Goal: Task Accomplishment & Management: Manage account settings

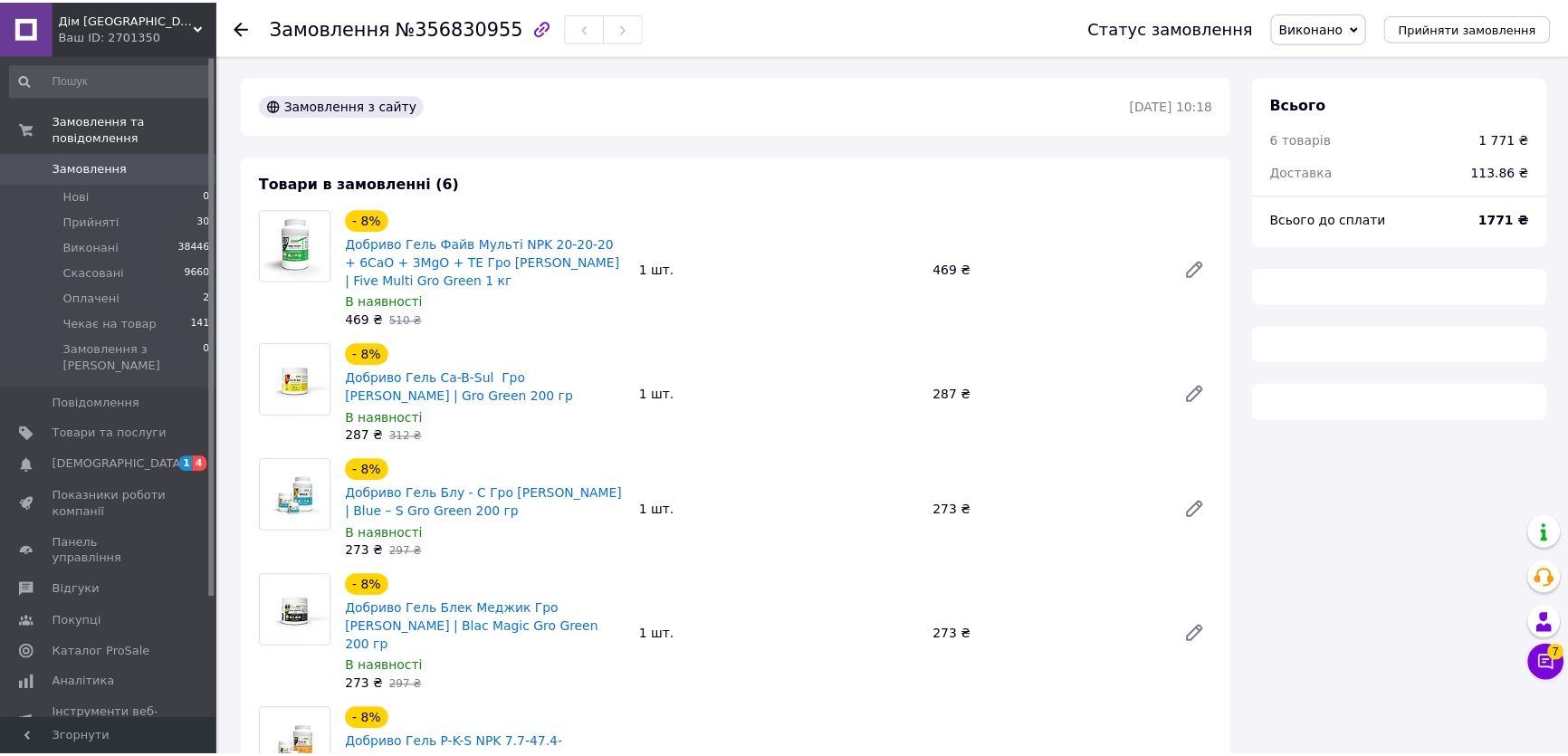
scroll to position [70, 0]
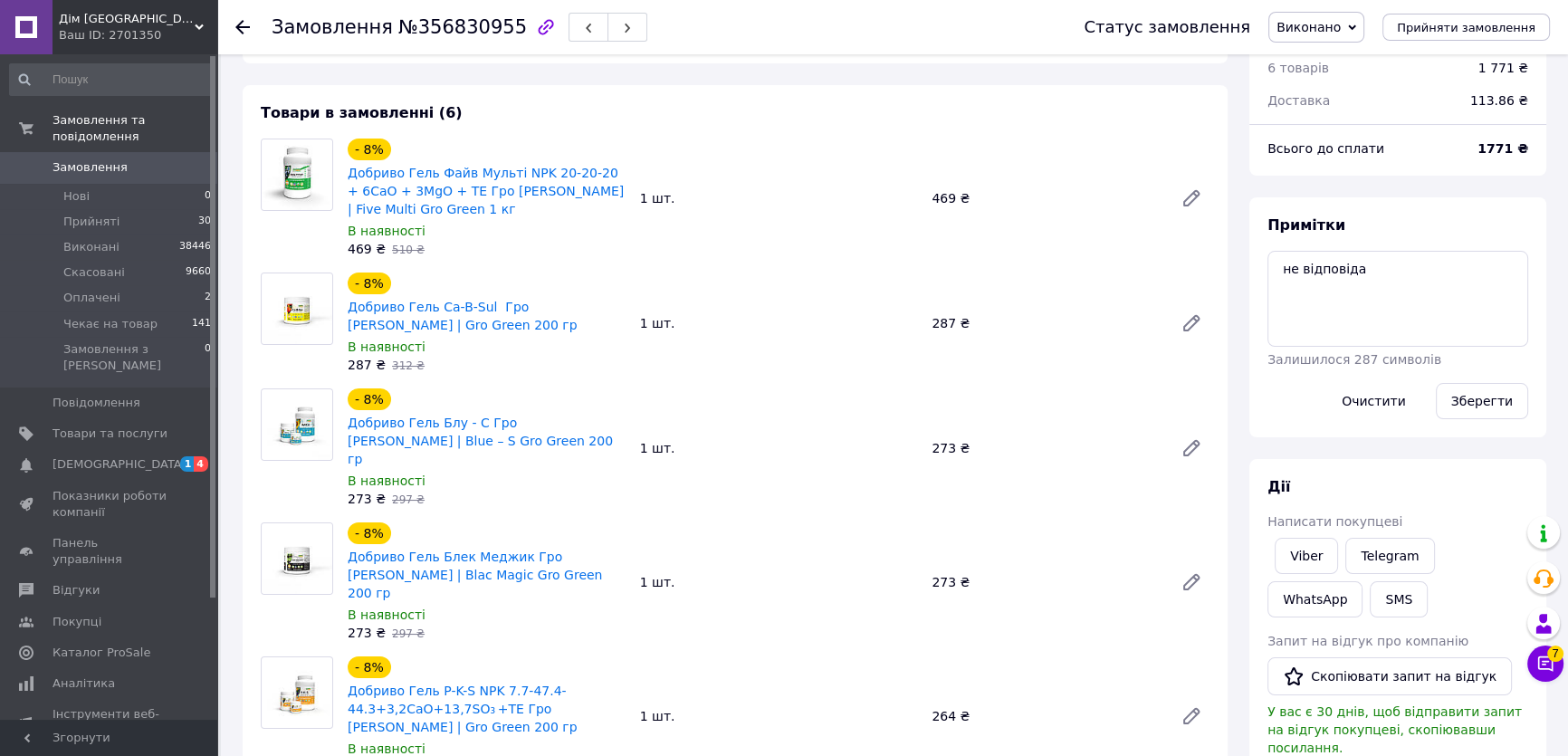
click at [441, 19] on span "№356830955" at bounding box center [462, 27] width 129 height 22
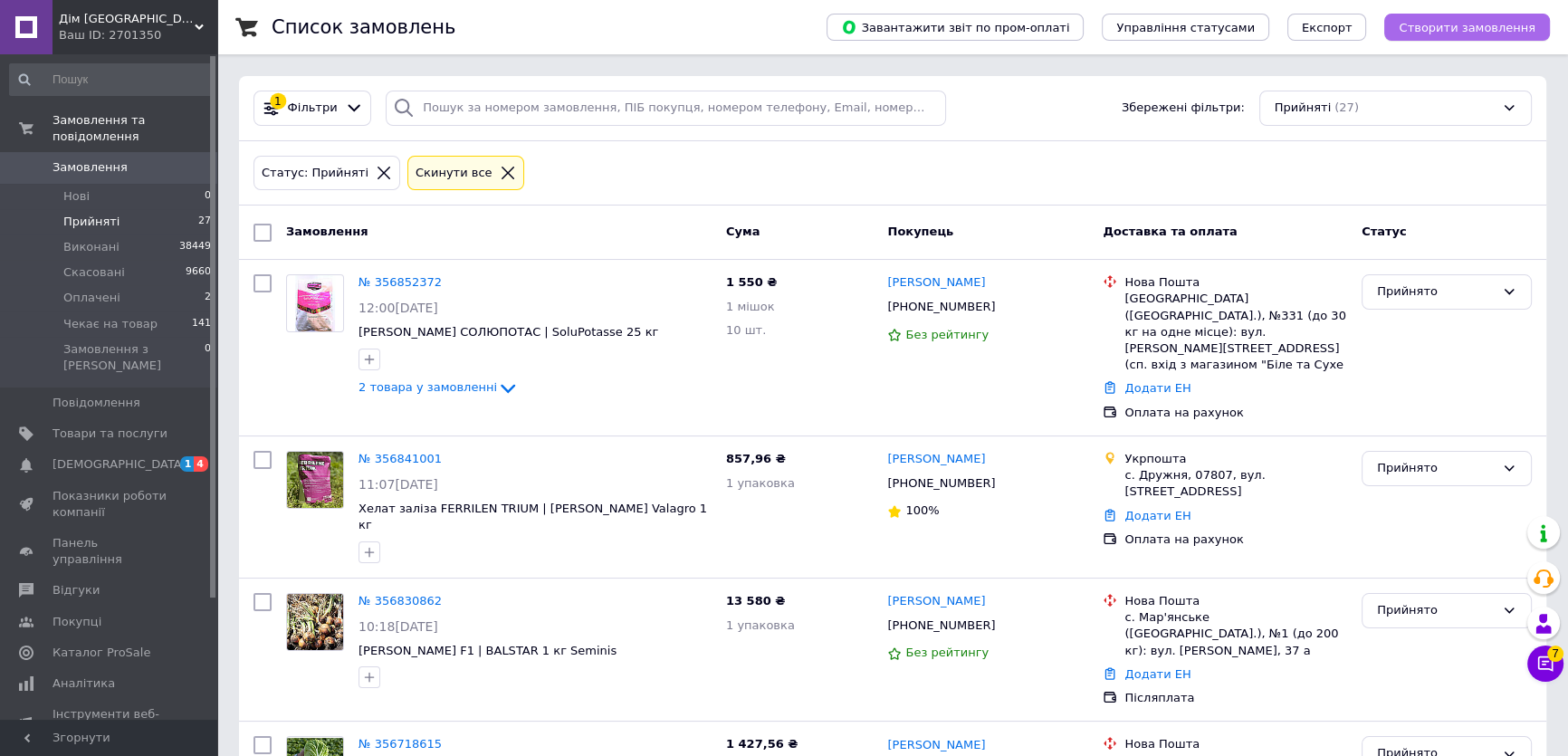
click at [1449, 34] on span "Створити замовлення" at bounding box center [1467, 28] width 137 height 14
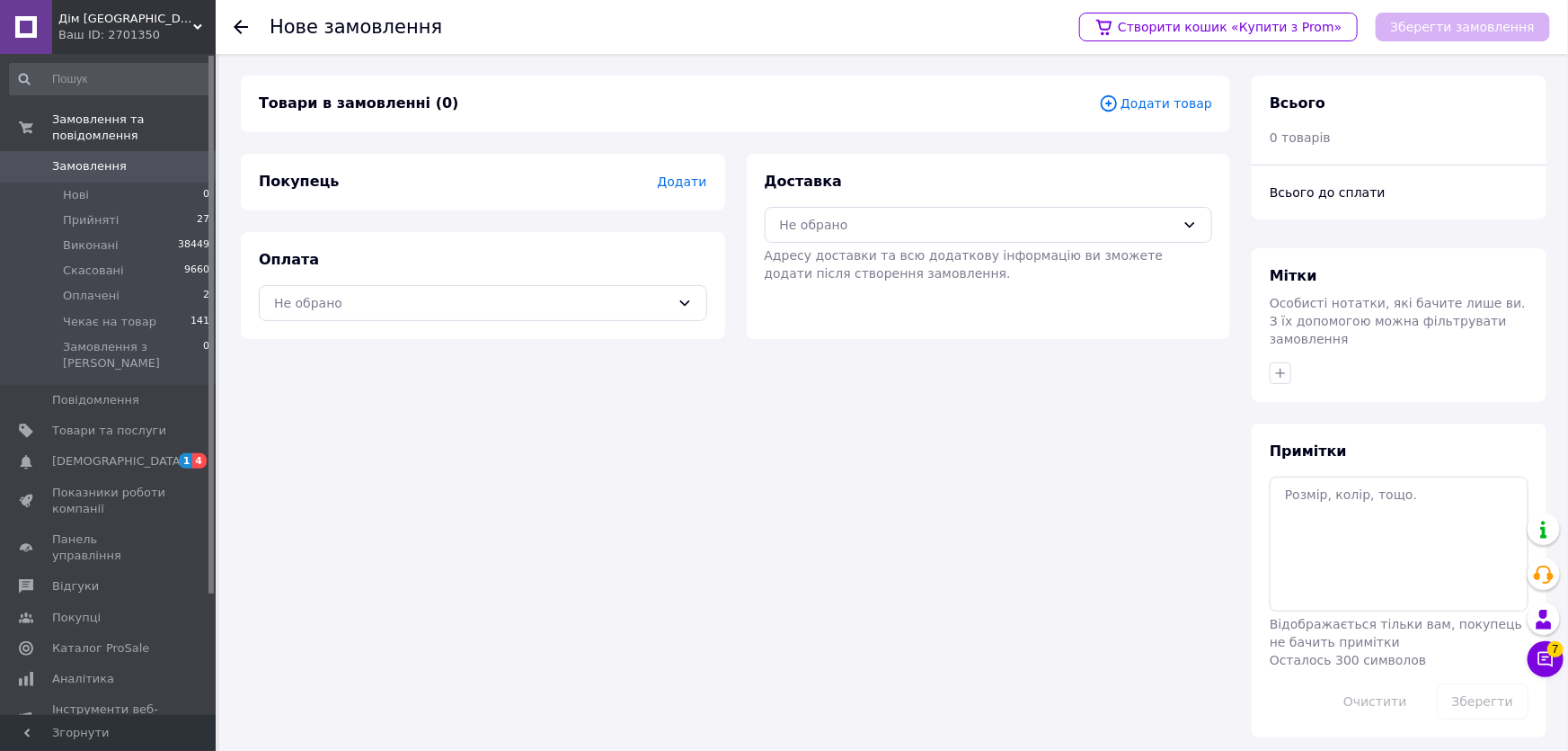
click at [1159, 106] on span "Додати товар" at bounding box center [1154, 103] width 113 height 20
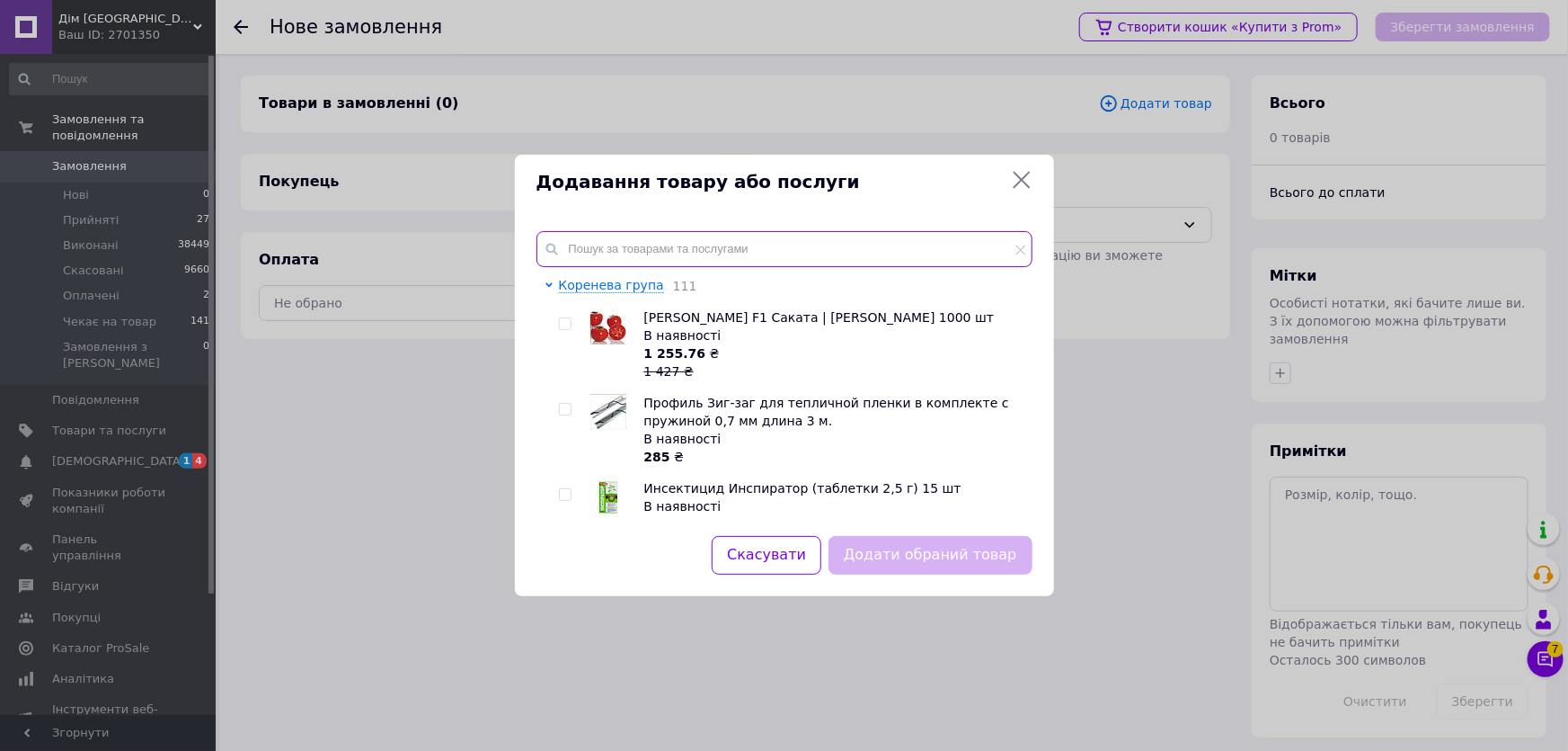
click at [677, 243] on input "text" at bounding box center [784, 249] width 496 height 36
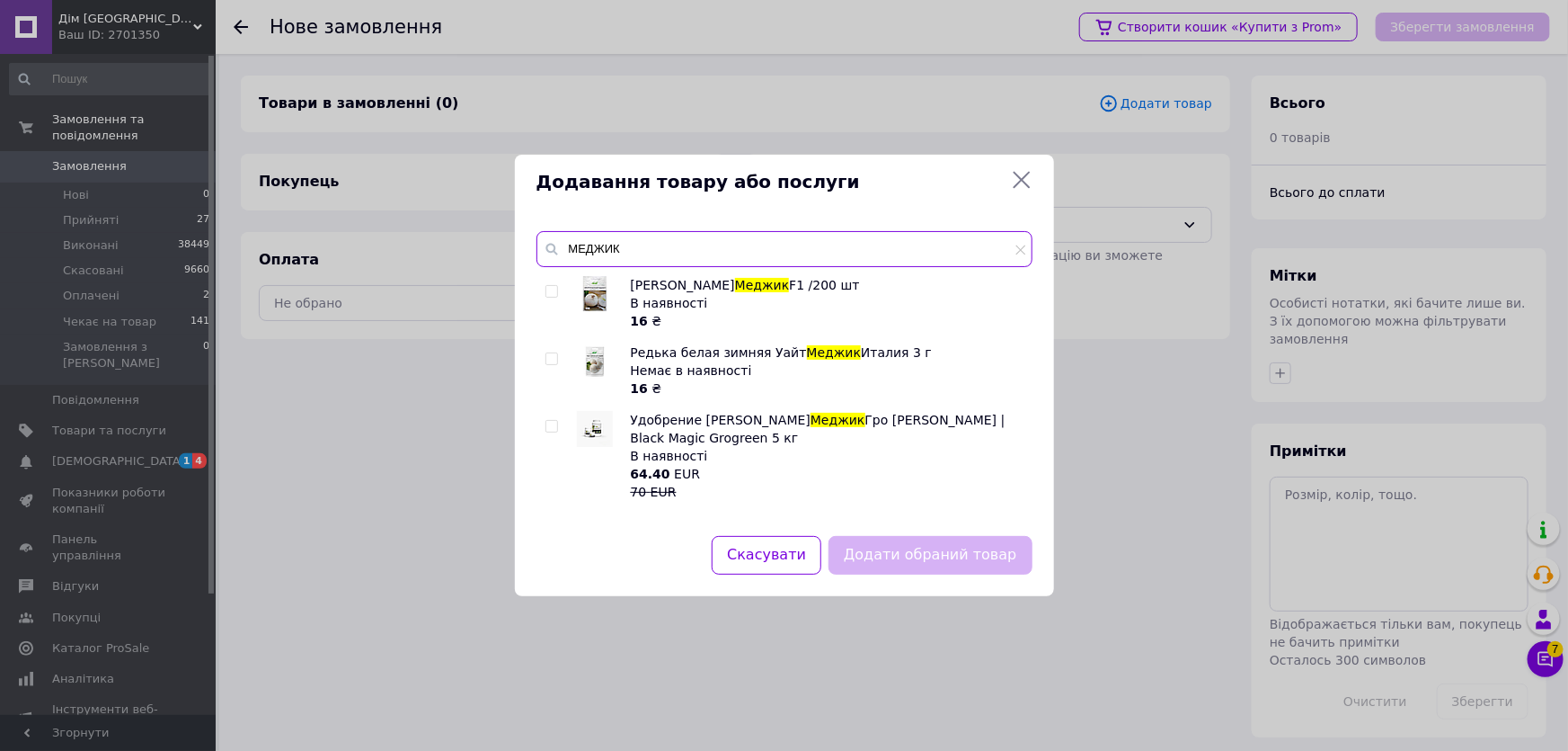
click at [688, 243] on input "МЕДЖИК" at bounding box center [784, 249] width 496 height 36
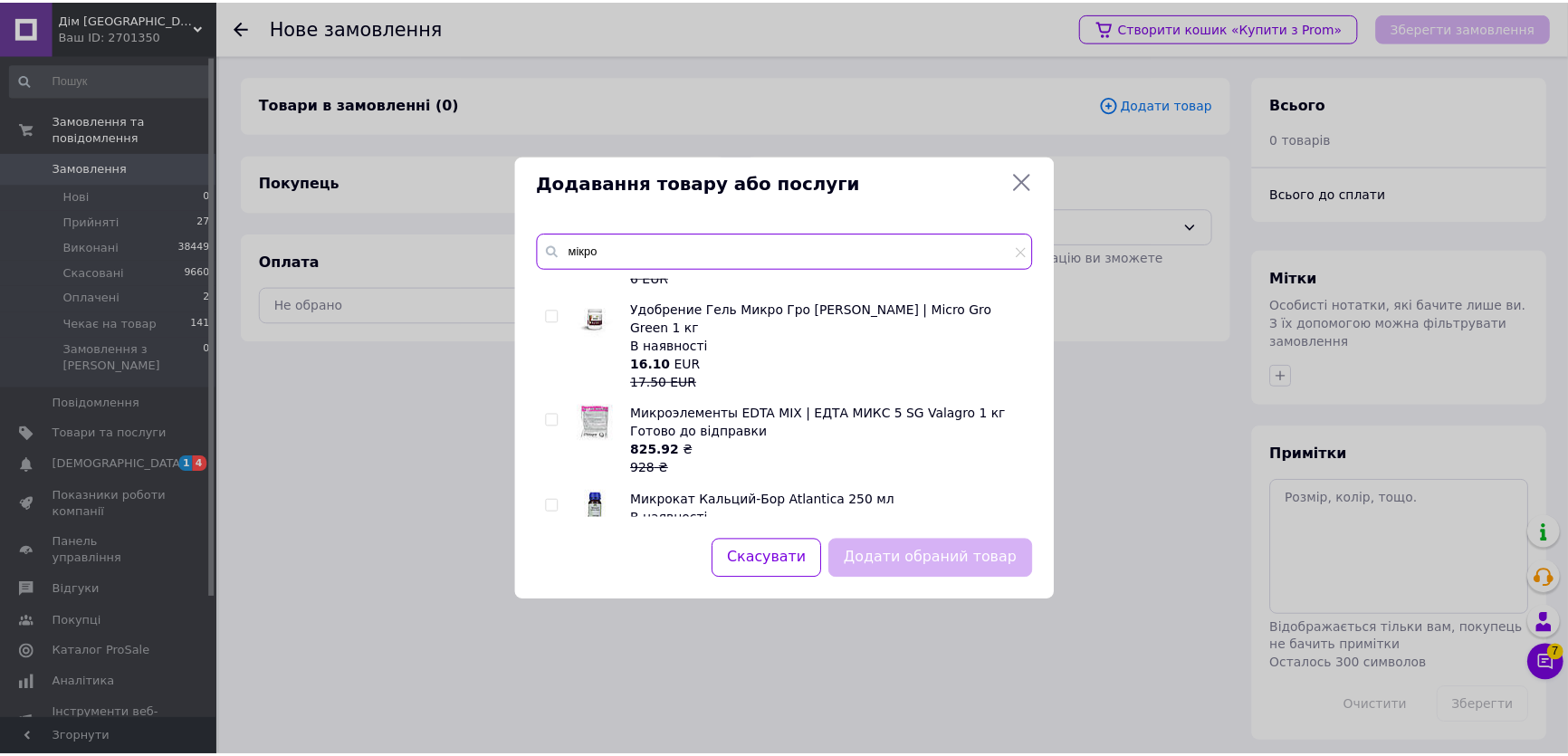
scroll to position [904, 0]
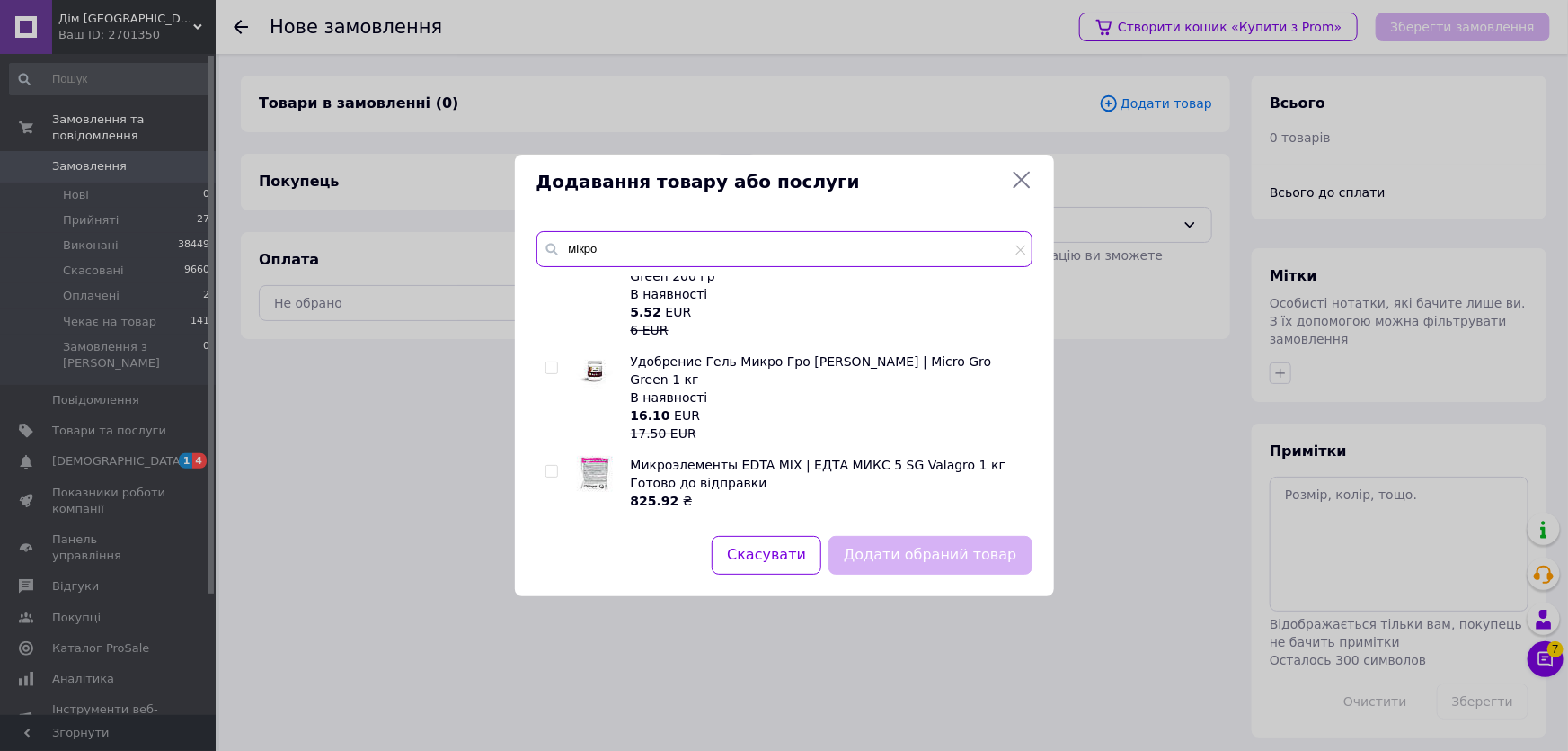
type input "мікро"
click at [553, 362] on input "checkbox" at bounding box center [551, 368] width 12 height 12
checkbox input "true"
drag, startPoint x: 963, startPoint y: 530, endPoint x: 963, endPoint y: 548, distance: 18.0
click at [963, 538] on div "Додавання товару або послуги мікро Микроэлементы BREXILCombi | БРЕКСИЛ Комби Va…" at bounding box center [784, 375] width 539 height 440
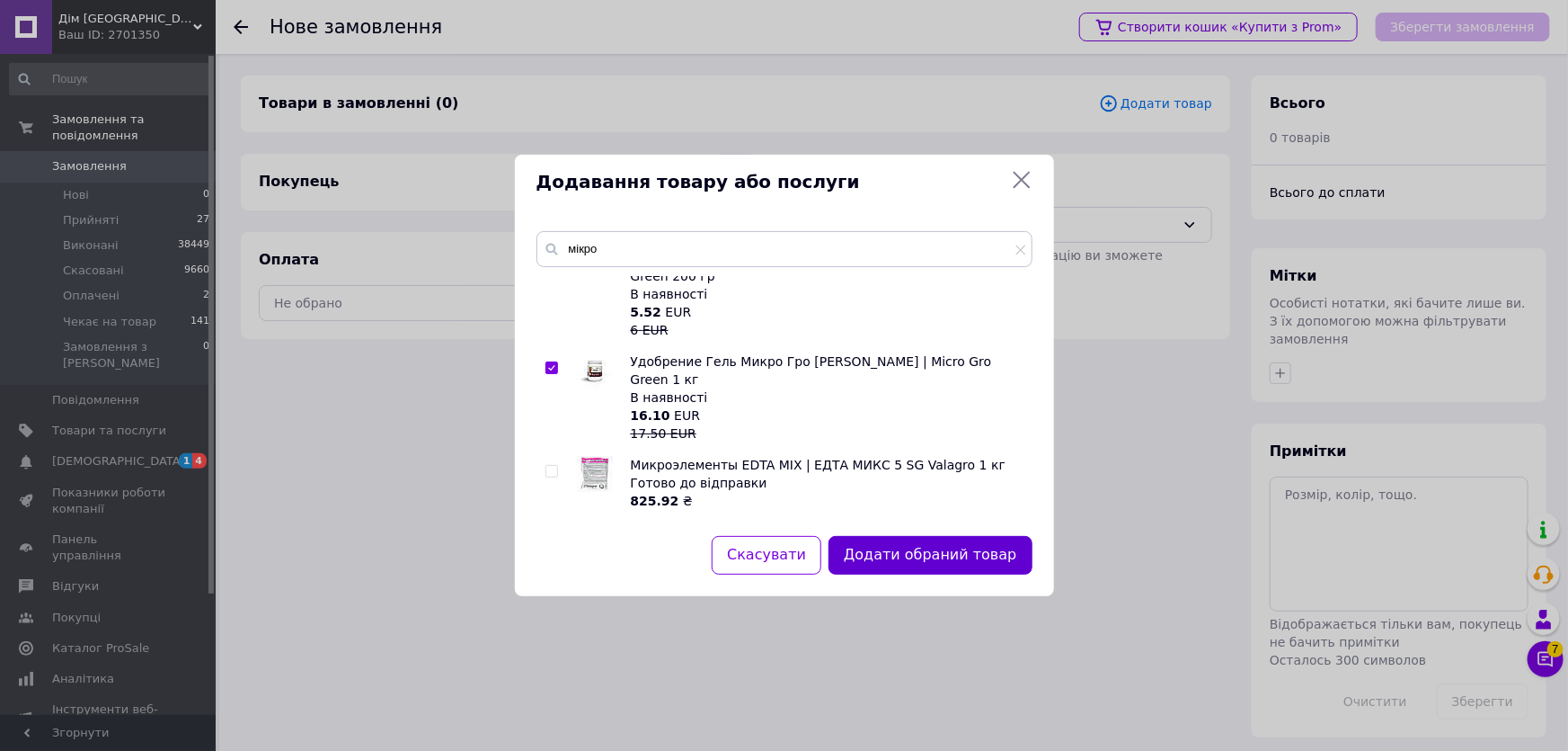
click at [963, 548] on button "Додати обраний товар" at bounding box center [929, 554] width 203 height 38
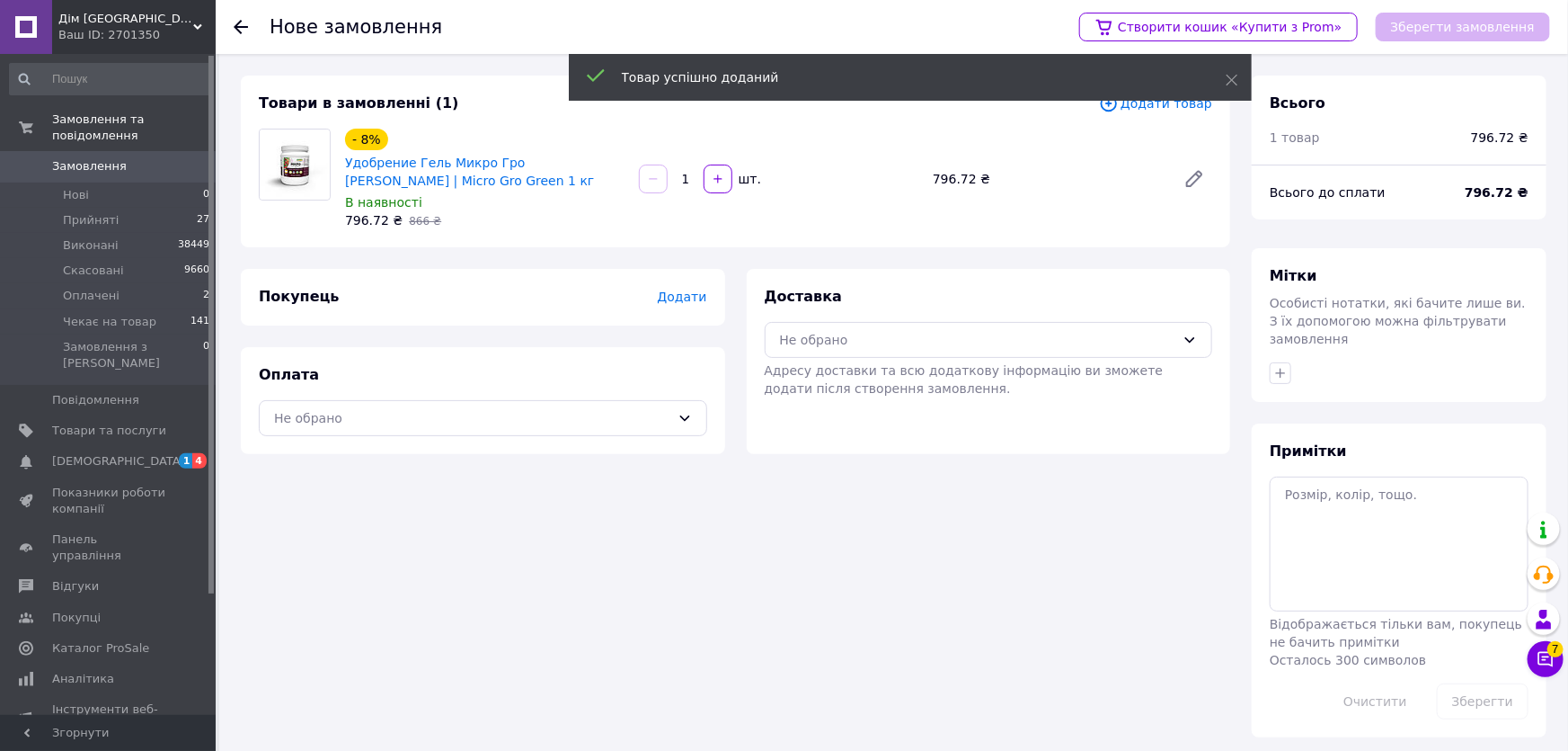
click at [1152, 105] on span "Додати товар" at bounding box center [1154, 103] width 113 height 20
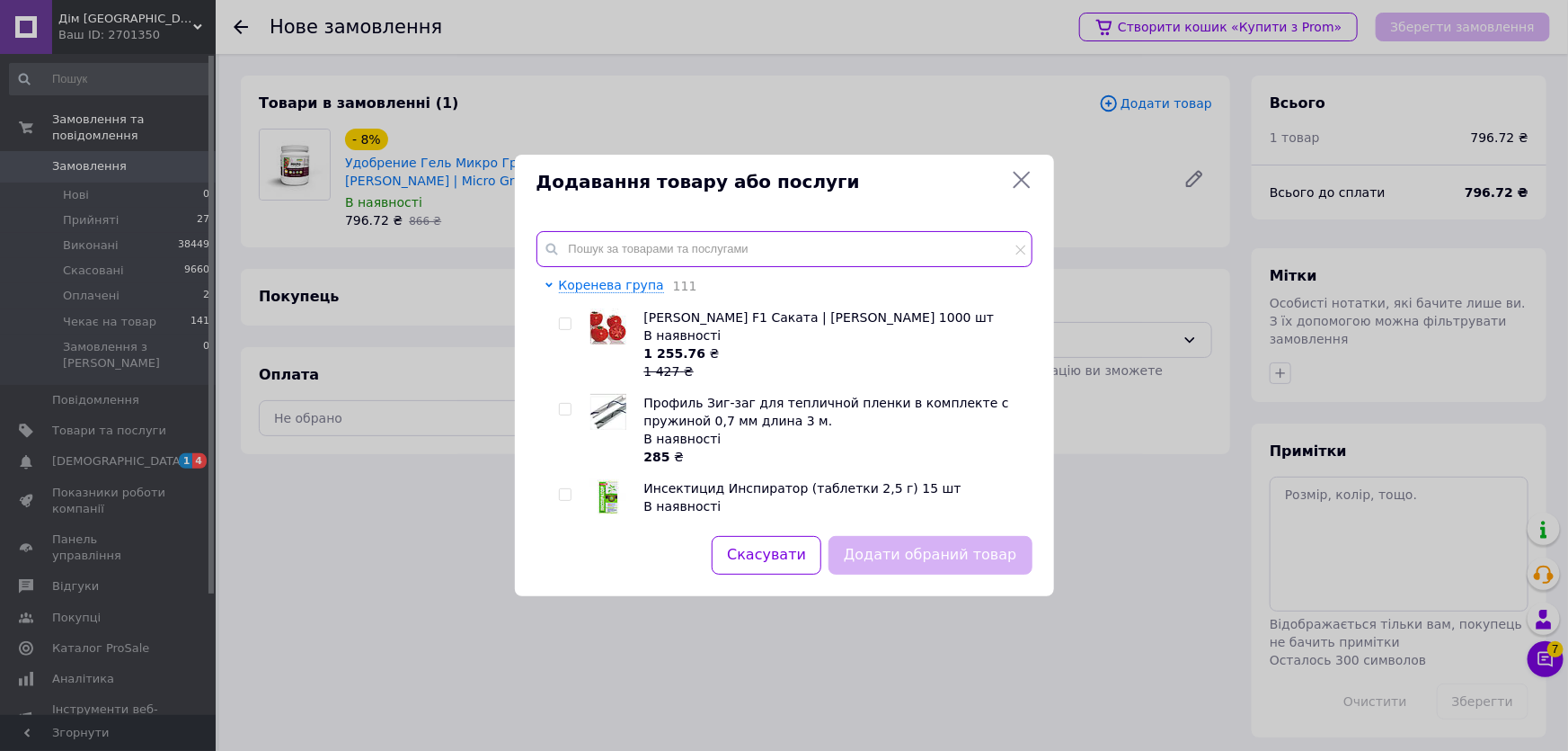
click at [823, 249] on input "text" at bounding box center [784, 249] width 496 height 36
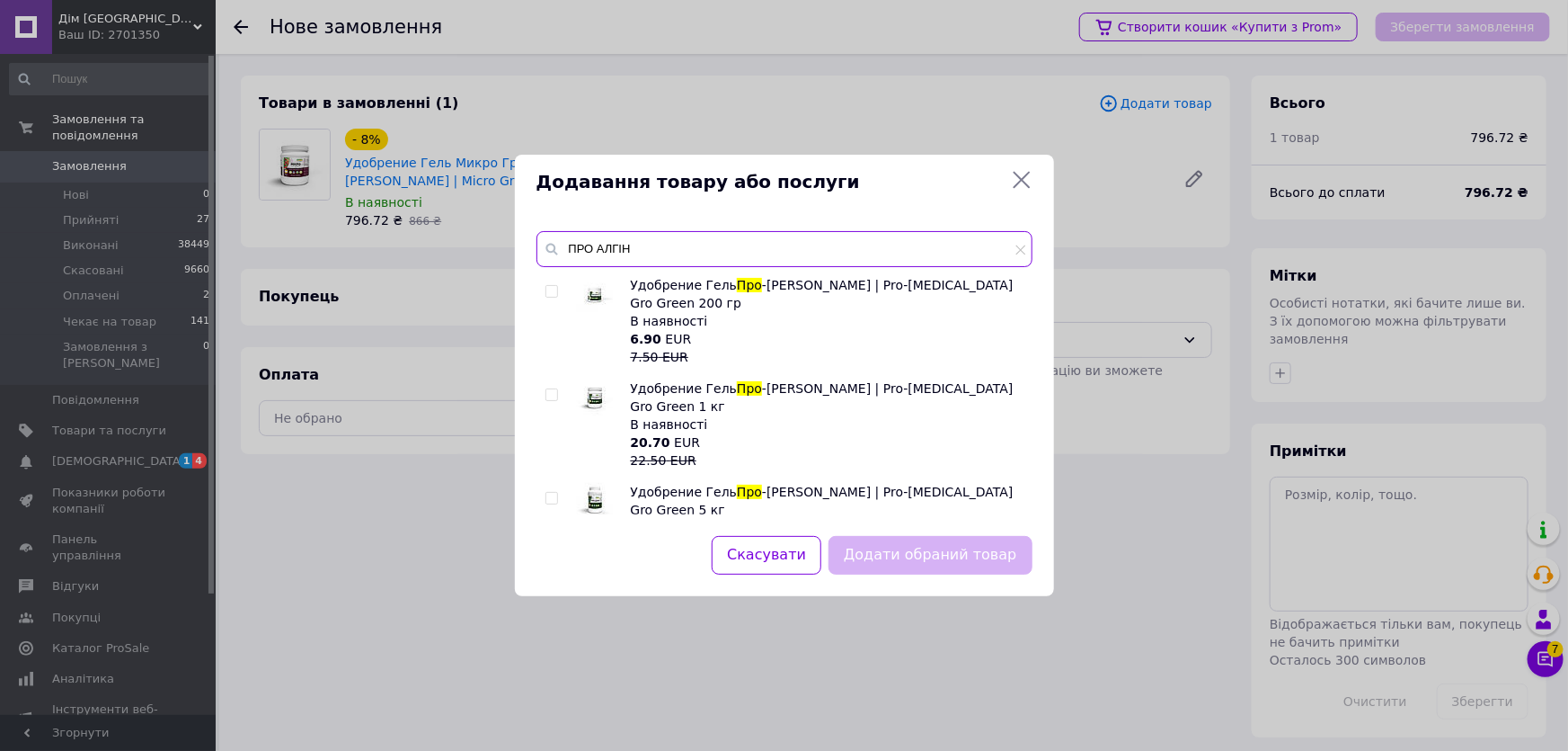
type input "ПРО АЛГІН"
click at [551, 389] on input "checkbox" at bounding box center [551, 395] width 12 height 12
checkbox input "true"
click at [933, 548] on button "Додати обраний товар" at bounding box center [929, 554] width 203 height 38
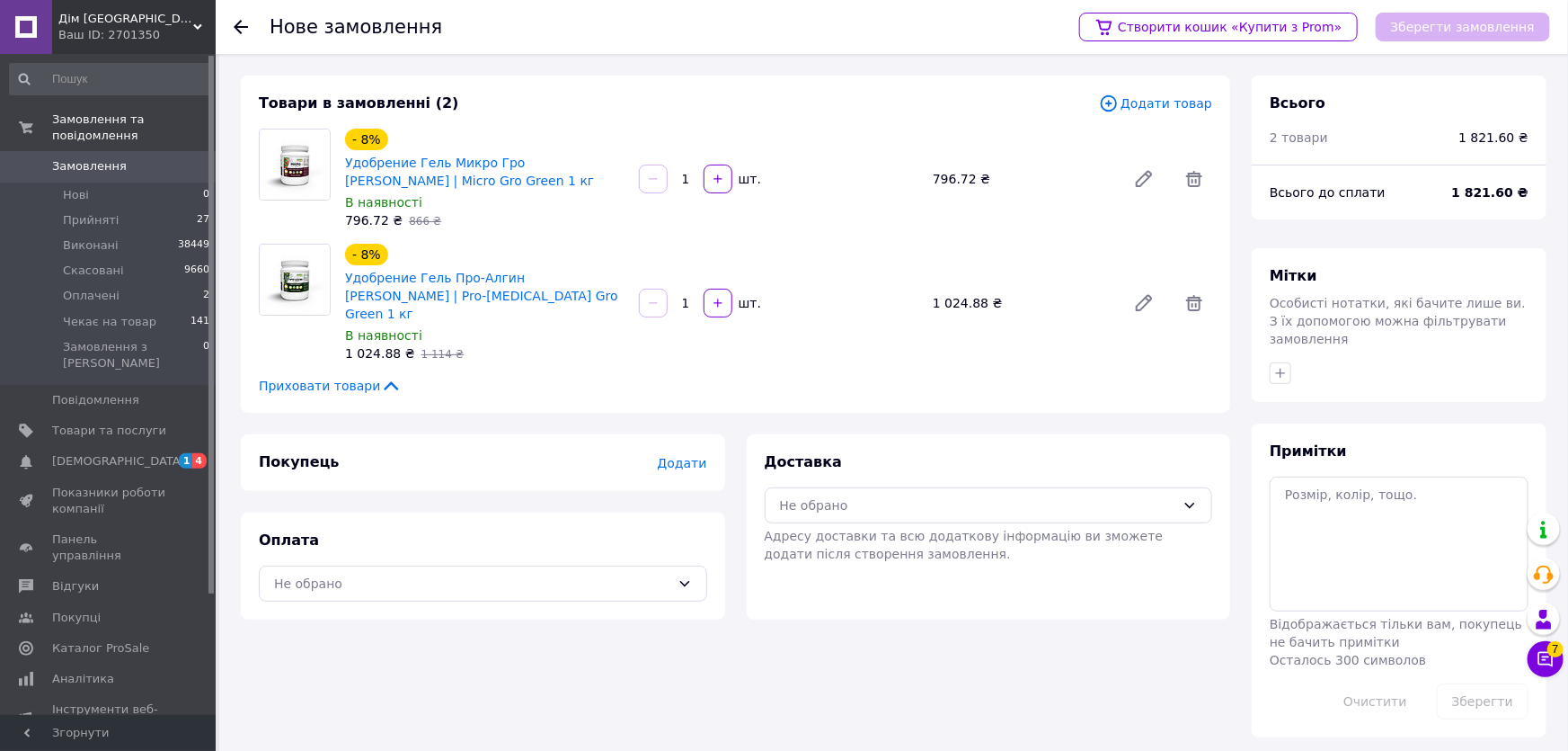
click at [680, 456] on span "Додати" at bounding box center [681, 463] width 49 height 15
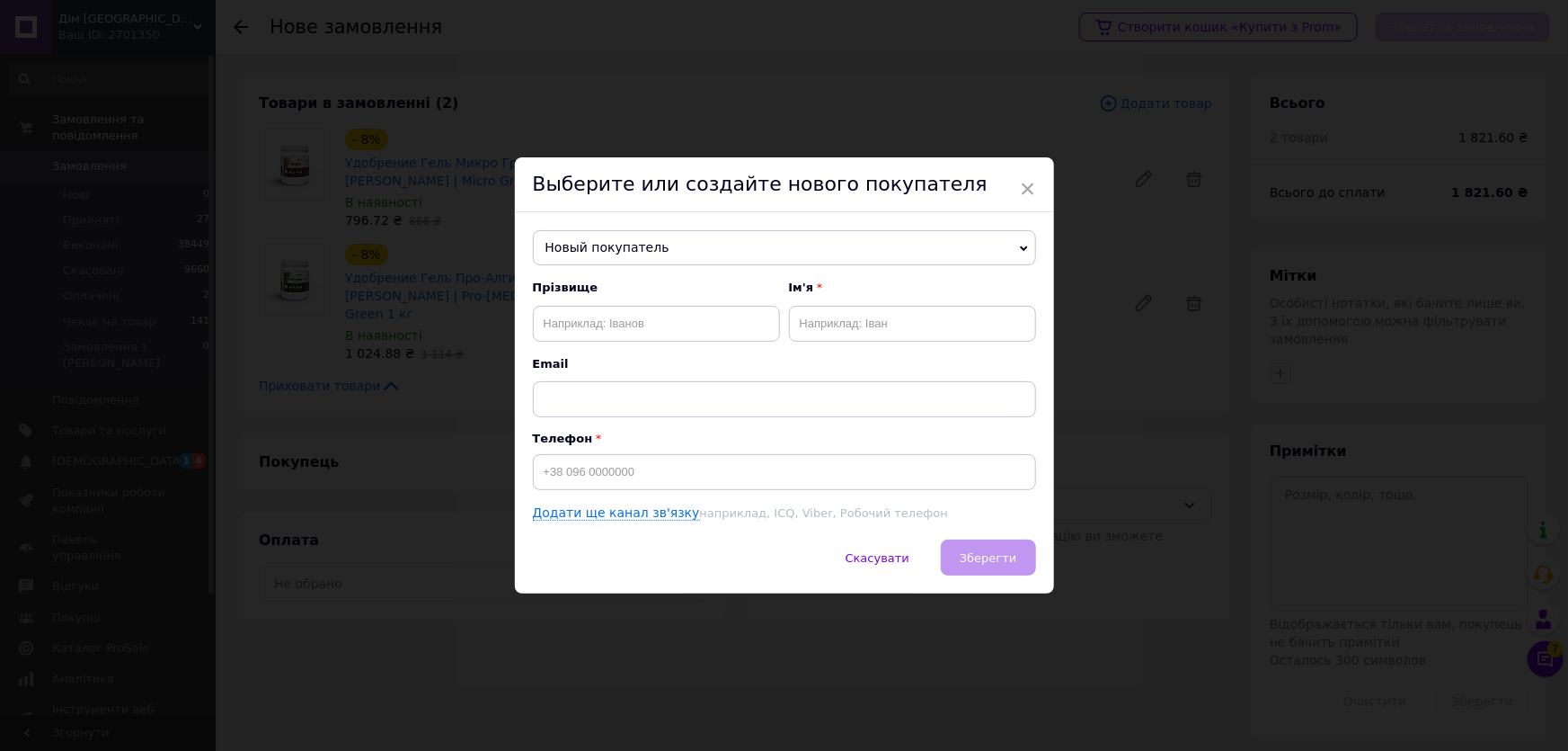
click at [655, 248] on span "Новый покупатель" at bounding box center [784, 248] width 503 height 36
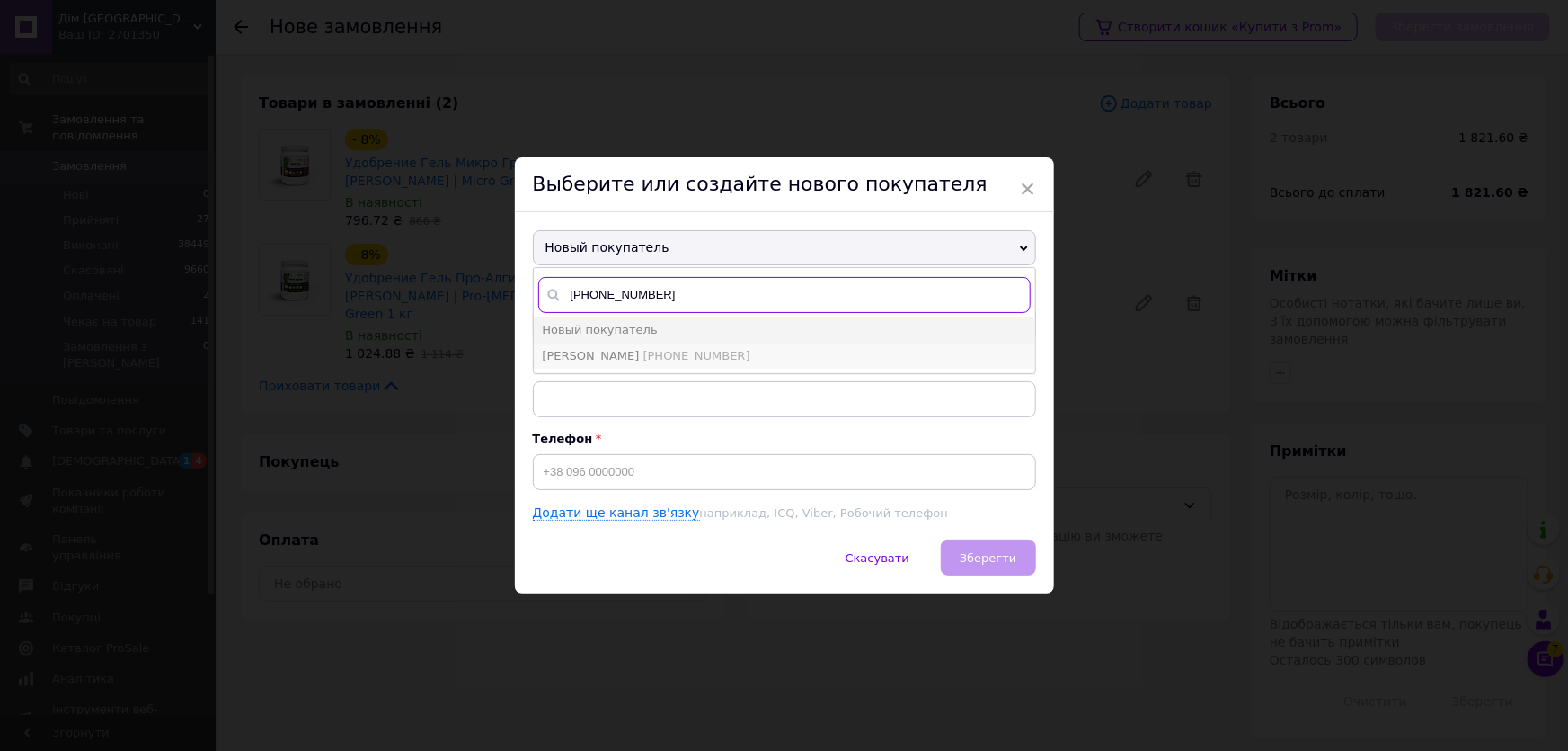
type input "[PHONE_NUMBER]"
click at [644, 350] on span "[PHONE_NUMBER]" at bounding box center [697, 356] width 107 height 14
type input "Лещенко Ірина"
type input "[PHONE_NUMBER]"
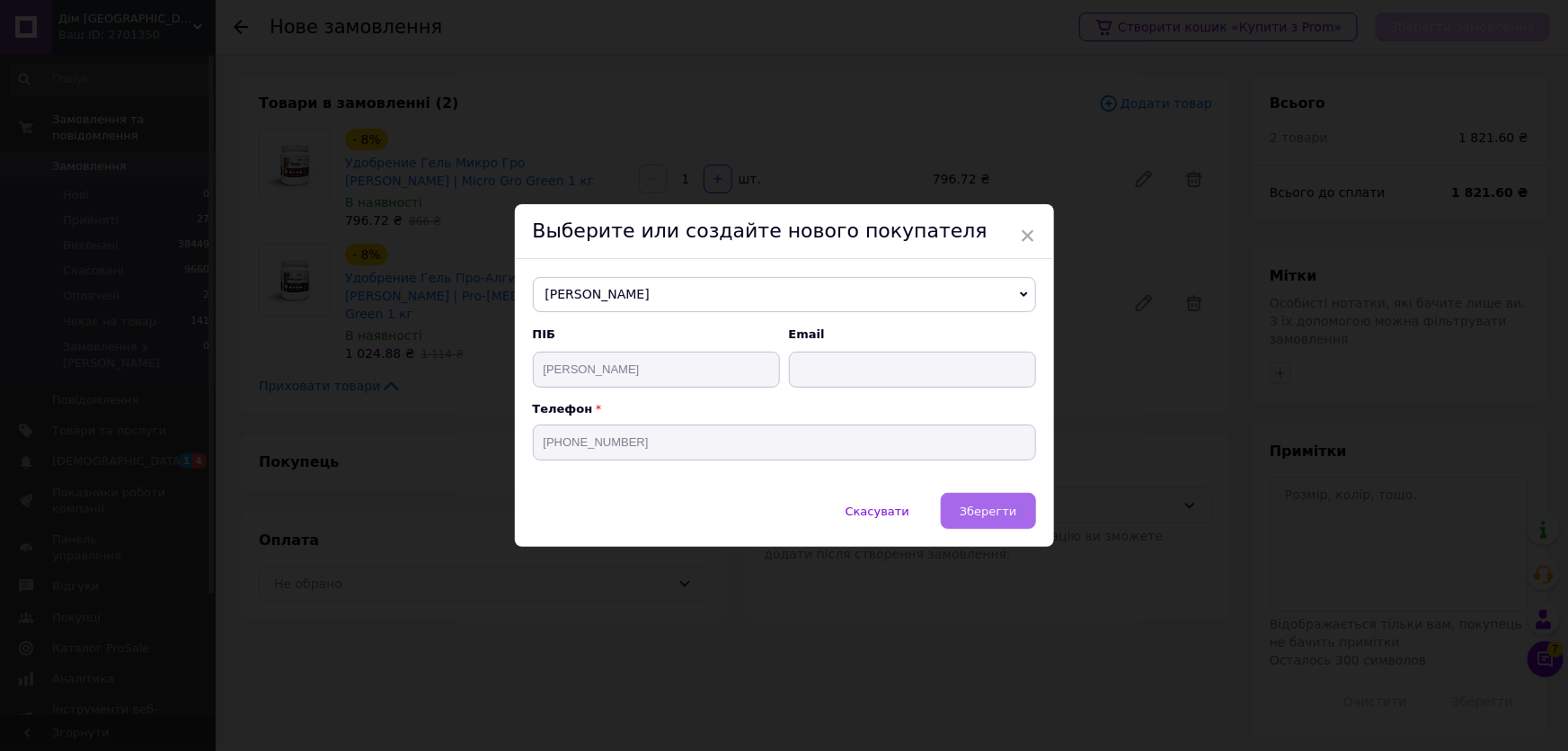
click at [966, 506] on span "Зберегти" at bounding box center [988, 511] width 57 height 14
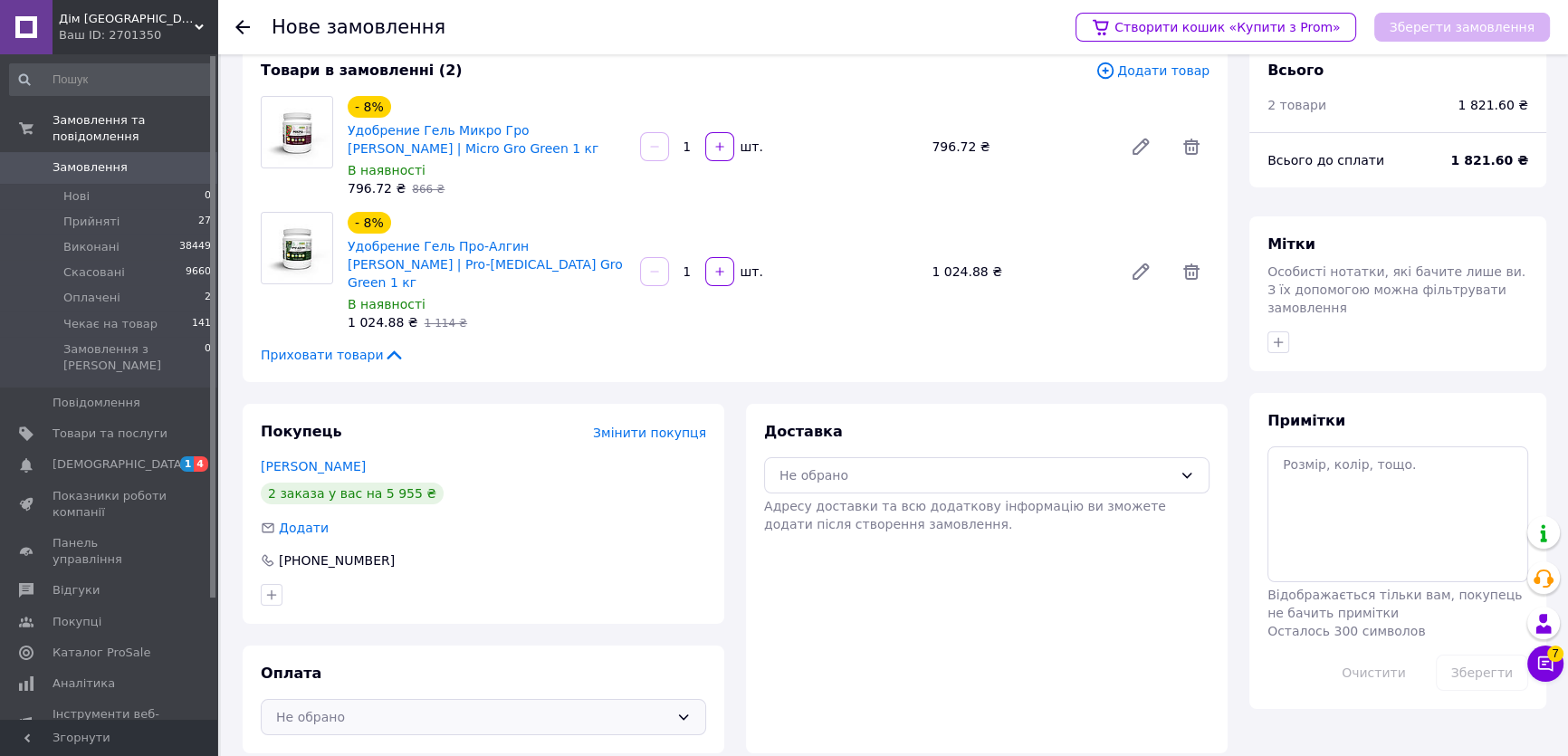
click at [401, 713] on div "Не обрано" at bounding box center [483, 716] width 445 height 37
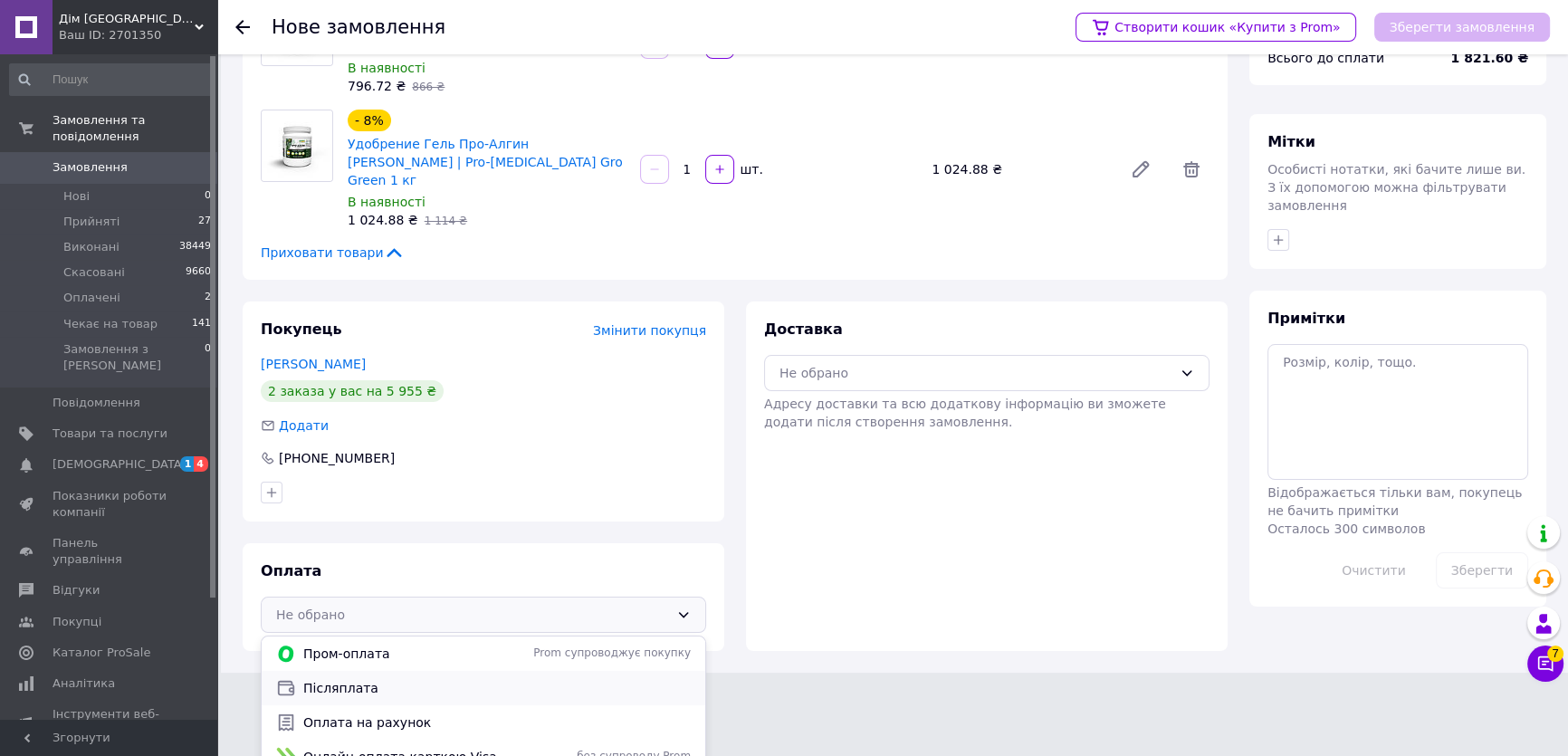
click at [357, 679] on span "Післяплата" at bounding box center [496, 688] width 387 height 18
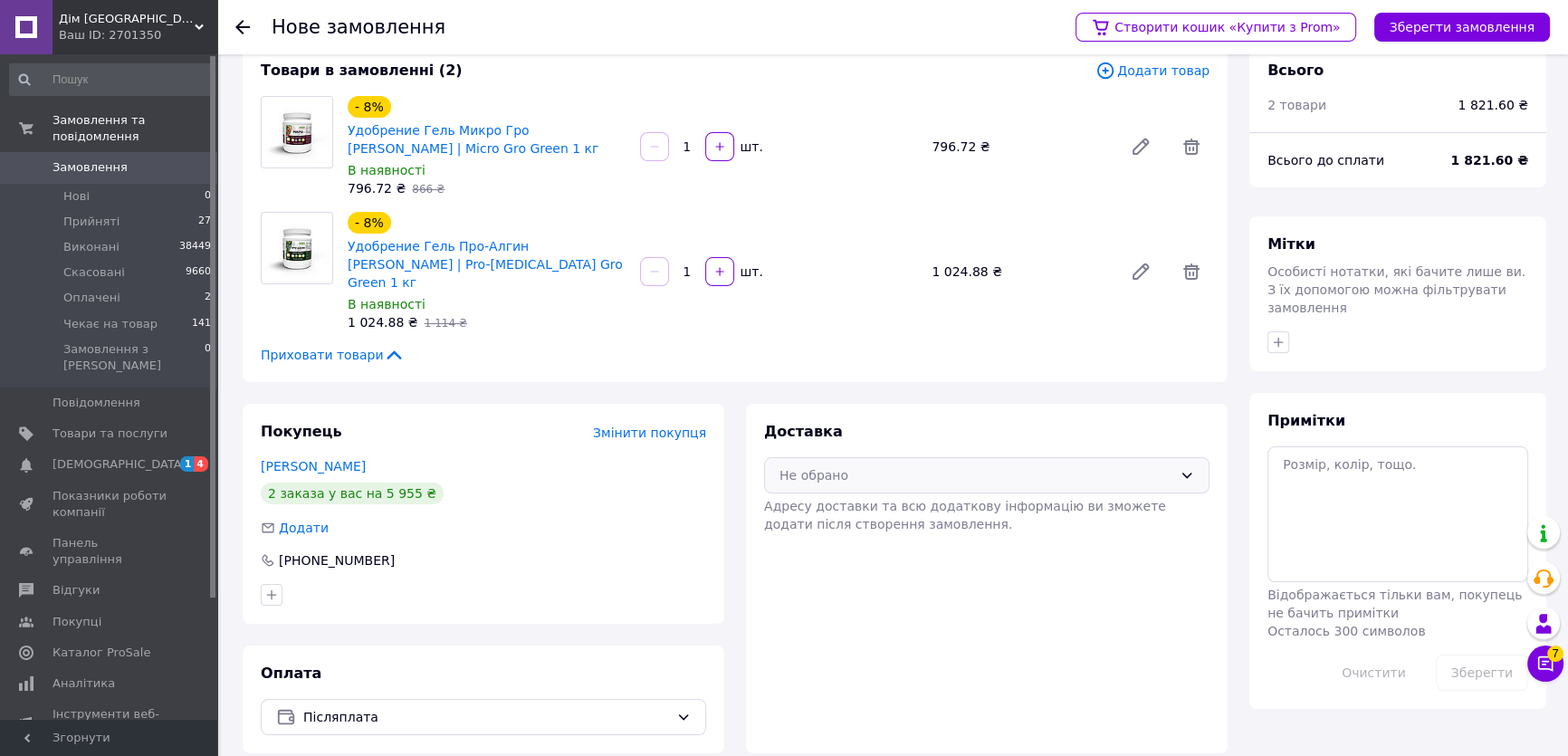
click at [918, 471] on div "Не обрано" at bounding box center [987, 475] width 445 height 37
click at [895, 505] on span "Нова Пошта (платна)" at bounding box center [1000, 514] width 387 height 18
click at [1459, 31] on button "Зберегти замовлення" at bounding box center [1461, 27] width 175 height 29
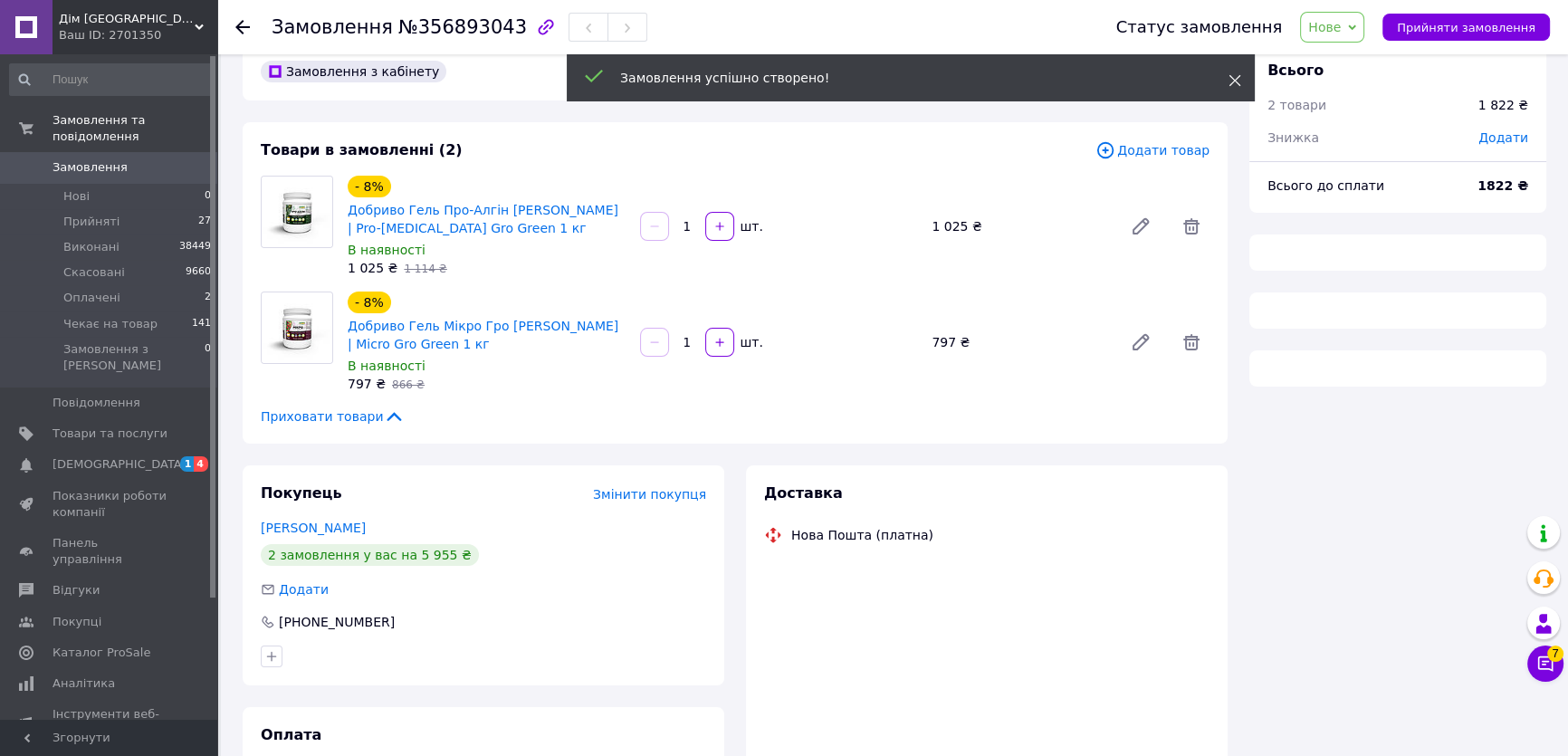
click at [1238, 79] on icon at bounding box center [1234, 80] width 13 height 13
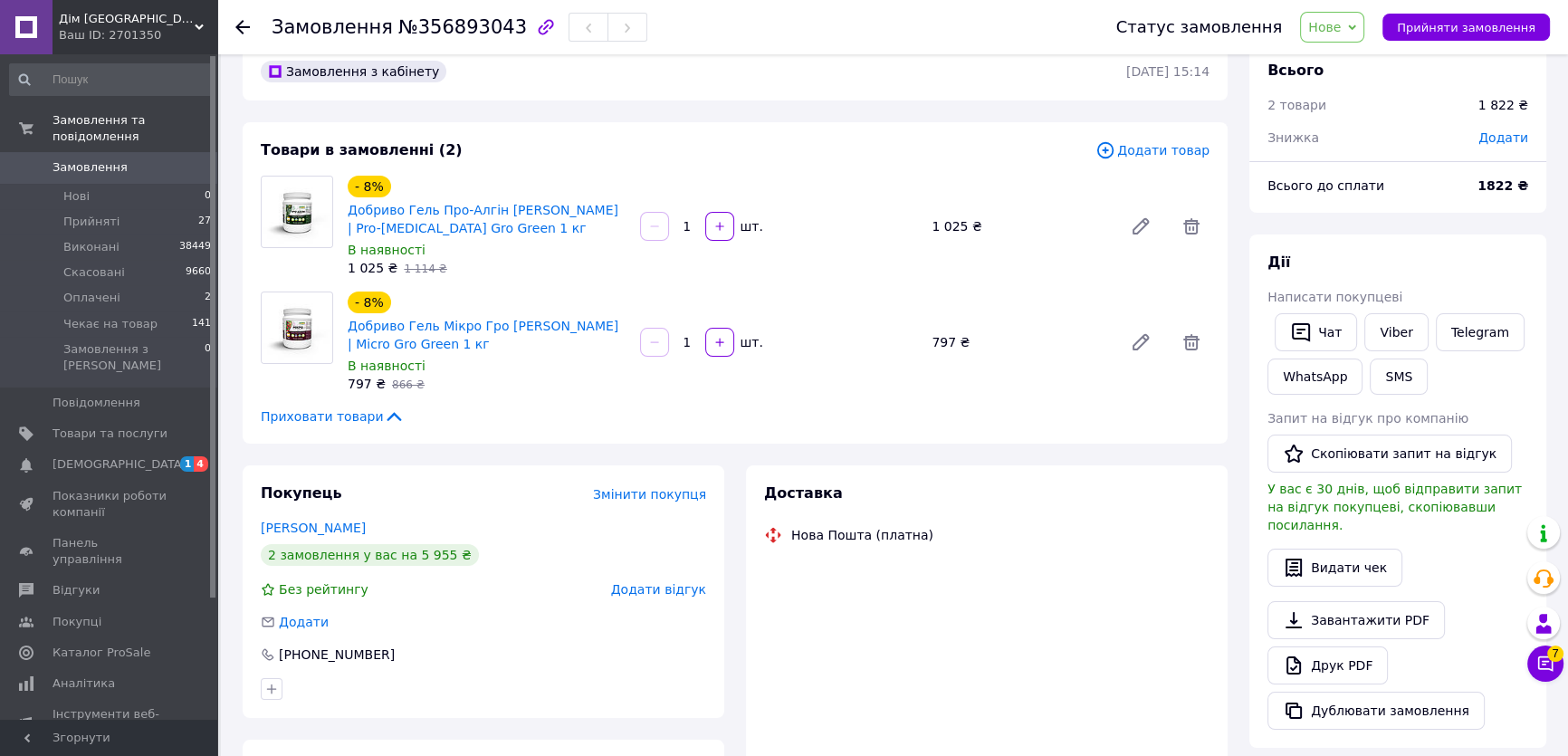
click at [1340, 30] on span "Нове" at bounding box center [1323, 27] width 33 height 15
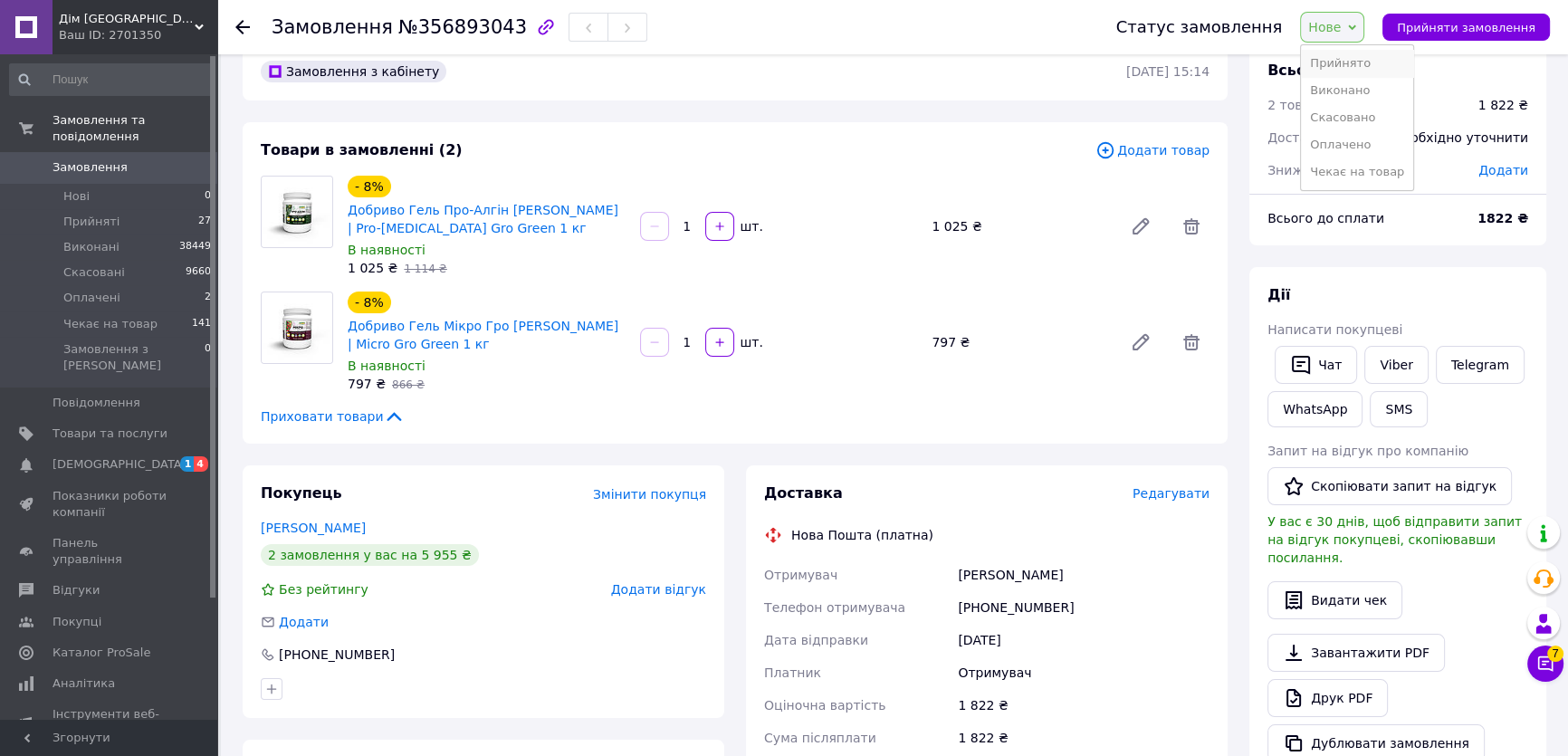
click at [1351, 54] on li "Прийнято" at bounding box center [1356, 62] width 112 height 27
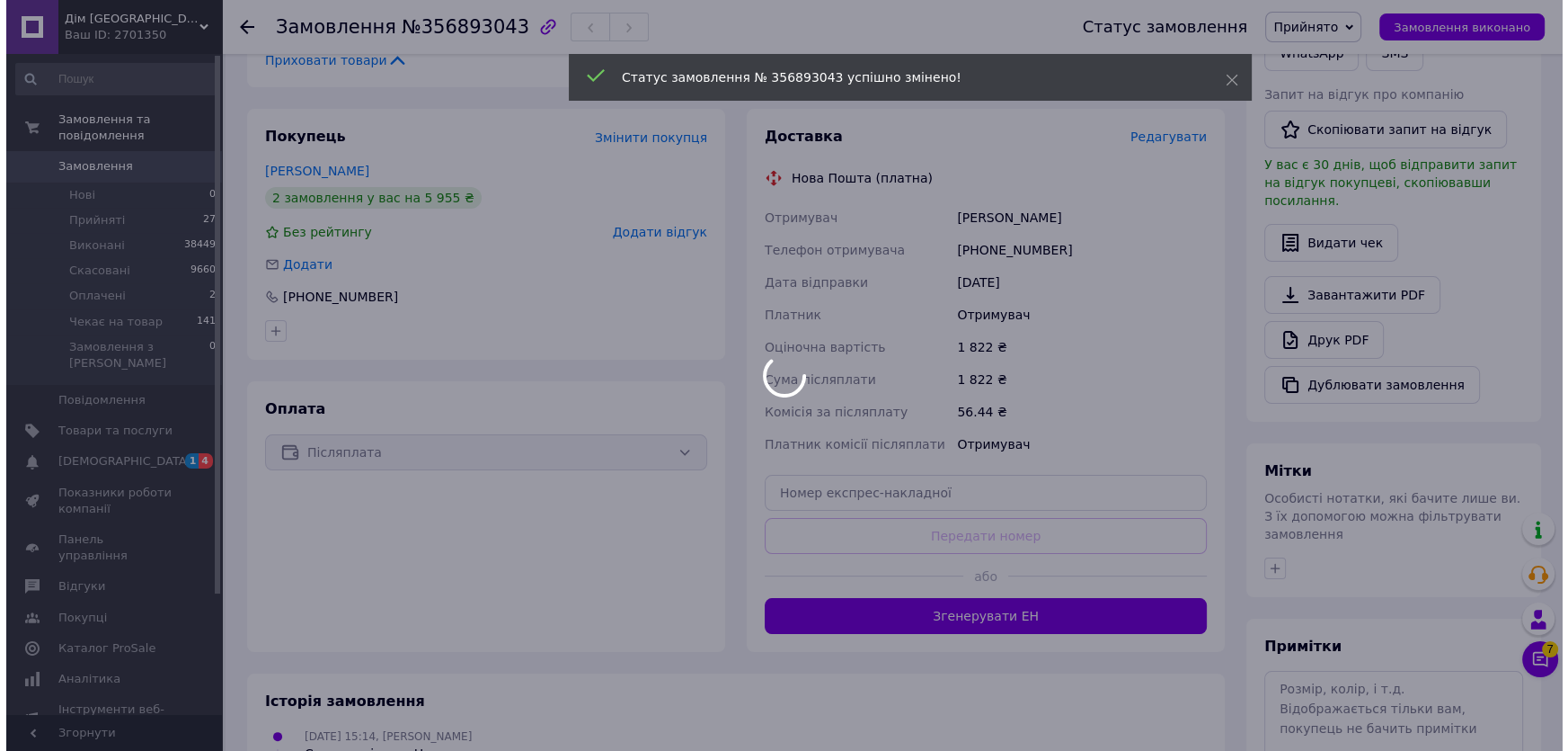
scroll to position [316, 0]
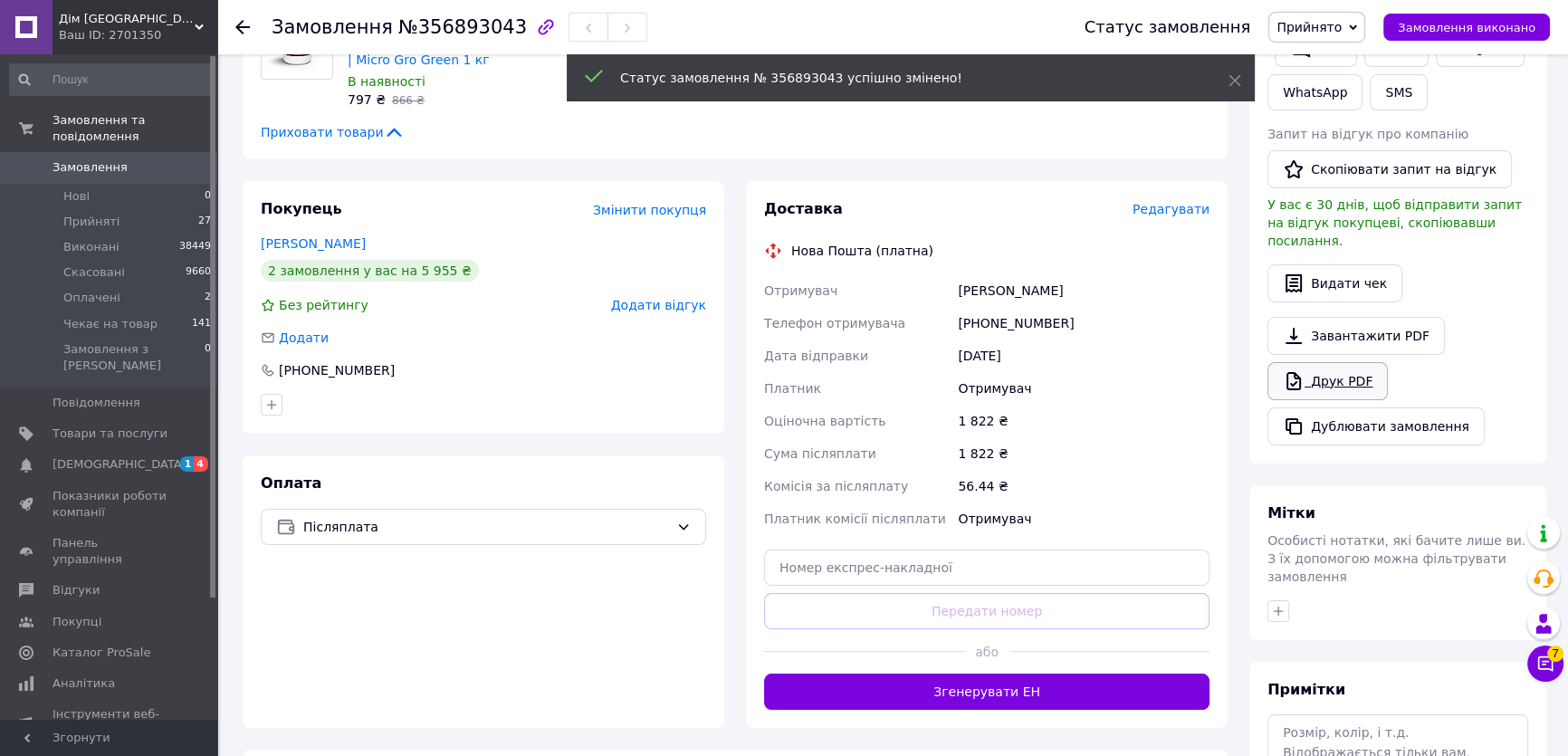
click at [1331, 364] on link "Друк PDF" at bounding box center [1327, 381] width 121 height 38
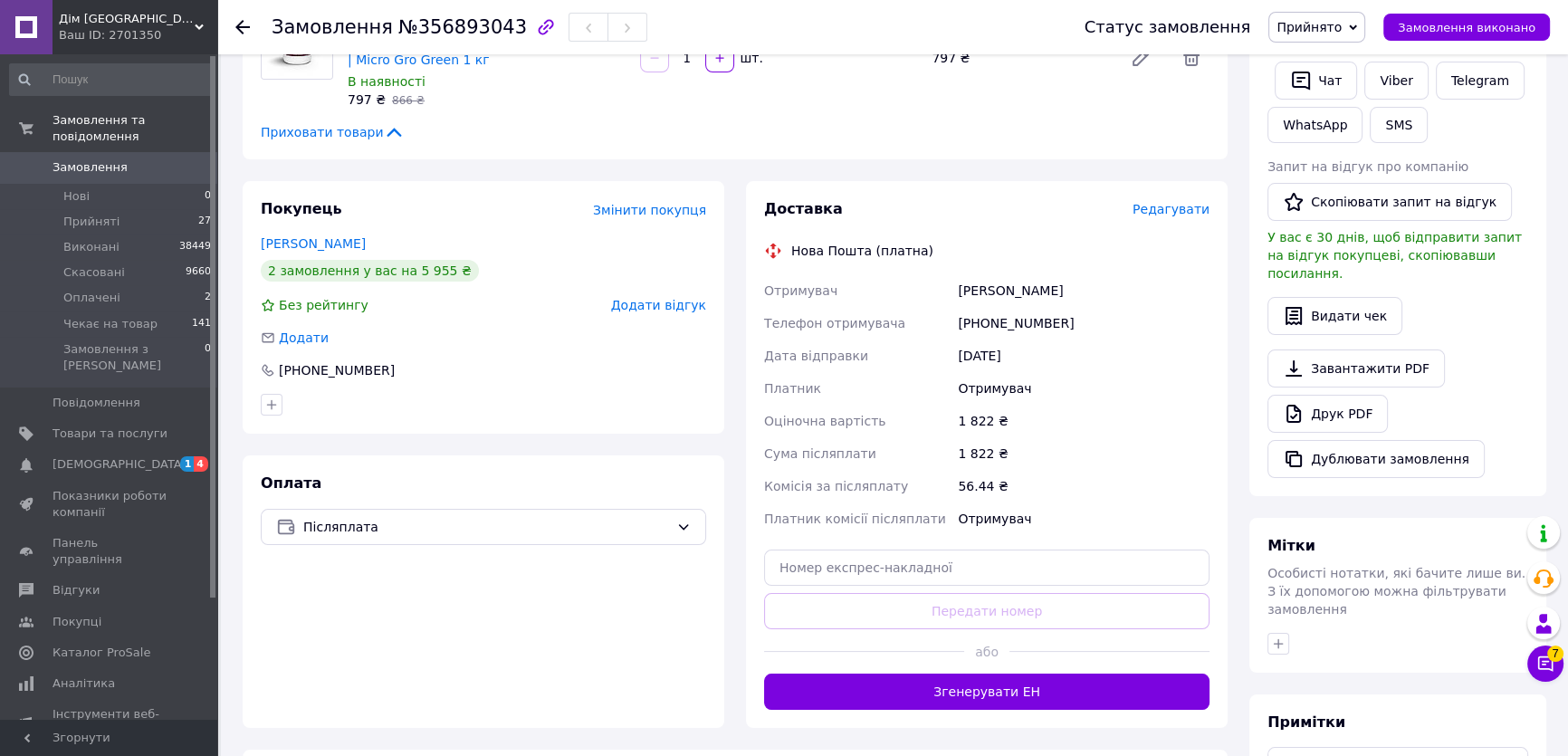
click at [1192, 213] on span "Редагувати" at bounding box center [1171, 209] width 77 height 15
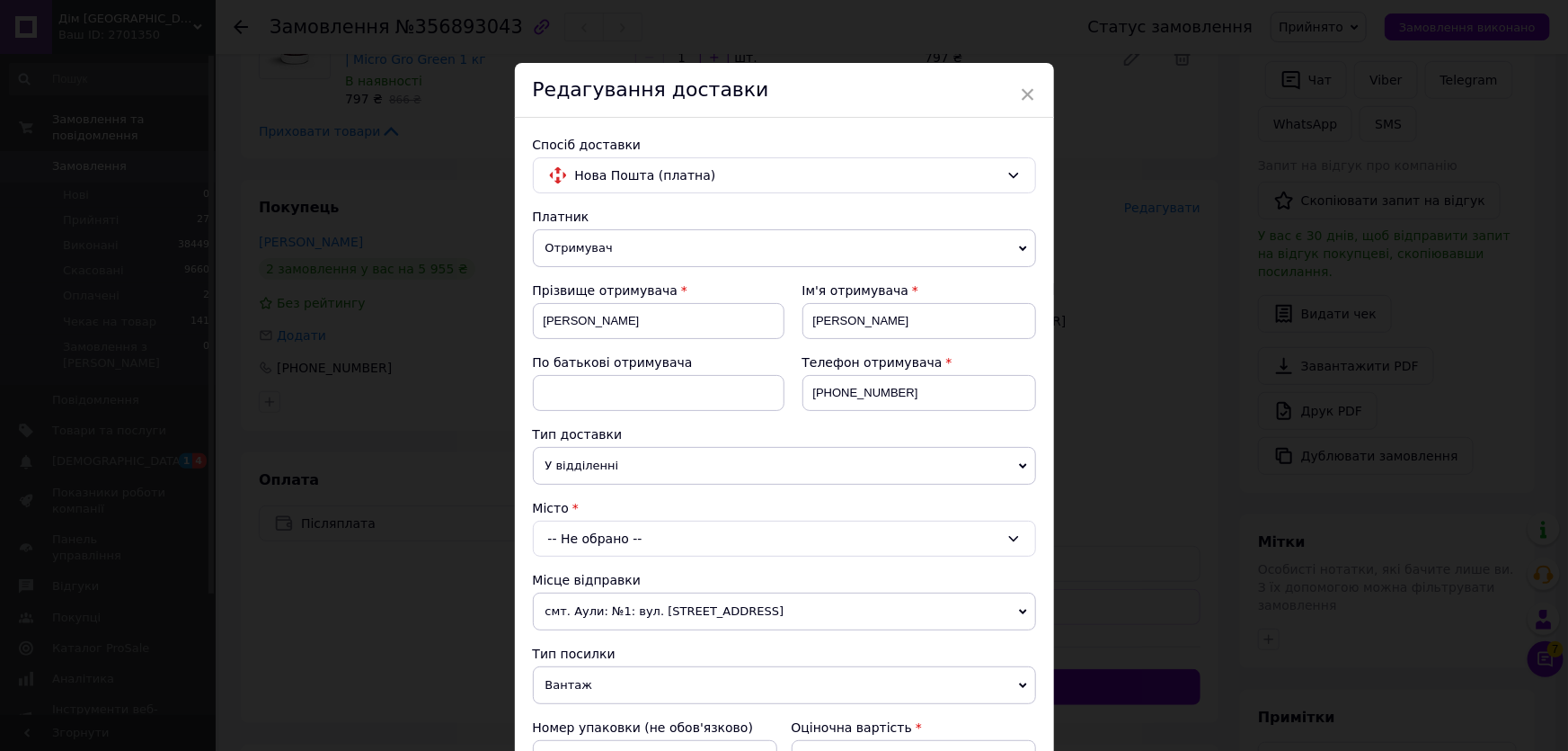
click at [600, 525] on div "-- Не обрано --" at bounding box center [784, 538] width 503 height 36
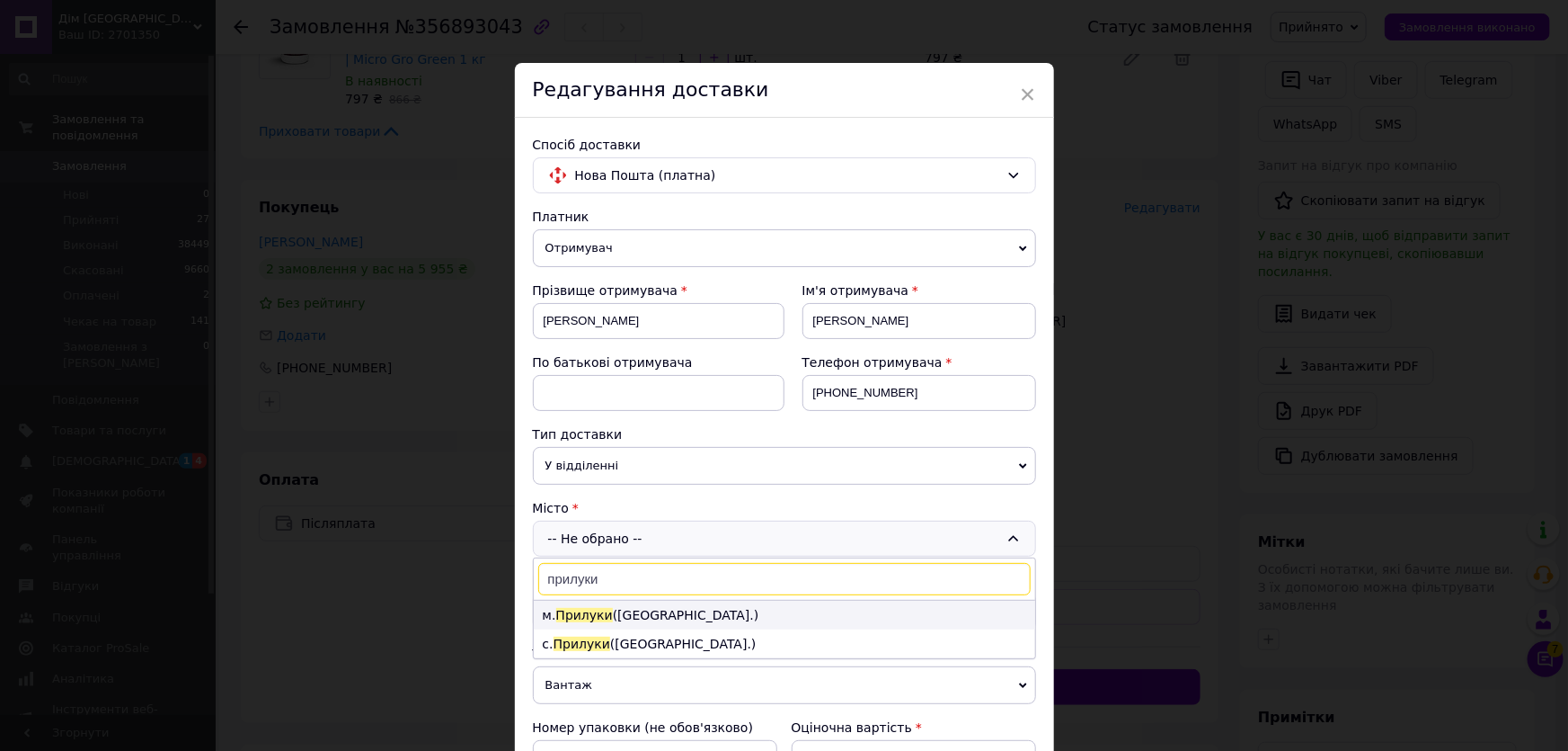
type input "прилуки"
click at [652, 609] on li "м. Прилуки (Чернігівська обл.)" at bounding box center [784, 614] width 501 height 29
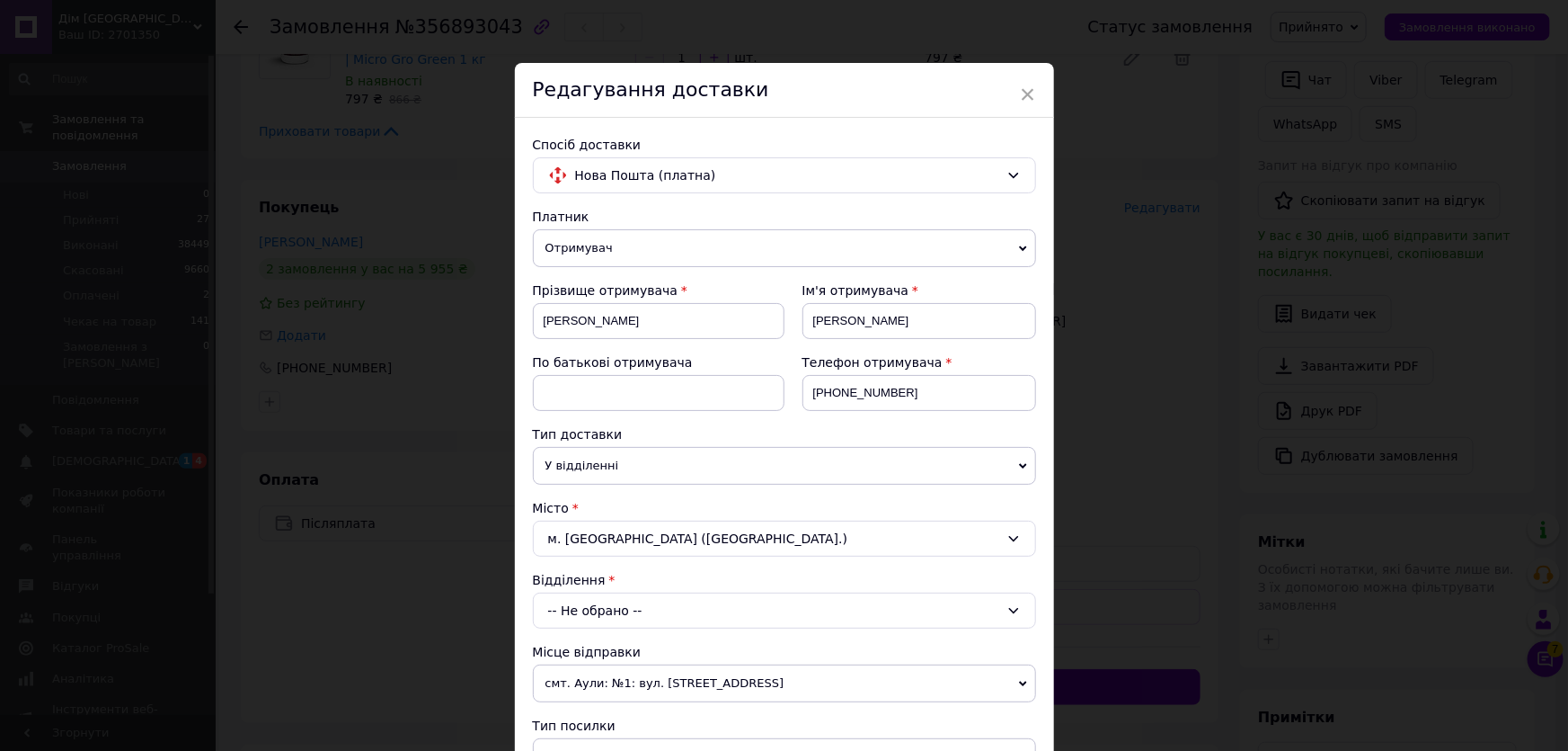
click at [645, 598] on div "-- Не обрано --" at bounding box center [784, 610] width 503 height 36
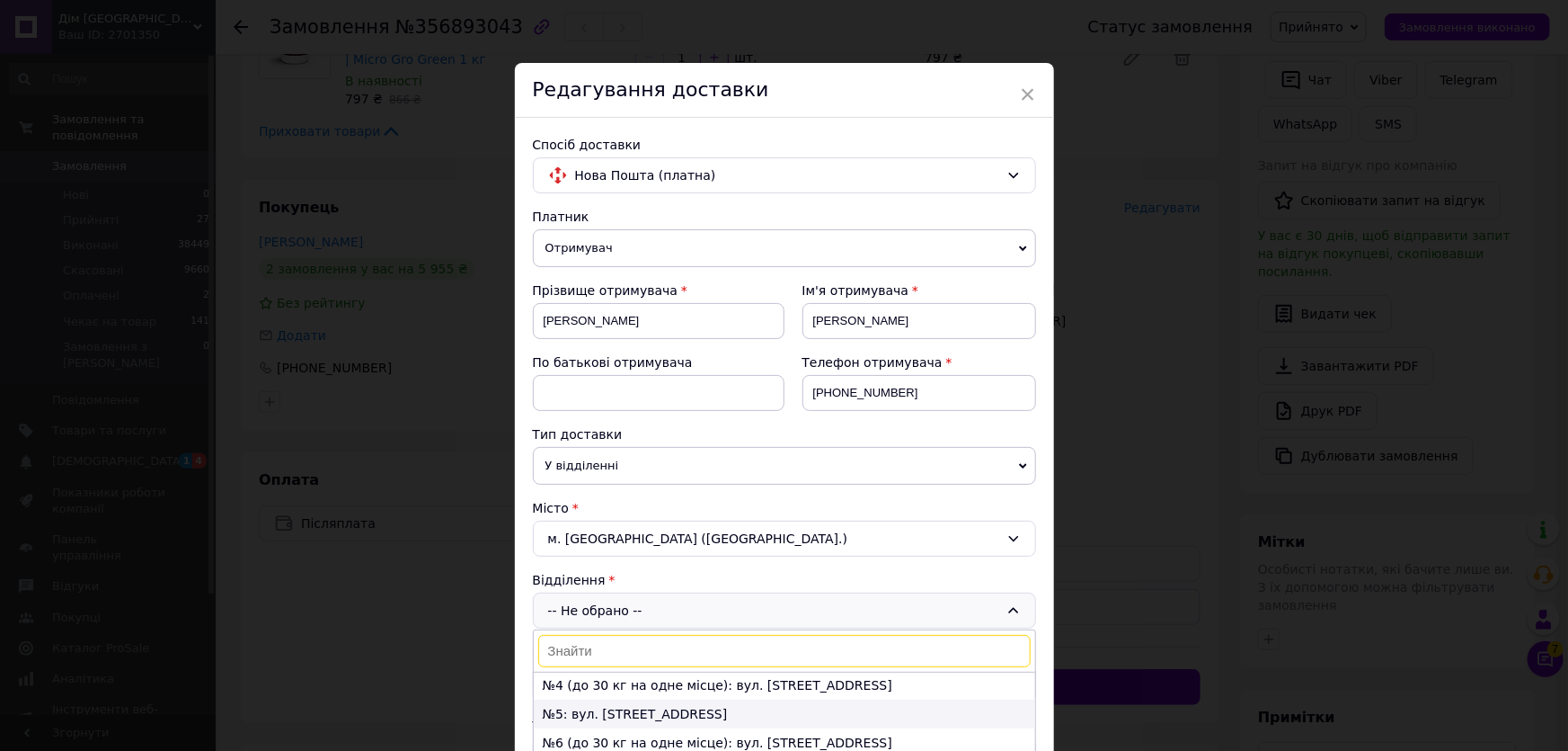
scroll to position [124, 0]
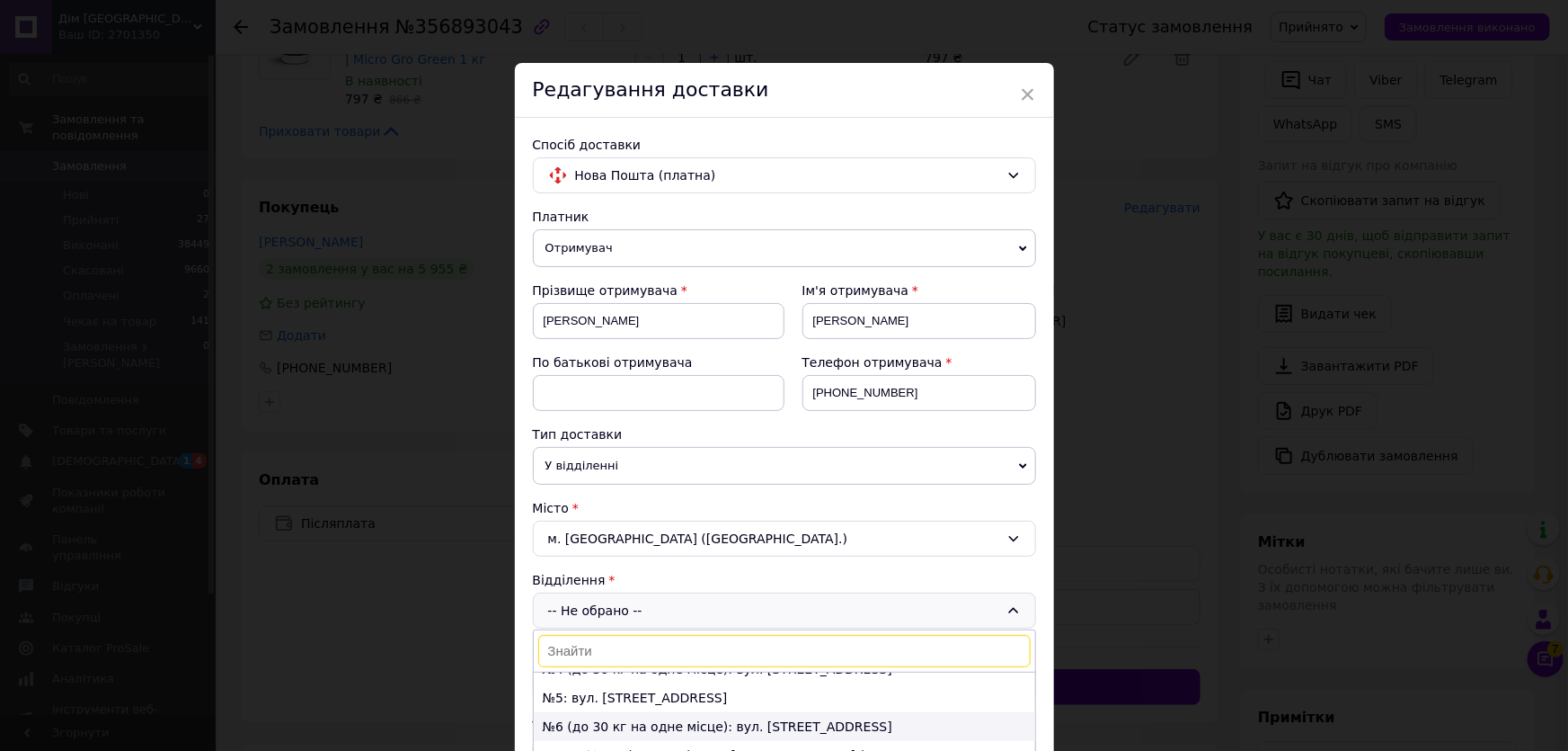
click at [642, 712] on li "№6 (до 30 кг на одне місце): вул. Київська, 228" at bounding box center [784, 725] width 501 height 29
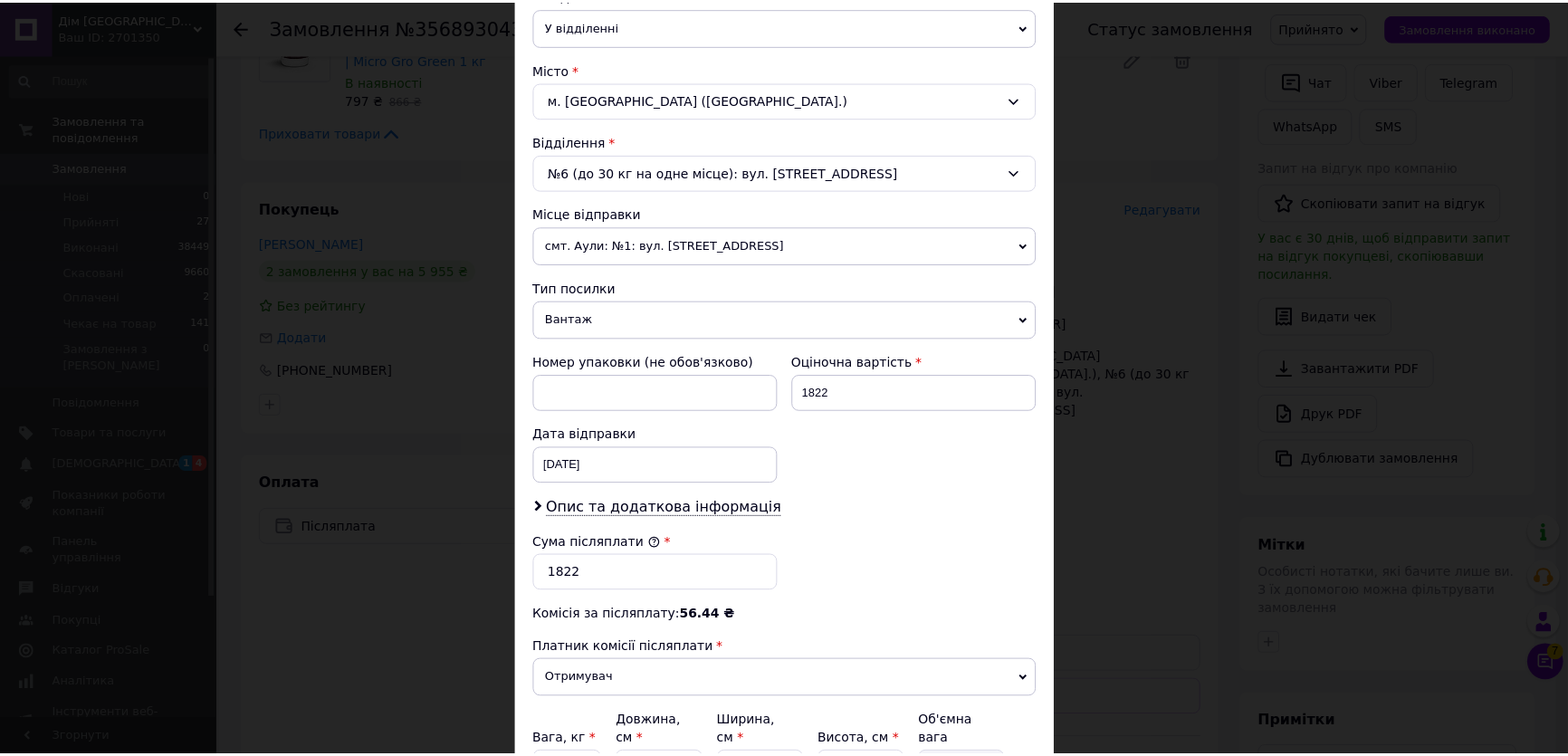
scroll to position [621, 0]
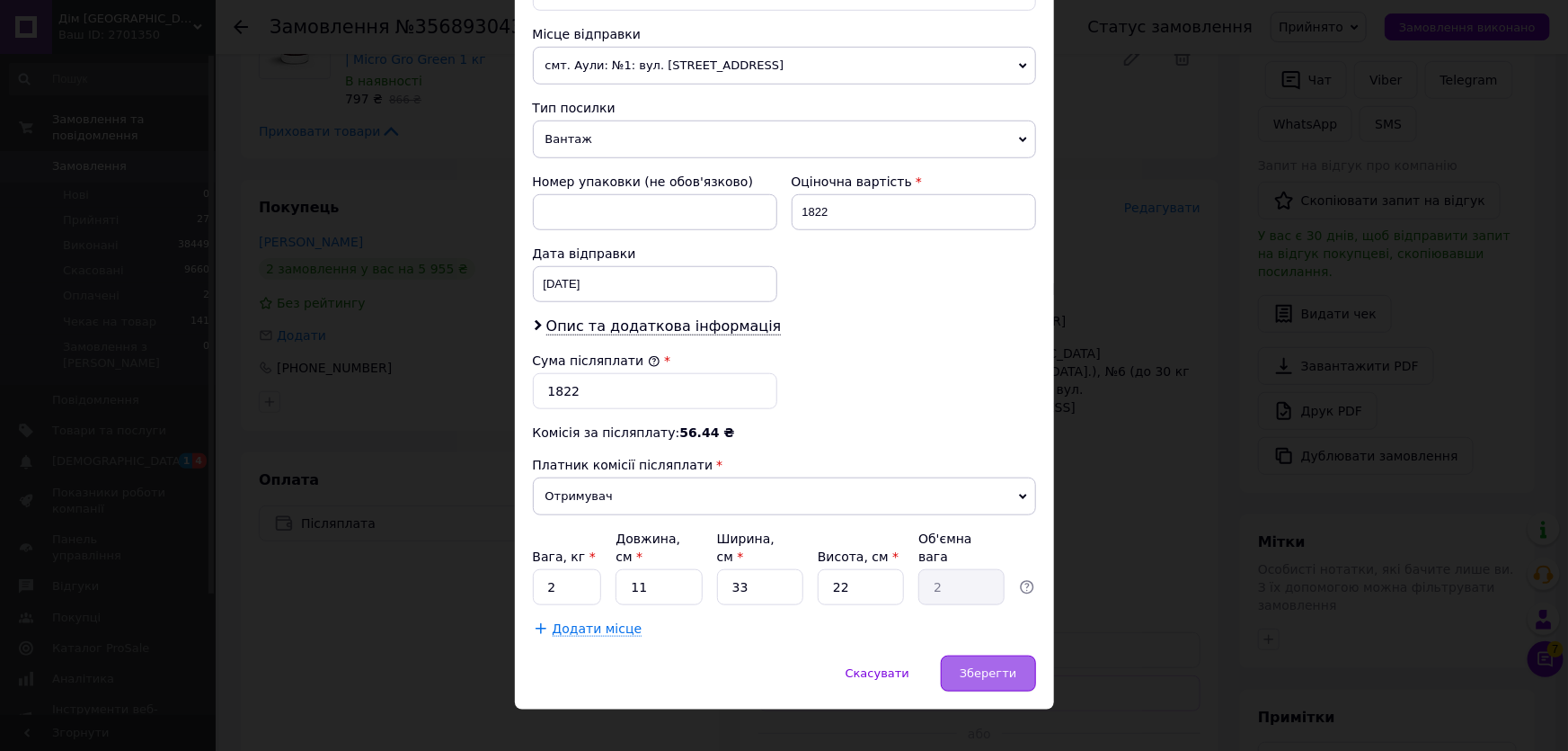
click at [1001, 666] on span "Зберегти" at bounding box center [988, 673] width 57 height 14
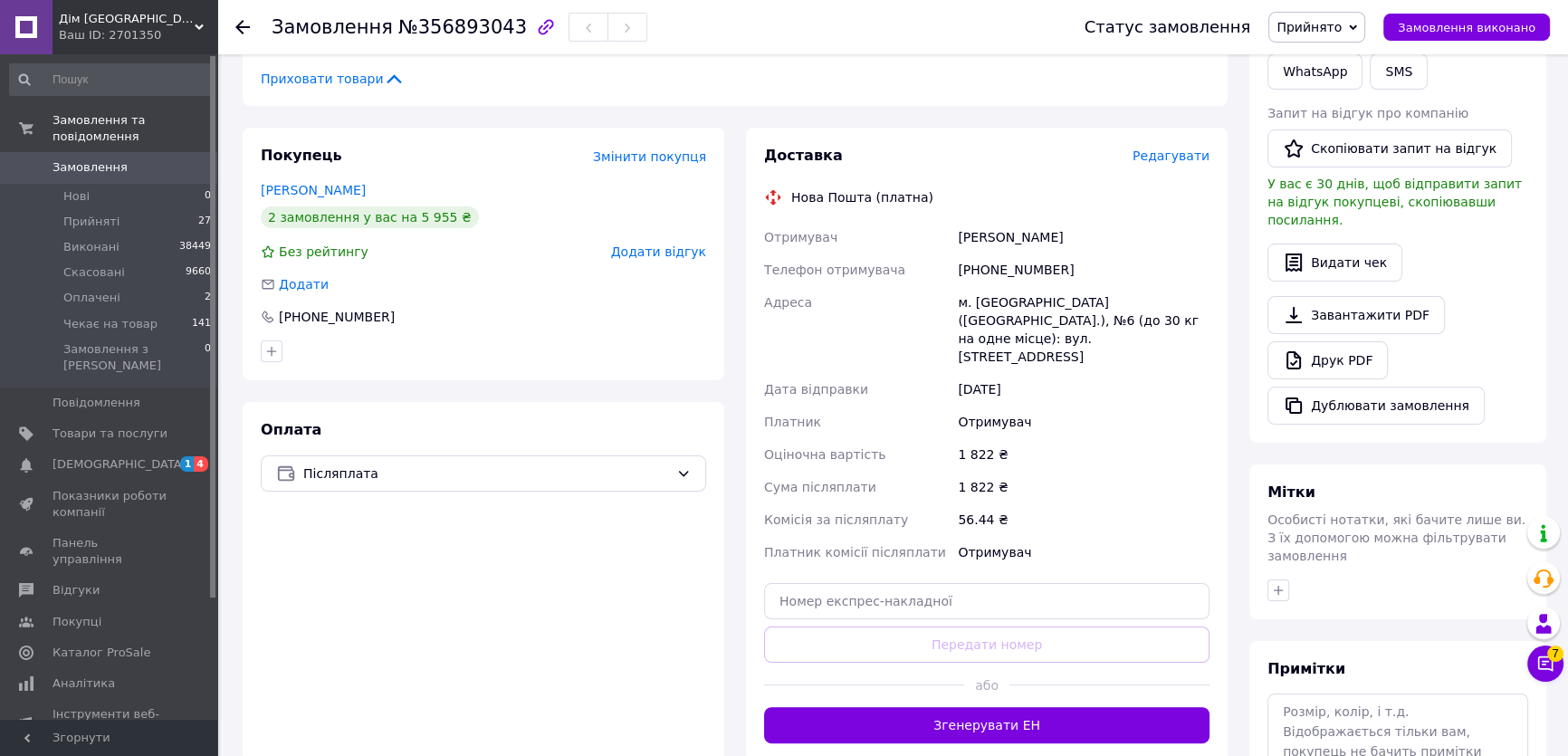
scroll to position [400, 0]
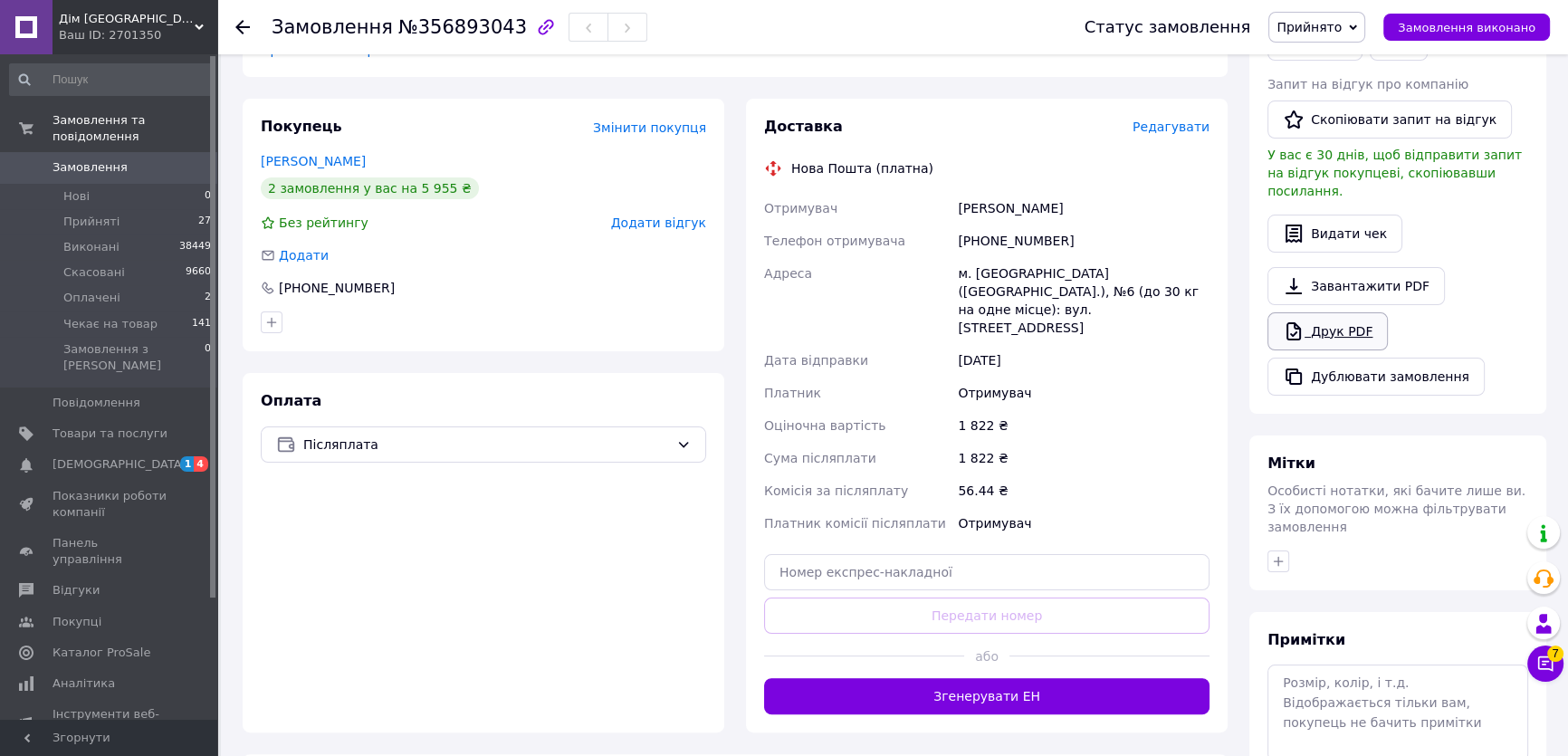
click at [1341, 312] on link "Друк PDF" at bounding box center [1327, 331] width 121 height 38
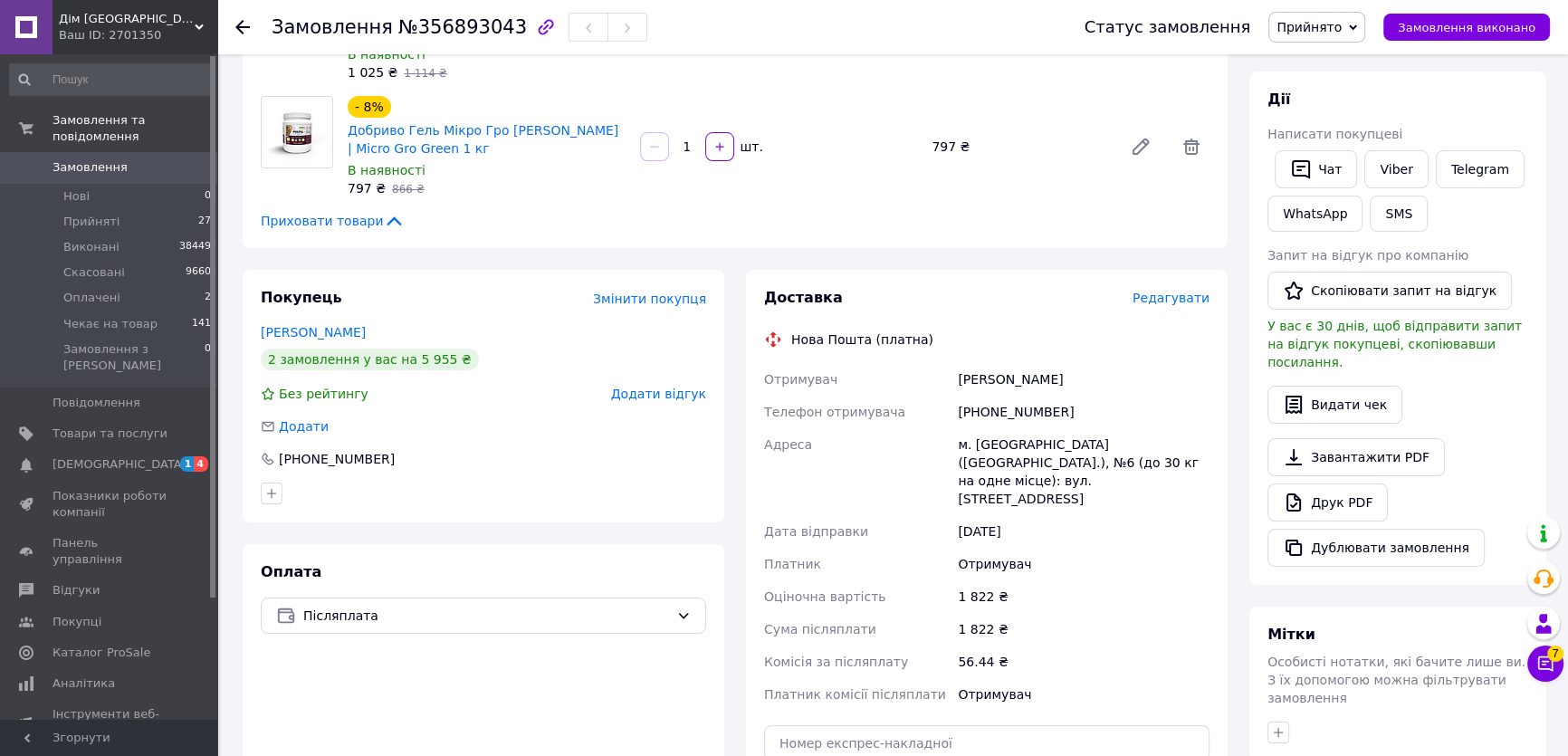
scroll to position [71, 0]
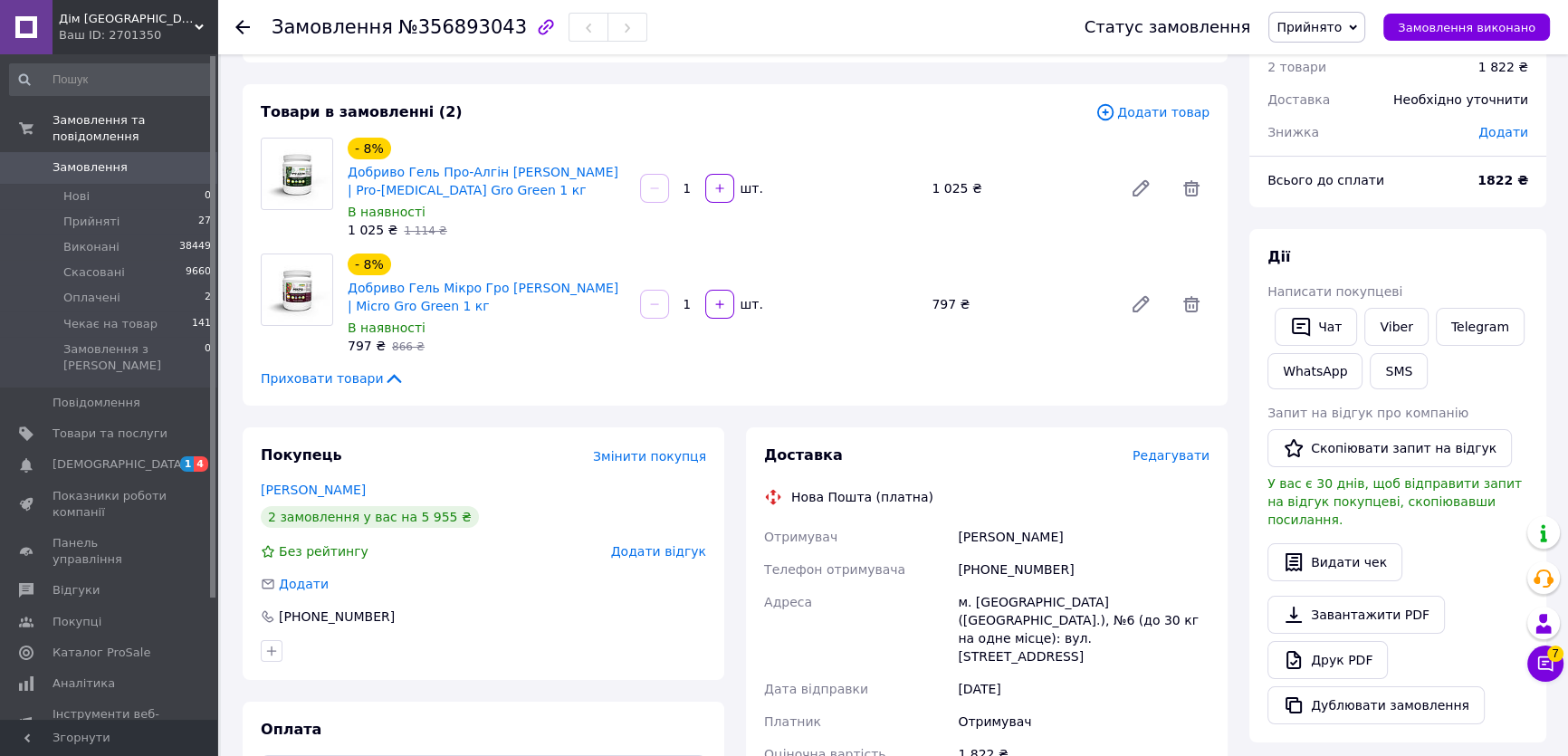
click at [414, 45] on div "Замовлення №356893043" at bounding box center [659, 27] width 777 height 54
click at [429, 31] on span "№356893043" at bounding box center [462, 27] width 129 height 22
copy span "356893043"
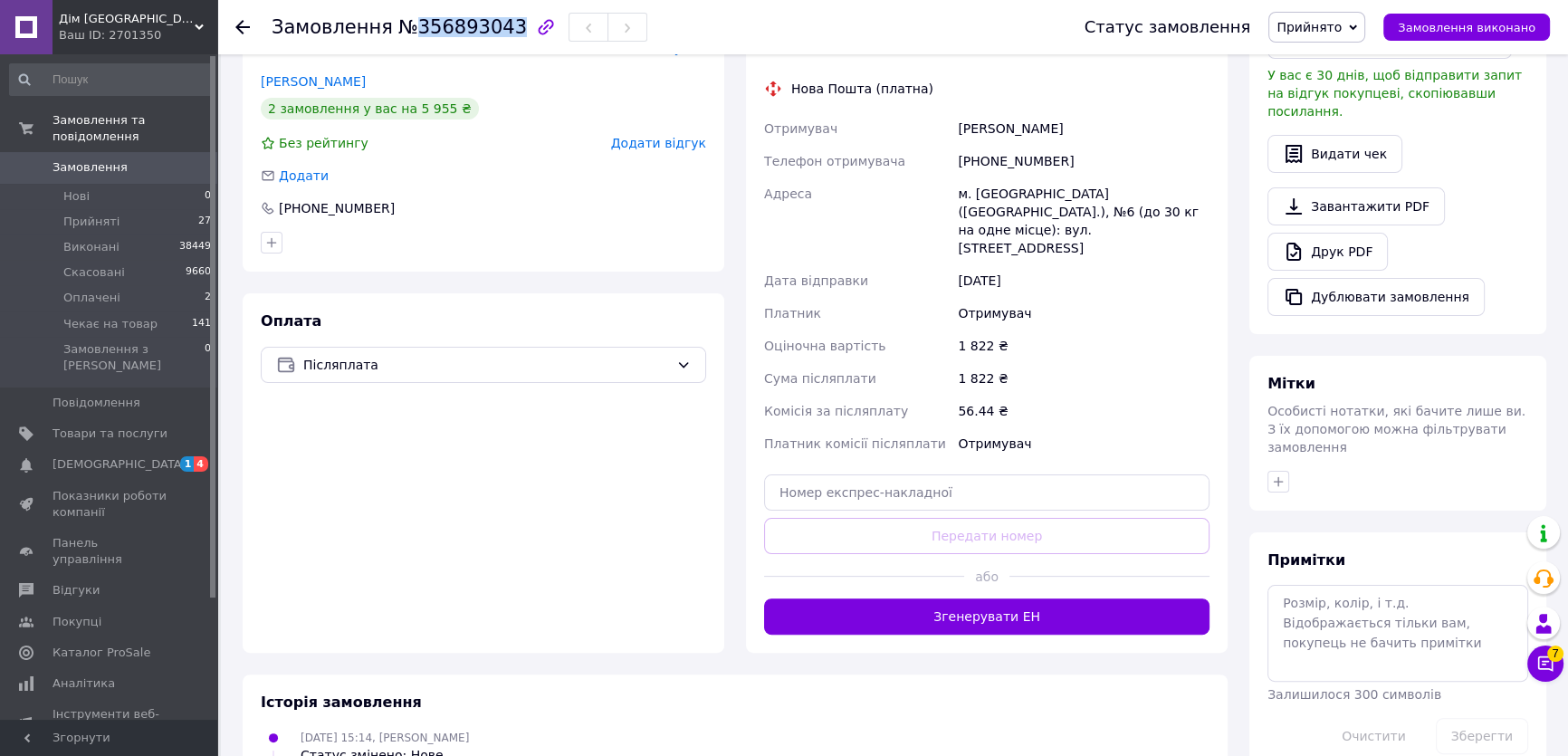
scroll to position [482, 0]
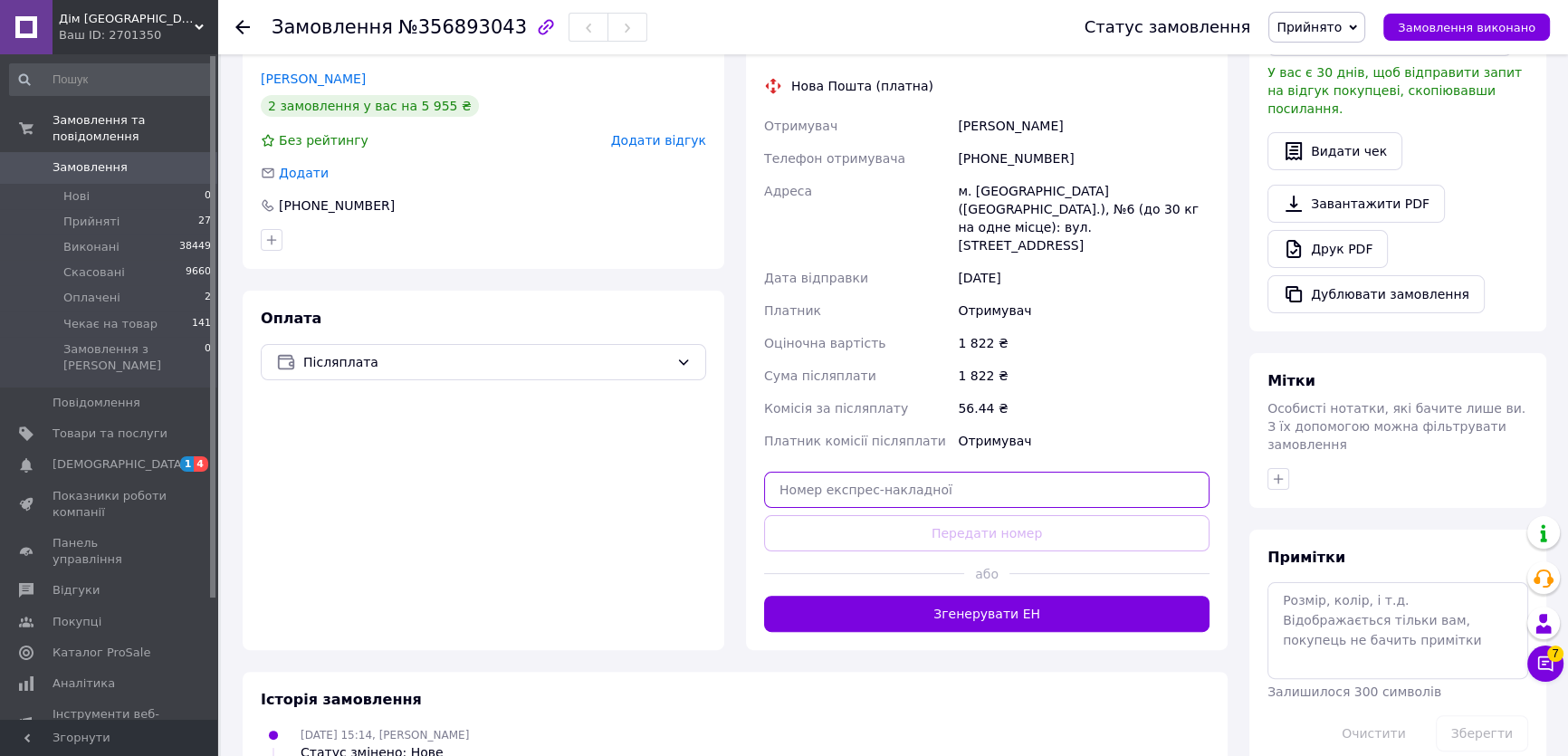
click at [900, 471] on input "text" at bounding box center [987, 489] width 445 height 37
paste input "20451225144717"
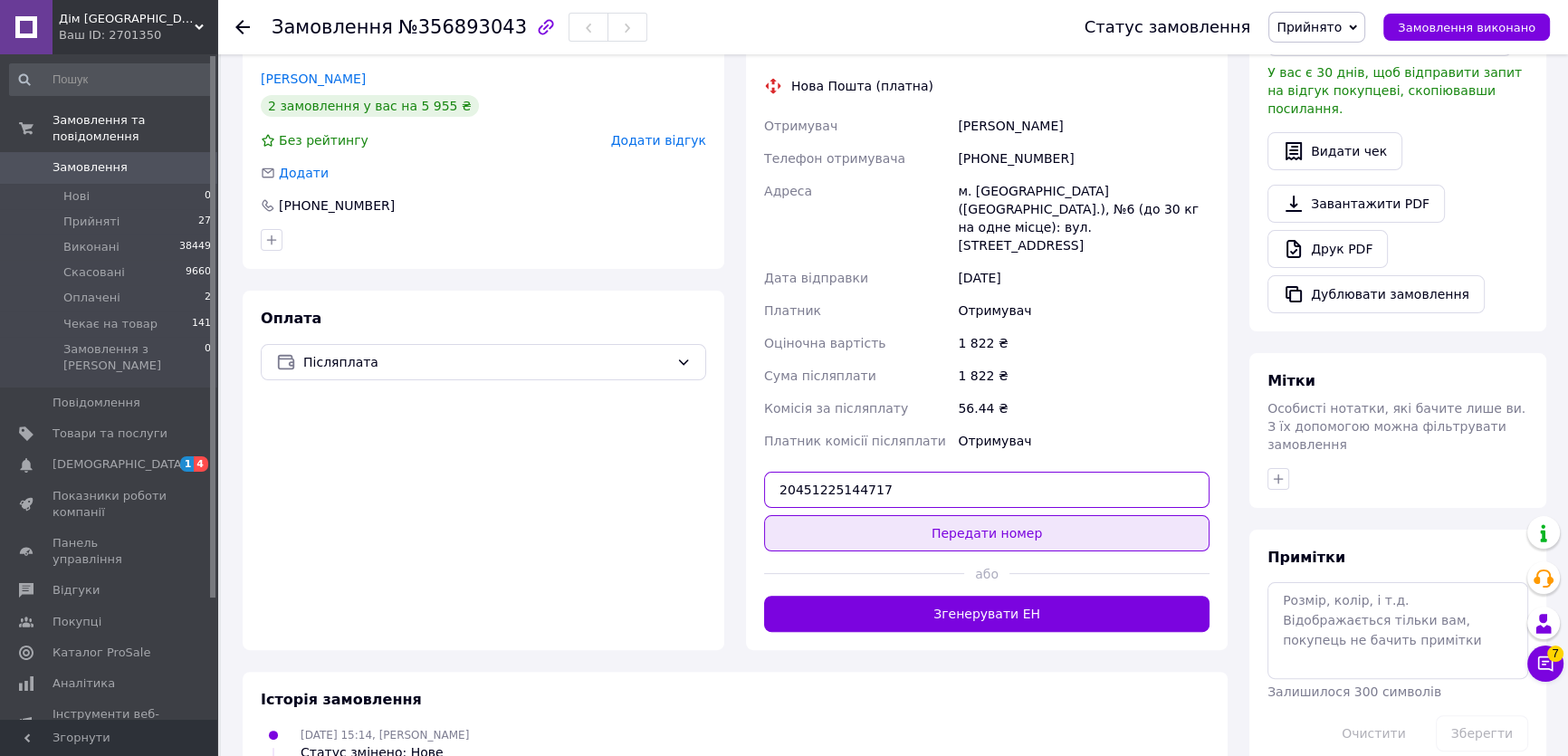
type input "20451225144717"
click at [906, 515] on button "Передати номер" at bounding box center [987, 532] width 445 height 37
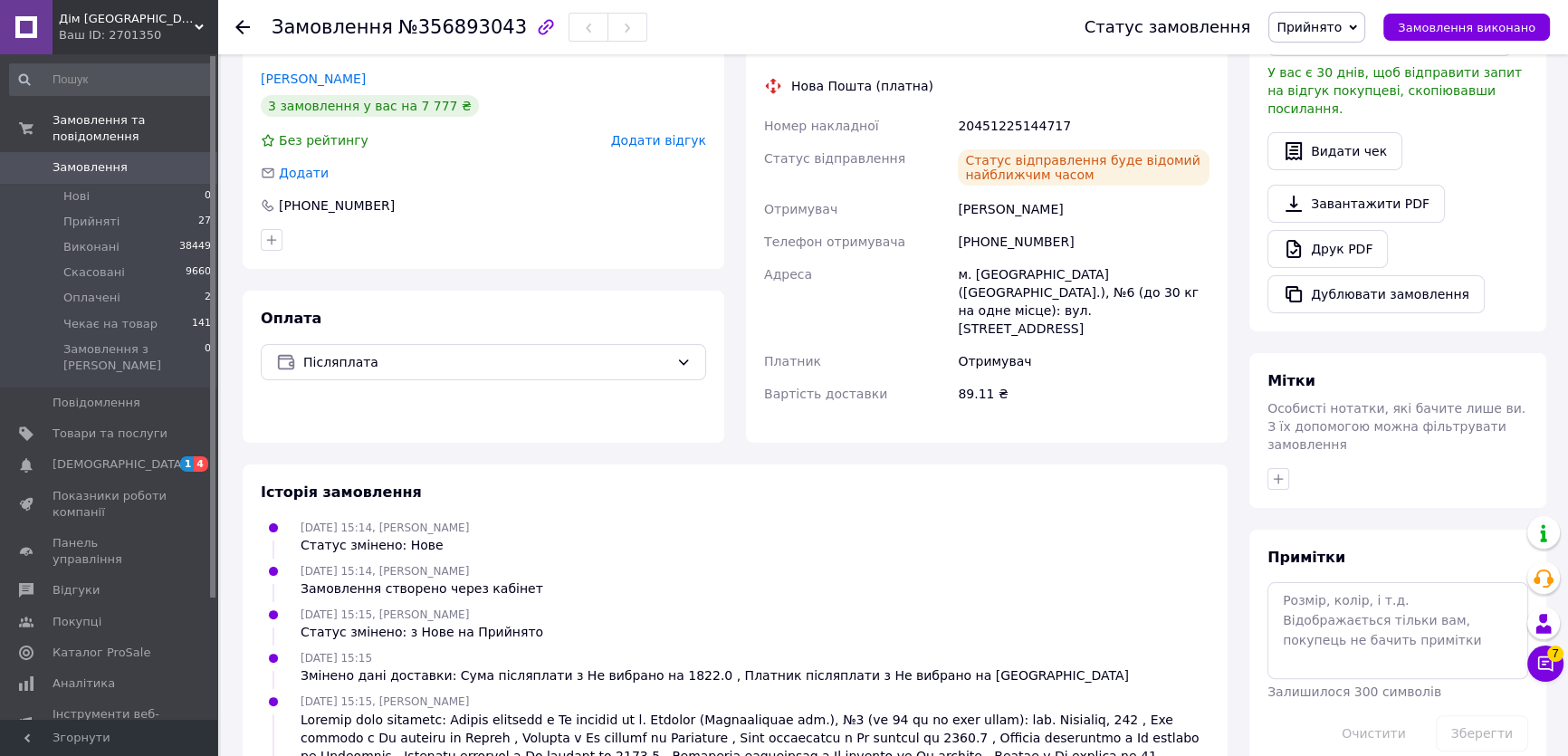
click at [450, 28] on span "№356893043" at bounding box center [462, 27] width 129 height 22
copy span "356893043"
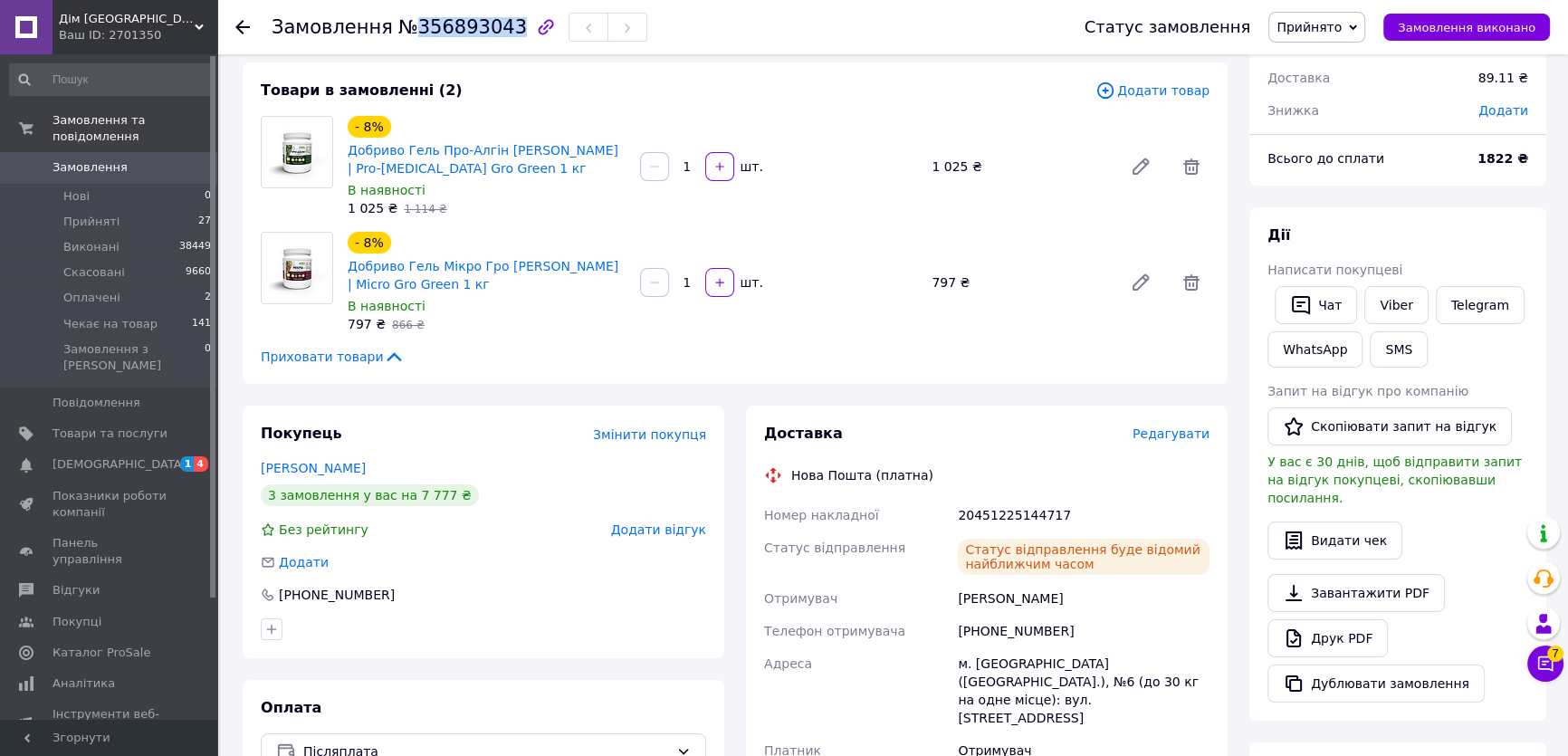
scroll to position [0, 0]
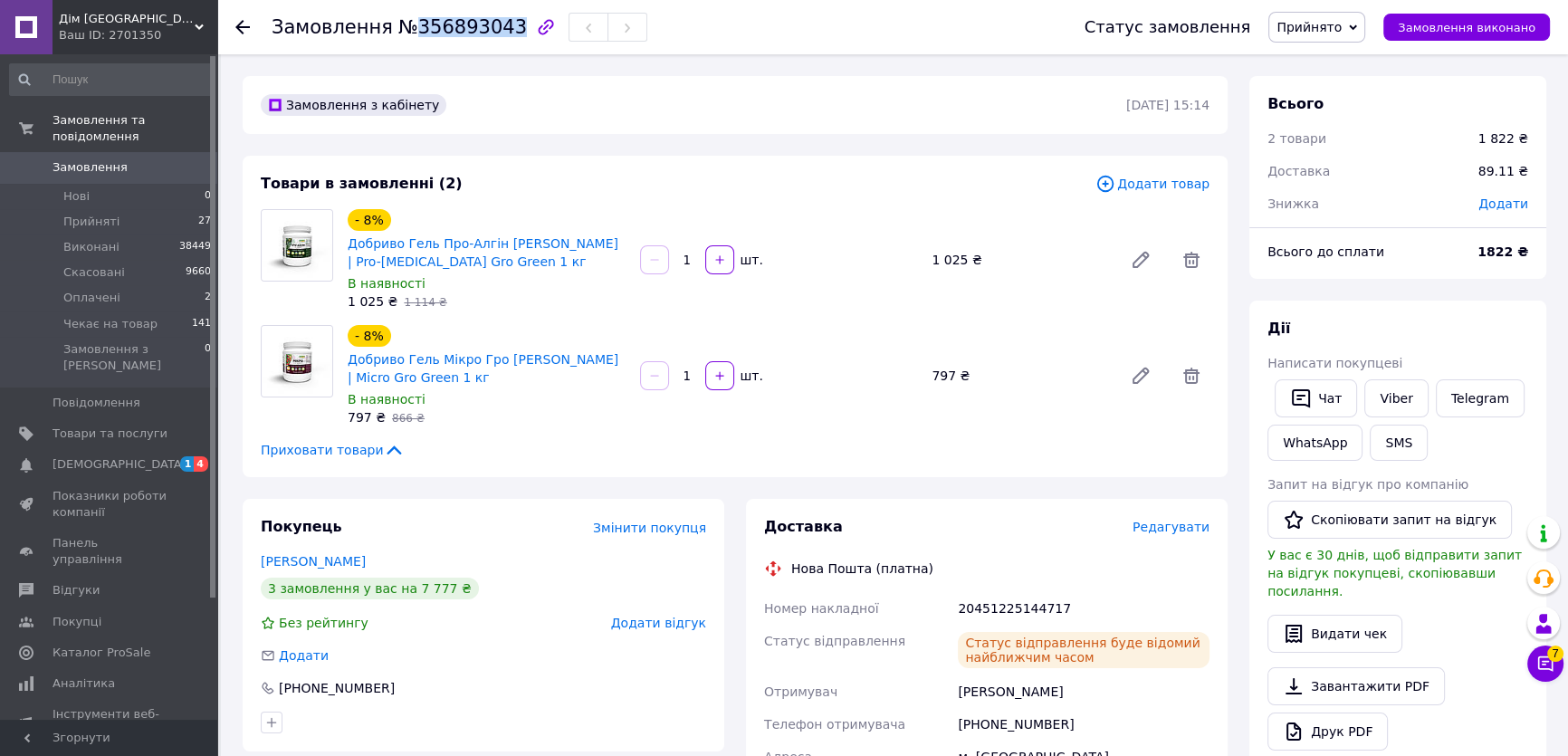
copy span "356893043"
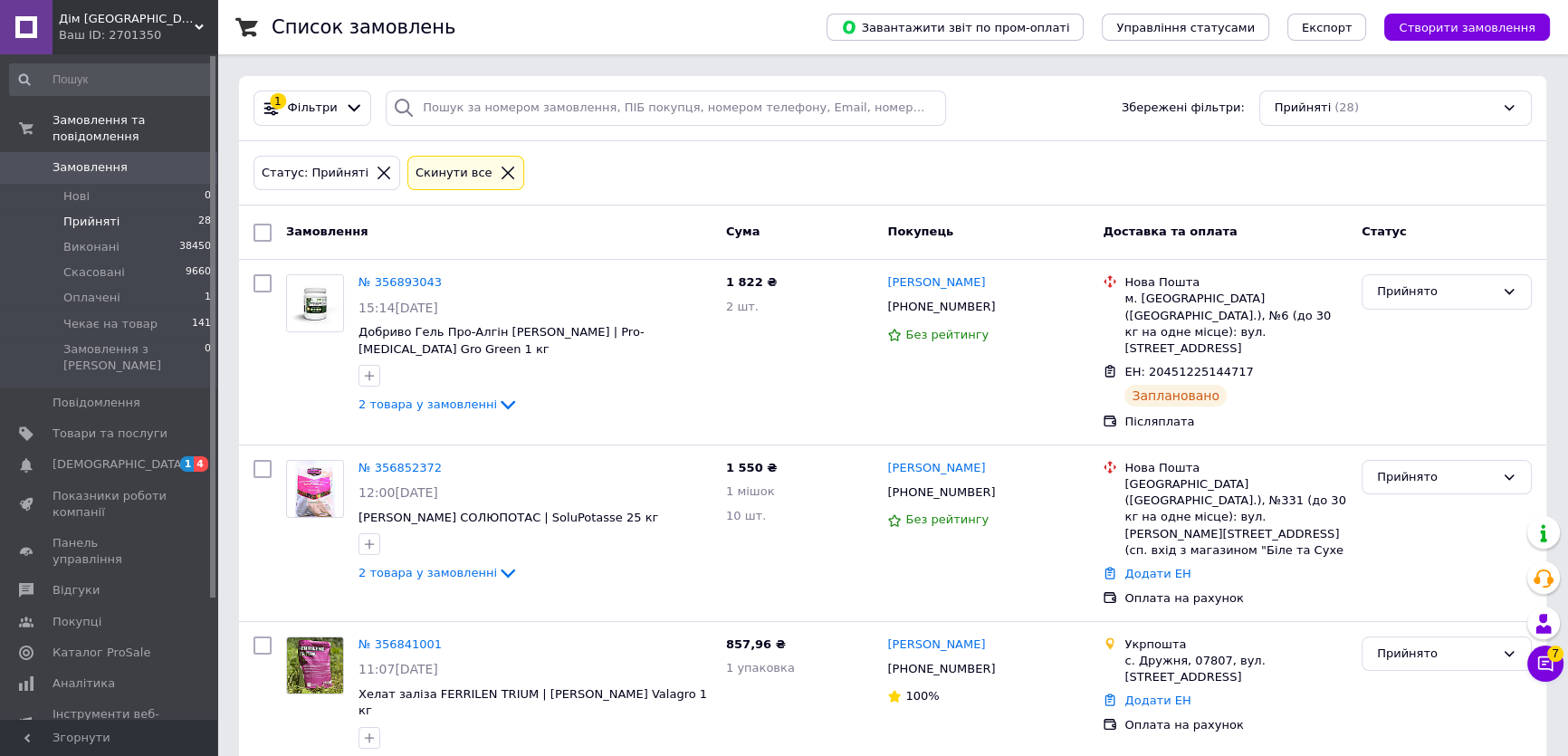
click at [500, 168] on icon at bounding box center [508, 172] width 16 height 16
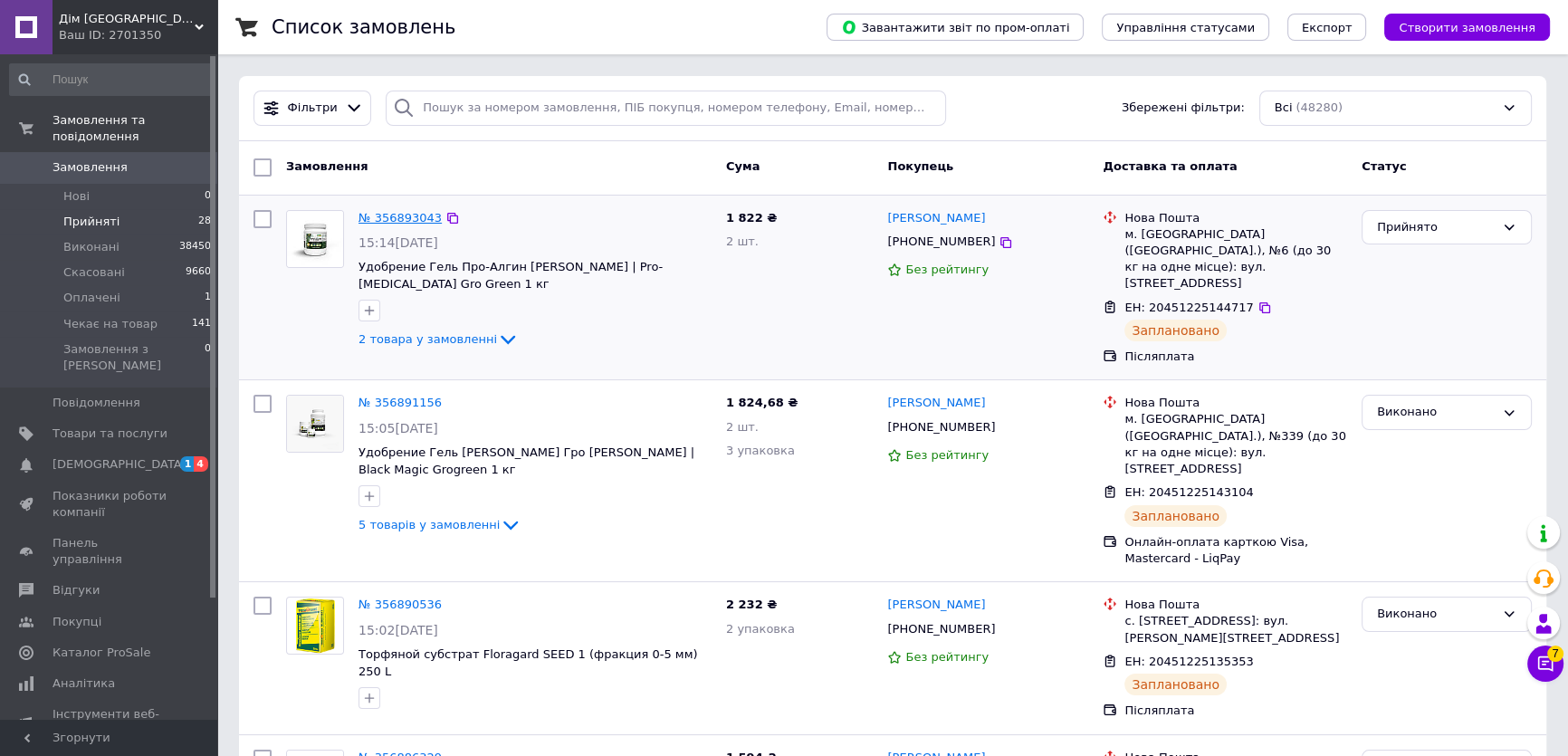
click at [401, 217] on link "№ 356893043" at bounding box center [400, 218] width 83 height 14
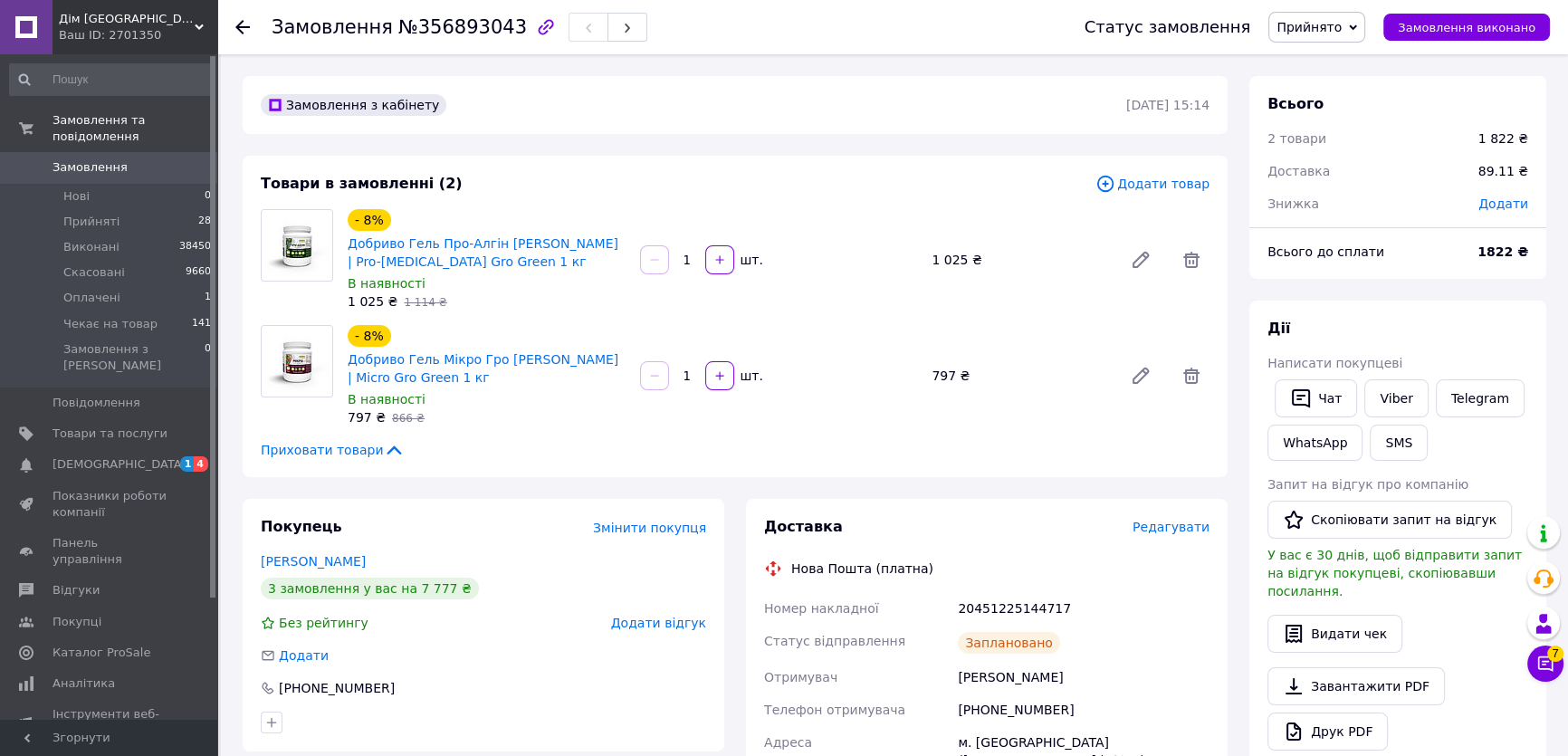
click at [431, 28] on span "№356893043" at bounding box center [462, 27] width 129 height 22
click at [431, 27] on span "№356893043" at bounding box center [462, 27] width 129 height 22
copy span "356893043"
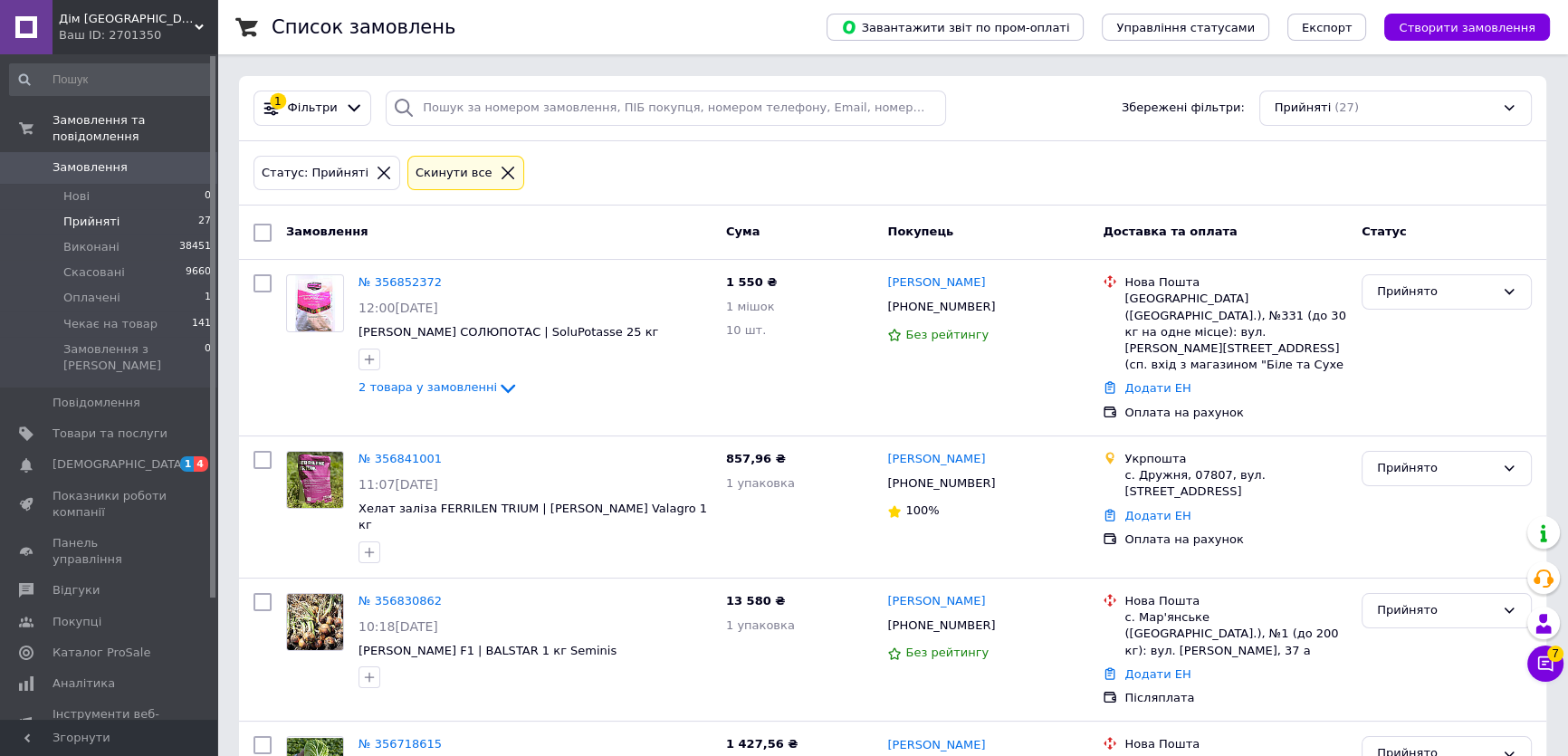
click at [490, 176] on div "Cкинути все" at bounding box center [465, 173] width 117 height 36
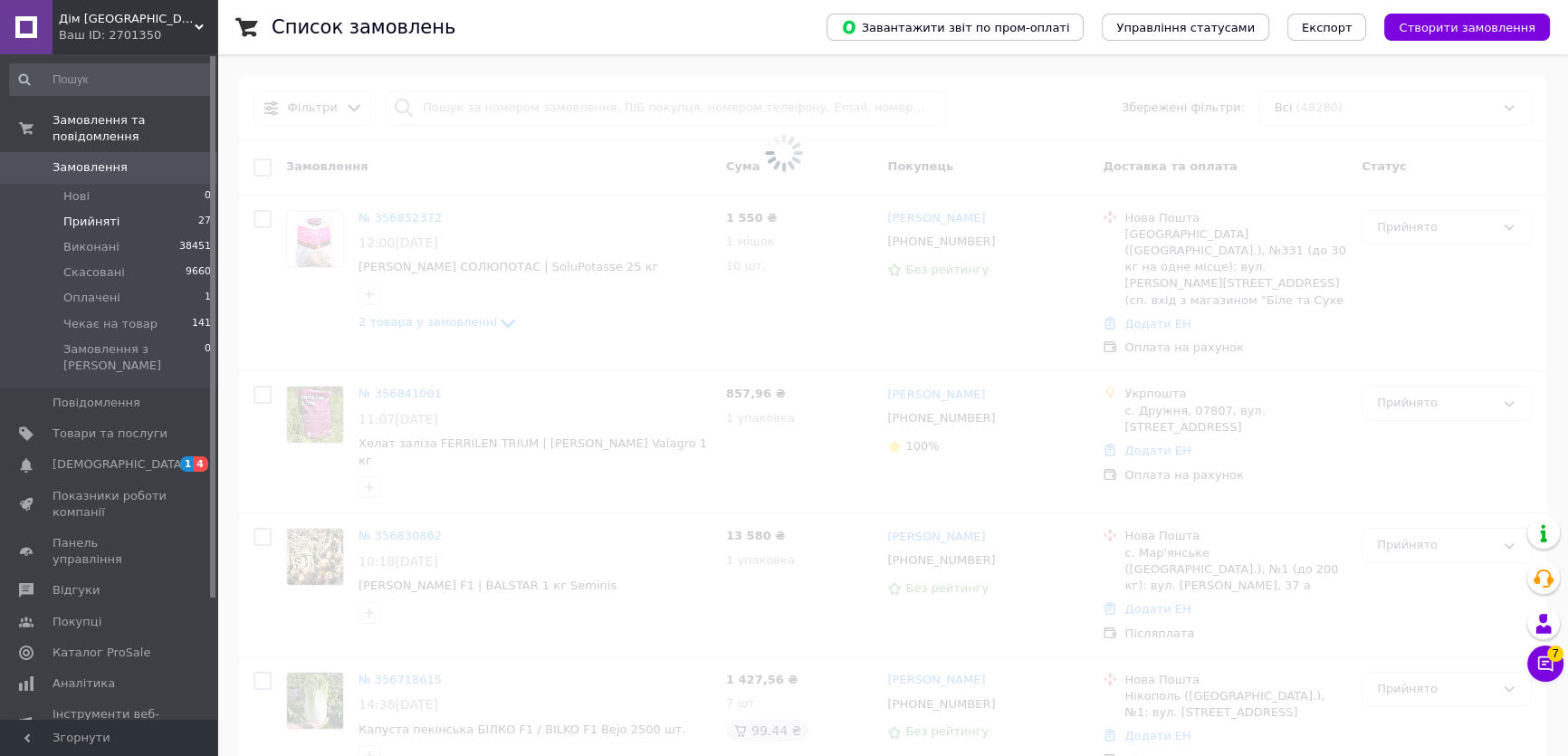
click at [481, 172] on span at bounding box center [784, 152] width 1568 height 306
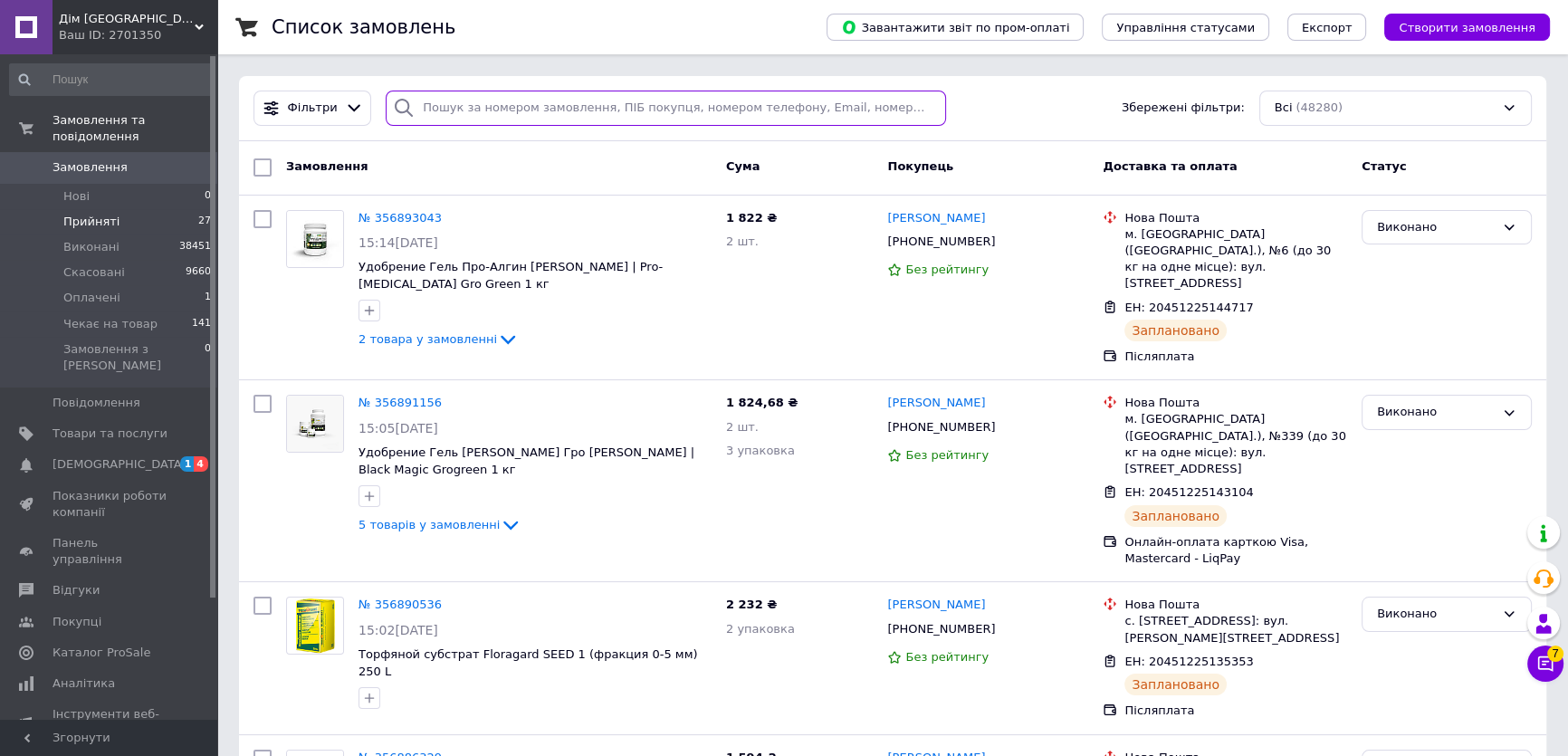
click at [516, 122] on input "search" at bounding box center [666, 108] width 560 height 36
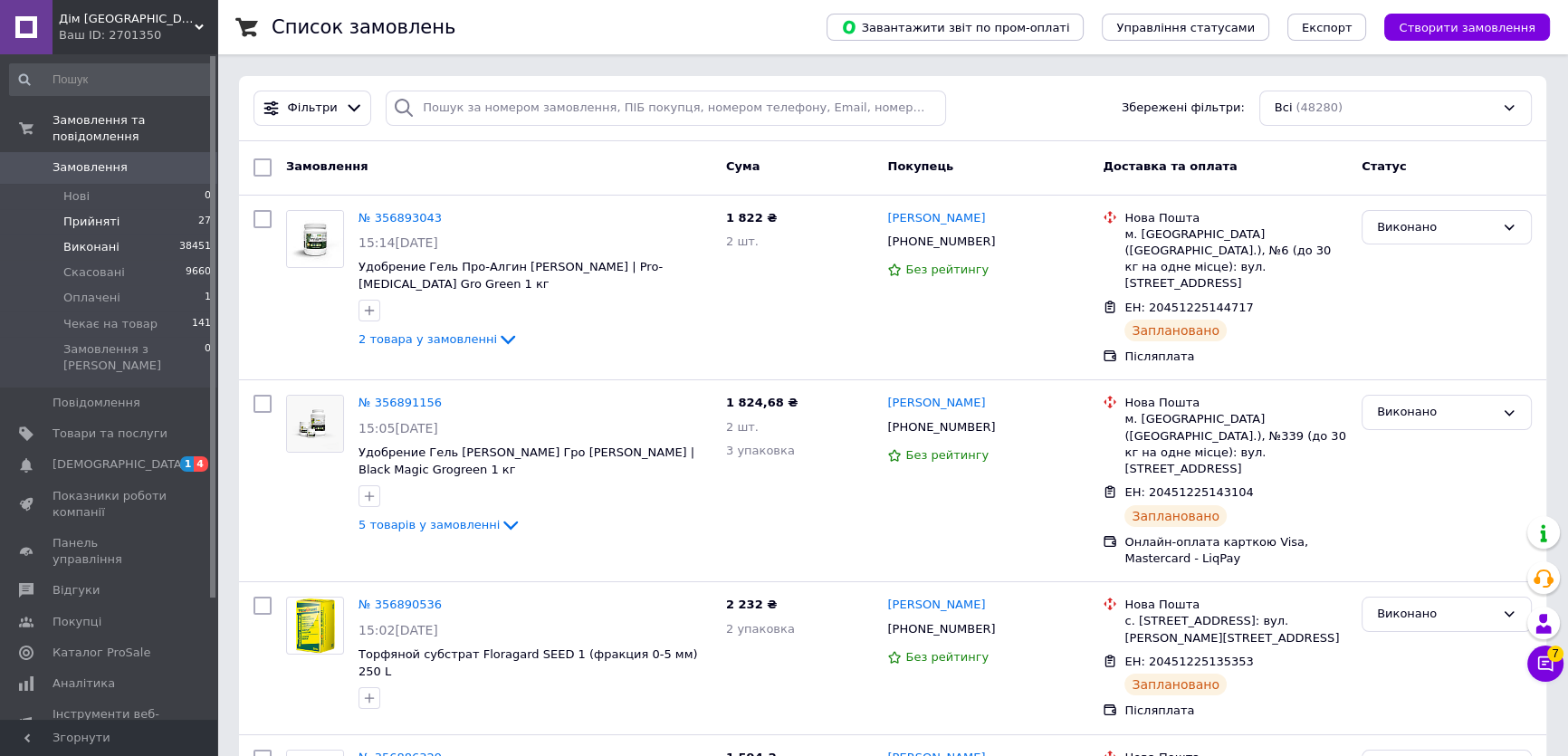
click at [143, 235] on li "Виконані 38451" at bounding box center [111, 247] width 222 height 26
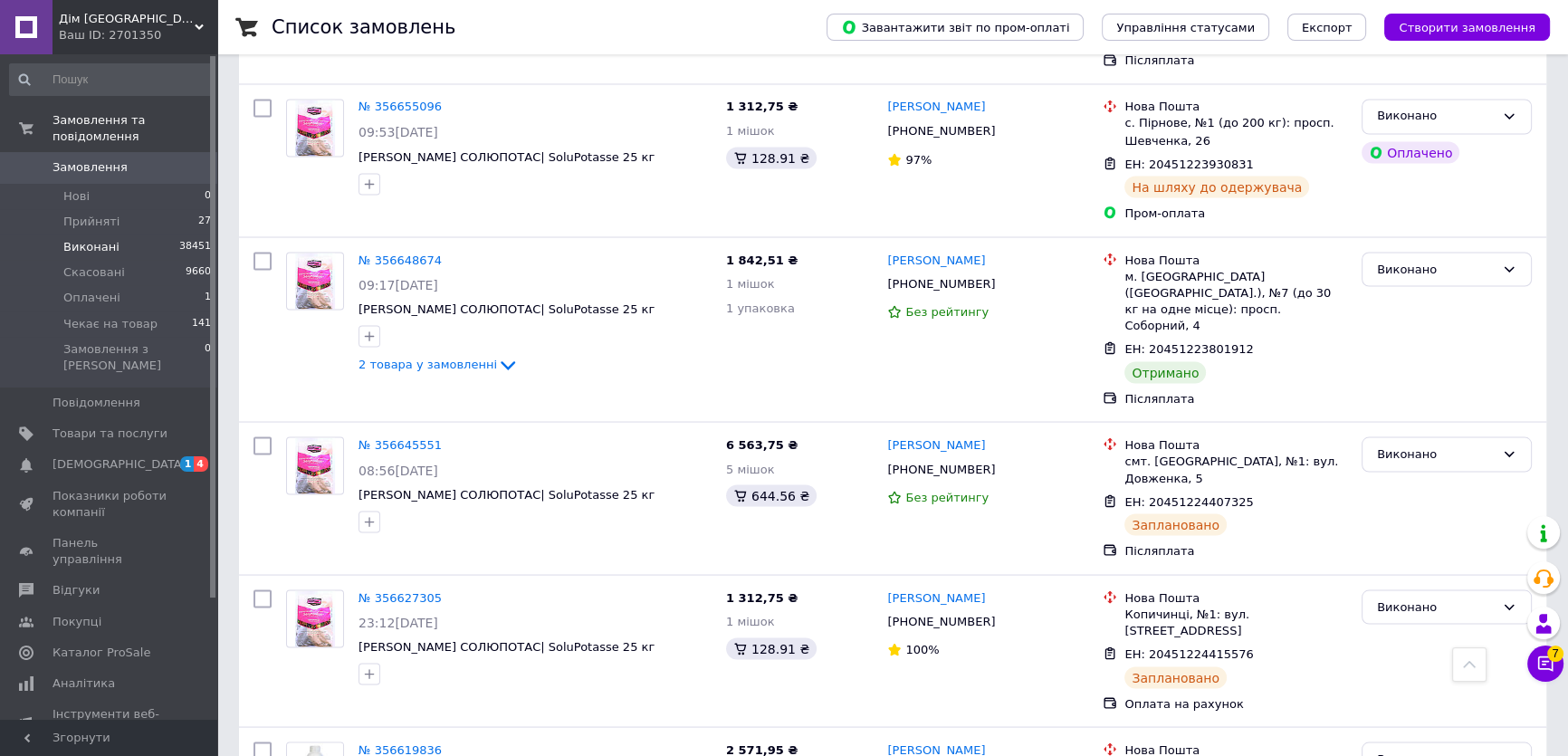
scroll to position [12749, 0]
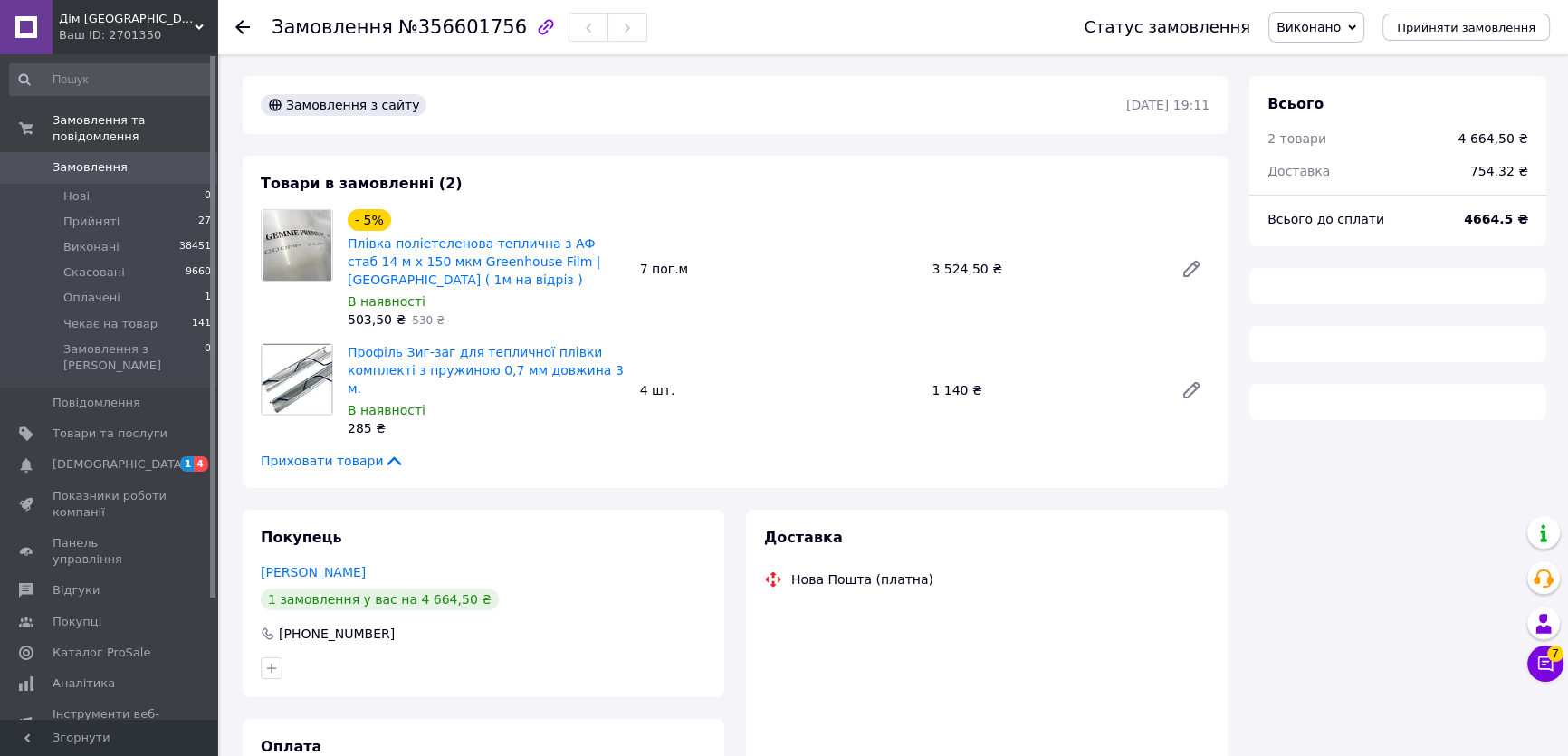
click at [457, 29] on span "№356601756" at bounding box center [462, 27] width 129 height 22
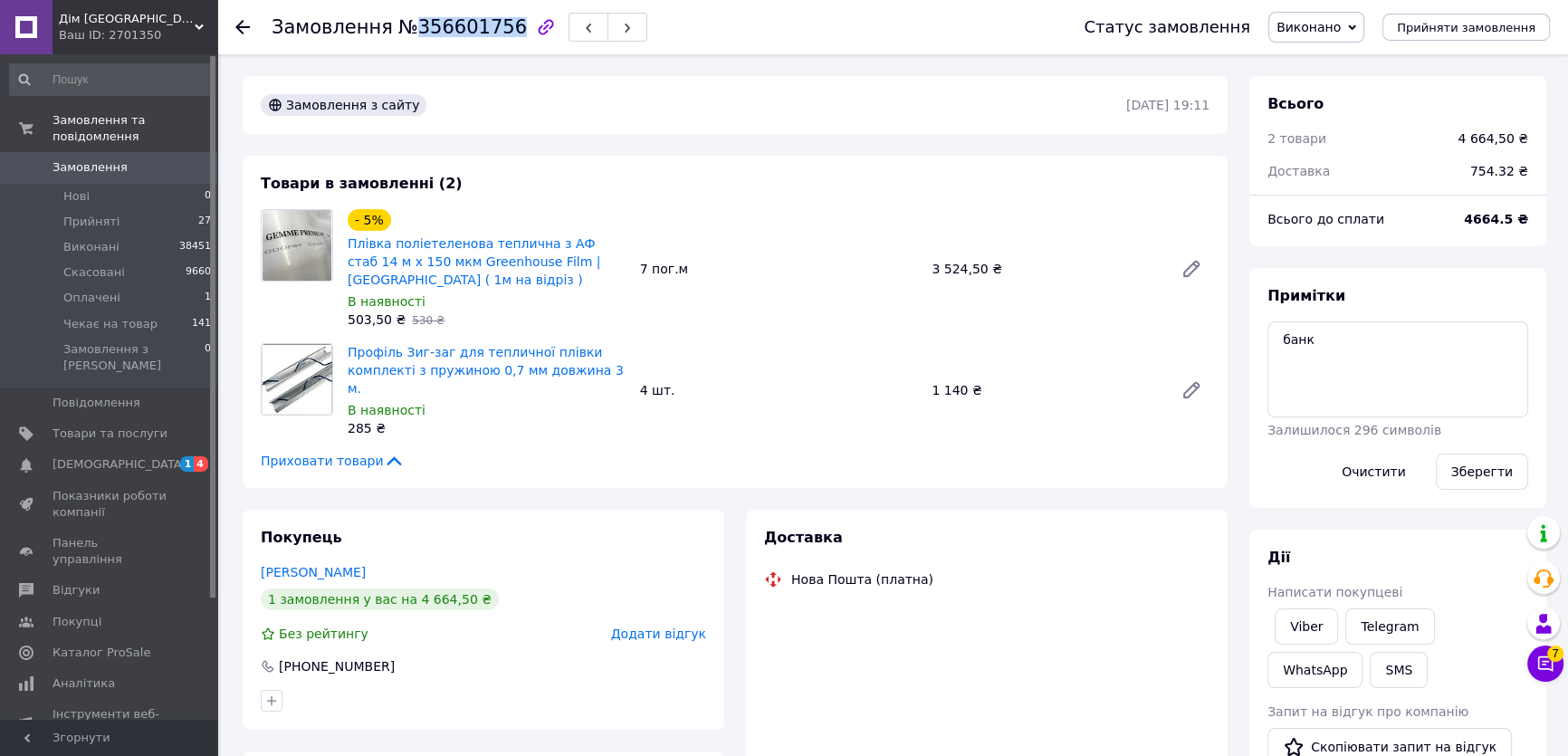
click at [457, 29] on span "№356601756" at bounding box center [462, 27] width 129 height 22
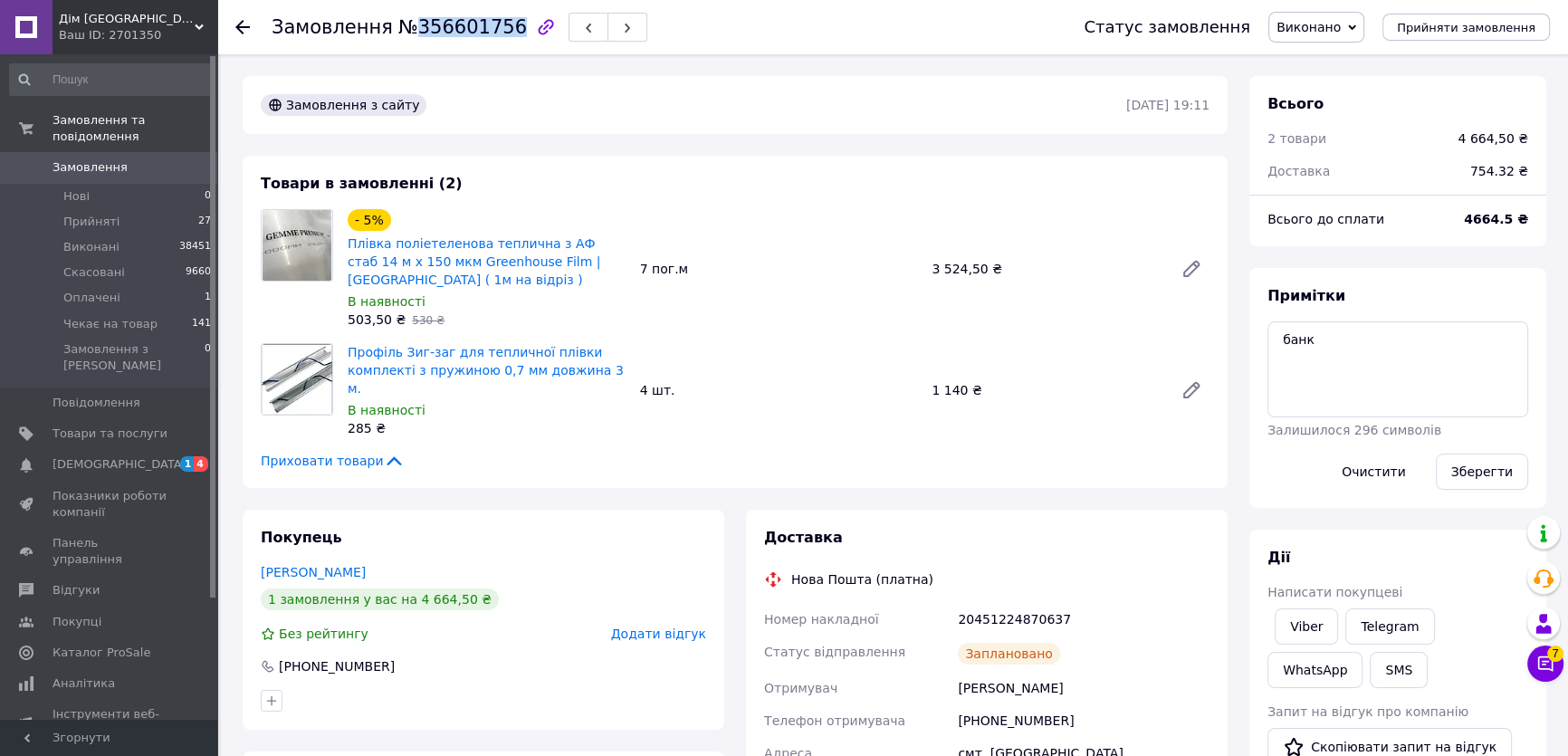
copy span "356601756"
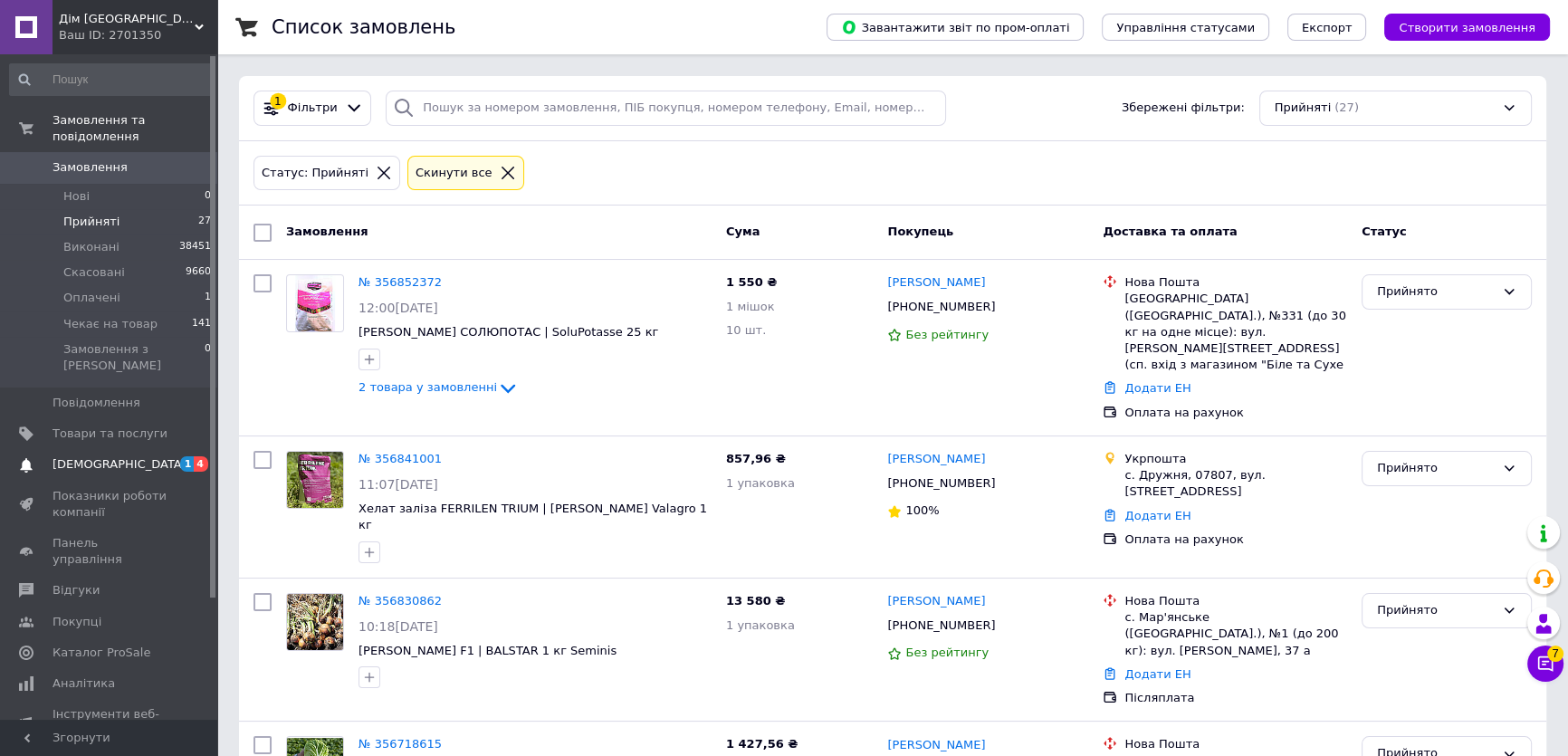
click at [113, 456] on span "[DEMOGRAPHIC_DATA]" at bounding box center [119, 464] width 134 height 16
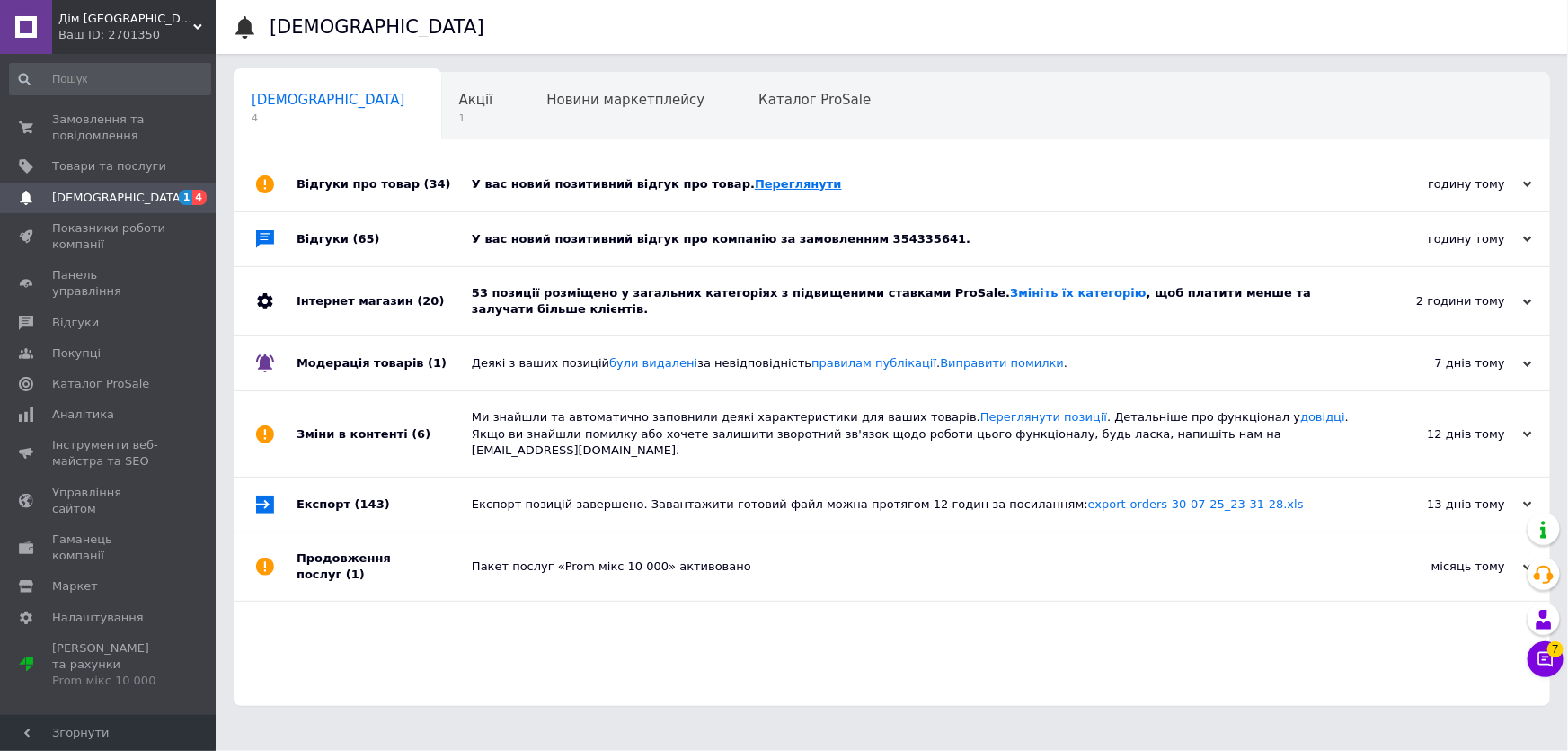
click at [755, 180] on link "Переглянути" at bounding box center [798, 184] width 87 height 14
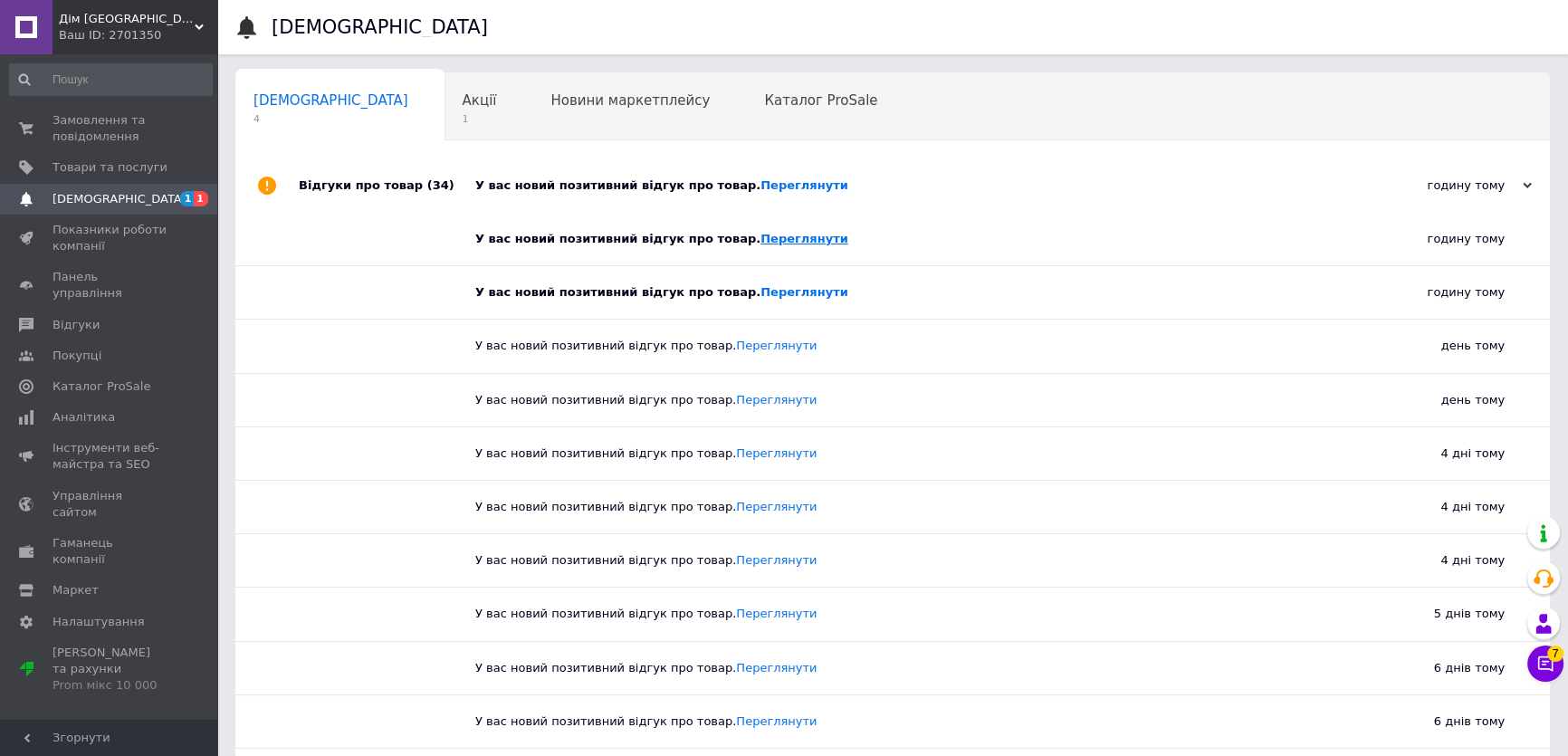
click at [760, 234] on link "Переглянути" at bounding box center [804, 238] width 88 height 14
click at [760, 294] on link "Переглянути" at bounding box center [804, 292] width 88 height 14
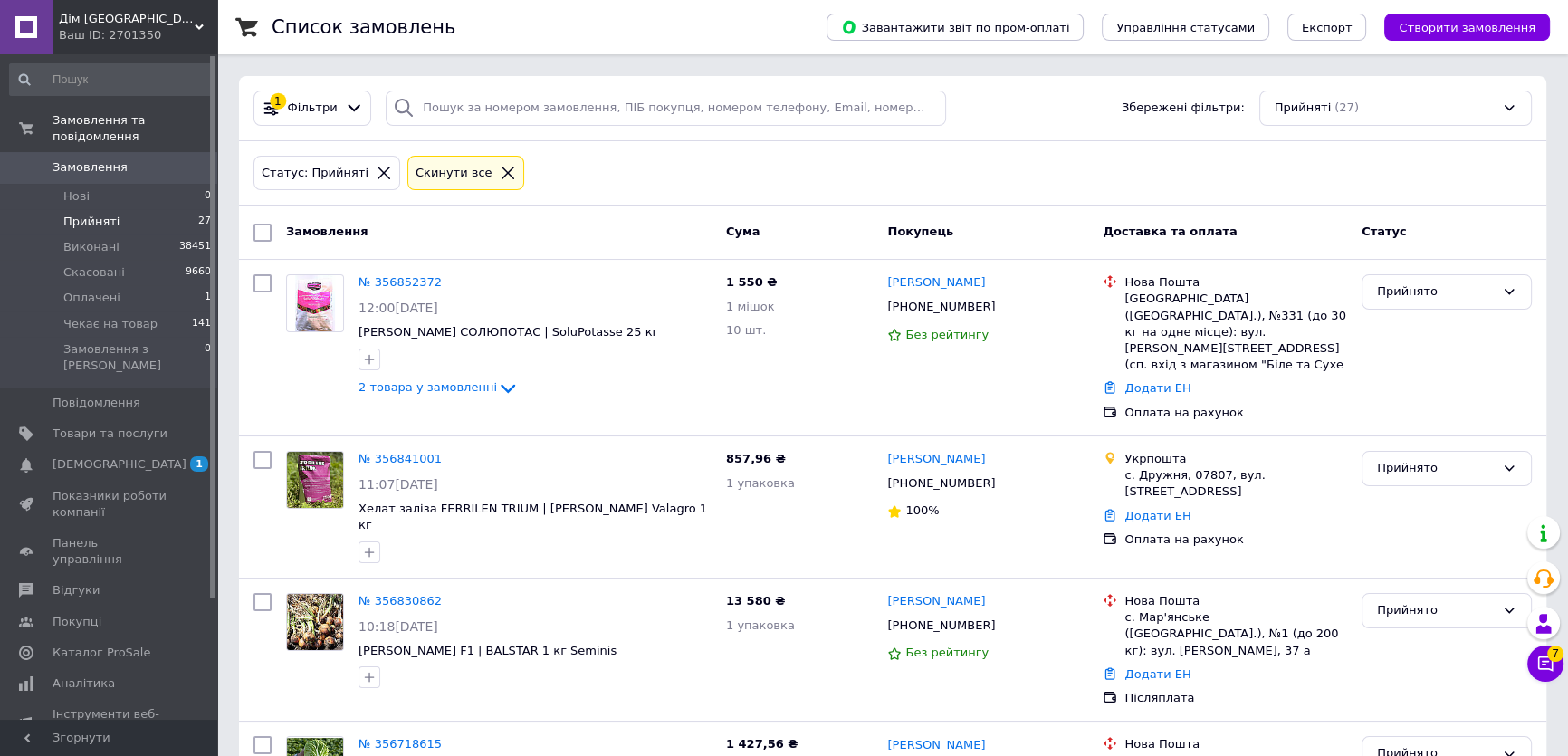
click at [496, 166] on div at bounding box center [508, 172] width 24 height 16
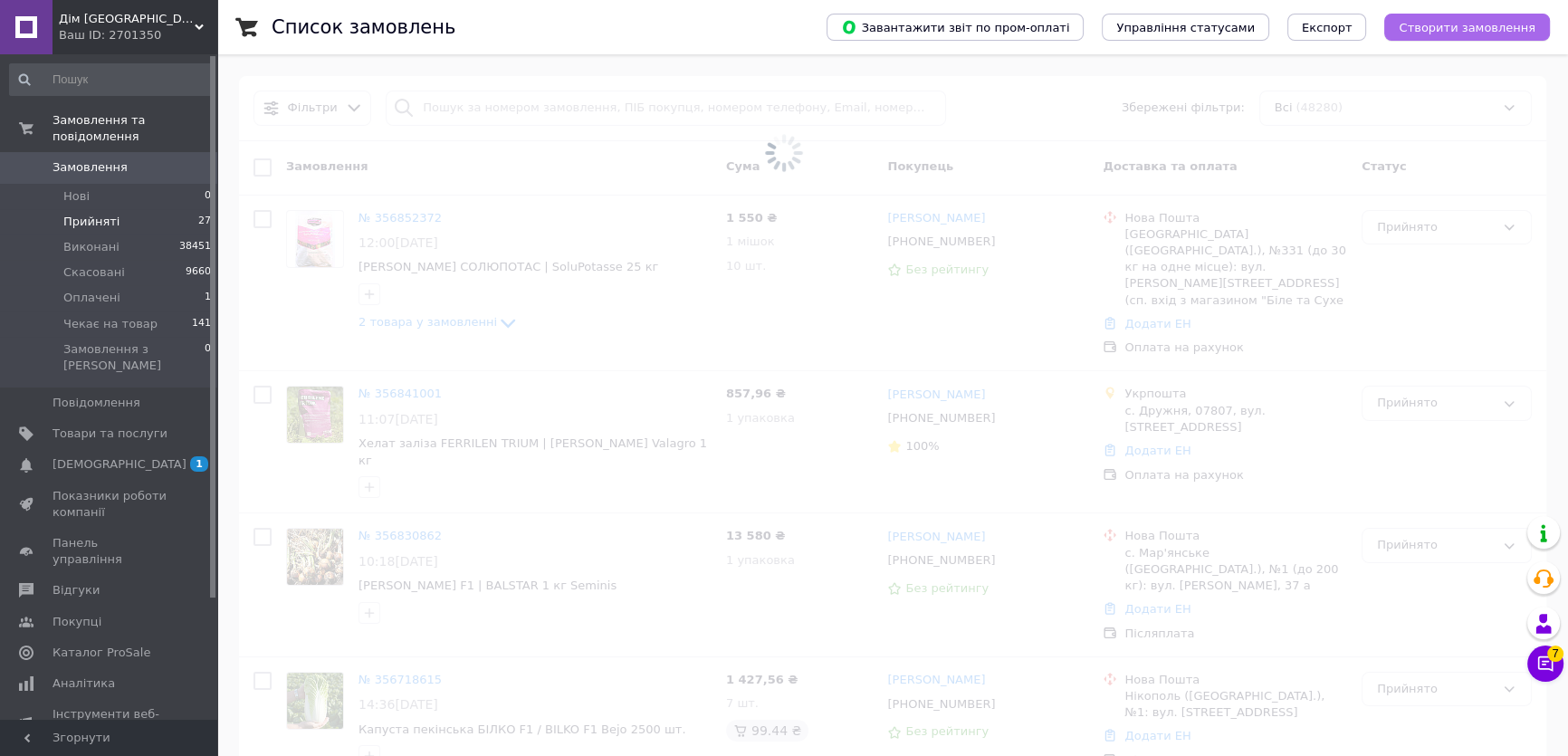
click at [1442, 26] on span "Створити замовлення" at bounding box center [1467, 28] width 137 height 14
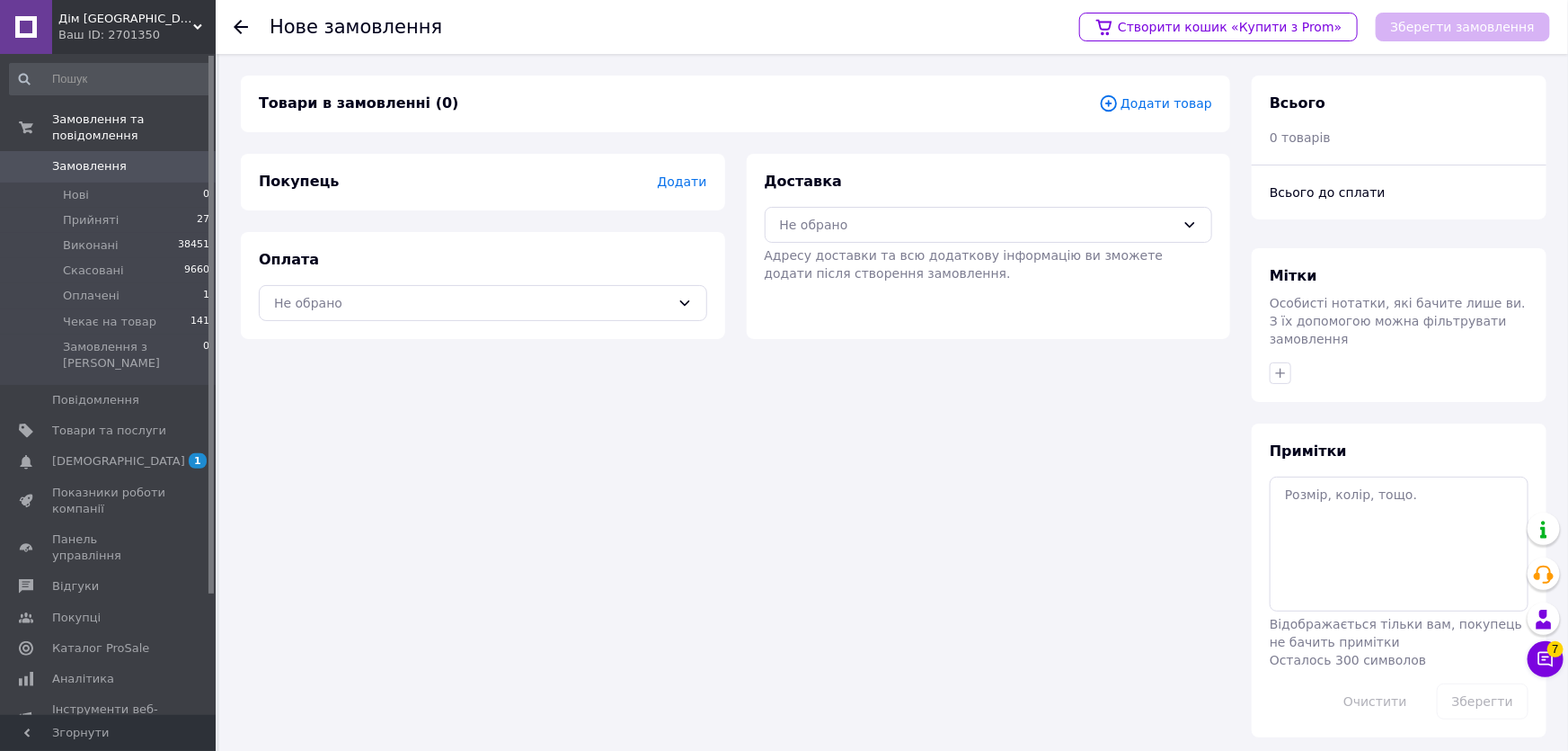
drag, startPoint x: 341, startPoint y: 128, endPoint x: 405, endPoint y: 127, distance: 64.0
click at [341, 128] on div "Товари в замовленні (0) Додати товар" at bounding box center [735, 104] width 989 height 57
click at [1170, 107] on span "Додати товар" at bounding box center [1154, 103] width 113 height 20
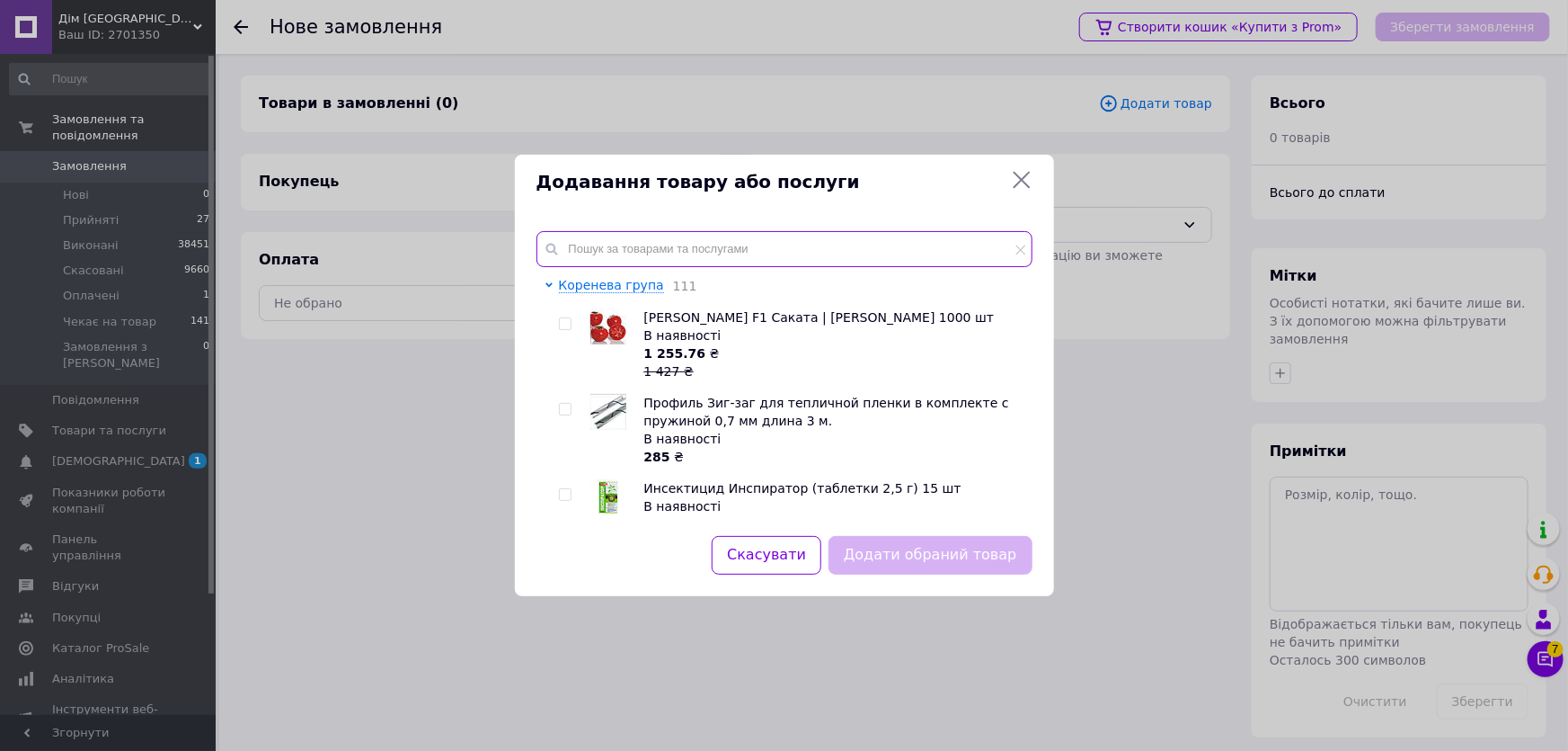
click at [594, 239] on input "text" at bounding box center [784, 249] width 496 height 36
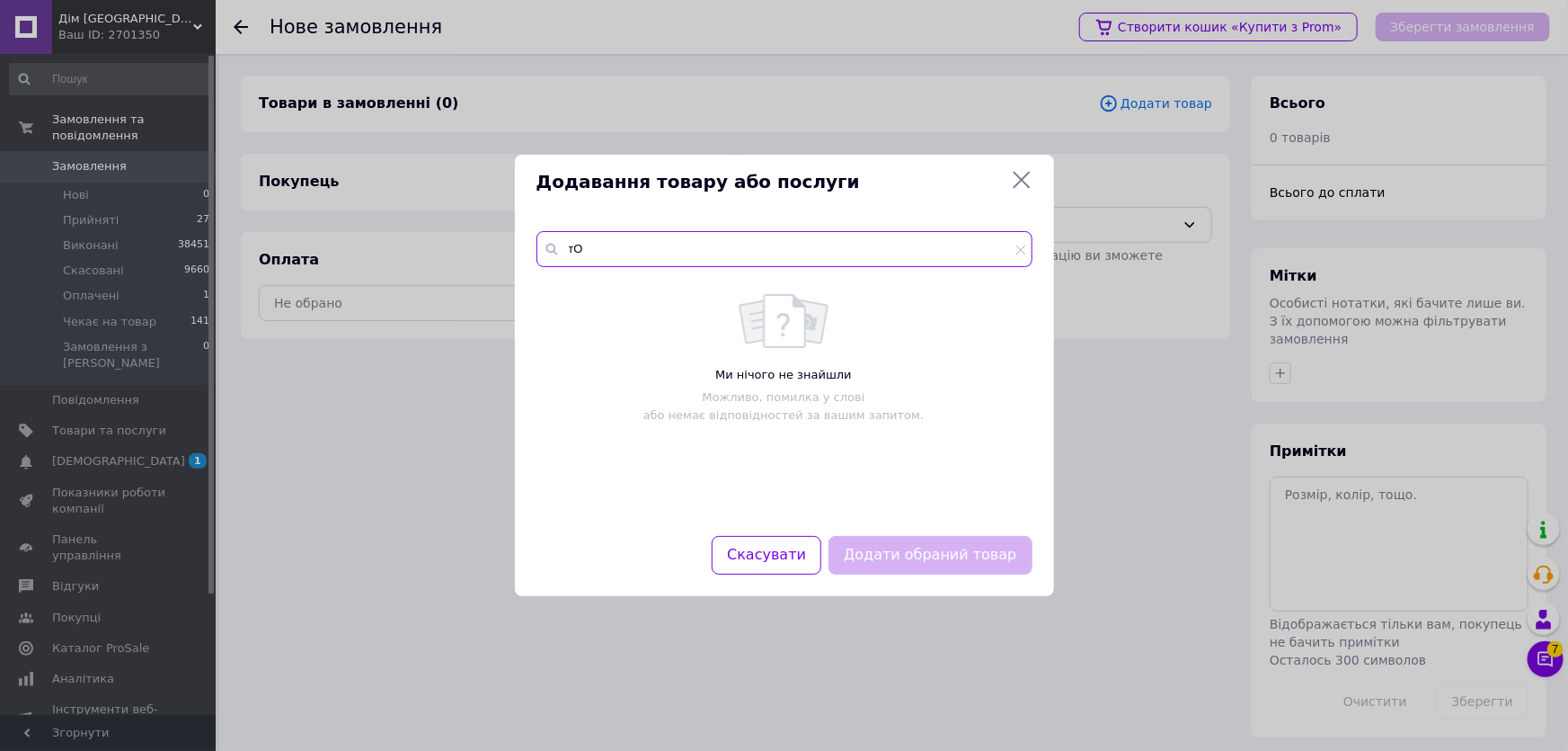
type input "т"
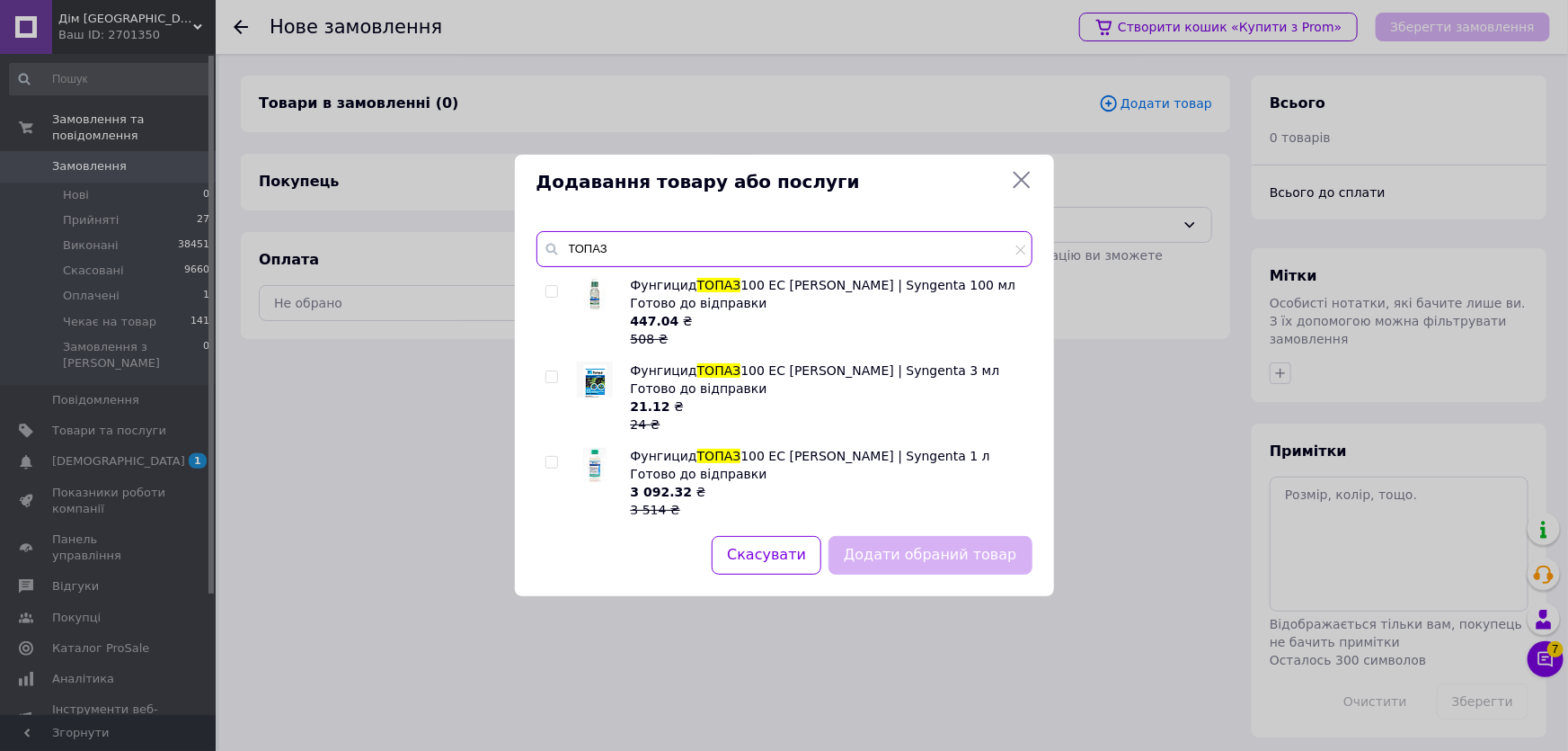
type input "ТОПАЗ"
click at [551, 283] on div at bounding box center [554, 312] width 18 height 72
click at [548, 291] on input "checkbox" at bounding box center [551, 292] width 12 height 12
checkbox input "true"
click at [971, 557] on button "Додати обраний товар" at bounding box center [929, 554] width 203 height 38
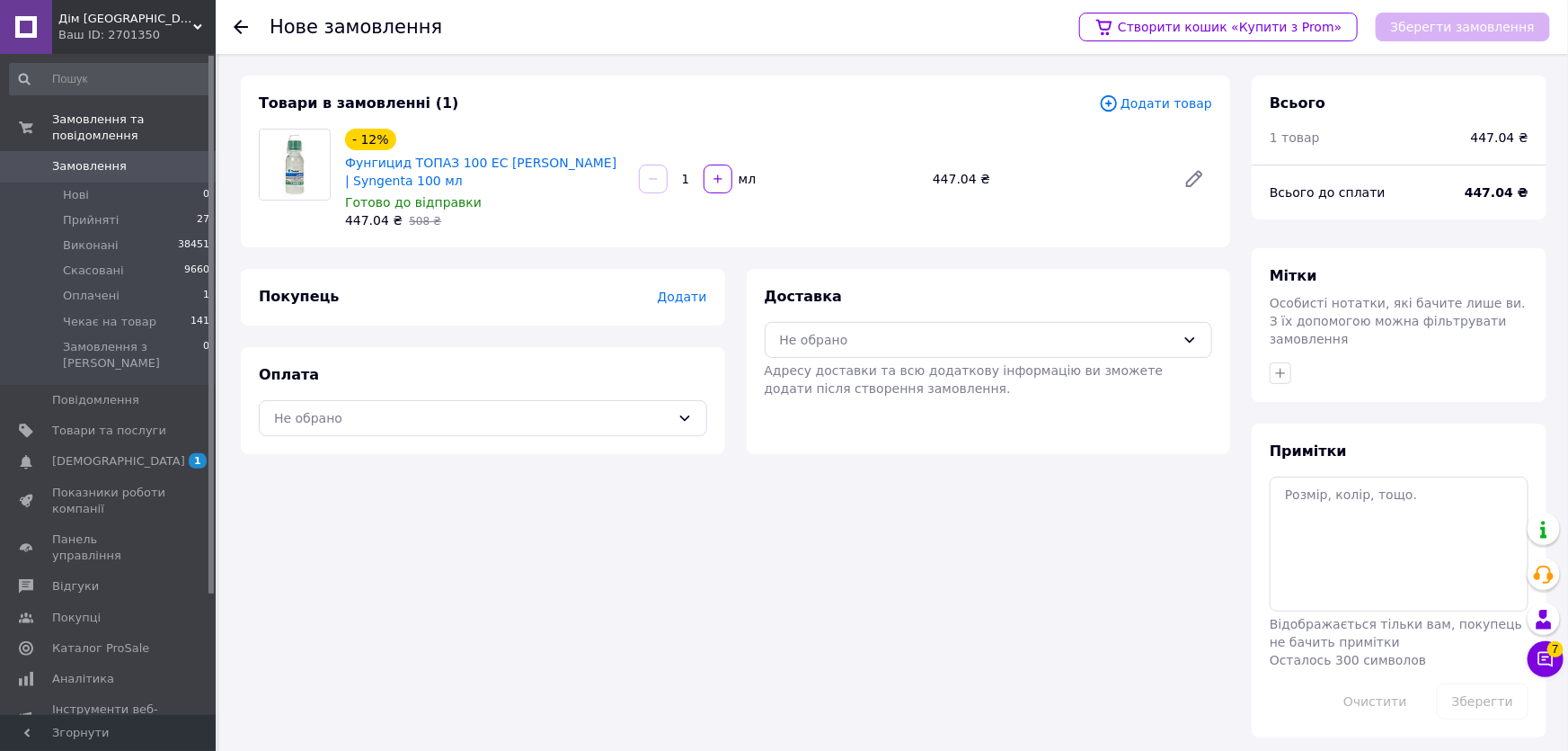
click at [340, 243] on div "Товари в замовленні (1) Додати товар - 12% Фунгицид ТОПАЗ 100 EC [PERSON_NAME] …" at bounding box center [735, 161] width 989 height 172
click at [1142, 104] on span "Додати товар" at bounding box center [1154, 103] width 113 height 20
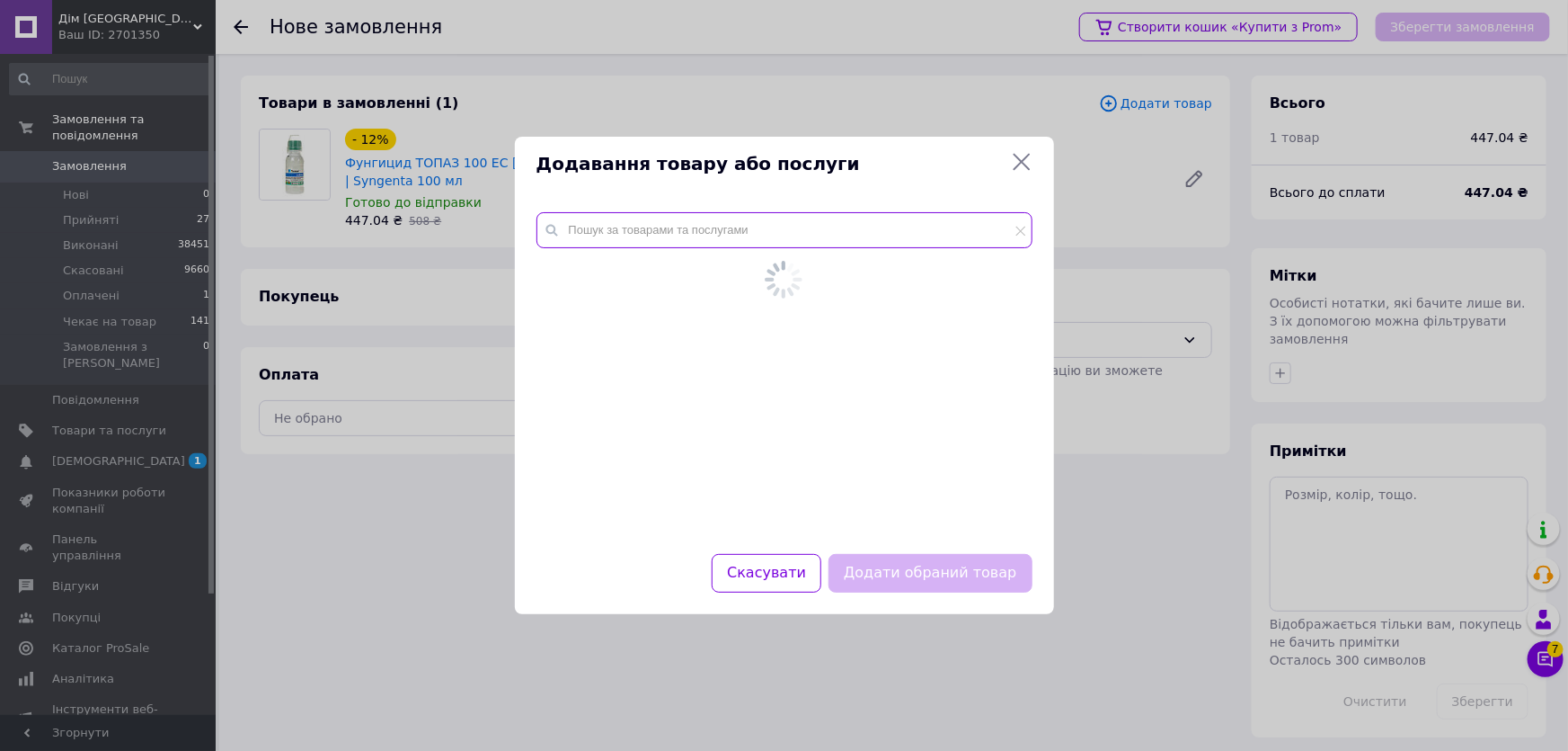
click at [872, 215] on div at bounding box center [784, 372] width 539 height 363
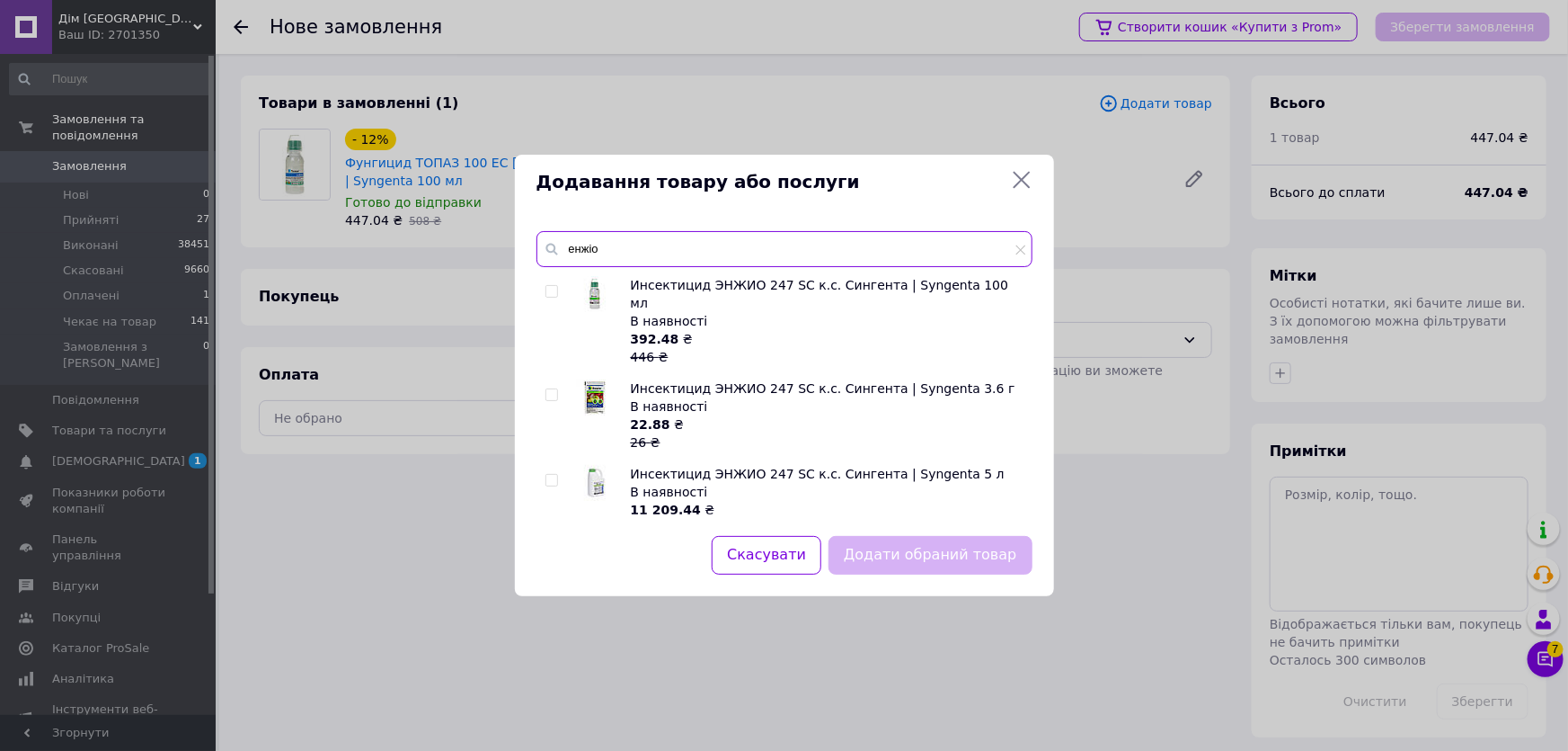
type input "енжіо"
click at [438, 723] on div "Додавання товару або послуги енжіо Инсектицид ЭНЖИО 247 SC к.с. Сингента | Syng…" at bounding box center [784, 376] width 1568 height 751
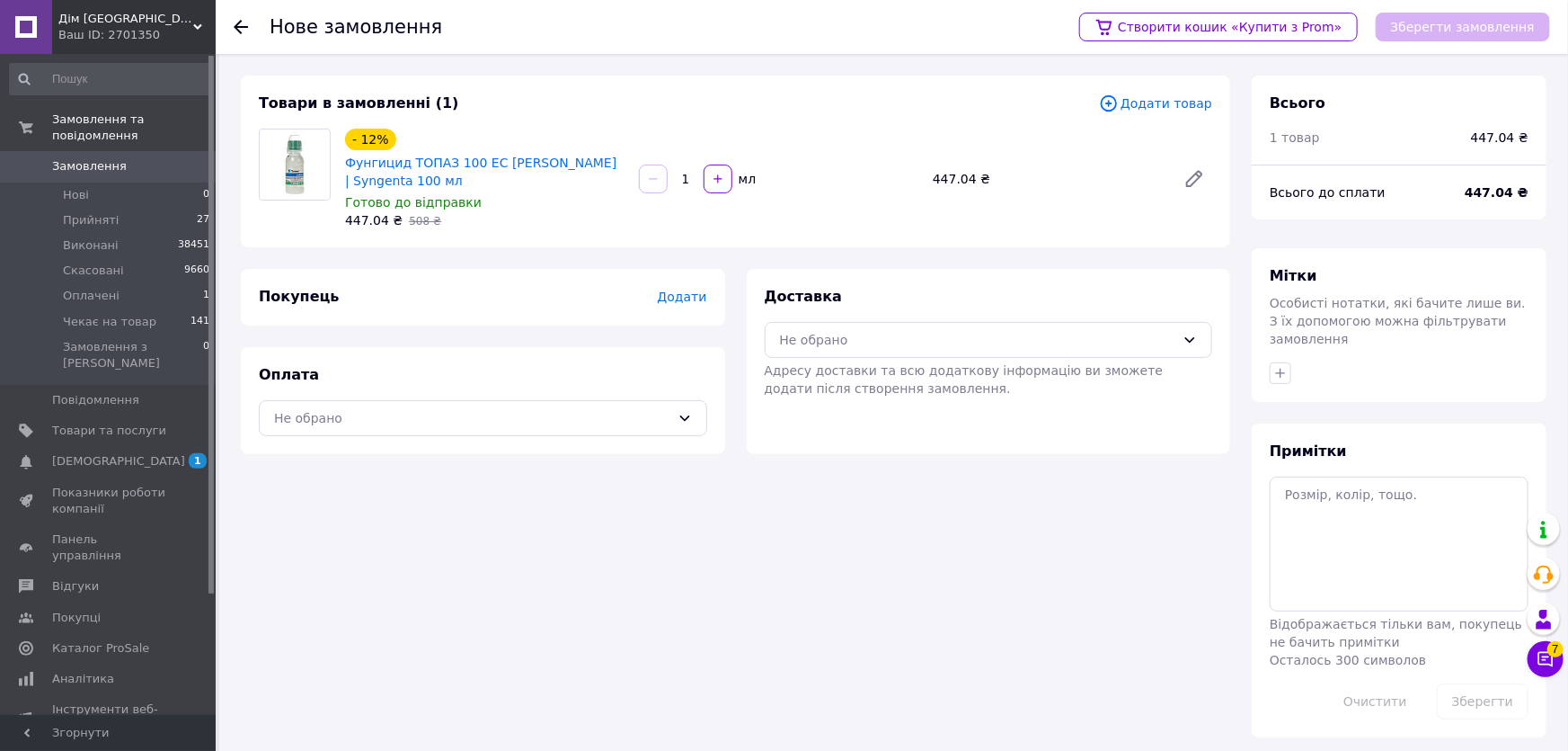
click at [1156, 98] on span "Додати товар" at bounding box center [1154, 103] width 113 height 20
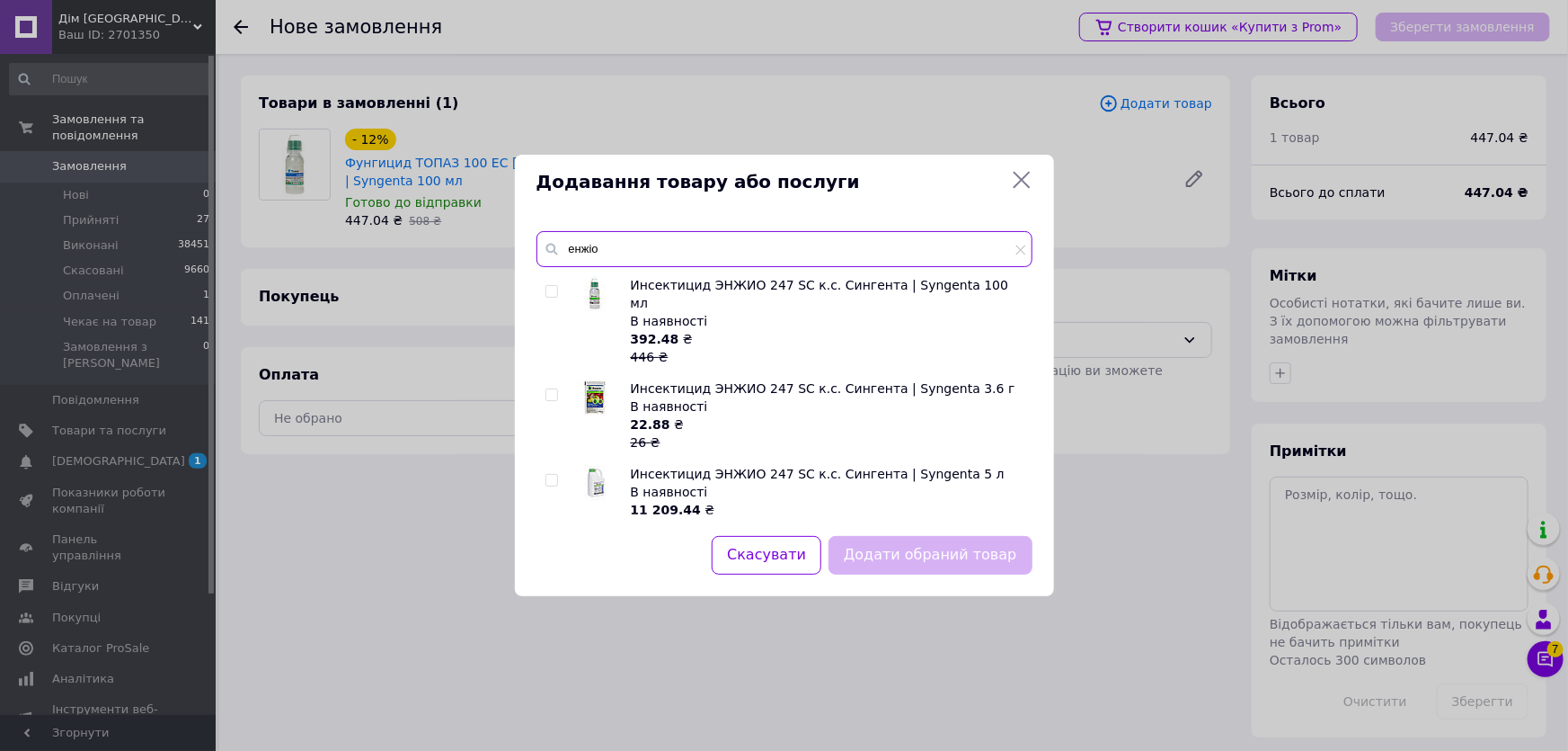
click at [751, 243] on input "енжіо" at bounding box center [784, 249] width 496 height 36
click at [548, 289] on input "checkbox" at bounding box center [551, 292] width 12 height 12
checkbox input "true"
click at [943, 546] on button "Додати обраний товар" at bounding box center [929, 554] width 203 height 38
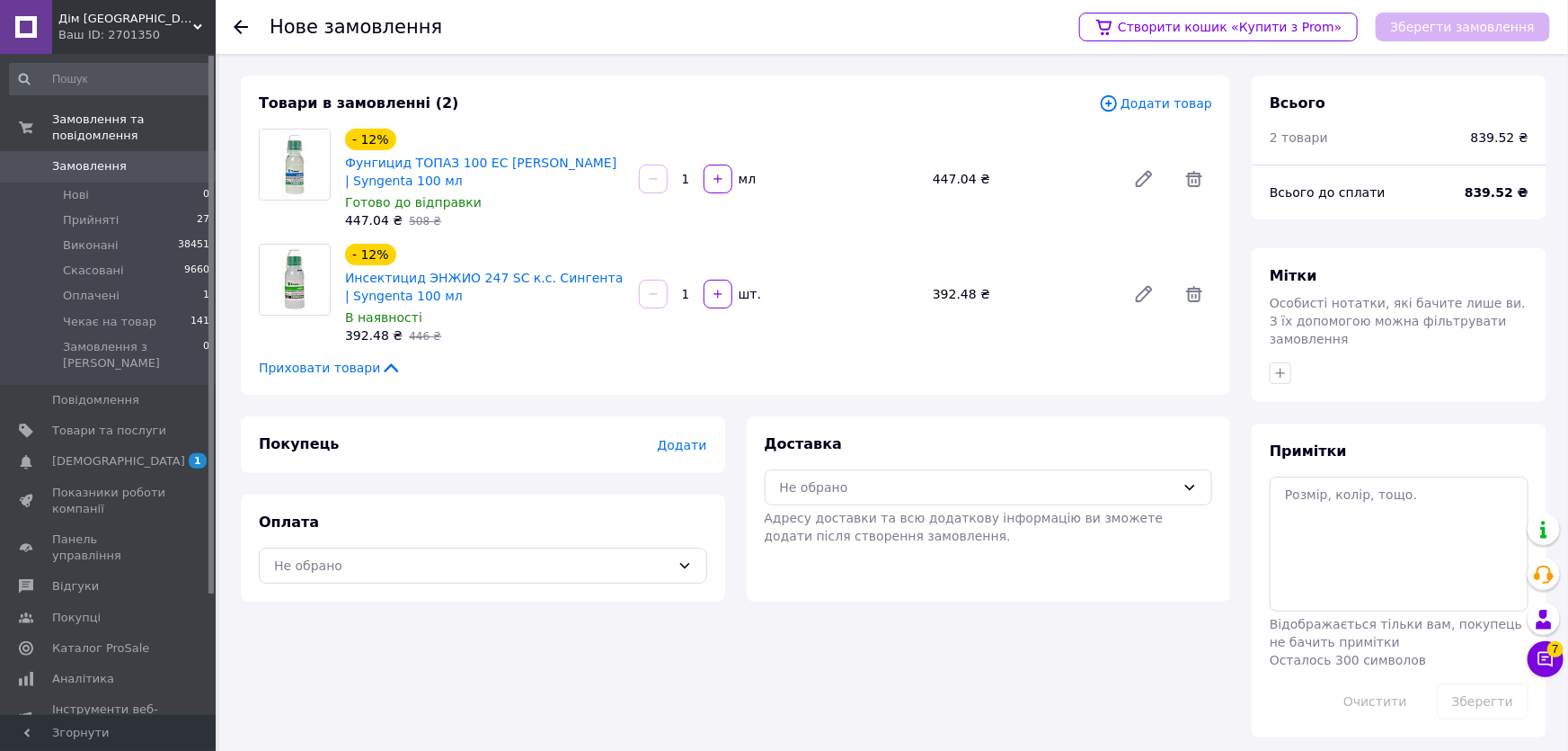
click at [359, 320] on span "В наявності" at bounding box center [383, 317] width 78 height 15
click at [1159, 94] on span "Додати товар" at bounding box center [1154, 103] width 113 height 20
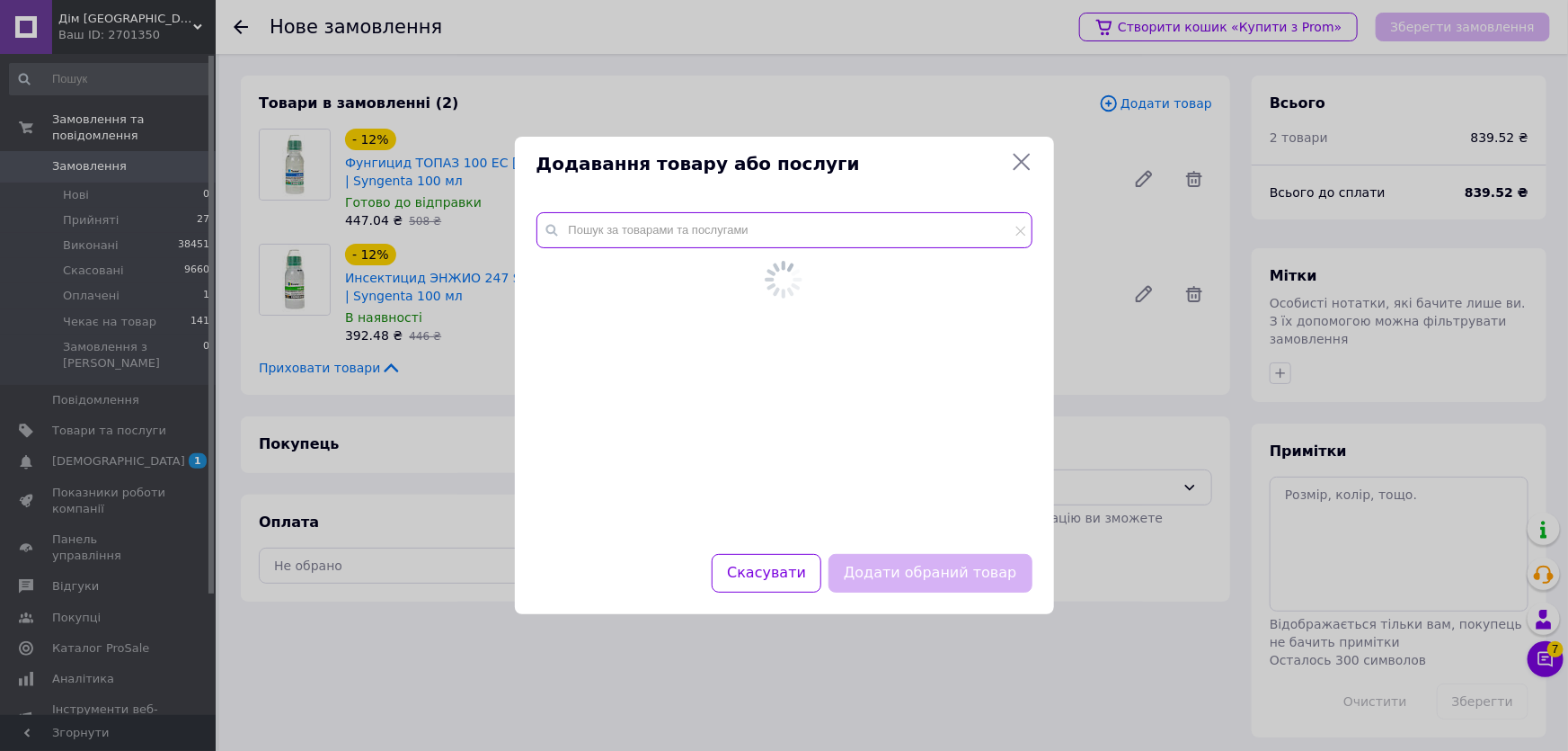
click at [855, 220] on div at bounding box center [784, 372] width 539 height 363
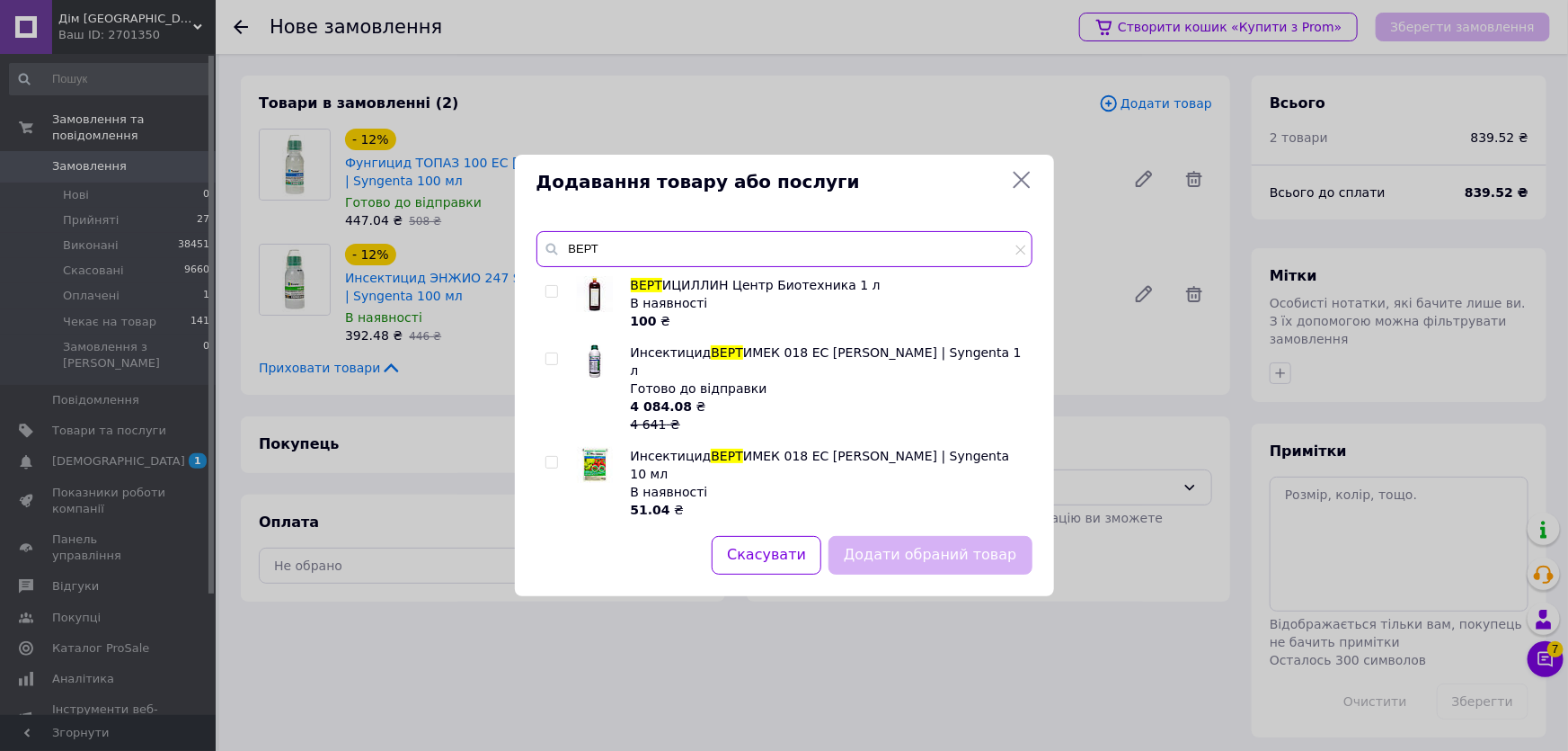
scroll to position [81, 0]
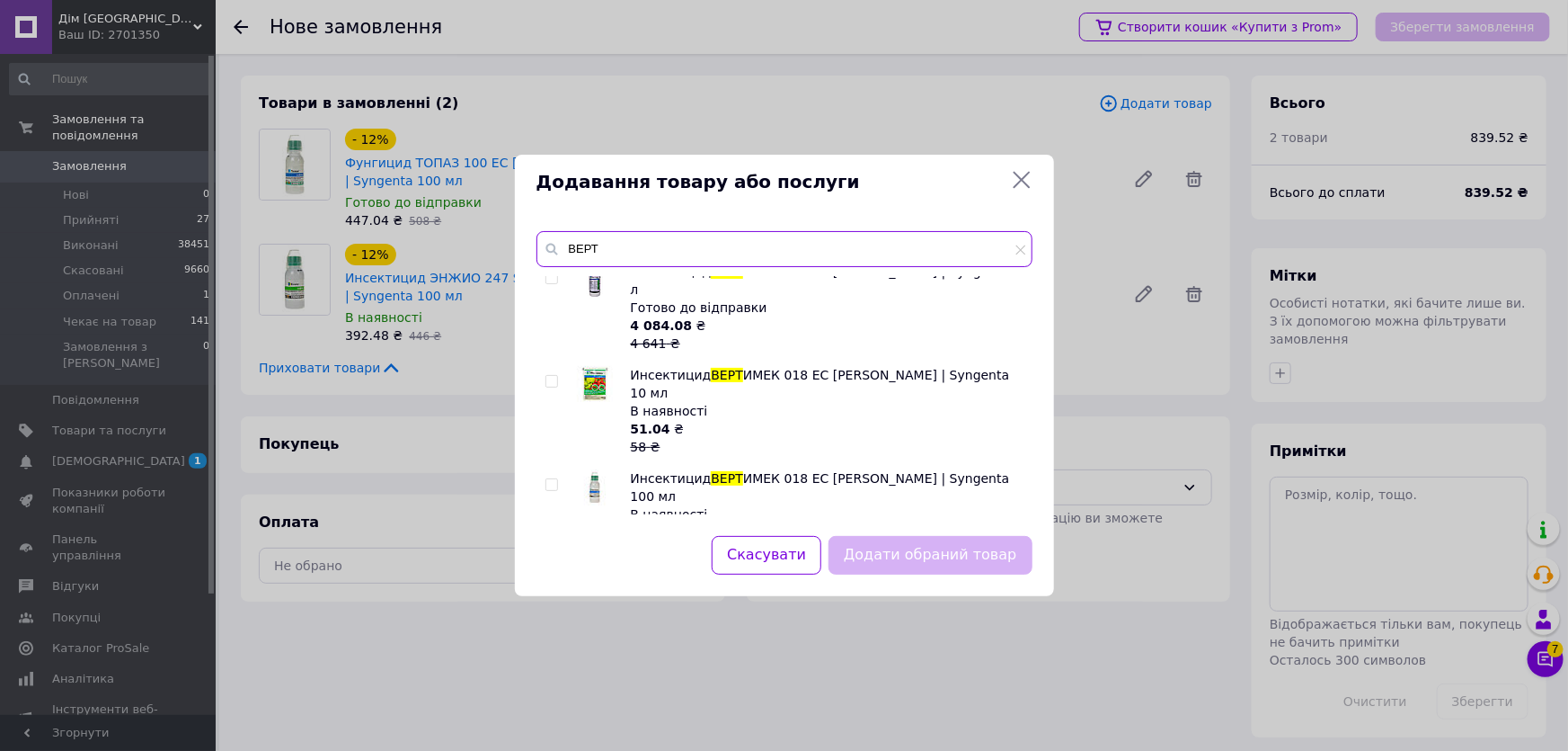
type input "ВЕРТ"
click at [550, 479] on input "checkbox" at bounding box center [551, 485] width 12 height 12
checkbox input "true"
click at [909, 542] on button "Додати обраний товар" at bounding box center [929, 554] width 203 height 38
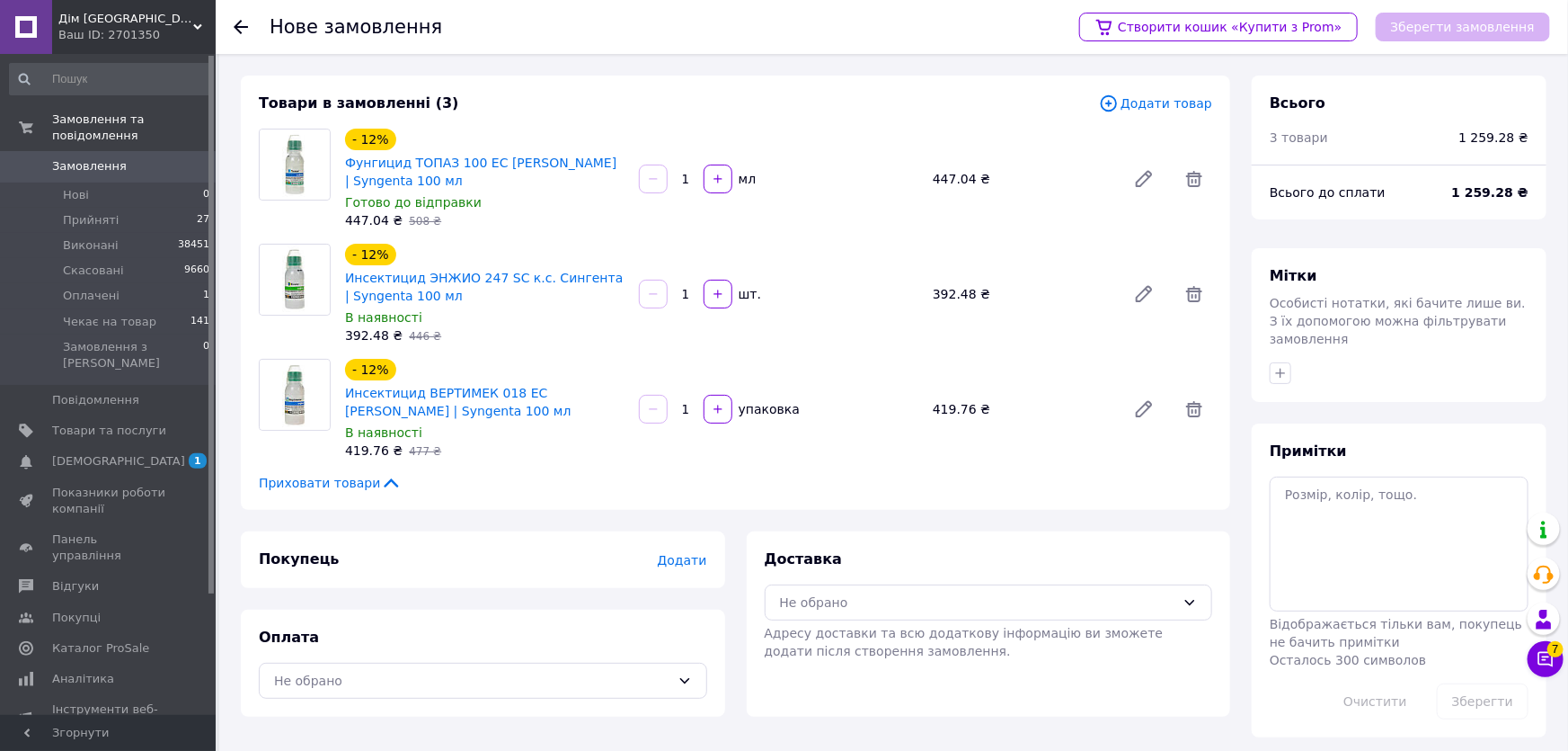
click at [354, 448] on span "419.76 ₴" at bounding box center [373, 450] width 58 height 15
click at [1159, 107] on span "Додати товар" at bounding box center [1154, 103] width 113 height 20
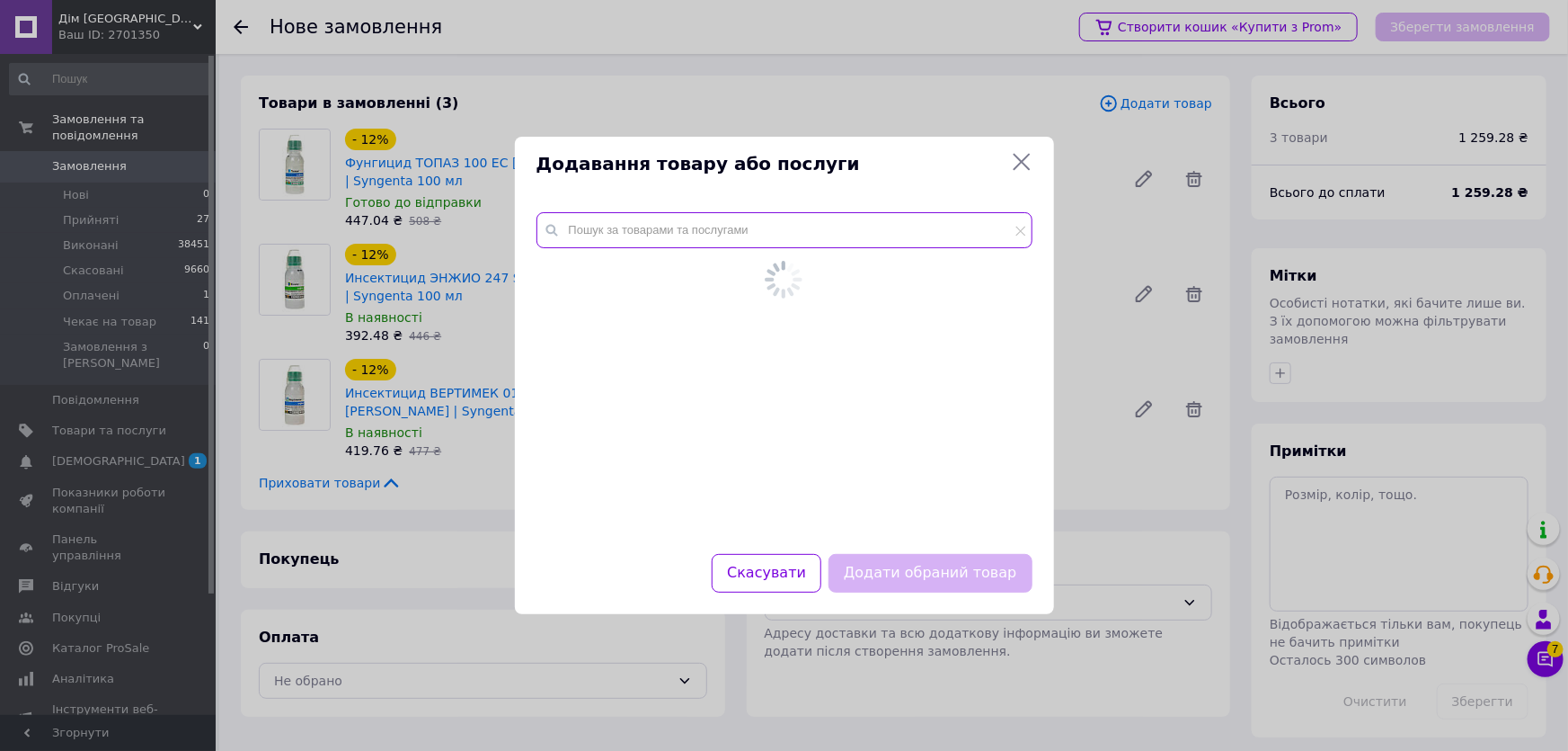
click at [881, 226] on input "text" at bounding box center [784, 230] width 496 height 36
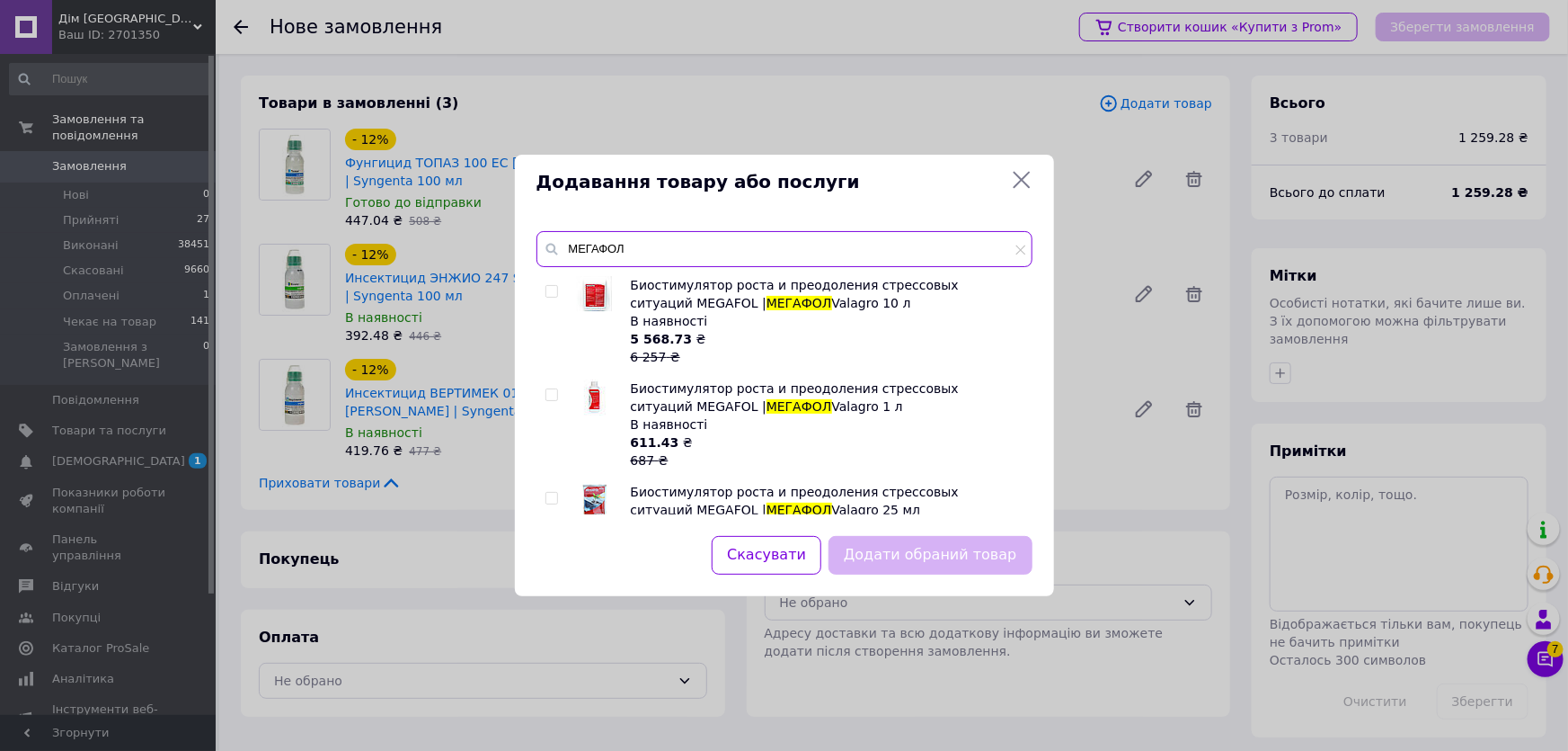
type input "МЕГАФОЛ"
click at [560, 392] on div at bounding box center [554, 424] width 18 height 89
click at [553, 397] on input "checkbox" at bounding box center [551, 395] width 12 height 12
checkbox input "true"
click at [881, 554] on button "Додати обраний товар" at bounding box center [929, 554] width 203 height 38
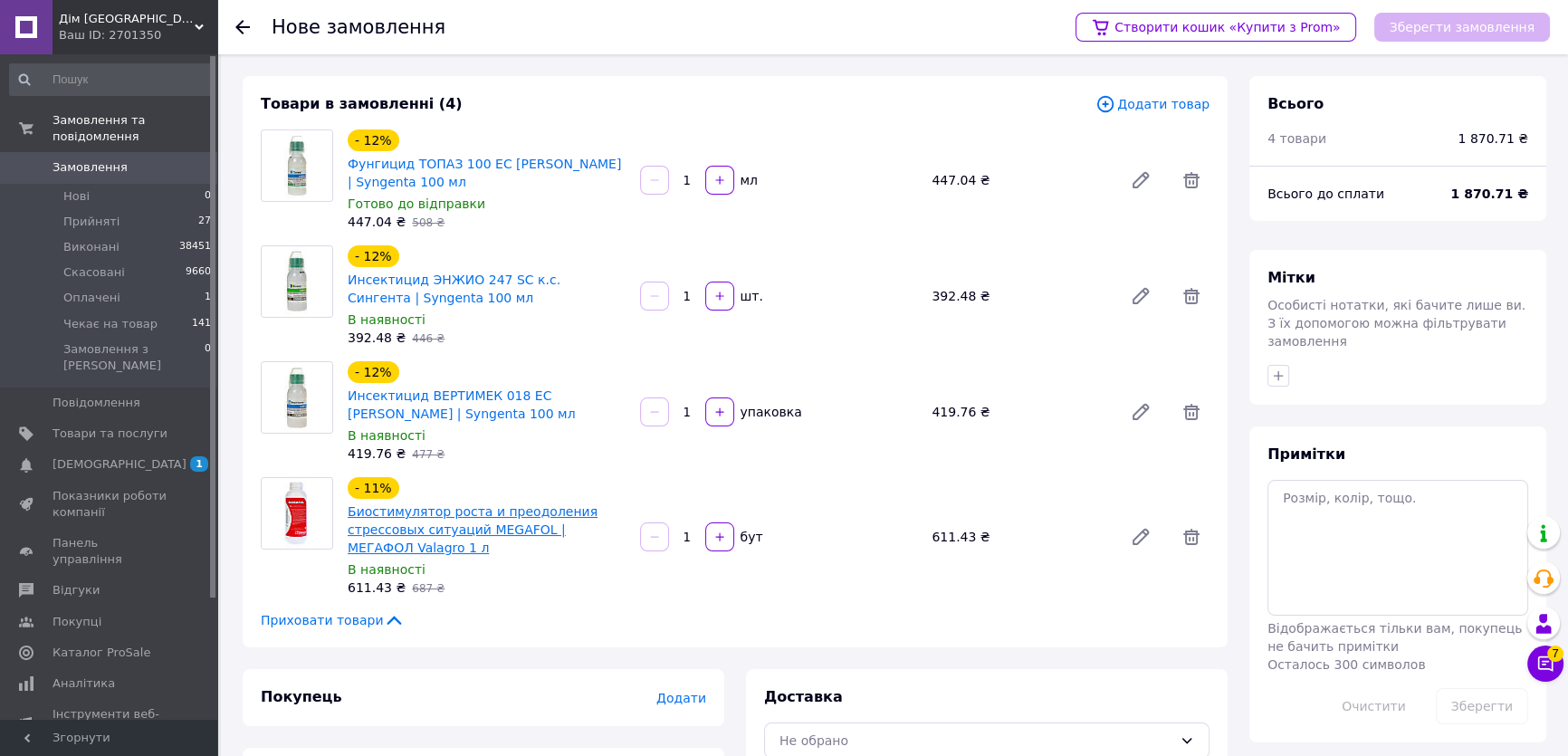
click at [368, 533] on link "Биостимулятор роста и преодоления стрессовых ситуаций MEGAFOL | МЕГАФОЛ Valagro…" at bounding box center [472, 528] width 249 height 50
click at [1168, 104] on span "Додати товар" at bounding box center [1151, 104] width 114 height 20
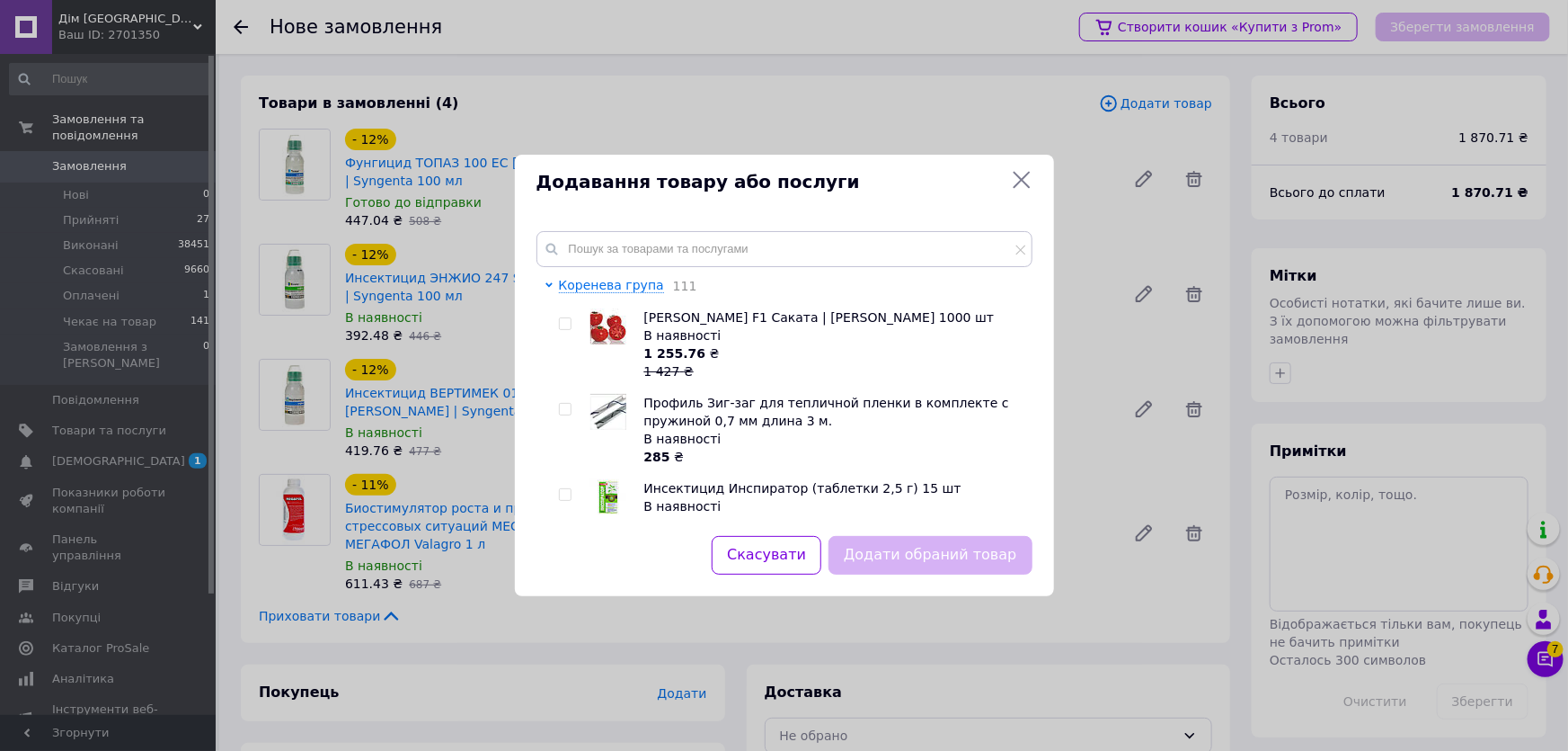
click at [742, 224] on div "Коренева група 111 Томат Линда F1 Саката | Linda Sakata 1000 шт В наявності 1 2…" at bounding box center [784, 373] width 539 height 326
click at [908, 247] on input "text" at bounding box center [784, 249] width 496 height 36
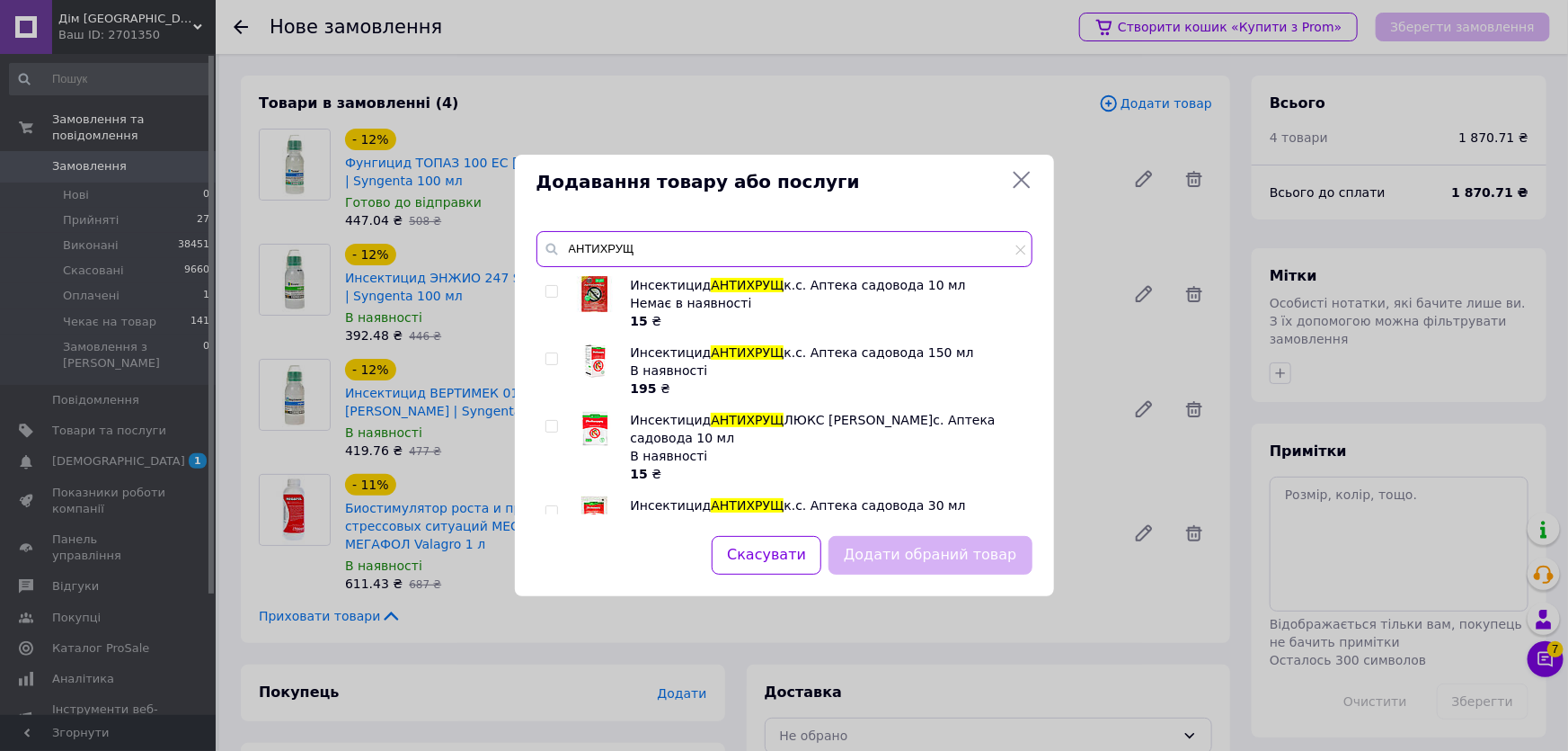
type input "АНТИХРУЩ"
click at [546, 355] on input "checkbox" at bounding box center [551, 359] width 12 height 12
checkbox input "true"
click at [916, 543] on button "Додати обраний товар" at bounding box center [929, 554] width 203 height 38
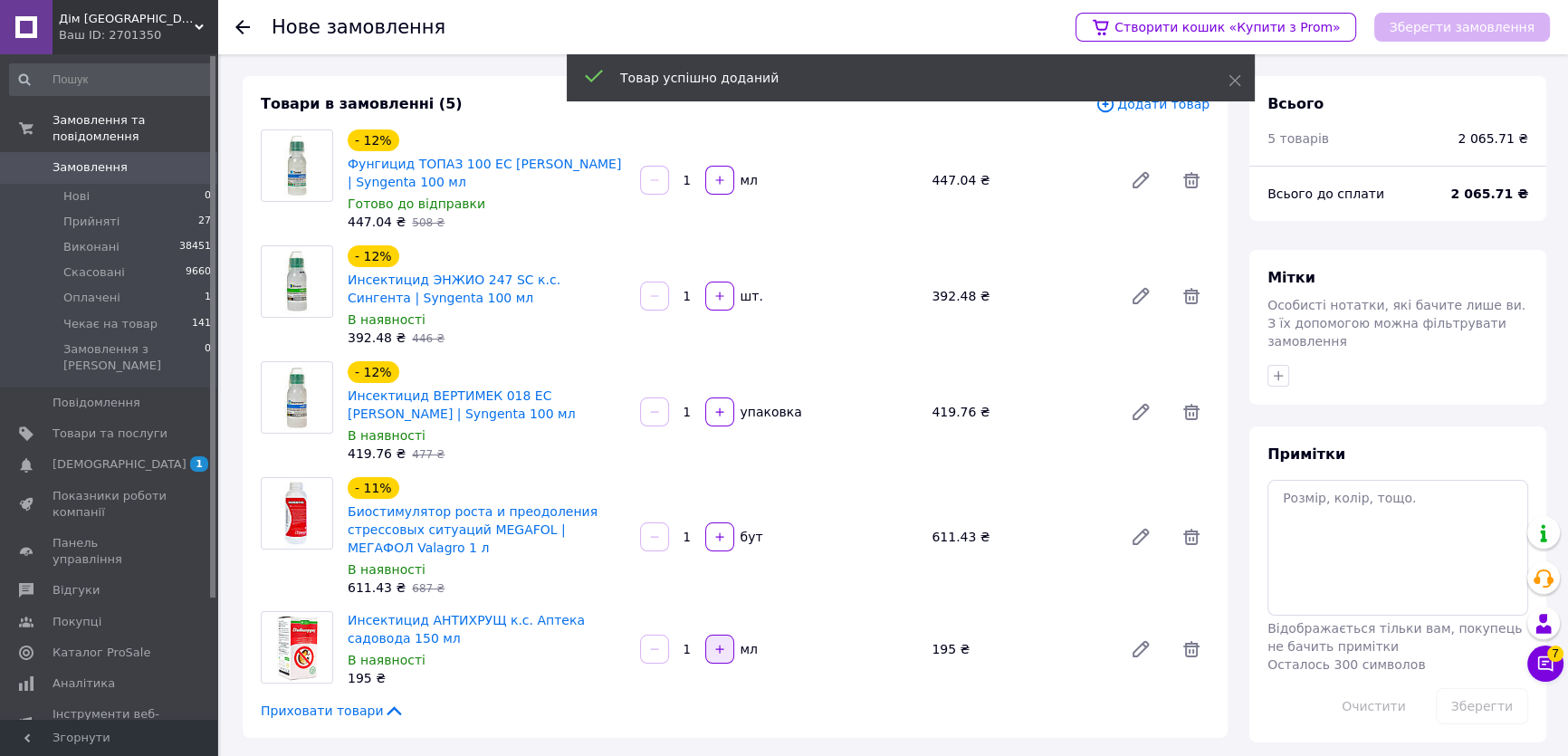
click at [723, 654] on icon "button" at bounding box center [720, 648] width 13 height 13
type input "3"
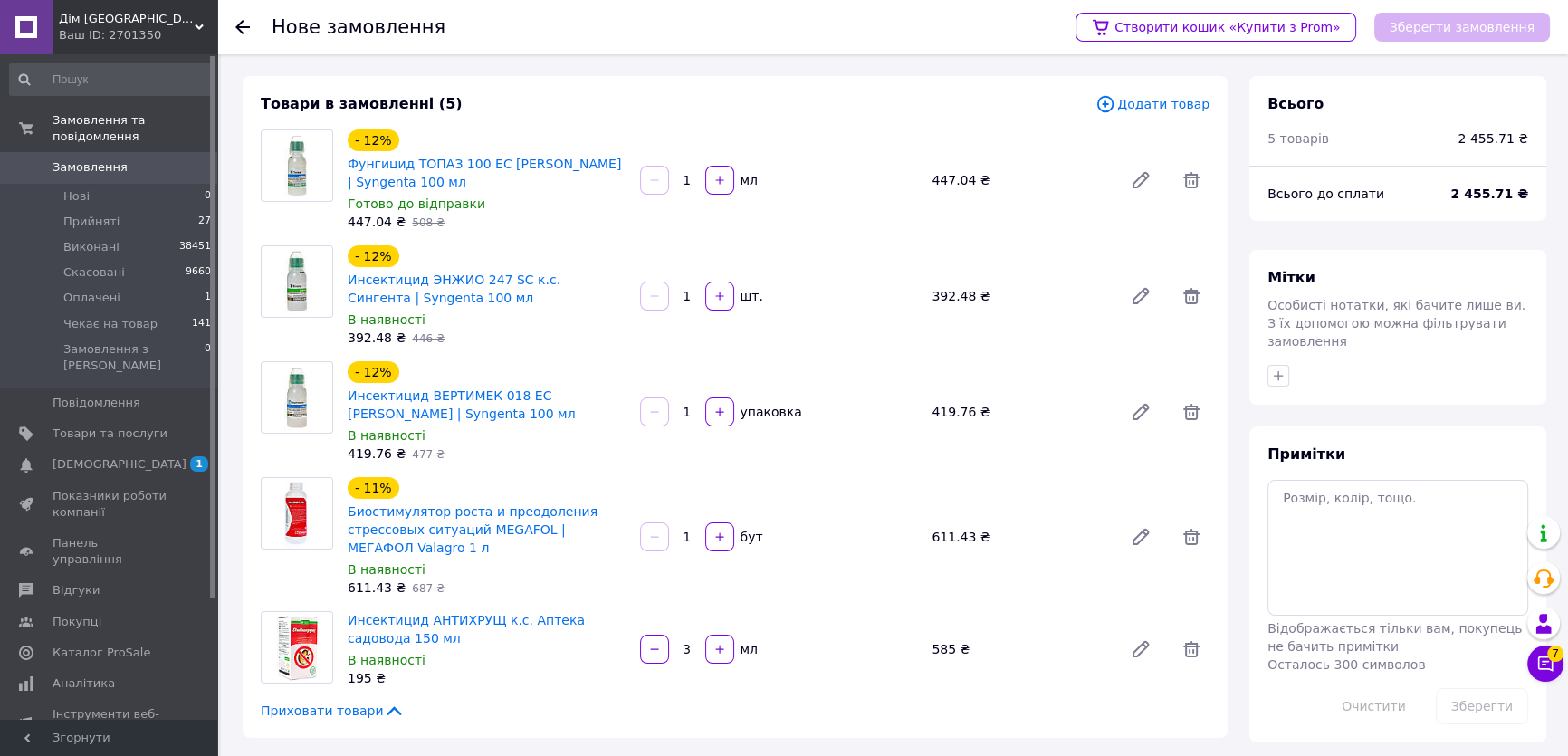
click at [717, 718] on div "Приховати товари" at bounding box center [735, 710] width 948 height 18
click at [1154, 109] on span "Додати товар" at bounding box center [1151, 104] width 114 height 20
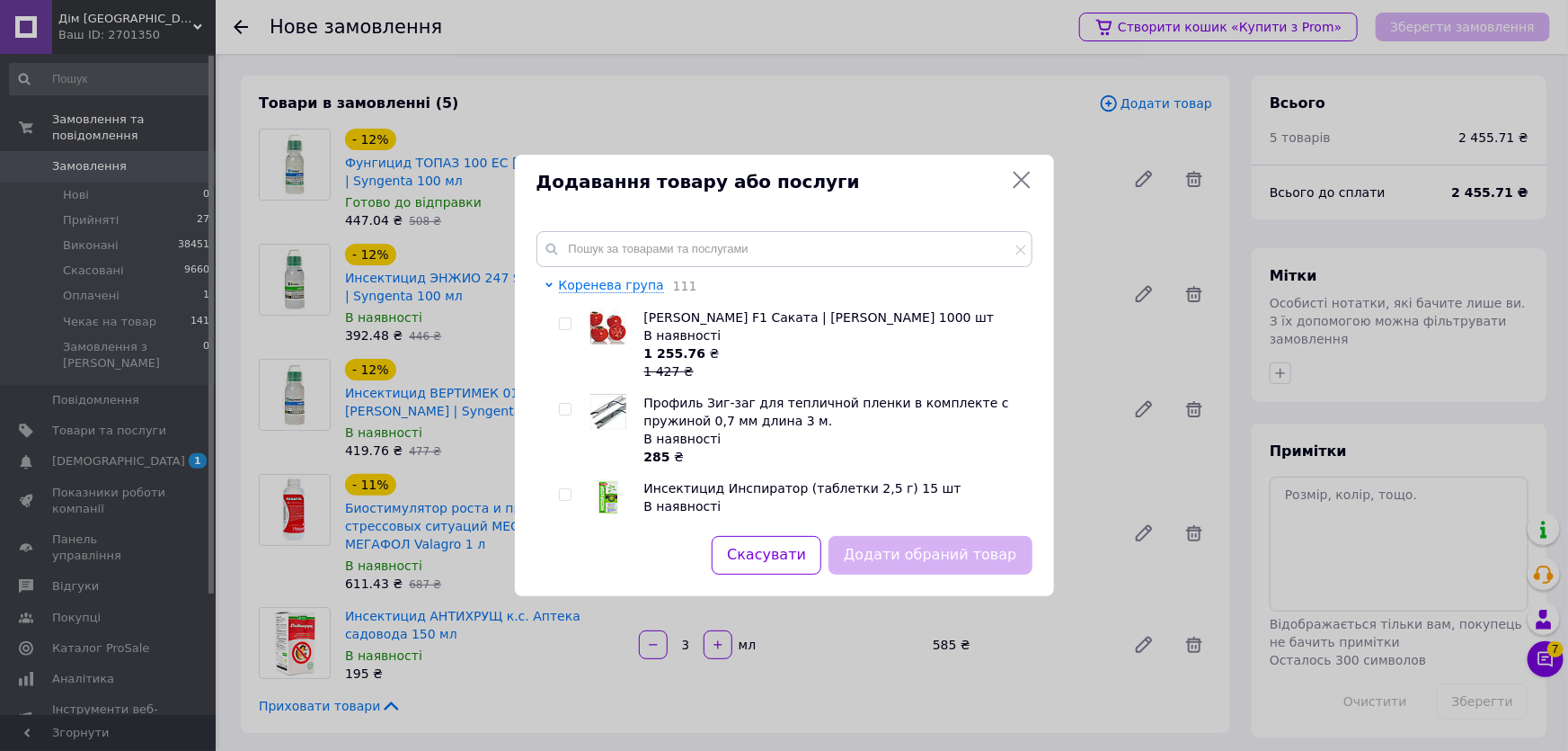
click at [906, 224] on div "Коренева група 111 Томат Линда F1 Саката | Linda Sakata 1000 шт В наявності 1 2…" at bounding box center [784, 373] width 539 height 326
click at [978, 247] on input "text" at bounding box center [784, 249] width 496 height 36
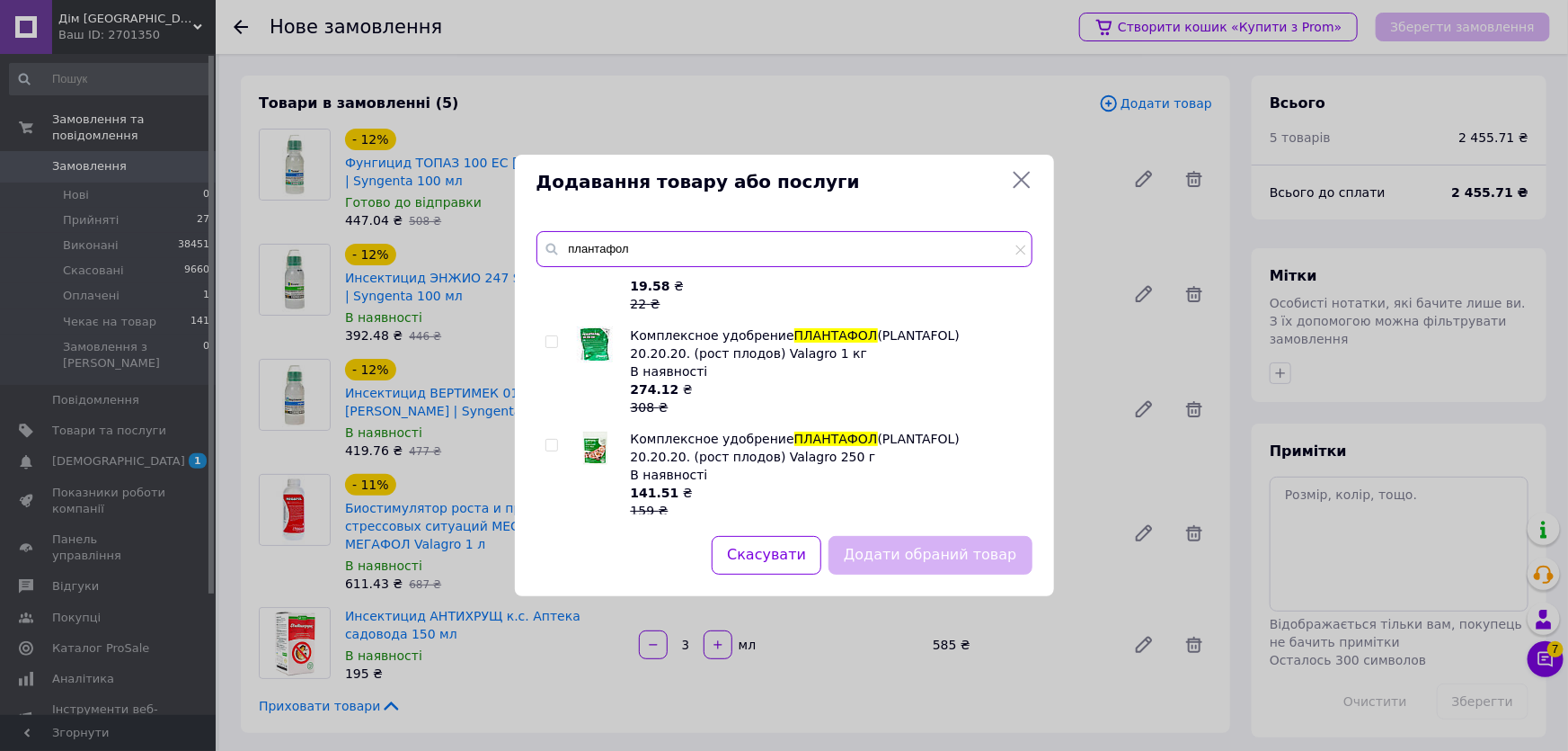
scroll to position [572, 0]
type input "плантафол"
click at [551, 339] on input "checkbox" at bounding box center [551, 340] width 12 height 12
checkbox input "true"
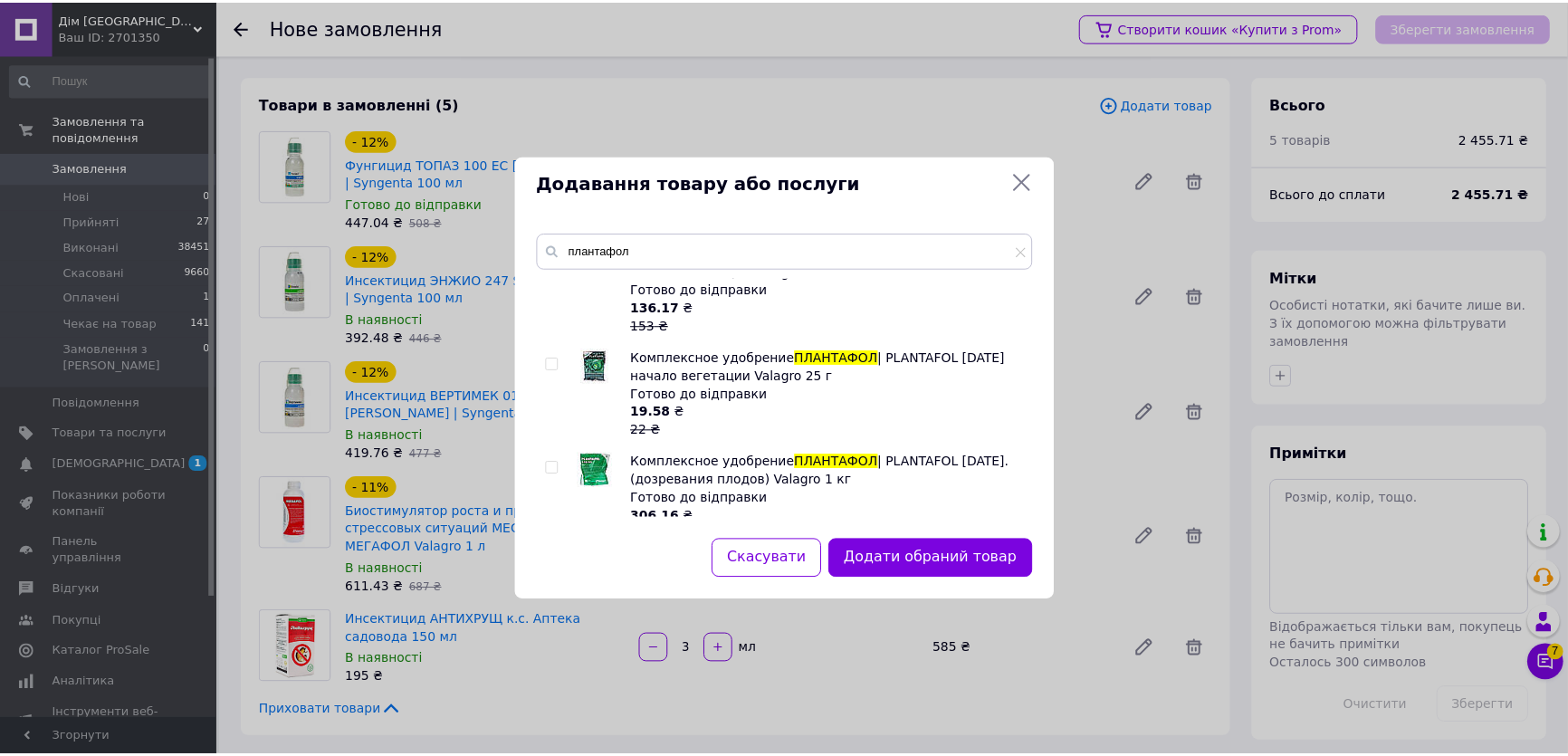
scroll to position [1480, 0]
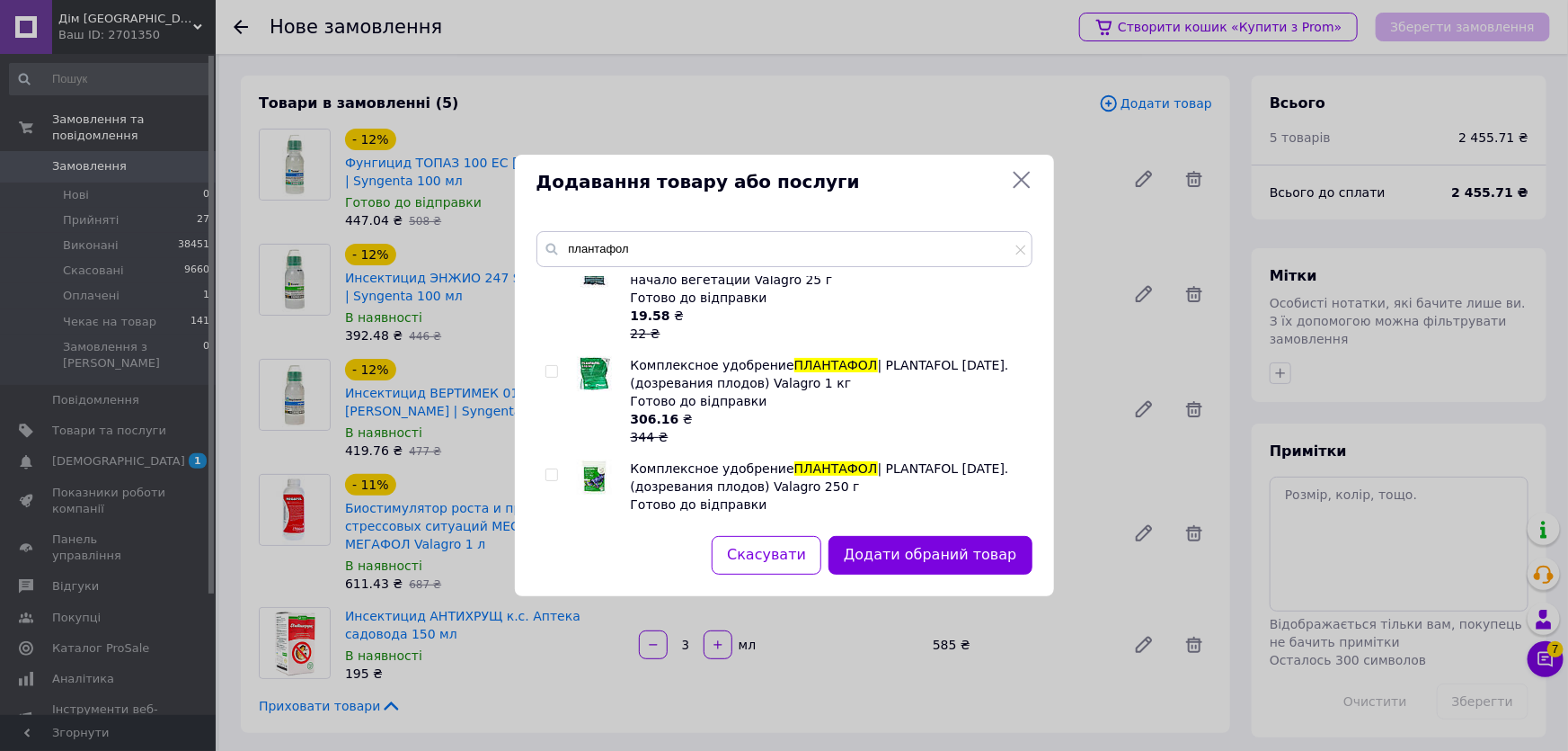
click at [553, 368] on input "checkbox" at bounding box center [551, 372] width 12 height 12
checkbox input "true"
click at [983, 546] on button "Додати обрані товари" at bounding box center [932, 554] width 197 height 38
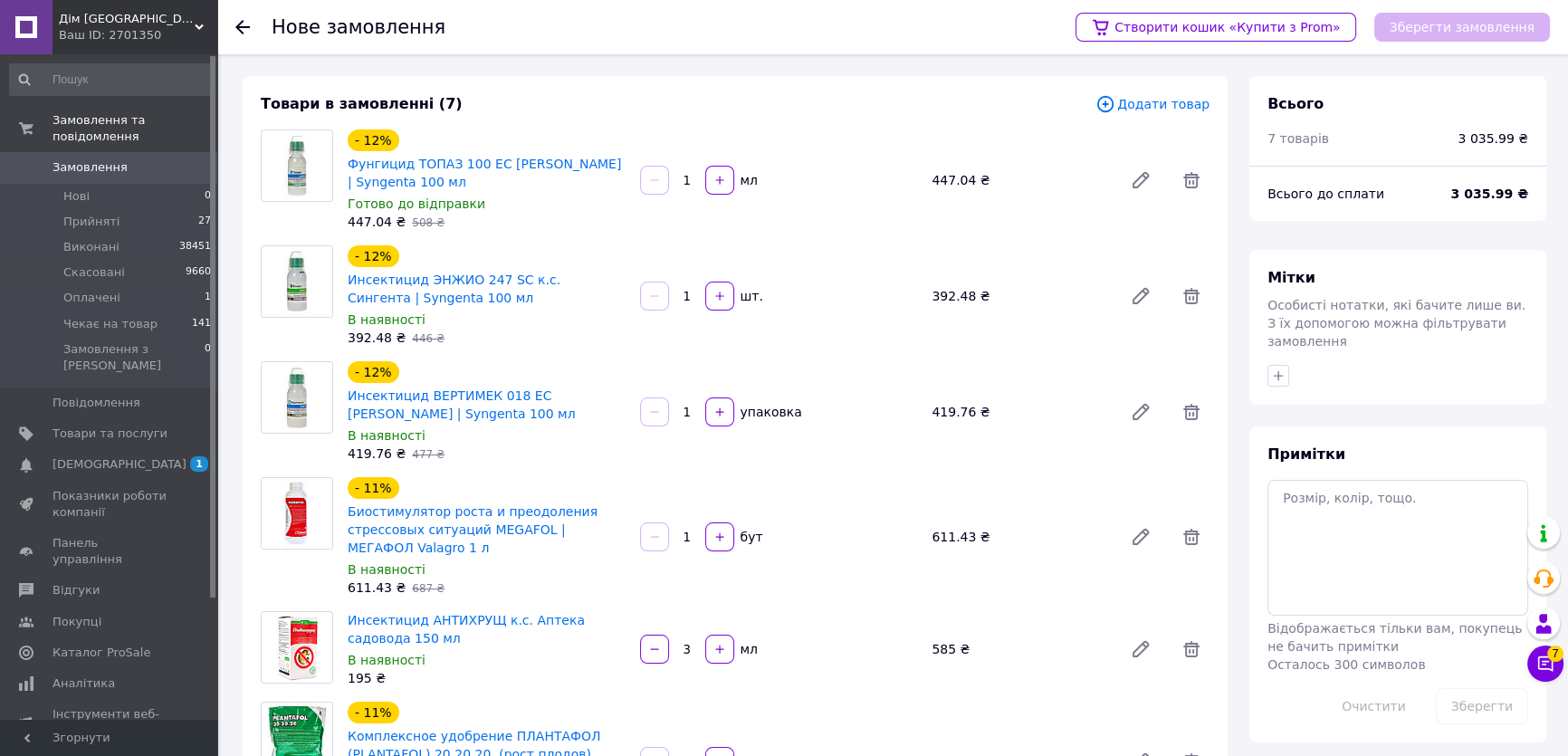
click at [796, 694] on div "Товари в замовленні (7) Додати товар - 12% Фунгицид ТОПАЗ 100 EC к.е. Сингента …" at bounding box center [735, 541] width 985 height 930
click at [1160, 100] on span "Додати товар" at bounding box center [1151, 104] width 114 height 20
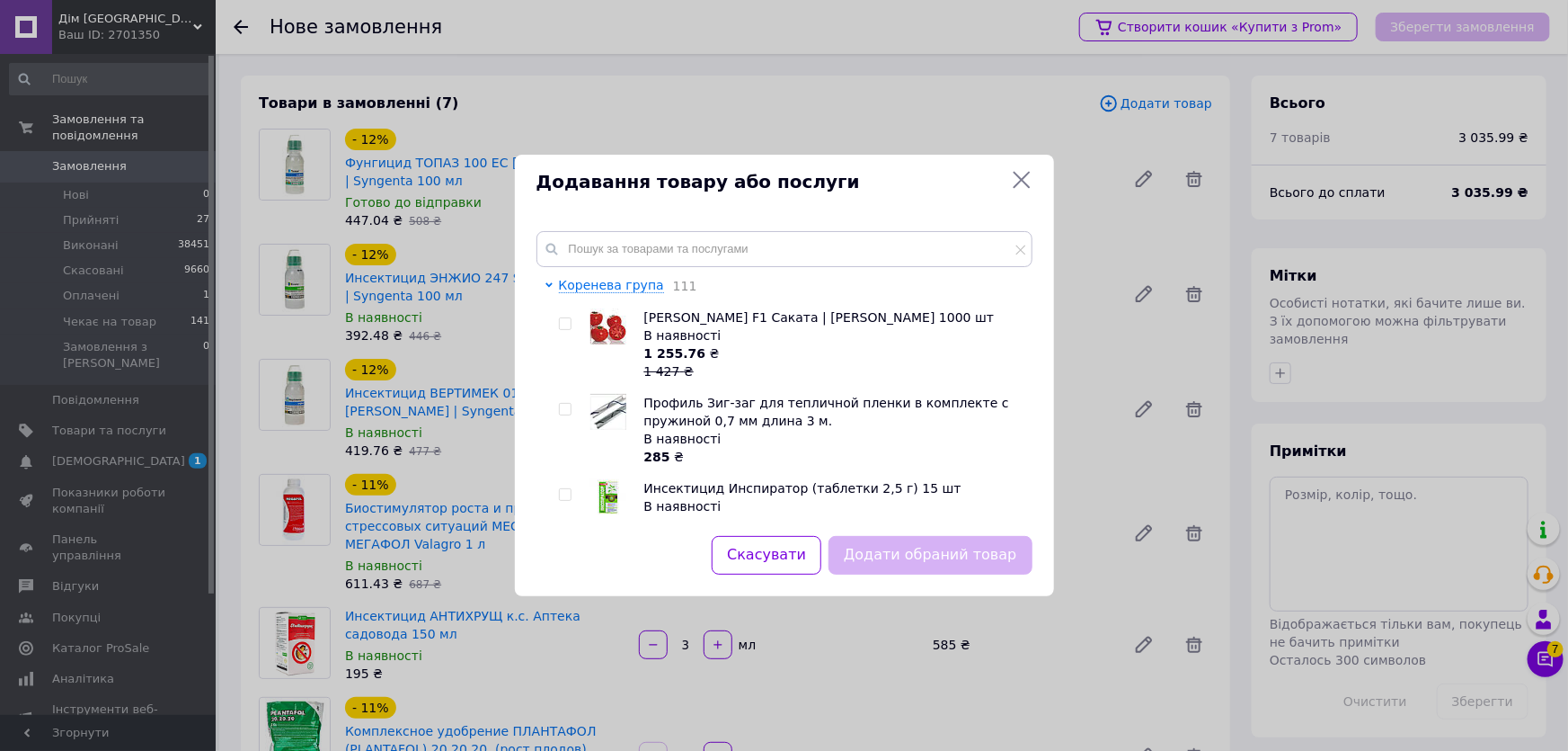
click at [811, 226] on div "Коренева група 111 Томат Линда F1 Саката | Linda Sakata 1000 шт В наявності 1 2…" at bounding box center [784, 373] width 539 height 326
click at [803, 236] on input "text" at bounding box center [784, 249] width 496 height 36
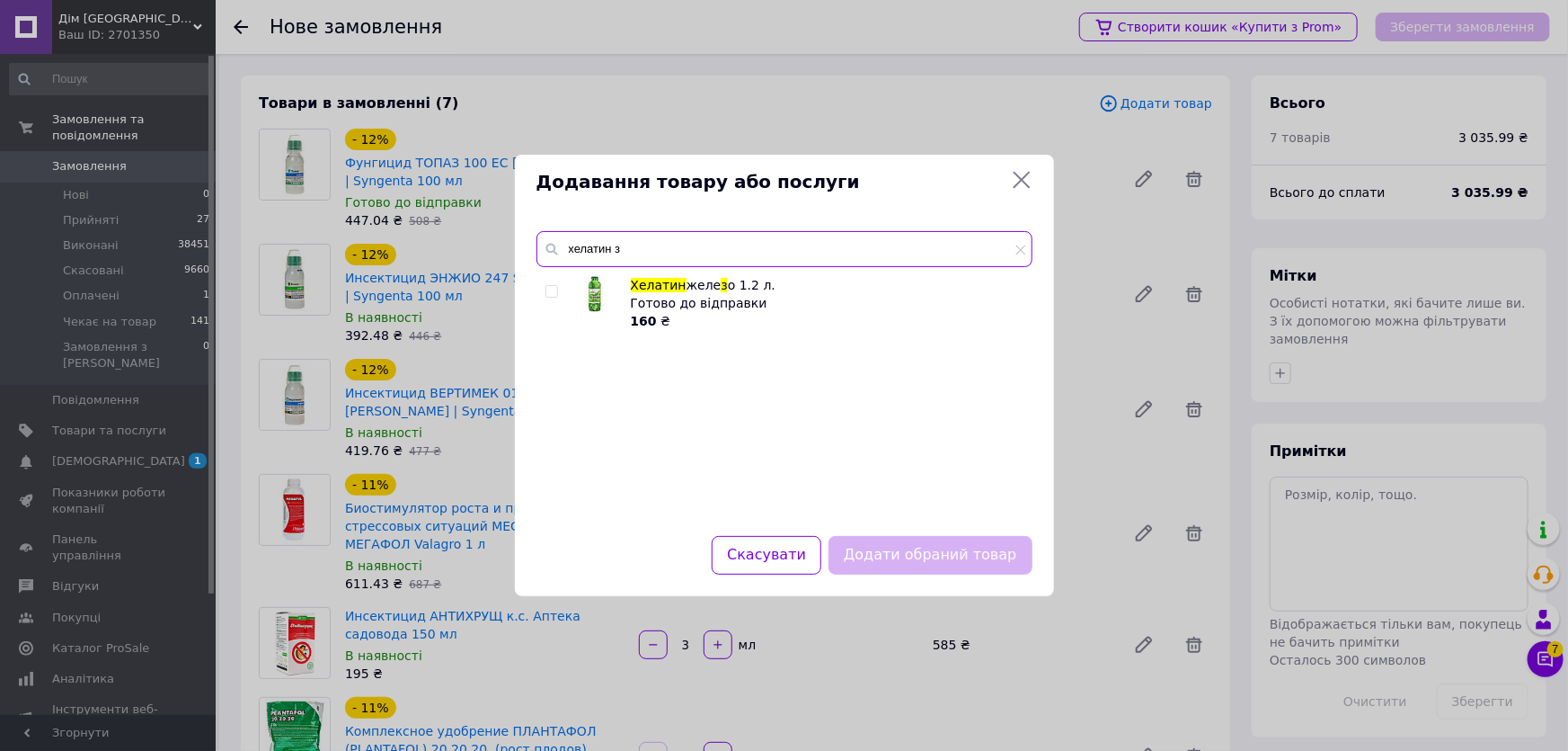
type input "хелатин з"
click at [547, 290] on input "checkbox" at bounding box center [551, 292] width 12 height 12
checkbox input "true"
click at [887, 543] on button "Додати обраний товар" at bounding box center [929, 554] width 203 height 38
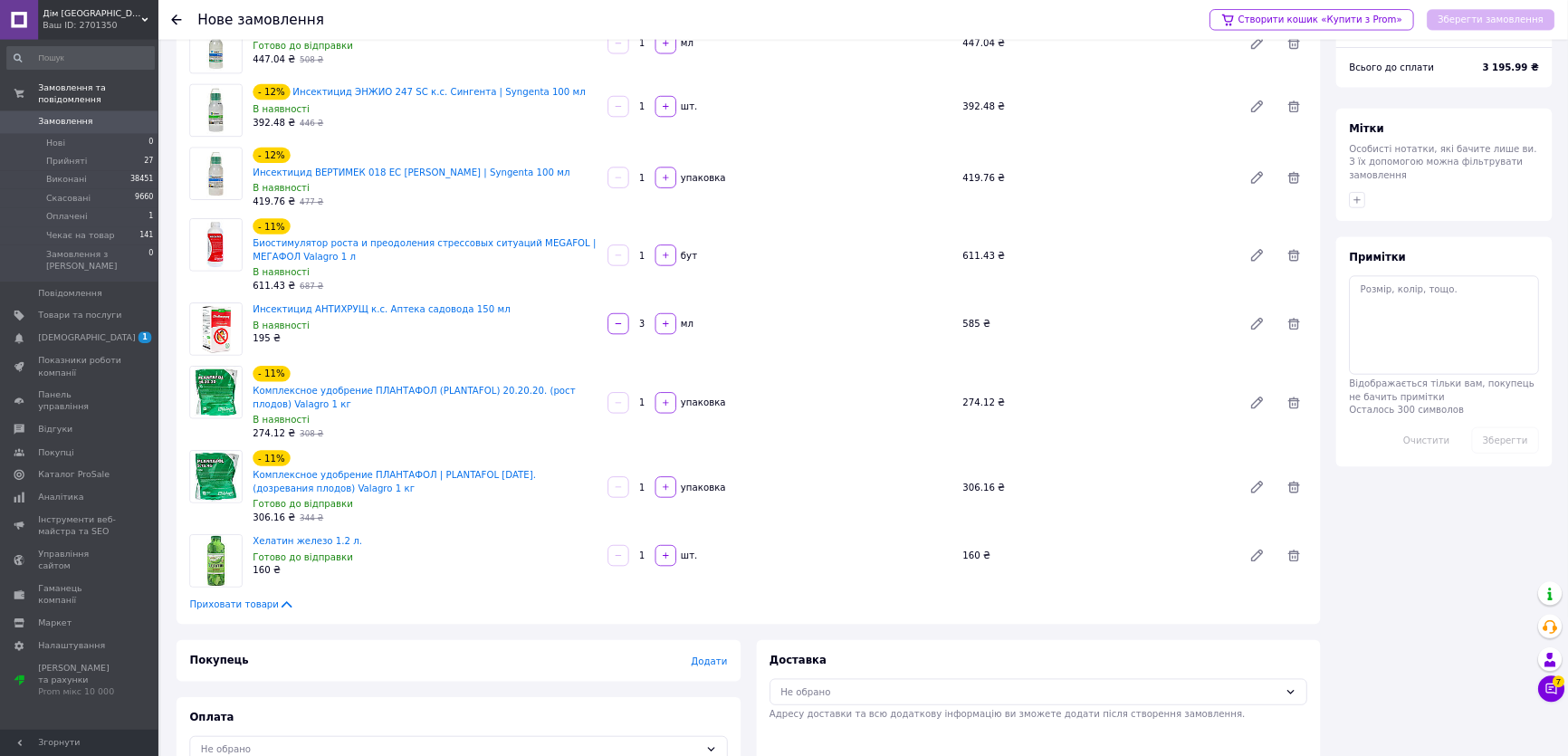
scroll to position [0, 0]
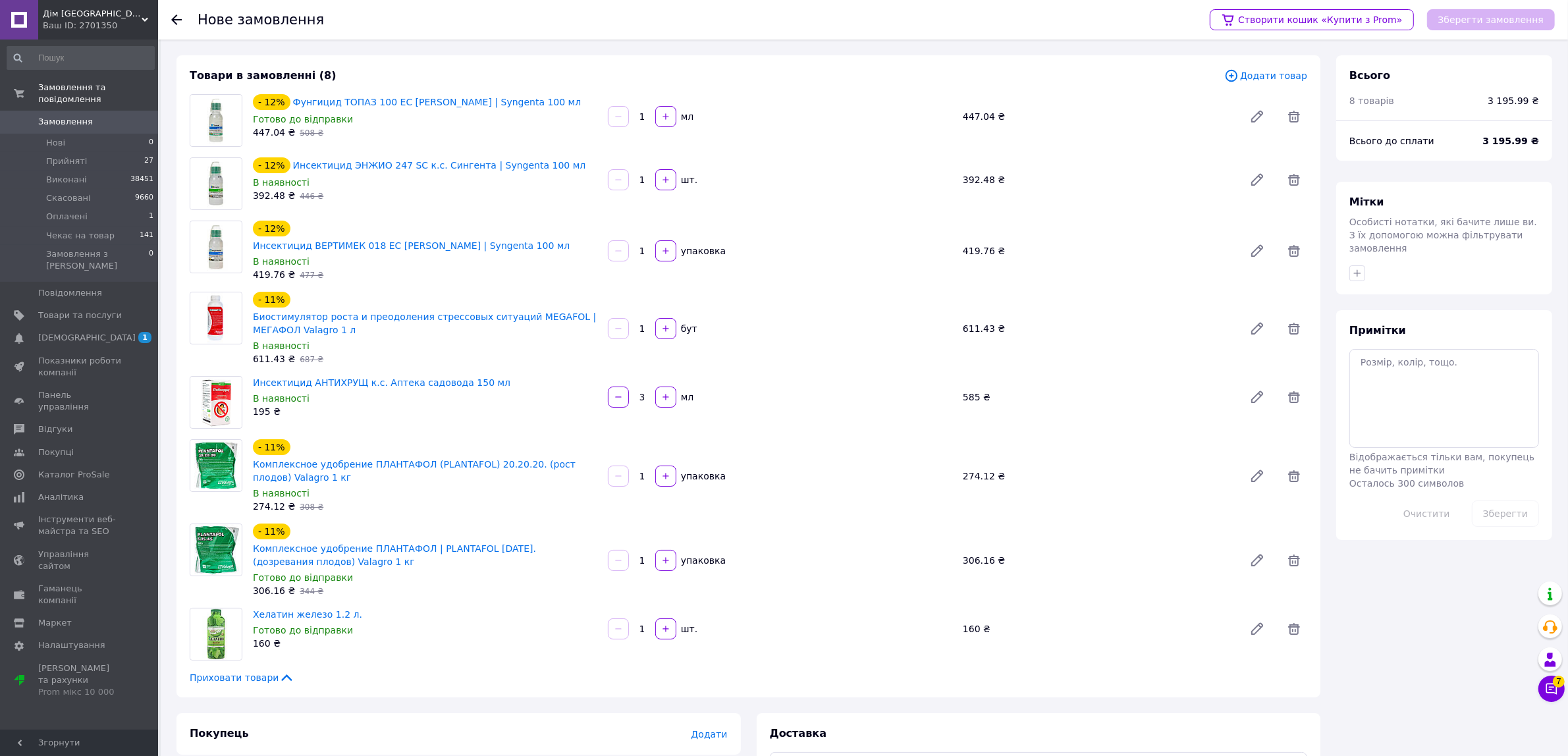
click at [1149, 549] on div "Товари в замовленні (8) Додати товар - 12% Фунгицид ТОПАЗ 100 EC к.е. Сингента …" at bounding box center [748, 452] width 1160 height 793
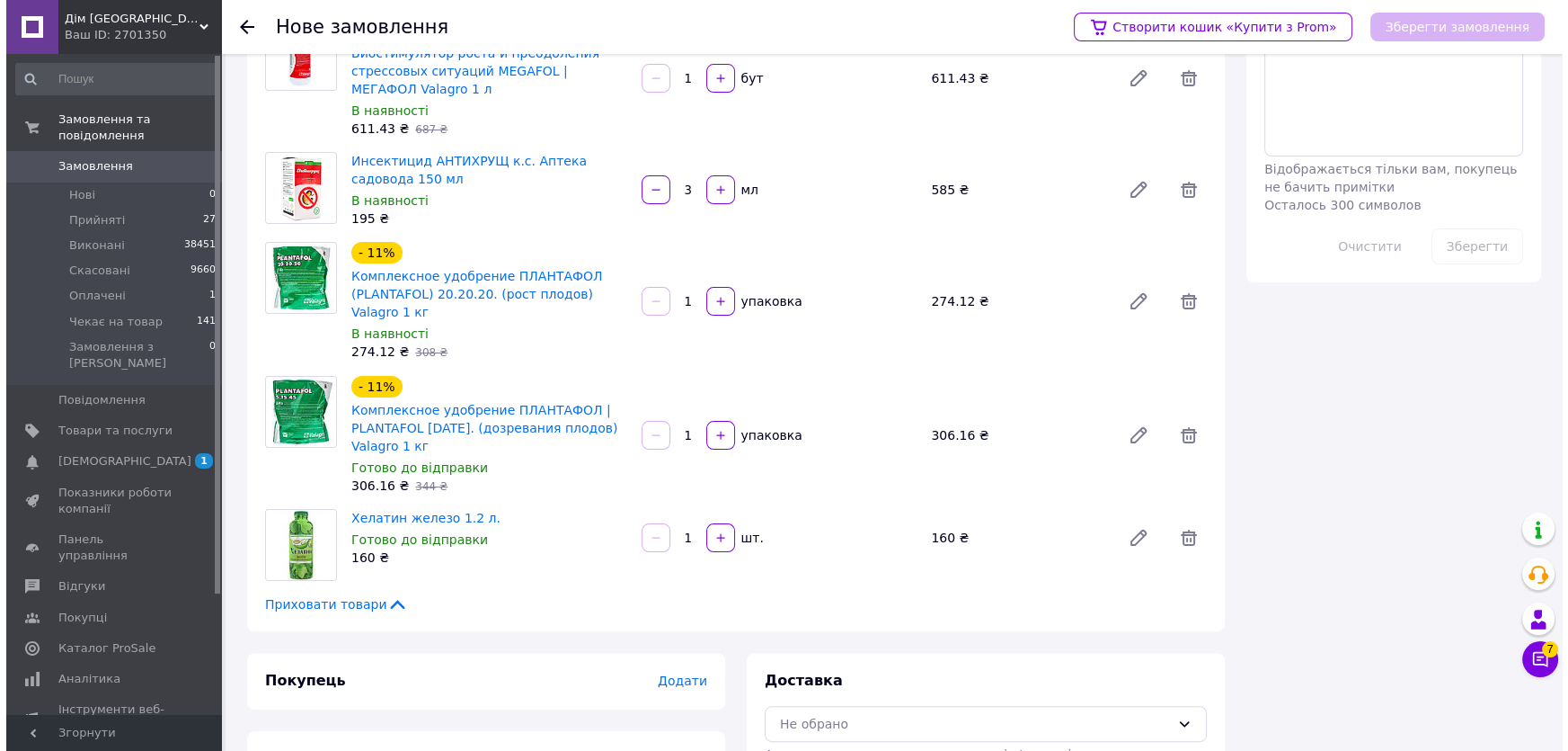
scroll to position [561, 0]
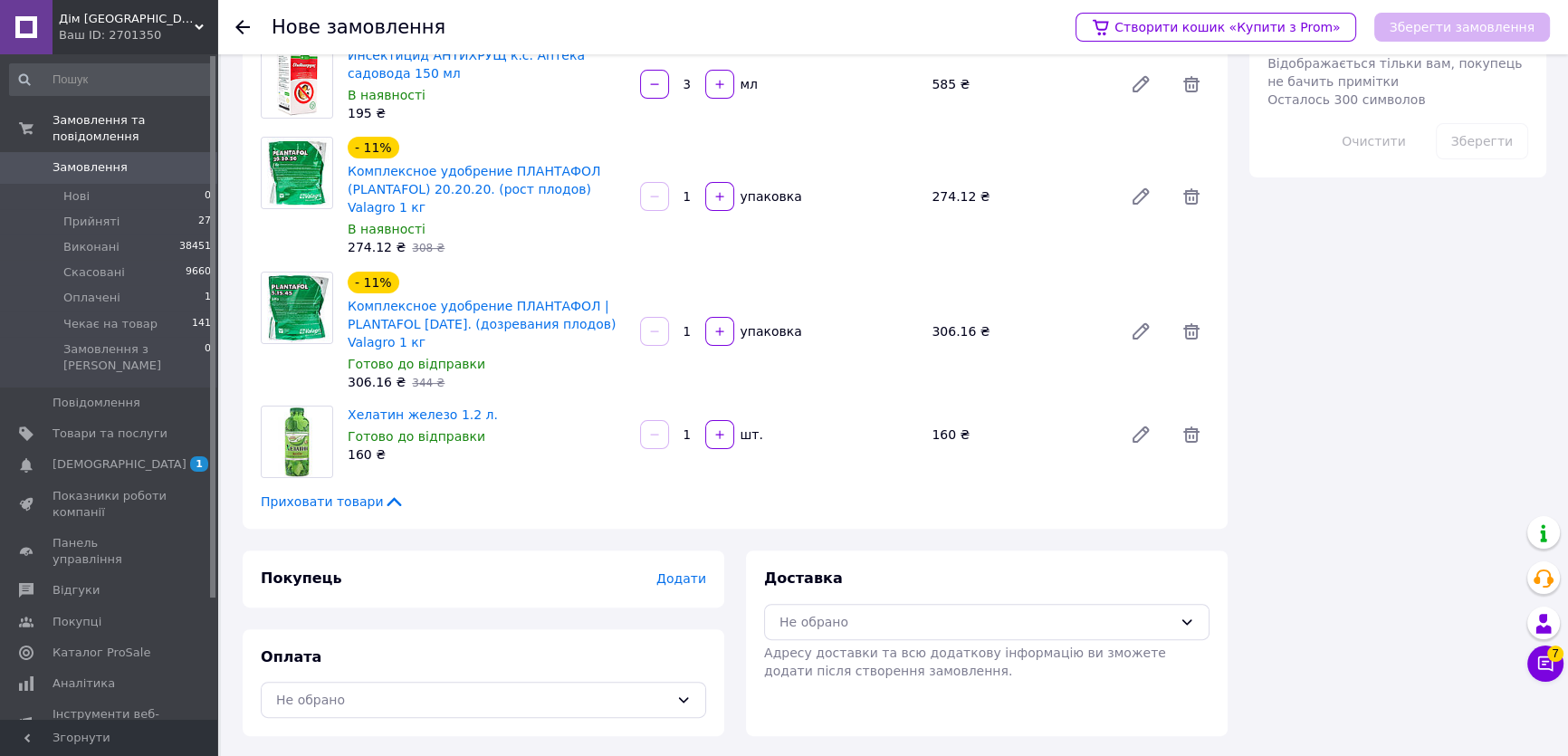
click at [680, 576] on span "Додати" at bounding box center [681, 578] width 49 height 15
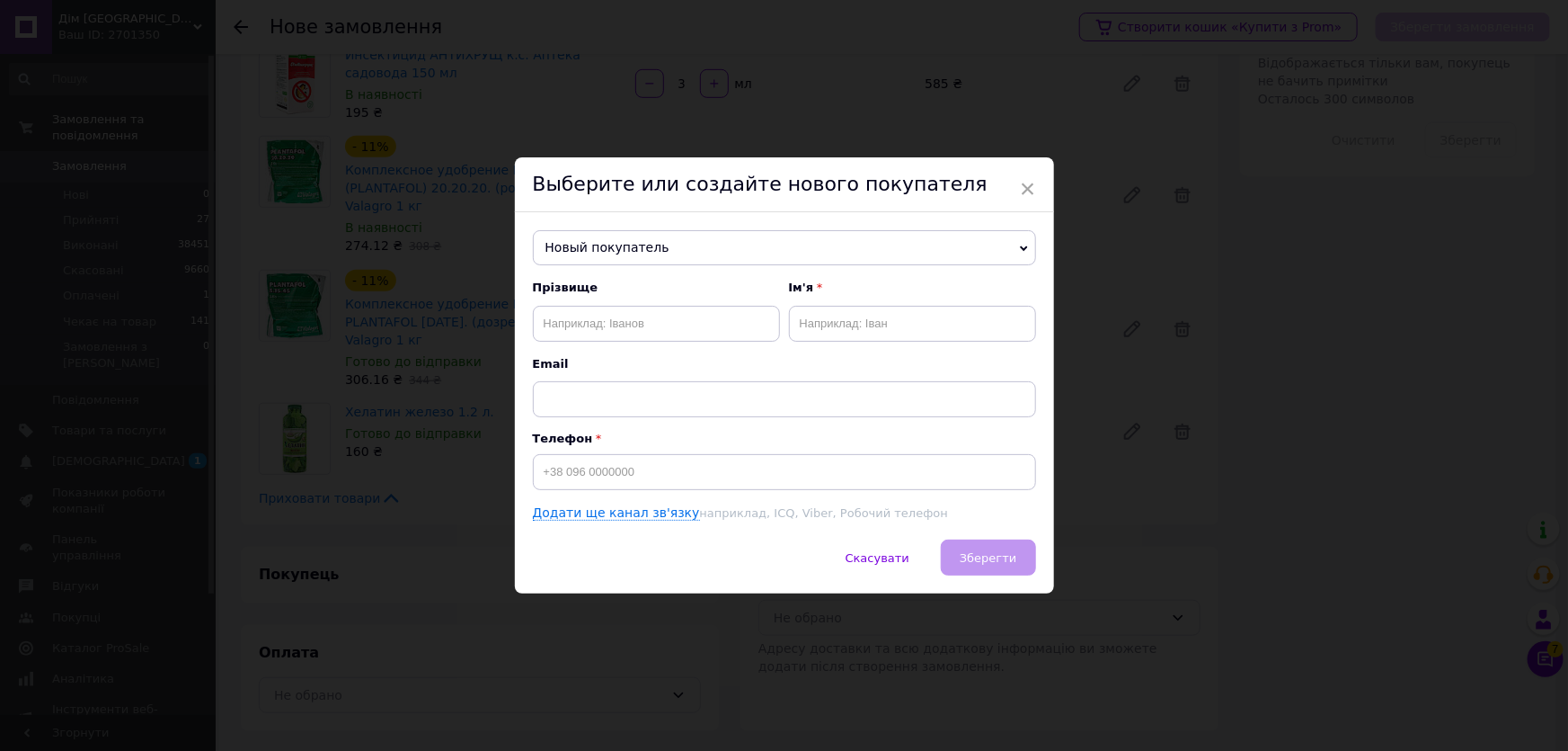
click at [705, 246] on span "Новый покупатель" at bounding box center [784, 248] width 503 height 36
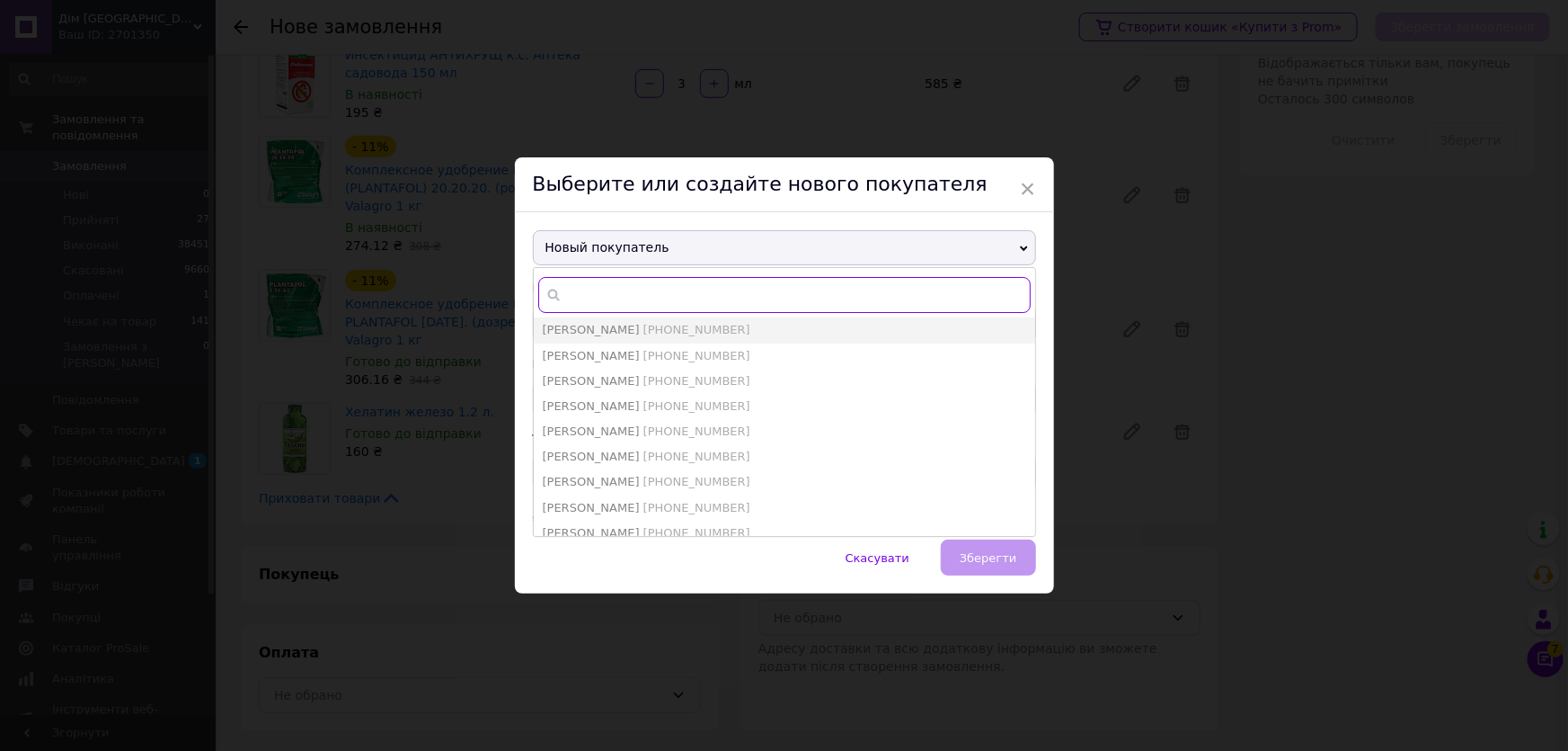
paste input "0682414148"
click at [661, 297] on input "0682414148" at bounding box center [784, 295] width 492 height 36
type input "0682414148"
click at [692, 302] on input "0682414148" at bounding box center [784, 295] width 492 height 36
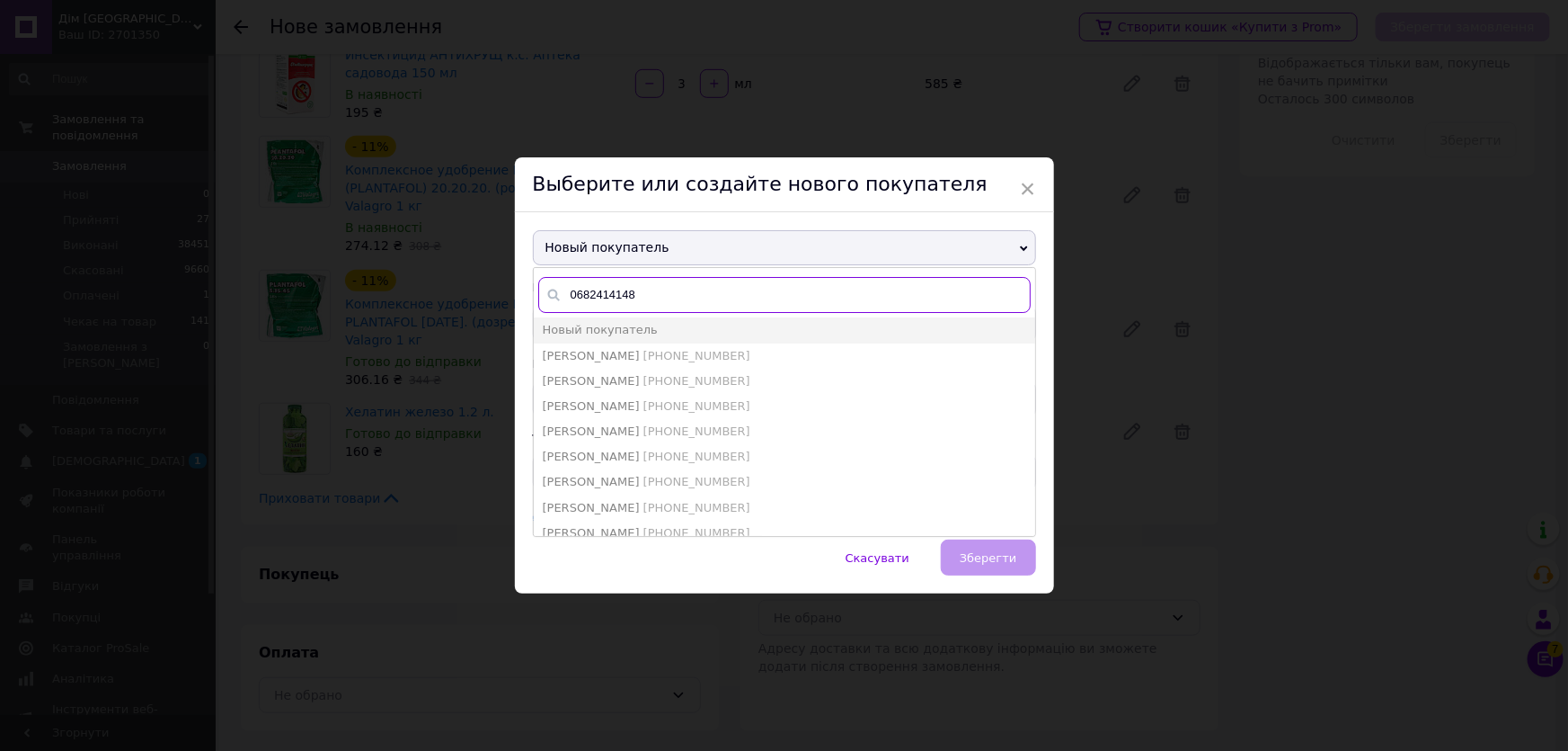
click at [692, 302] on input "0682414148" at bounding box center [784, 295] width 492 height 36
click at [750, 191] on div "Выберите или создайте нового покупателя" at bounding box center [784, 185] width 539 height 55
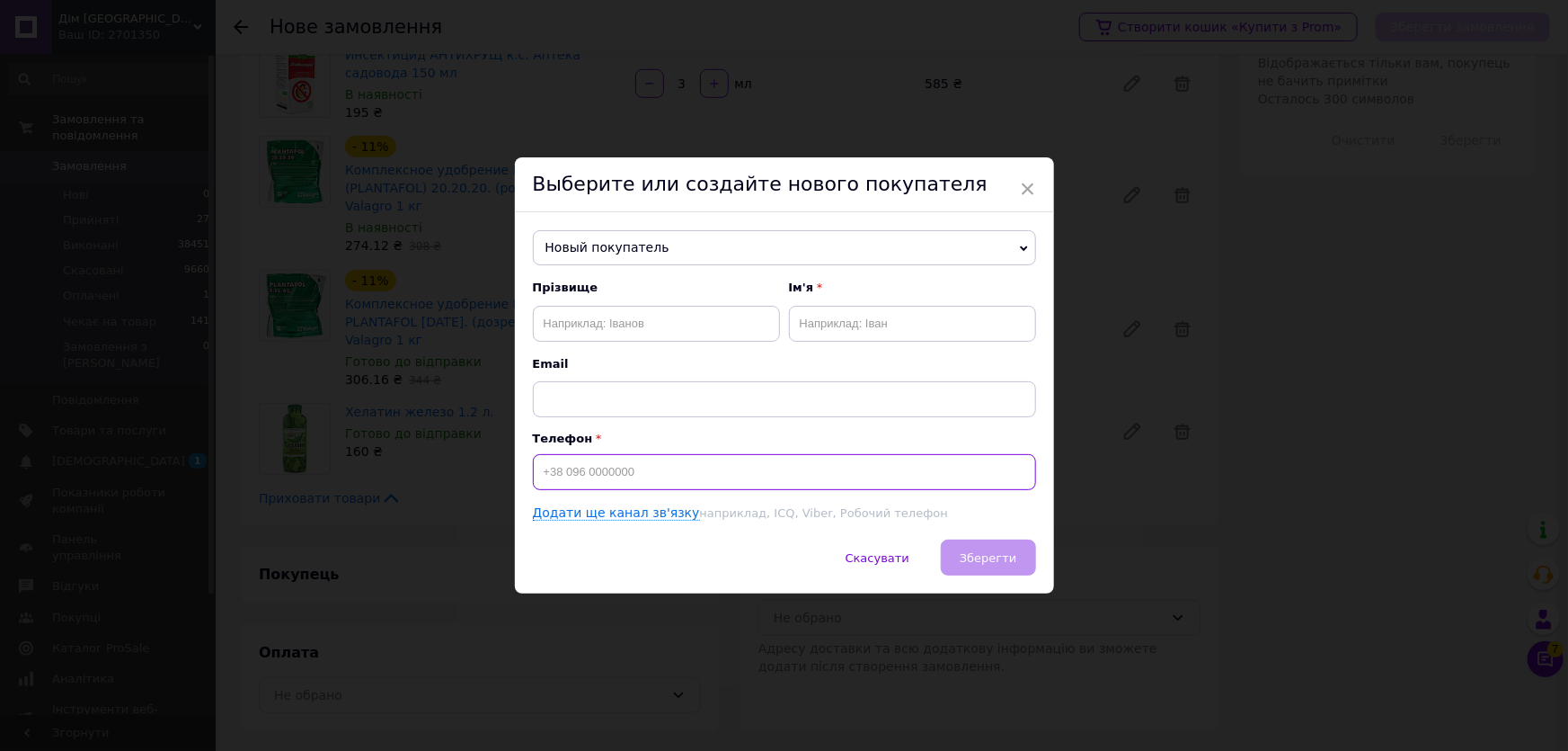
click at [620, 477] on input at bounding box center [784, 472] width 503 height 36
paste input "0682414148"
type input "[PHONE_NUMBER]"
click at [619, 320] on input "text" at bounding box center [655, 323] width 247 height 36
type input "Челядин"
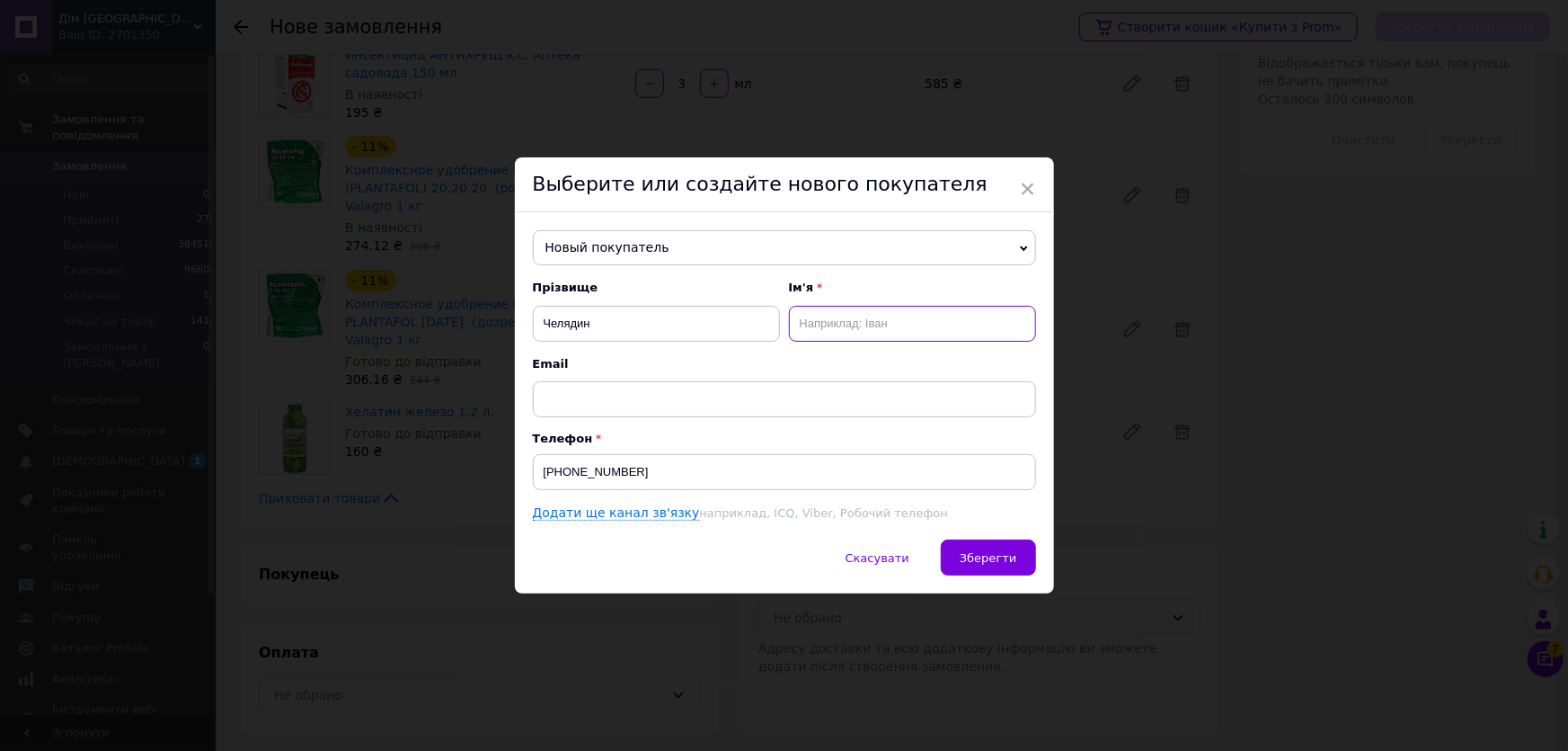
click at [832, 324] on input "text" at bounding box center [912, 323] width 247 height 36
type input "Оксана"
click at [1005, 551] on span "Зберегти" at bounding box center [988, 558] width 57 height 14
click at [971, 553] on span "Зберегти" at bounding box center [988, 558] width 57 height 14
click at [1002, 557] on div "Товари в замовленні (8) Додати товар - 12% Фунгицид ТОПАЗ 100 EC к.е. Сингента …" at bounding box center [729, 122] width 999 height 1216
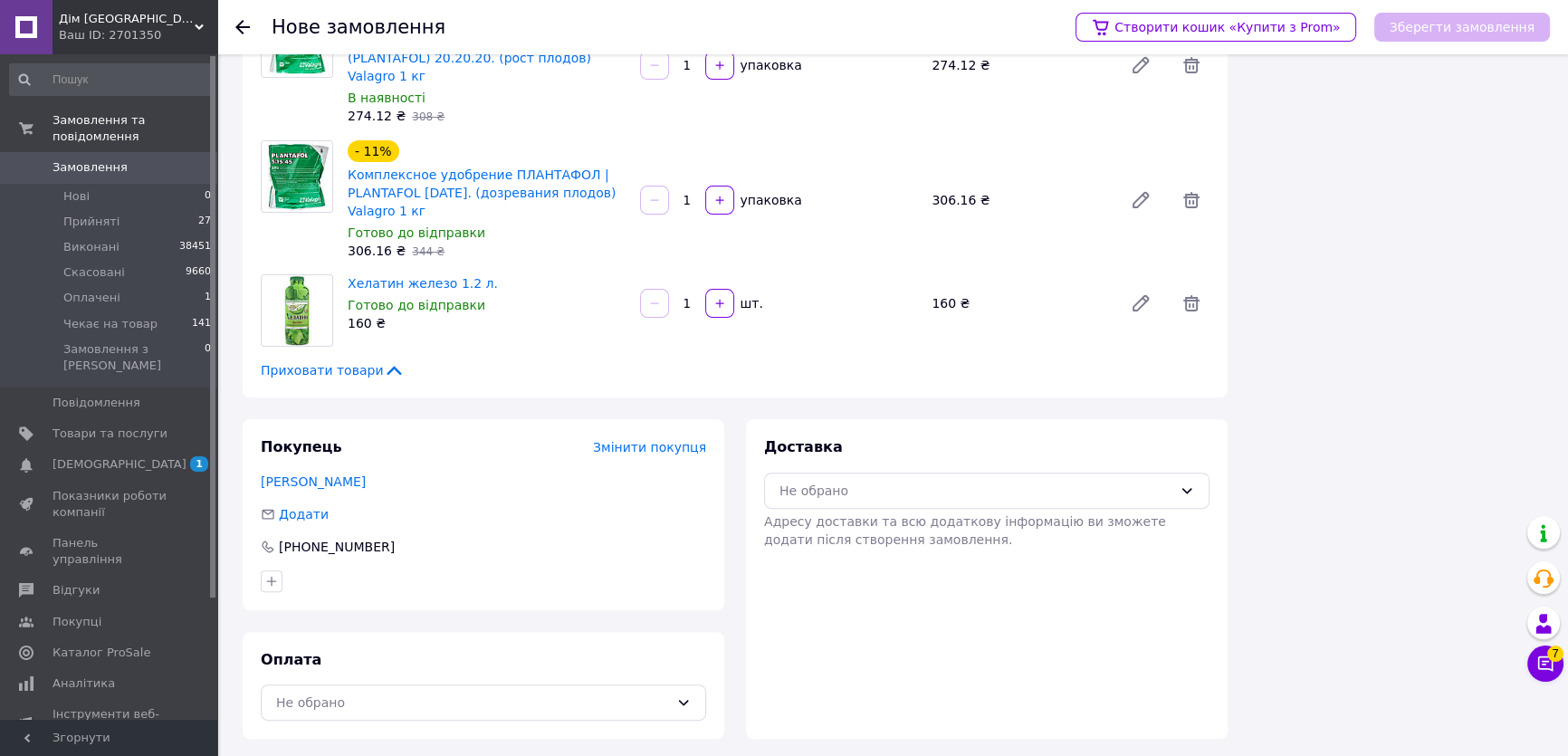
scroll to position [699, 0]
click at [429, 679] on div "Оплата Не обрано" at bounding box center [483, 682] width 481 height 108
click at [418, 700] on div "Не обрано" at bounding box center [472, 700] width 393 height 20
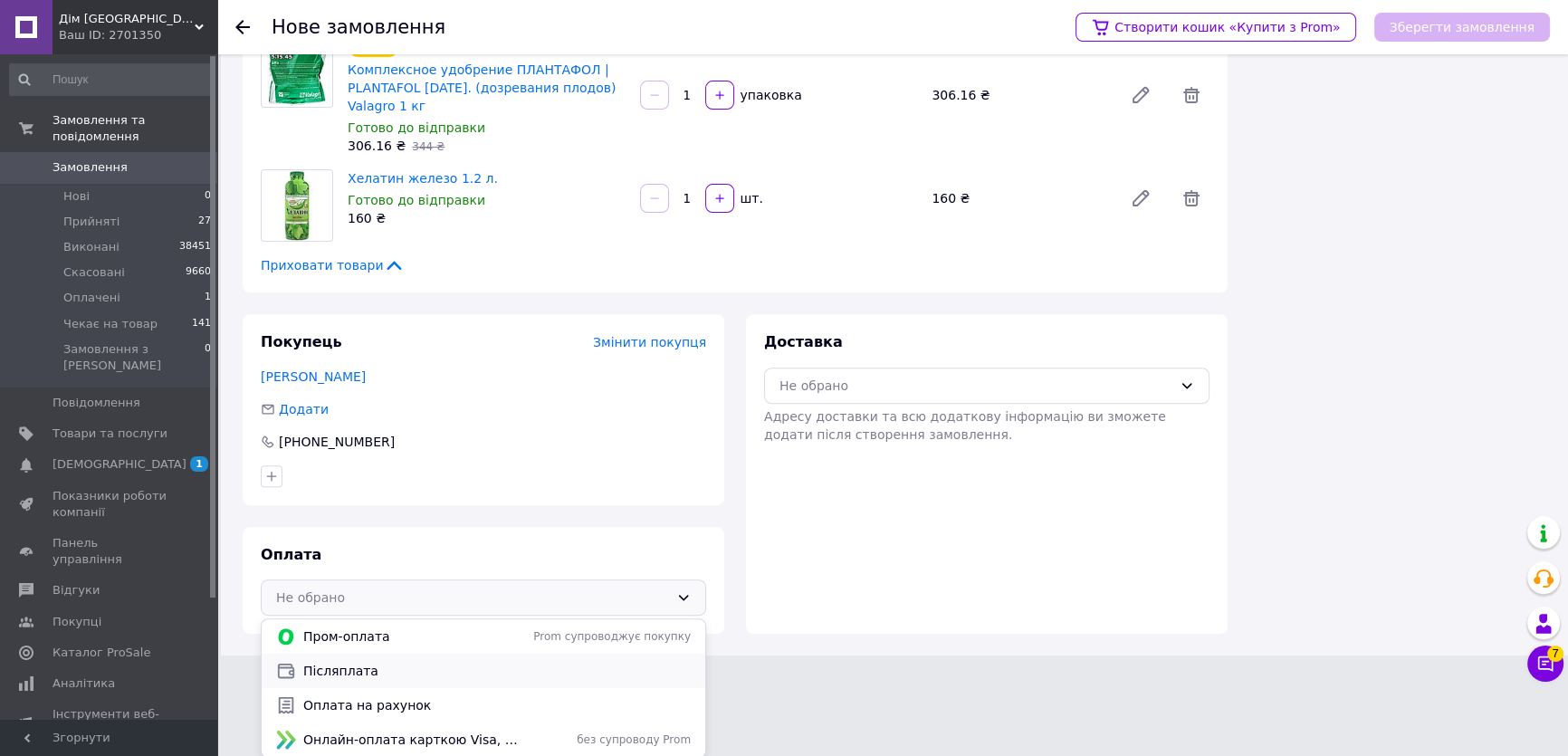
click at [339, 670] on span "Післяплата" at bounding box center [496, 670] width 387 height 18
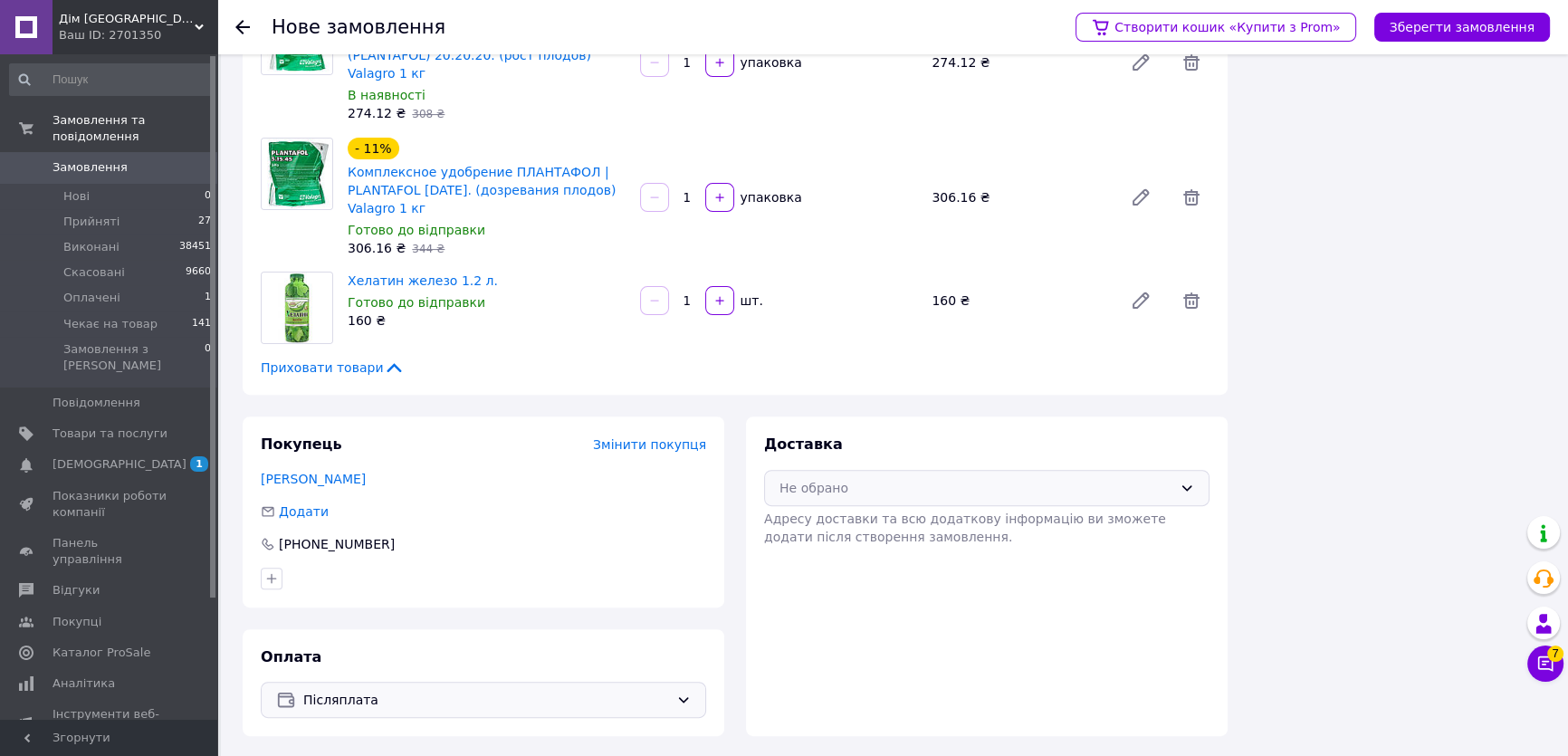
click at [931, 470] on div "Не обрано" at bounding box center [987, 488] width 445 height 37
click at [886, 513] on div "Нова Пошта (платна)" at bounding box center [987, 526] width 443 height 35
click at [1444, 28] on button "Зберегти замовлення" at bounding box center [1461, 27] width 175 height 29
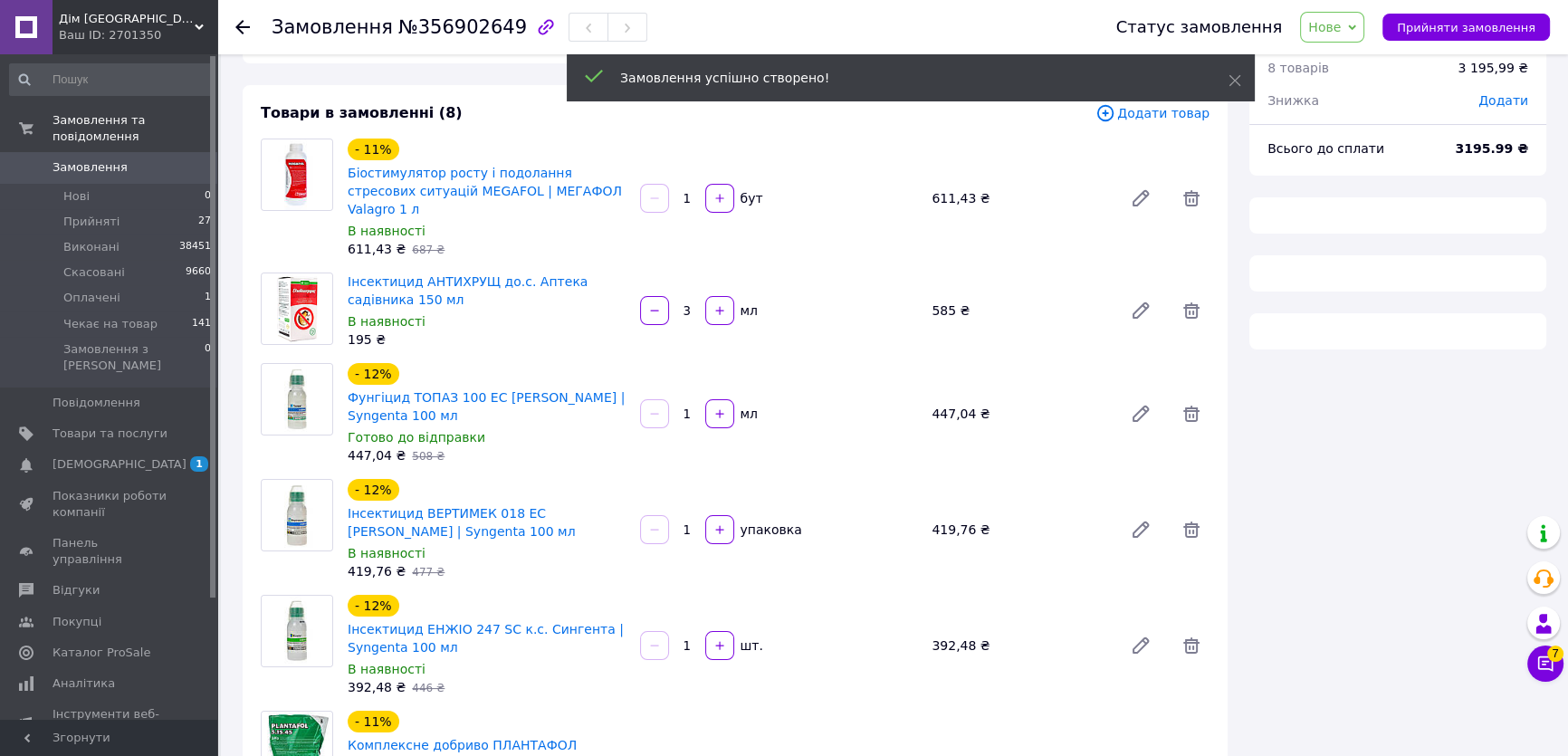
scroll to position [699, 0]
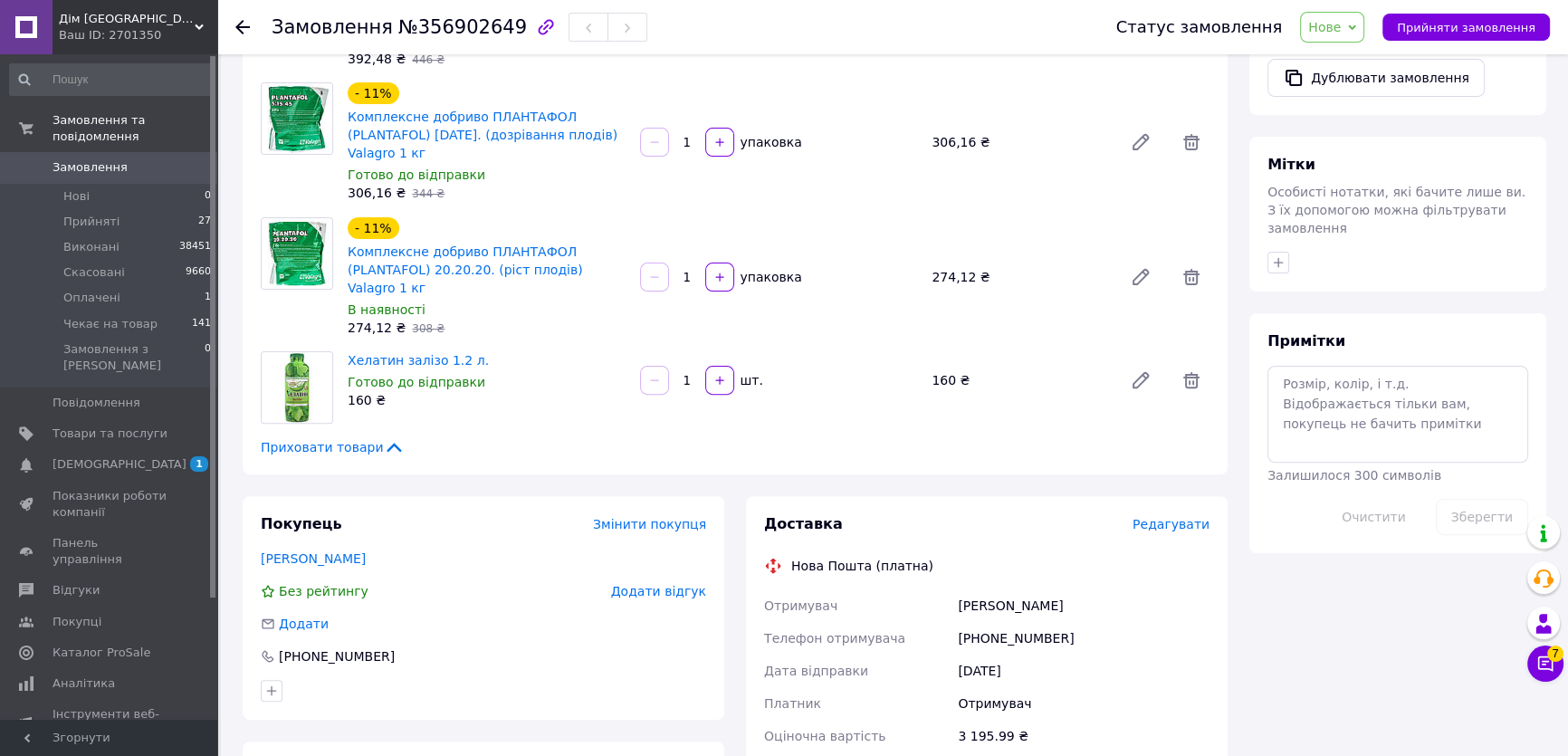
click at [1364, 18] on span "Нове" at bounding box center [1331, 27] width 64 height 31
click at [1358, 53] on li "Прийнято" at bounding box center [1356, 62] width 112 height 27
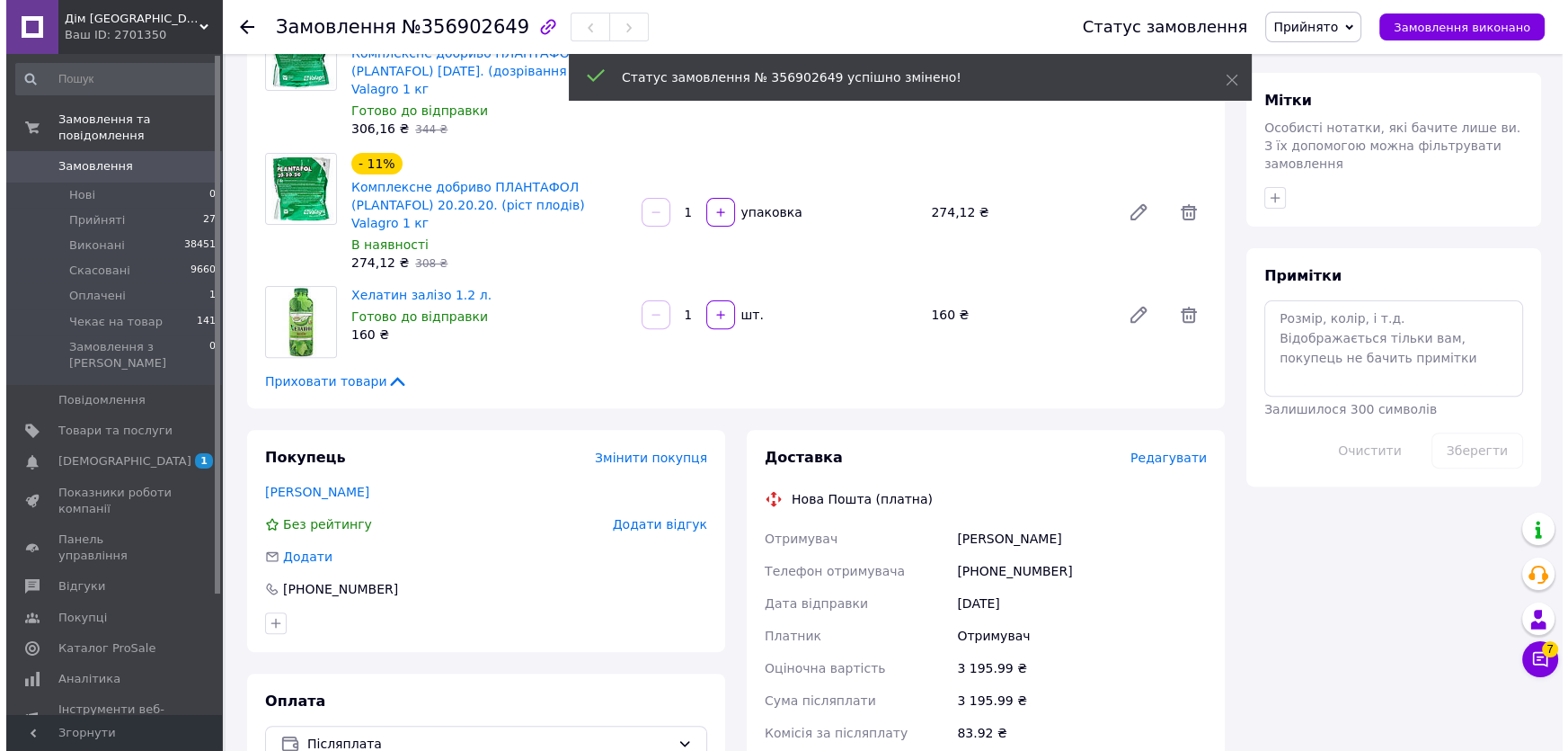
scroll to position [776, 0]
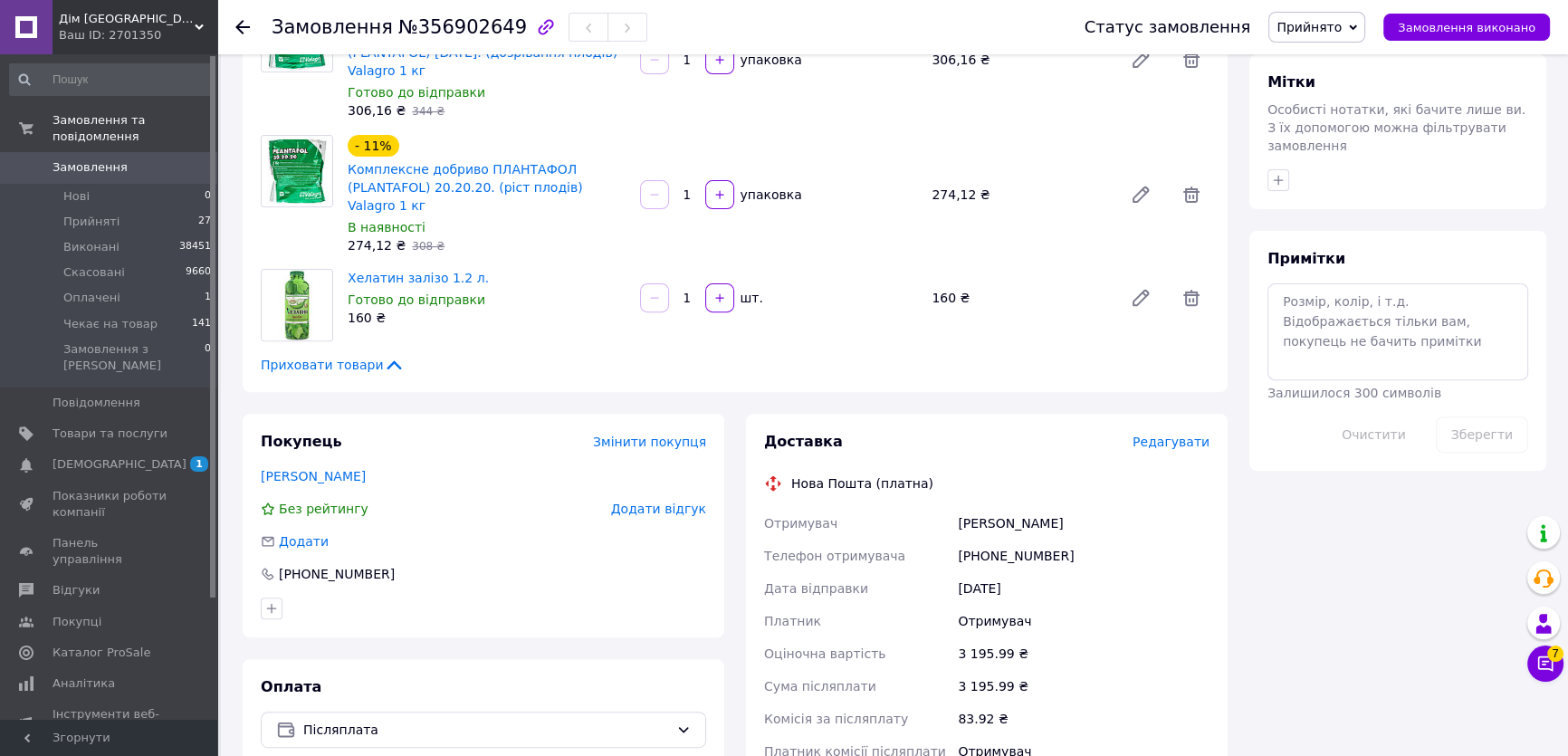
click at [1178, 434] on span "Редагувати" at bounding box center [1171, 441] width 77 height 15
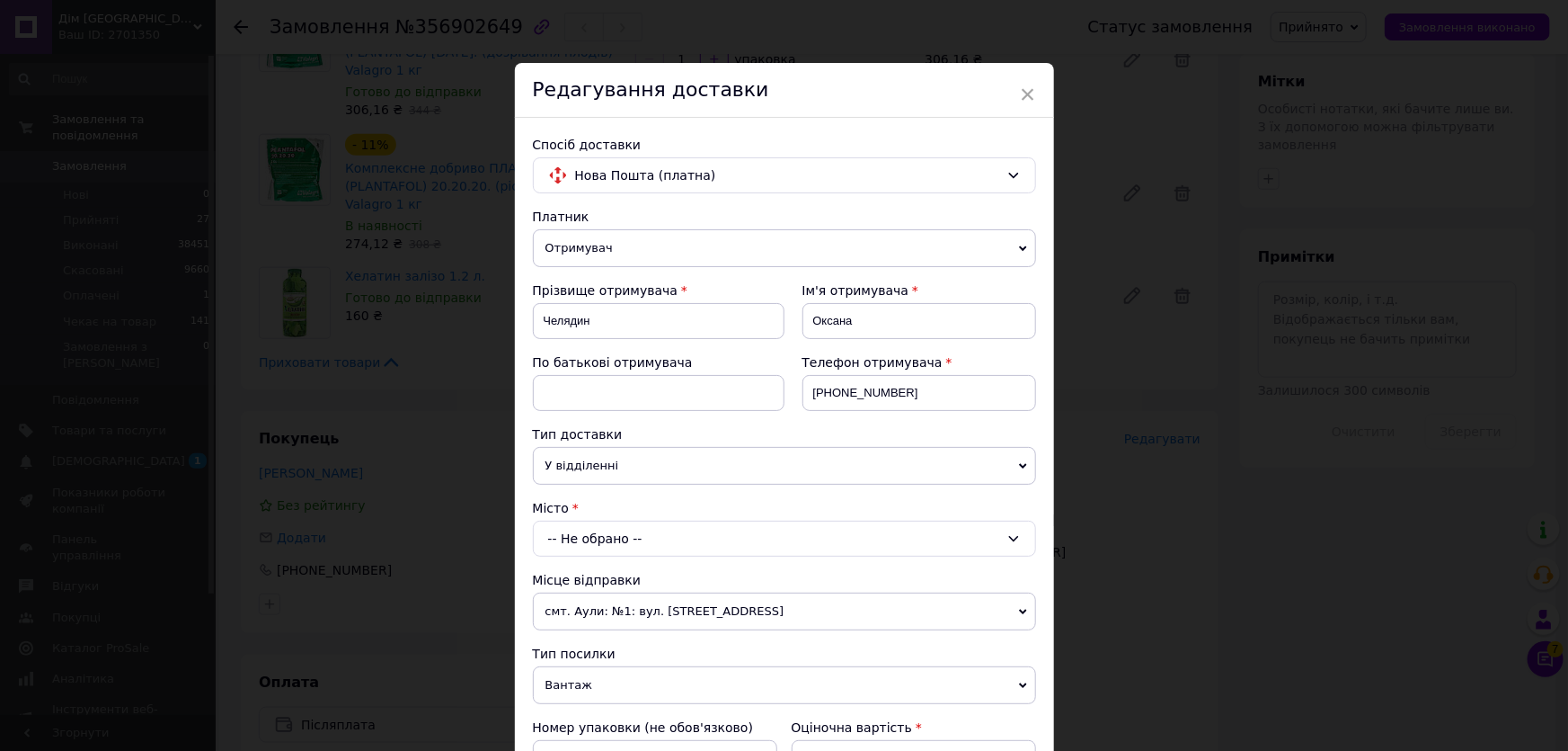
click at [683, 536] on div "-- Не обрано --" at bounding box center [784, 538] width 503 height 36
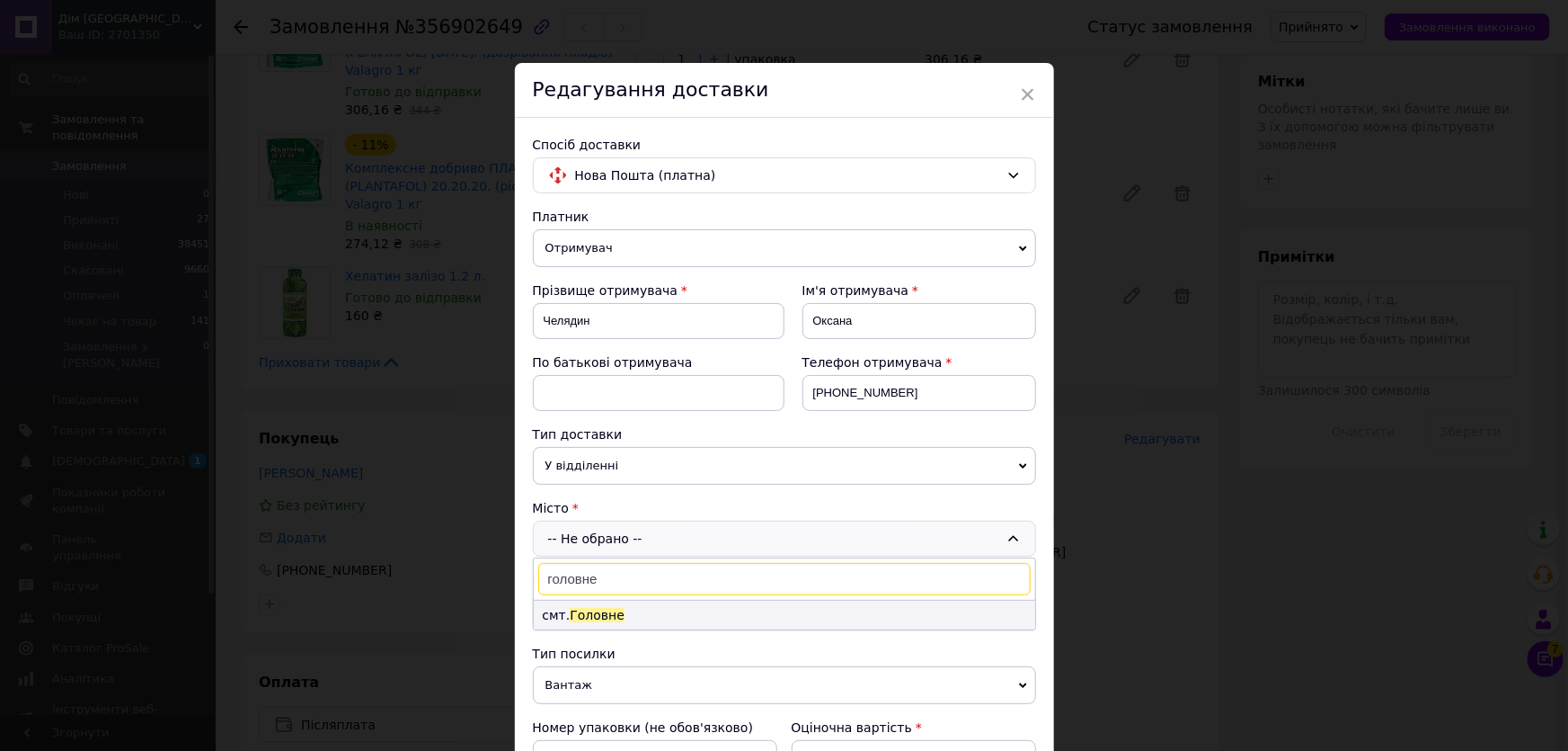
type input "головне"
click at [641, 614] on li "смт. Головне" at bounding box center [784, 614] width 501 height 29
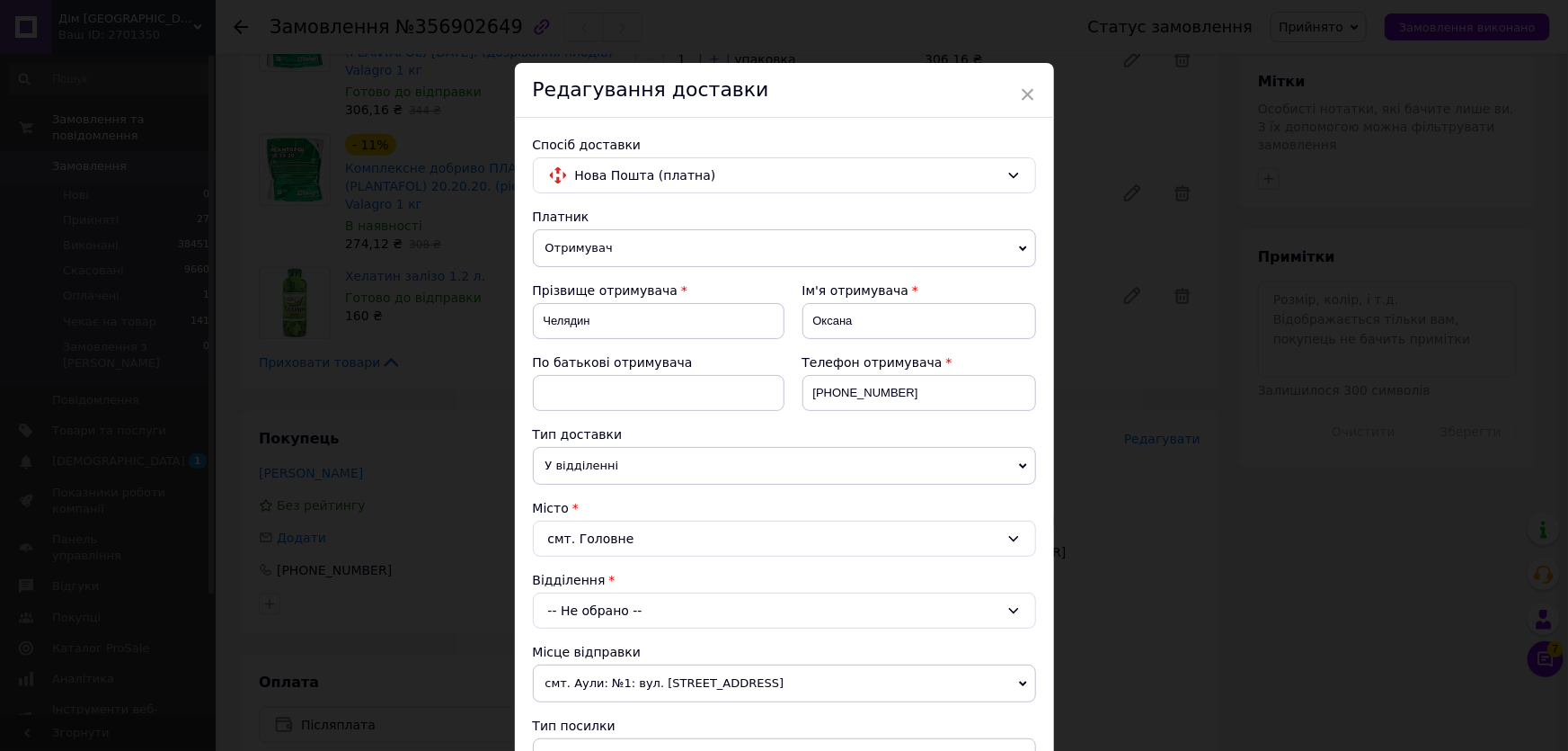
click at [614, 603] on div "-- Не обрано --" at bounding box center [784, 610] width 503 height 36
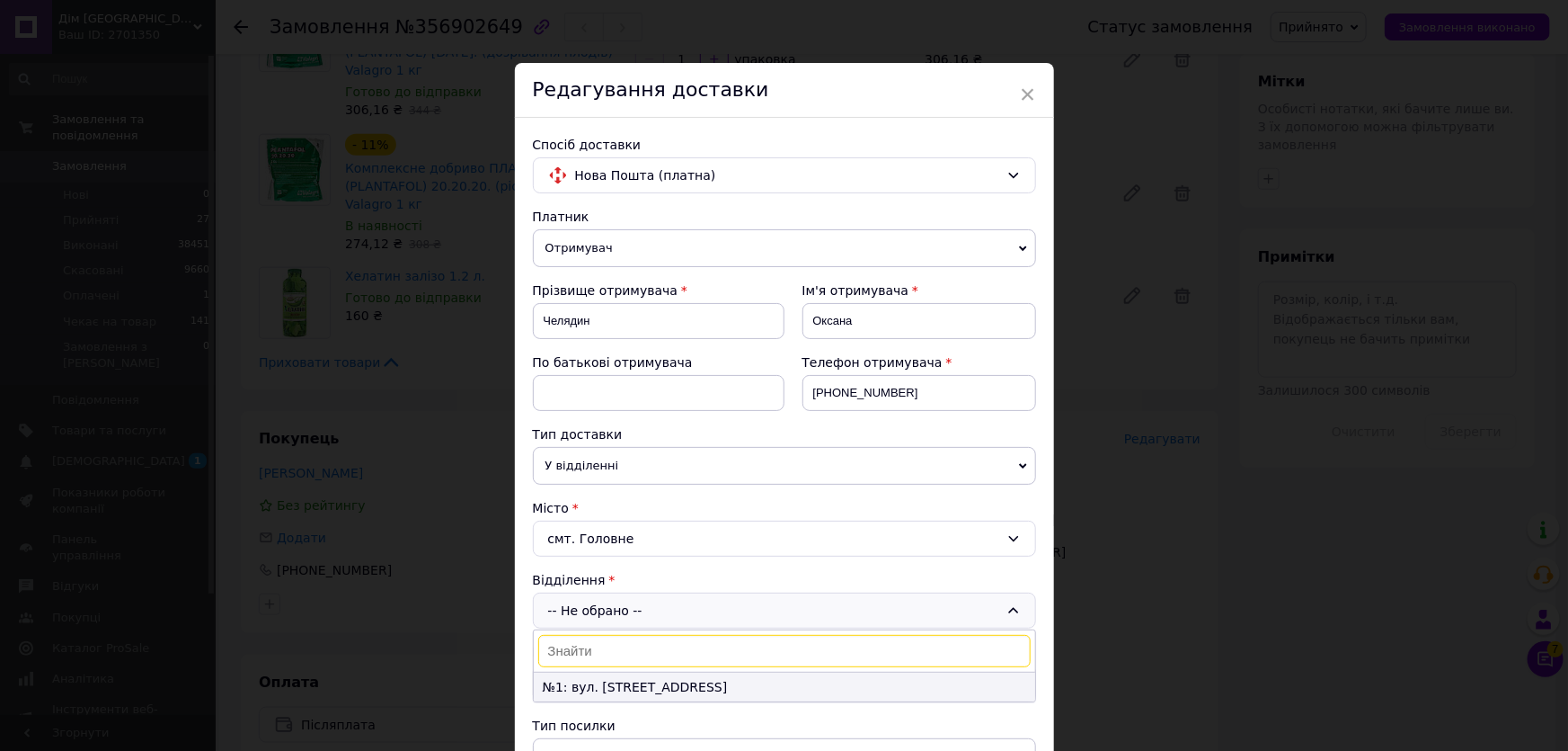
click at [630, 679] on li "№1: вул. [STREET_ADDRESS]" at bounding box center [784, 686] width 501 height 29
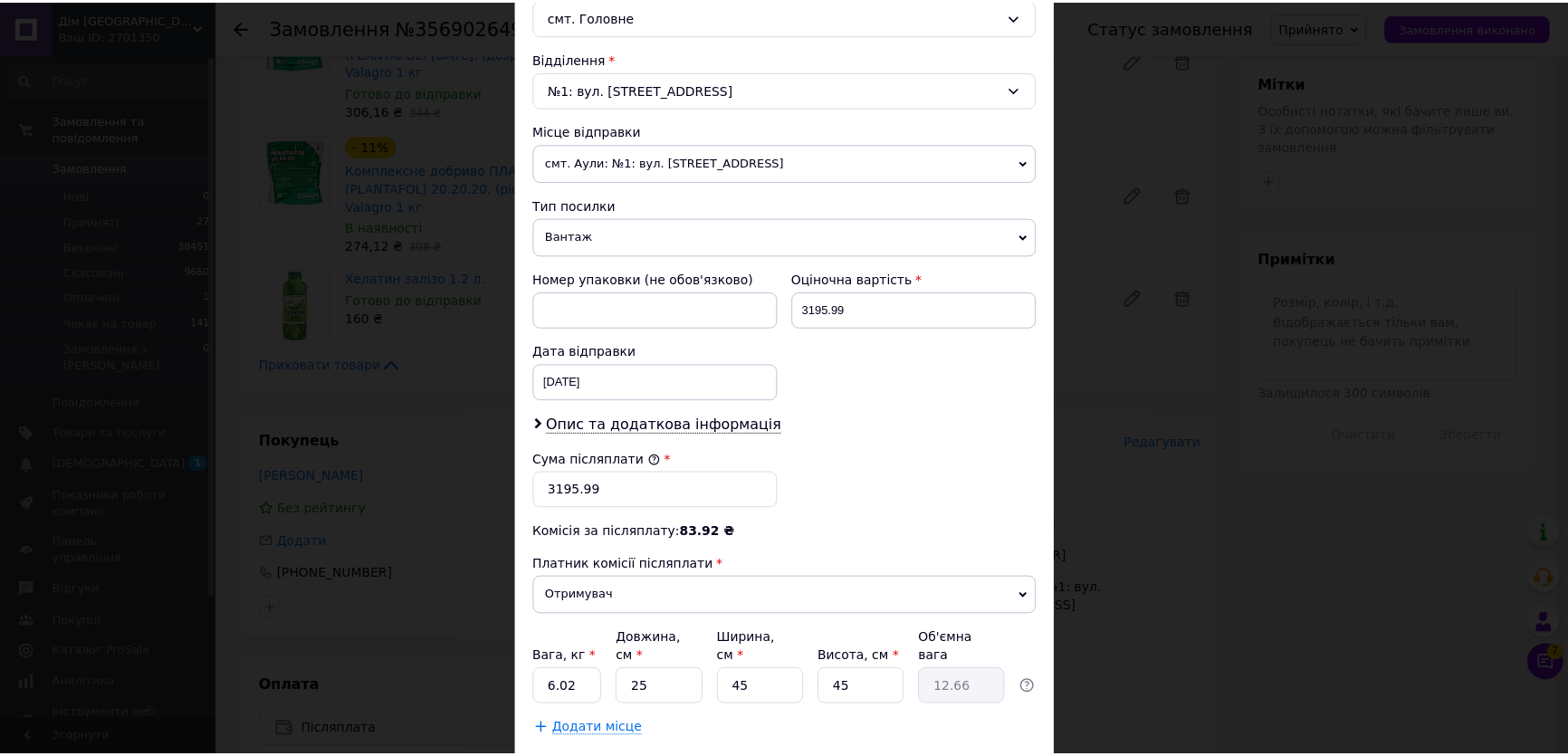
scroll to position [621, 0]
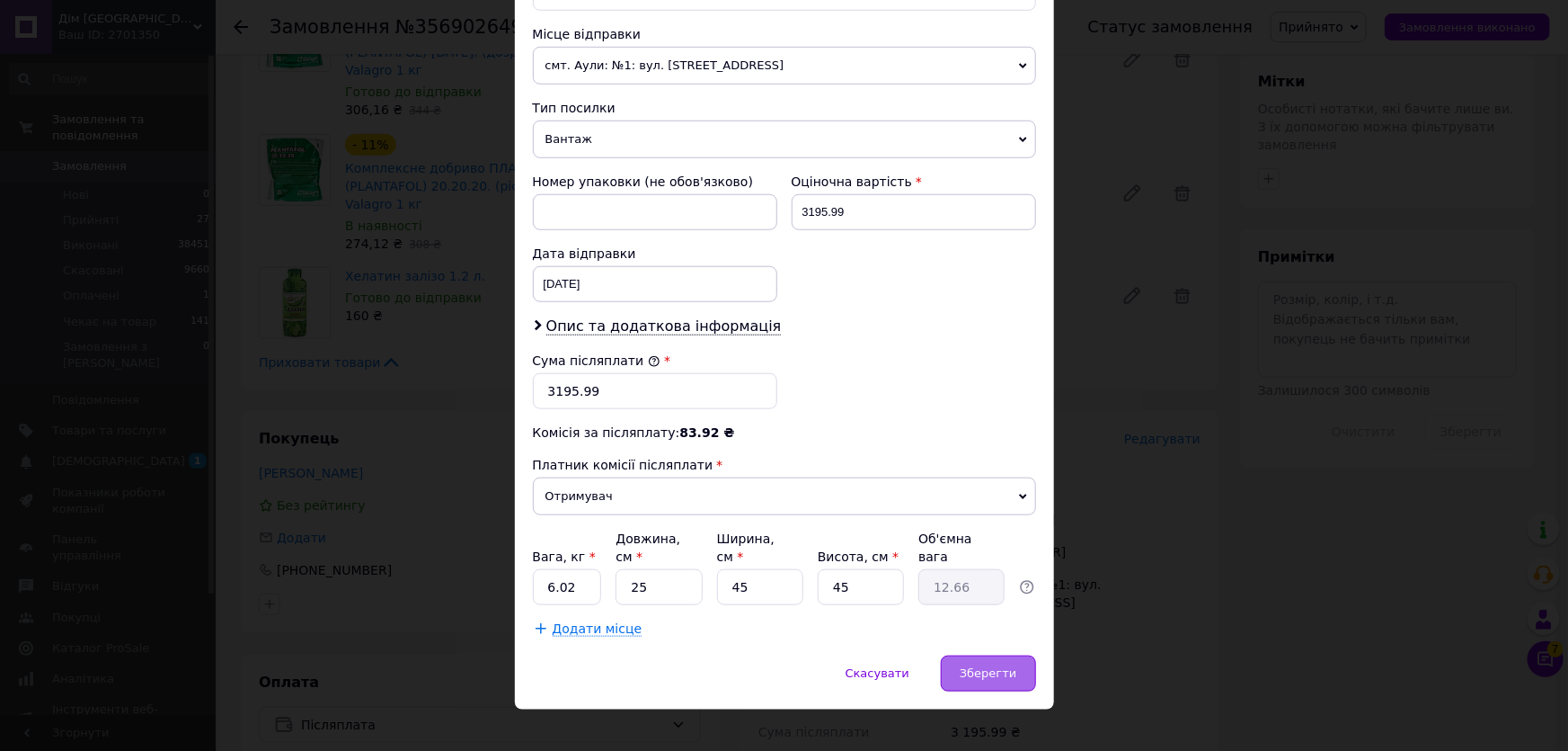
click at [990, 666] on span "Зберегти" at bounding box center [988, 673] width 57 height 14
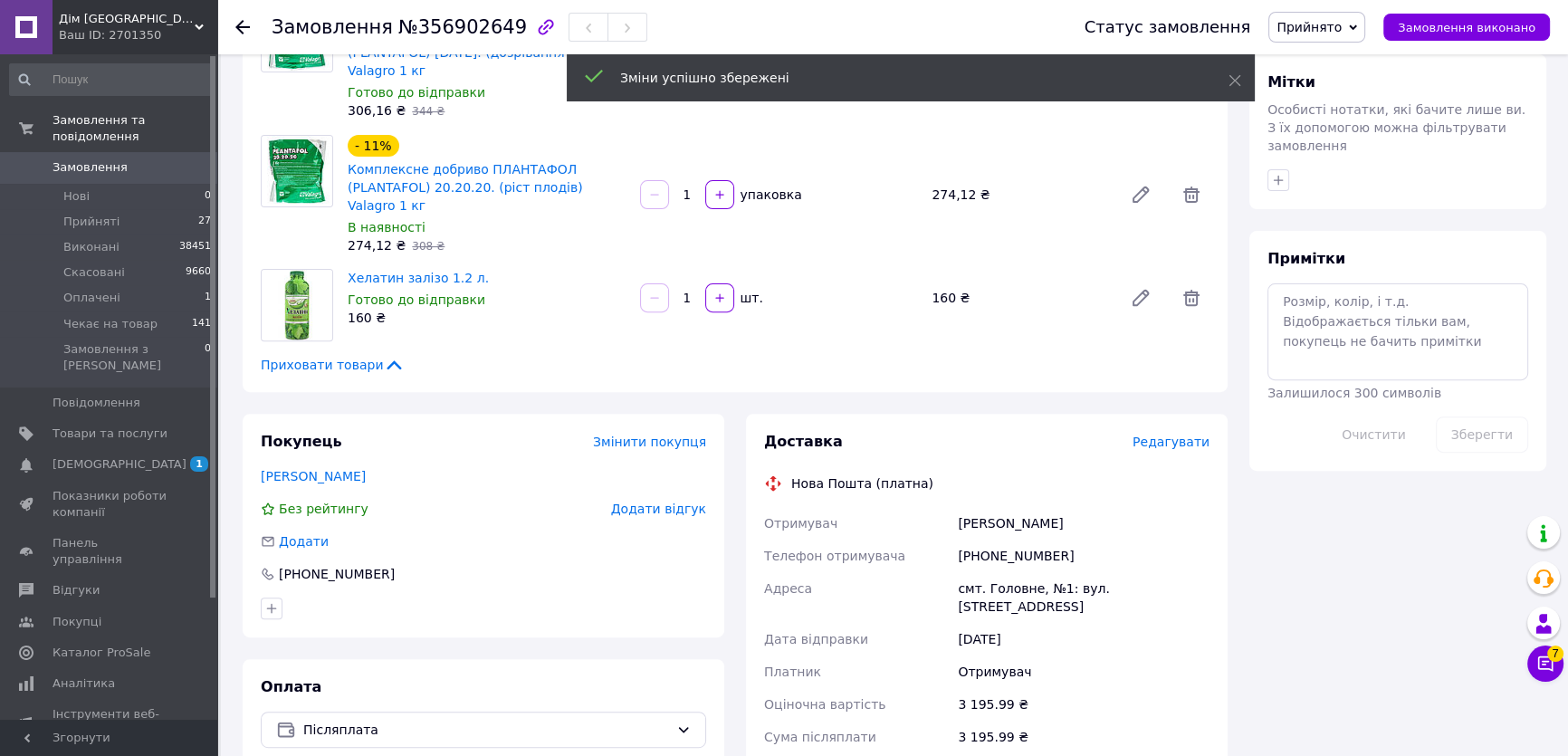
click at [1239, 69] on div "Зміни успішно збережені" at bounding box center [910, 78] width 688 height 47
click at [1234, 76] on icon at bounding box center [1234, 80] width 13 height 13
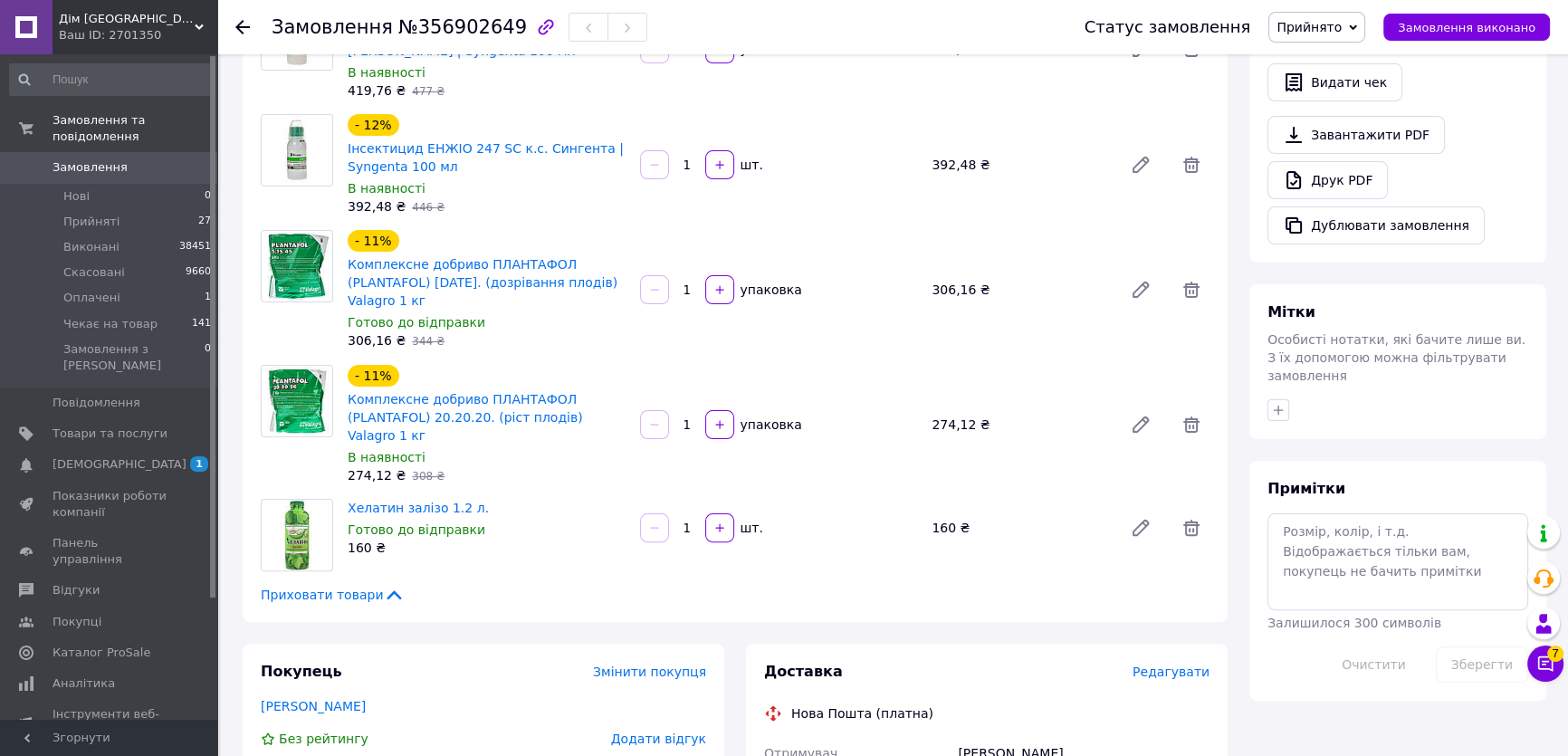
scroll to position [533, 0]
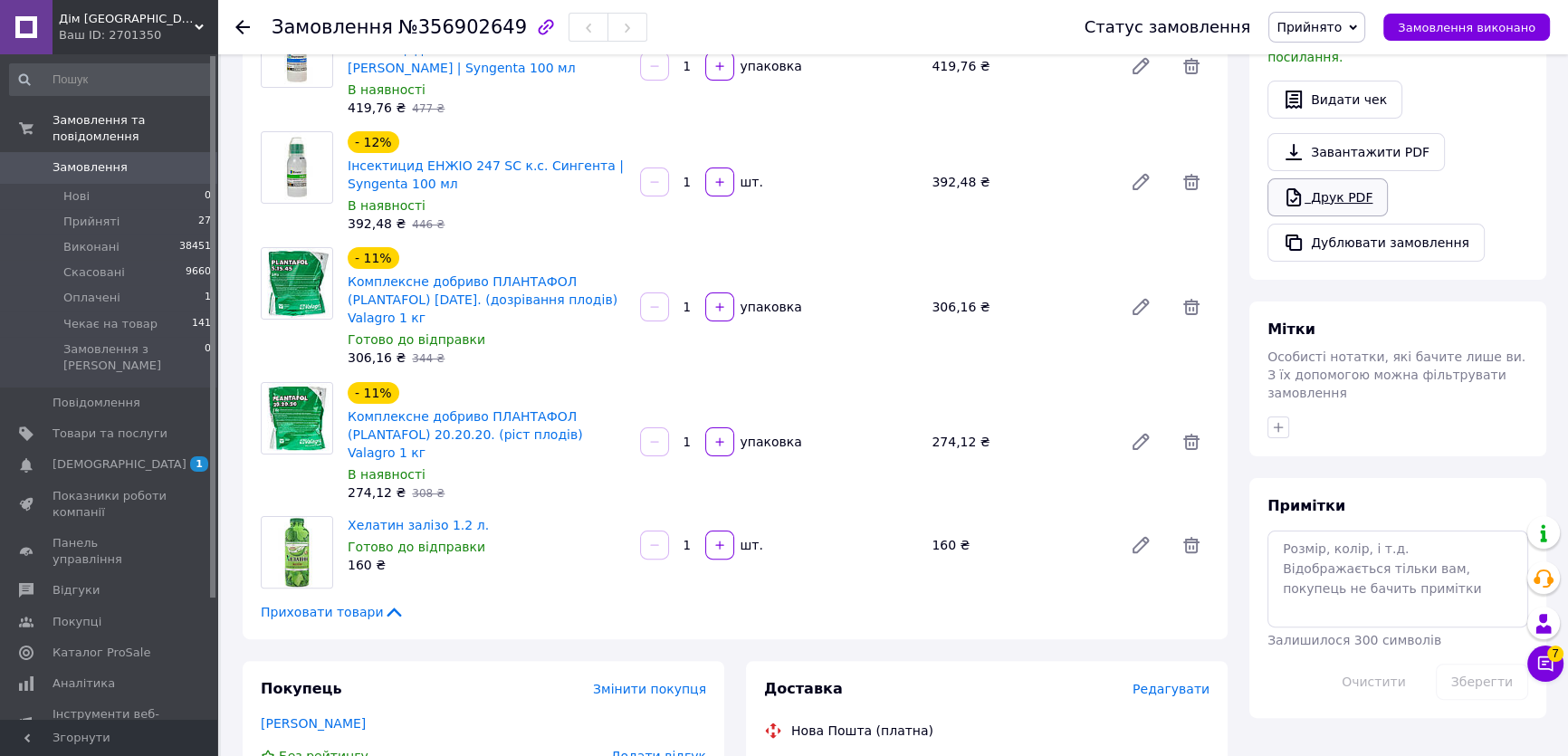
click at [1350, 181] on link "Друк PDF" at bounding box center [1327, 197] width 121 height 38
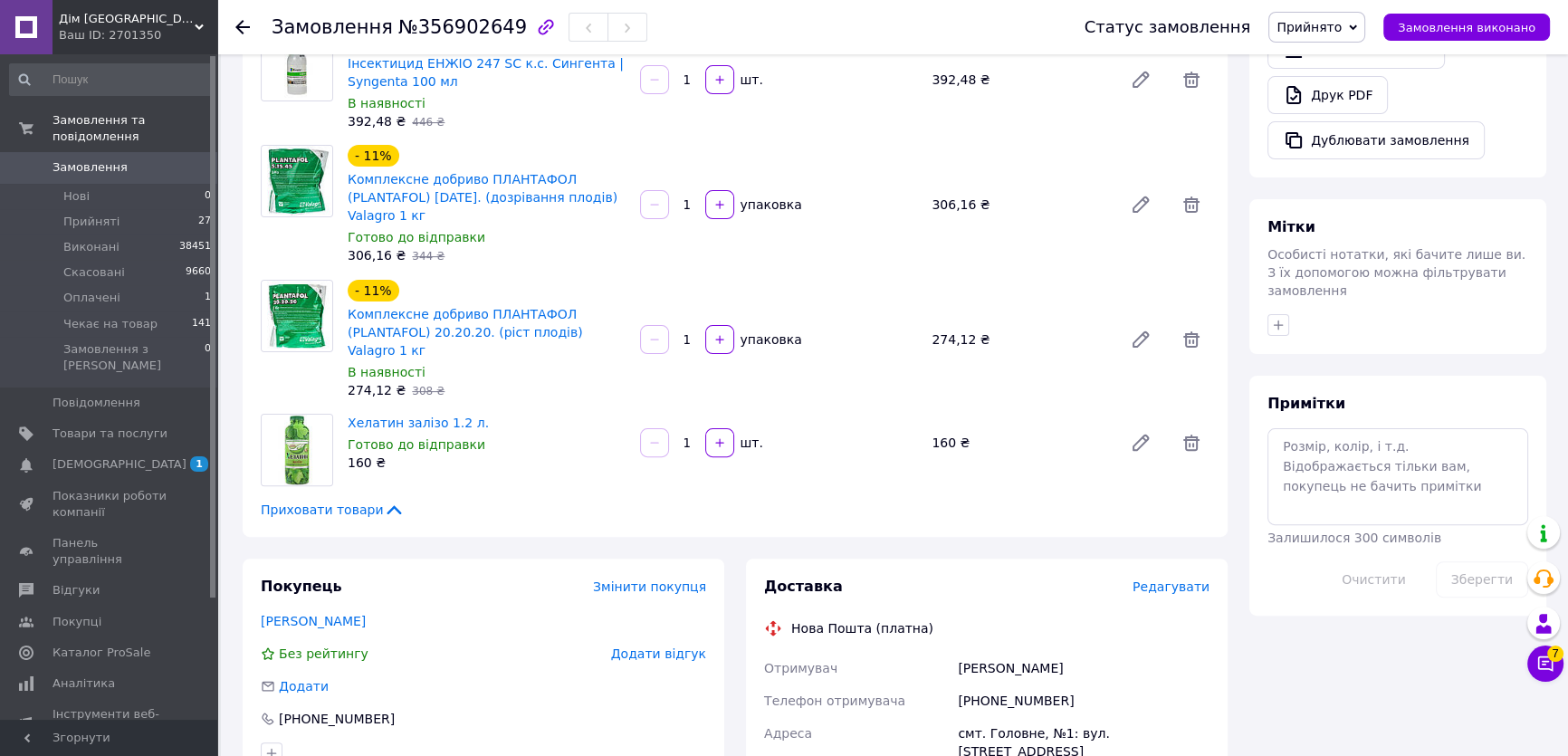
scroll to position [904, 0]
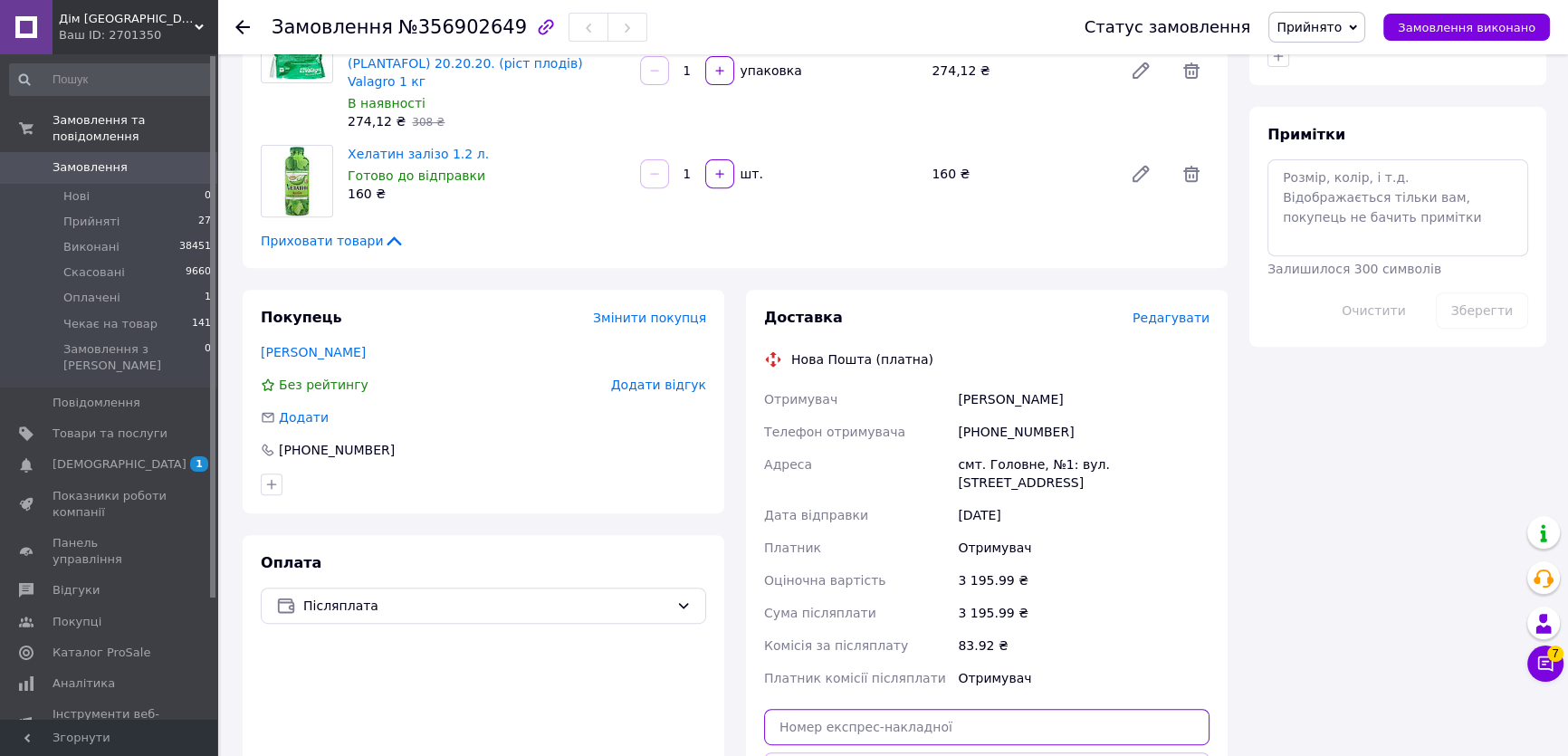
click at [931, 709] on input "text" at bounding box center [987, 726] width 445 height 37
paste input "20451225214886"
click at [931, 709] on input "20451225214886" at bounding box center [987, 726] width 445 height 37
type input "20451225214886"
click at [931, 752] on button "Передати номер" at bounding box center [987, 770] width 445 height 37
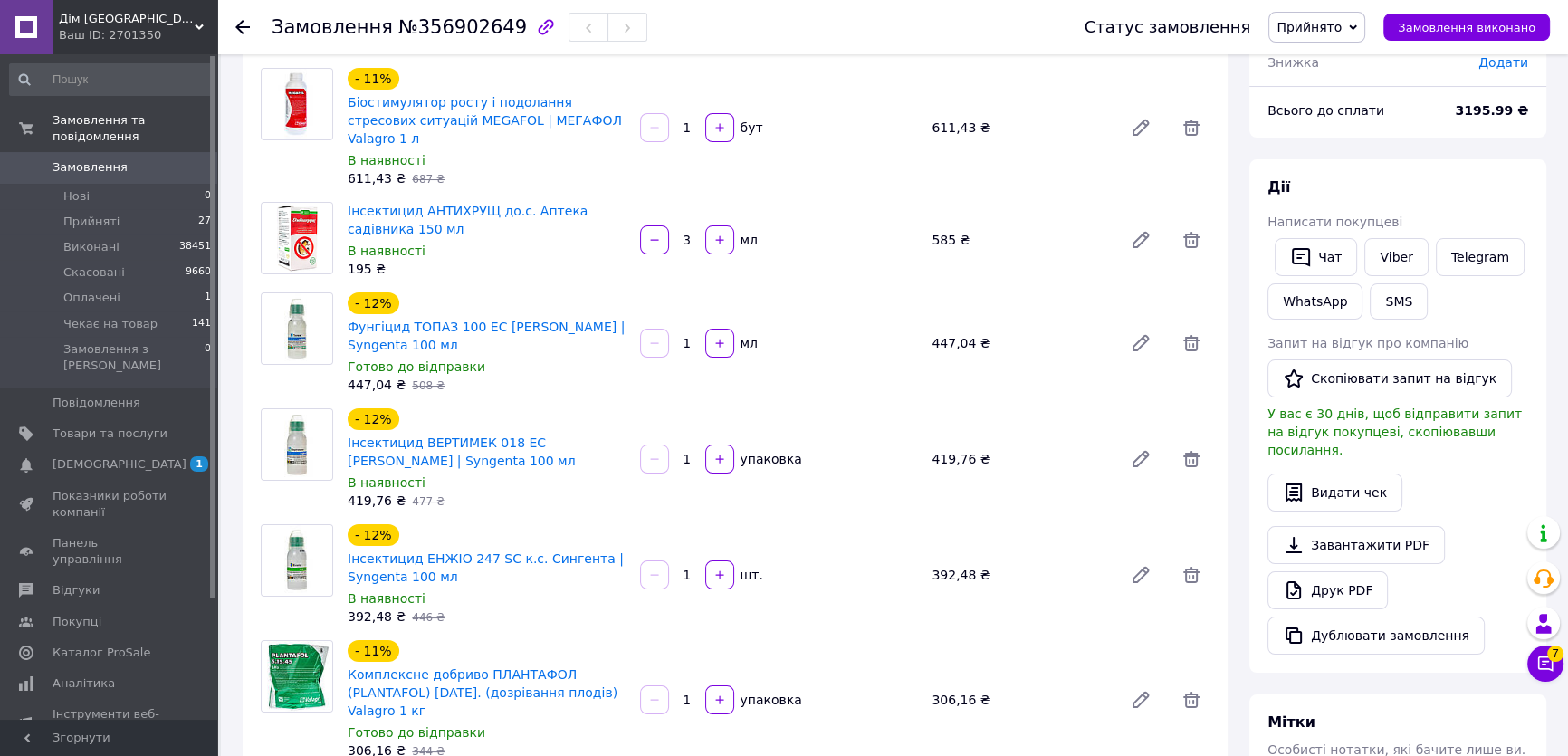
scroll to position [0, 0]
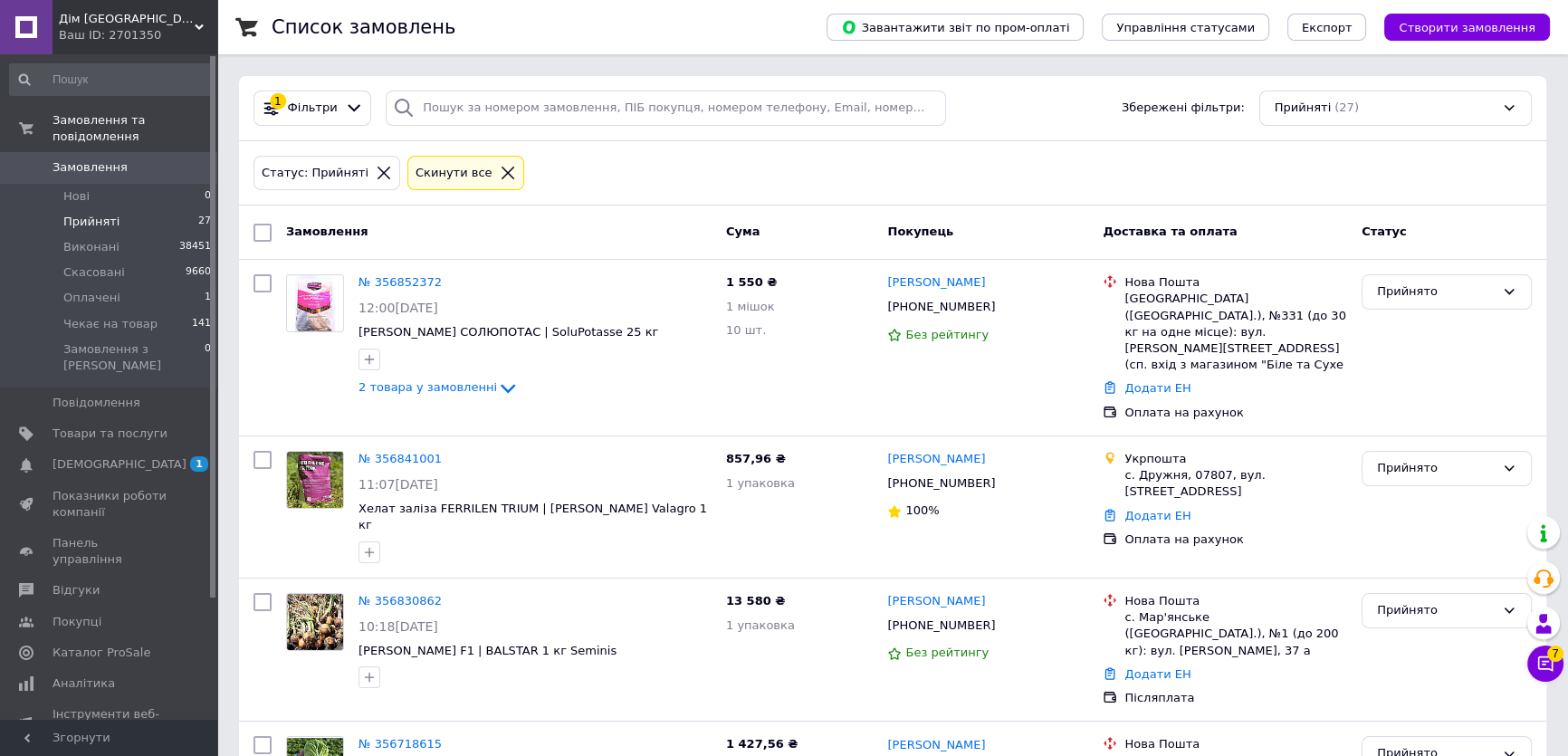
click at [500, 177] on icon at bounding box center [508, 172] width 16 height 16
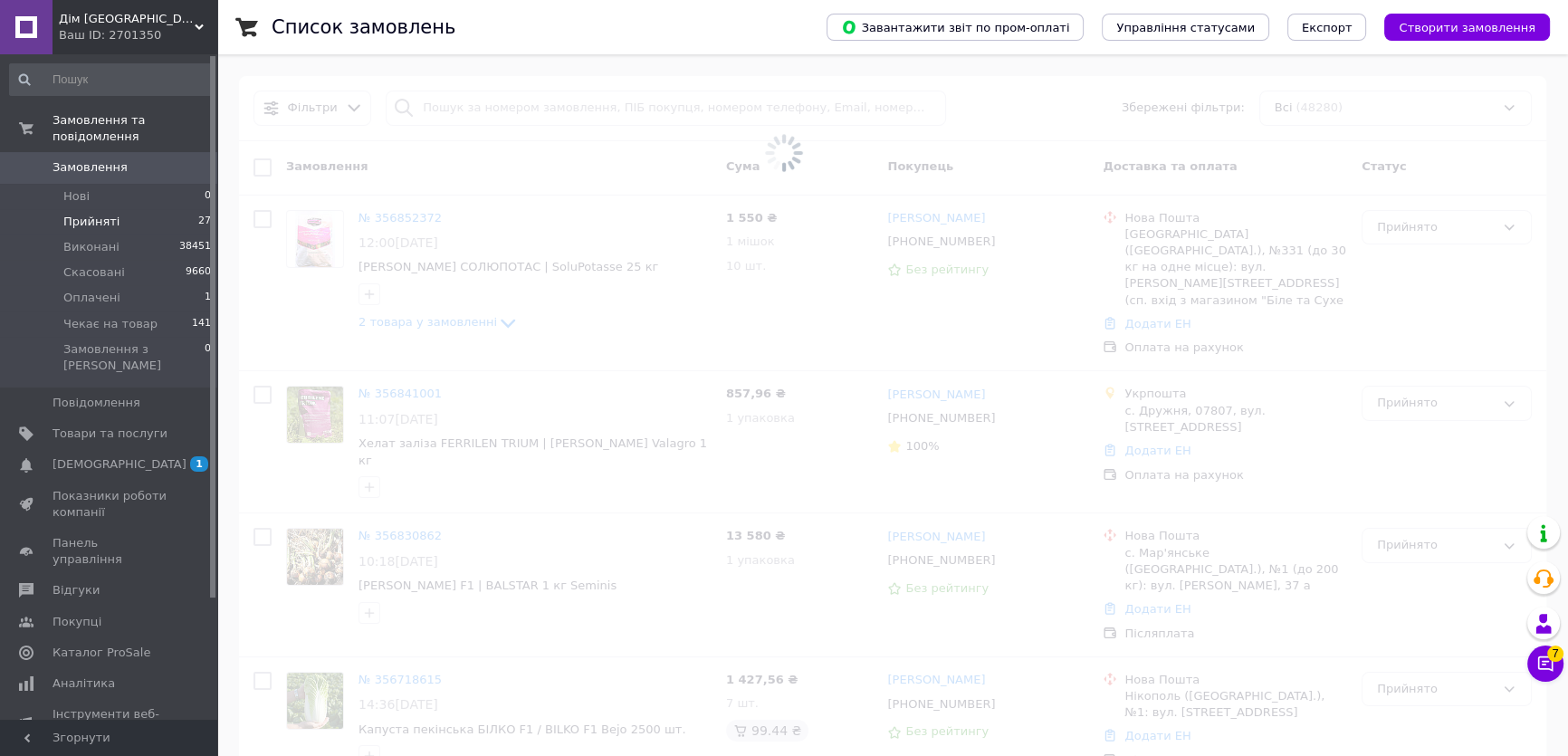
click at [543, 110] on span at bounding box center [784, 152] width 1568 height 306
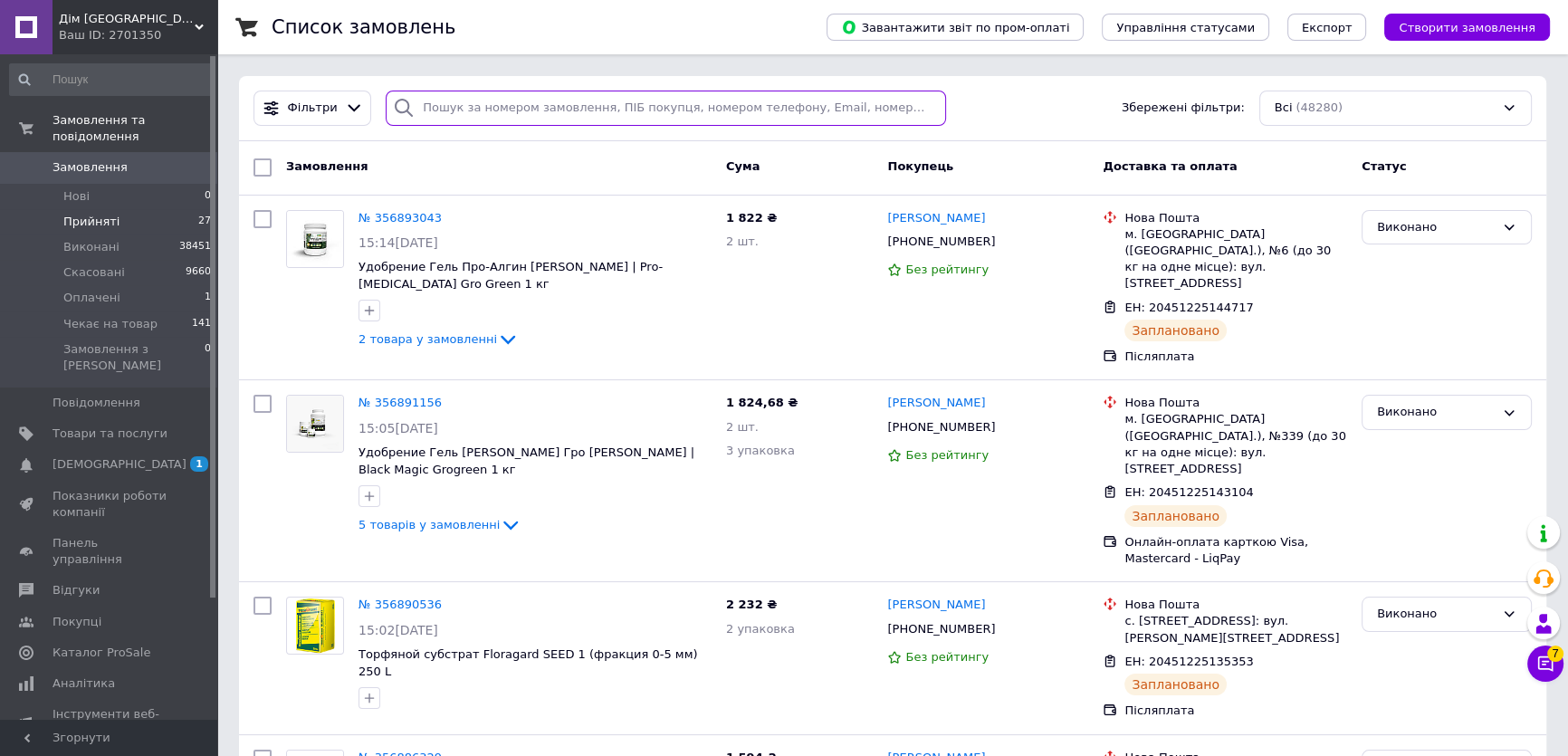
click at [549, 106] on input "search" at bounding box center [666, 108] width 560 height 36
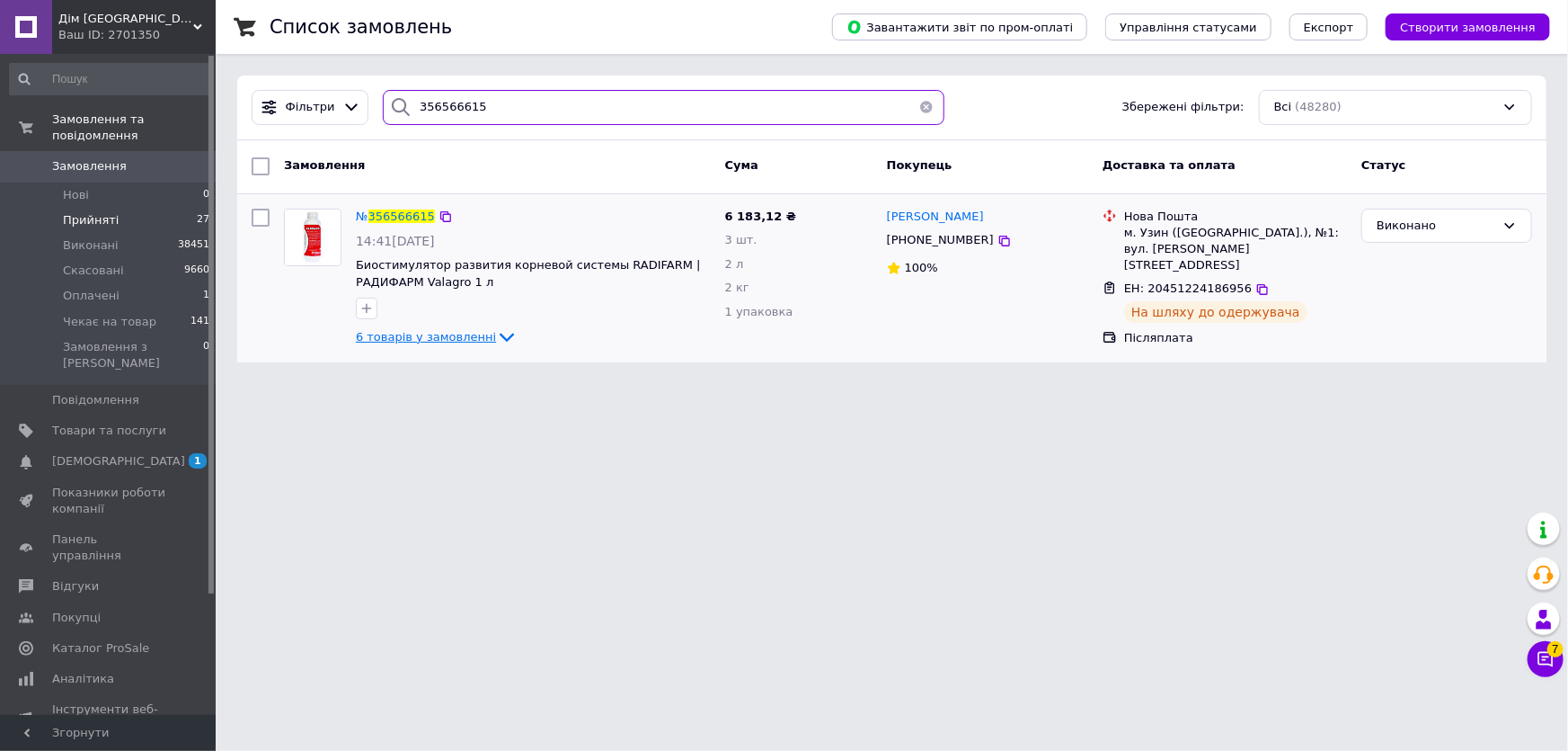
type input "356566615"
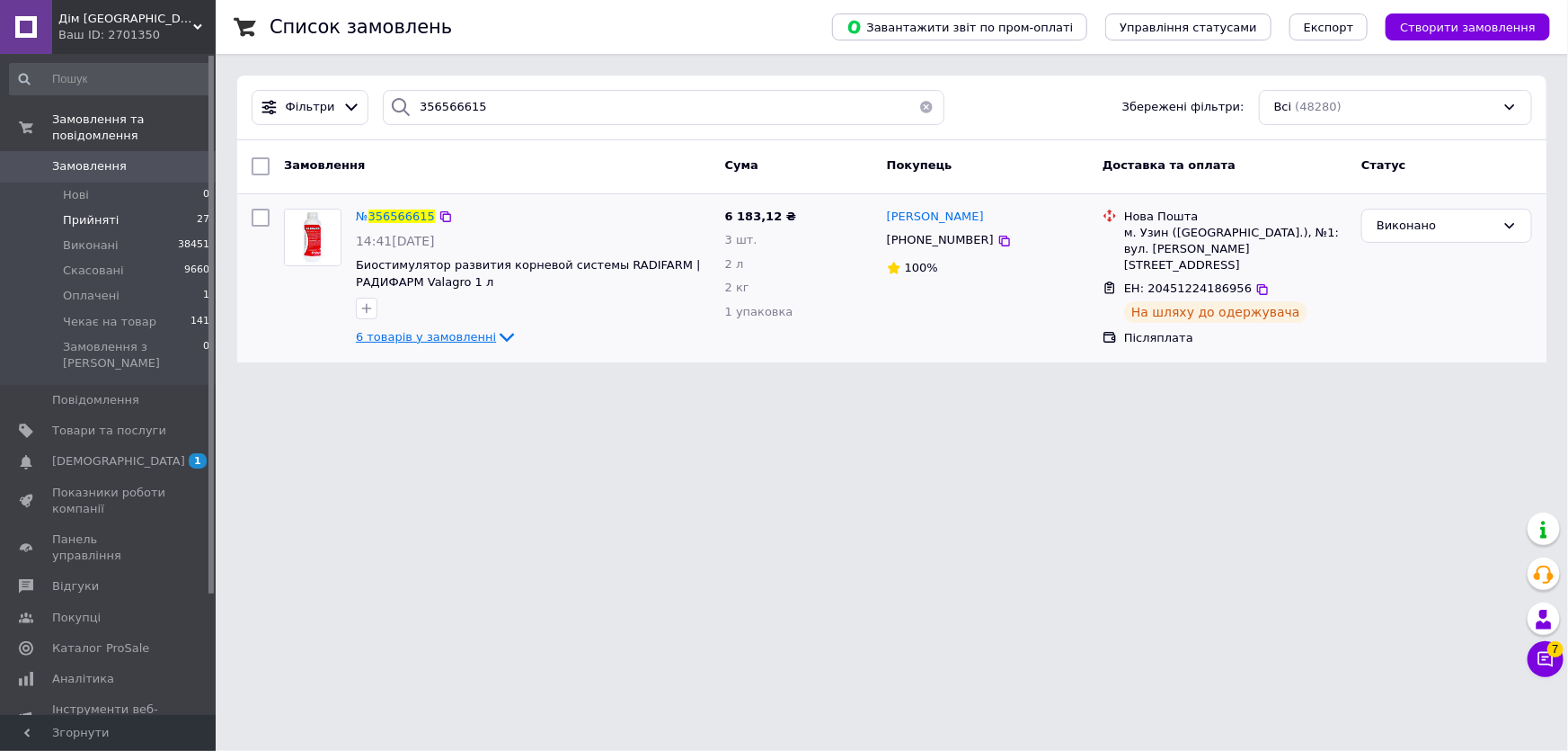
click at [426, 336] on span "6 товарів у замовленні" at bounding box center [425, 337] width 140 height 14
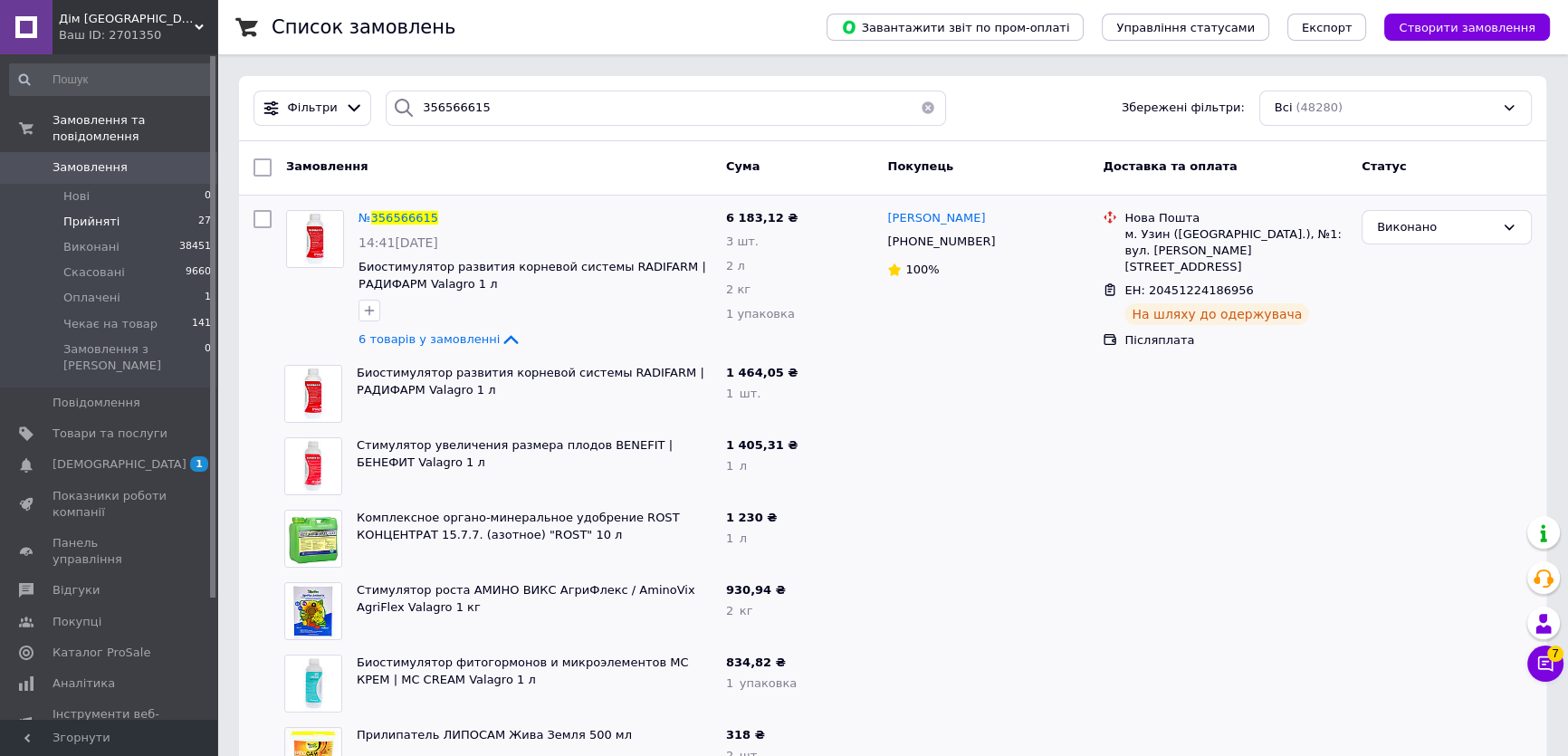
click at [925, 100] on button "button" at bounding box center [928, 108] width 37 height 36
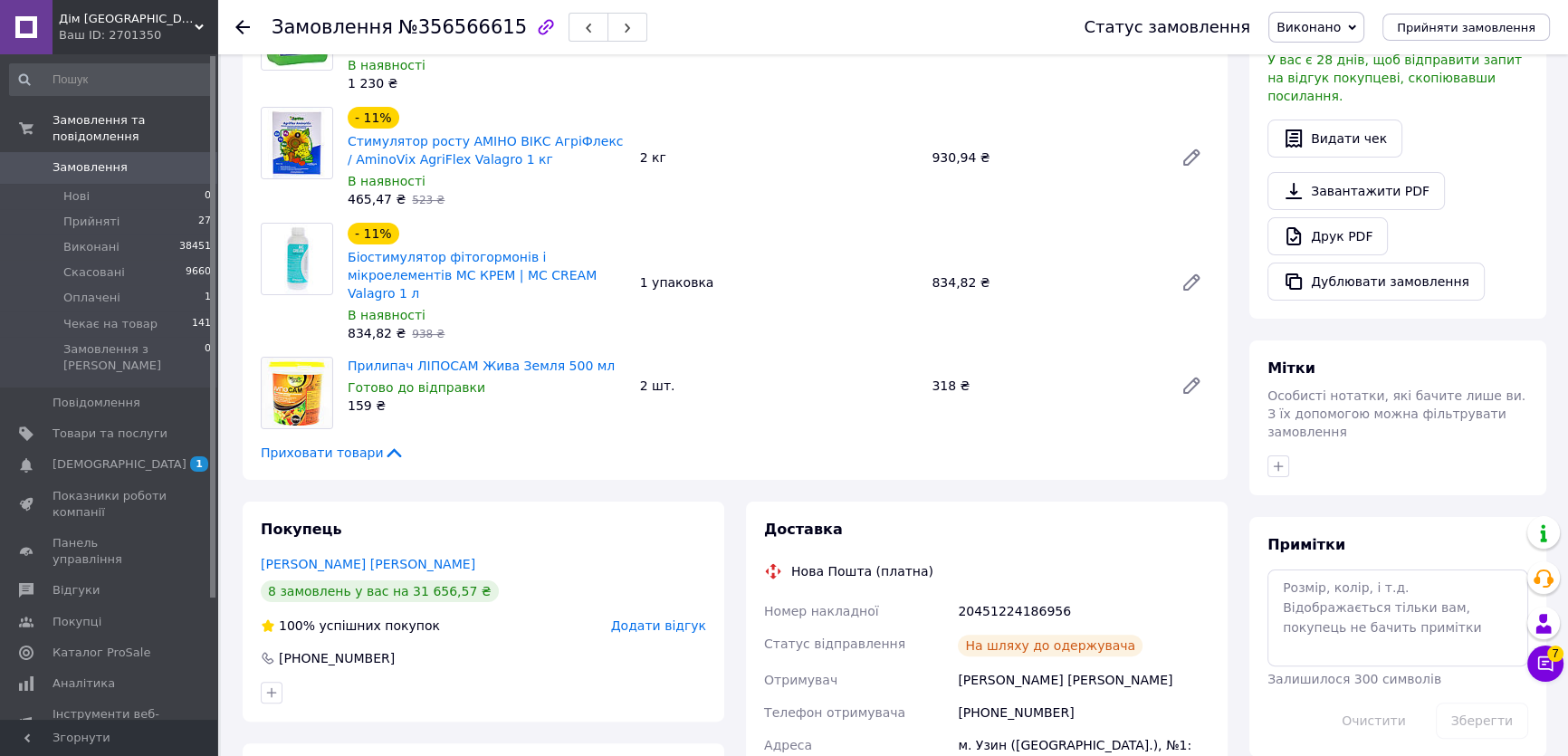
scroll to position [691, 0]
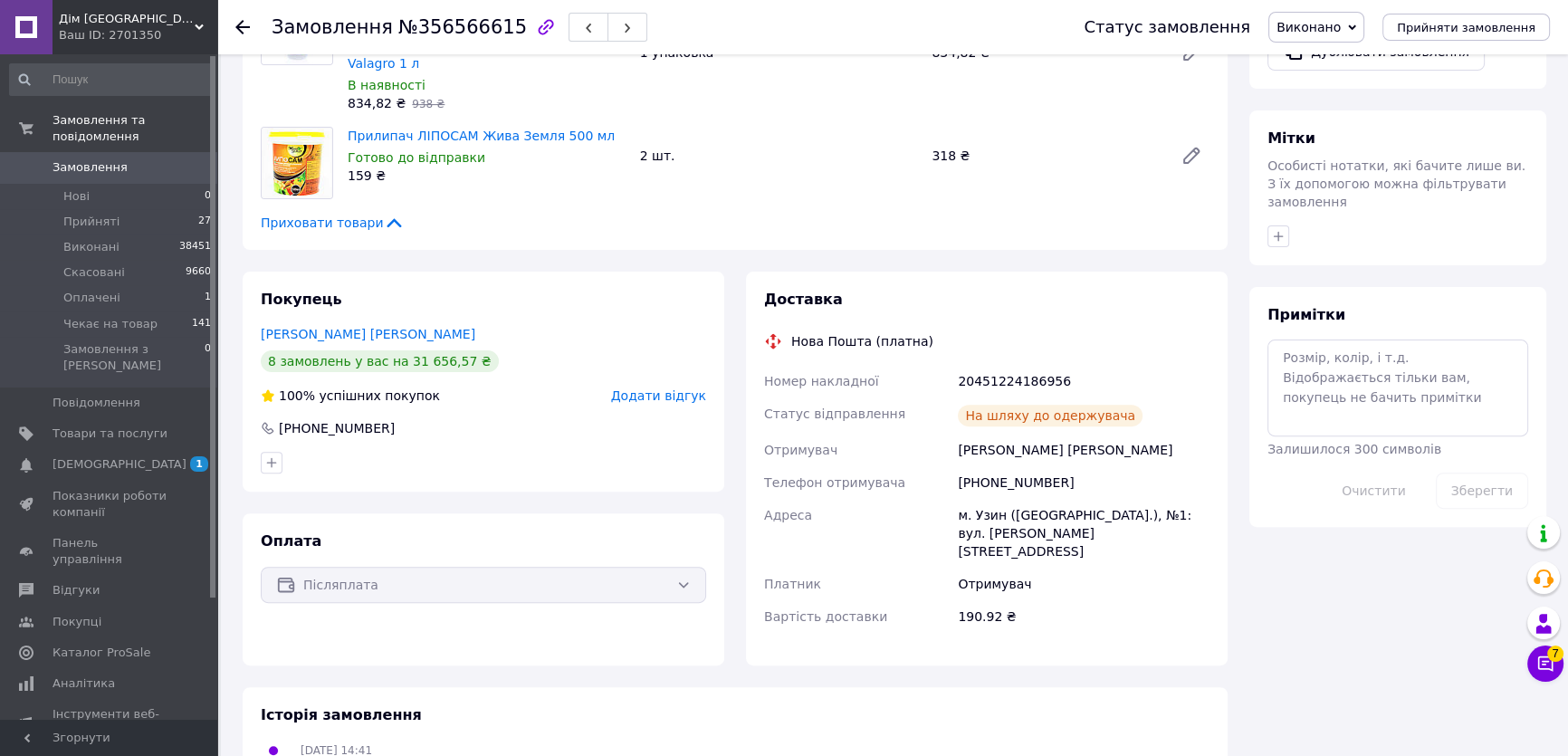
click at [1002, 364] on div "20451224186956" at bounding box center [1084, 380] width 259 height 33
click at [1003, 364] on div "20451224186956" at bounding box center [1084, 380] width 259 height 33
copy div "20451224186956"
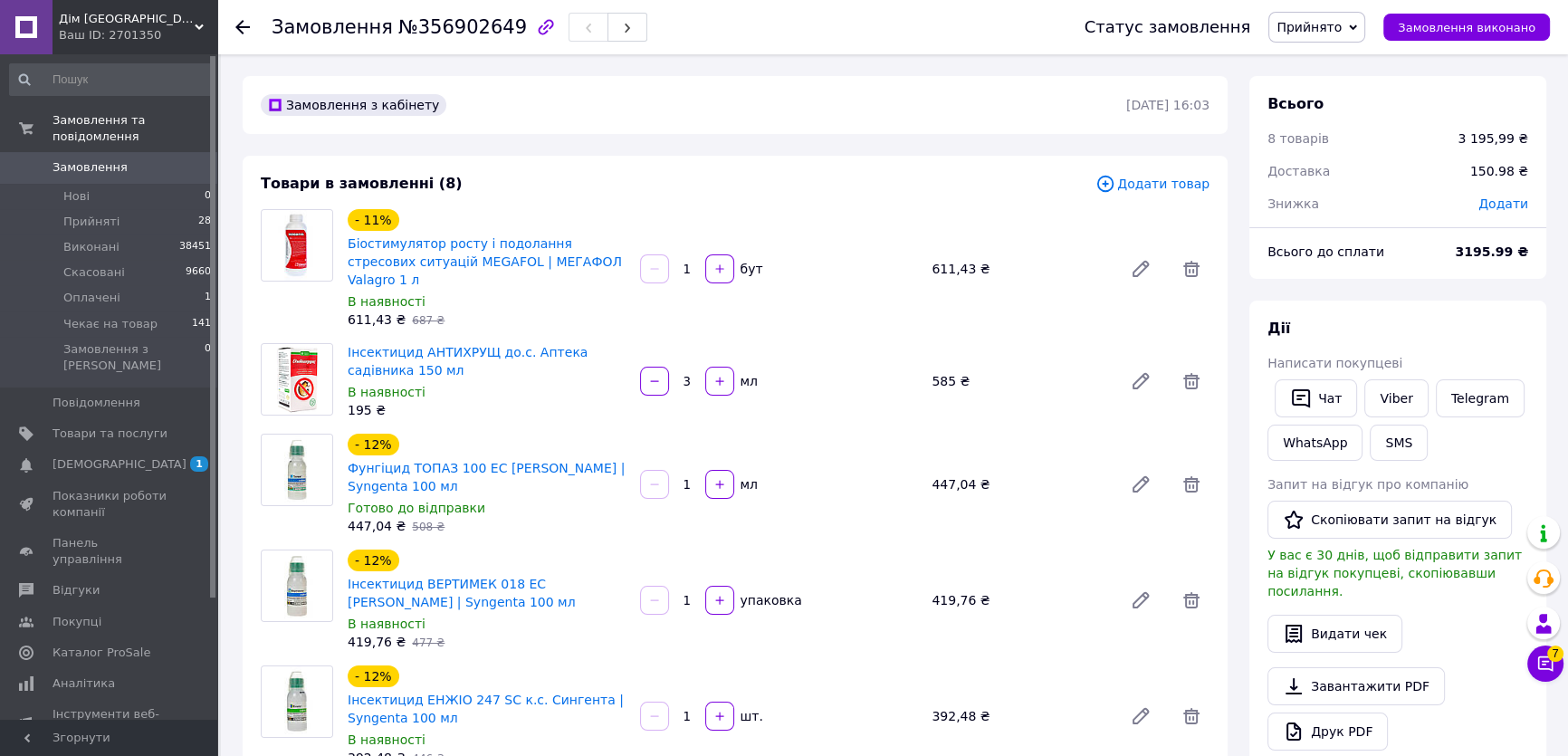
click at [946, 471] on div "447,04 ₴" at bounding box center [1020, 484] width 191 height 26
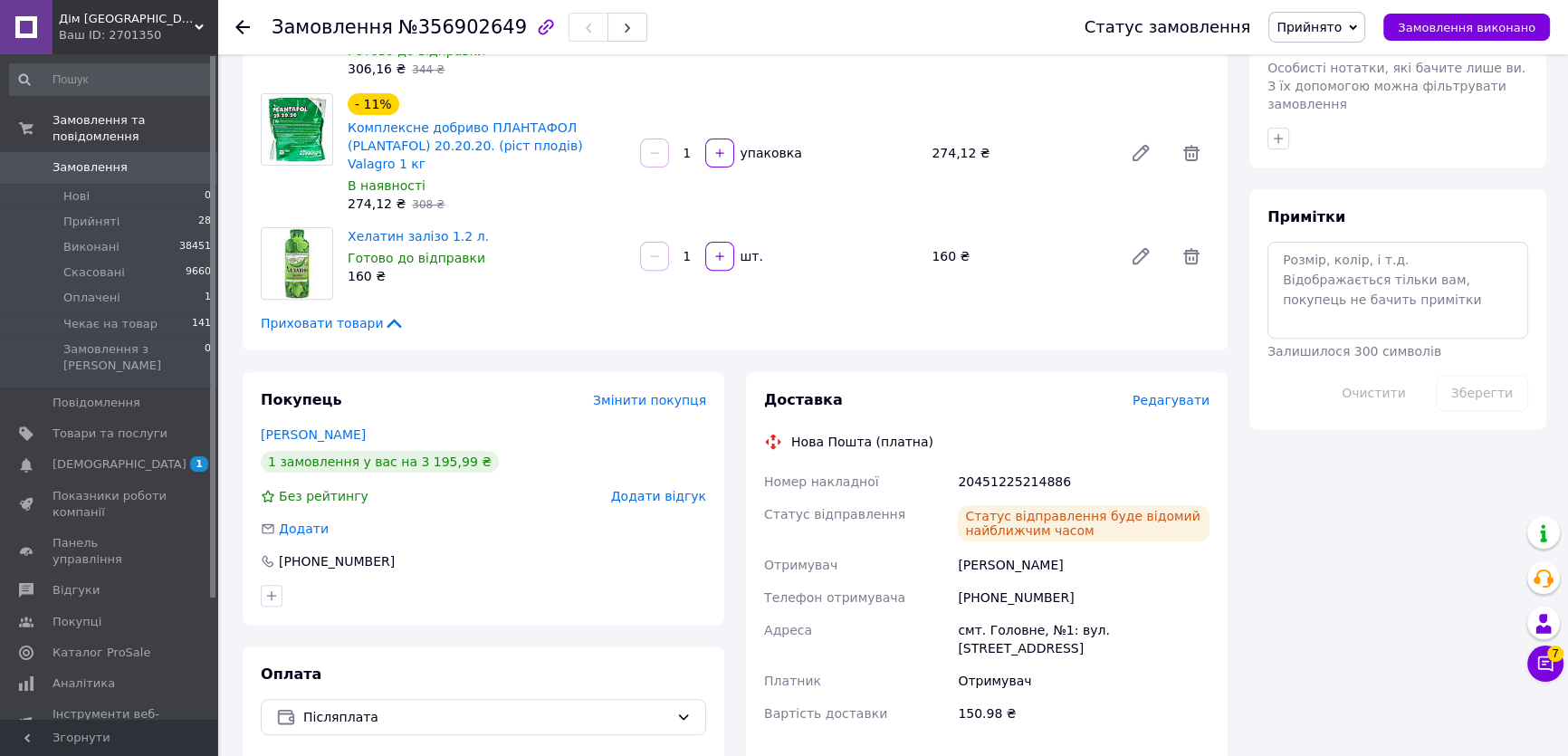
scroll to position [987, 0]
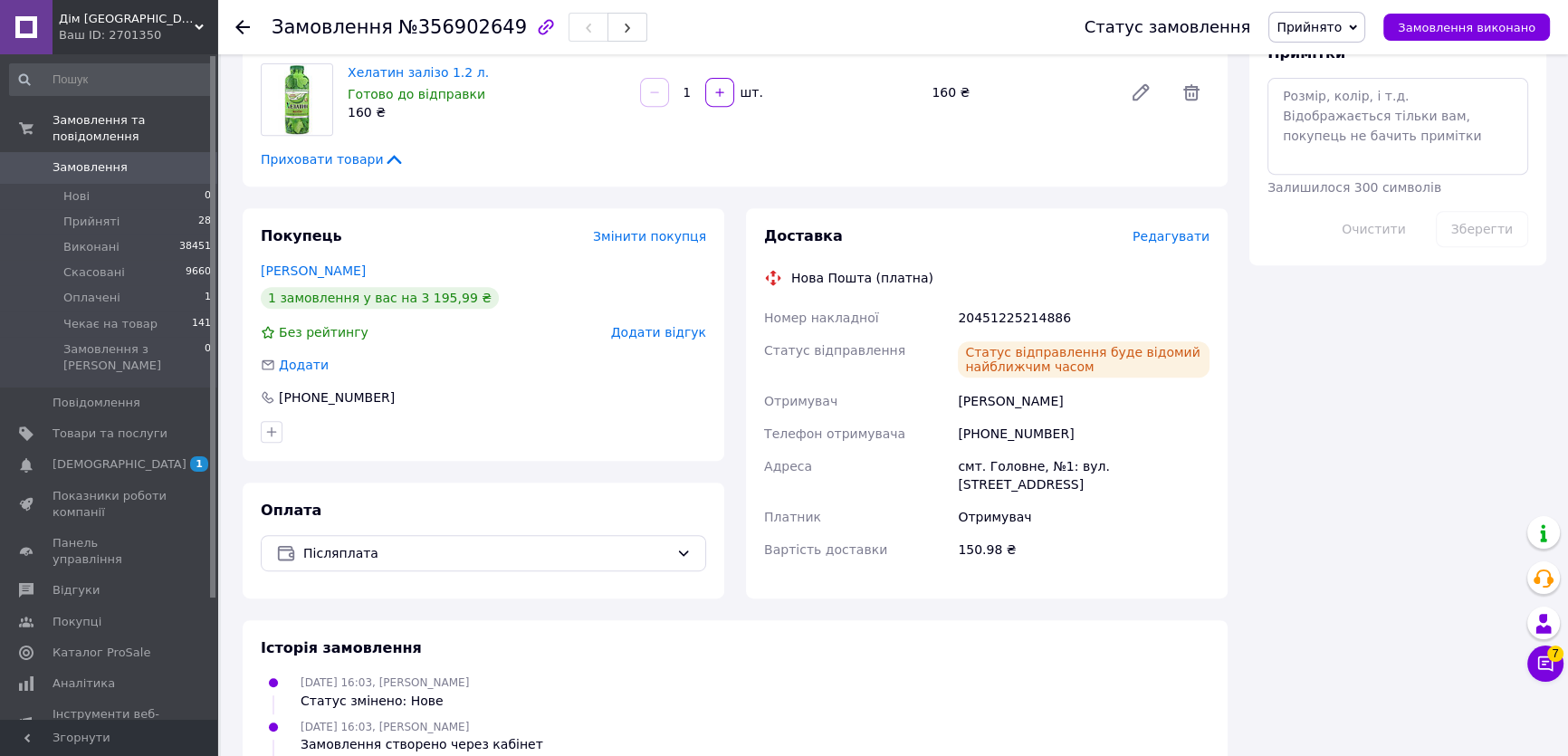
click at [454, 25] on span "№356902649" at bounding box center [462, 27] width 129 height 22
copy span "356902649"
click at [978, 301] on div "20451225214886" at bounding box center [1084, 317] width 259 height 33
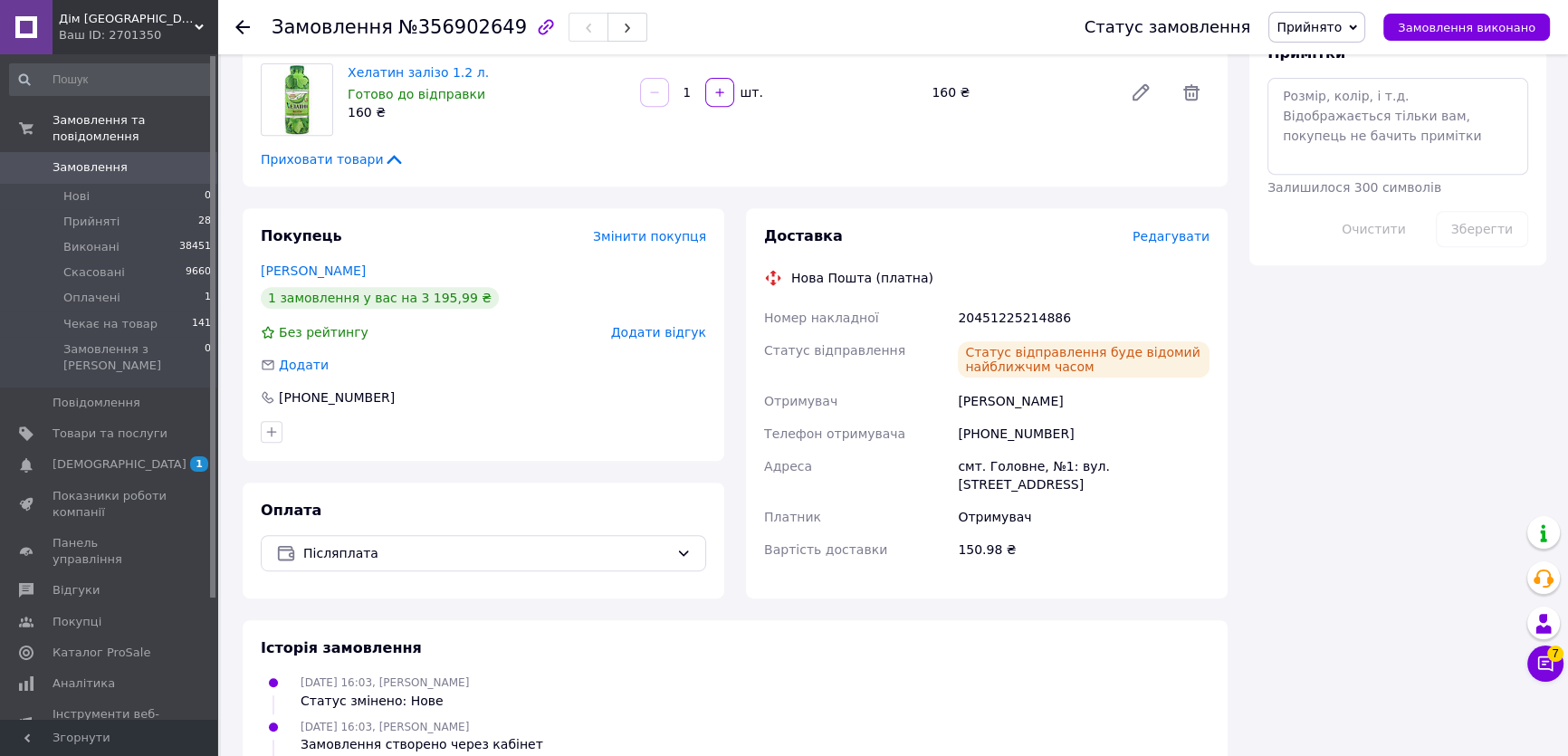
click at [978, 301] on div "20451225214886" at bounding box center [1084, 317] width 259 height 33
copy div "20451225214886"
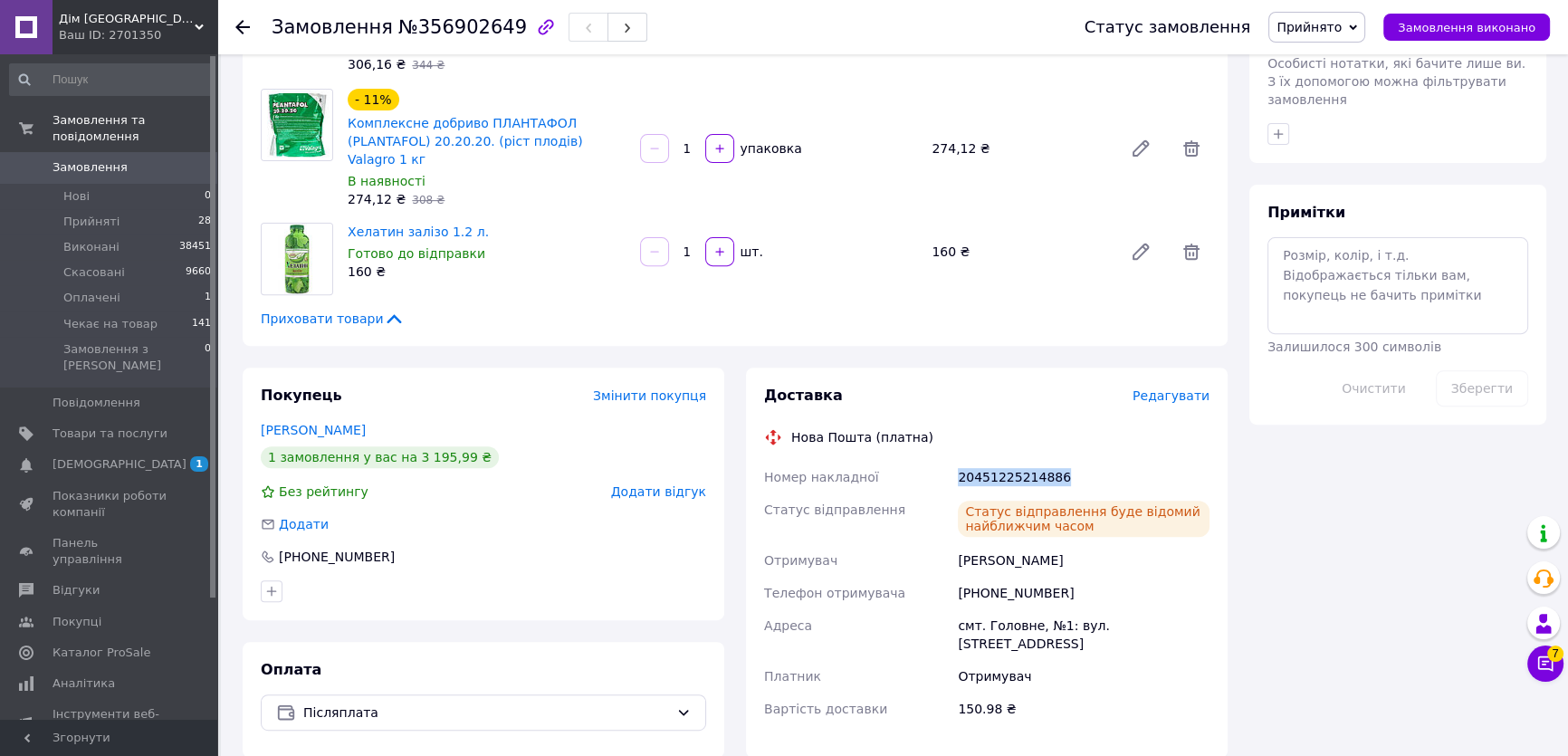
scroll to position [740, 0]
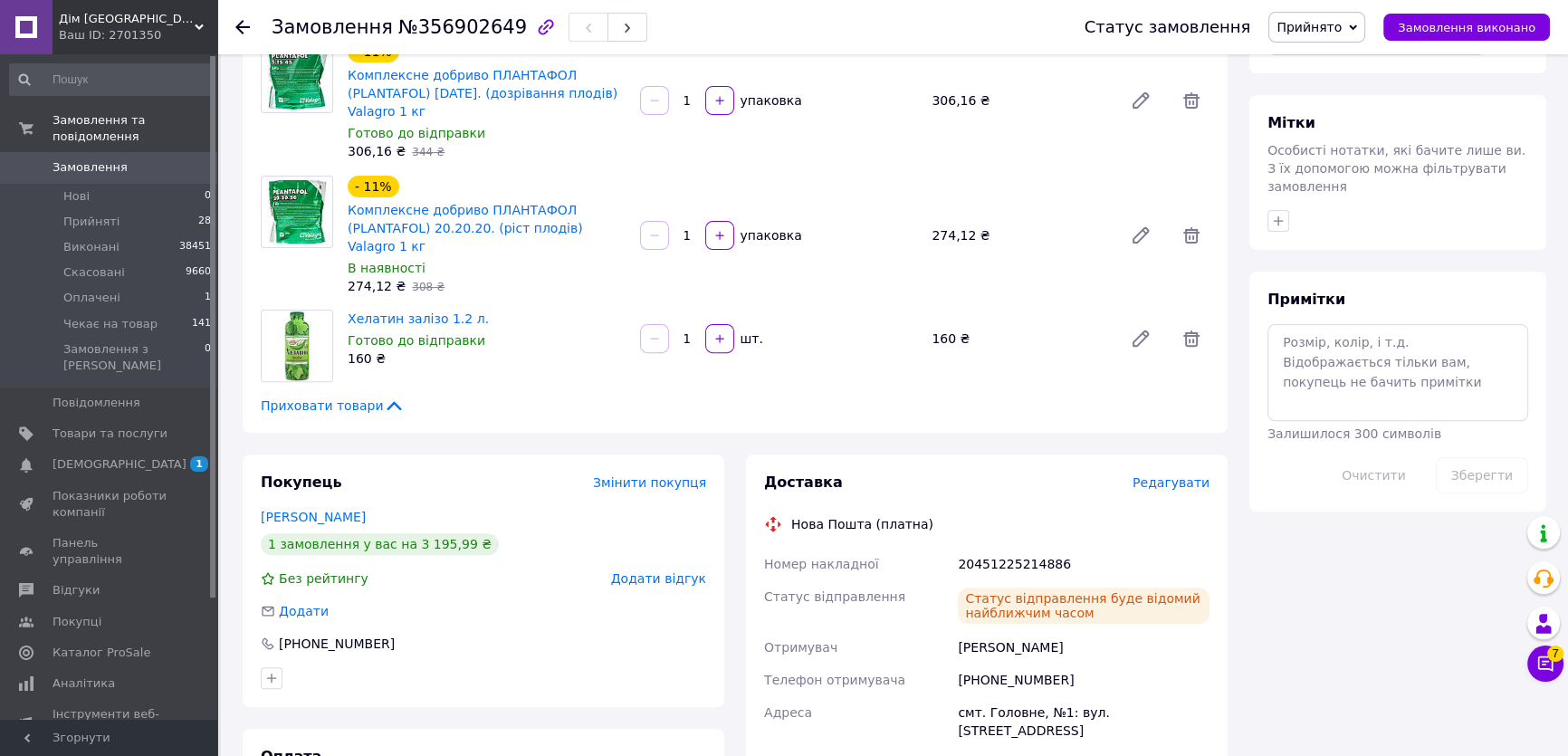
click at [434, 27] on span "№356902649" at bounding box center [462, 27] width 129 height 22
copy span "356902649"
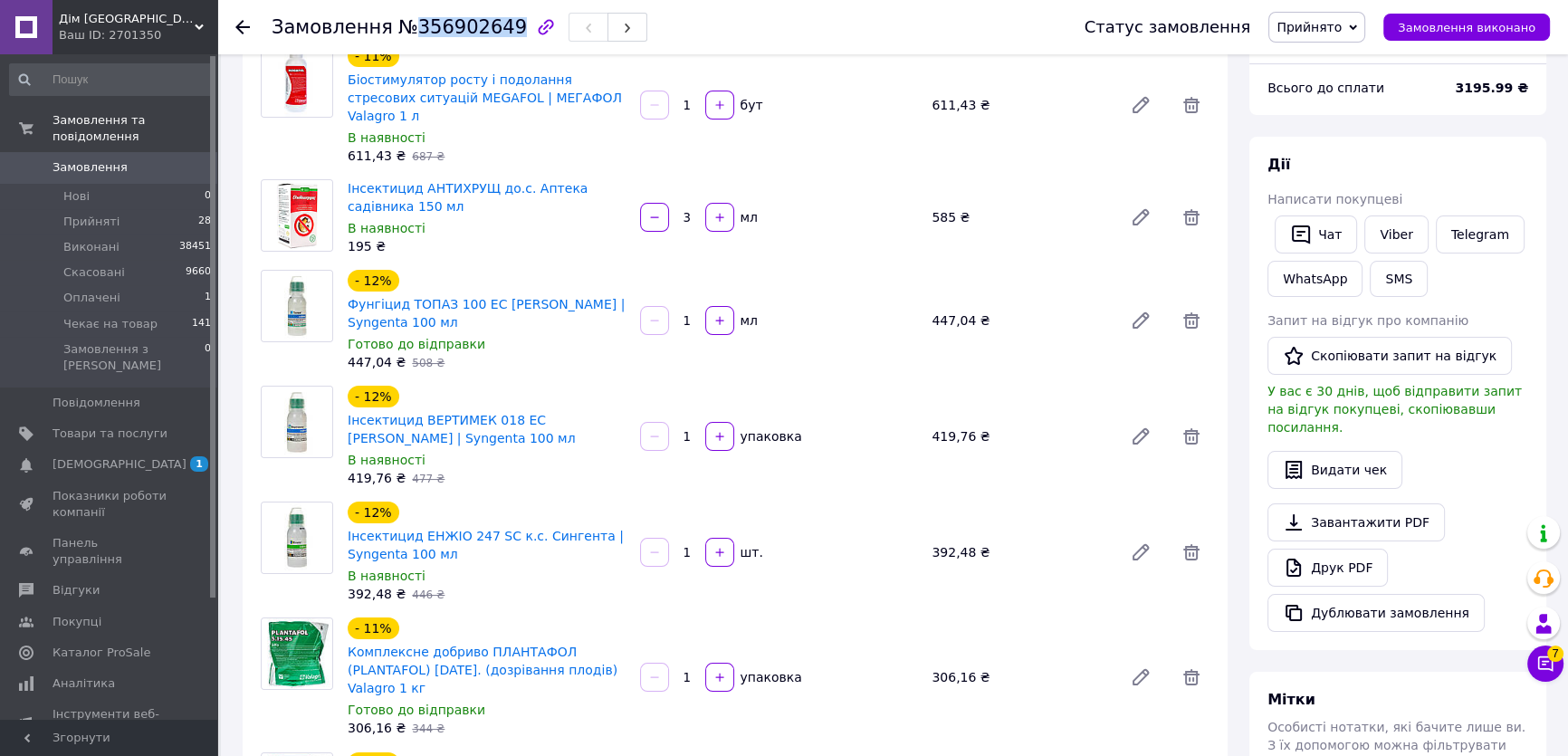
scroll to position [0, 0]
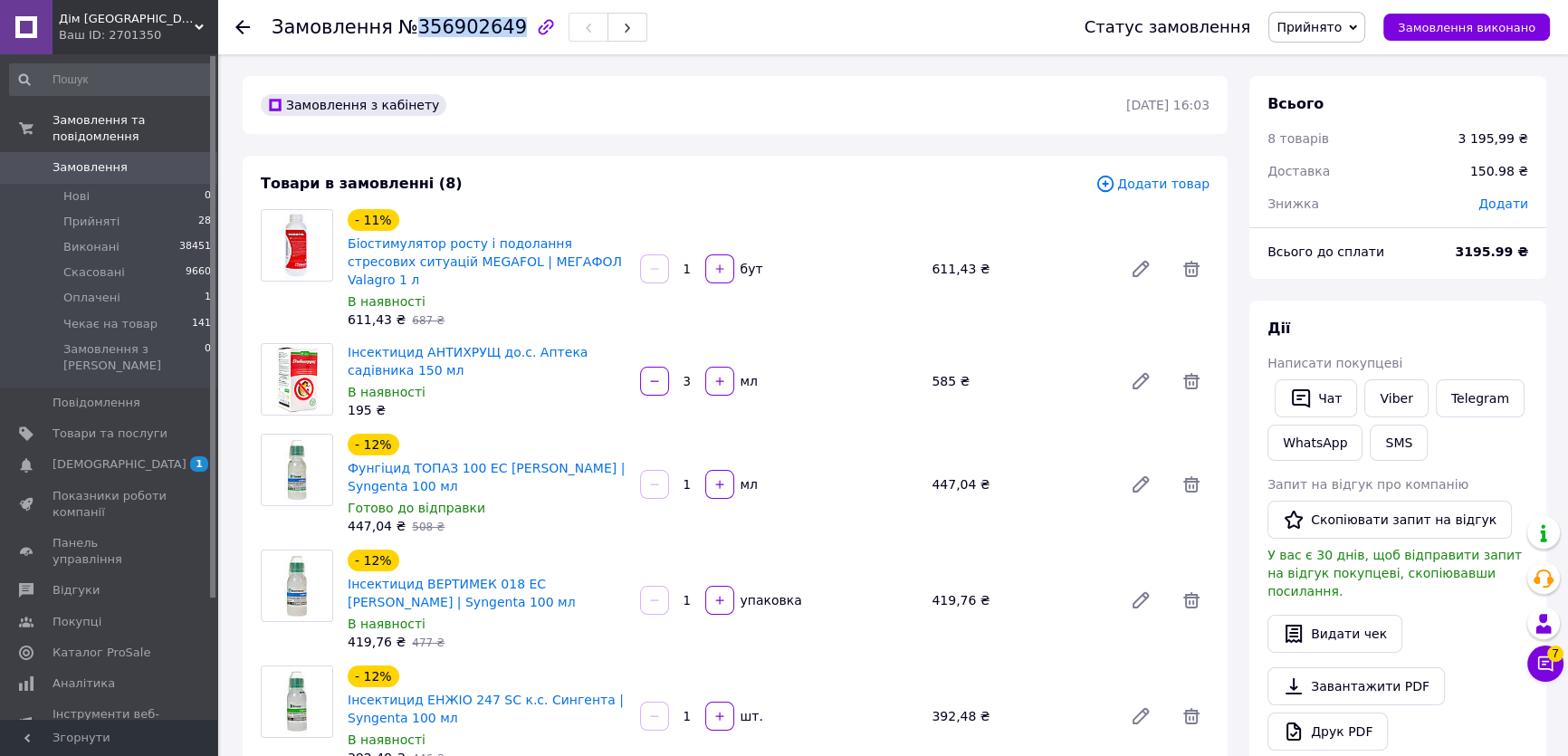
click at [118, 159] on span "Замовлення" at bounding box center [90, 167] width 75 height 16
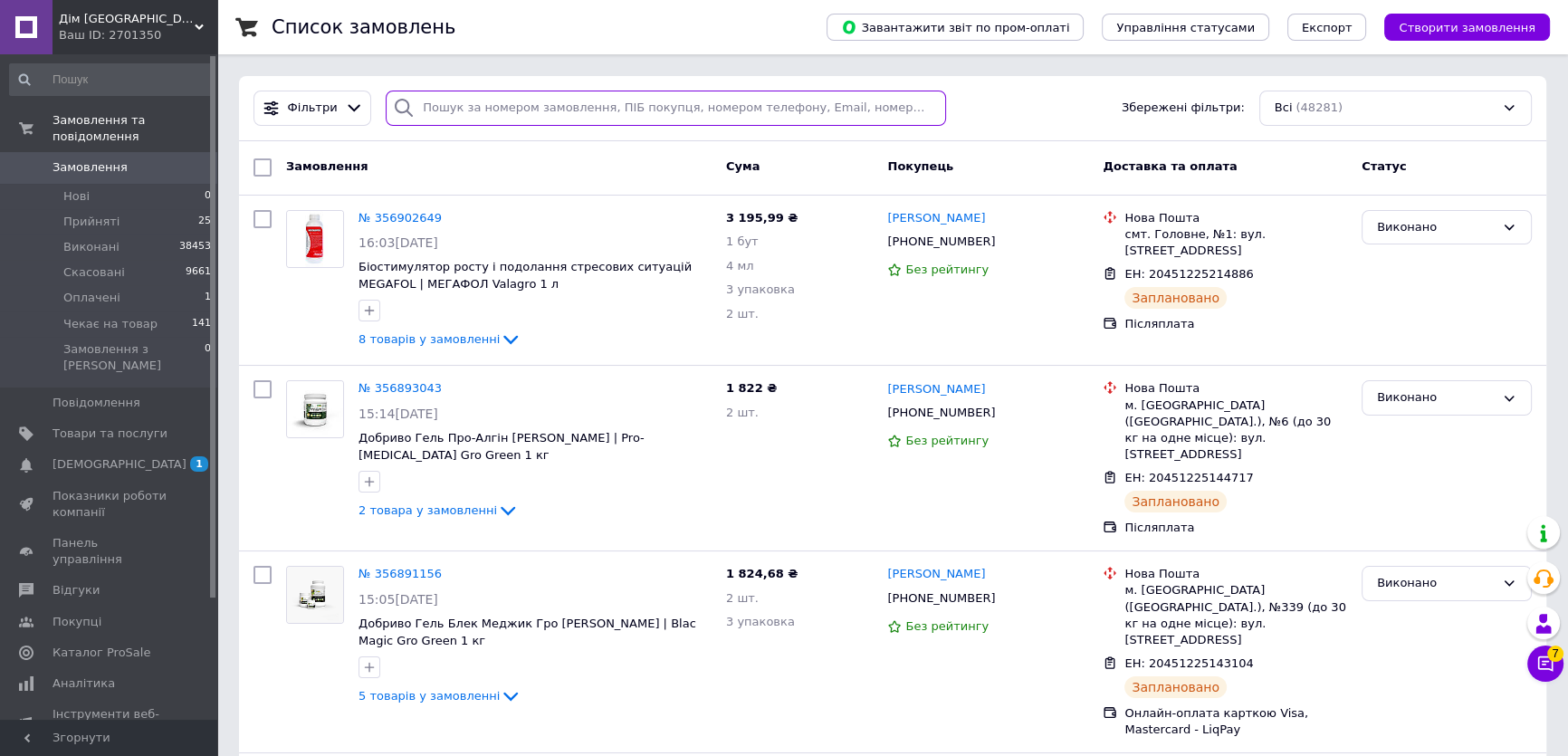
click at [514, 121] on input "search" at bounding box center [666, 108] width 560 height 36
paste input "354817540"
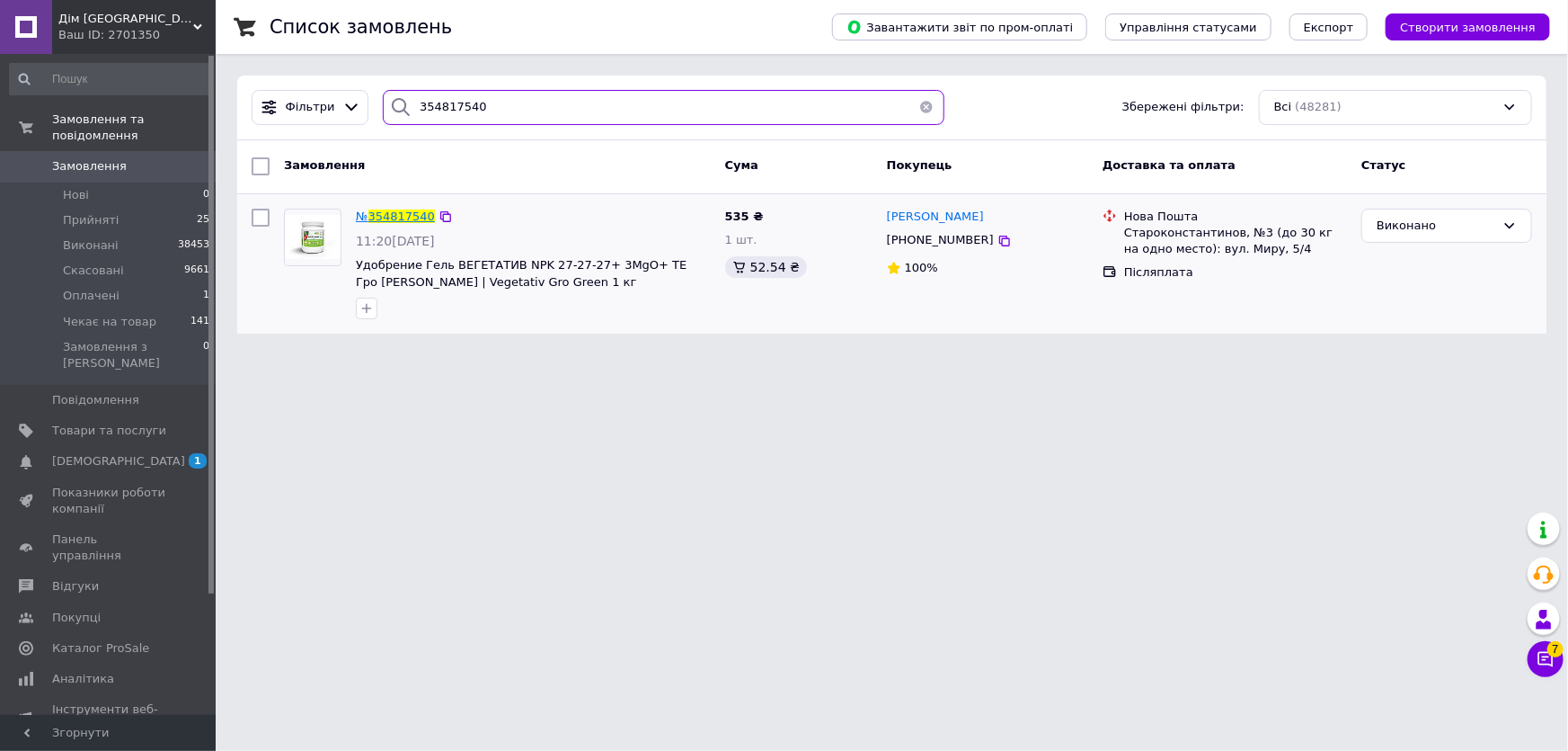
type input "354817540"
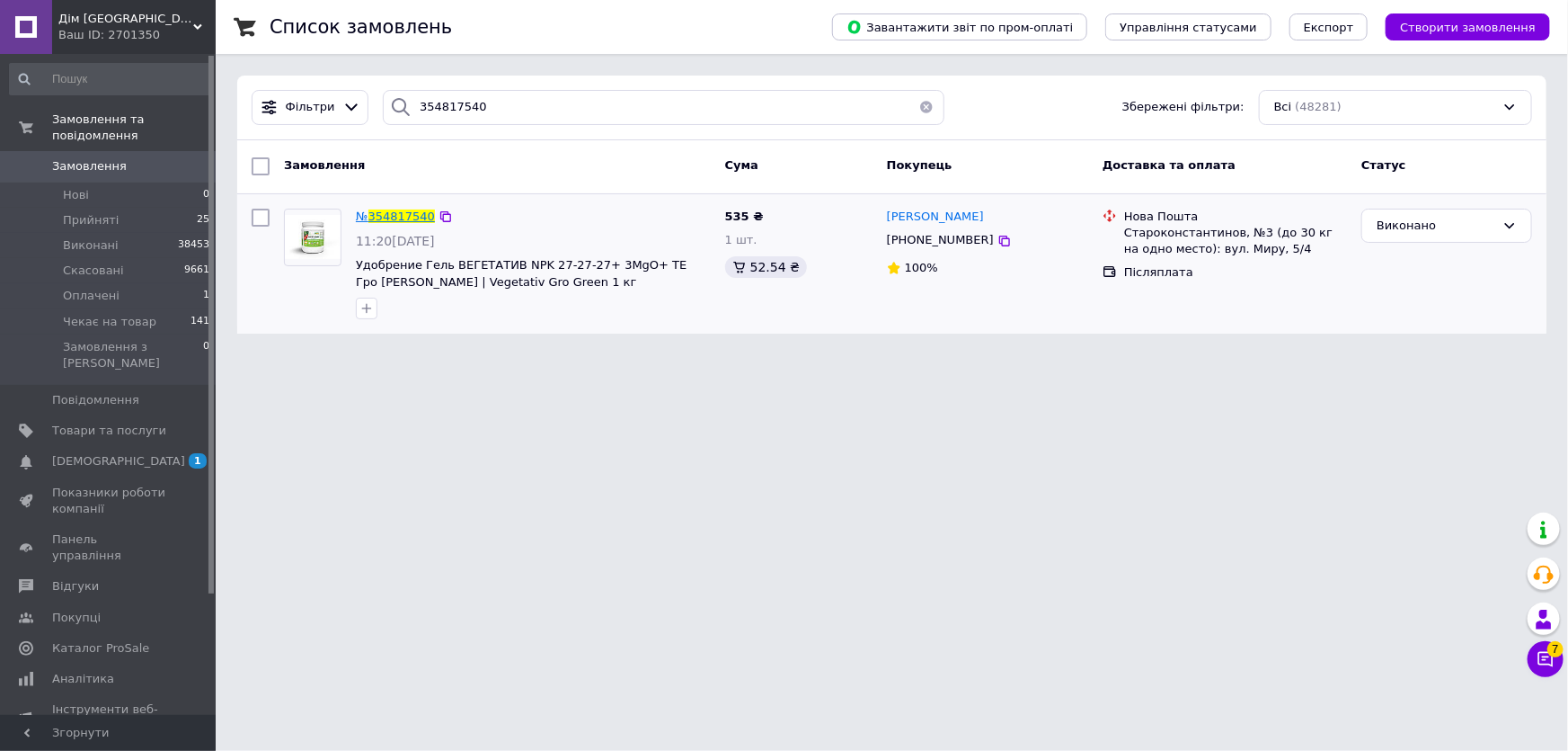
click at [380, 214] on span "354817540" at bounding box center [402, 216] width 67 height 14
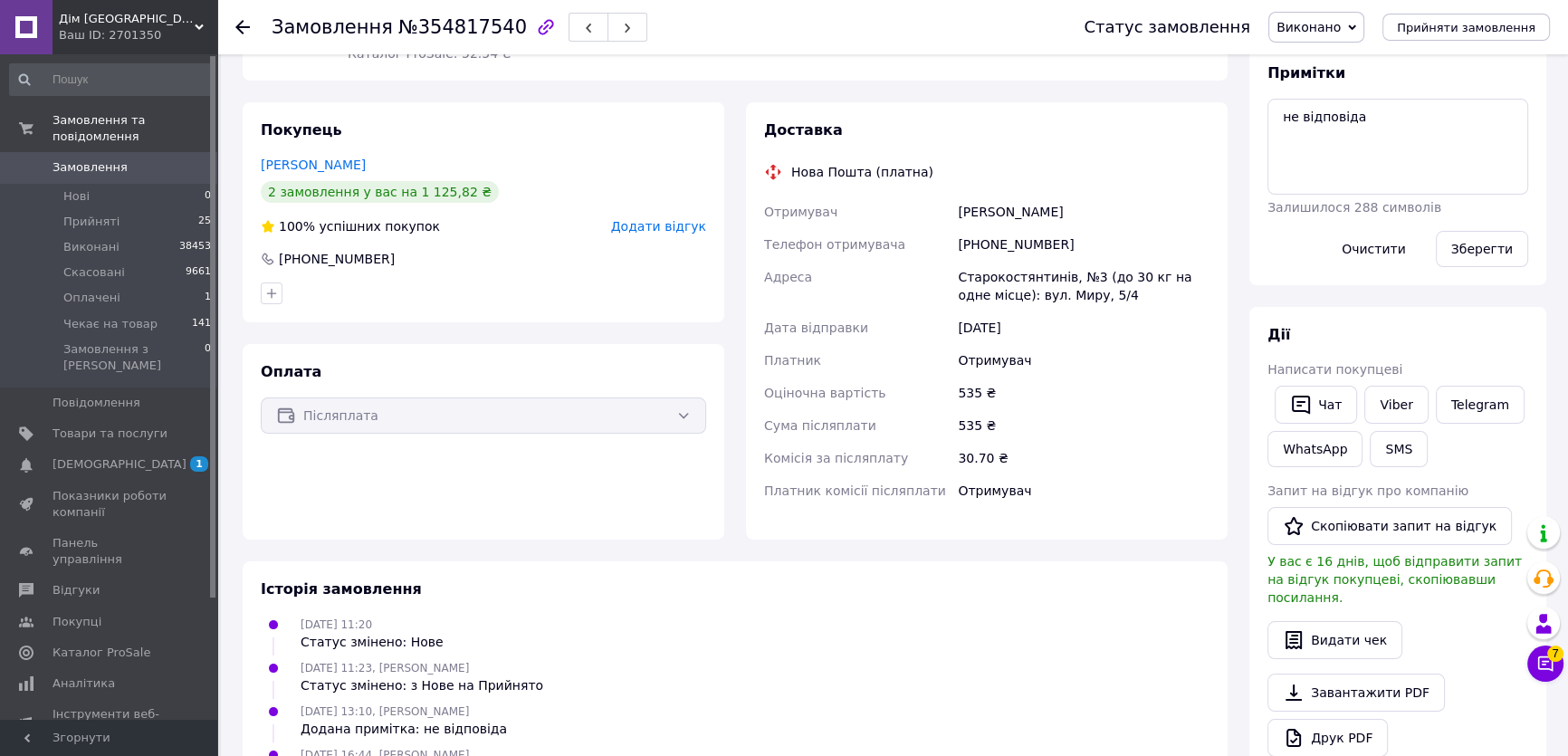
scroll to position [81, 0]
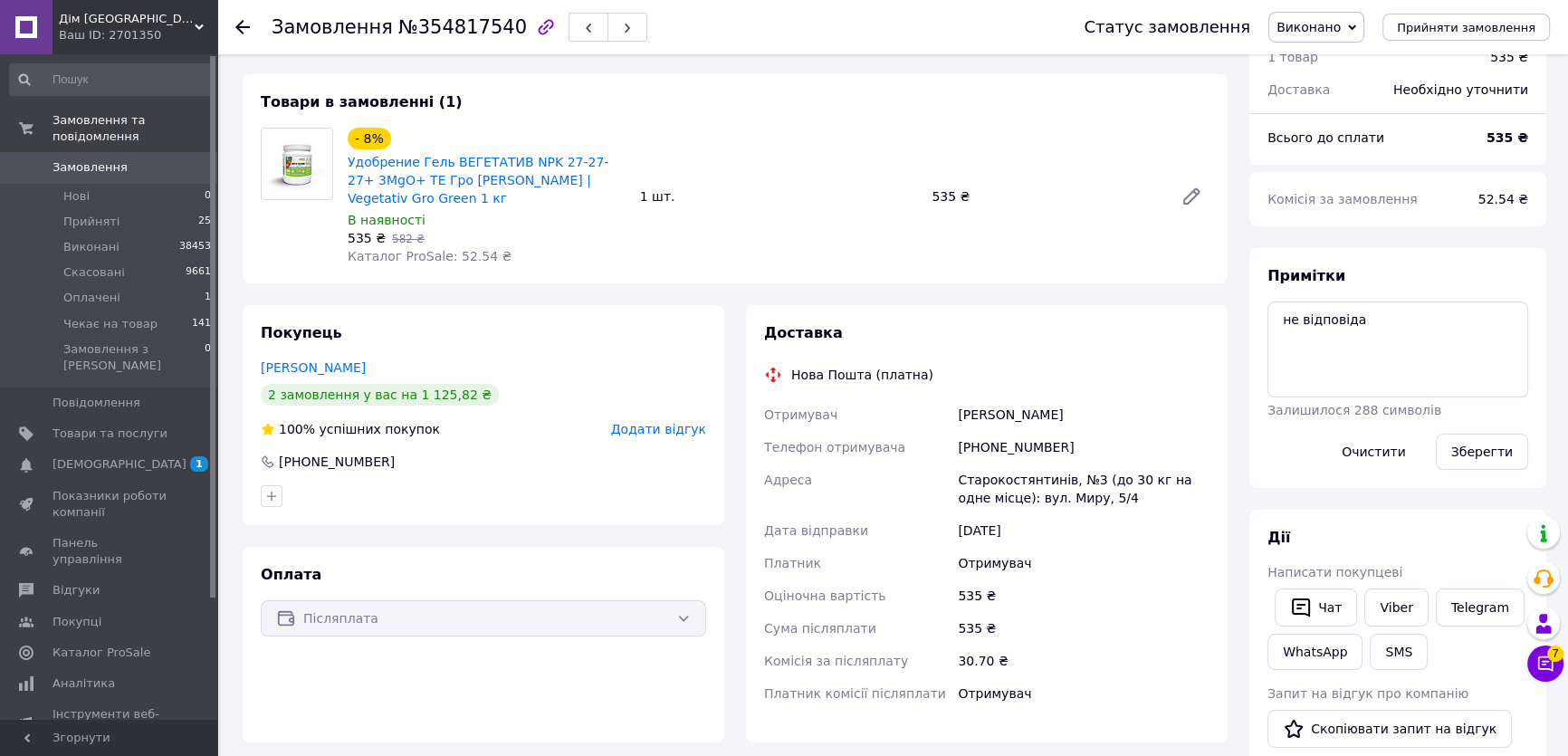
click at [991, 430] on div "+380961582272" at bounding box center [1084, 446] width 259 height 33
copy div "380961582272"
click at [1359, 27] on span "Виконано" at bounding box center [1316, 27] width 96 height 31
click at [1097, 116] on div "Товари в замовленні (1) - 8% Удобрение Гель ВЕГЕТАТИВ NPK 27-27-27+ 3MgO+ TE Гр…" at bounding box center [735, 178] width 985 height 209
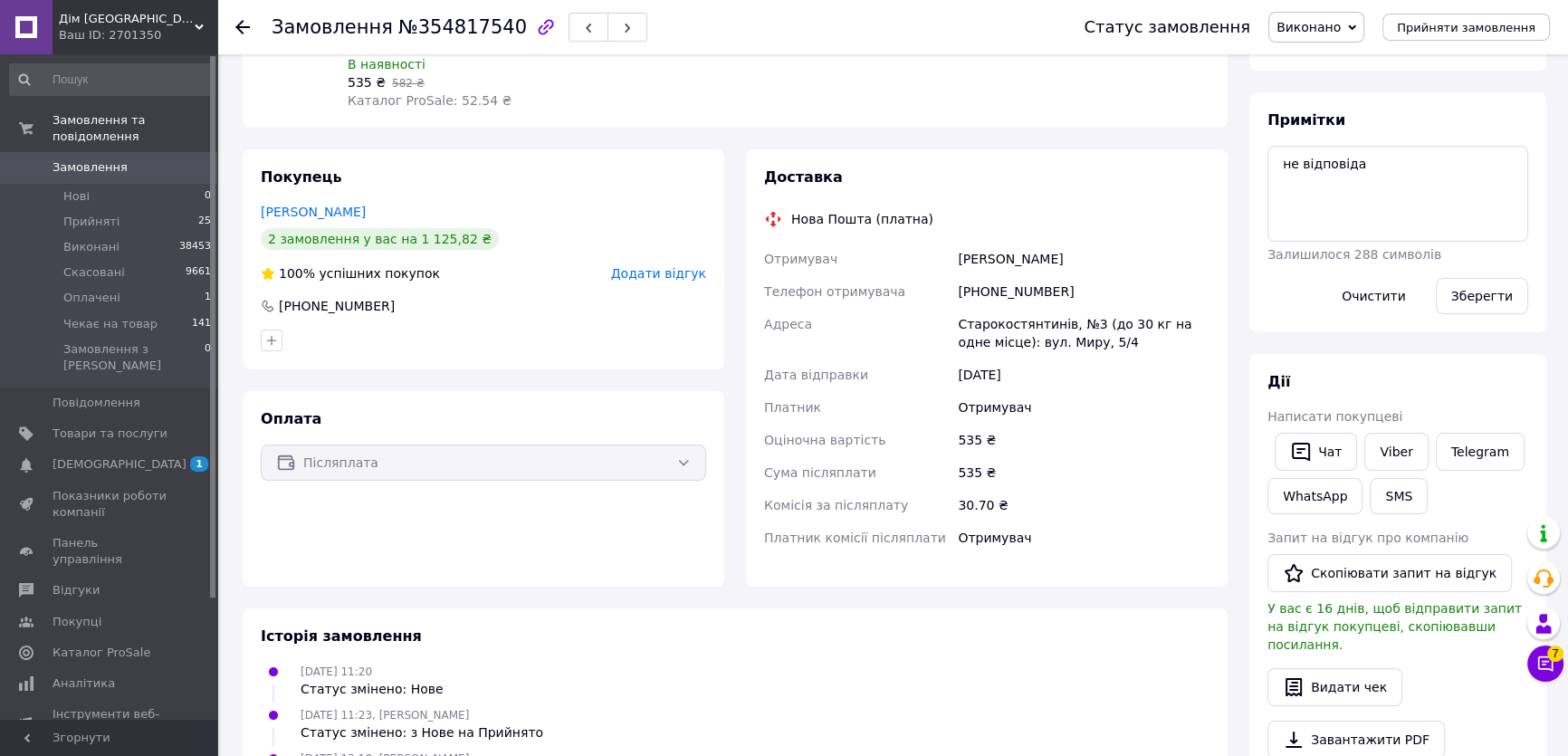
scroll to position [15, 0]
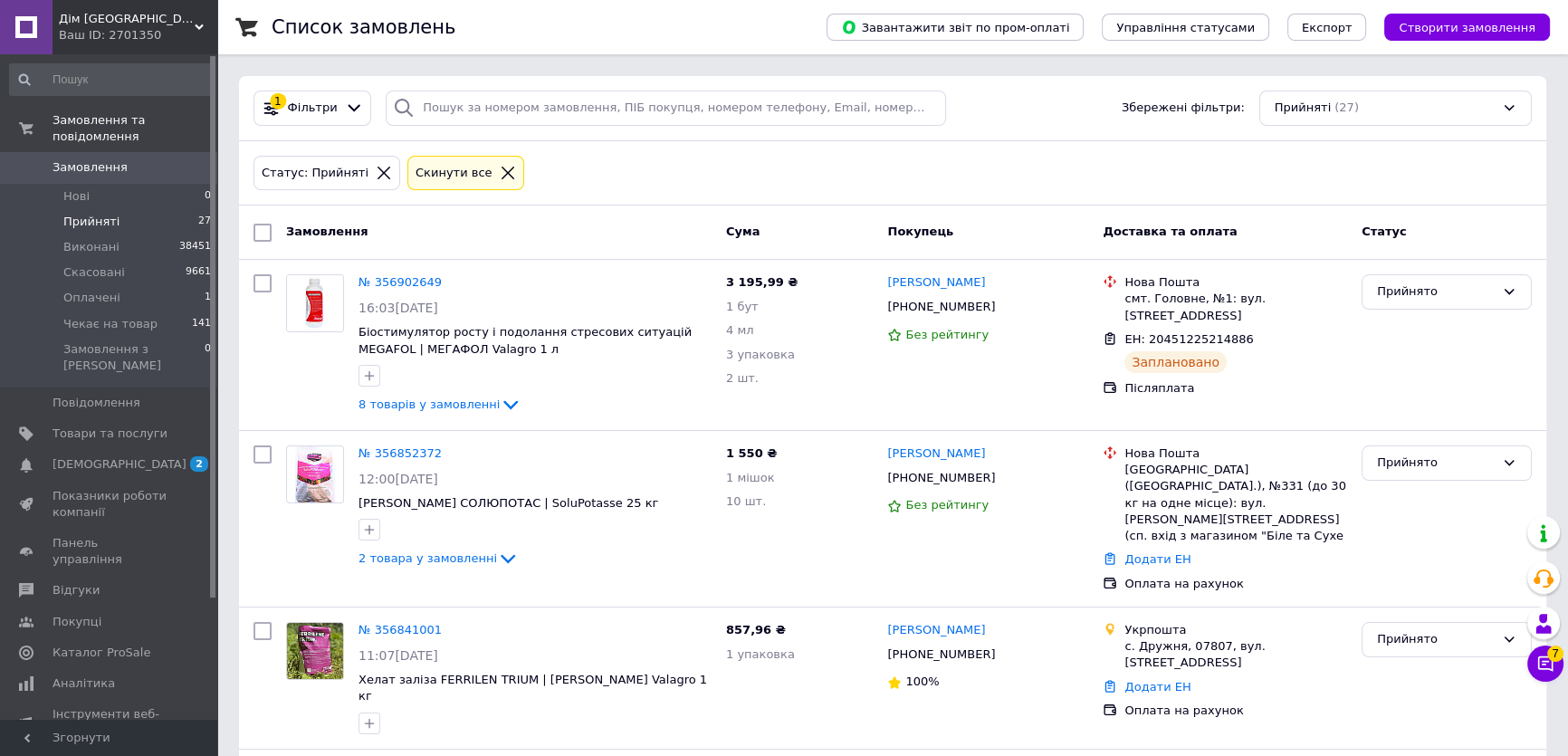
click at [500, 170] on icon at bounding box center [508, 172] width 16 height 16
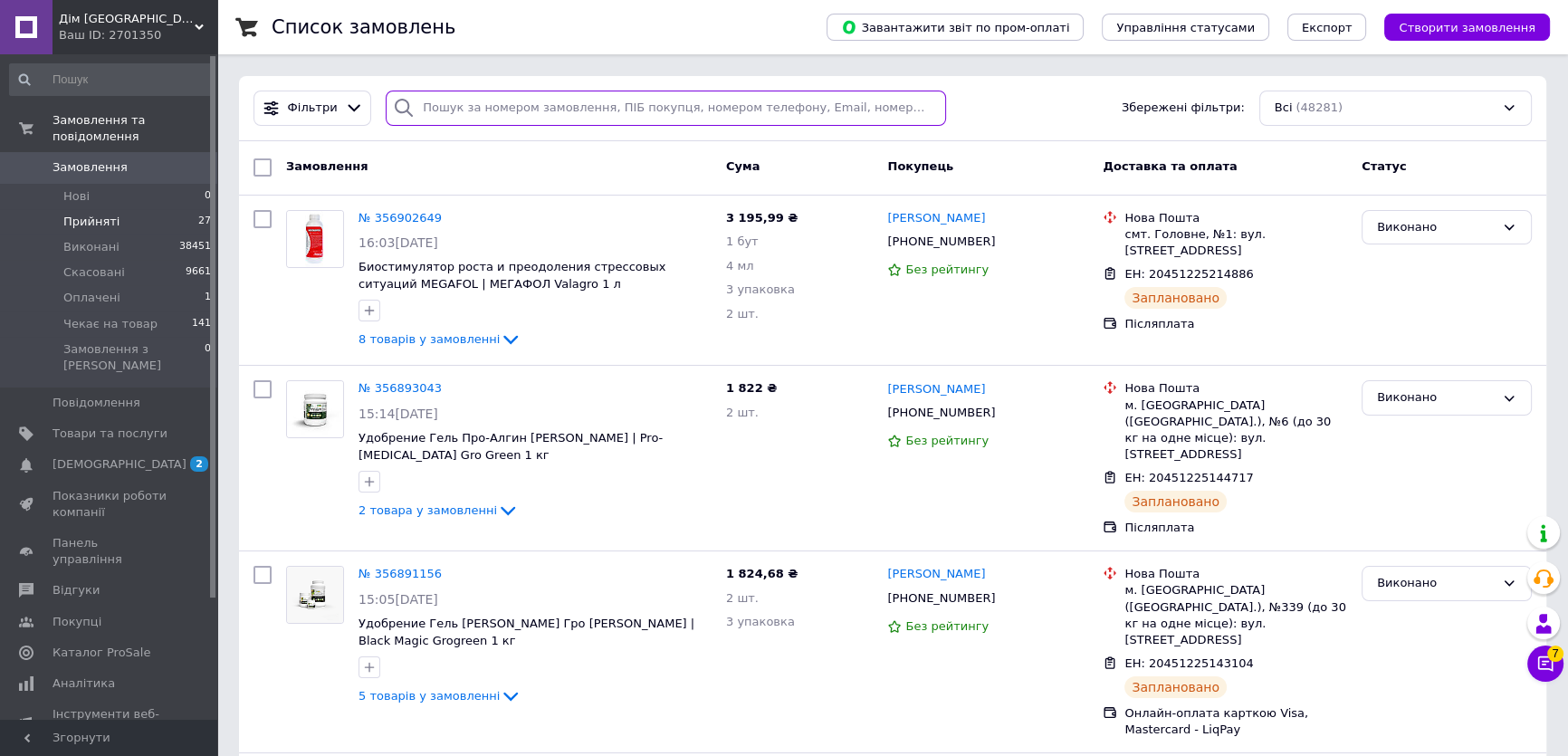
click at [527, 111] on input "search" at bounding box center [666, 108] width 560 height 36
drag, startPoint x: 527, startPoint y: 111, endPoint x: 526, endPoint y: 99, distance: 12.0
click at [526, 99] on input "search" at bounding box center [666, 108] width 560 height 36
paste input "353857885 по цьому замовленню ще чекає товар?"
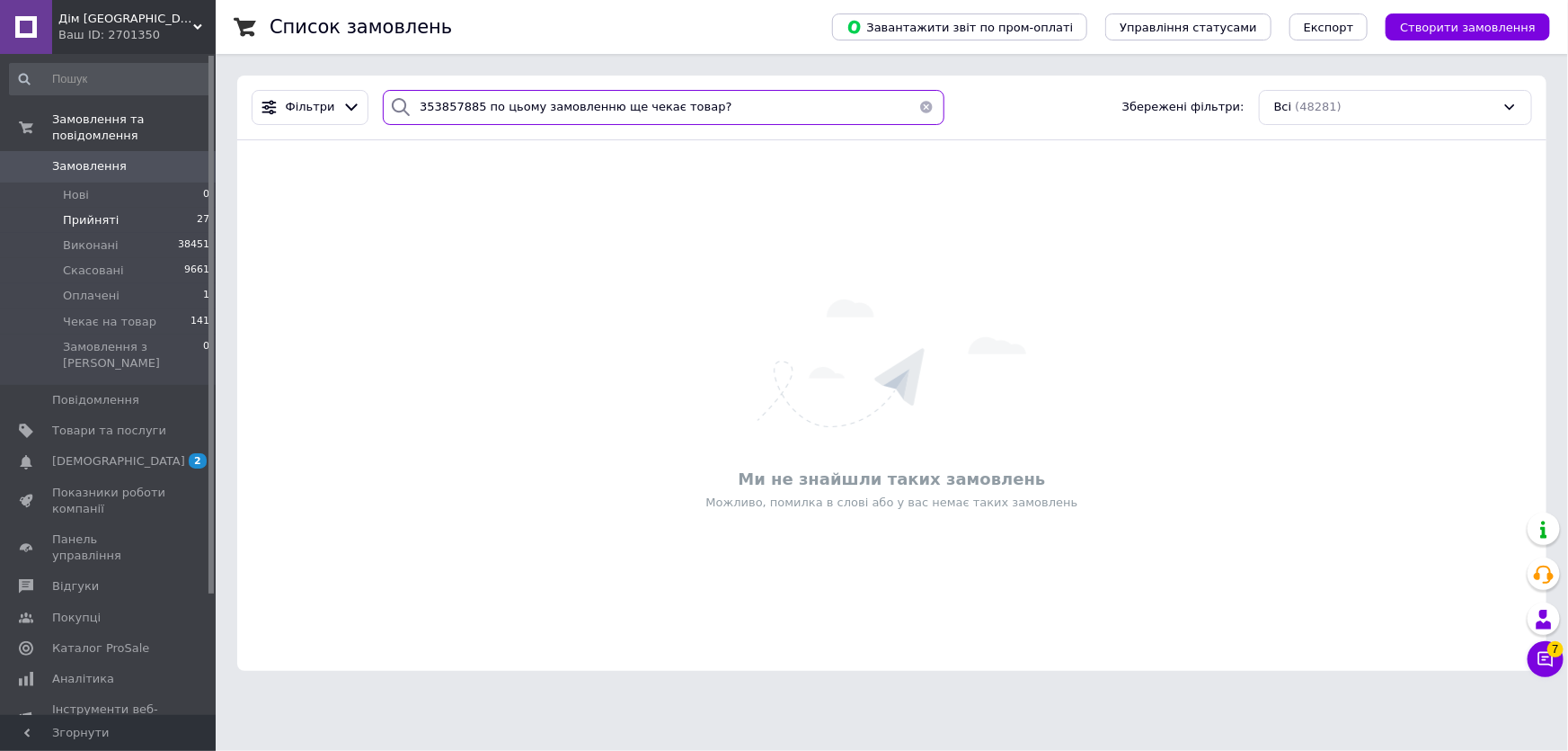
drag, startPoint x: 681, startPoint y: 109, endPoint x: 471, endPoint y: 109, distance: 210.0
click at [471, 109] on input "353857885 по цьому замовленню ще чекає товар?" at bounding box center [663, 107] width 561 height 35
click at [560, 110] on input "353857885 по цьому замовленню ще чекає товар?" at bounding box center [663, 107] width 561 height 35
drag, startPoint x: 670, startPoint y: 103, endPoint x: 468, endPoint y: 102, distance: 202.0
click at [468, 102] on input "353857885 по цьому замовленню ще чекає товар?" at bounding box center [663, 107] width 561 height 35
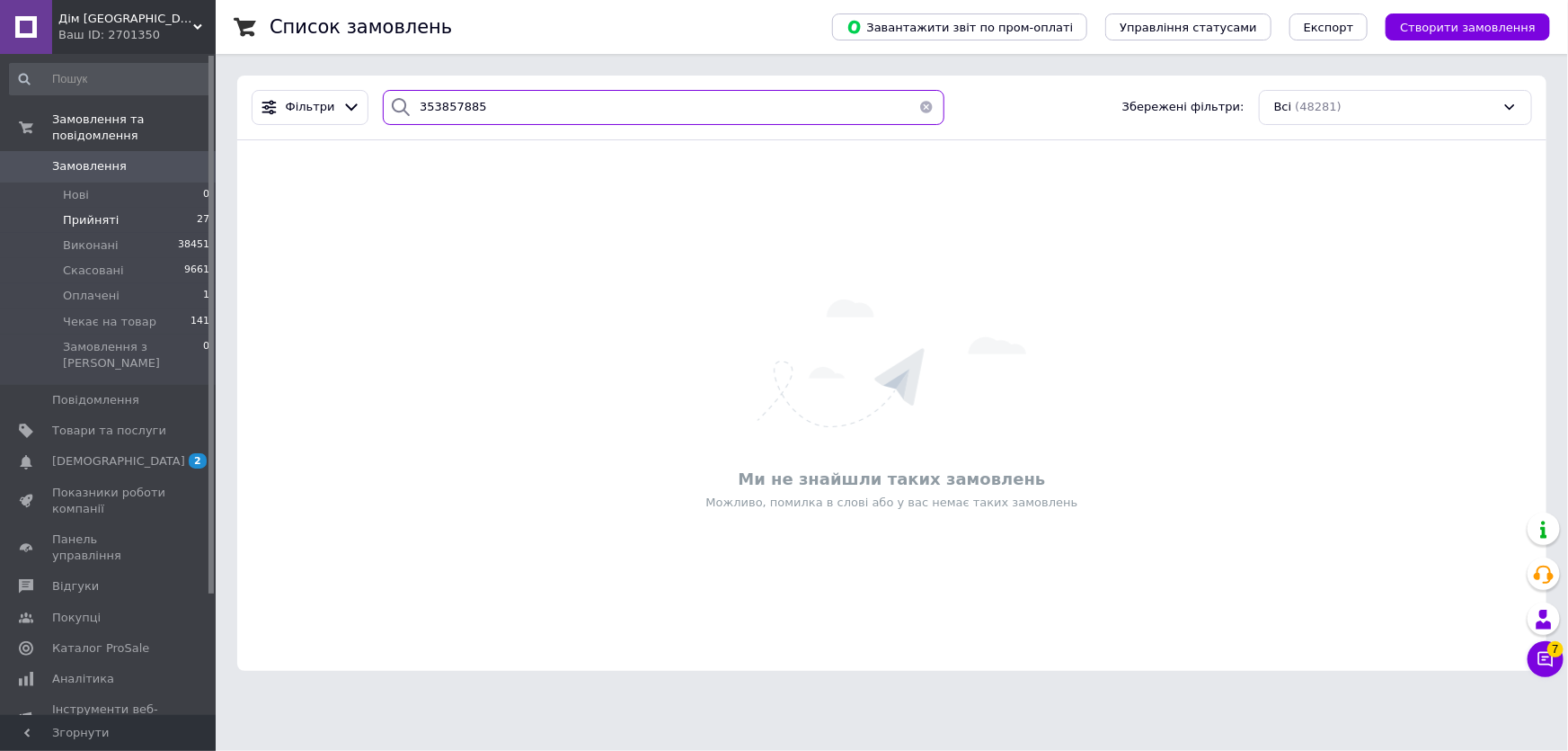
type input "353857885"
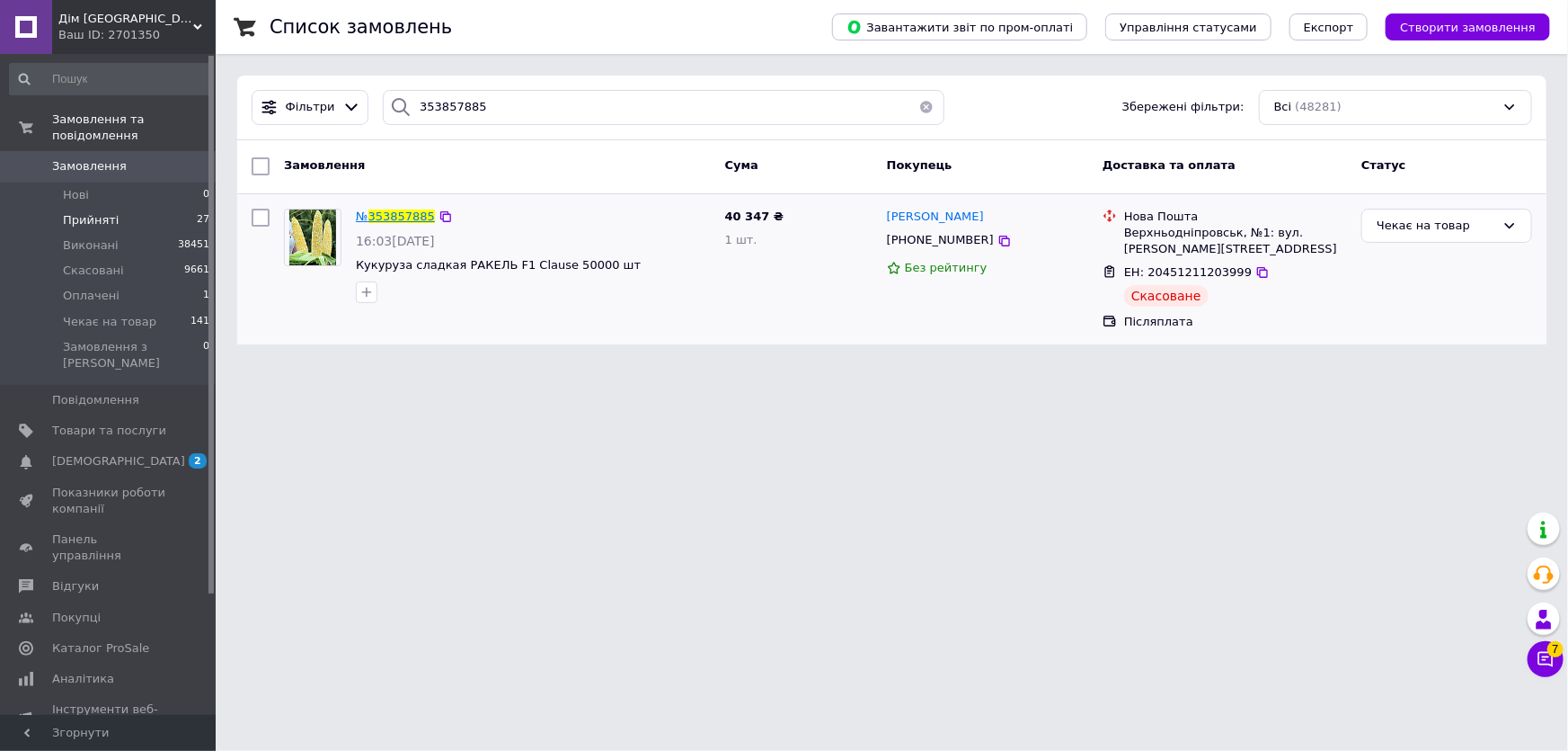
click at [390, 216] on span "353857885" at bounding box center [402, 216] width 67 height 14
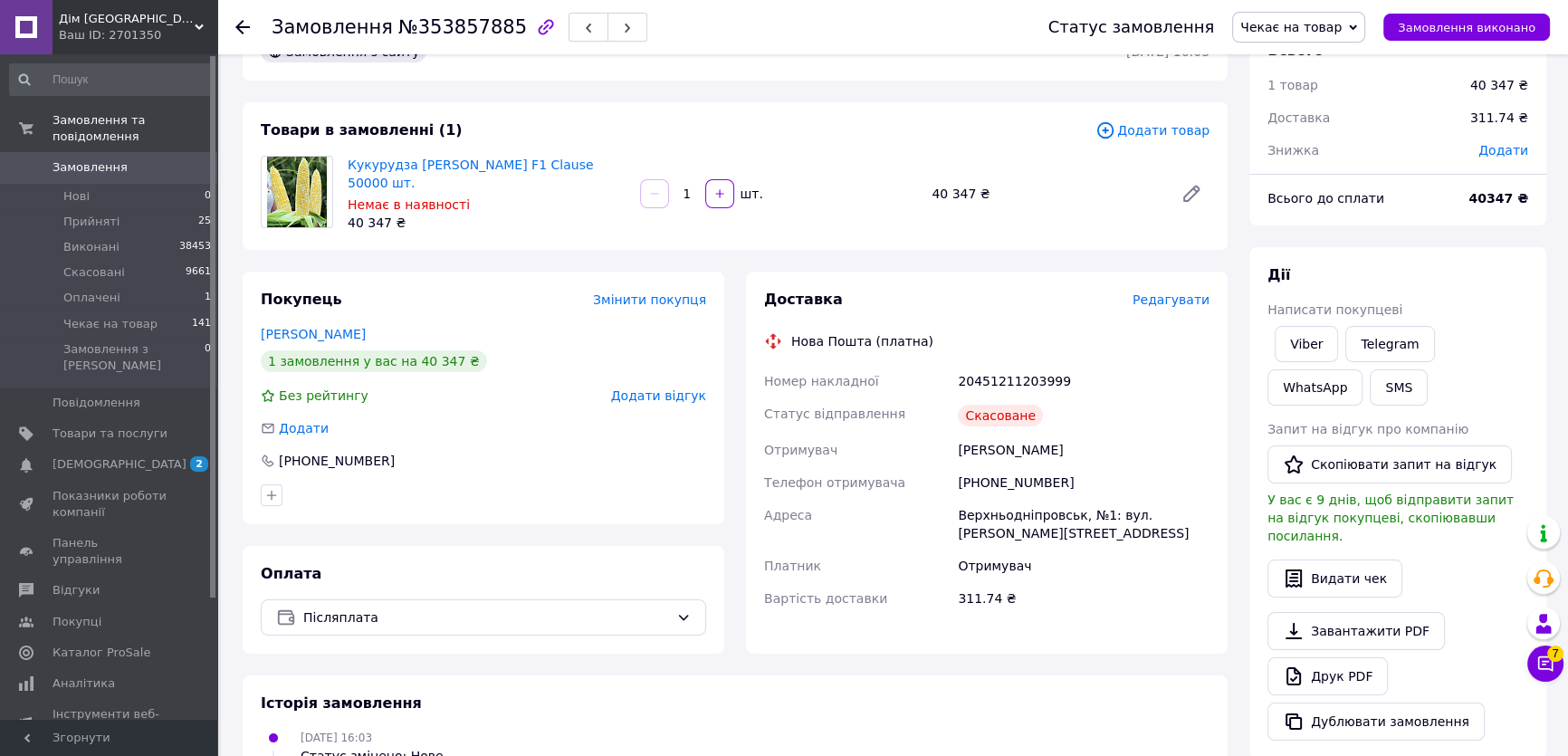
scroll to position [81, 0]
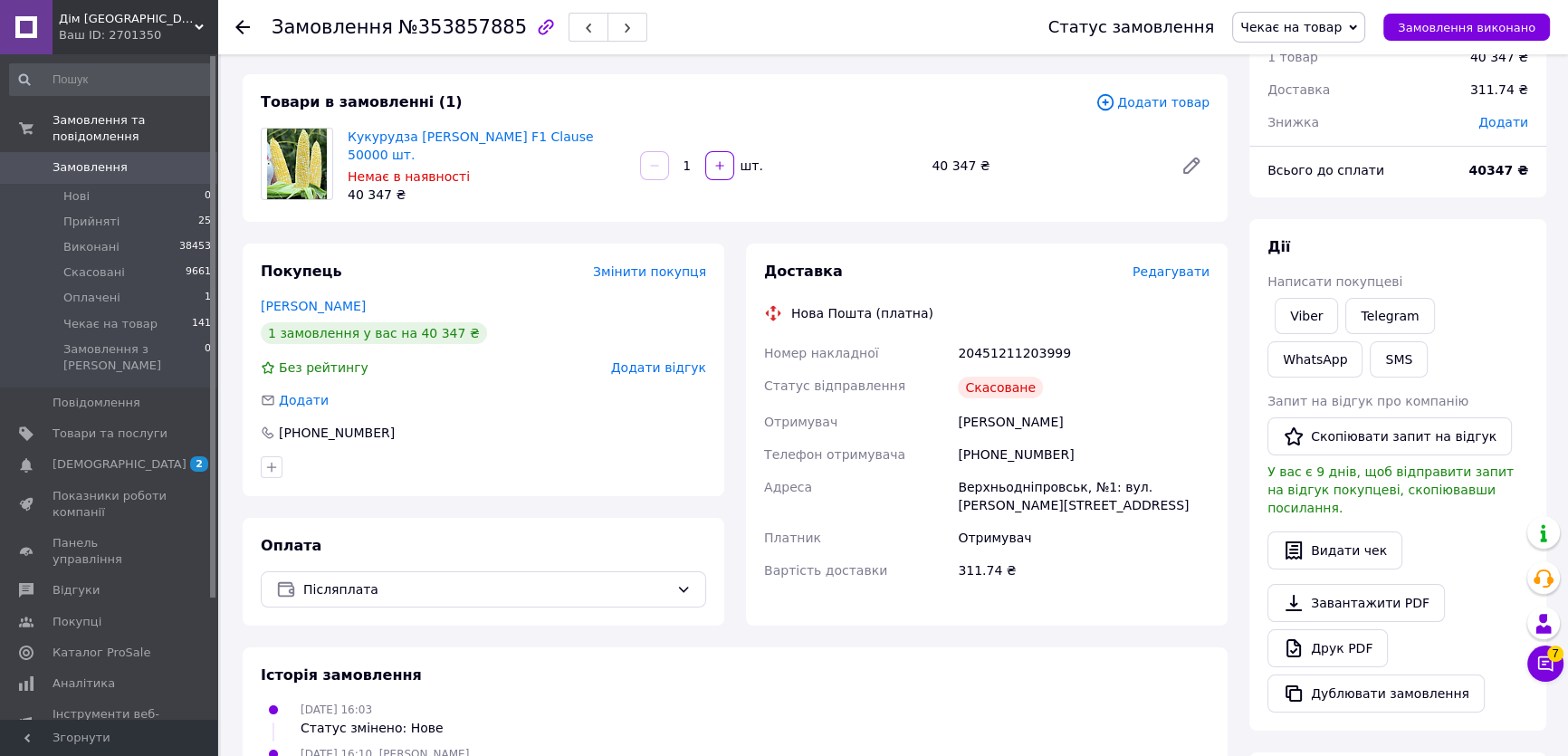
click at [987, 386] on div "Скасоване" at bounding box center [1000, 387] width 85 height 22
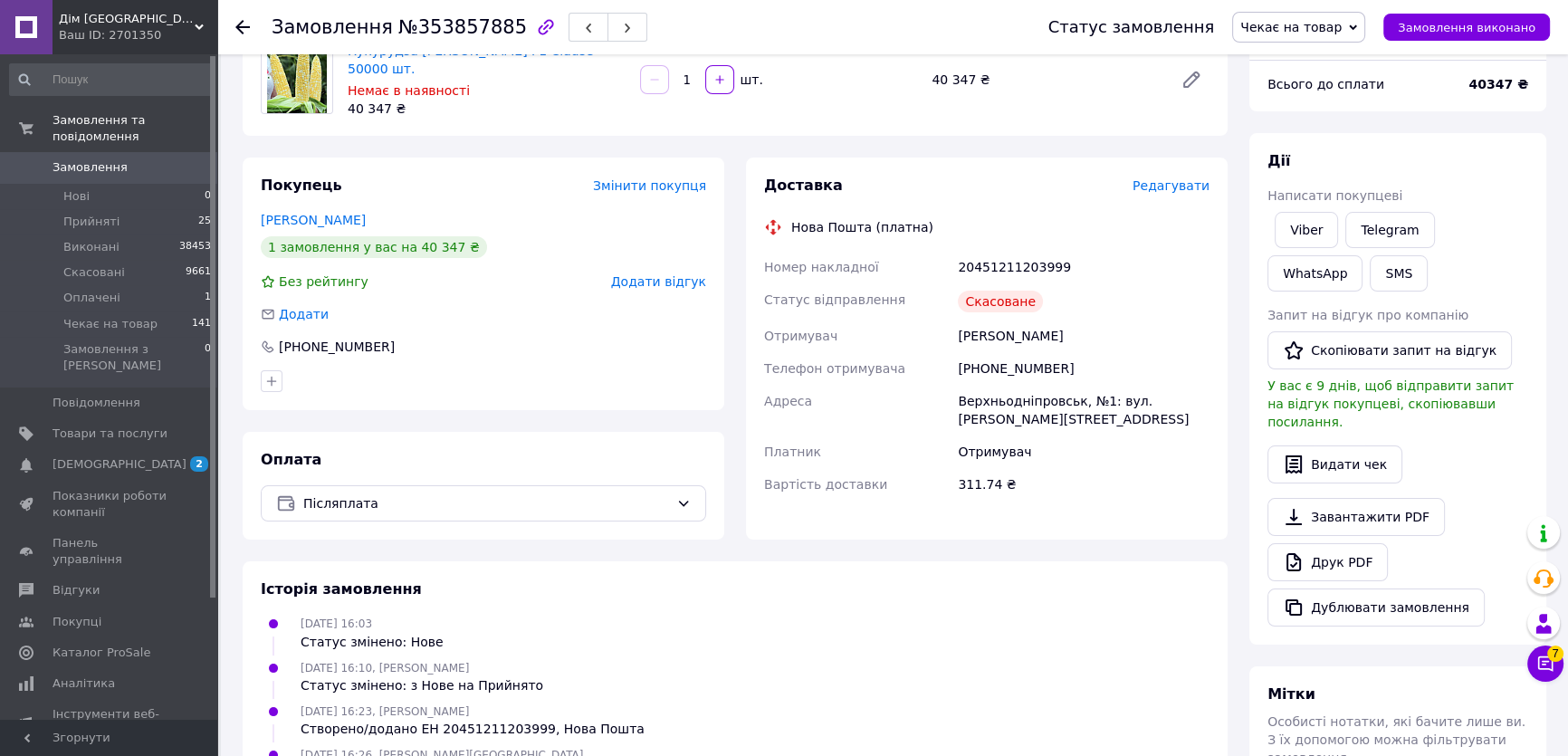
scroll to position [147, 0]
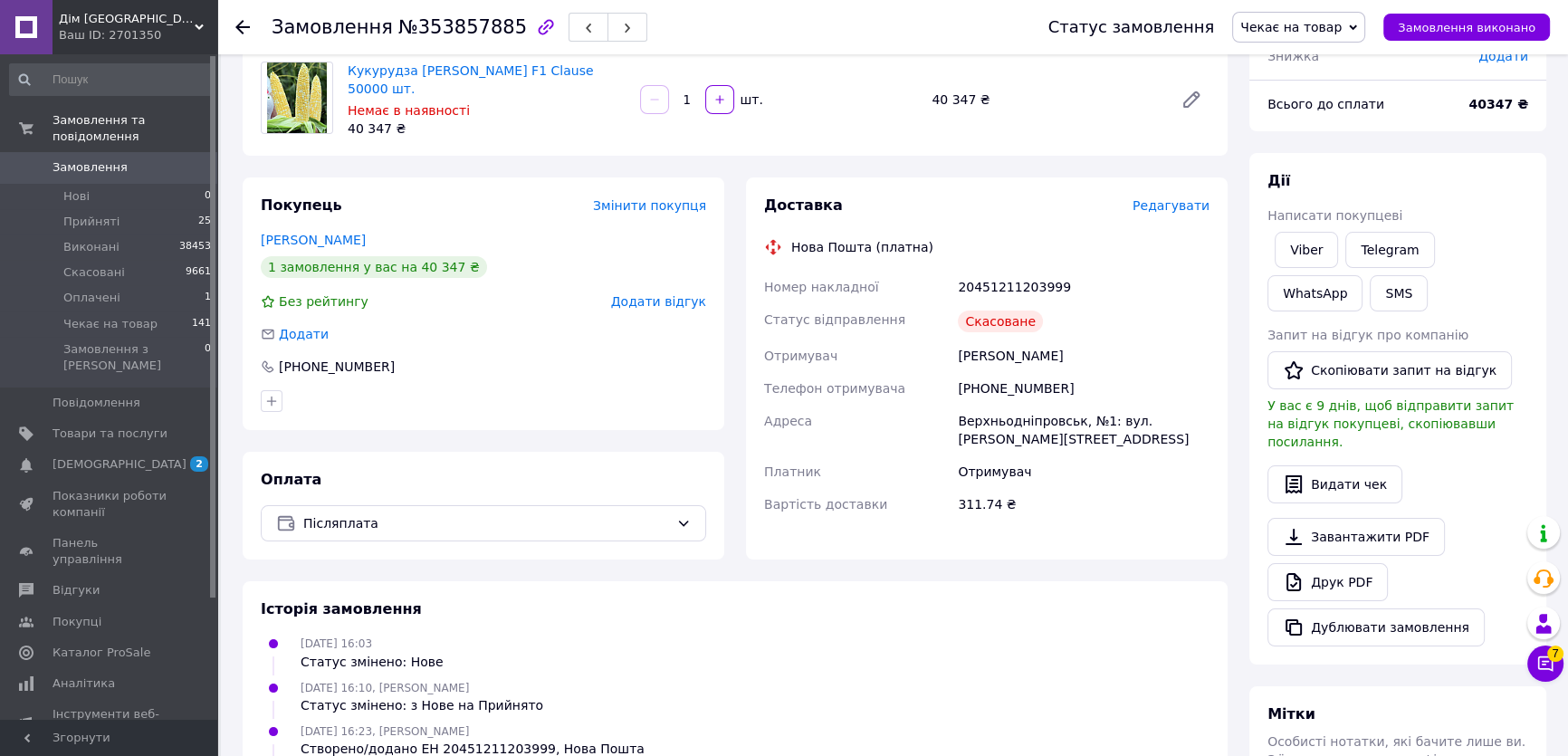
click at [974, 280] on div "20451211203999" at bounding box center [1084, 286] width 259 height 33
copy div "20451211203999"
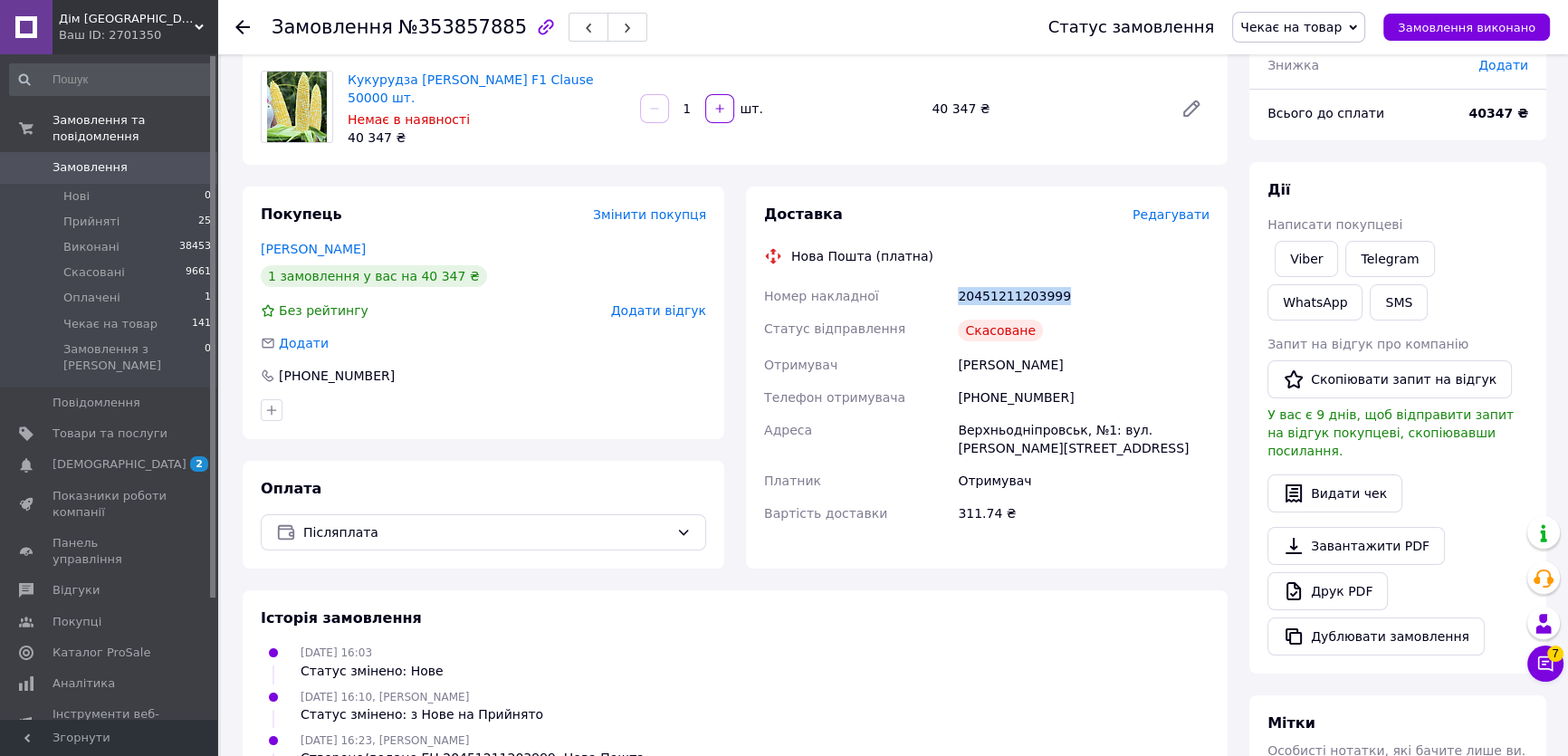
scroll to position [0, 0]
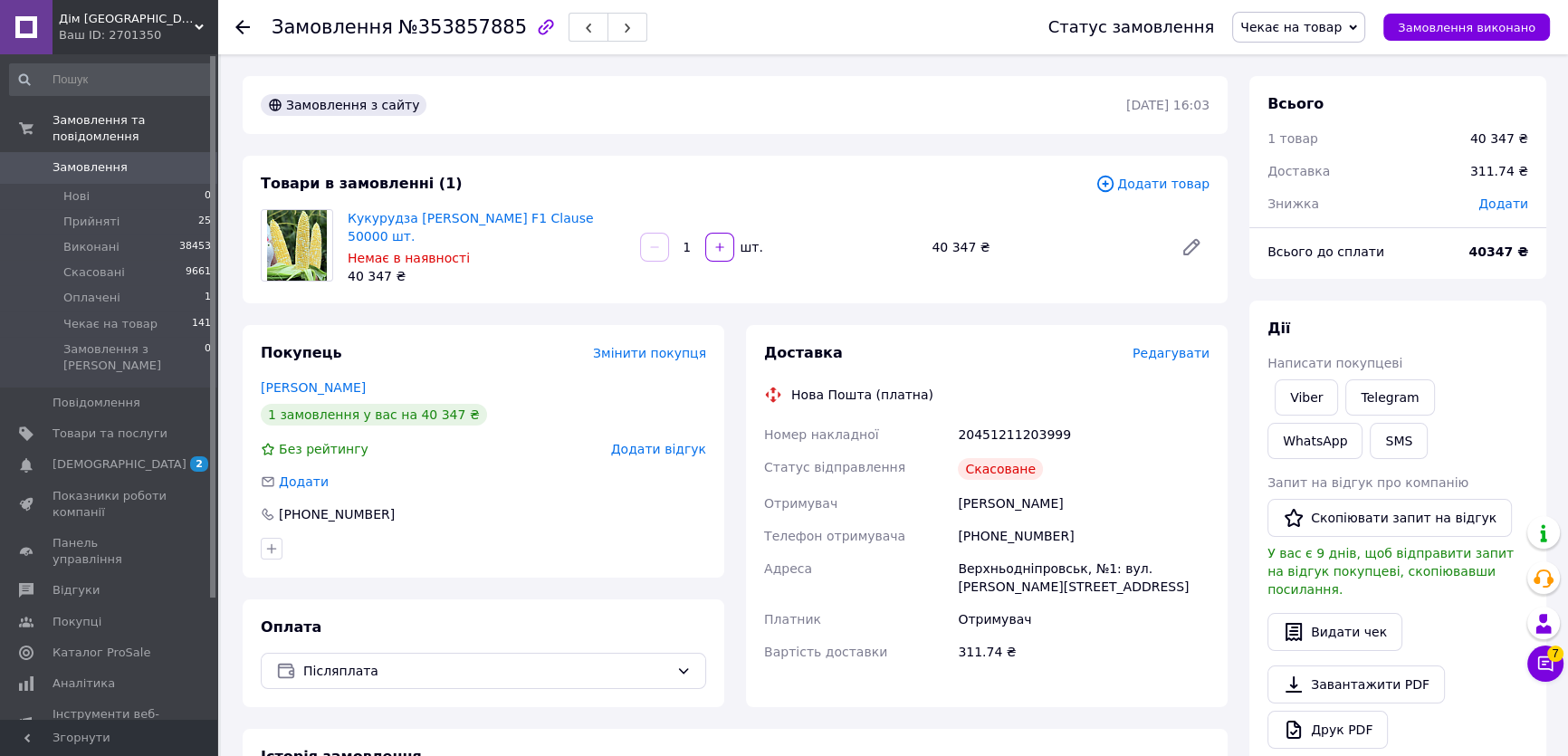
click at [1006, 466] on div "Скасоване" at bounding box center [1000, 469] width 85 height 22
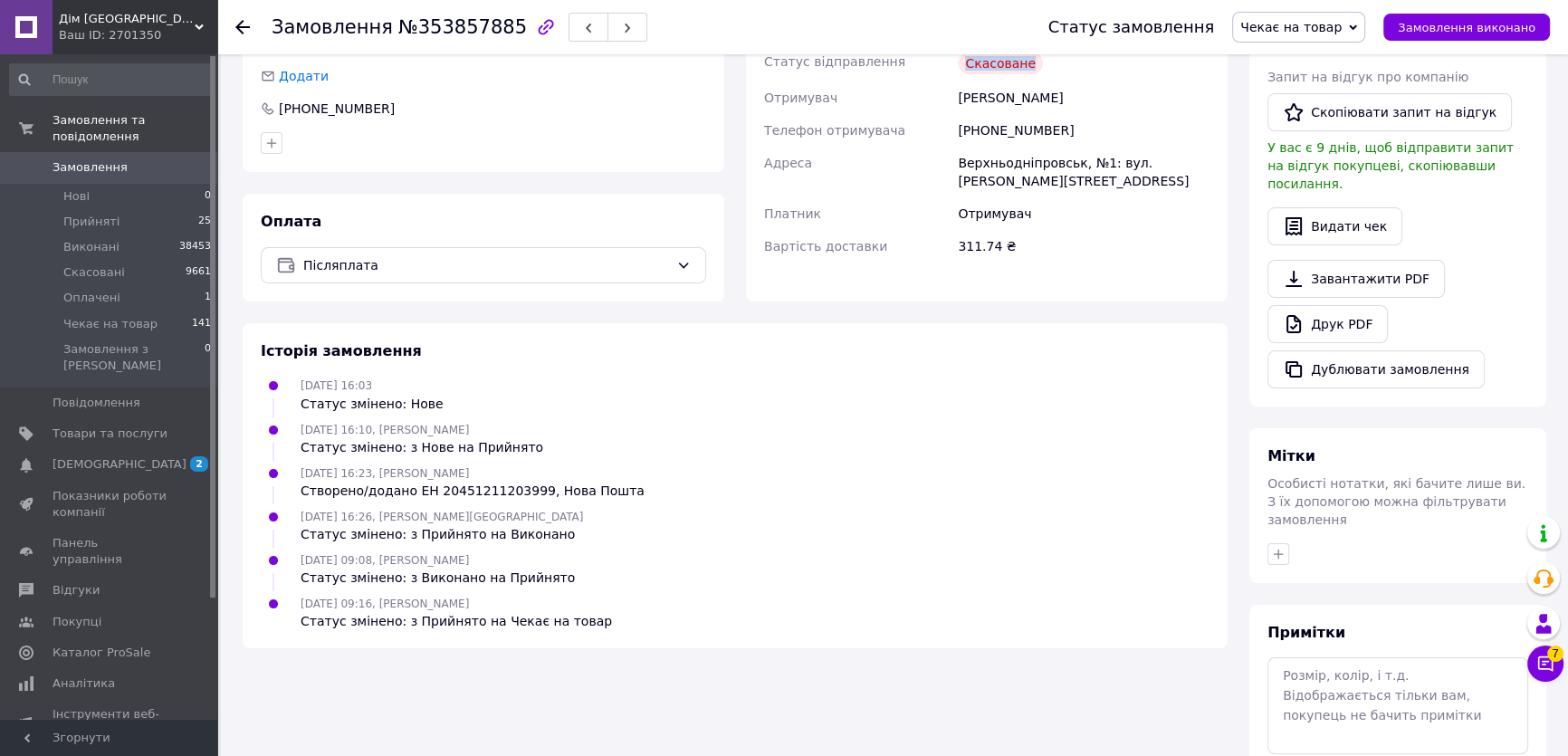
scroll to position [477, 0]
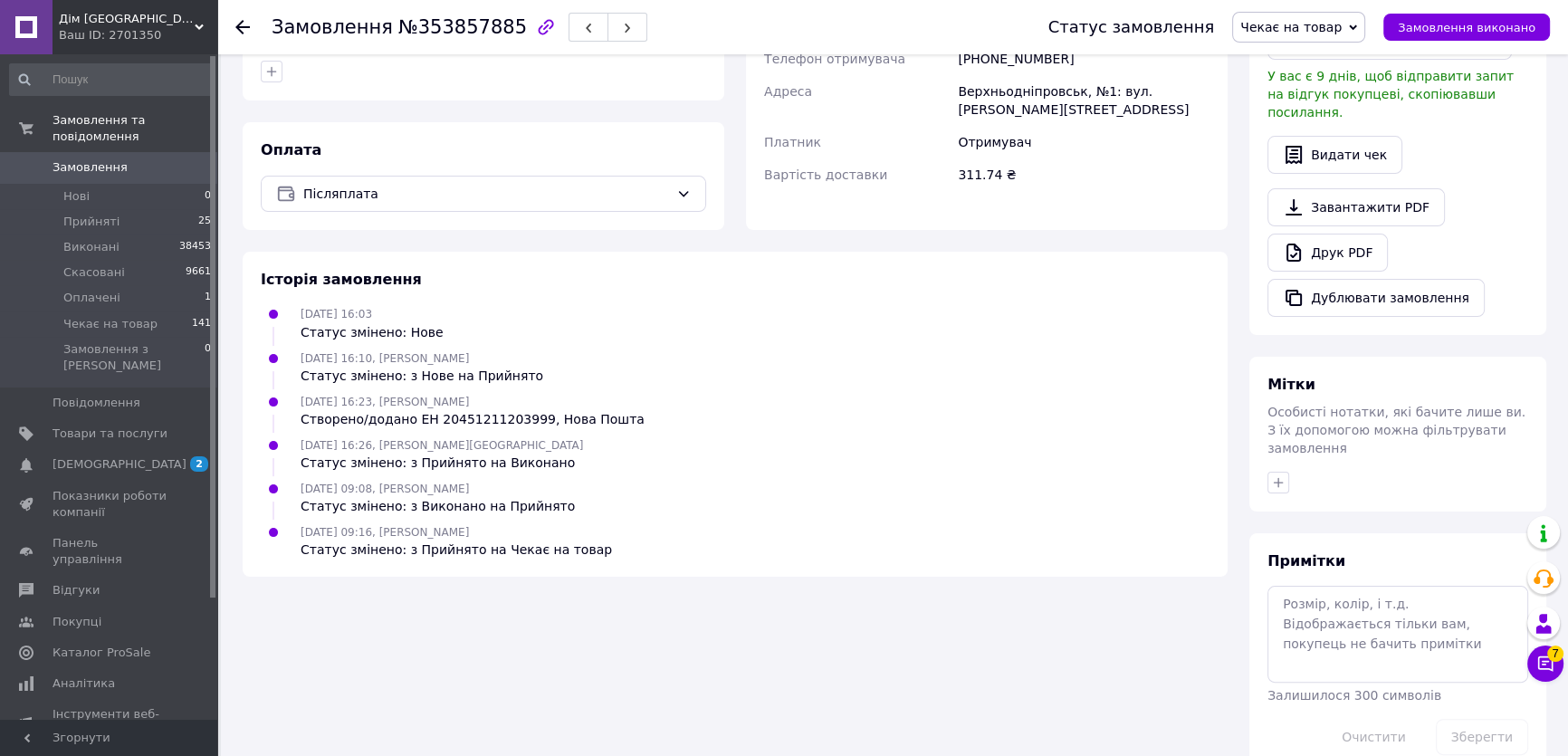
click at [637, 698] on div "Замовлення з сайту [DATE] 16:03 Товари в замовленні (1) Додати товар Кукурудза …" at bounding box center [735, 186] width 1007 height 1174
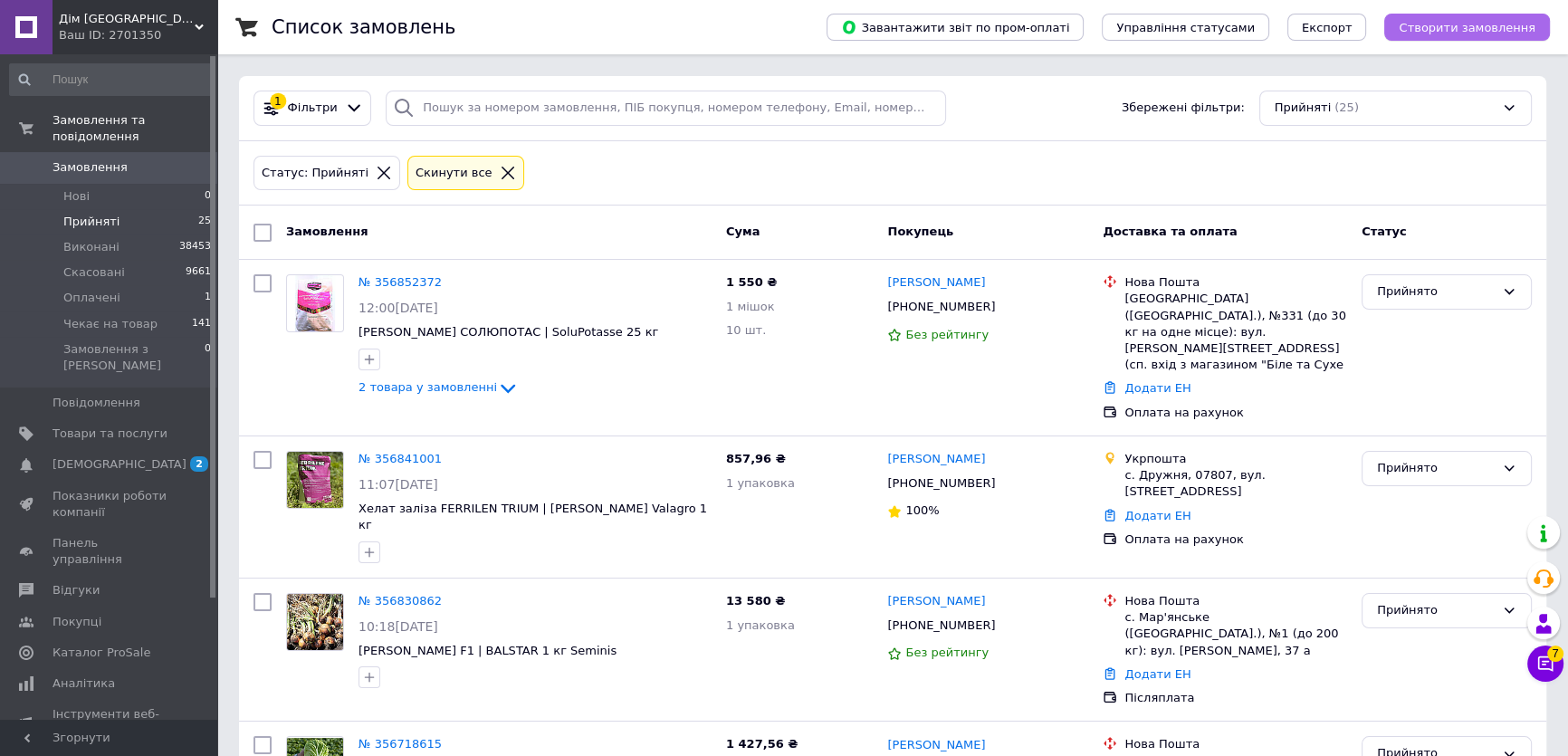
click at [1510, 40] on button "Створити замовлення" at bounding box center [1466, 27] width 165 height 27
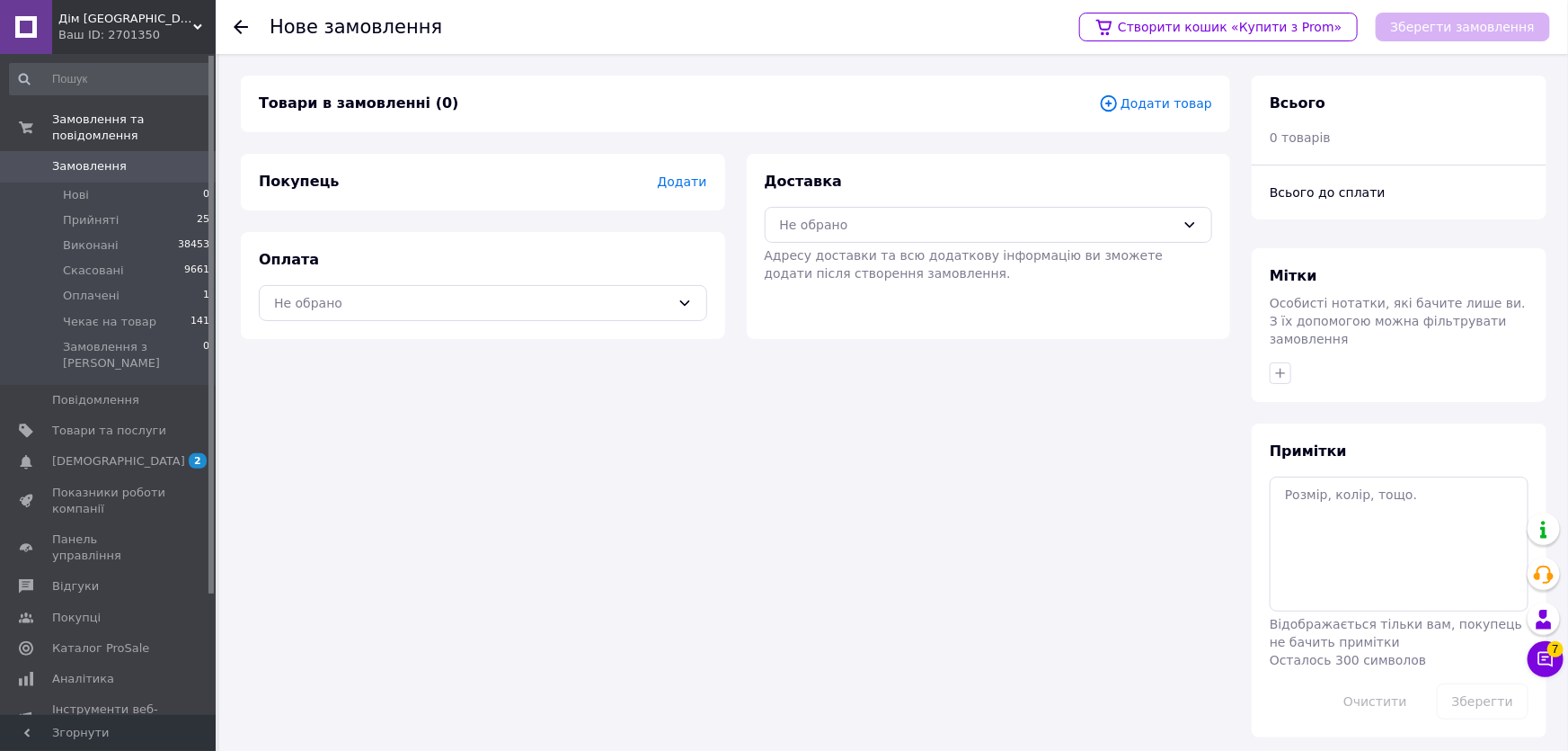
click at [1153, 100] on span "Додати товар" at bounding box center [1154, 103] width 113 height 20
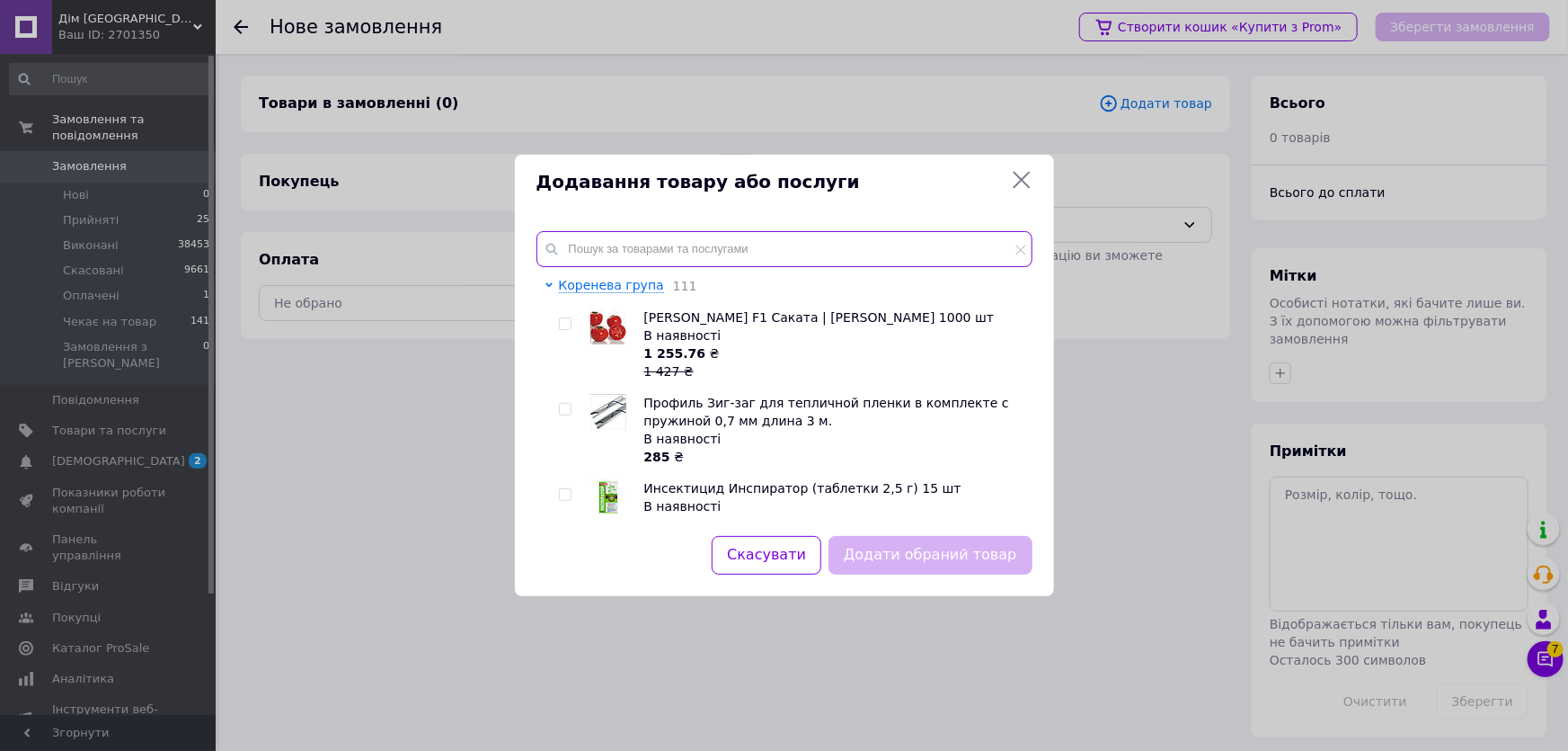
click at [636, 246] on input "text" at bounding box center [784, 249] width 496 height 36
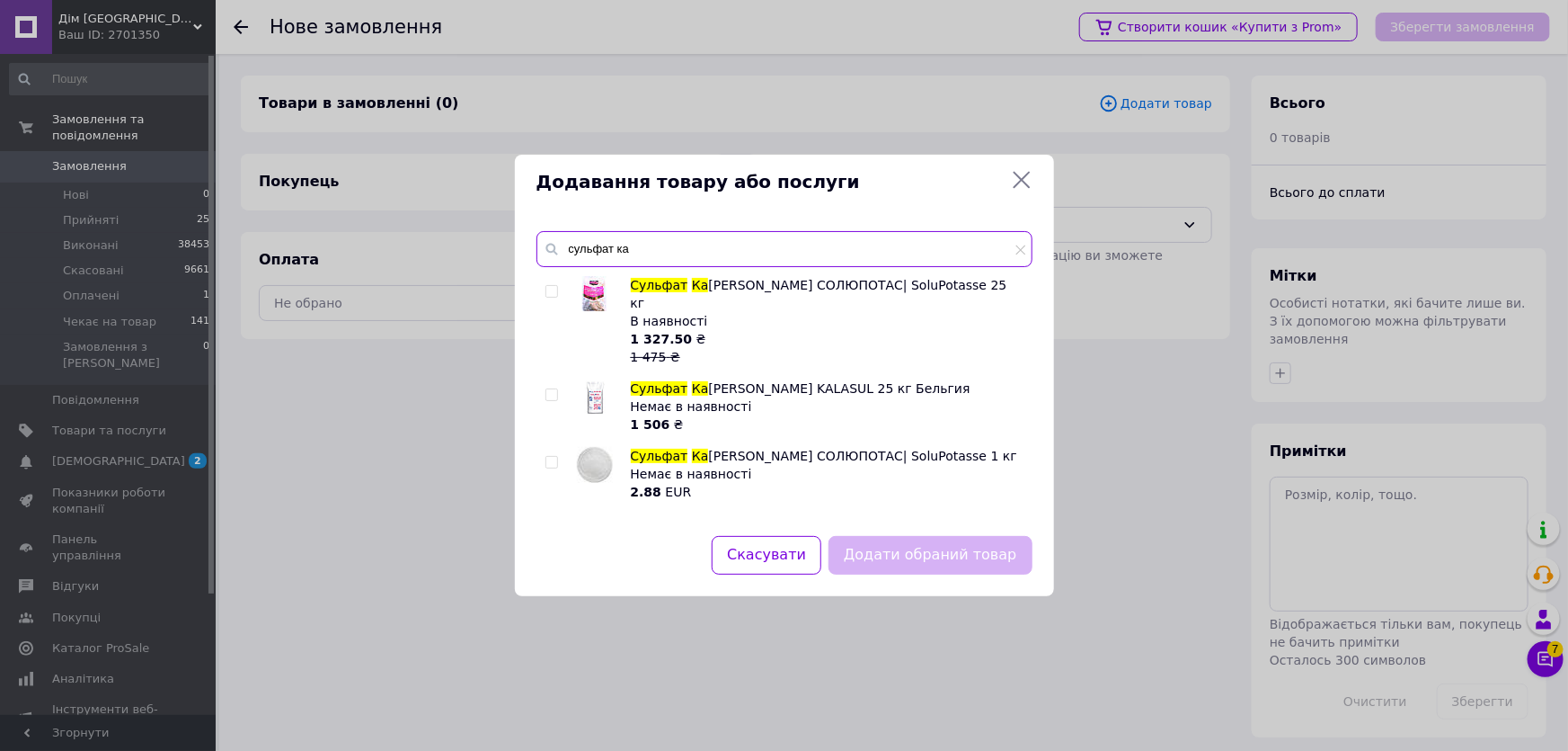
type input "сульфат ка"
click at [548, 286] on input "checkbox" at bounding box center [551, 292] width 12 height 12
checkbox input "true"
click at [972, 558] on button "Додати обраний товар" at bounding box center [929, 554] width 203 height 38
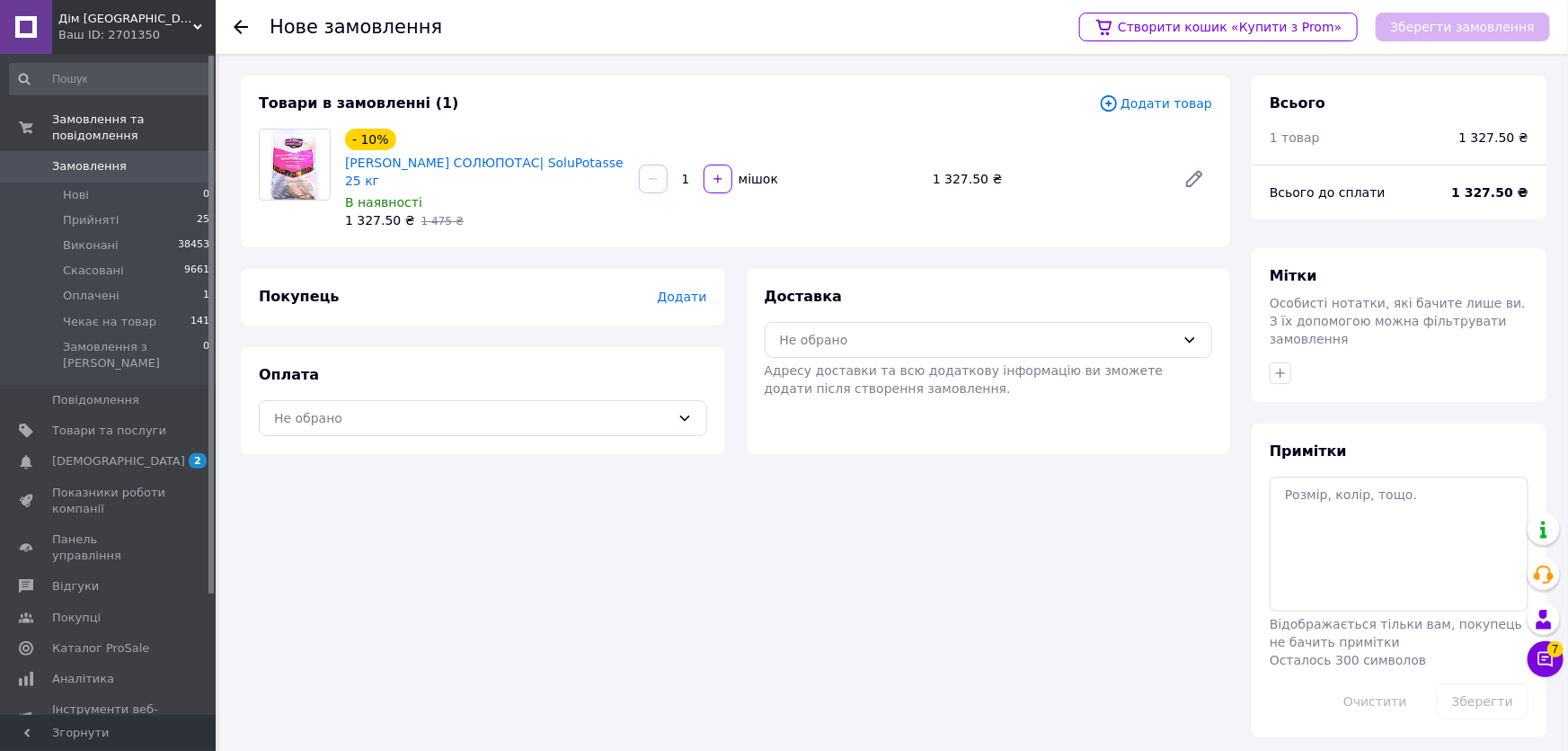
click at [1186, 106] on span "Додати товар" at bounding box center [1154, 103] width 113 height 20
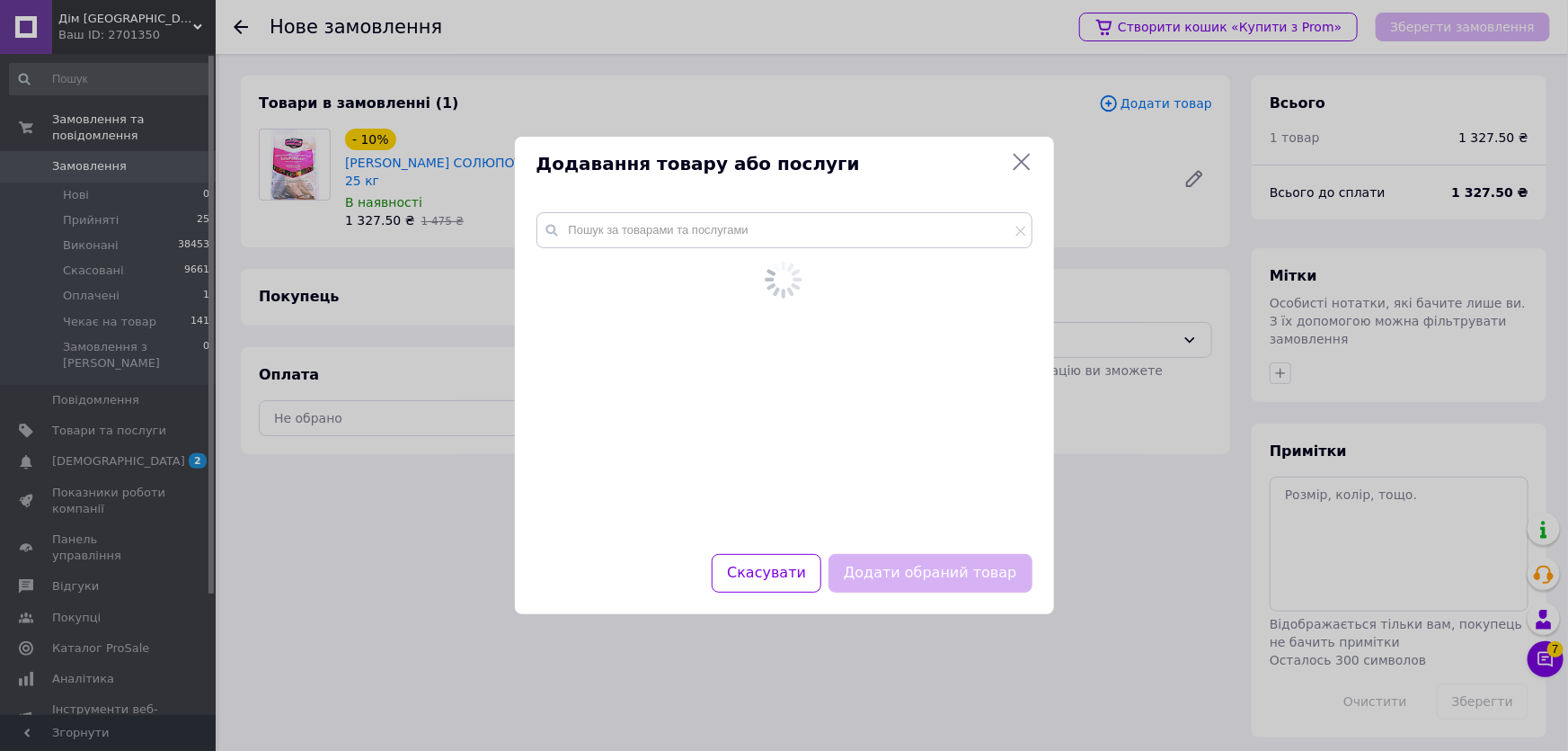
click at [796, 229] on div at bounding box center [784, 372] width 539 height 363
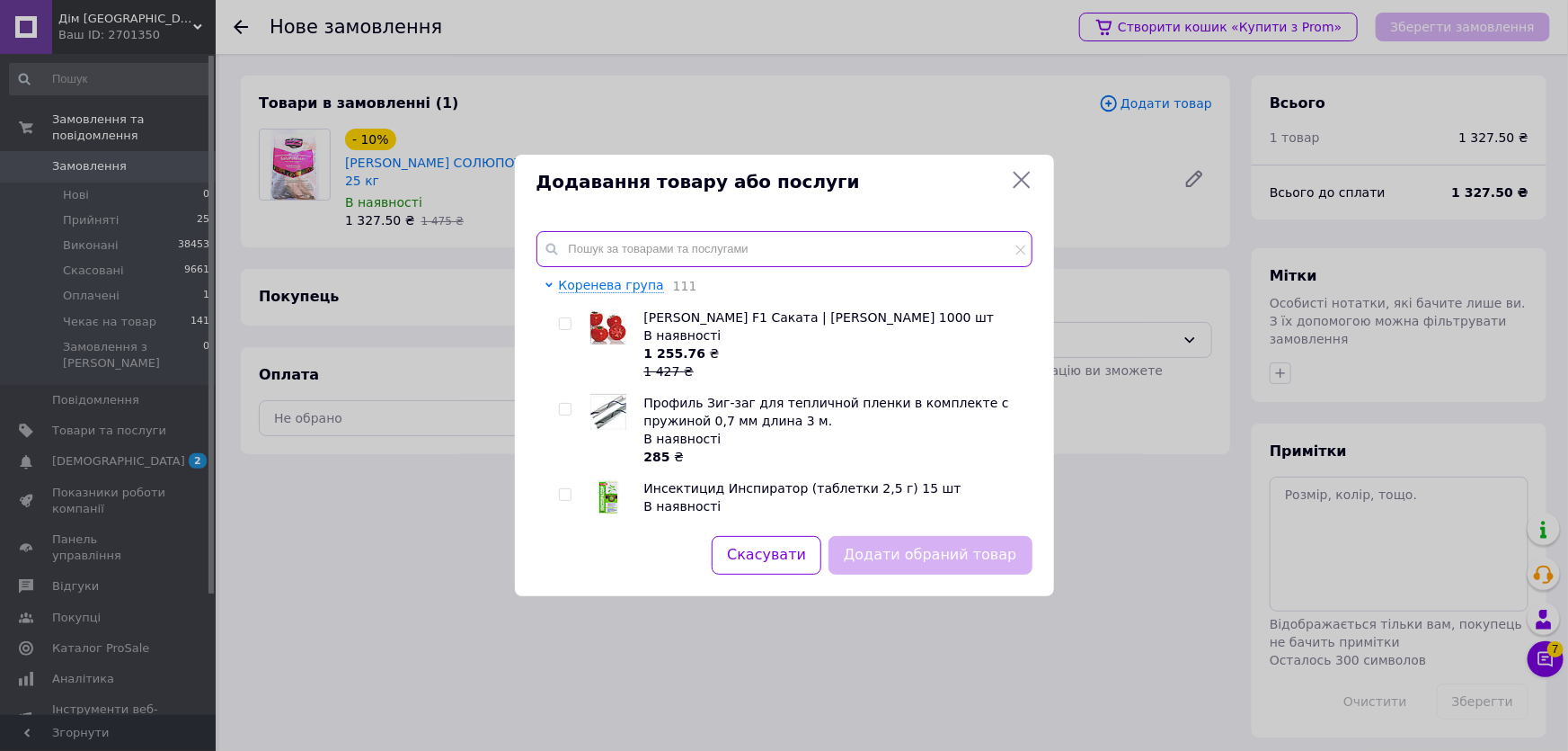
click at [785, 240] on input "text" at bounding box center [784, 249] width 496 height 36
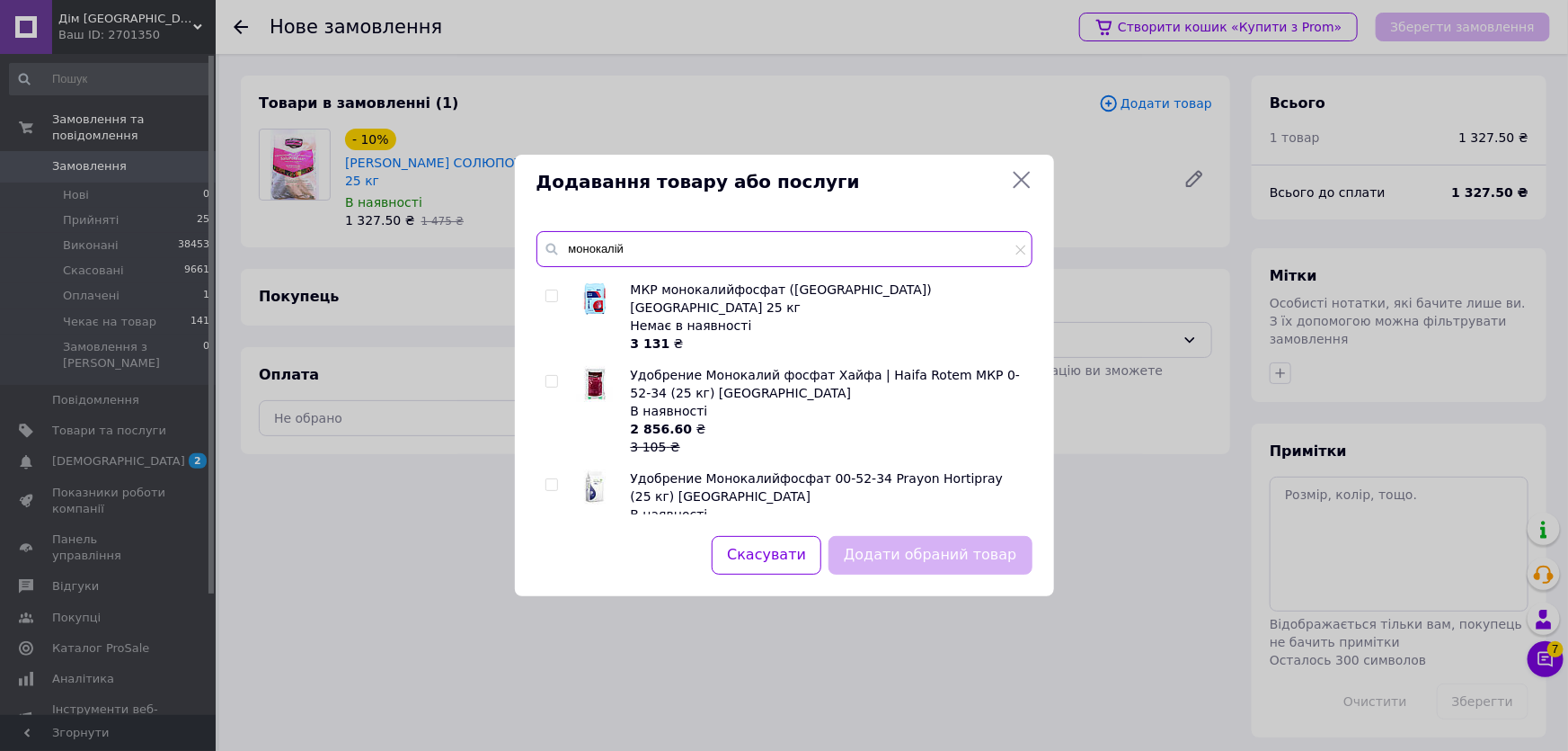
scroll to position [108, 0]
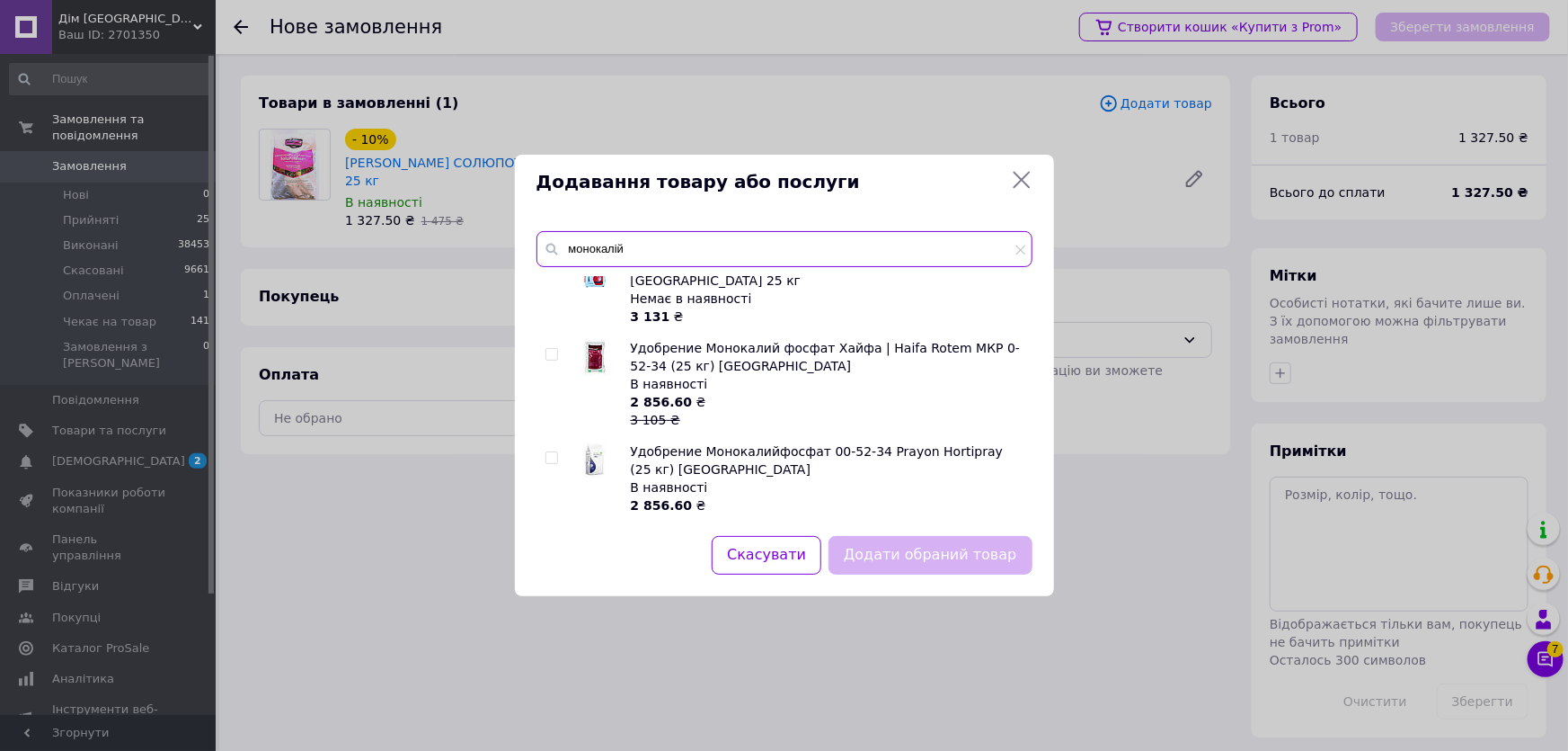
type input "монокалій"
click at [559, 339] on div at bounding box center [554, 383] width 18 height 89
click at [554, 349] on input "checkbox" at bounding box center [551, 355] width 12 height 12
checkbox input "true"
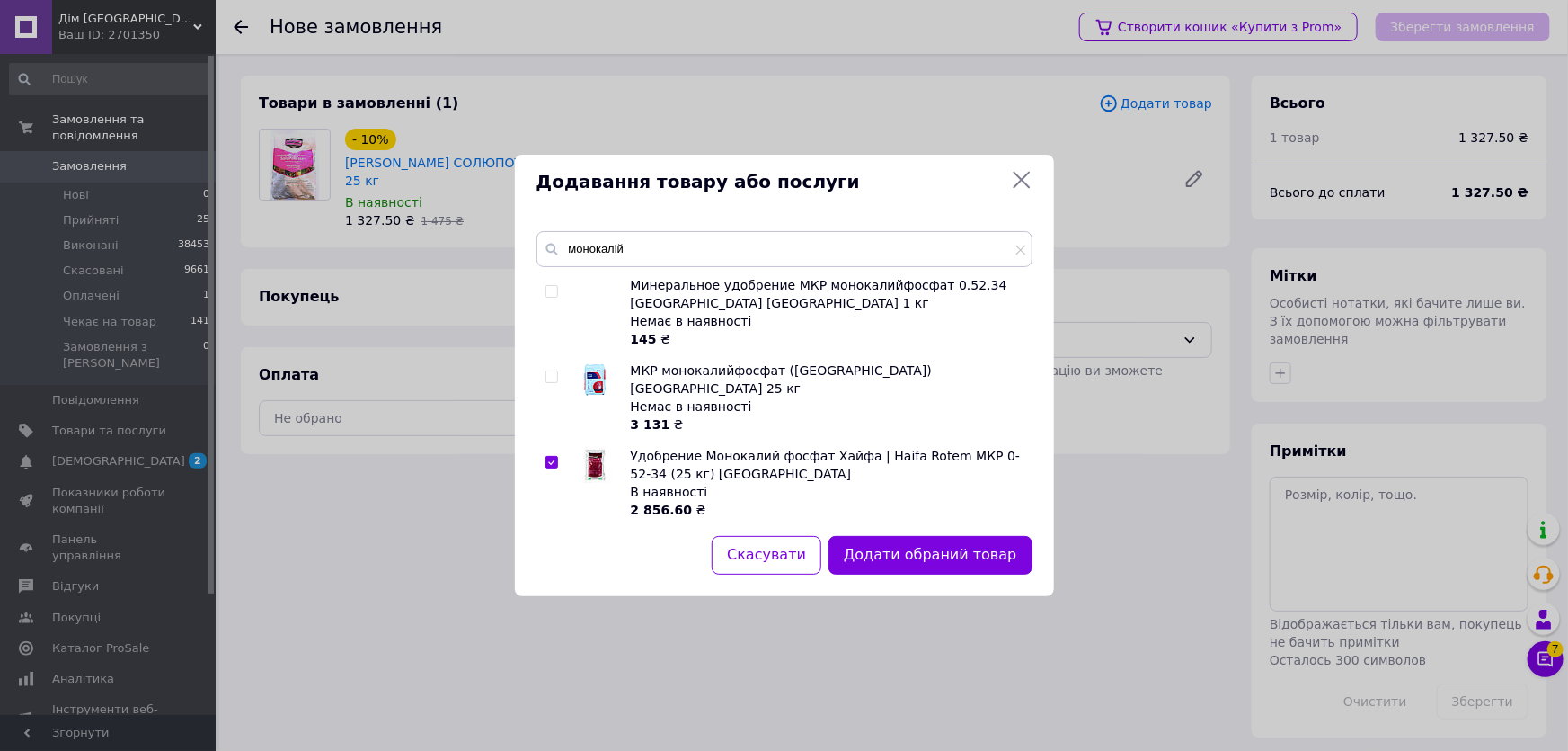
scroll to position [81, 0]
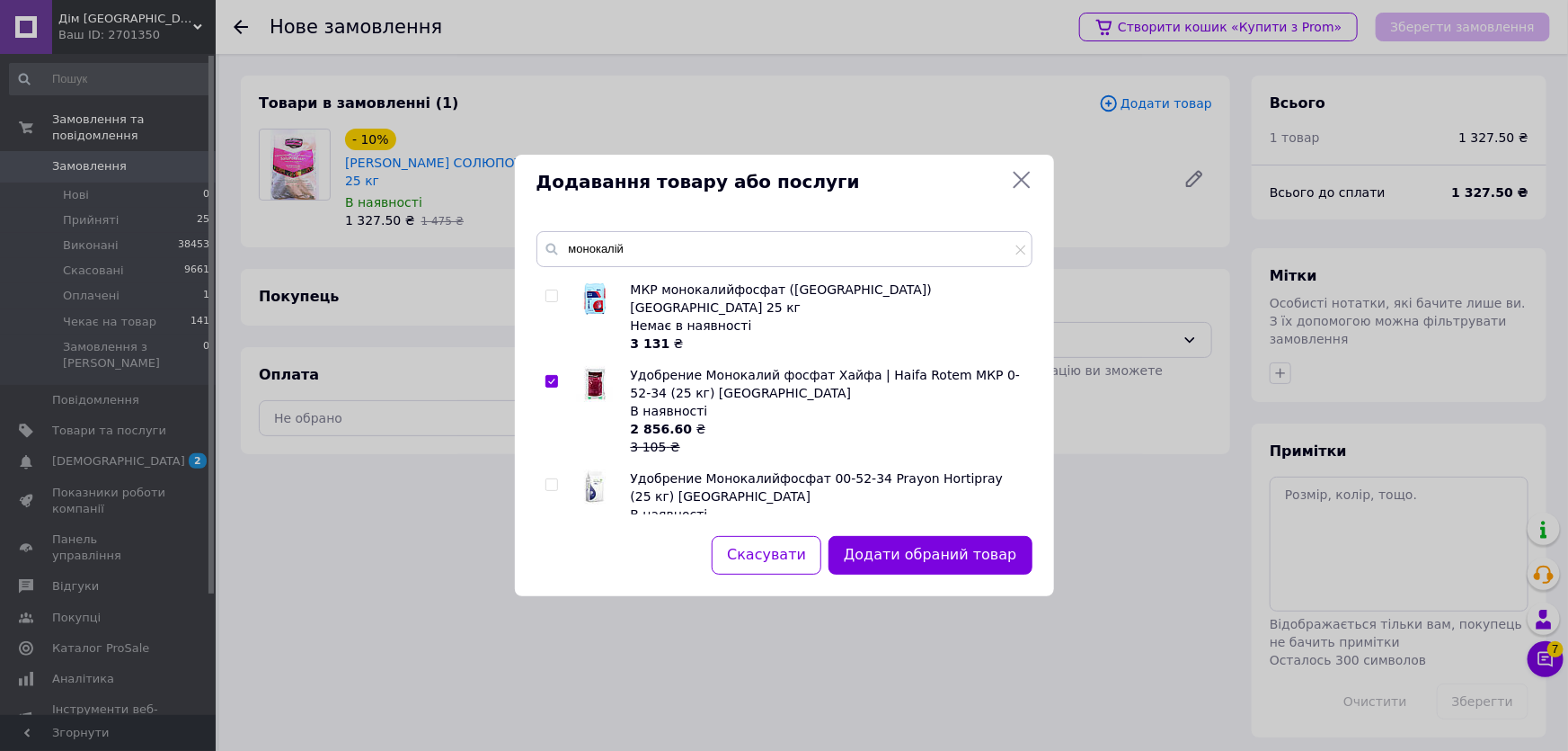
click at [1022, 180] on icon at bounding box center [1021, 180] width 17 height 17
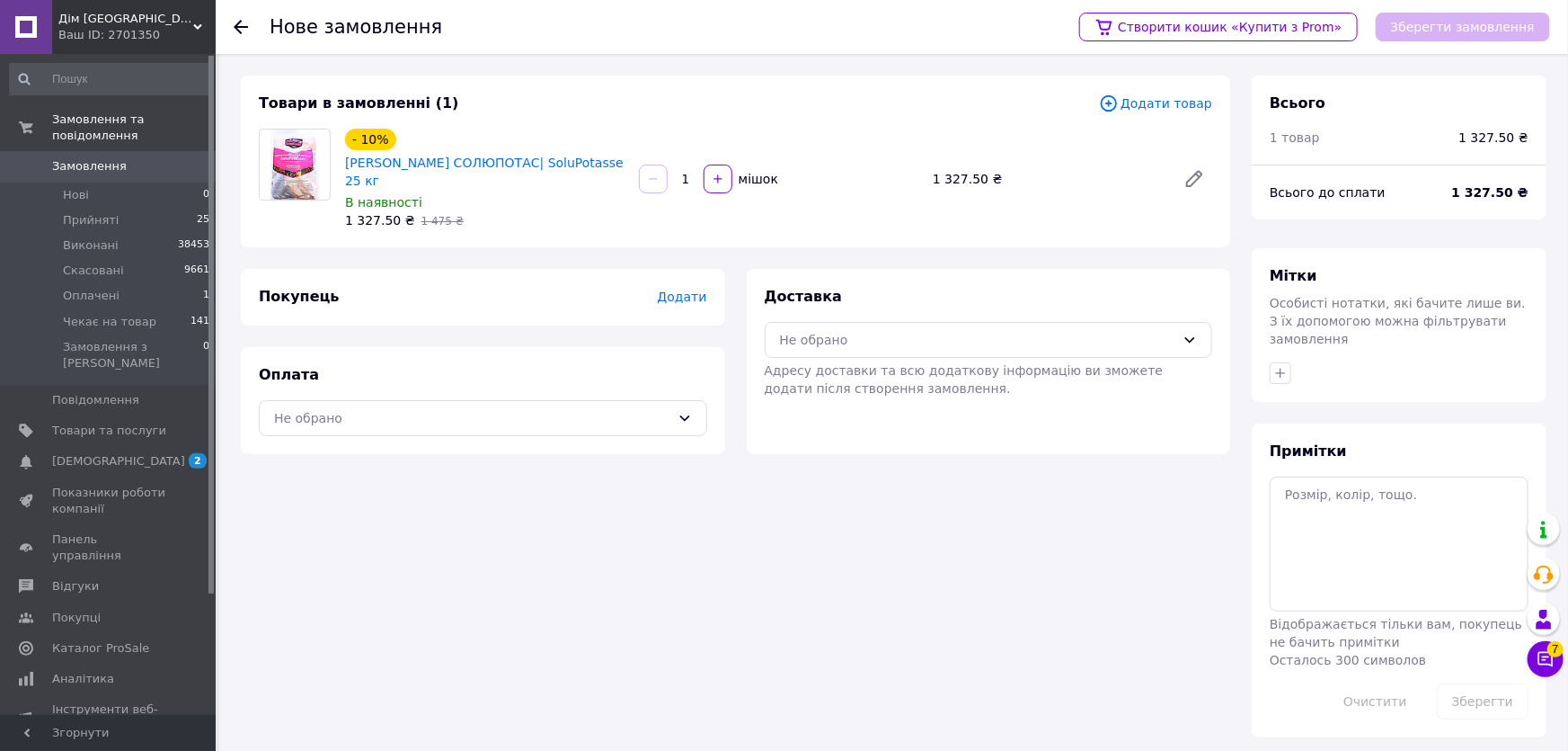
click at [697, 289] on span "Додати" at bounding box center [681, 296] width 49 height 15
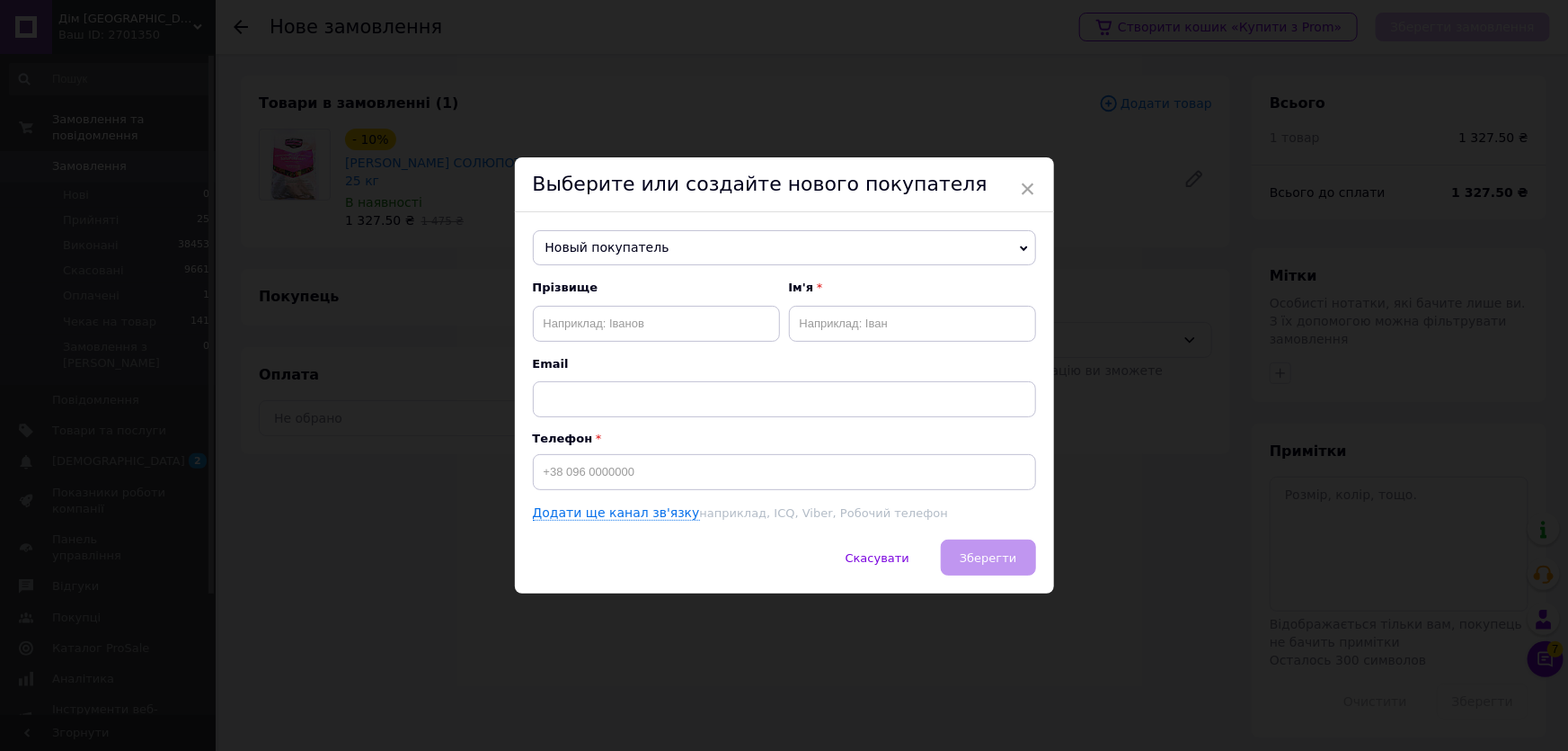
click at [767, 248] on span "Новый покупатель" at bounding box center [784, 248] width 503 height 36
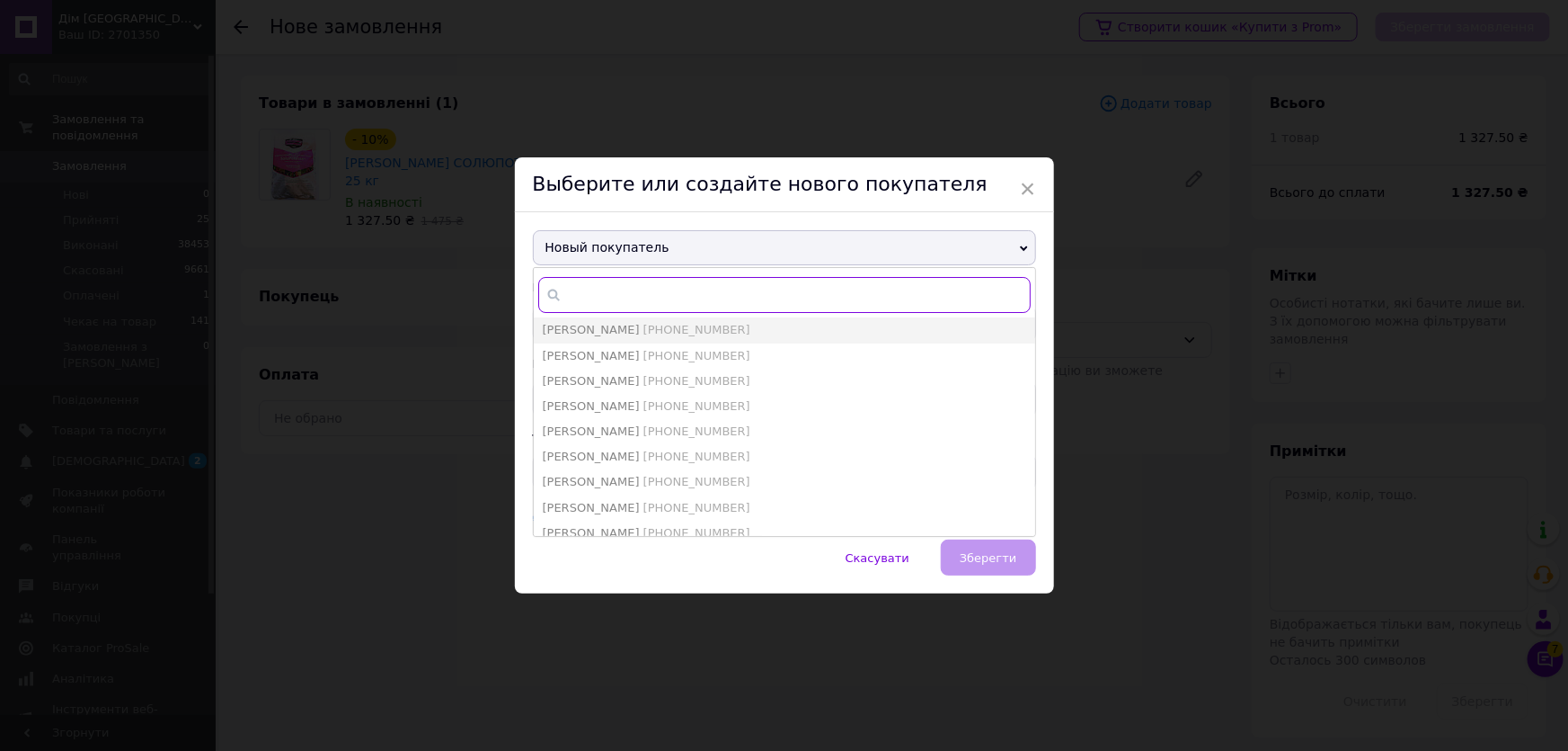
paste input "0950064340"
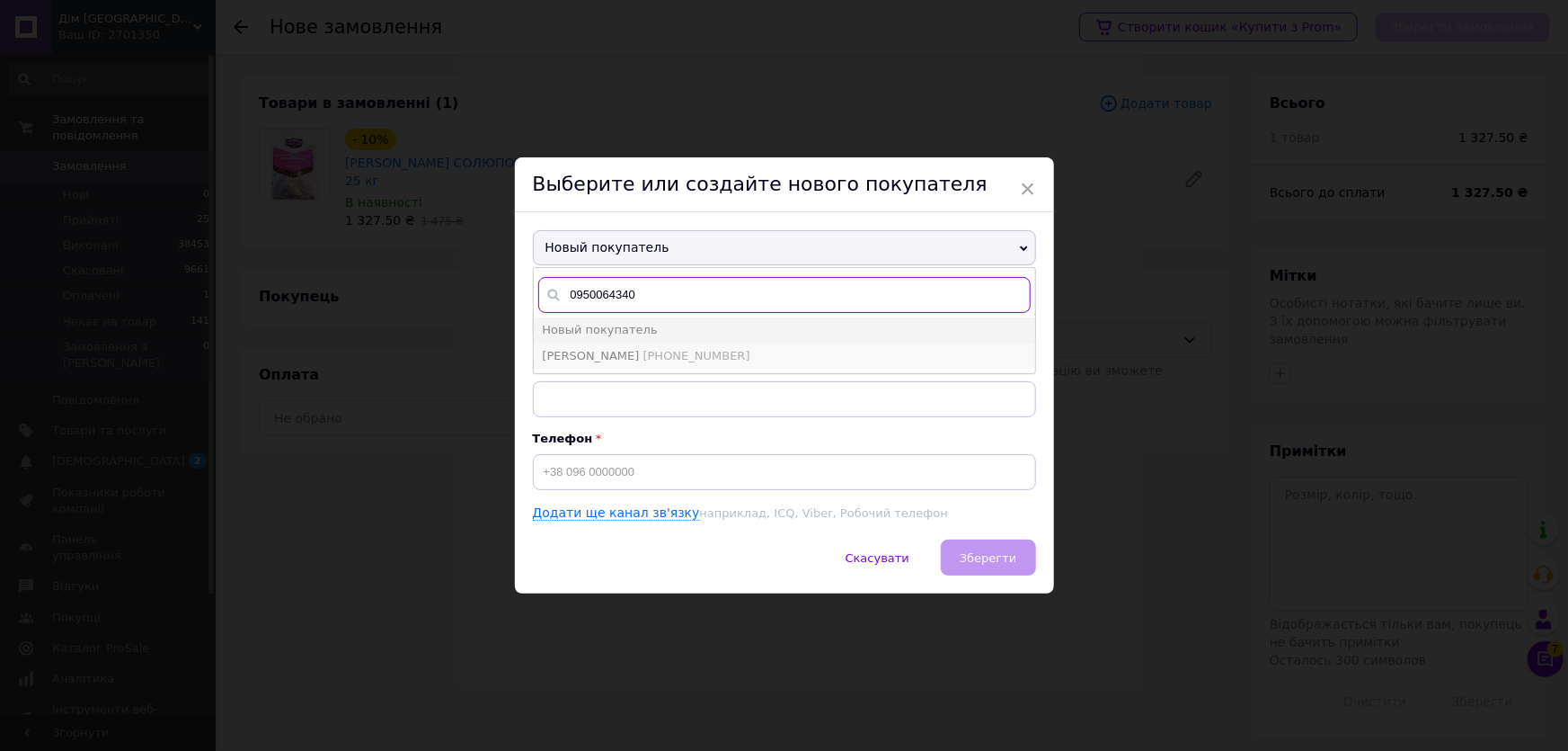
type input "0950064340"
click at [644, 361] on span "[PHONE_NUMBER]" at bounding box center [697, 356] width 107 height 14
type input "Якуба Петро"
type input "[PHONE_NUMBER]"
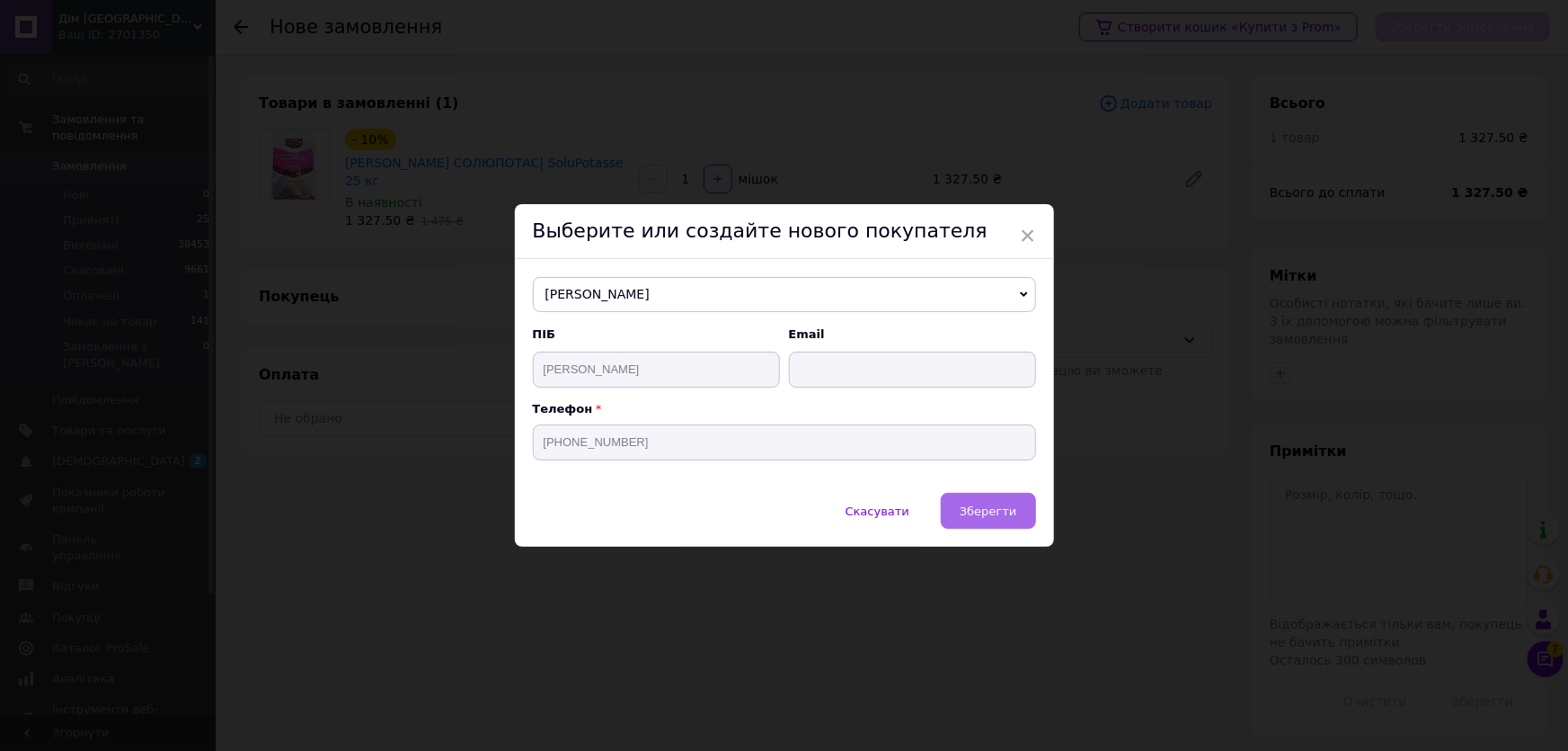
click at [995, 498] on button "Зберегти" at bounding box center [987, 510] width 94 height 36
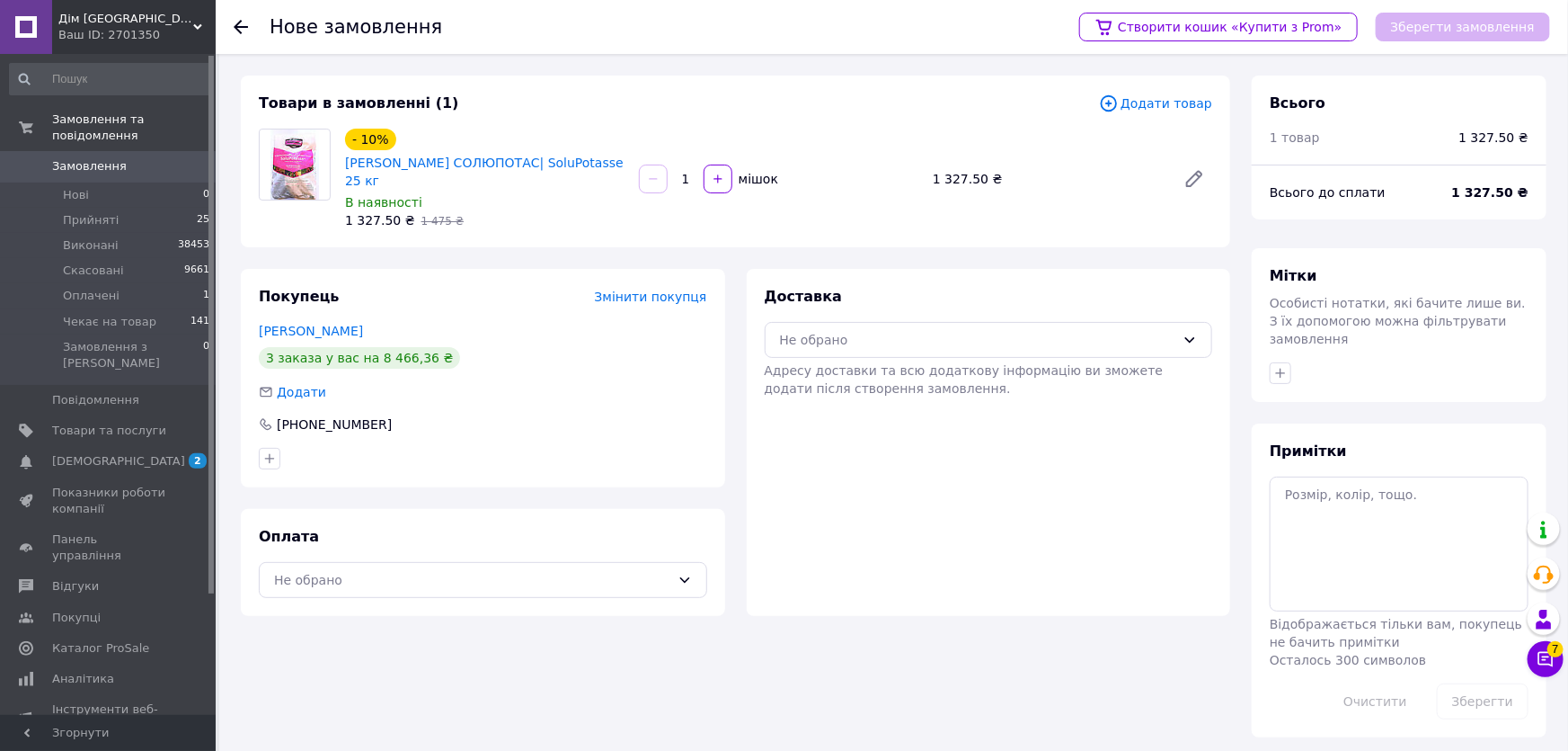
click at [1153, 100] on span "Додати товар" at bounding box center [1154, 103] width 113 height 20
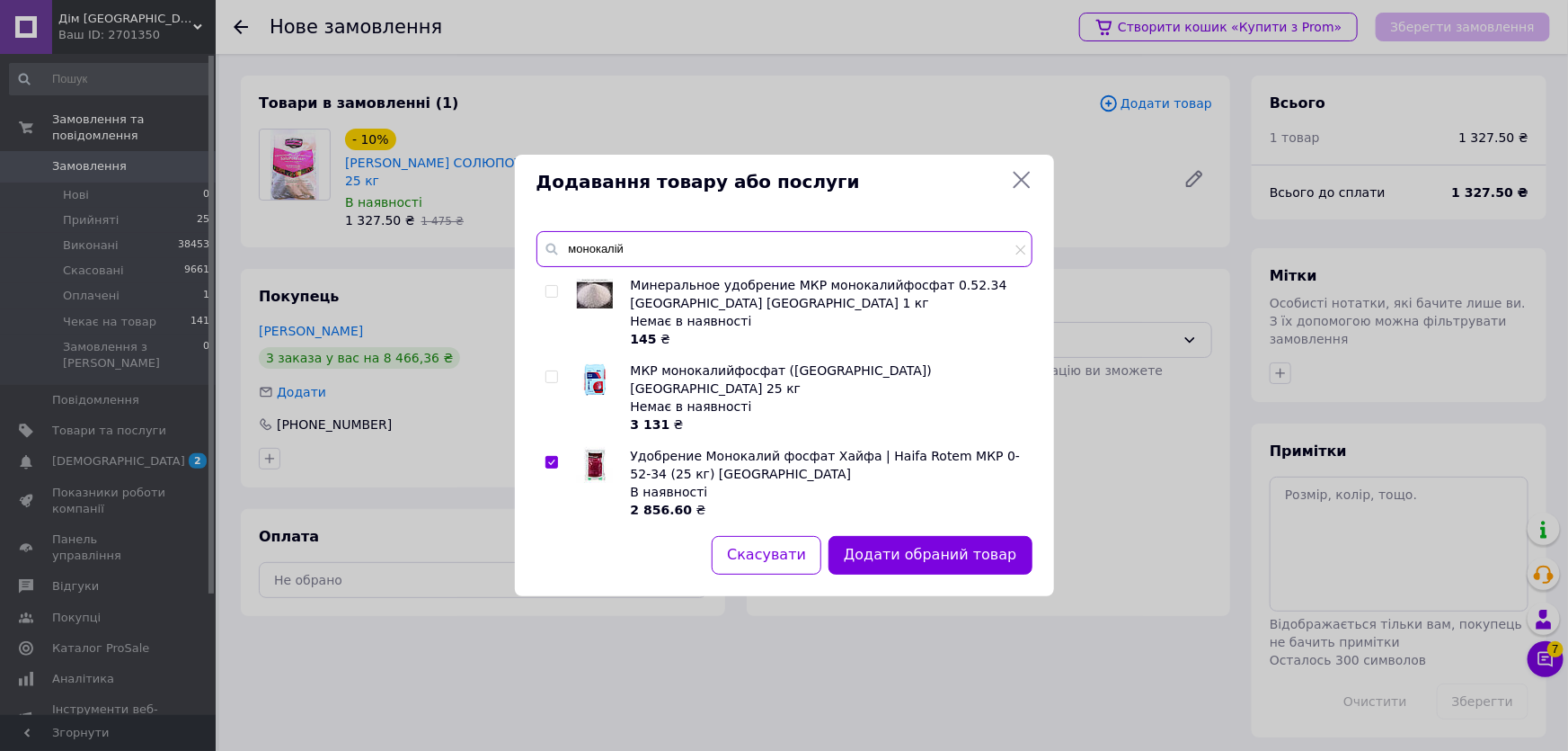
click at [877, 249] on input "монокалій" at bounding box center [784, 249] width 496 height 36
click at [877, 250] on input "монокалій" at bounding box center [784, 249] width 496 height 36
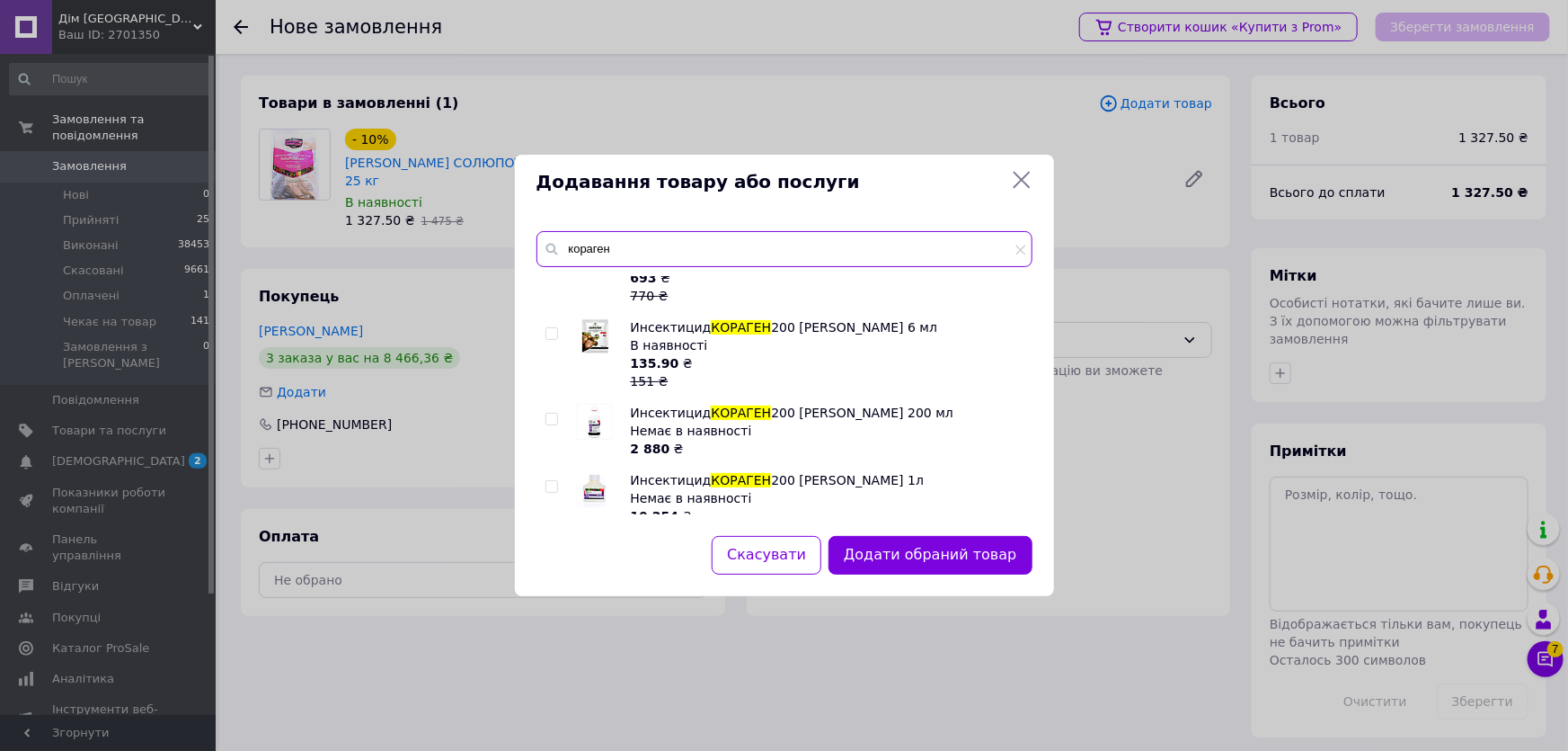
scroll to position [0, 0]
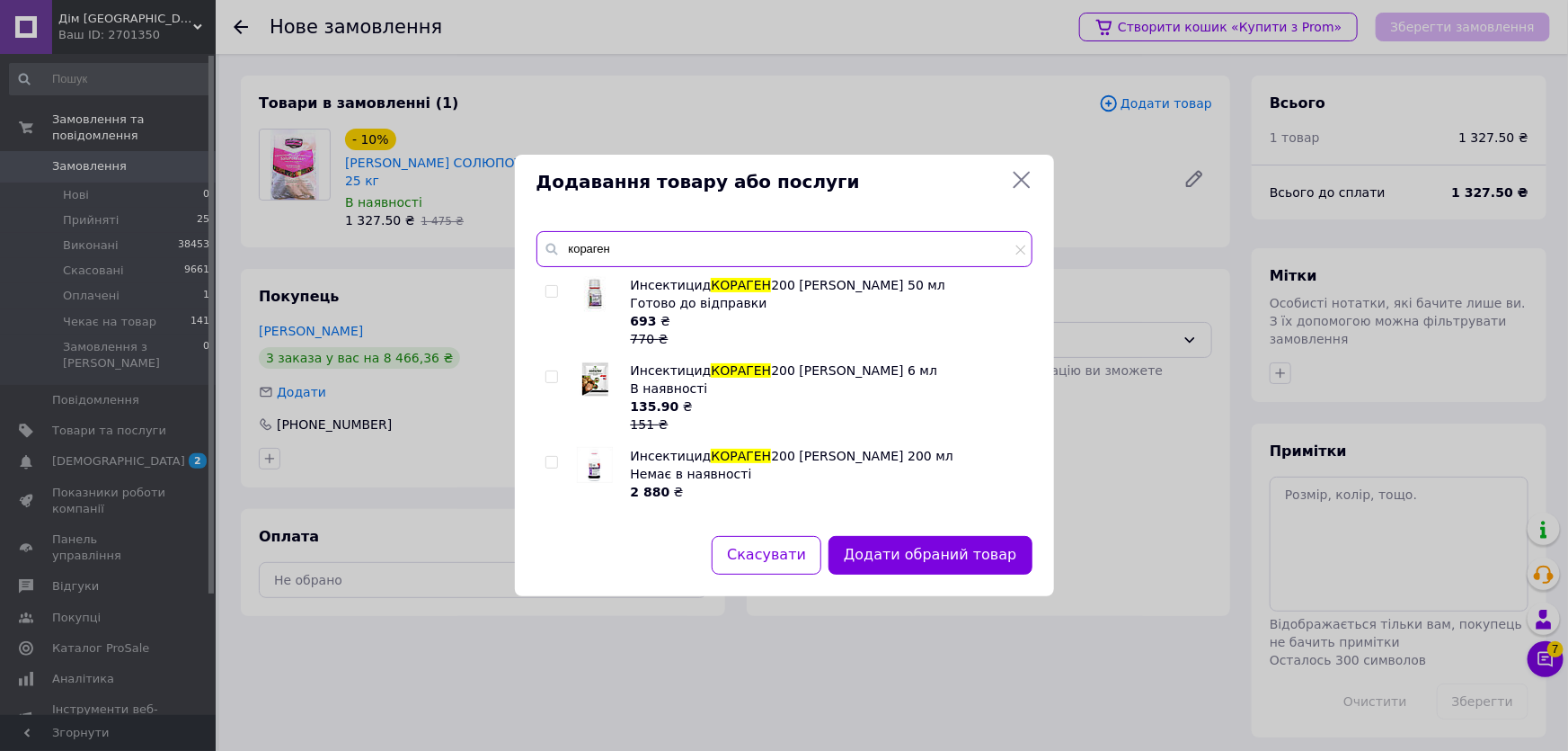
type input "кораген"
click at [548, 288] on input "checkbox" at bounding box center [551, 292] width 12 height 12
checkbox input "true"
click at [940, 561] on button "Додати обрані товари" at bounding box center [932, 554] width 197 height 38
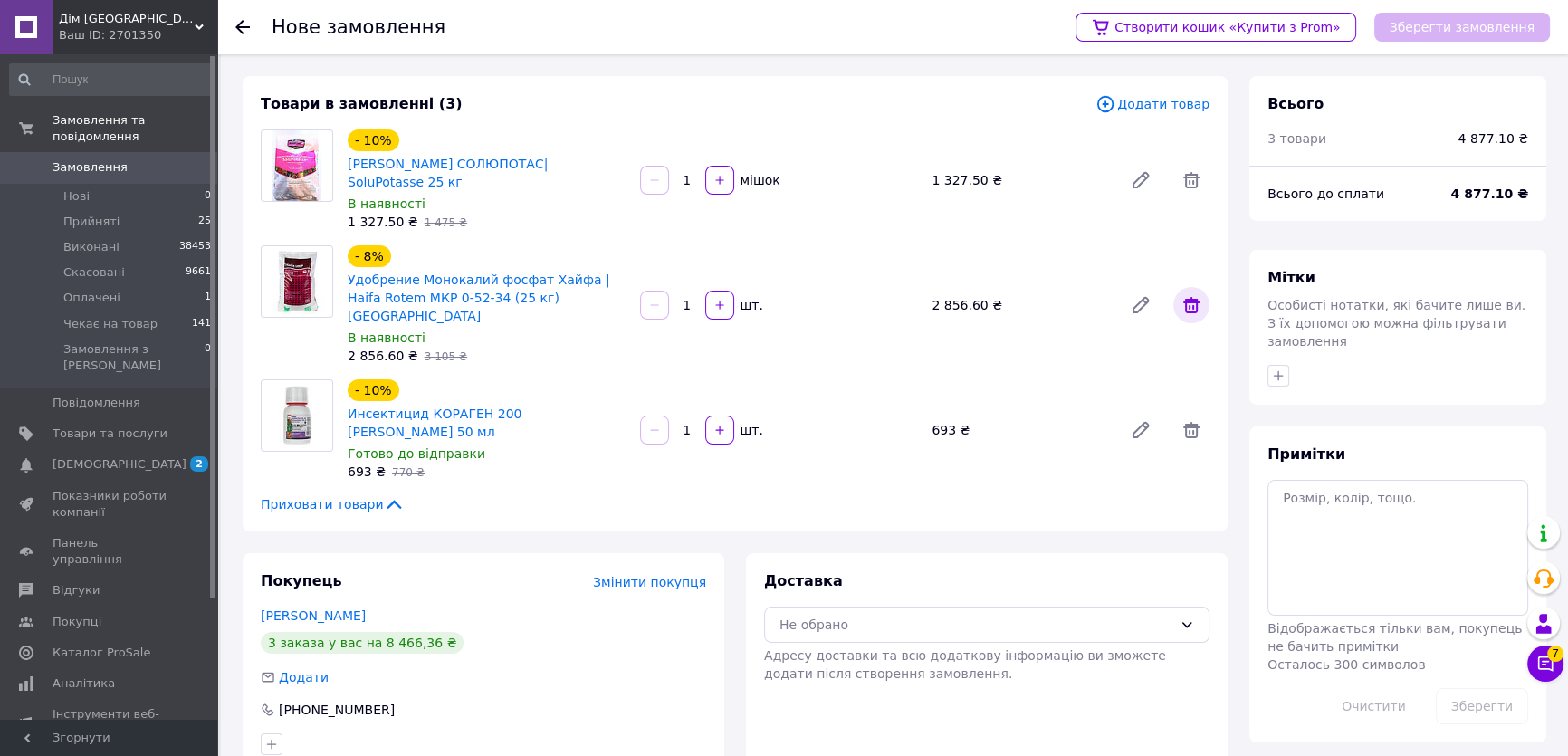
click at [1196, 297] on icon at bounding box center [1191, 305] width 16 height 16
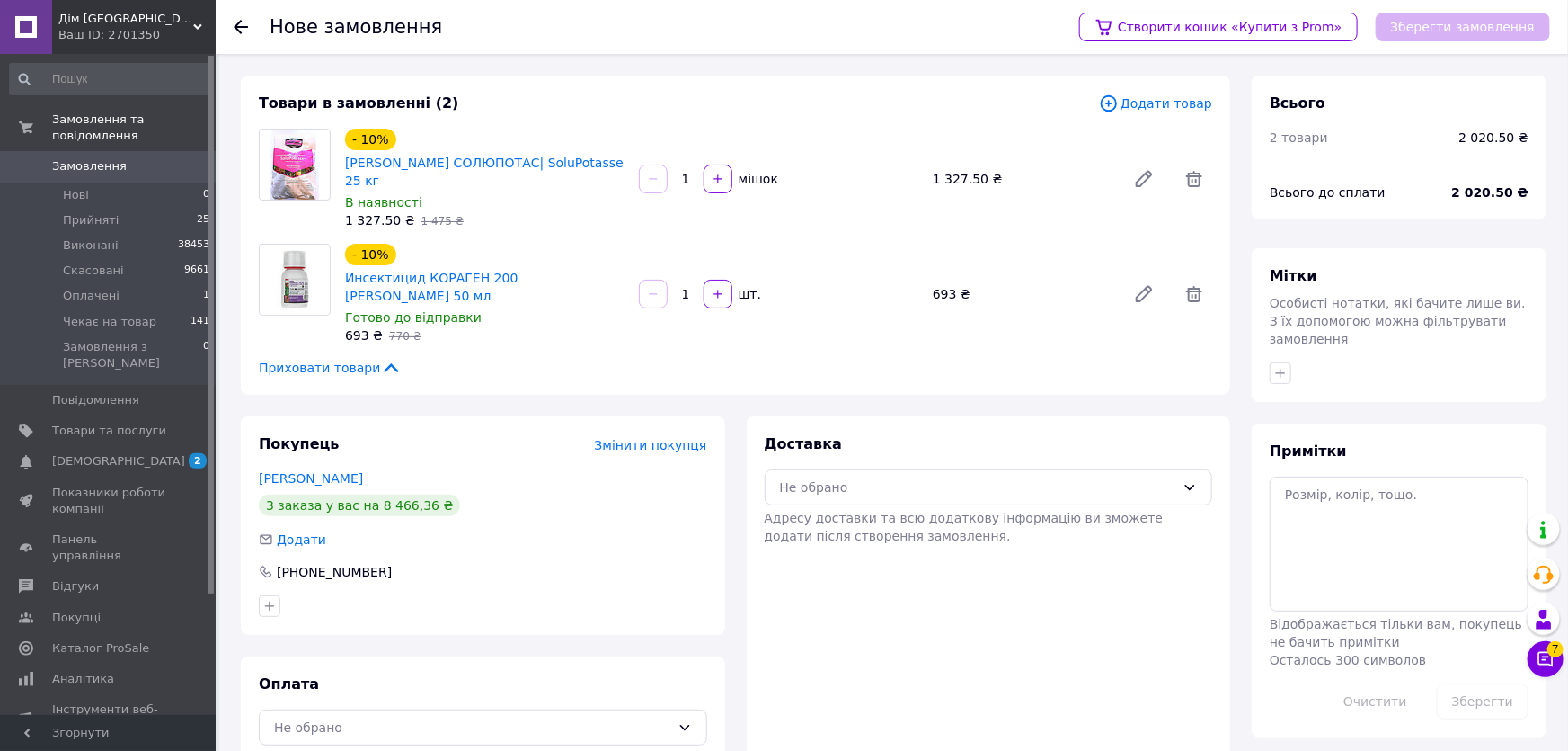
click at [958, 281] on div "693 ₴" at bounding box center [1022, 294] width 194 height 26
click at [1148, 107] on span "Додати товар" at bounding box center [1154, 103] width 113 height 20
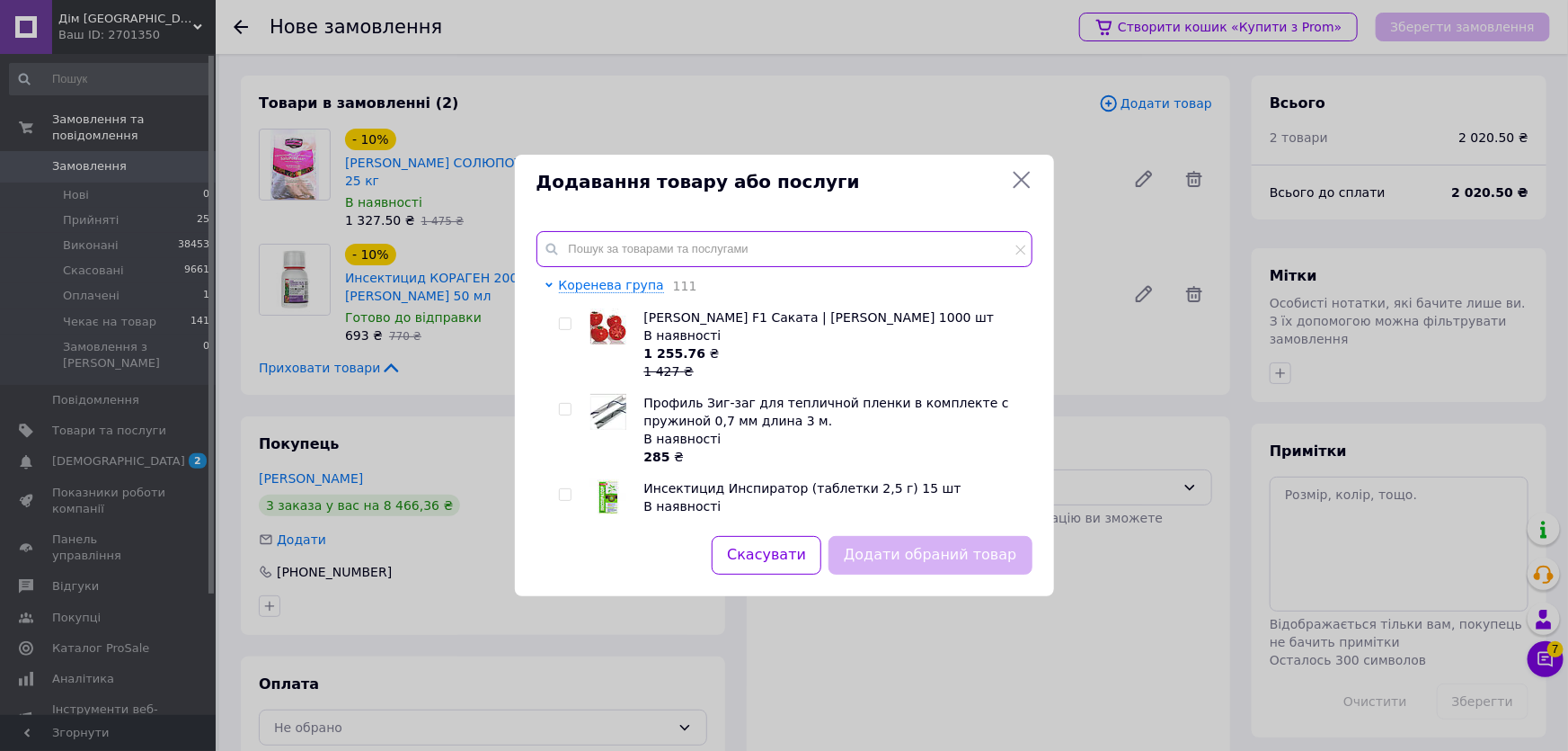
click at [807, 237] on input "text" at bounding box center [784, 249] width 496 height 36
click at [802, 244] on input "text" at bounding box center [784, 249] width 496 height 36
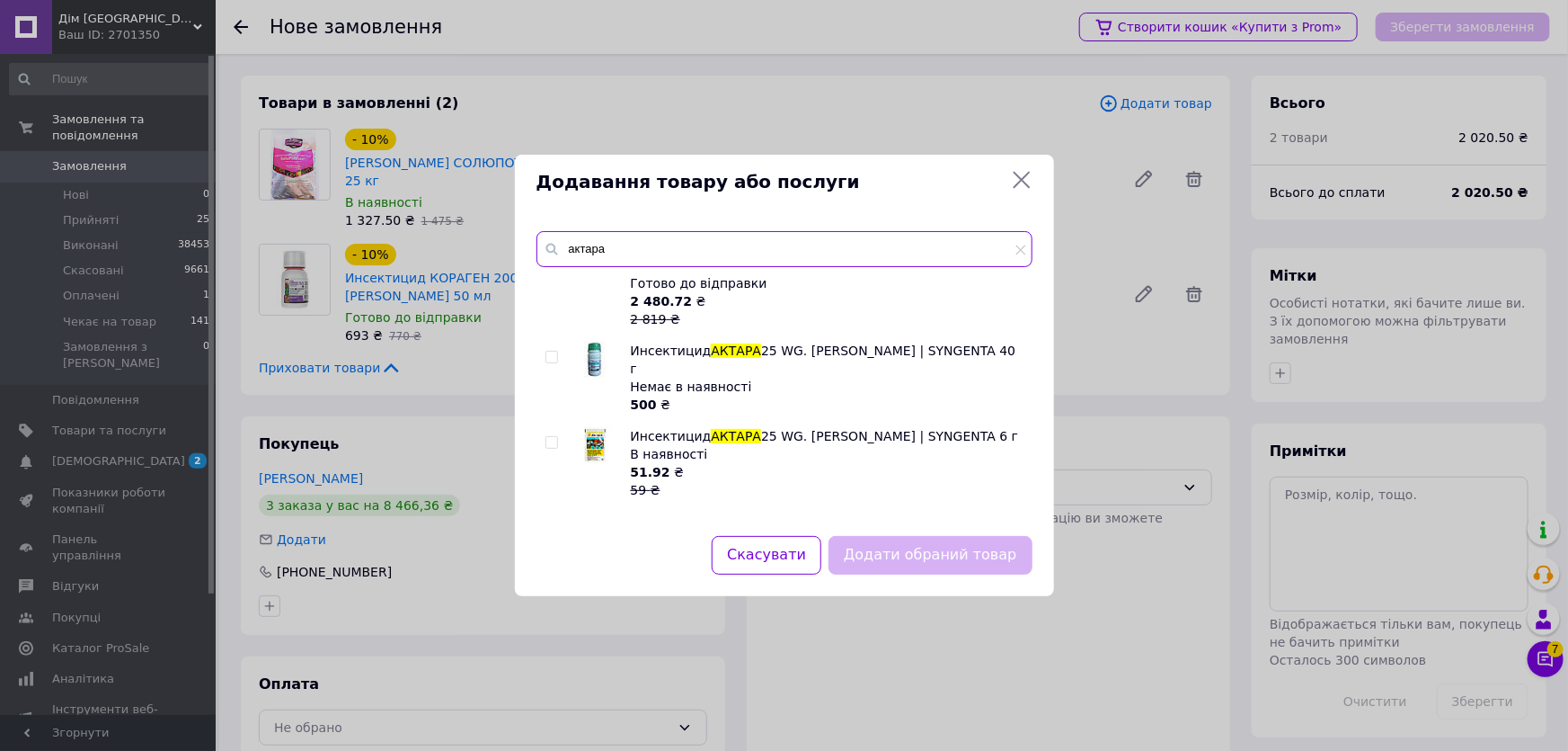
scroll to position [72, 0]
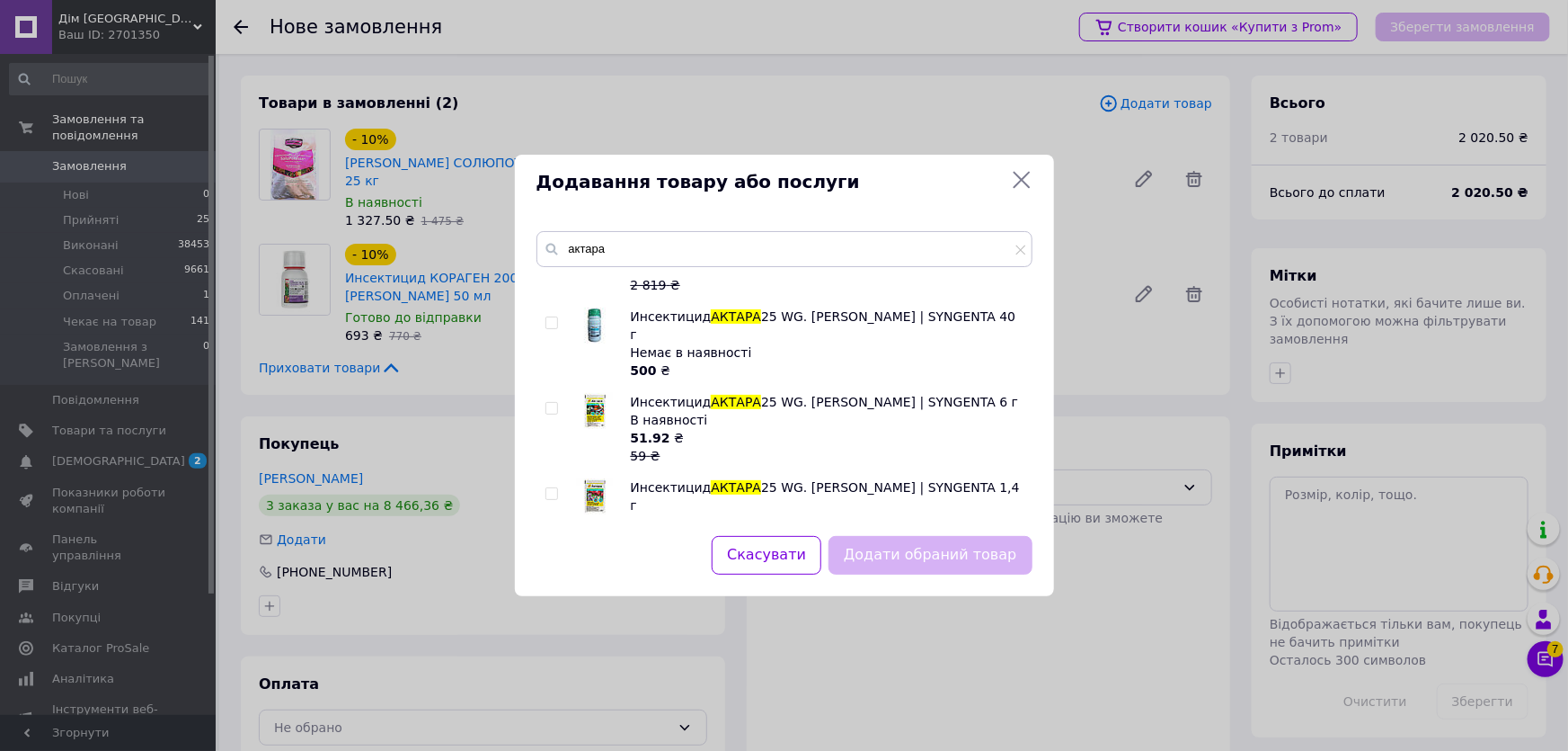
click at [683, 411] on div "В наявності" at bounding box center [826, 420] width 392 height 18
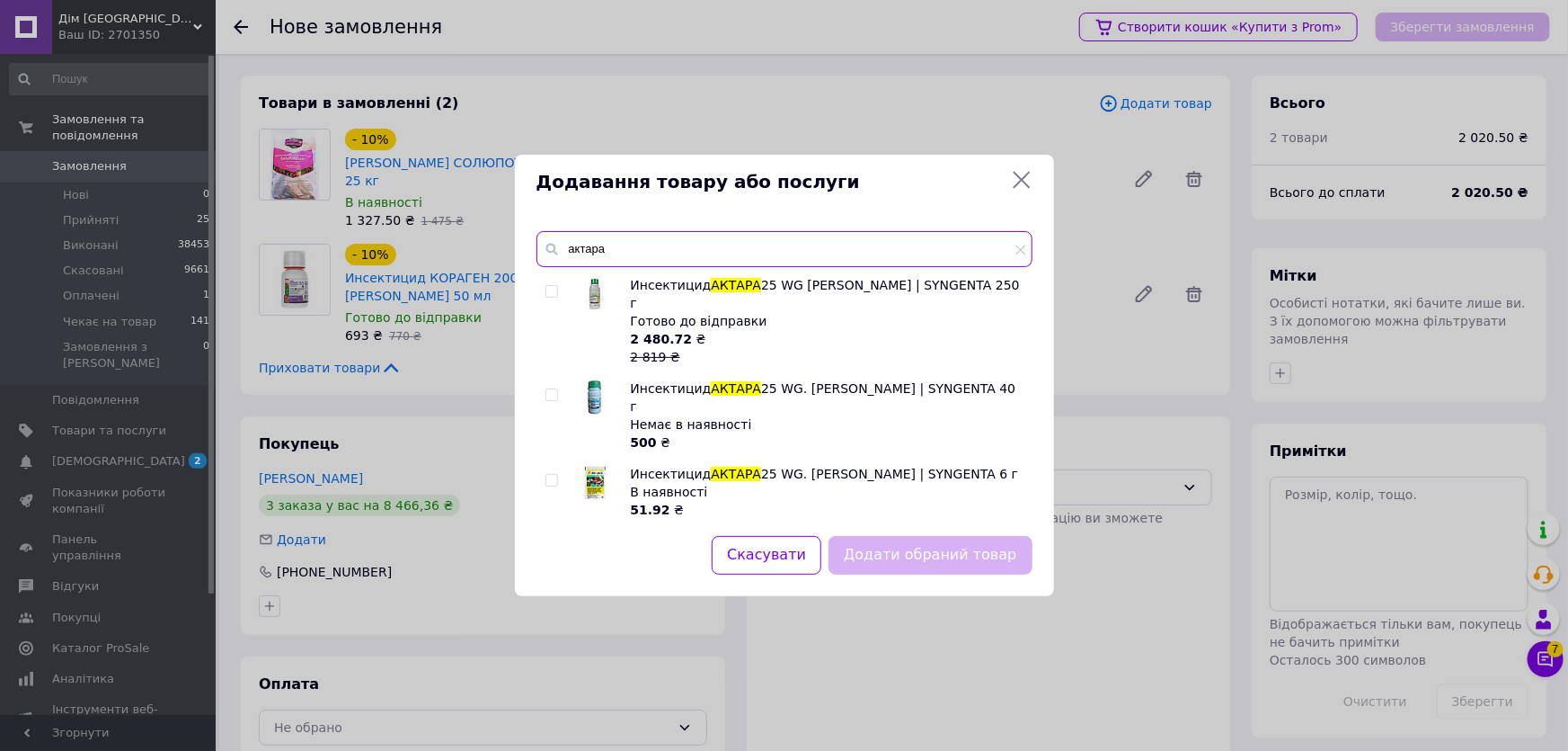
click at [623, 241] on input "актара" at bounding box center [784, 249] width 496 height 36
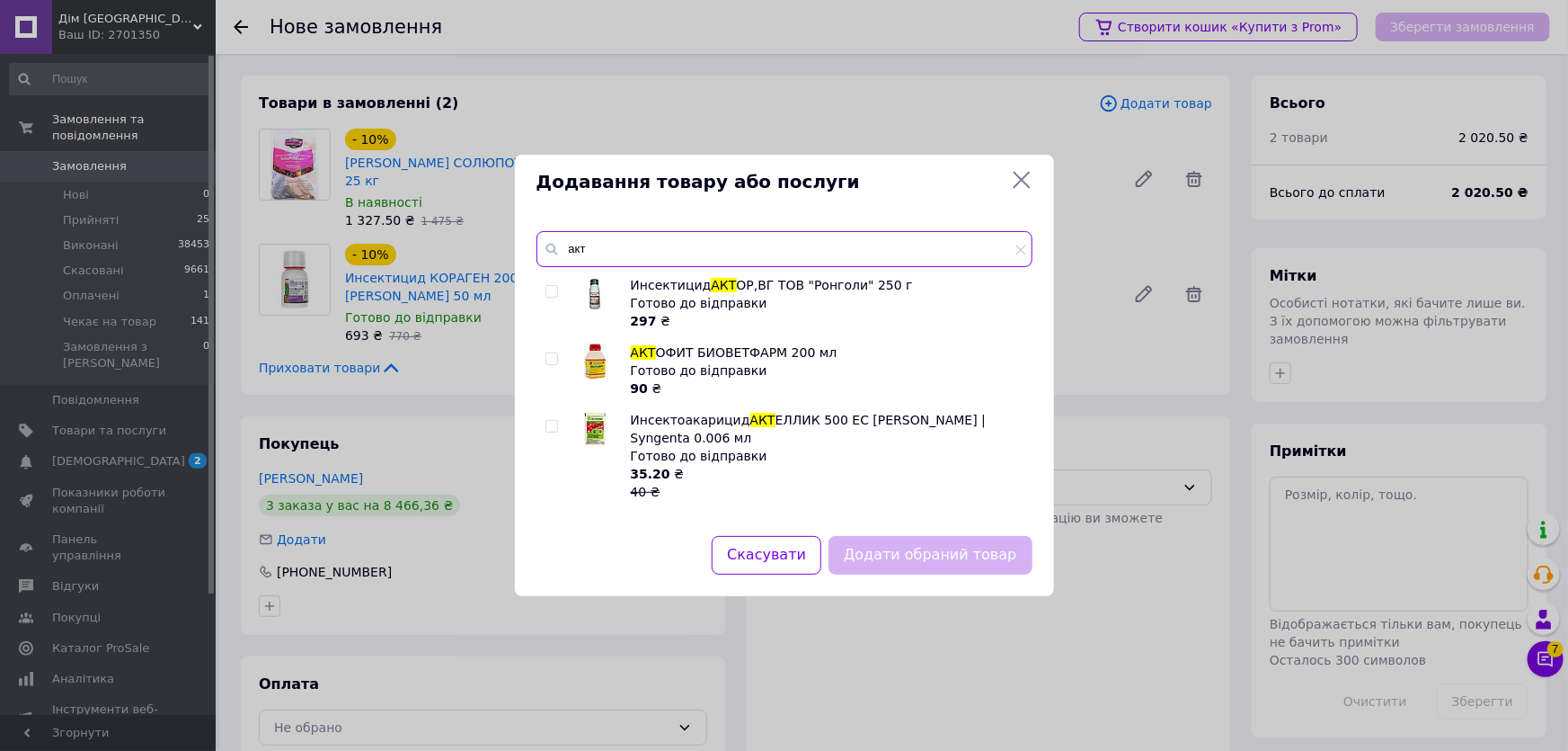
click at [651, 246] on input "акт" at bounding box center [784, 249] width 496 height 36
type input "актАРА"
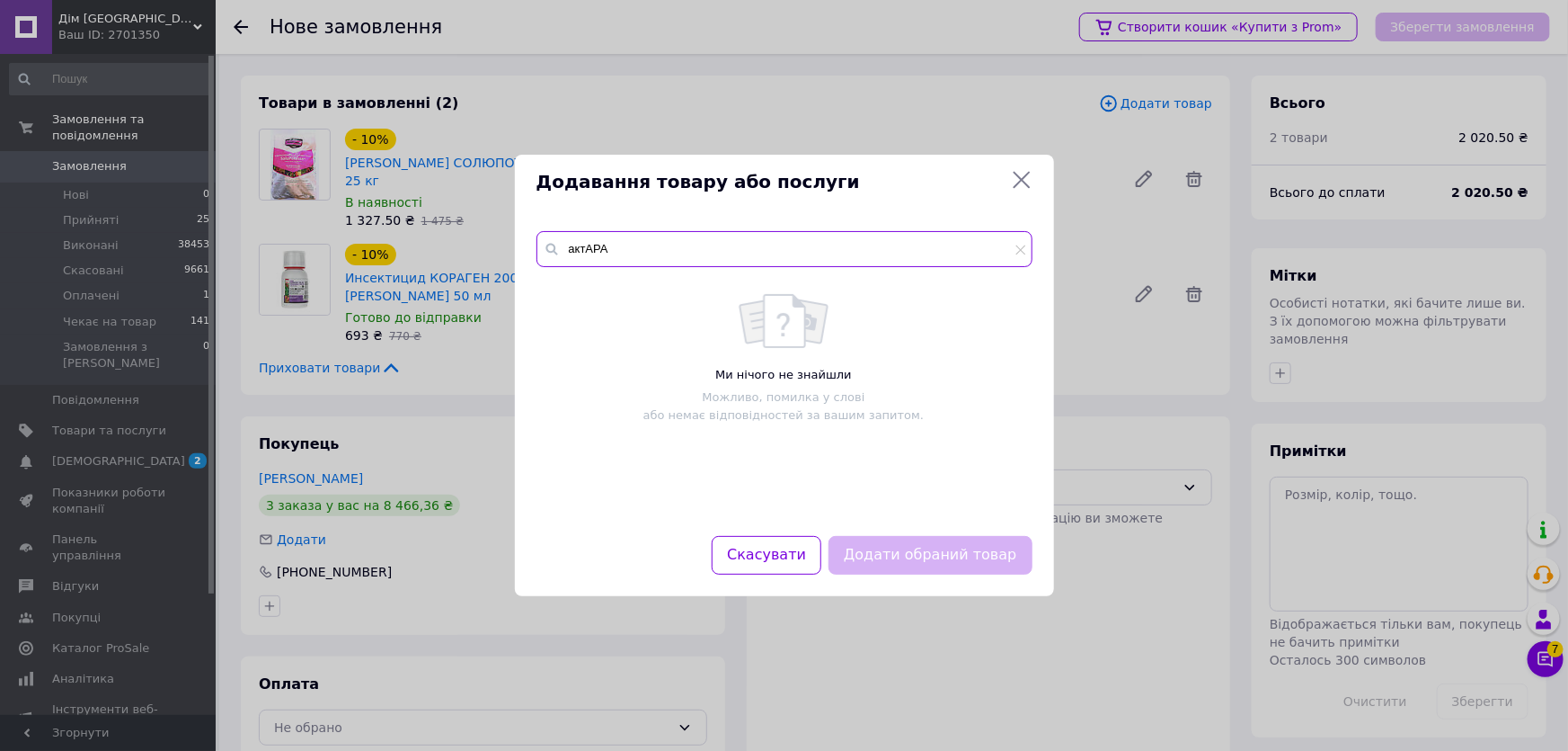
click at [661, 255] on input "актАРА" at bounding box center [784, 249] width 496 height 36
click at [678, 237] on input "актАРА" at bounding box center [784, 249] width 496 height 36
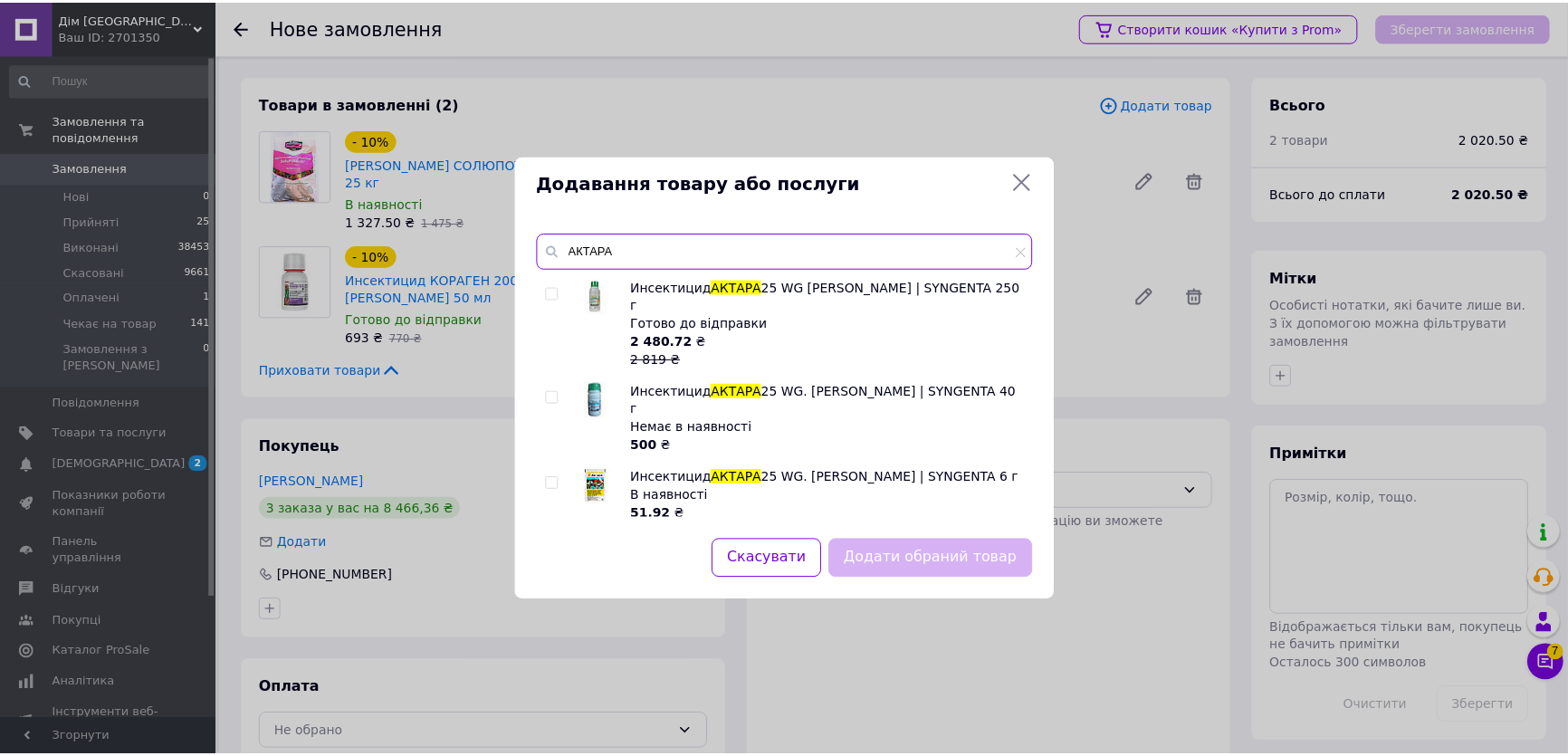
scroll to position [72, 0]
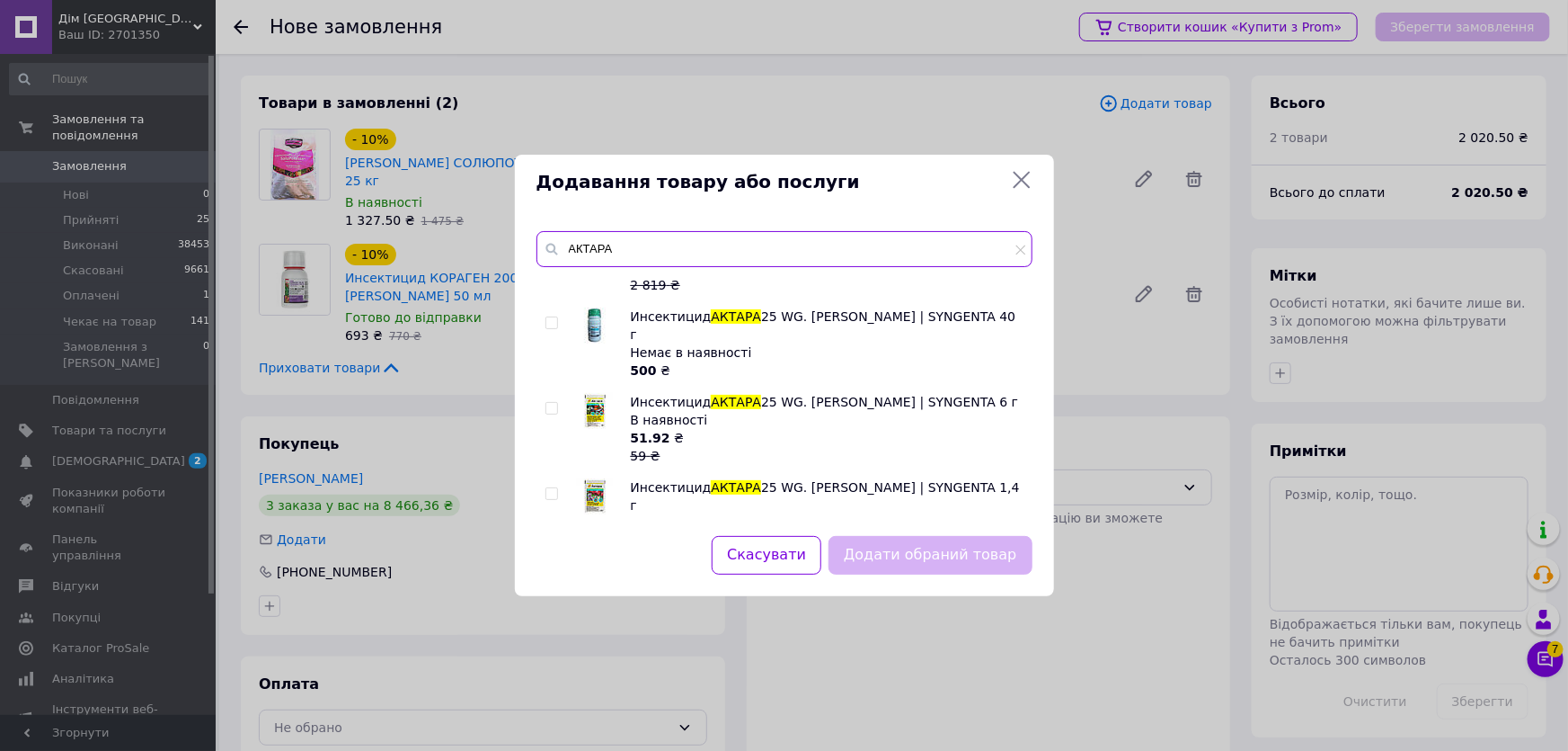
type input "АКТАРА"
drag, startPoint x: 661, startPoint y: 385, endPoint x: 683, endPoint y: 384, distance: 22.0
click at [683, 411] on div "В наявності" at bounding box center [826, 420] width 392 height 18
click at [550, 403] on input "checkbox" at bounding box center [551, 409] width 12 height 12
checkbox input "true"
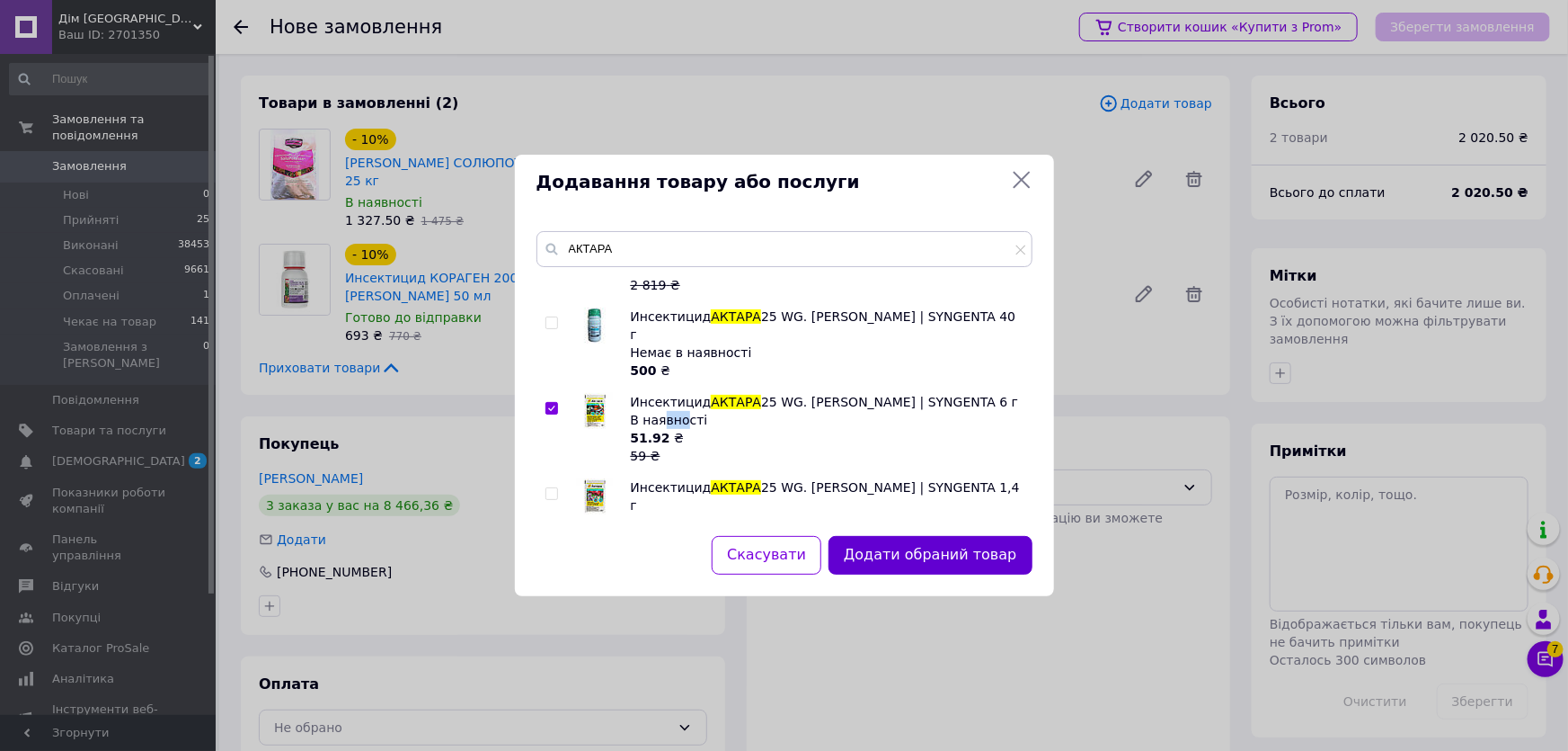
click at [979, 556] on button "Додати обраний товар" at bounding box center [929, 554] width 203 height 38
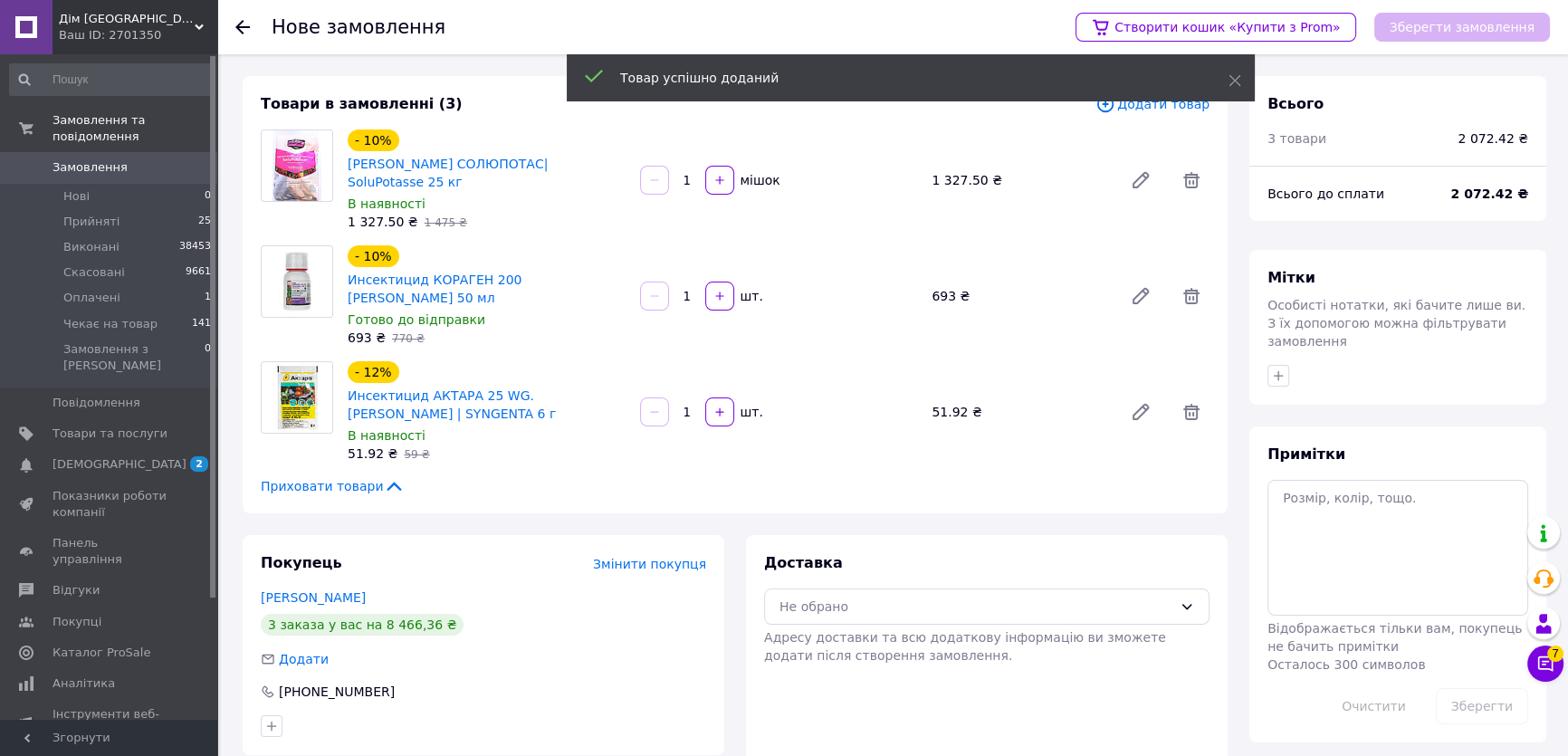
click at [754, 403] on div "шт." at bounding box center [749, 412] width 29 height 18
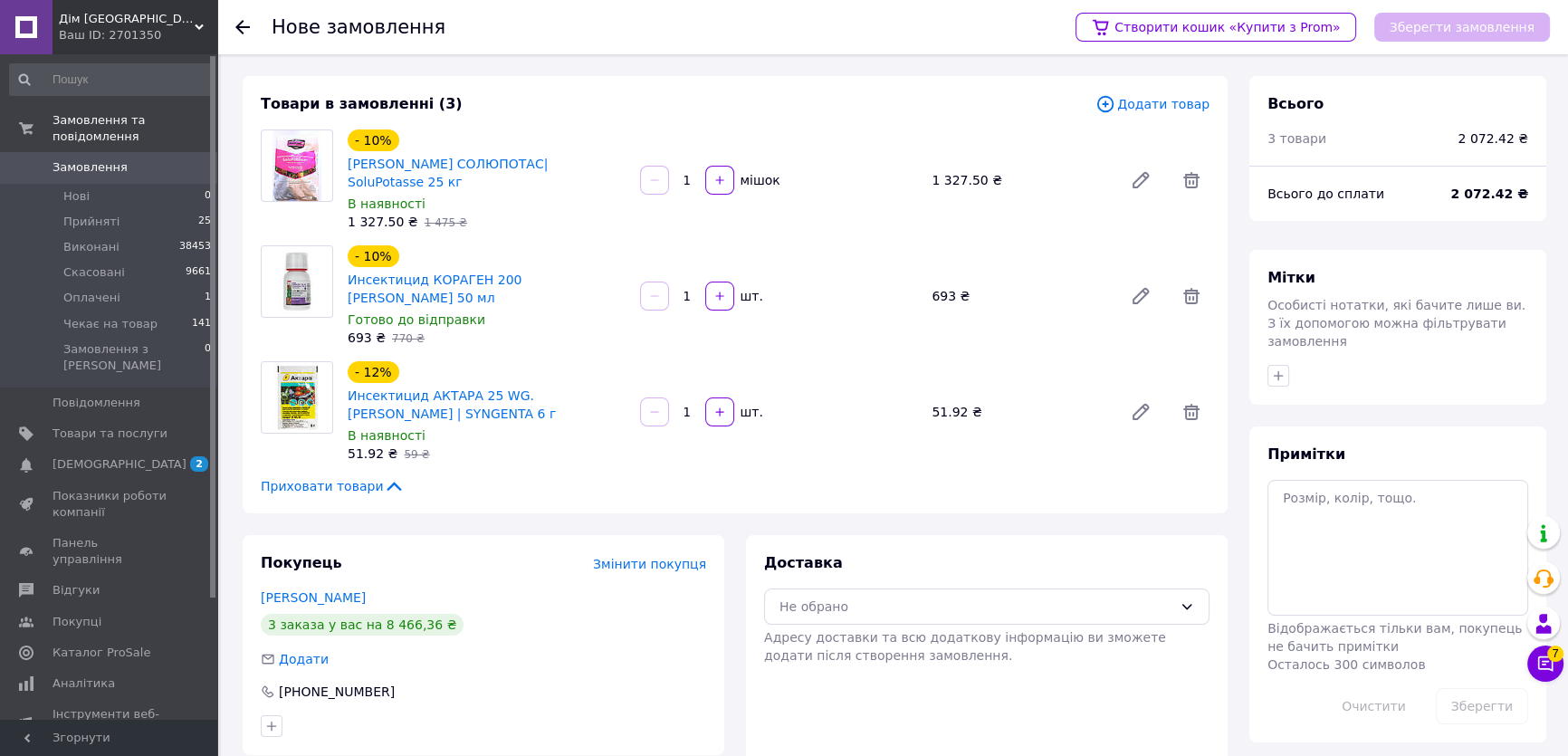
click at [1136, 99] on span "Додати товар" at bounding box center [1151, 104] width 114 height 20
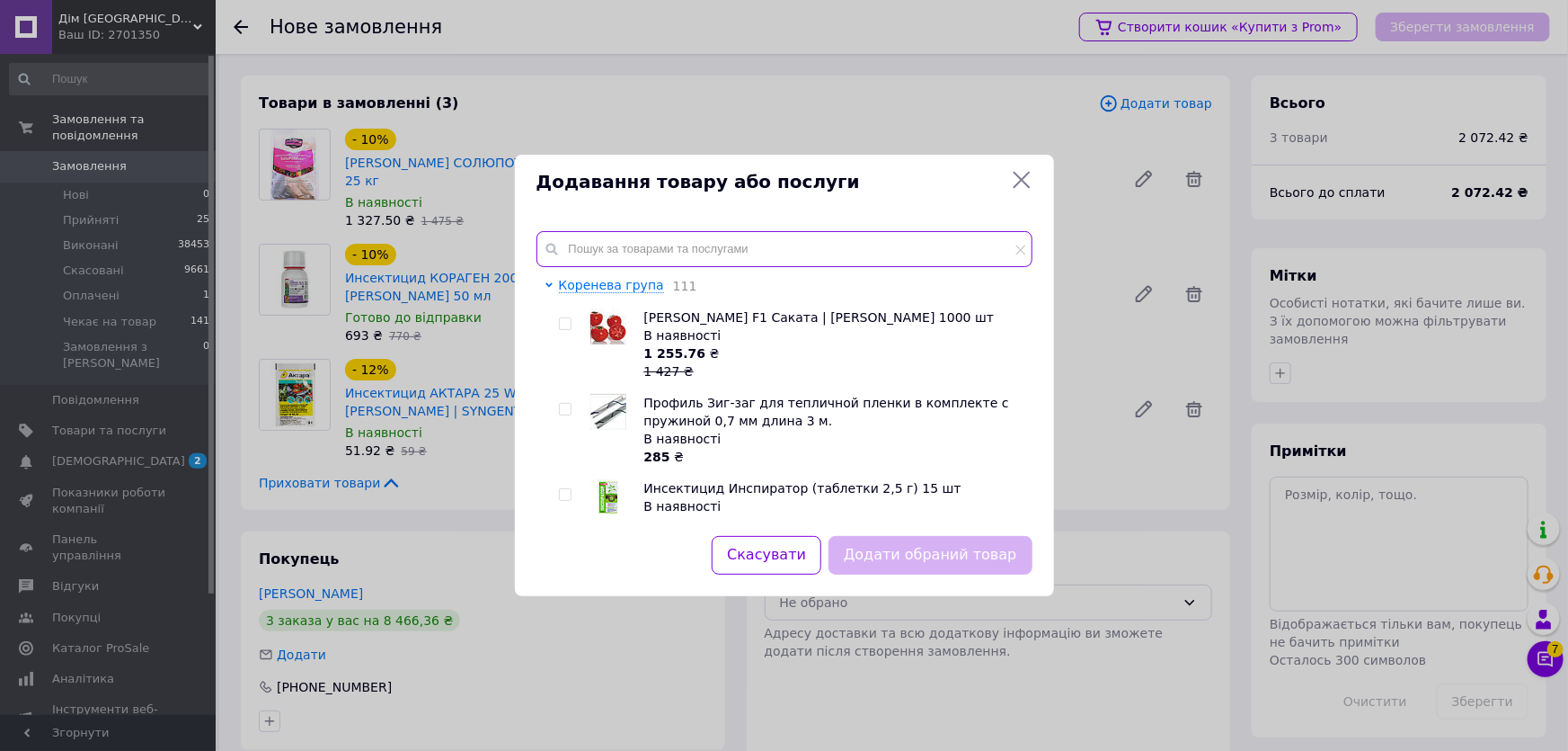
click at [759, 248] on input "text" at bounding box center [784, 249] width 496 height 36
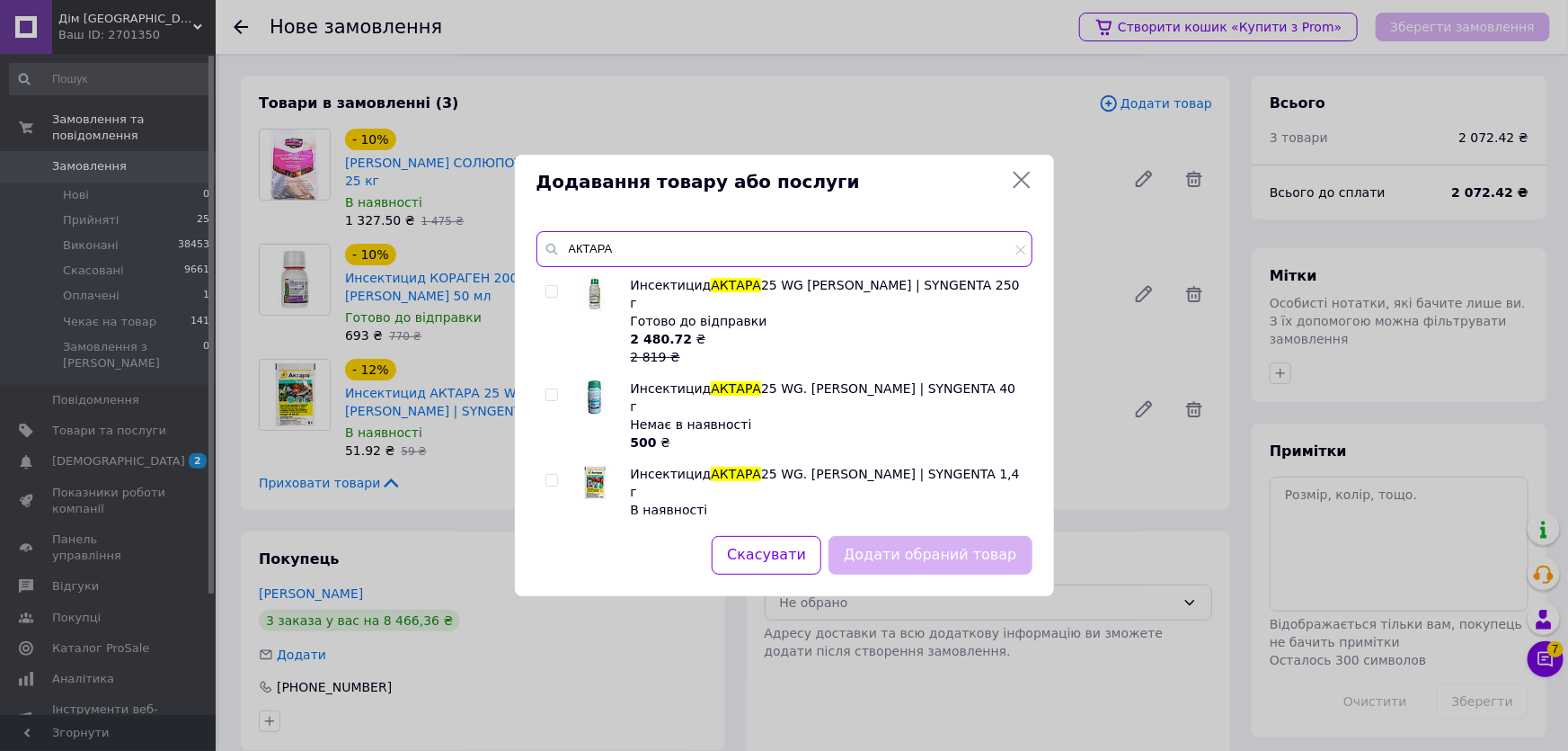
type input "АКТАРА"
drag, startPoint x: 676, startPoint y: 463, endPoint x: 690, endPoint y: 463, distance: 14.0
click at [690, 500] on div "В наявності" at bounding box center [826, 509] width 392 height 18
click at [552, 475] on input "checkbox" at bounding box center [551, 481] width 12 height 12
checkbox input "true"
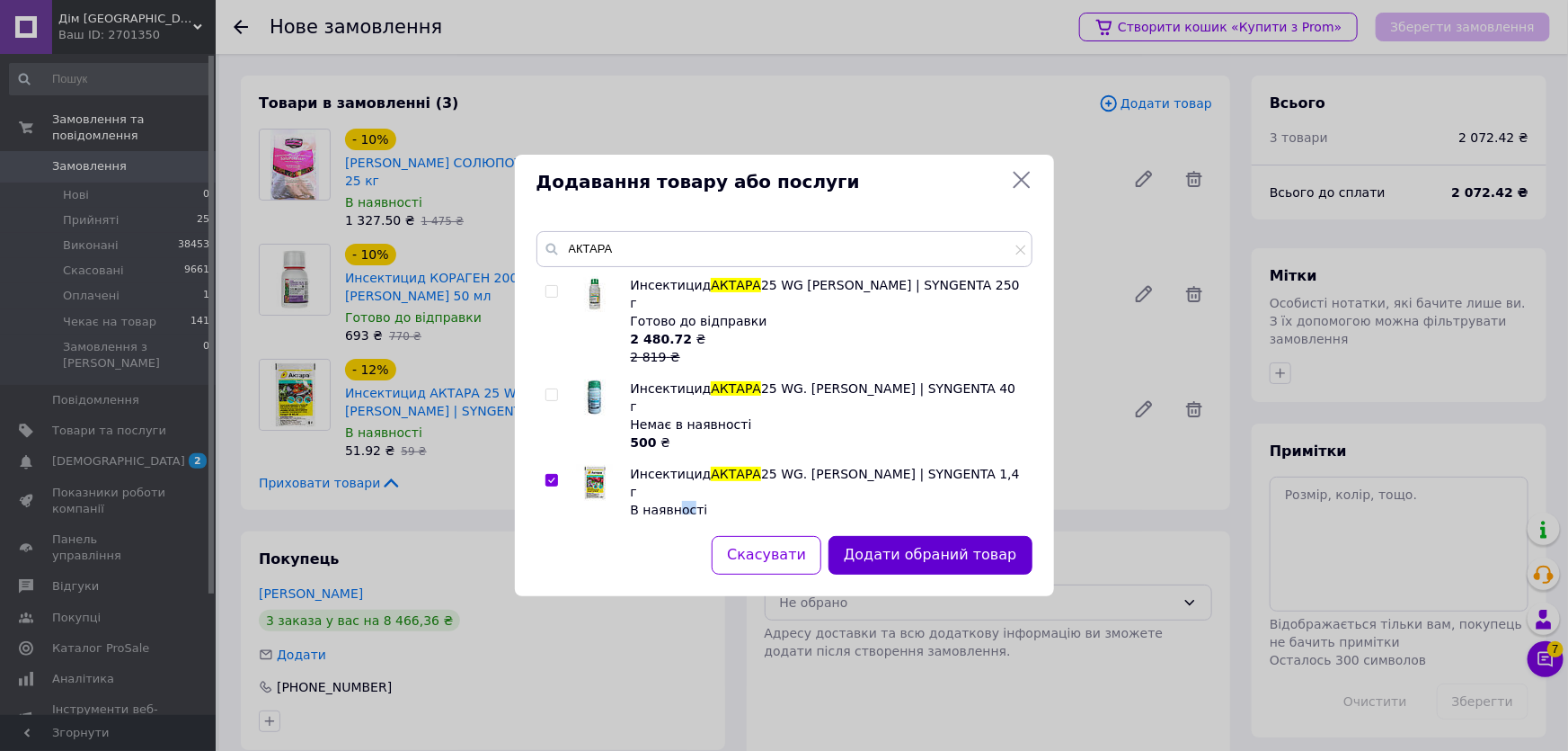
click at [924, 549] on button "Додати обраний товар" at bounding box center [929, 554] width 203 height 38
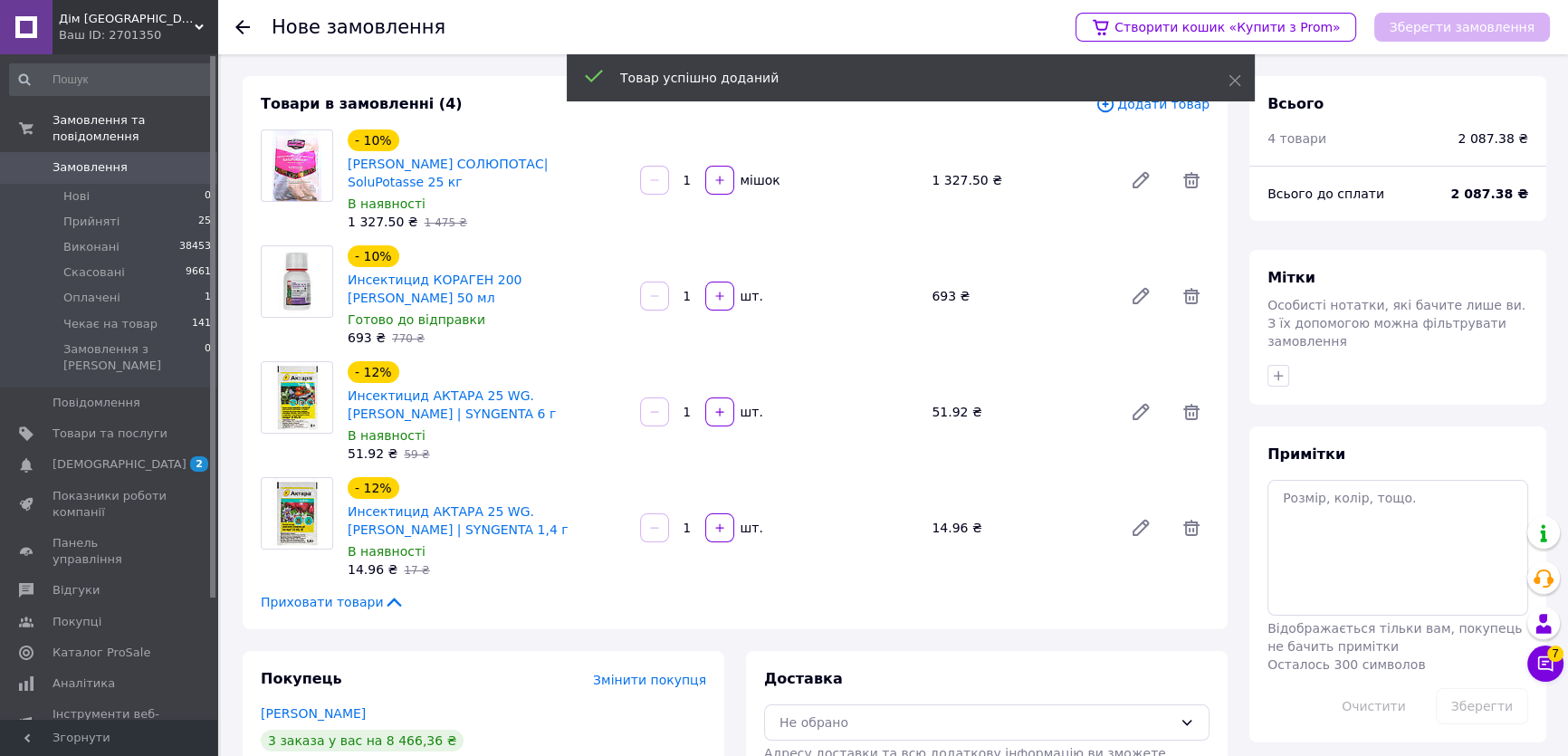
click at [689, 521] on input "1" at bounding box center [686, 528] width 29 height 14
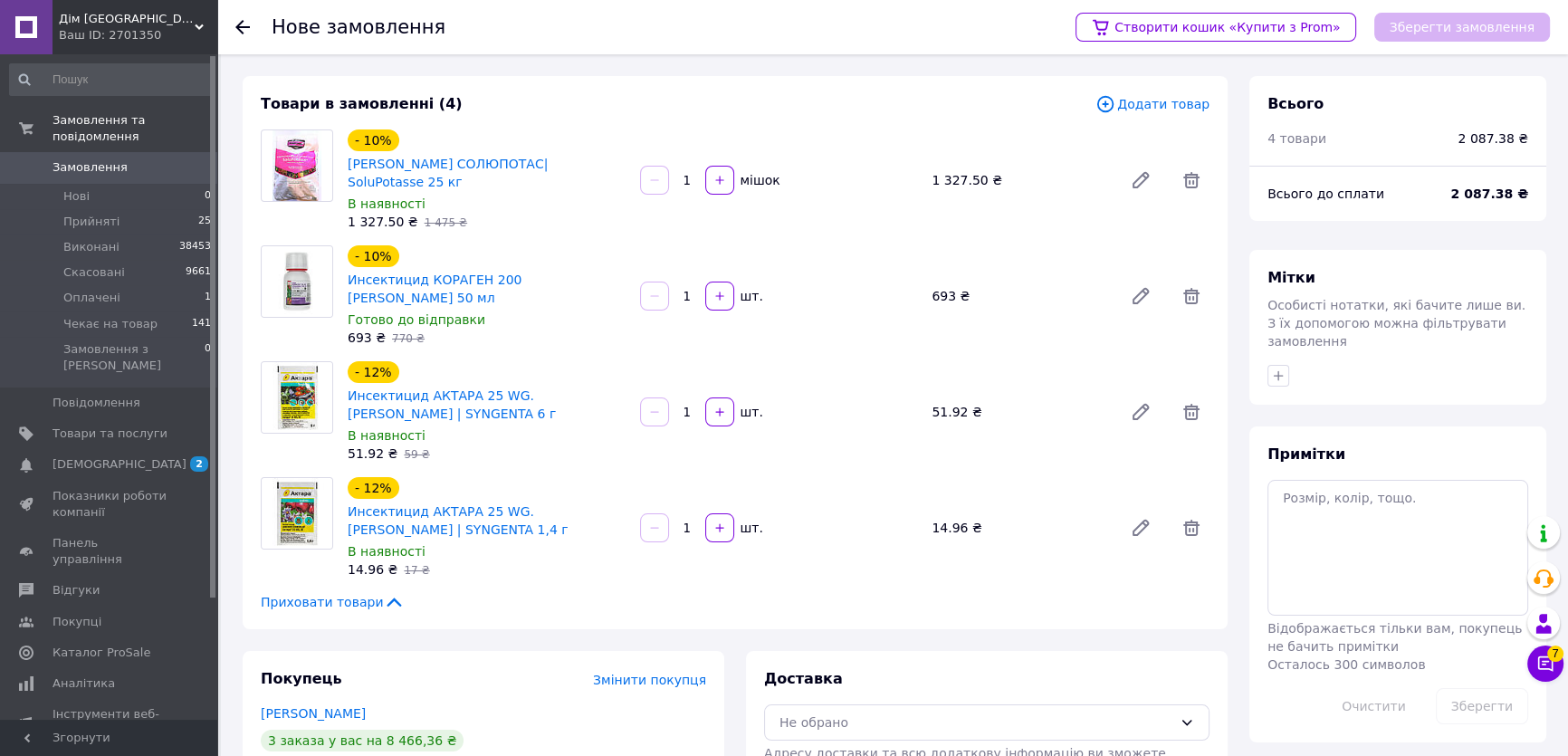
click at [682, 406] on input "1" at bounding box center [686, 413] width 29 height 14
click at [690, 406] on input "1" at bounding box center [686, 413] width 29 height 14
click at [686, 521] on input "1" at bounding box center [686, 528] width 29 height 14
click at [690, 521] on input "1" at bounding box center [686, 528] width 29 height 14
click at [688, 521] on input "1" at bounding box center [686, 528] width 29 height 14
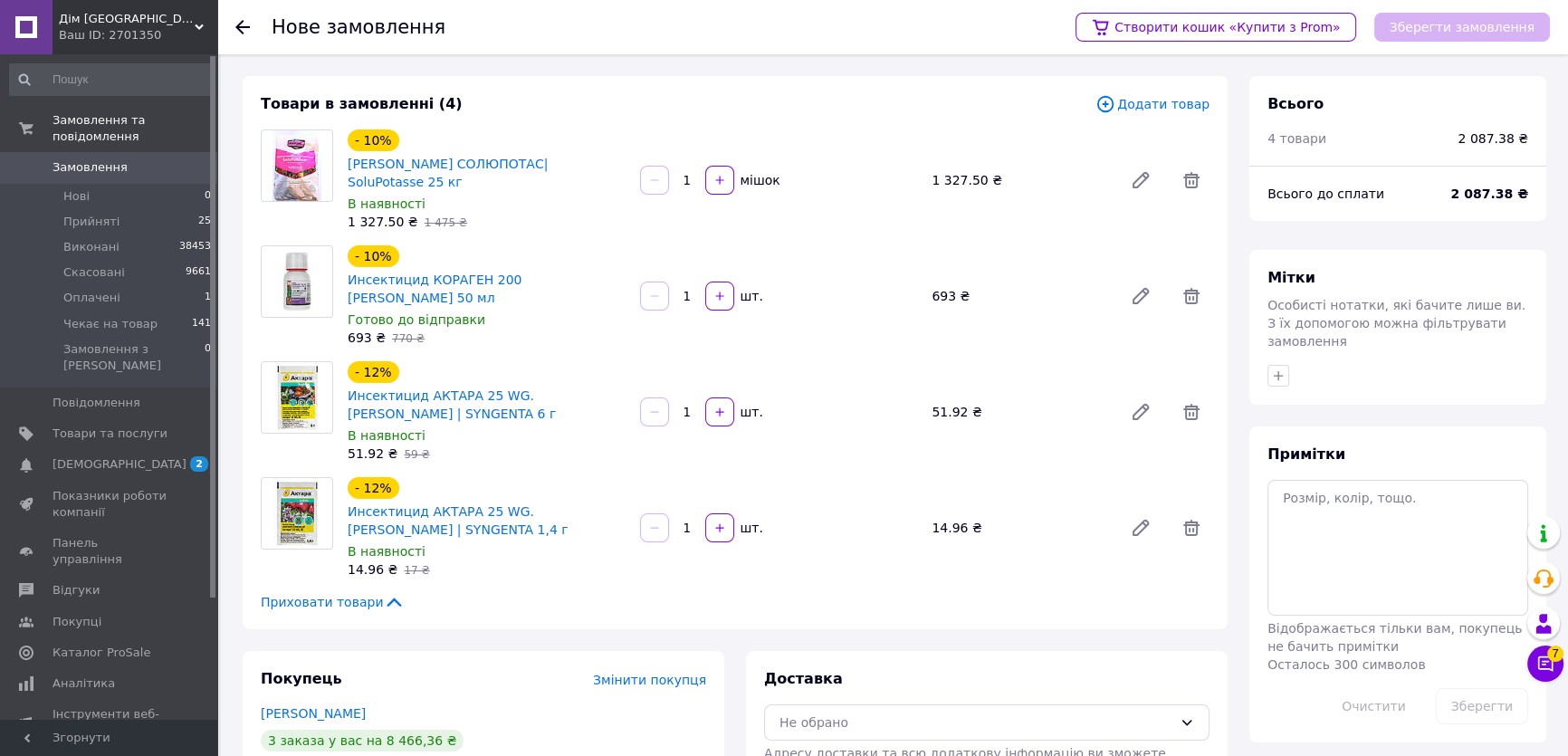
click at [688, 521] on input "1" at bounding box center [686, 528] width 29 height 14
click at [694, 521] on input "1" at bounding box center [686, 528] width 29 height 14
click at [686, 521] on input "1" at bounding box center [686, 528] width 29 height 14
click at [695, 521] on input "1" at bounding box center [686, 528] width 29 height 14
type input "15"
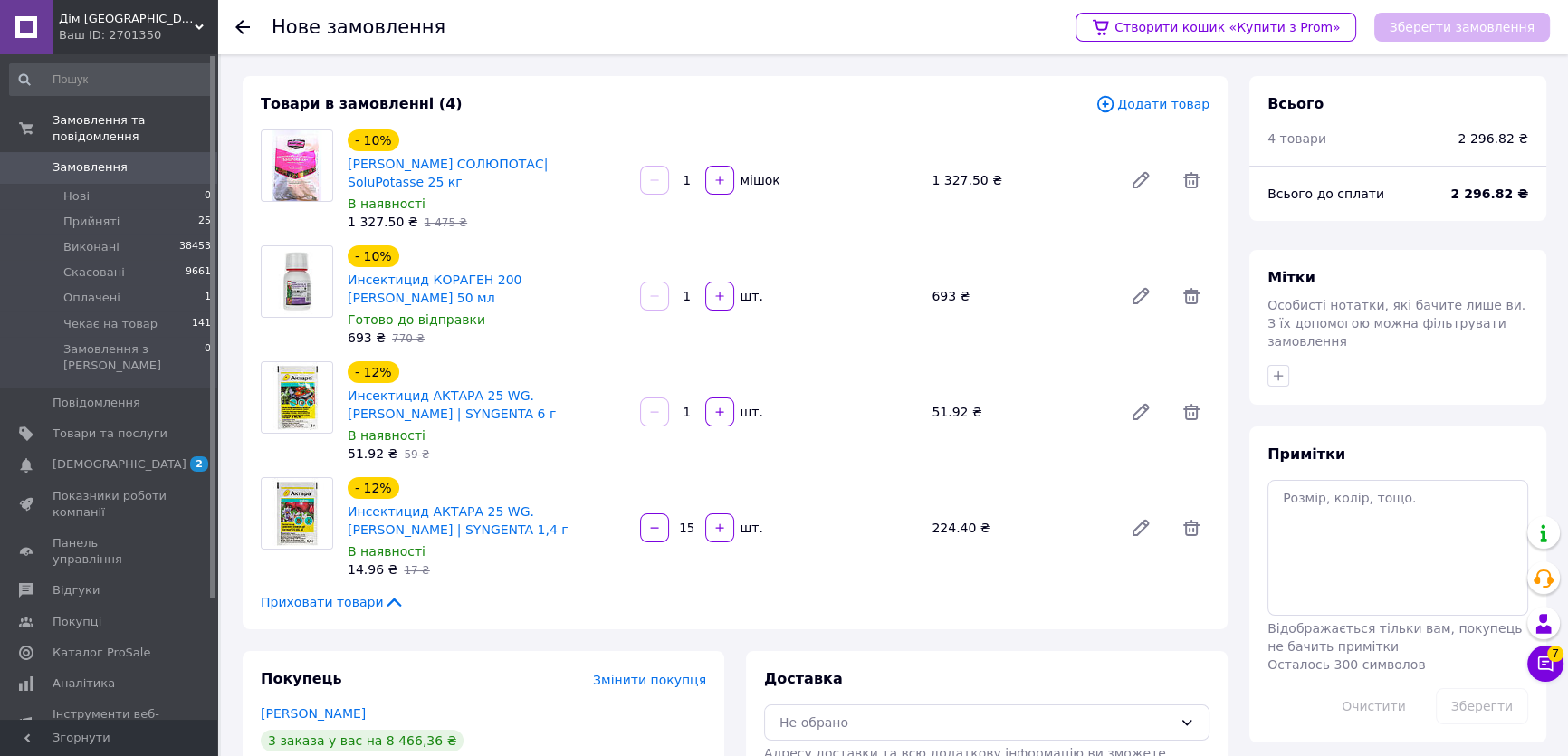
click at [946, 399] on div "51.92 ₴" at bounding box center [1020, 412] width 191 height 26
click at [1189, 404] on icon at bounding box center [1191, 412] width 16 height 16
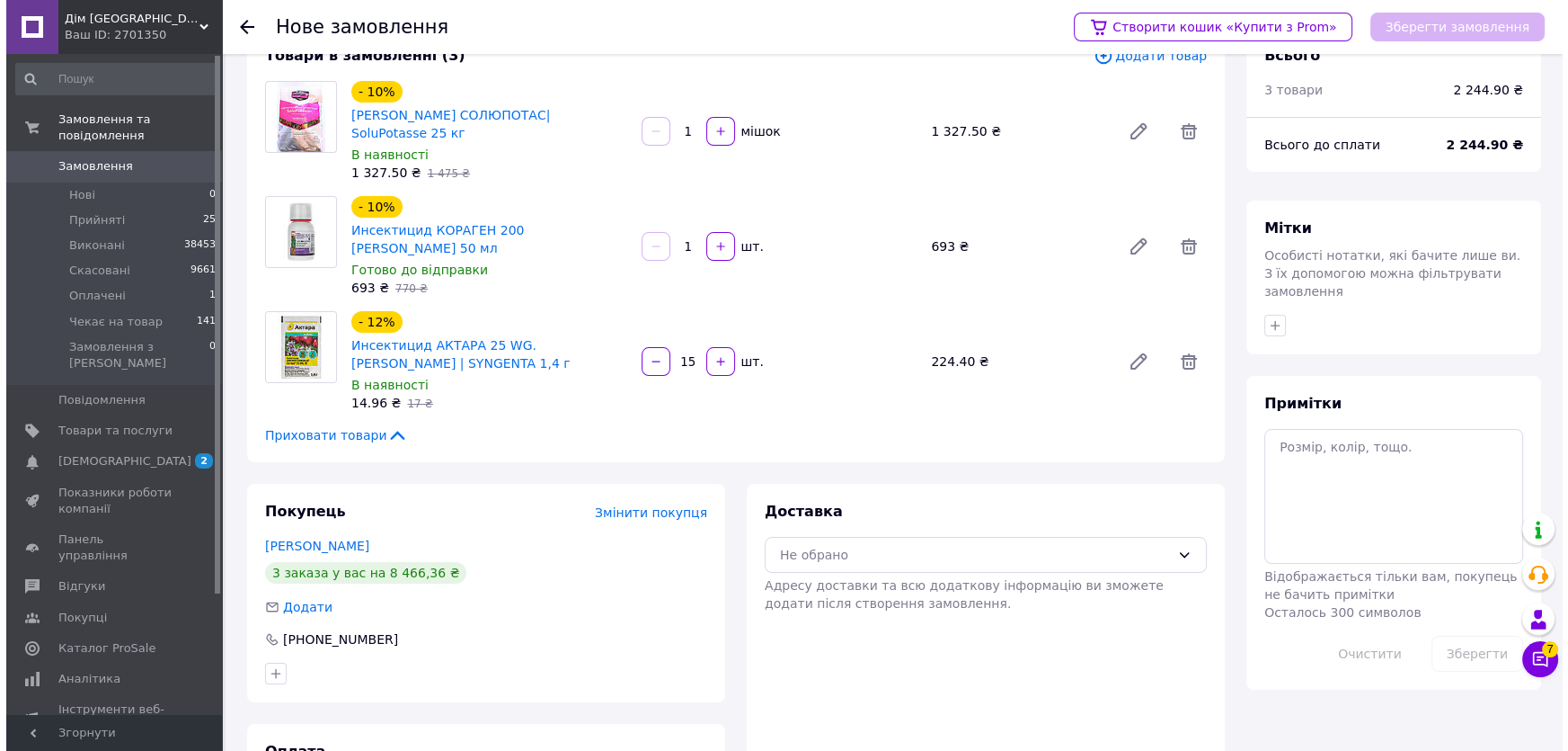
scroll to position [0, 0]
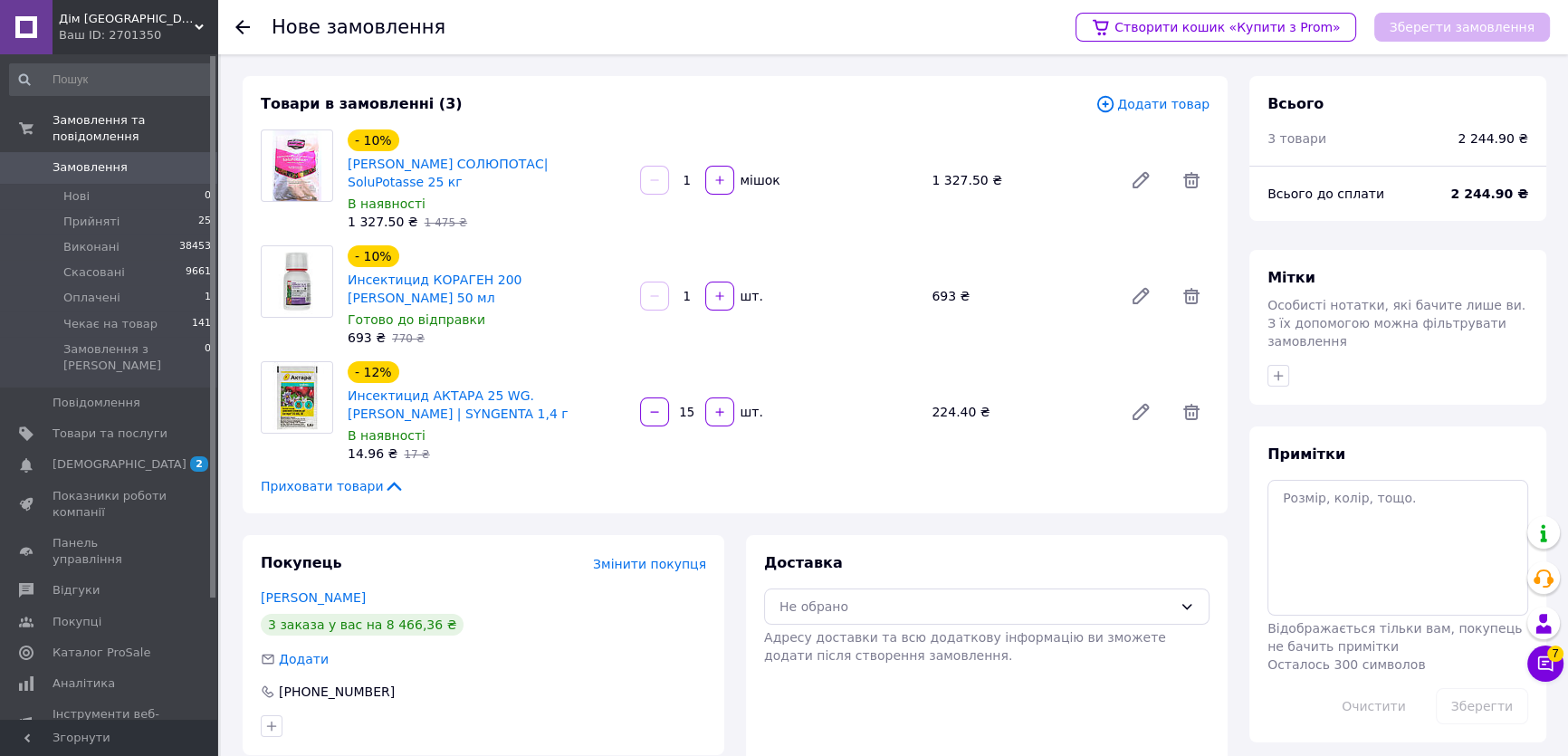
click at [1148, 109] on span "Додати товар" at bounding box center [1151, 104] width 114 height 20
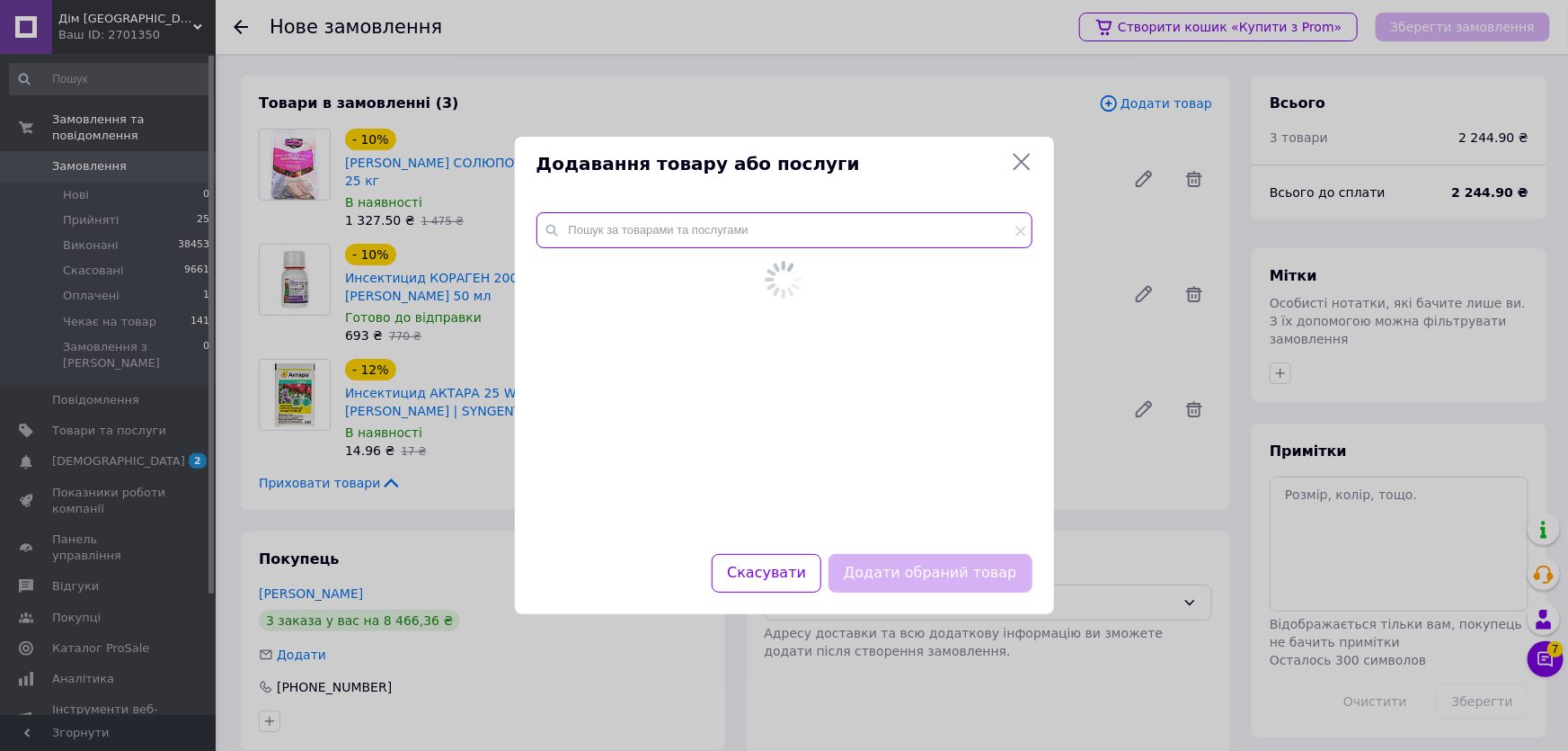
click at [763, 229] on div at bounding box center [784, 372] width 539 height 363
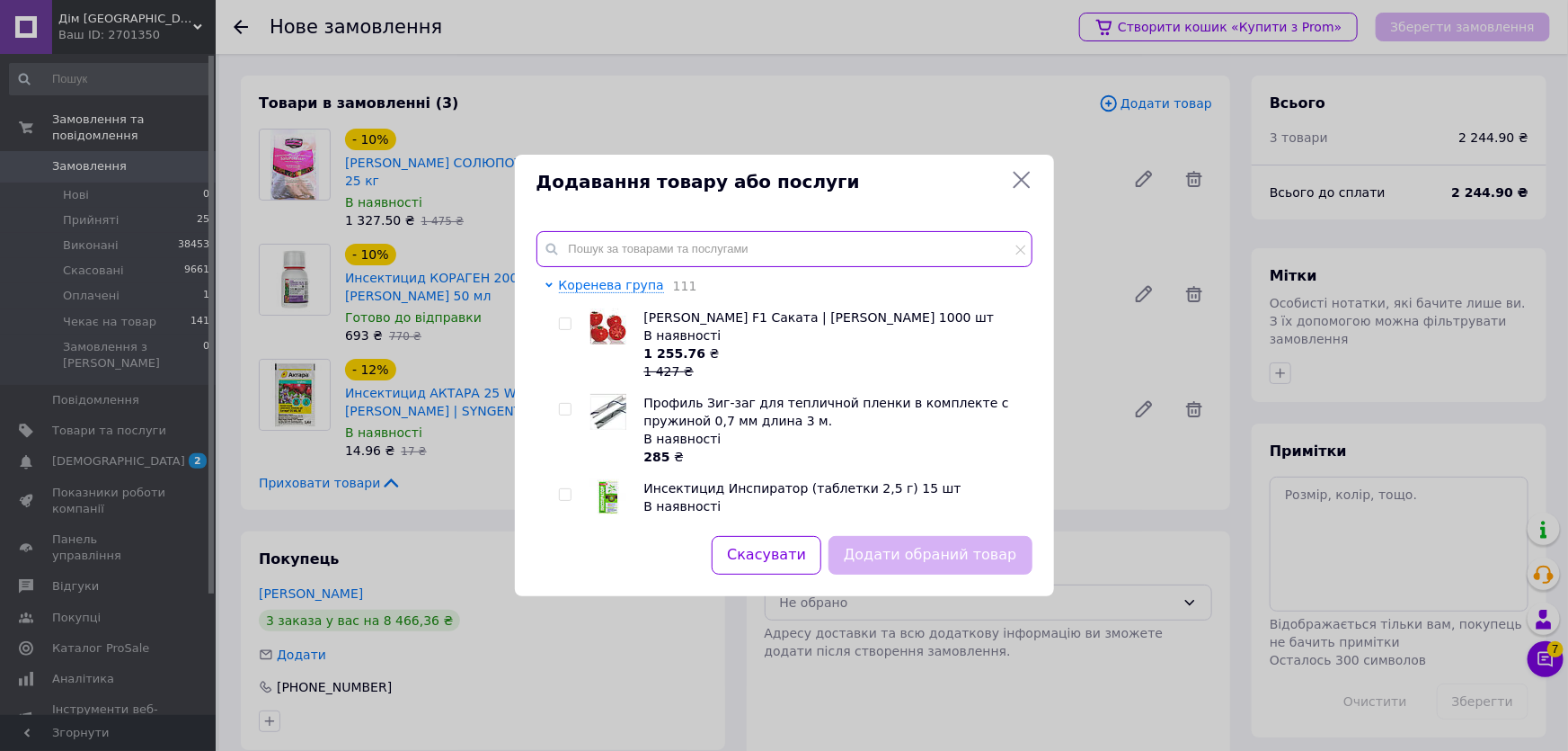
click at [758, 238] on input "text" at bounding box center [784, 249] width 496 height 36
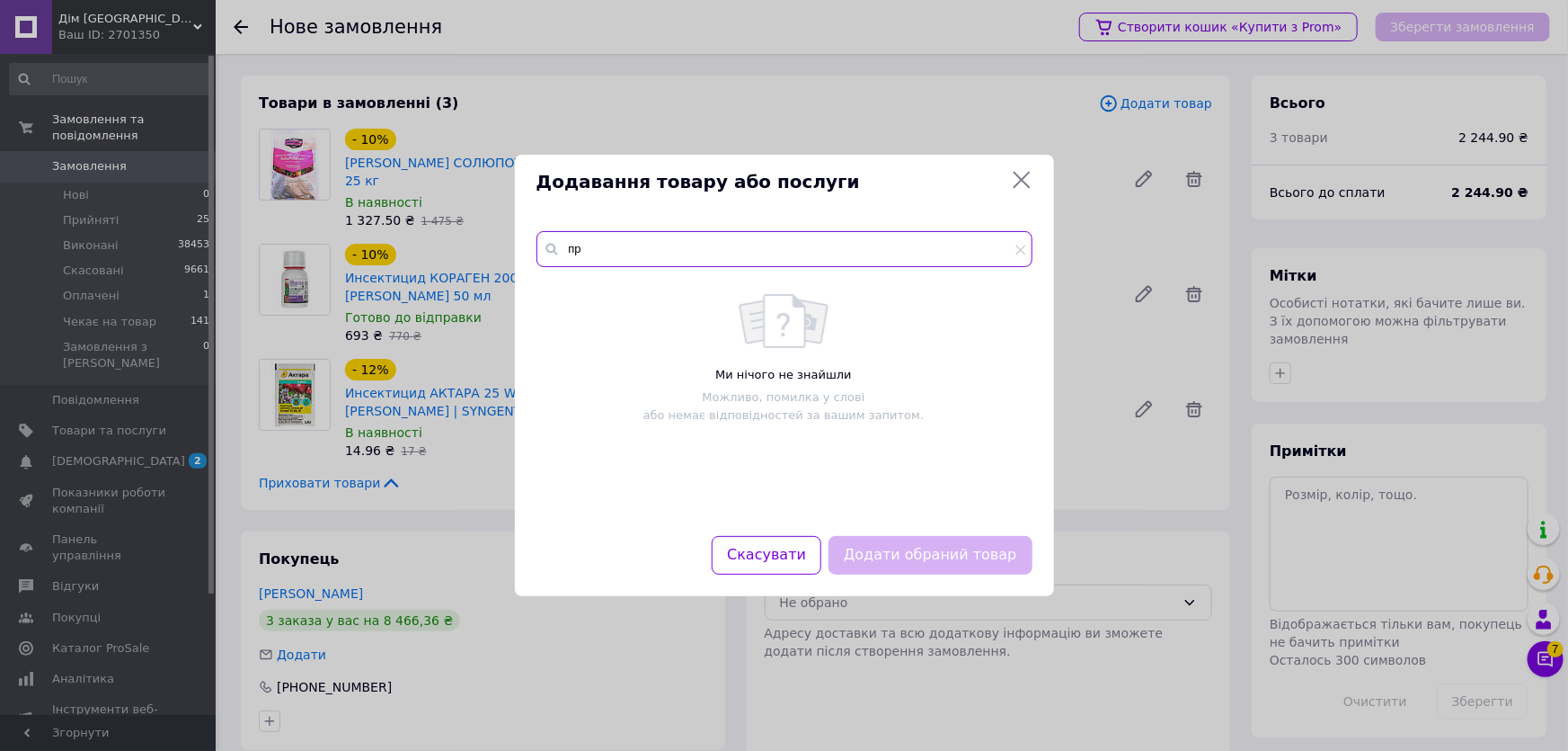
type input "п"
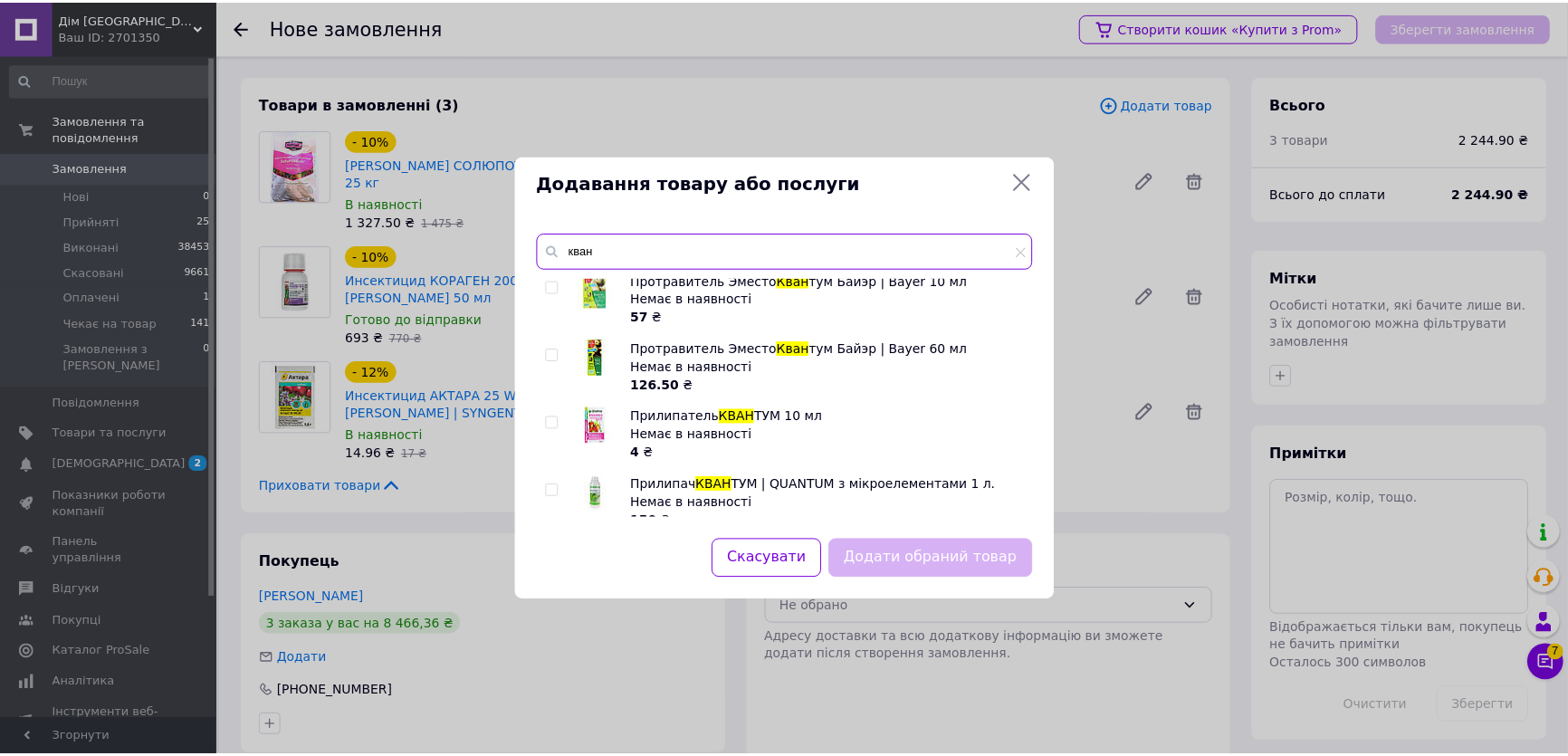
scroll to position [172, 0]
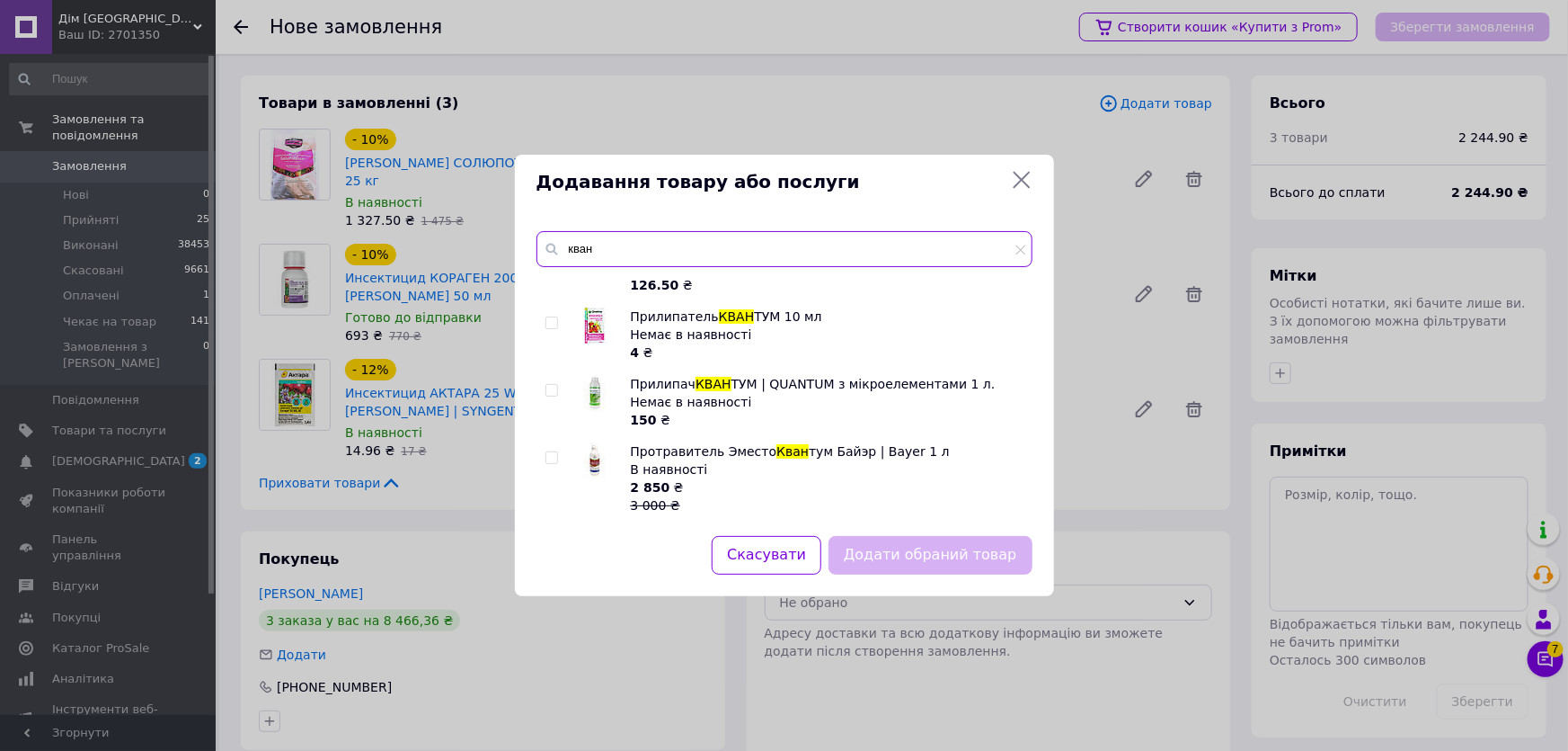
type input "кван"
click at [545, 388] on input "checkbox" at bounding box center [551, 390] width 12 height 12
checkbox input "true"
click at [960, 551] on button "Додати обраний товар" at bounding box center [929, 554] width 203 height 38
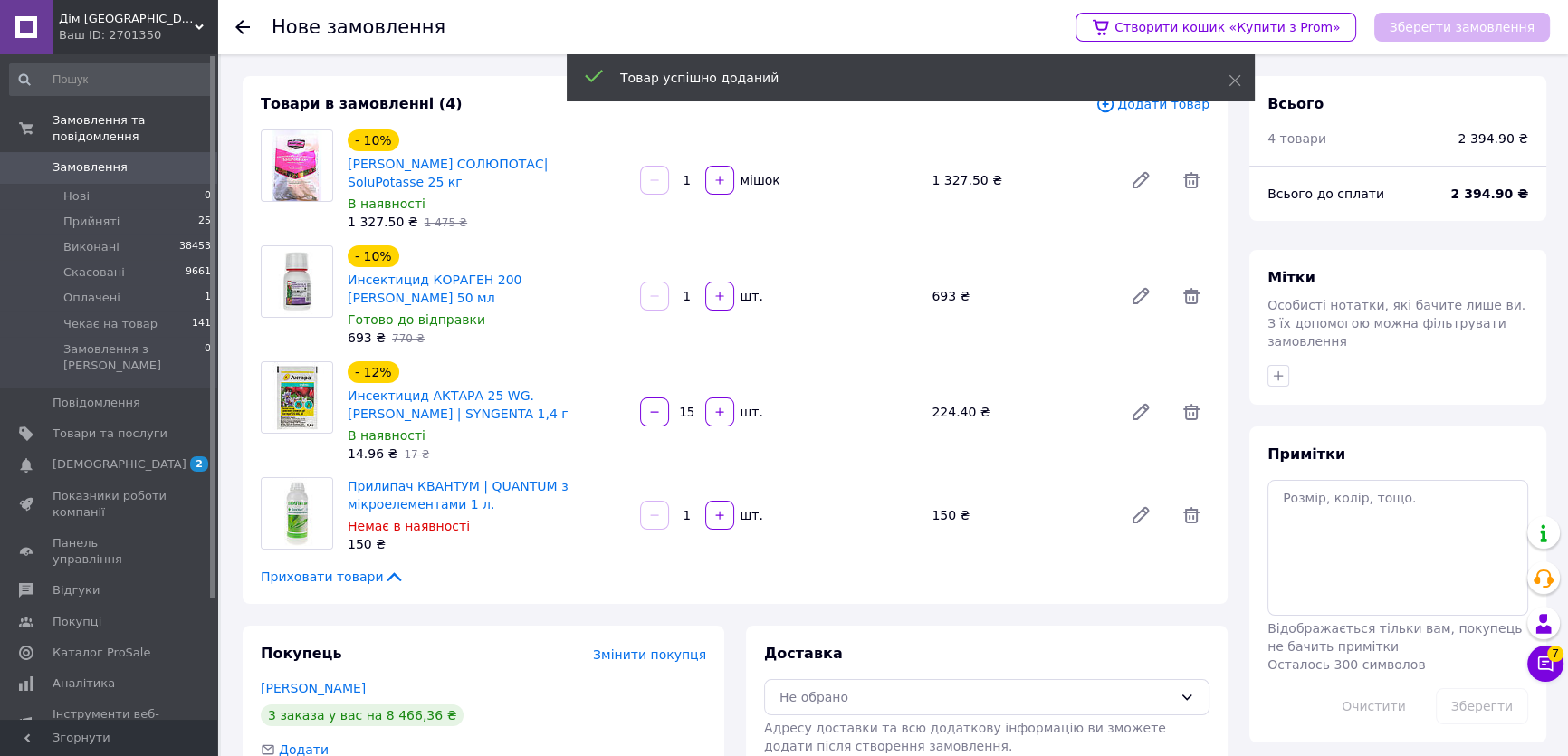
click at [751, 506] on div "шт." at bounding box center [749, 515] width 29 height 18
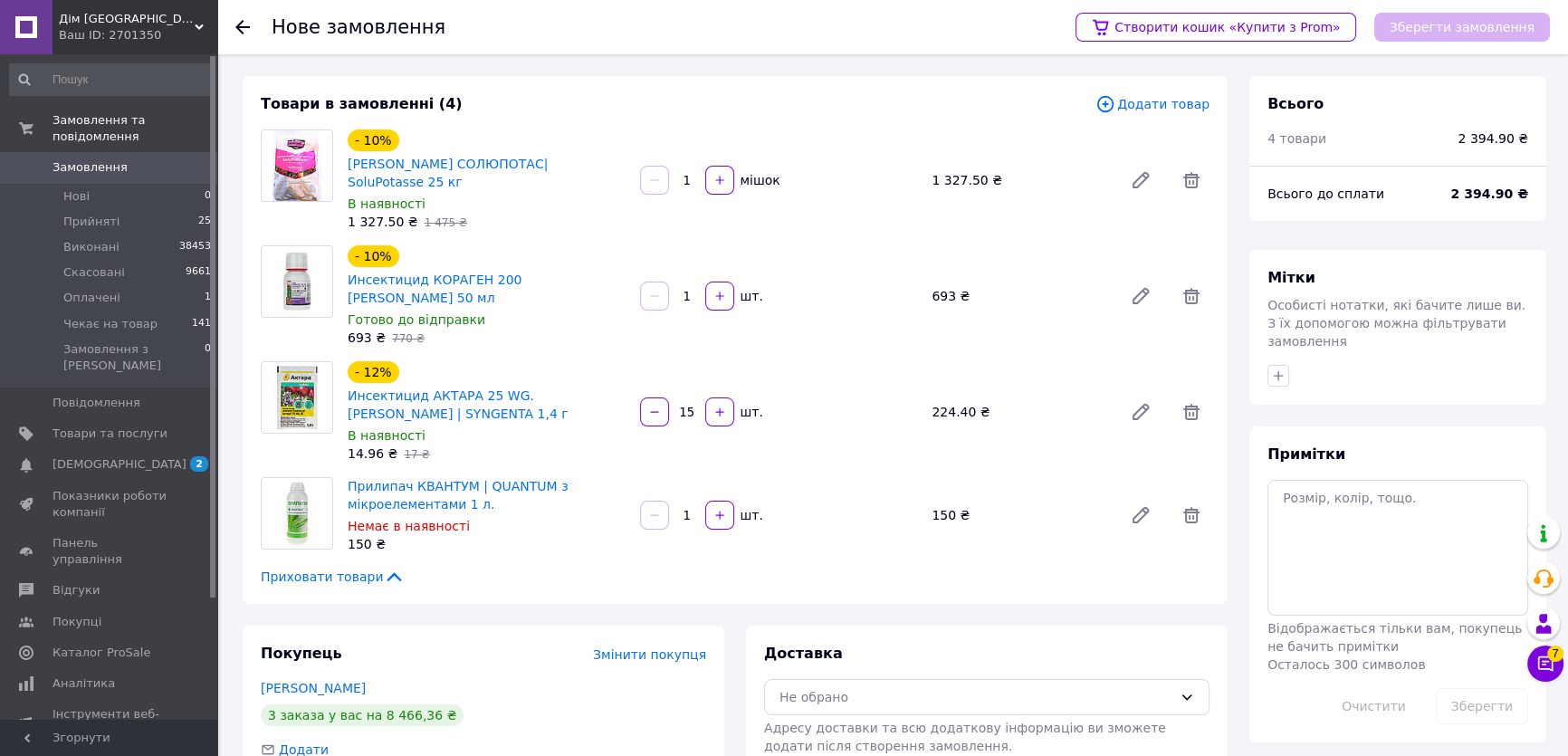
click at [1136, 106] on span "Додати товар" at bounding box center [1151, 104] width 114 height 20
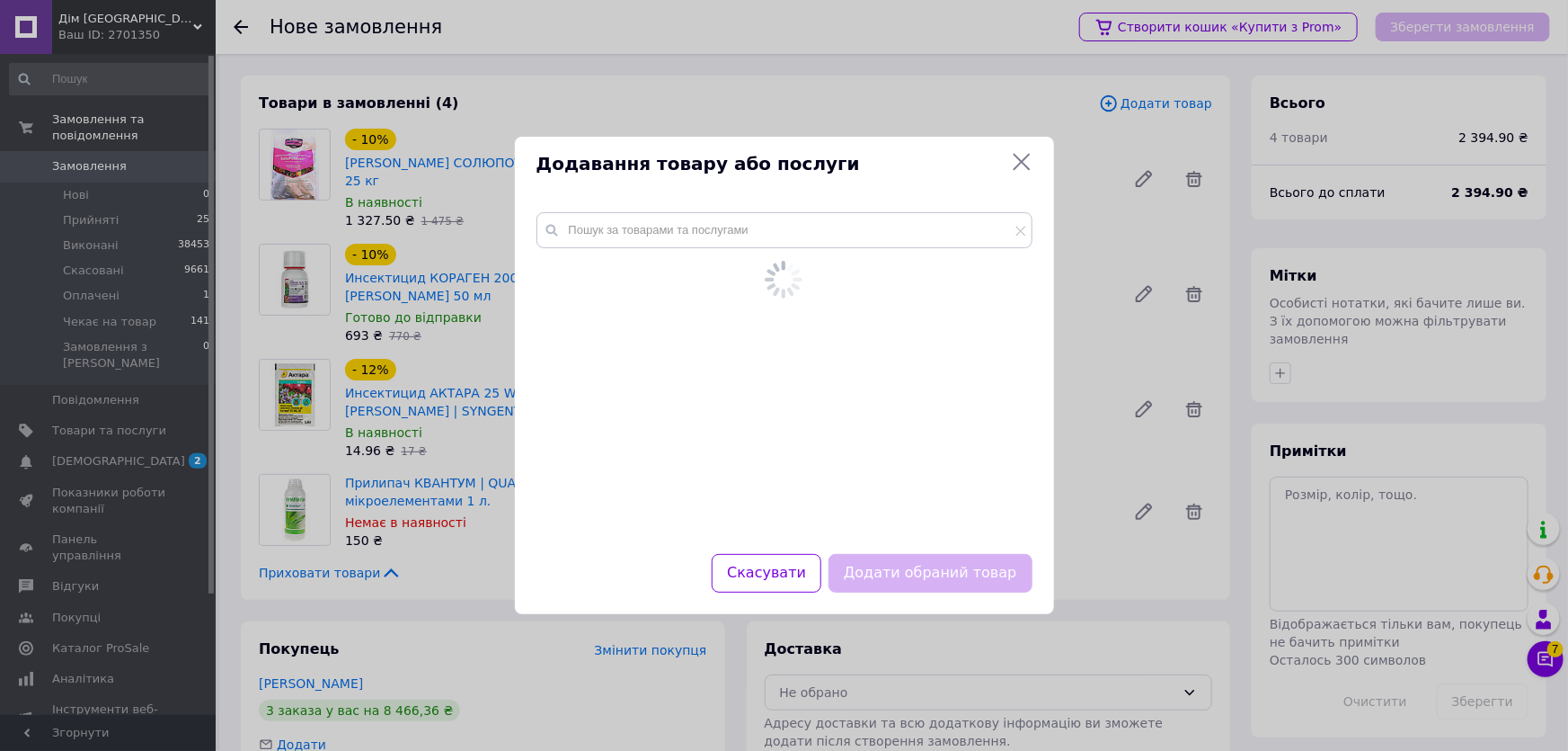
click at [813, 249] on div at bounding box center [784, 354] width 496 height 283
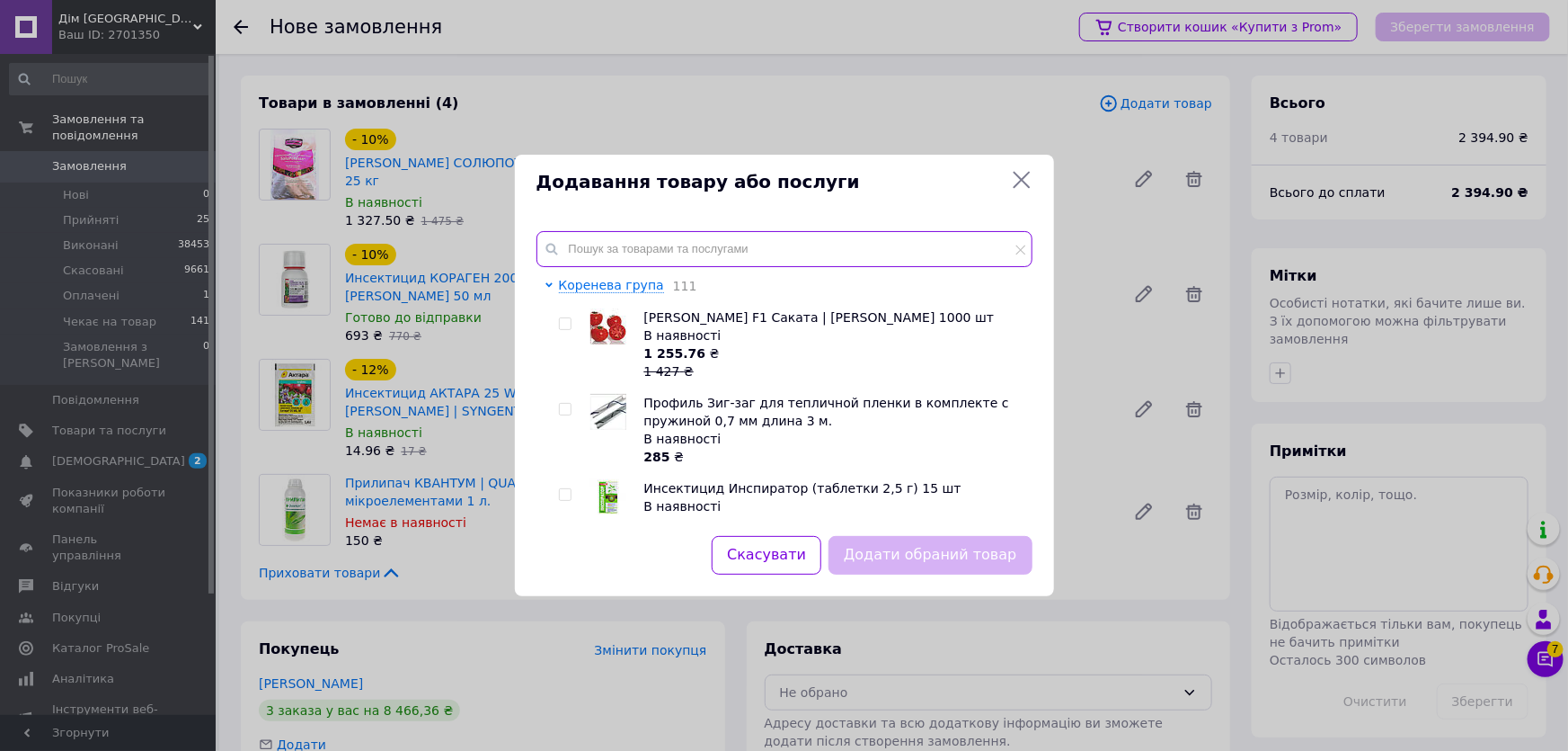
click at [807, 236] on input "text" at bounding box center [784, 249] width 496 height 36
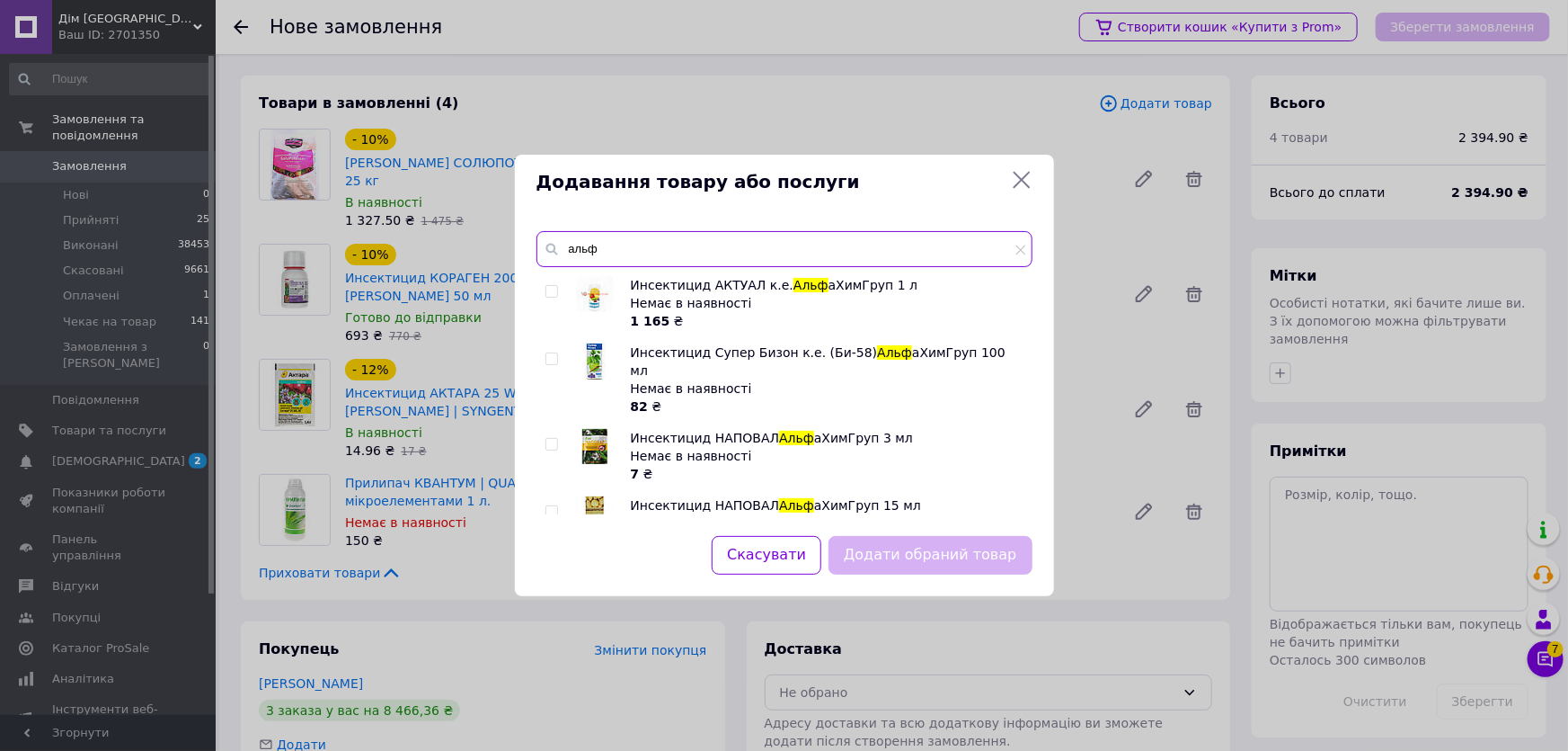
type input "альф"
click at [1033, 177] on div "Додавання товару або послуги" at bounding box center [784, 182] width 539 height 55
click at [1021, 177] on icon at bounding box center [1022, 180] width 22 height 22
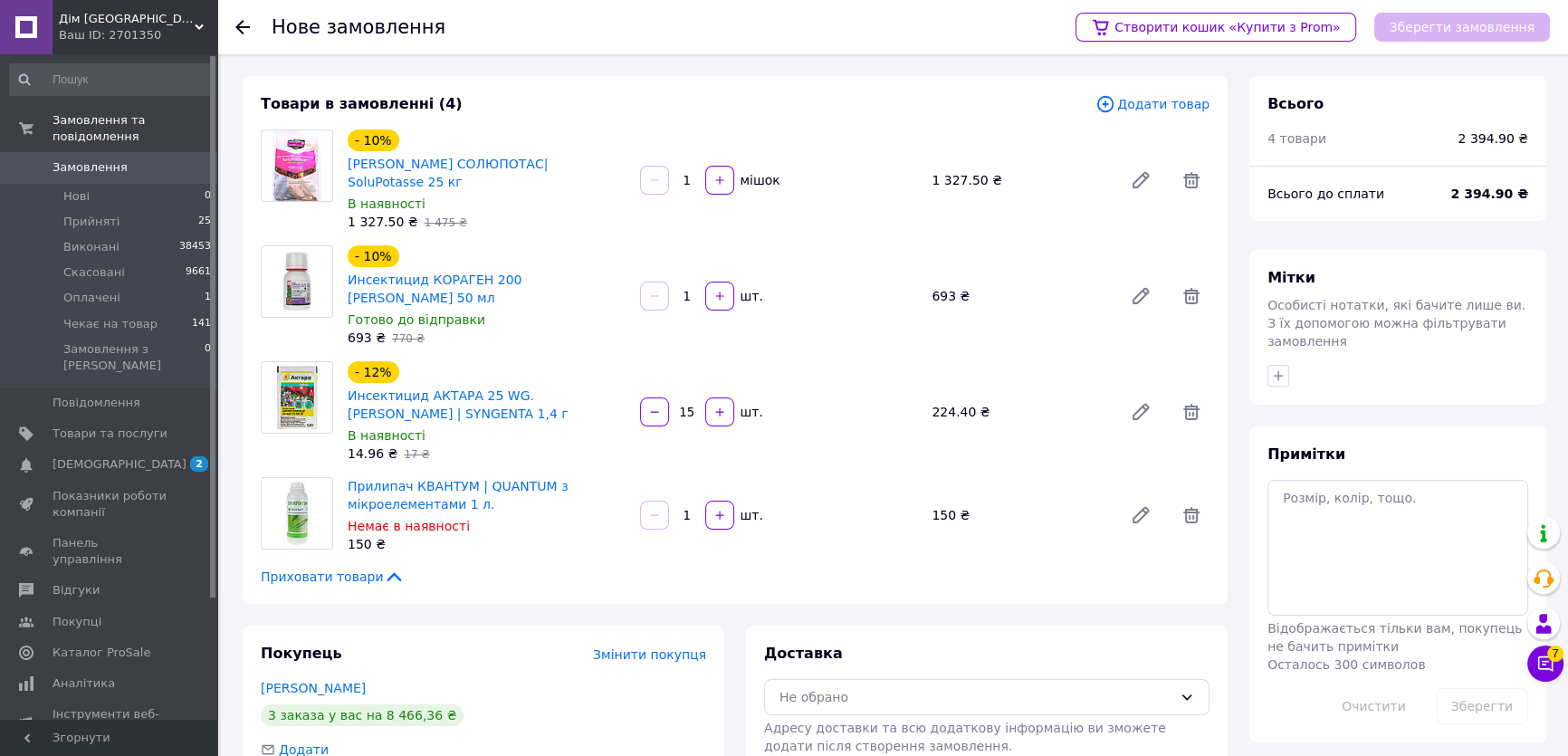
click at [935, 502] on div "150 ₴" at bounding box center [1020, 515] width 191 height 26
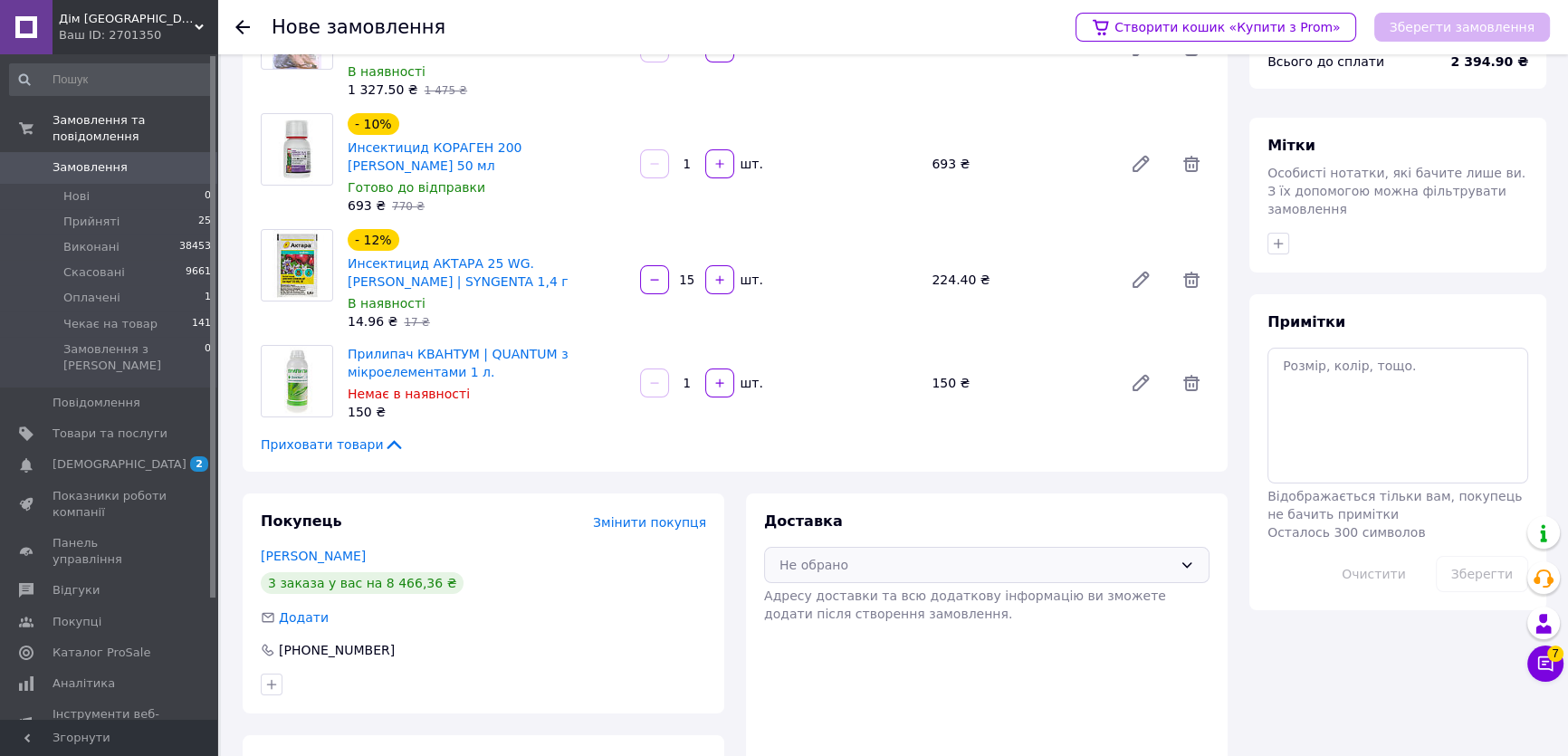
scroll to position [0, 0]
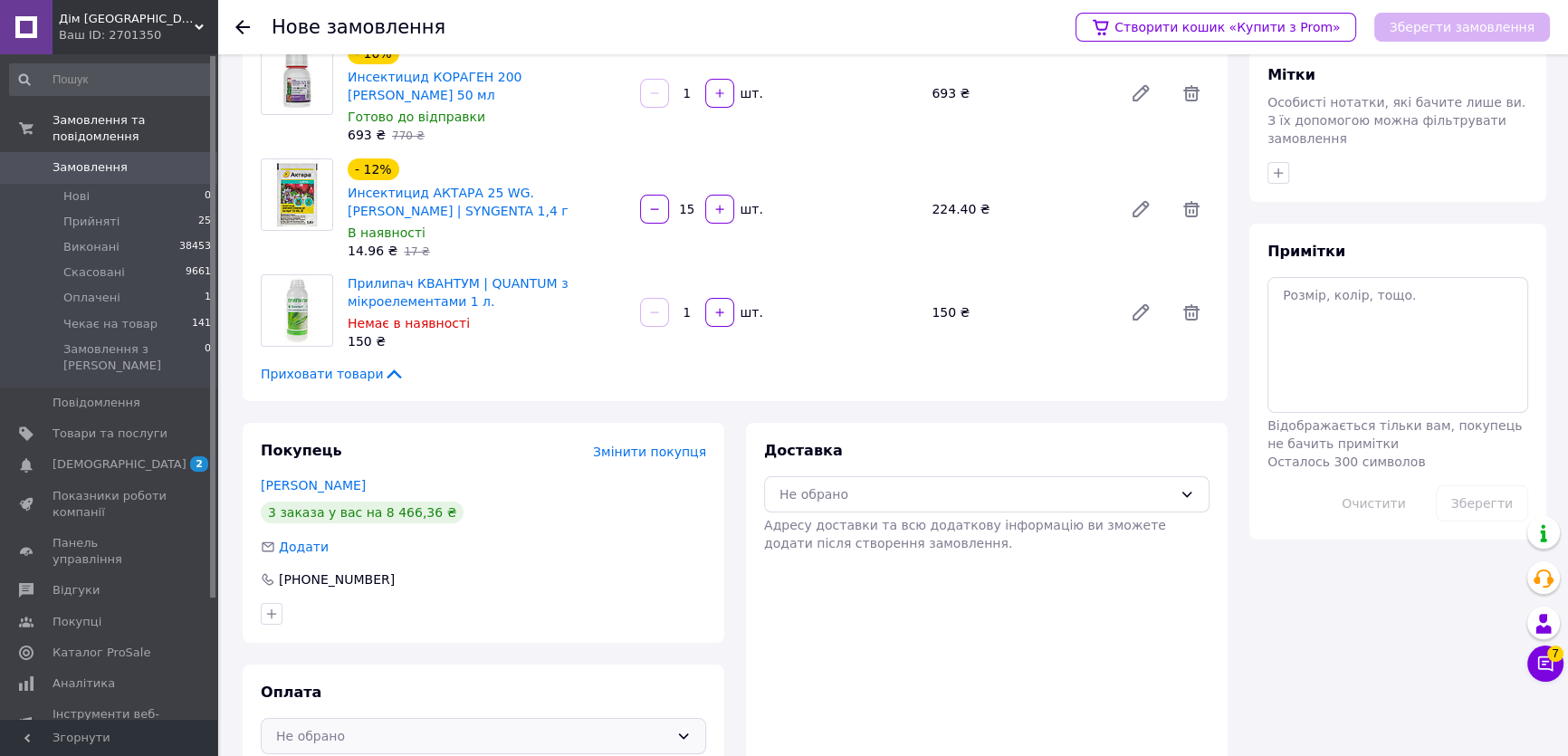
click at [525, 725] on div "Не обрано" at bounding box center [472, 735] width 393 height 20
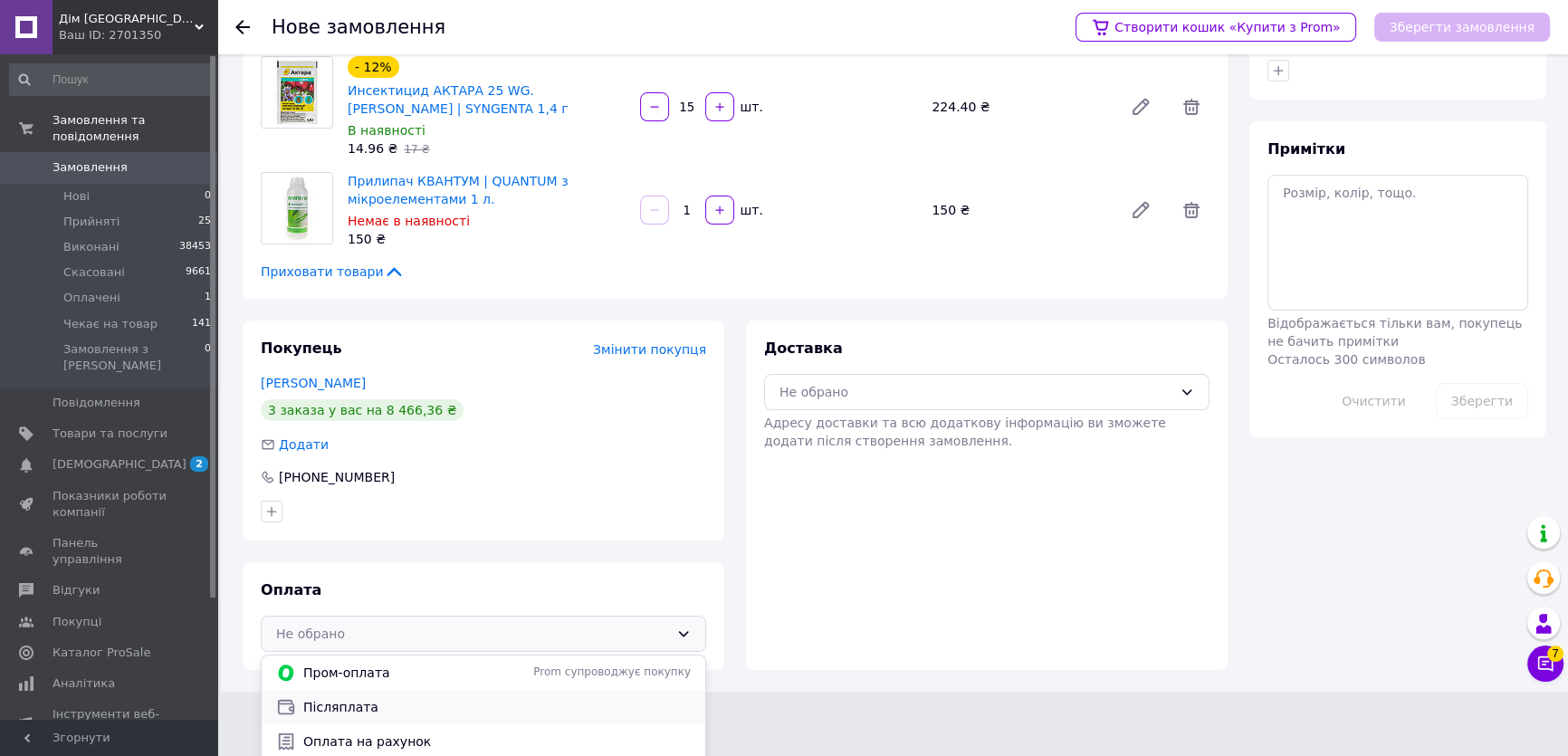
click at [358, 698] on span "Післяплата" at bounding box center [496, 707] width 387 height 18
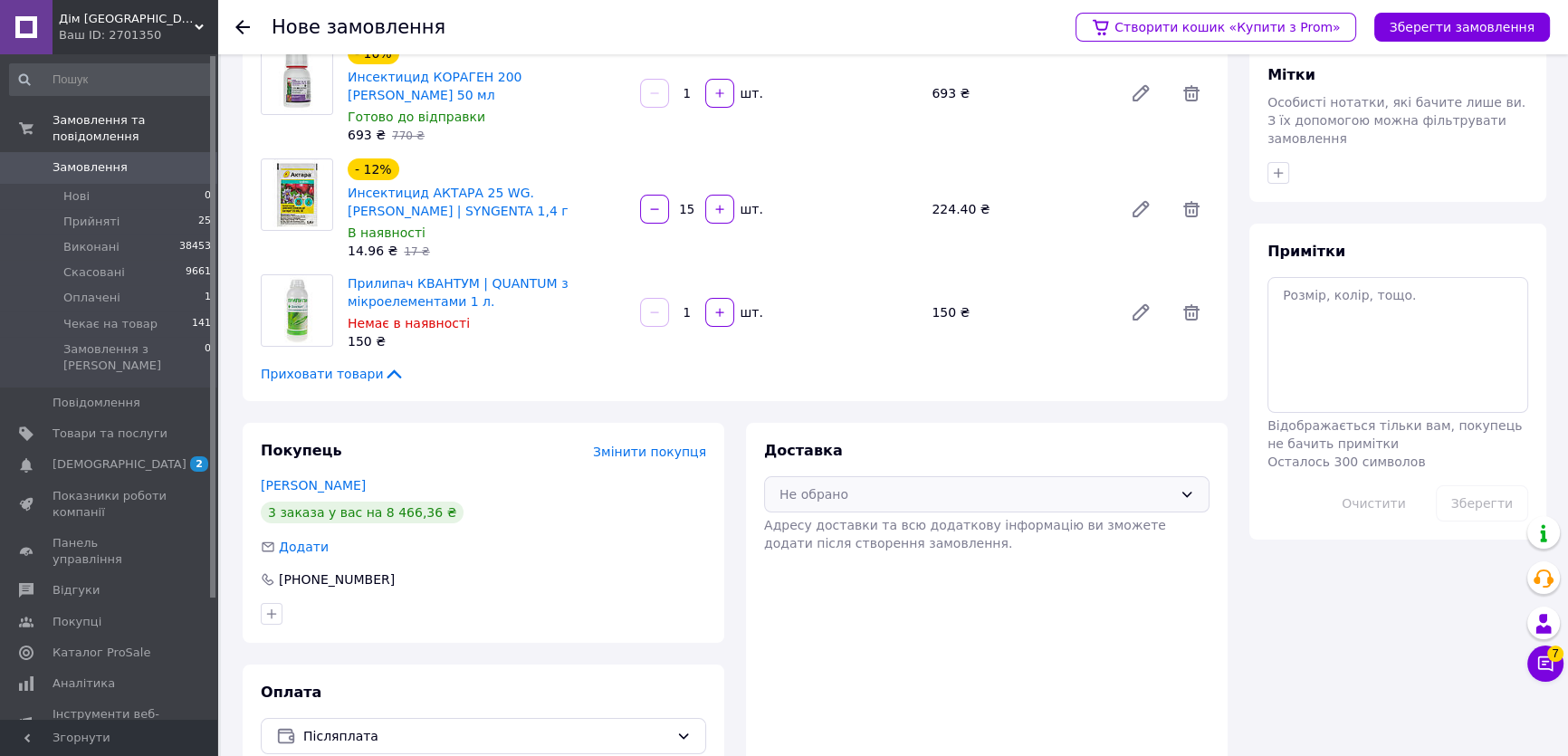
click at [918, 484] on div "Не обрано" at bounding box center [975, 494] width 393 height 20
click at [899, 523] on span "Нова Пошта (платна)" at bounding box center [1000, 532] width 387 height 18
click at [1439, 24] on button "Зберегти замовлення" at bounding box center [1461, 27] width 175 height 29
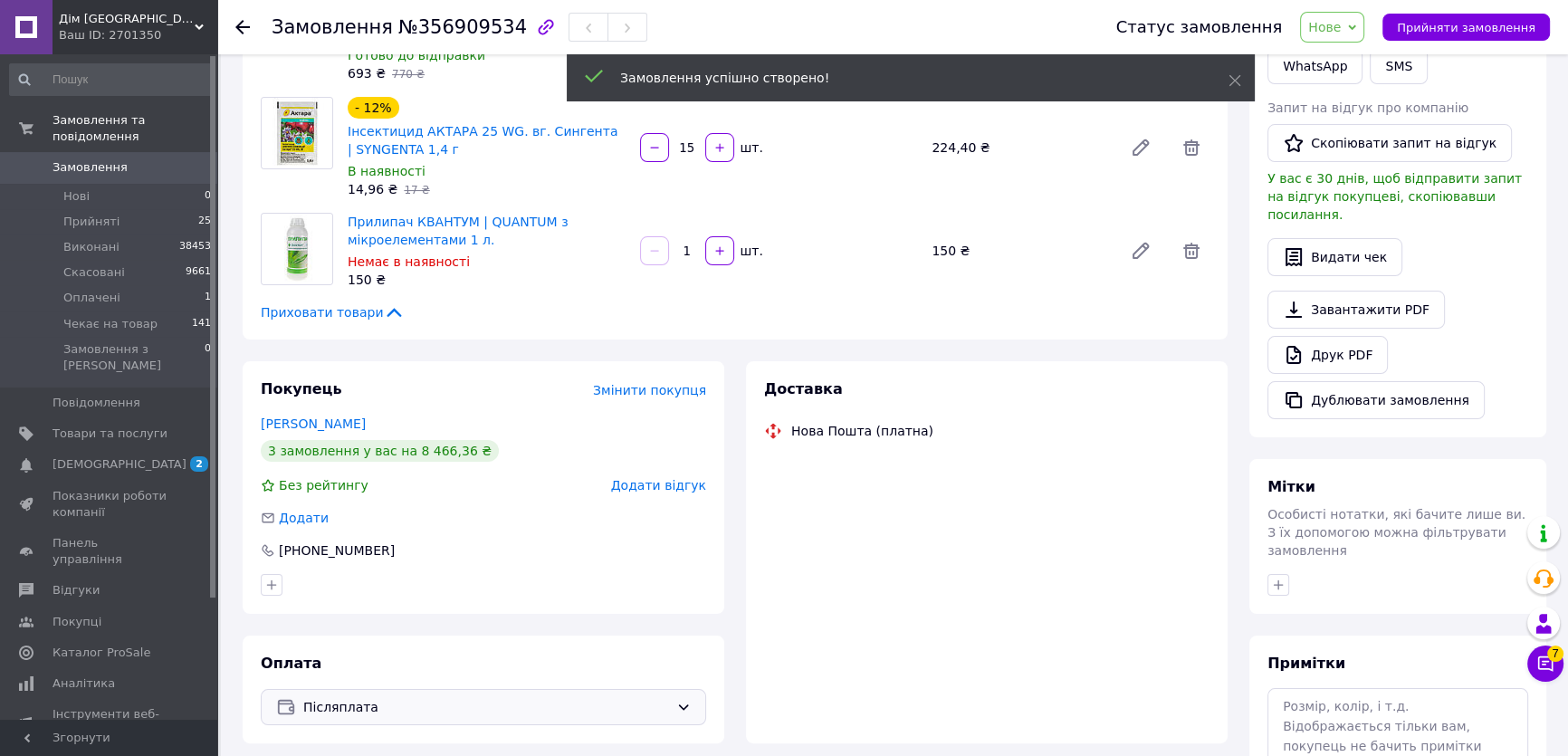
scroll to position [489, 0]
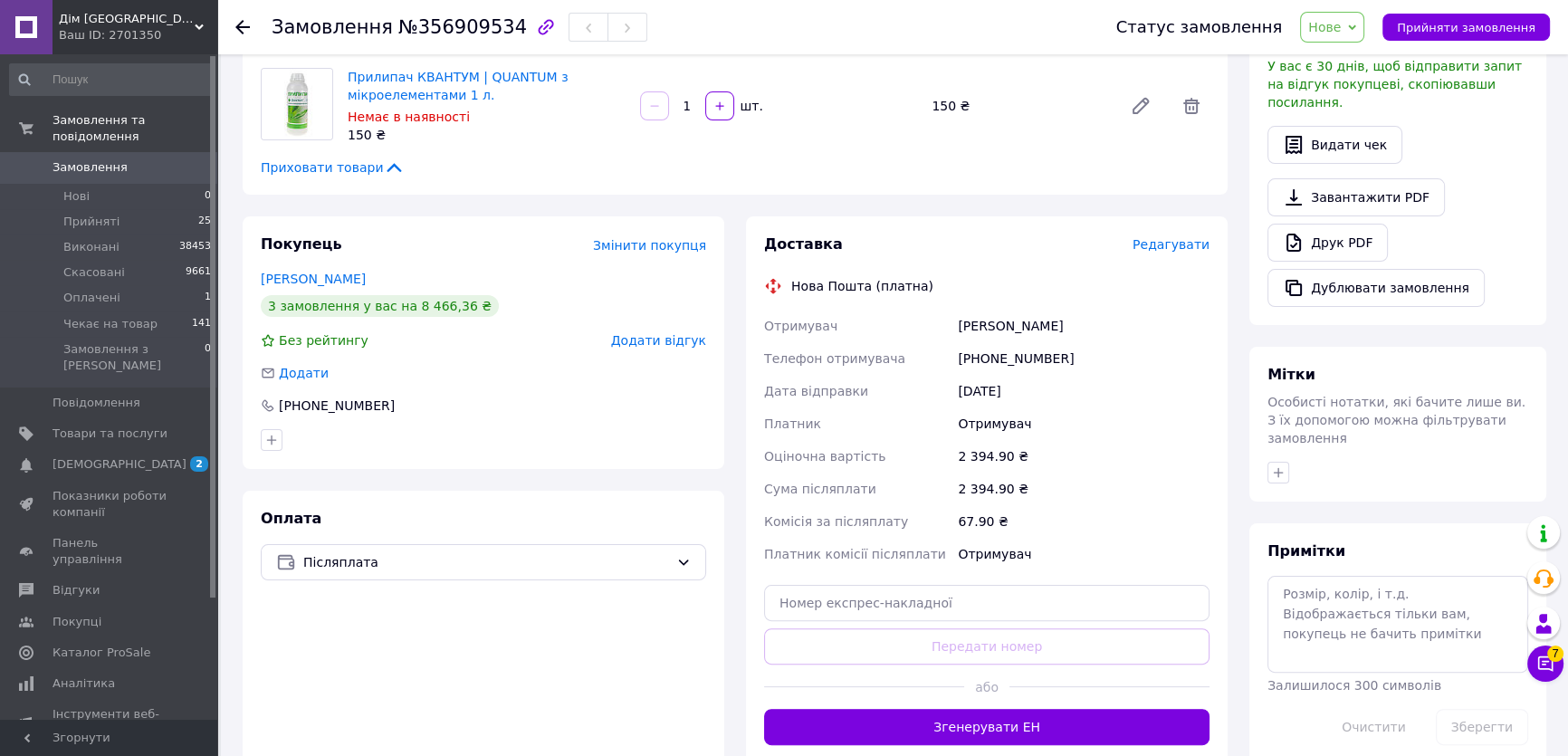
click at [1356, 27] on icon at bounding box center [1352, 27] width 8 height 5
click at [1365, 53] on li "Прийнято" at bounding box center [1356, 62] width 112 height 27
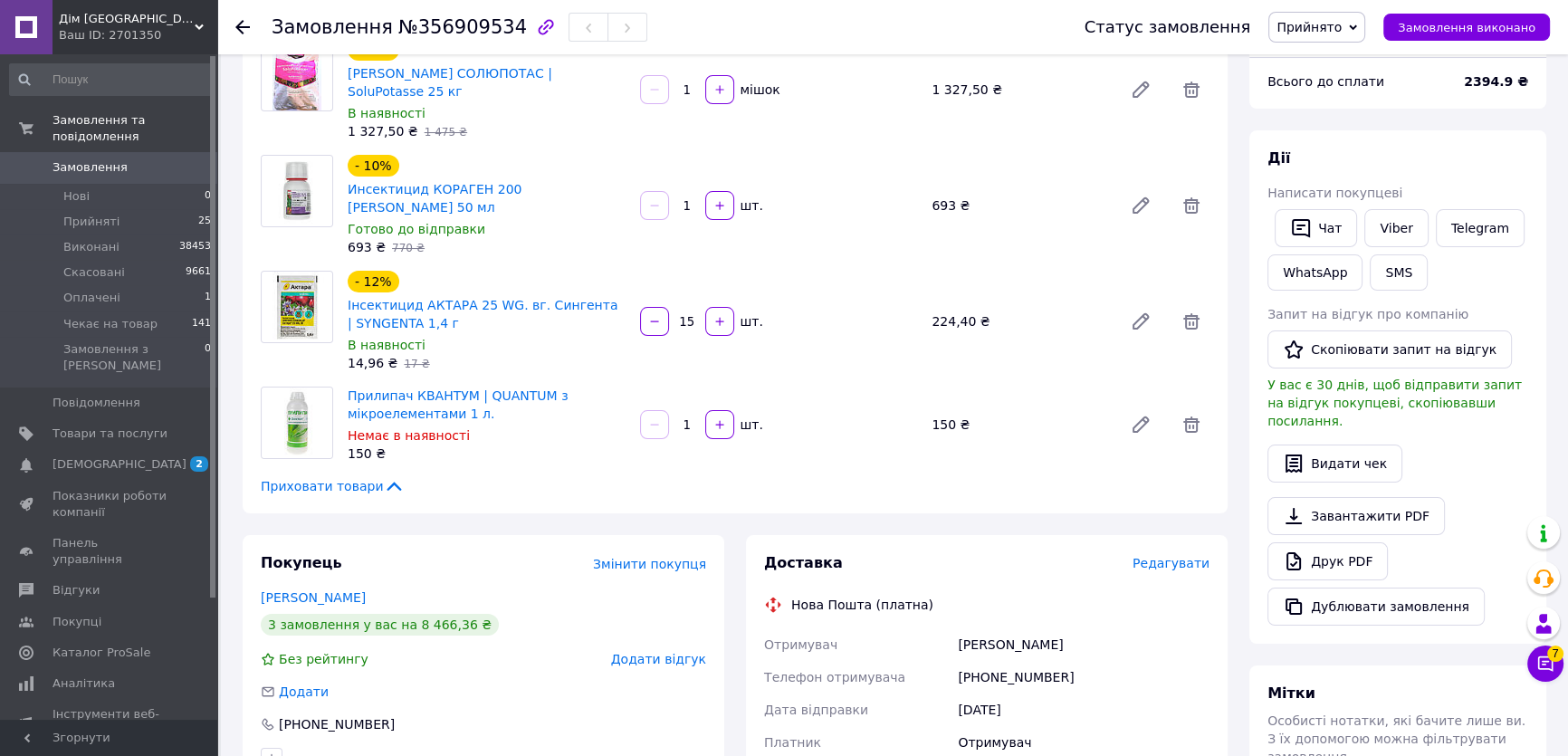
scroll to position [0, 0]
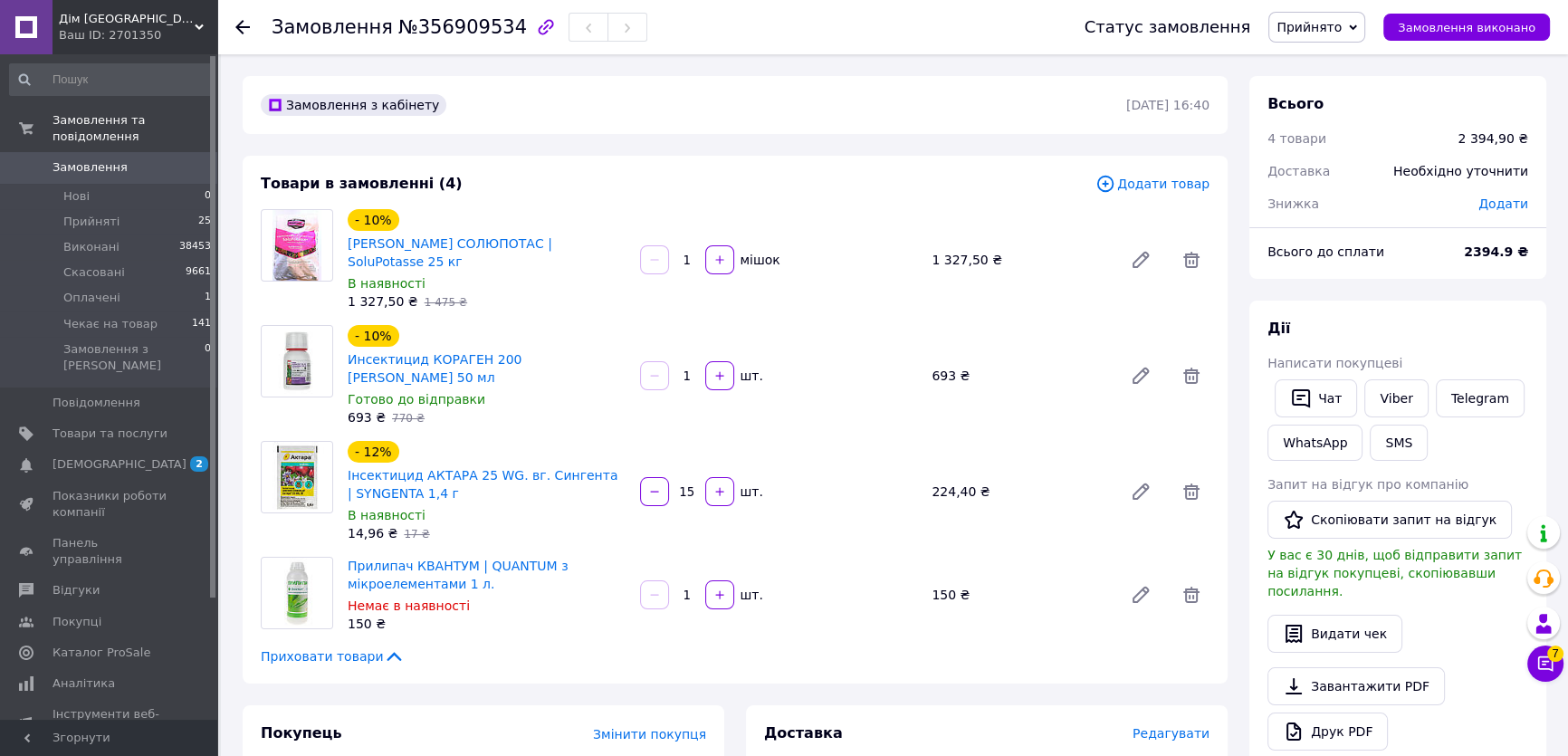
click at [1105, 89] on div "Замовлення з кабінету 12.08.2025 | 16:40" at bounding box center [735, 105] width 985 height 58
click at [1264, 252] on div "Всього до сплати" at bounding box center [1354, 251] width 196 height 40
click at [439, 598] on span "Немає в наявності" at bounding box center [408, 605] width 122 height 15
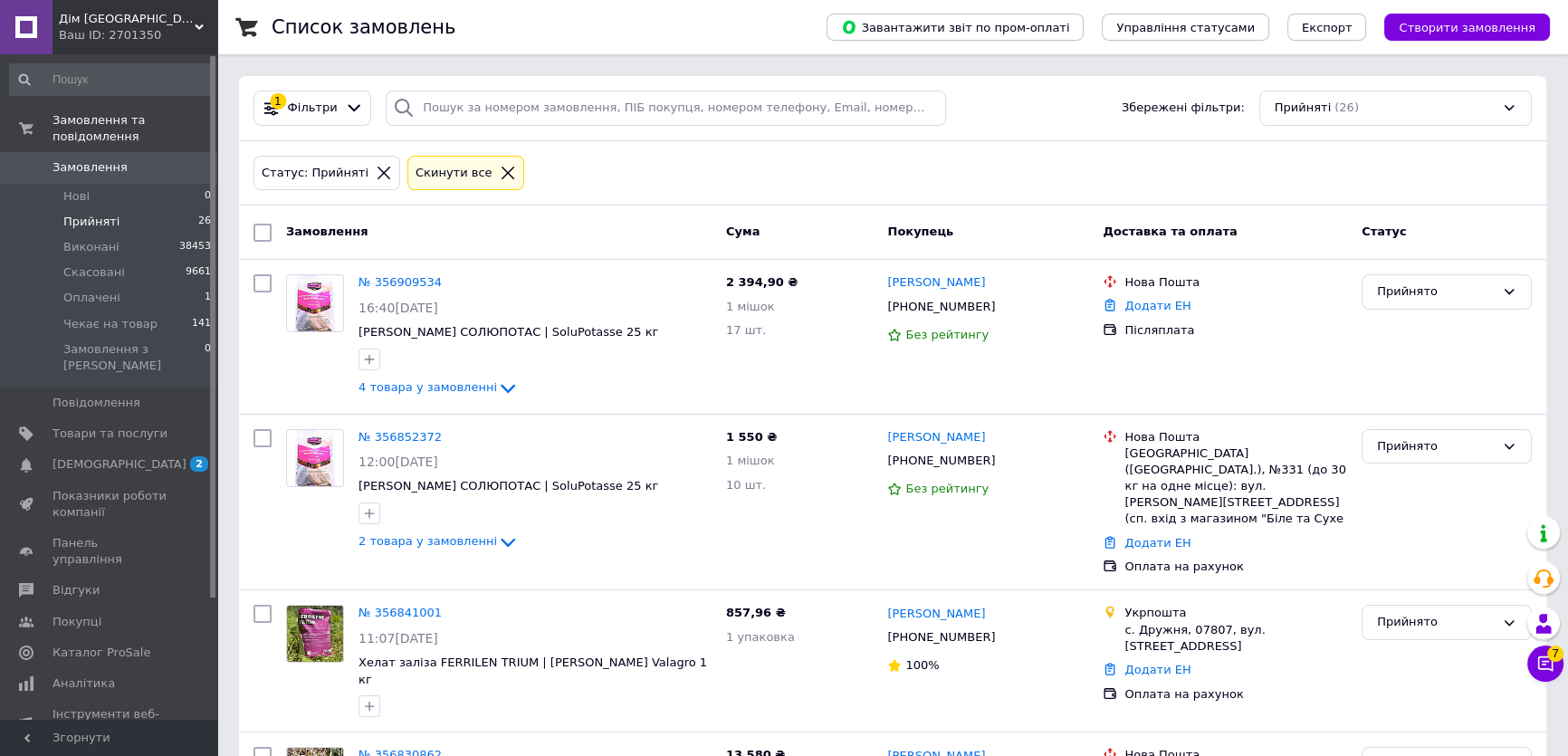
click at [500, 173] on icon at bounding box center [508, 172] width 16 height 16
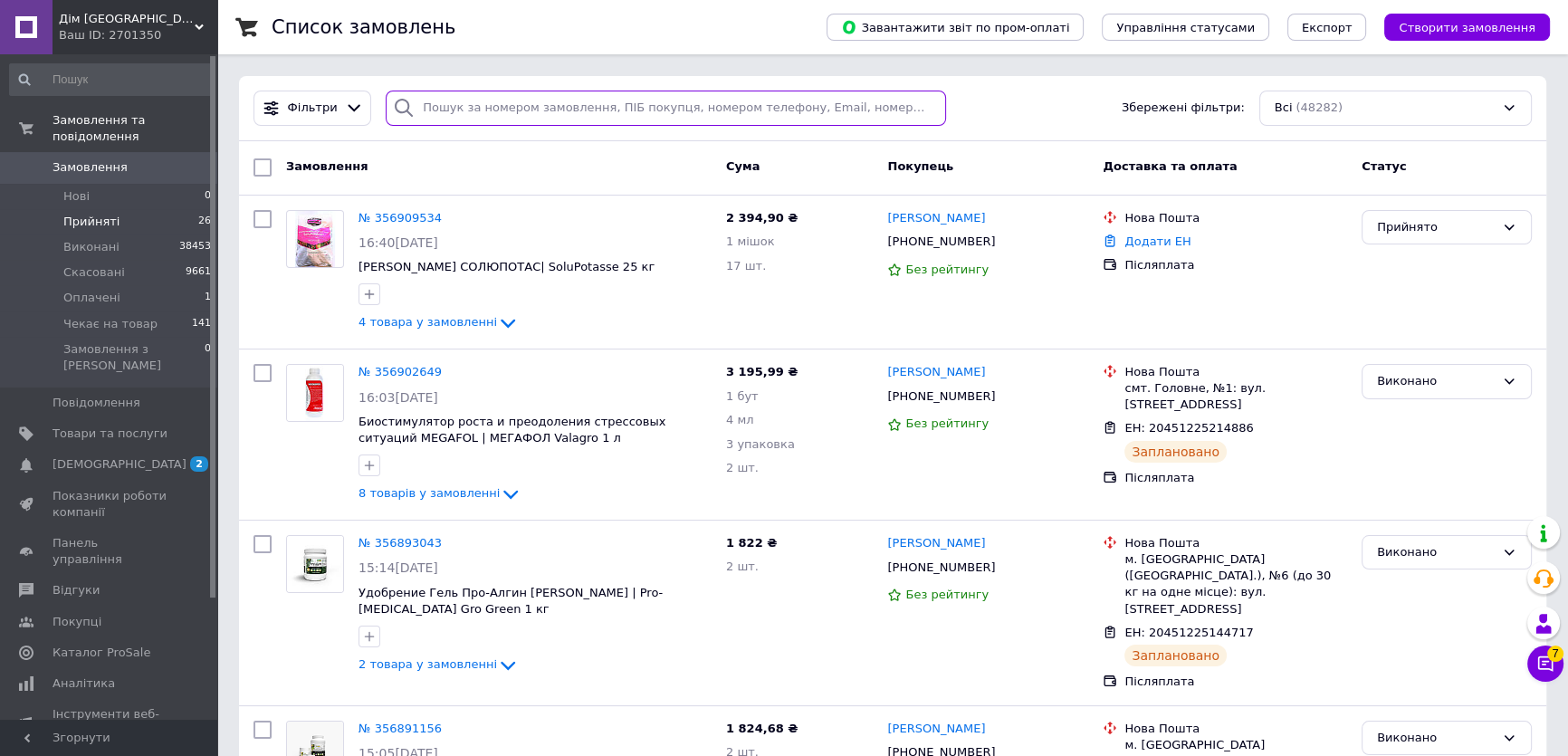
paste input "354817540"
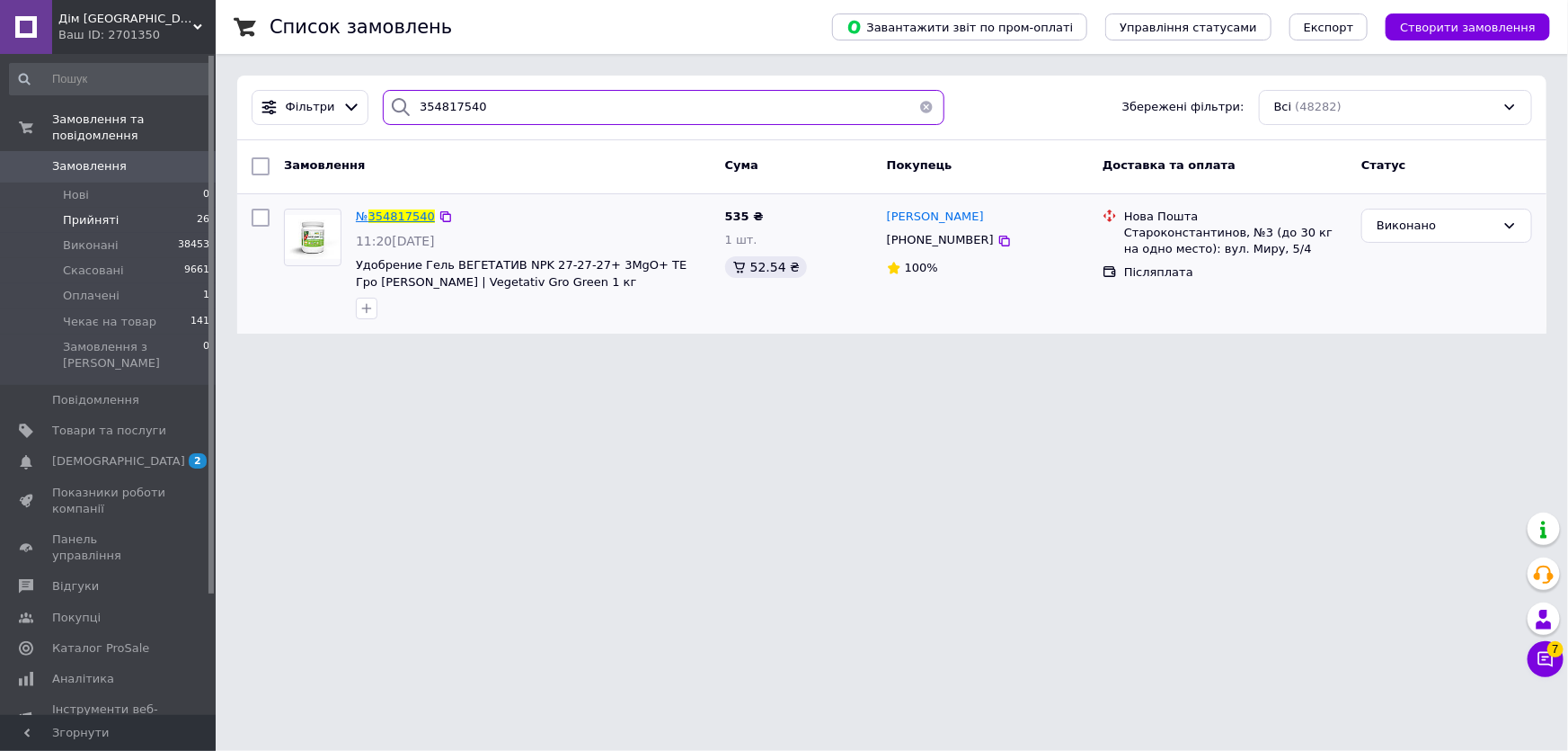
type input "354817540"
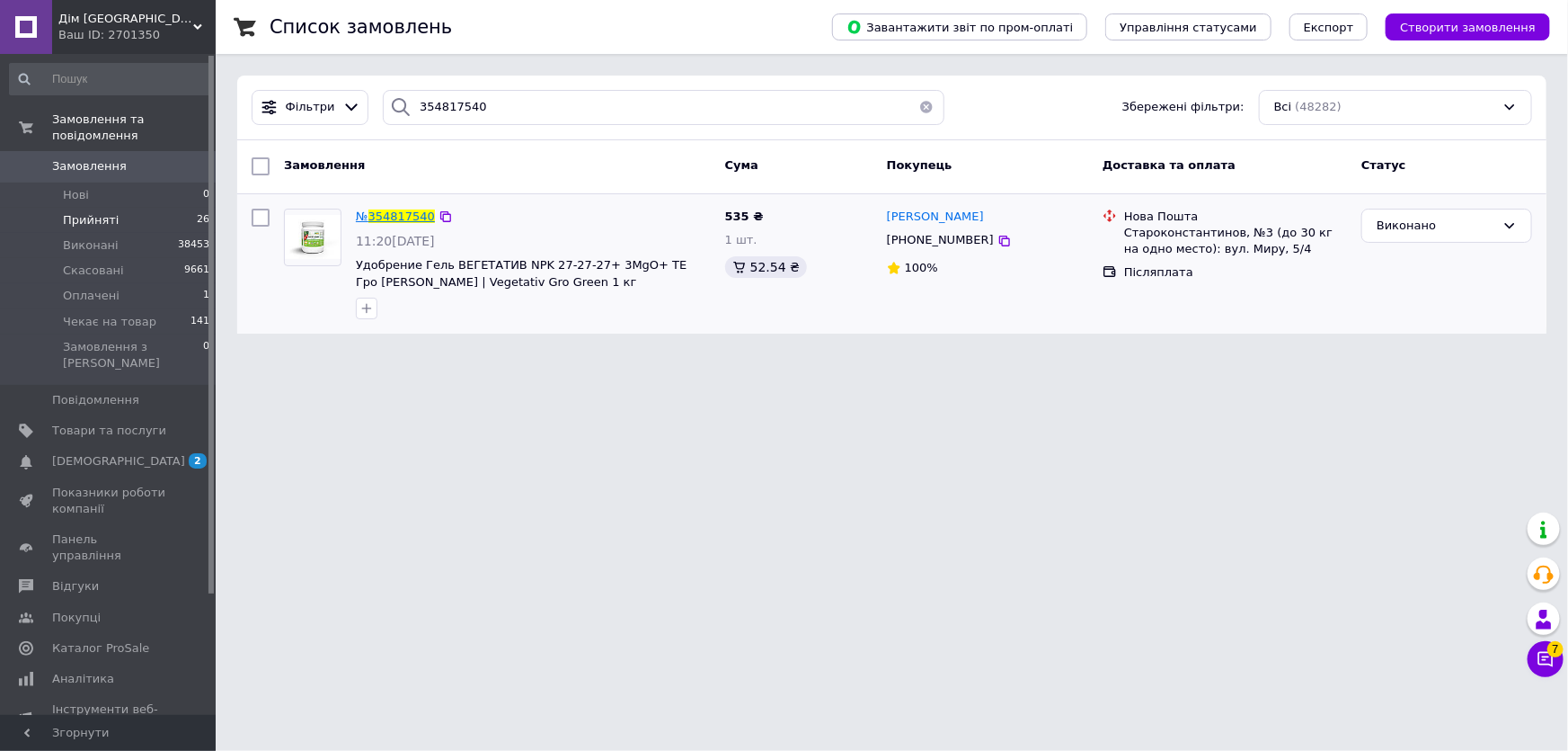
click at [406, 219] on span "354817540" at bounding box center [402, 216] width 67 height 14
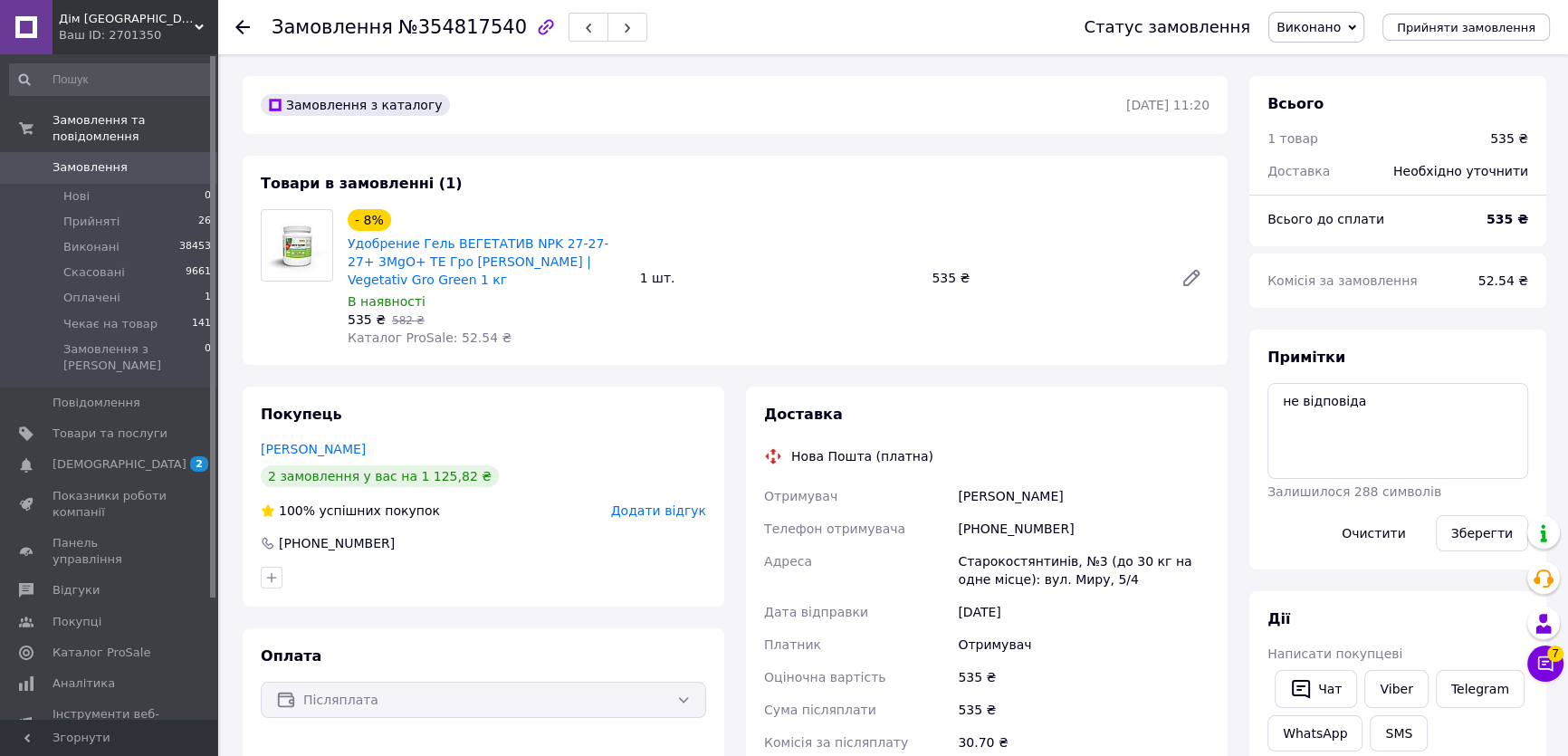
click at [1323, 37] on span "Виконано" at bounding box center [1316, 27] width 96 height 31
click at [1337, 96] on li "Скасовано" at bounding box center [1324, 90] width 112 height 27
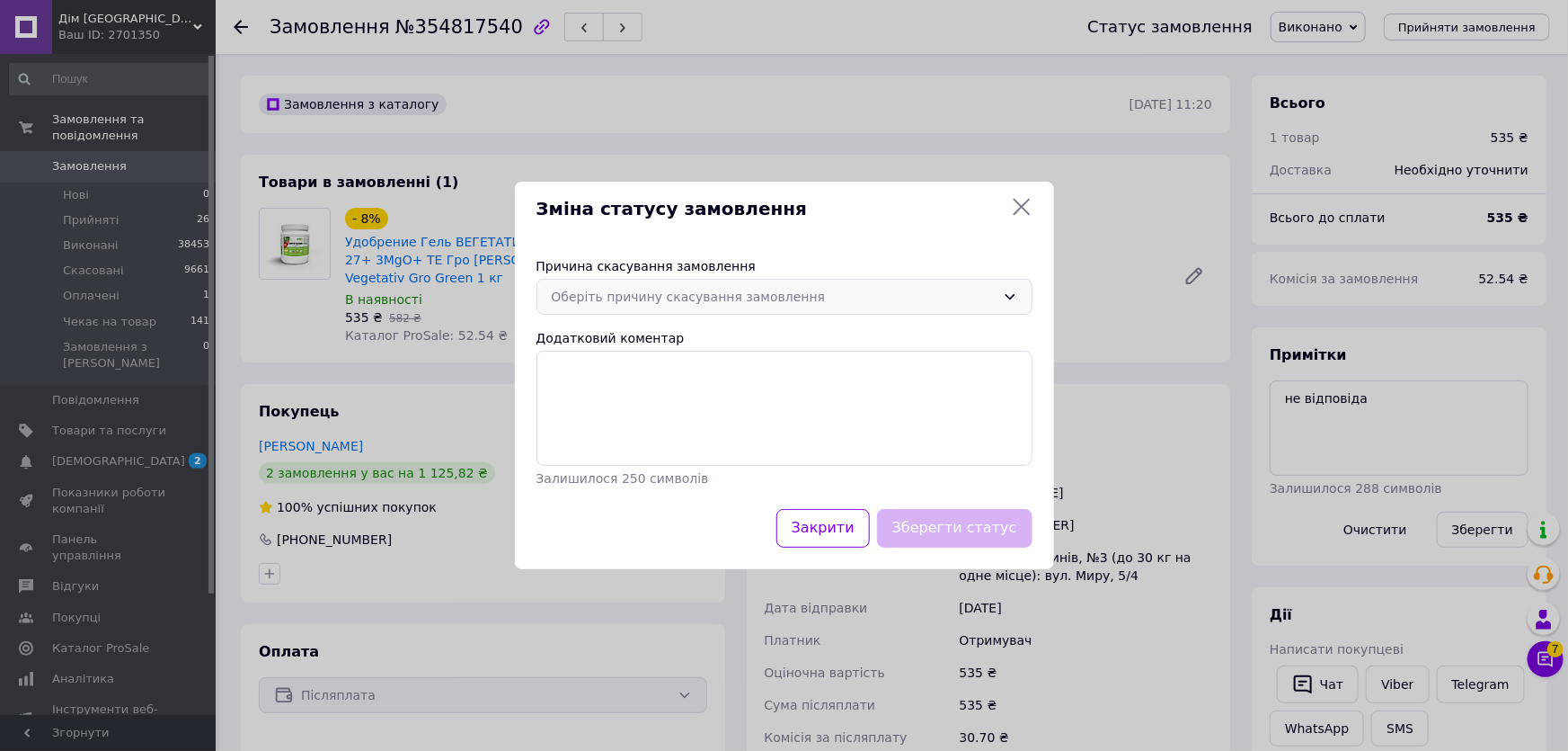
click at [890, 299] on div "Оберіть причину скасування замовлення" at bounding box center [773, 297] width 444 height 20
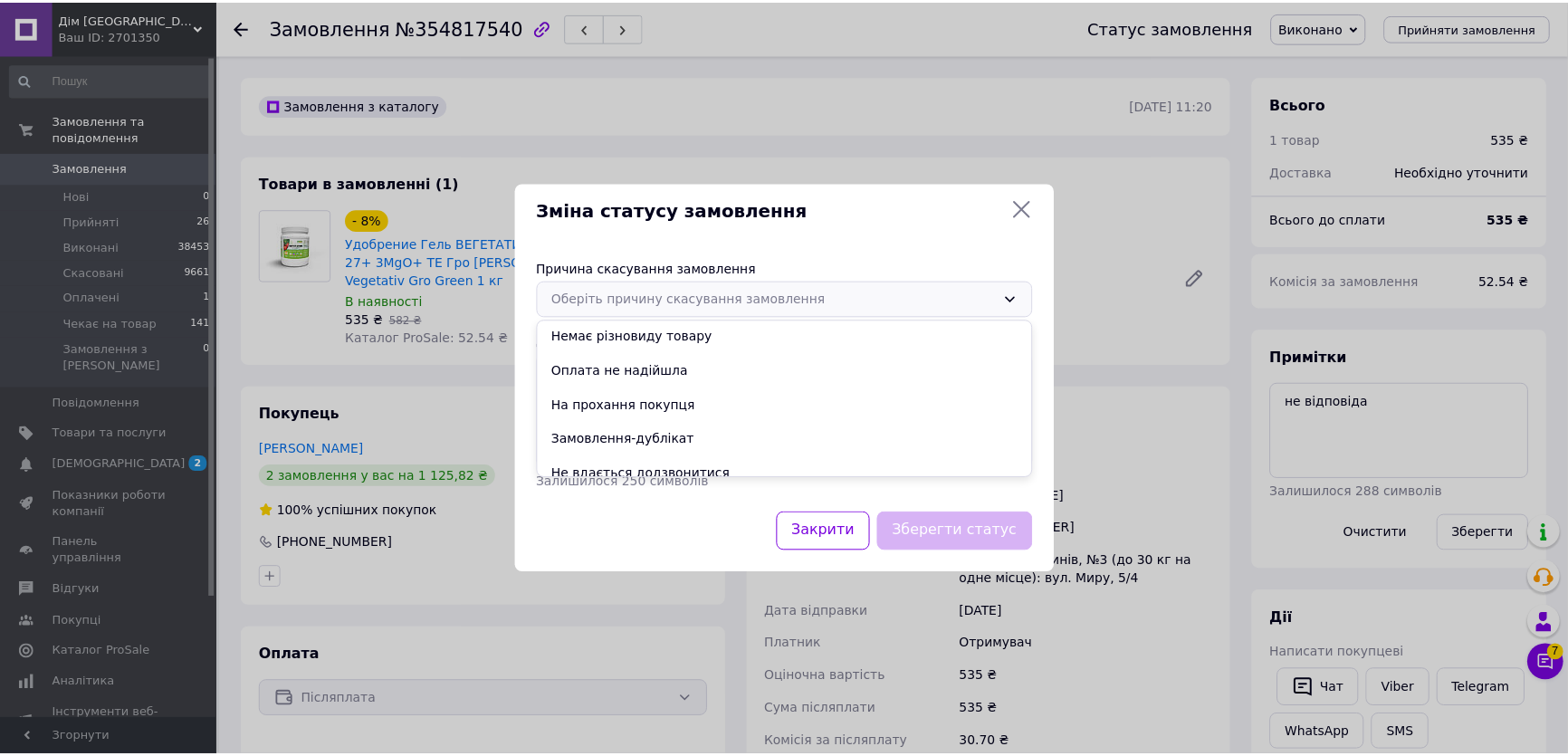
scroll to position [84, 0]
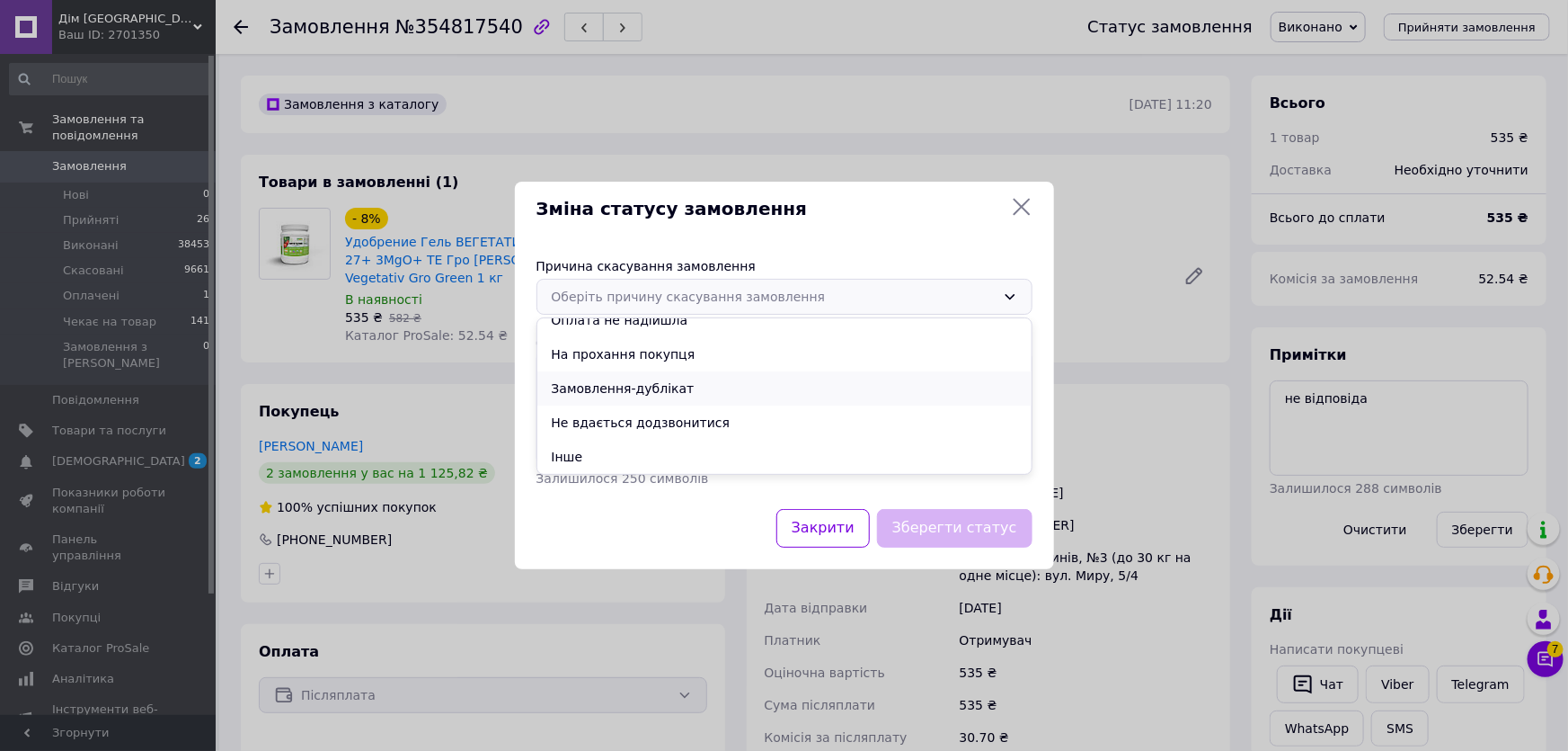
click at [668, 394] on li "Замовлення-дублікат" at bounding box center [784, 388] width 494 height 34
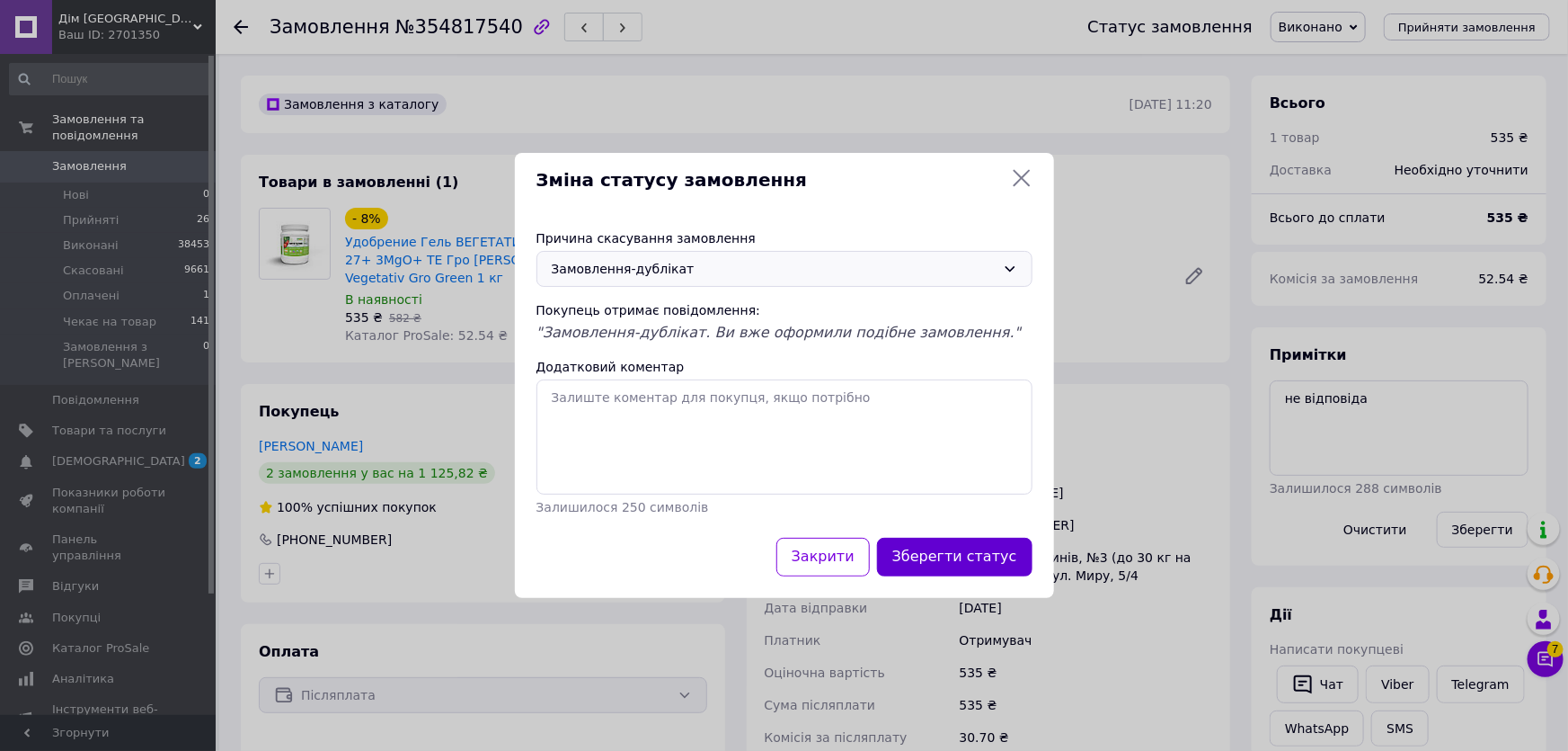
click at [983, 561] on button "Зберегти статус" at bounding box center [954, 556] width 155 height 38
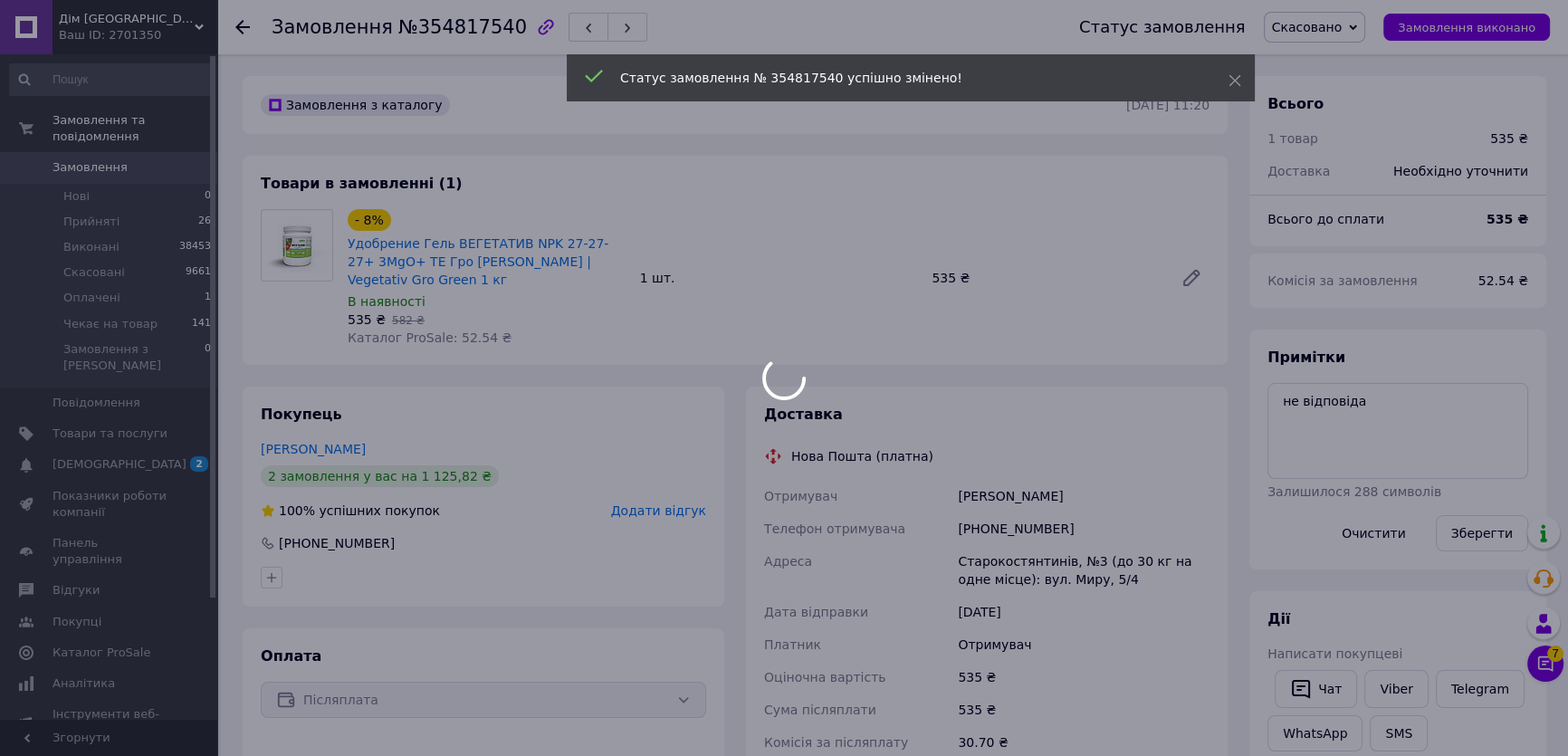
click at [424, 33] on div at bounding box center [784, 378] width 1568 height 756
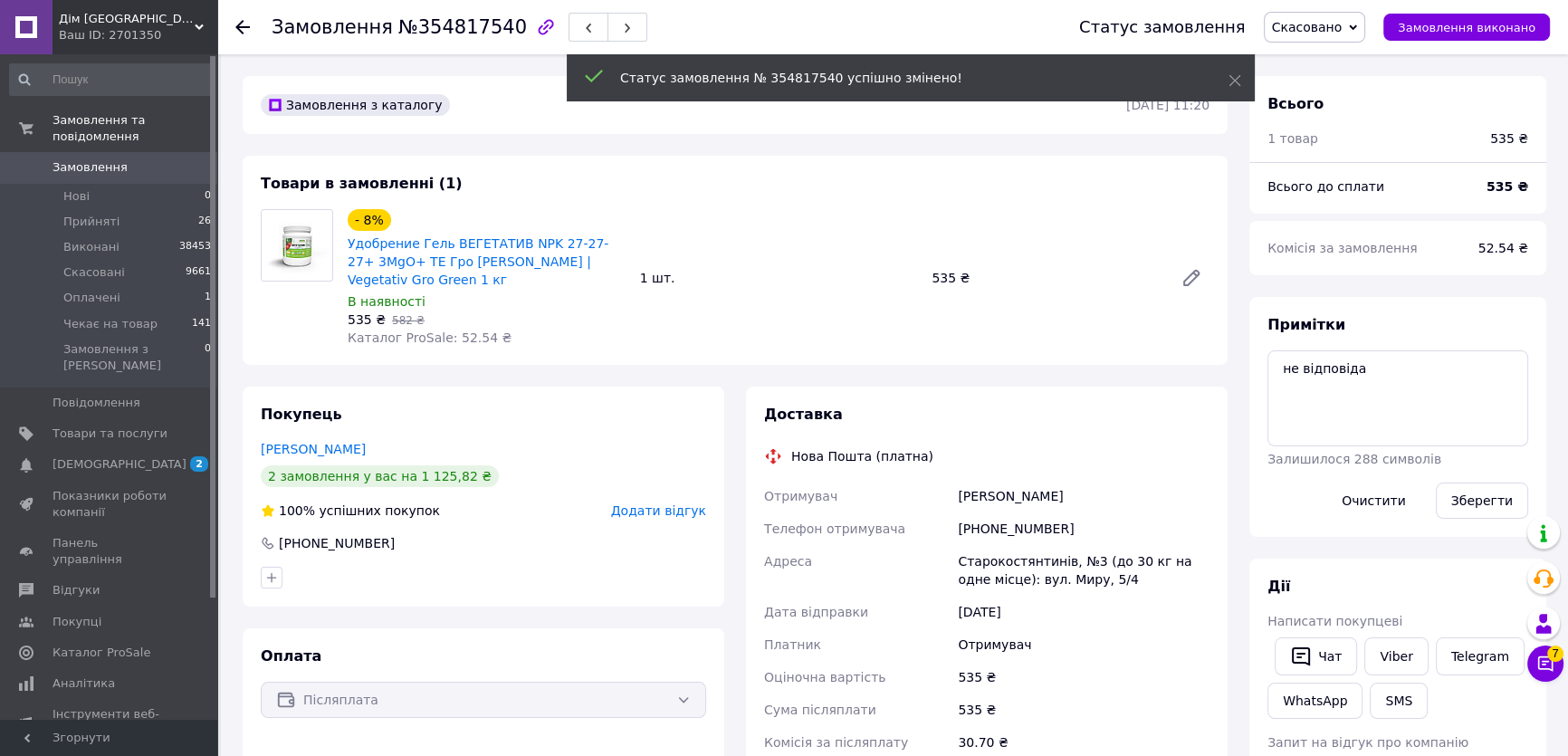
click at [441, 30] on span "№354817540" at bounding box center [462, 27] width 129 height 22
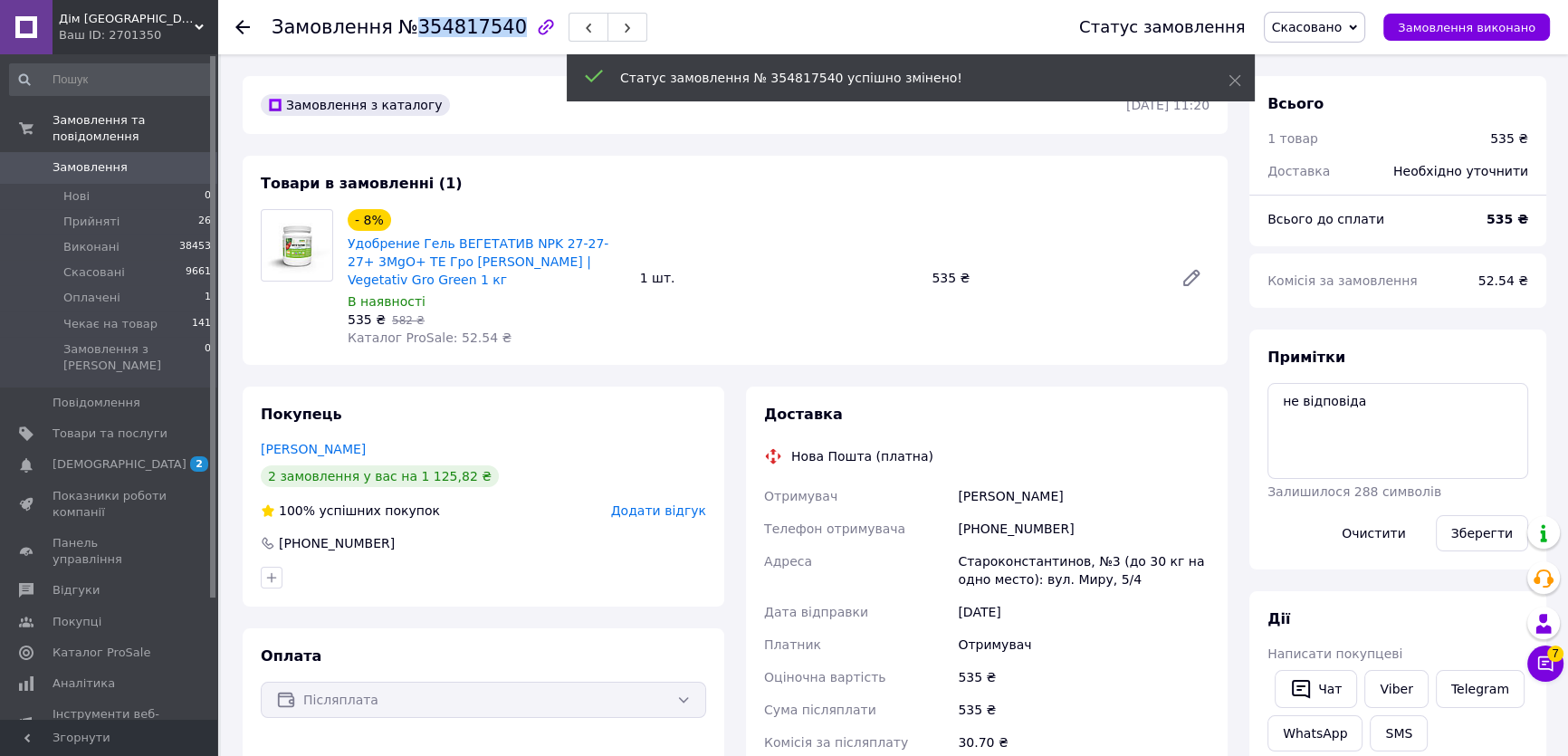
copy span "354817540"
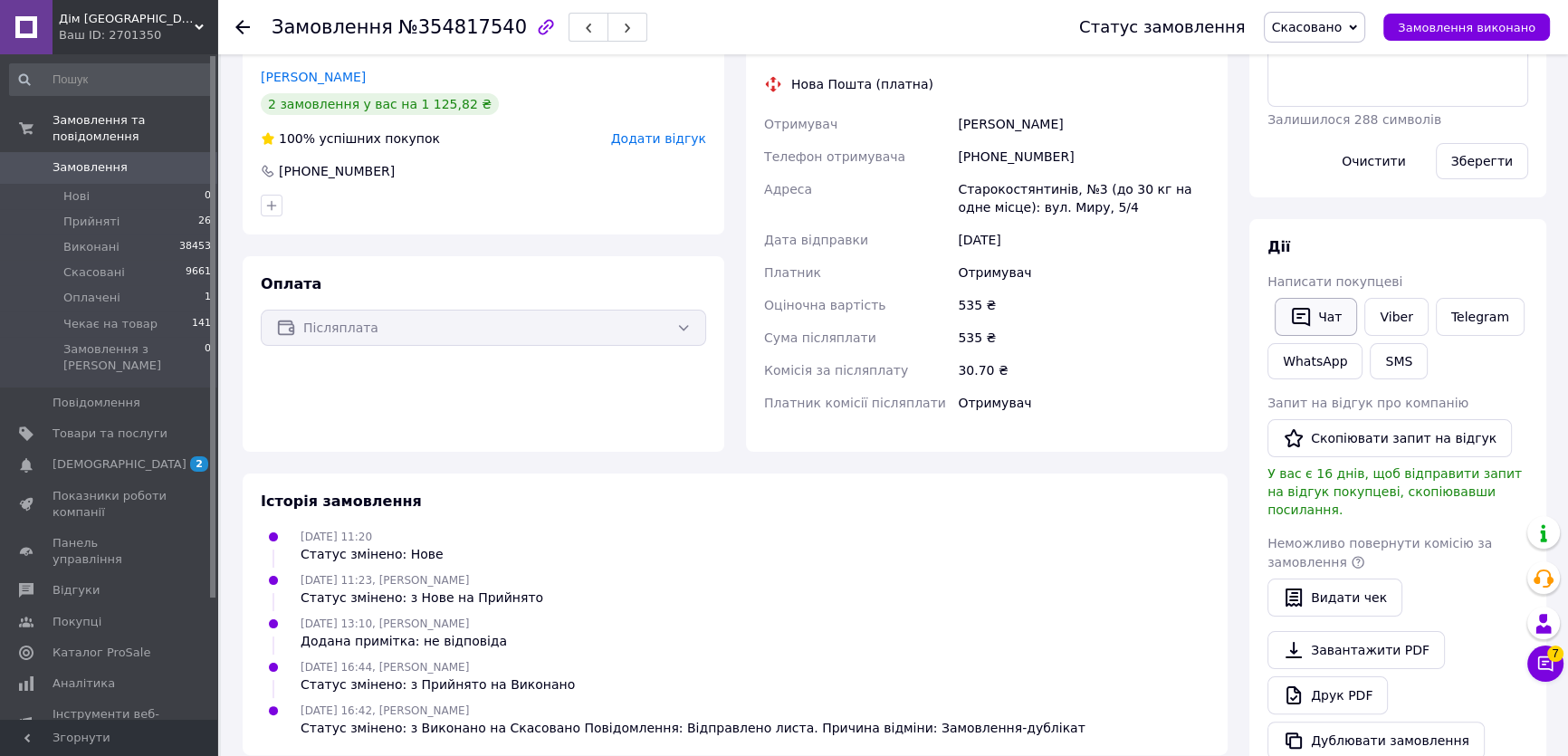
scroll to position [343, 0]
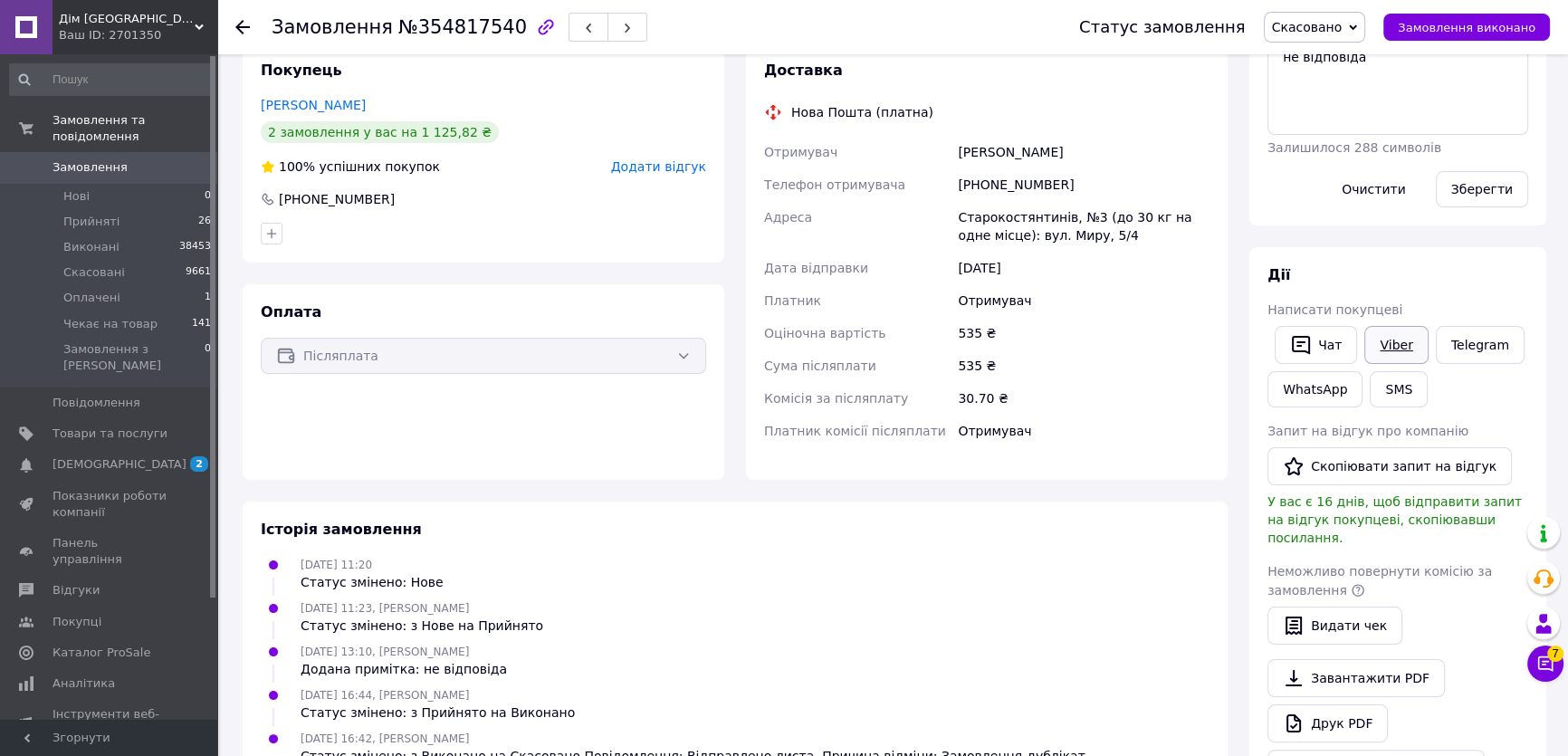
click at [1384, 351] on link "Viber" at bounding box center [1396, 344] width 63 height 38
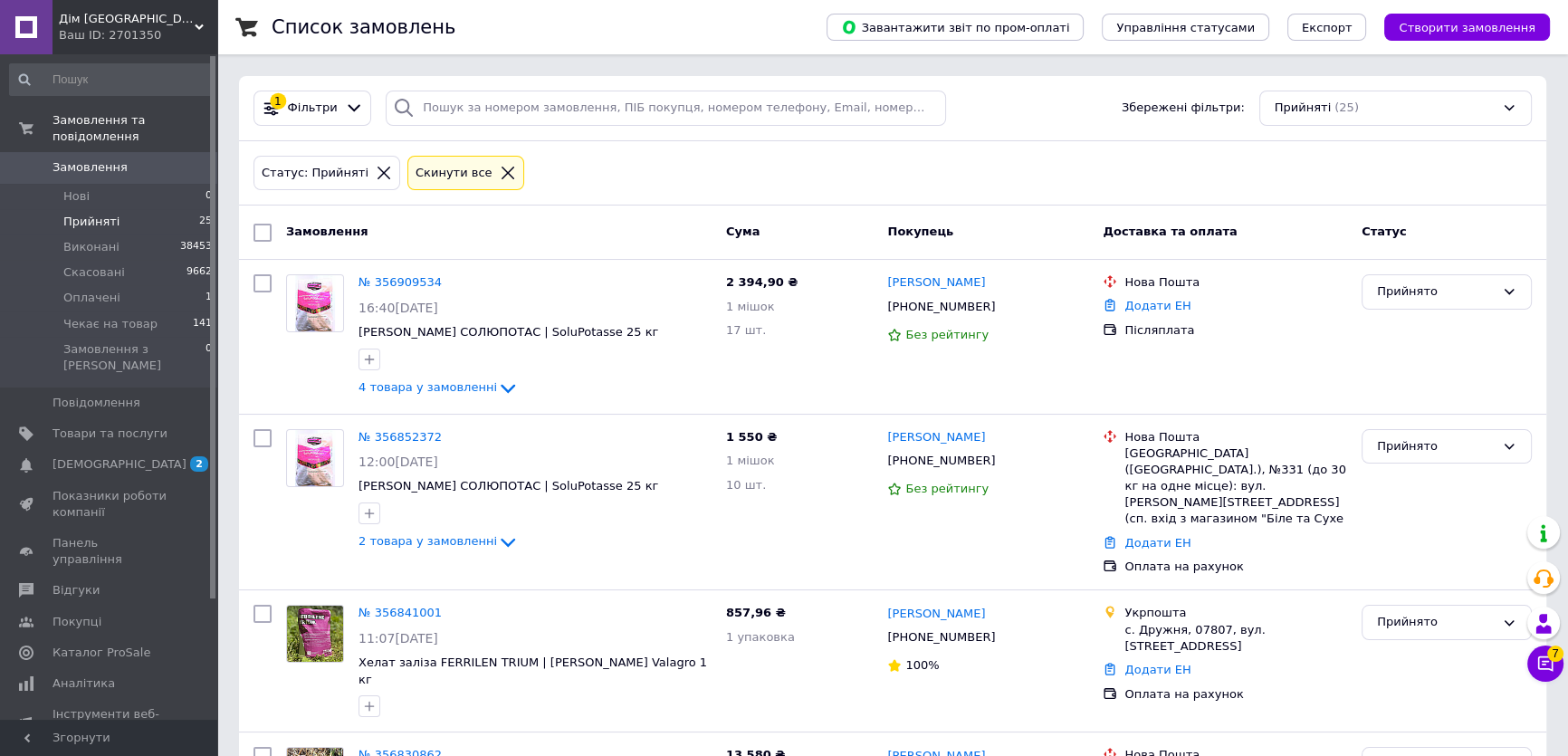
click at [496, 172] on div at bounding box center [508, 172] width 24 height 16
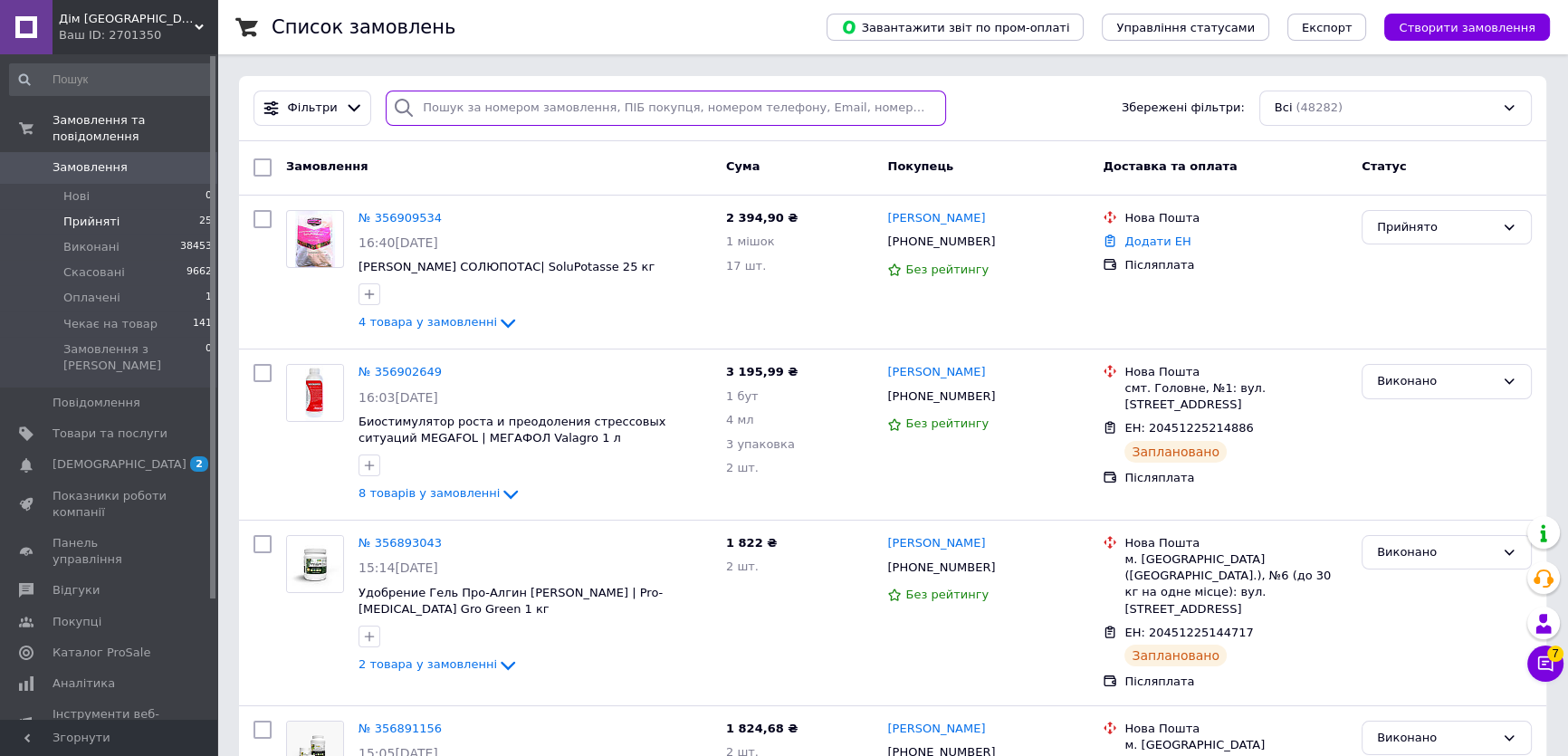
click at [507, 108] on input "search" at bounding box center [666, 108] width 560 height 36
paste input "355664753 а по этому заказу, где столько взяли мешков?)))"
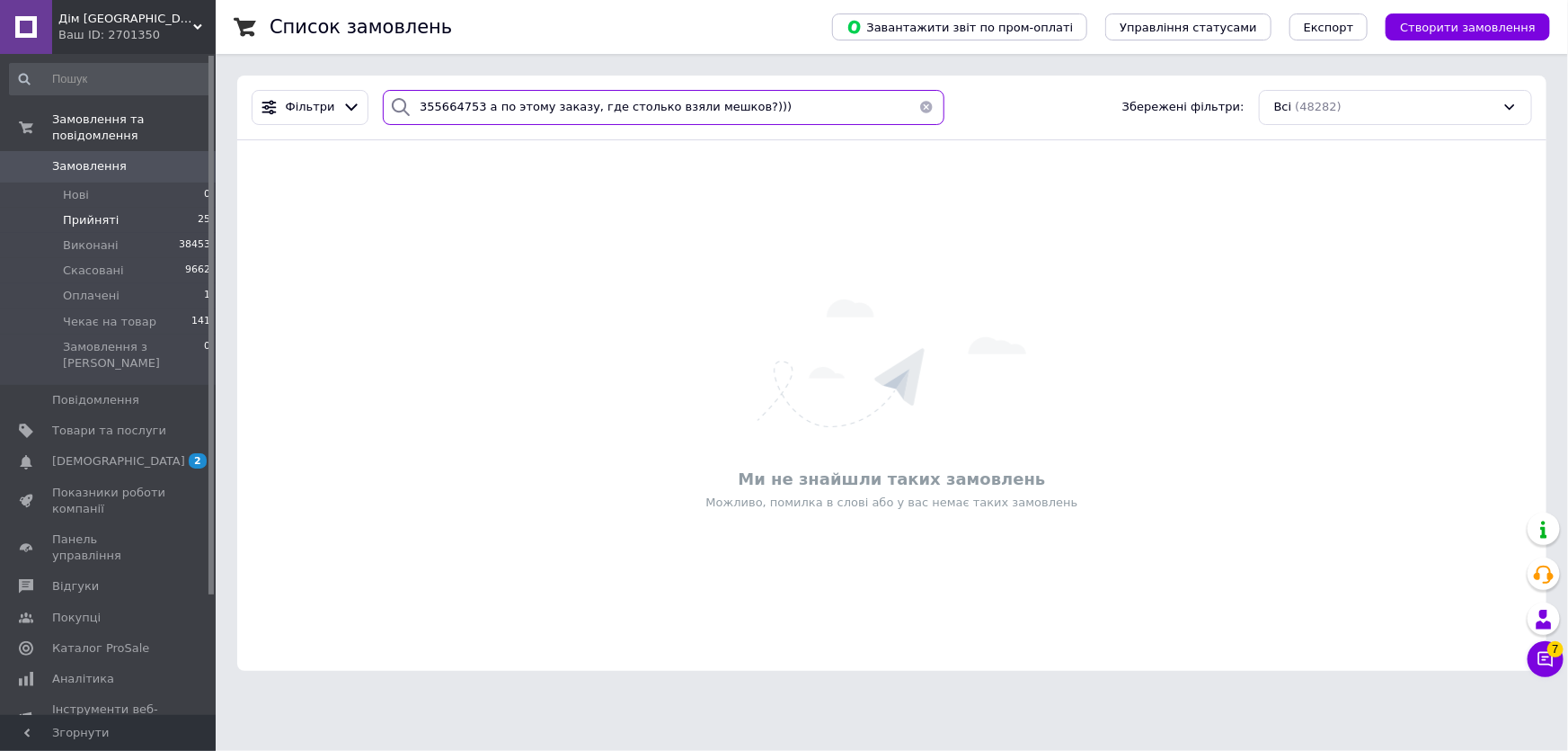
drag, startPoint x: 740, startPoint y: 108, endPoint x: 467, endPoint y: 103, distance: 273.0
click at [467, 103] on input "355664753 а по этому заказу, где столько взяли мешков?)))" at bounding box center [663, 107] width 561 height 35
type input "355664753"
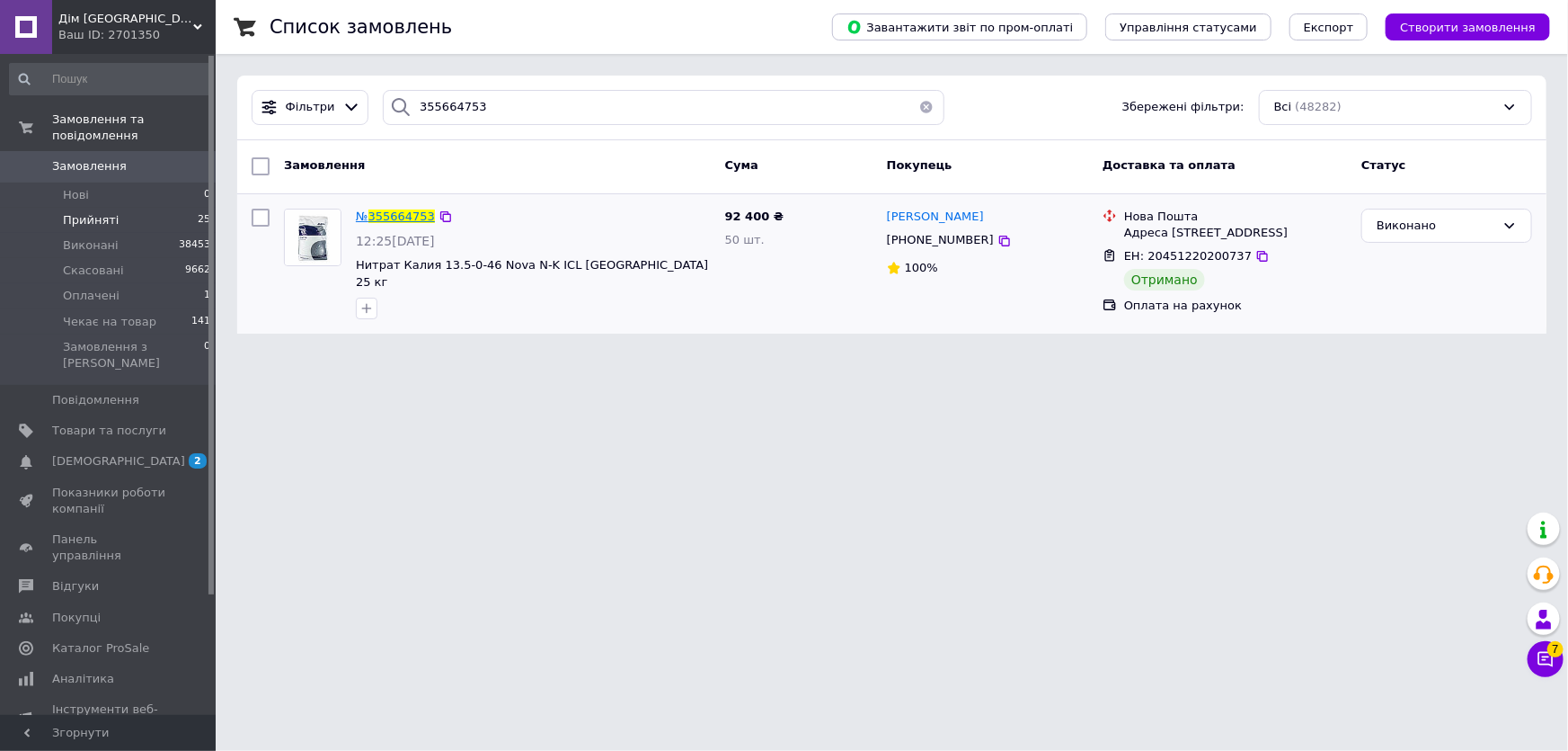
click at [402, 213] on span "355664753" at bounding box center [402, 216] width 67 height 14
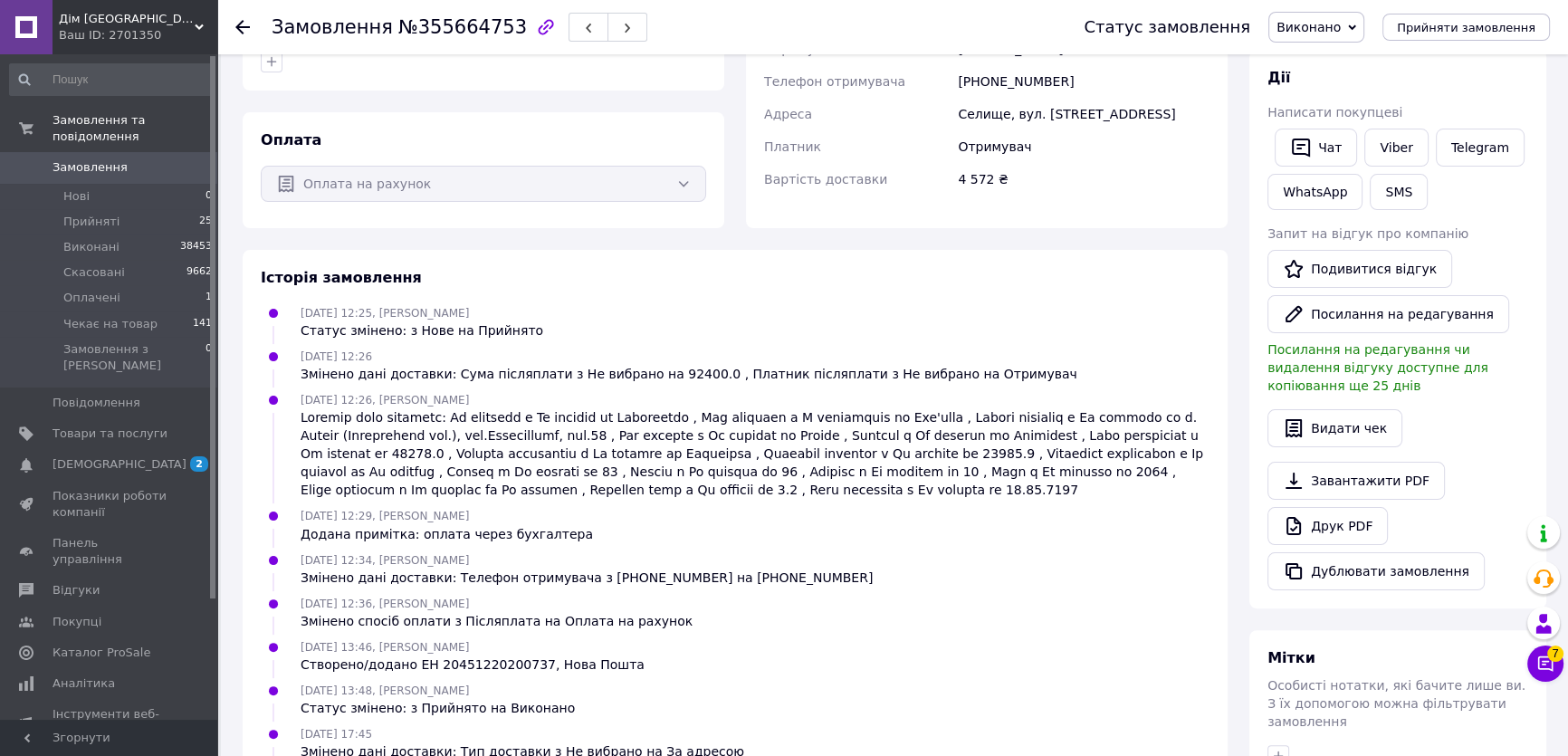
scroll to position [608, 0]
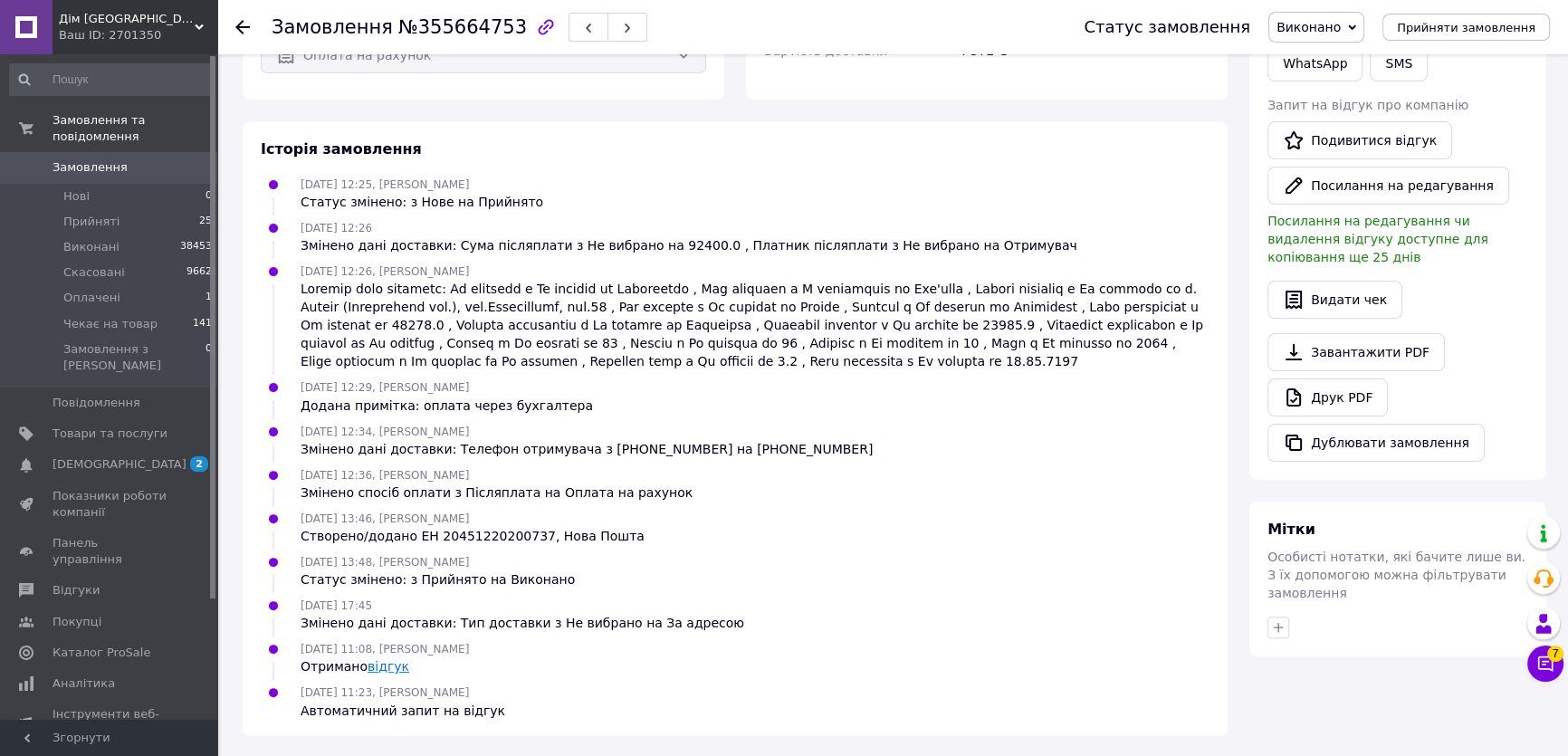
click at [385, 669] on link "відгук" at bounding box center [388, 666] width 42 height 15
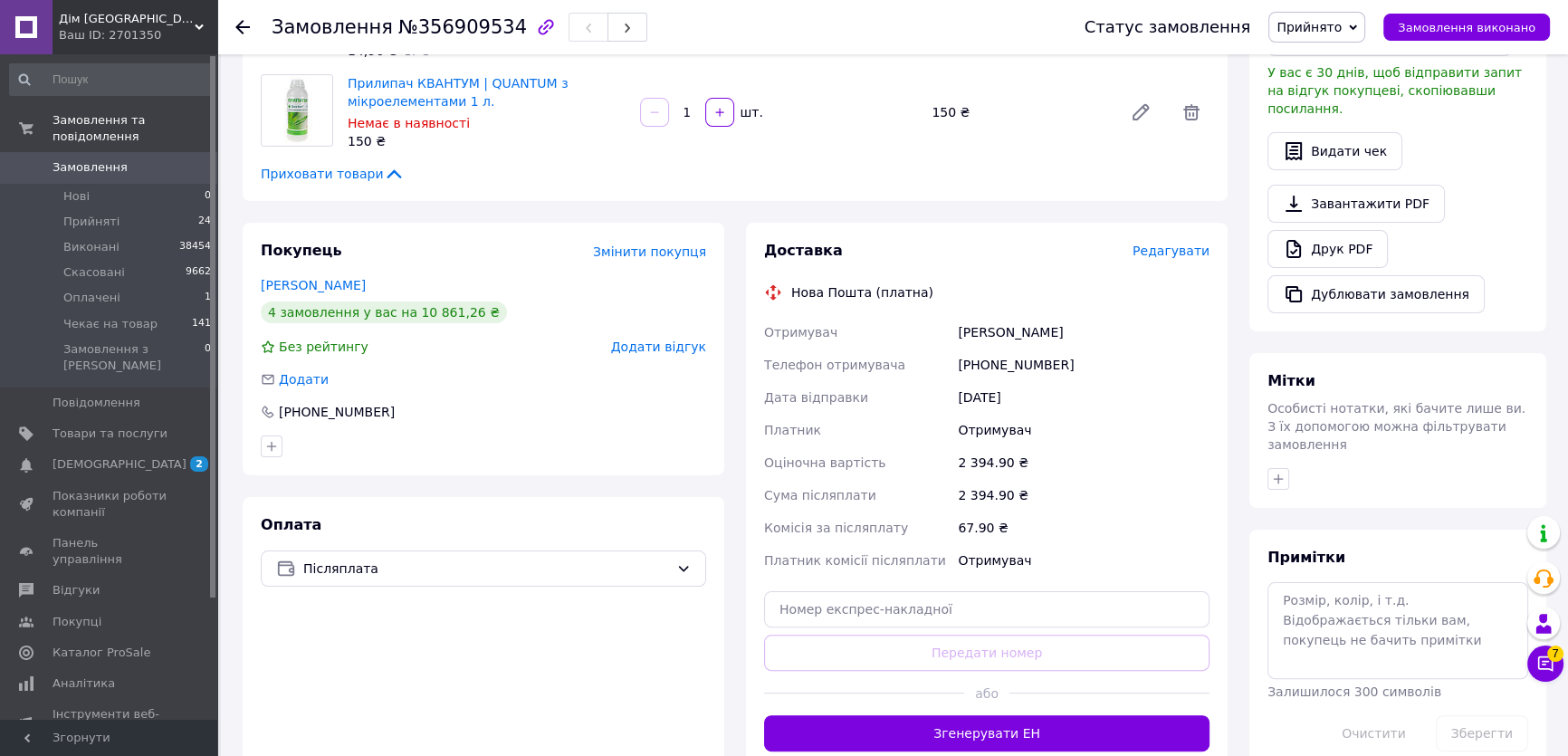
scroll to position [202, 0]
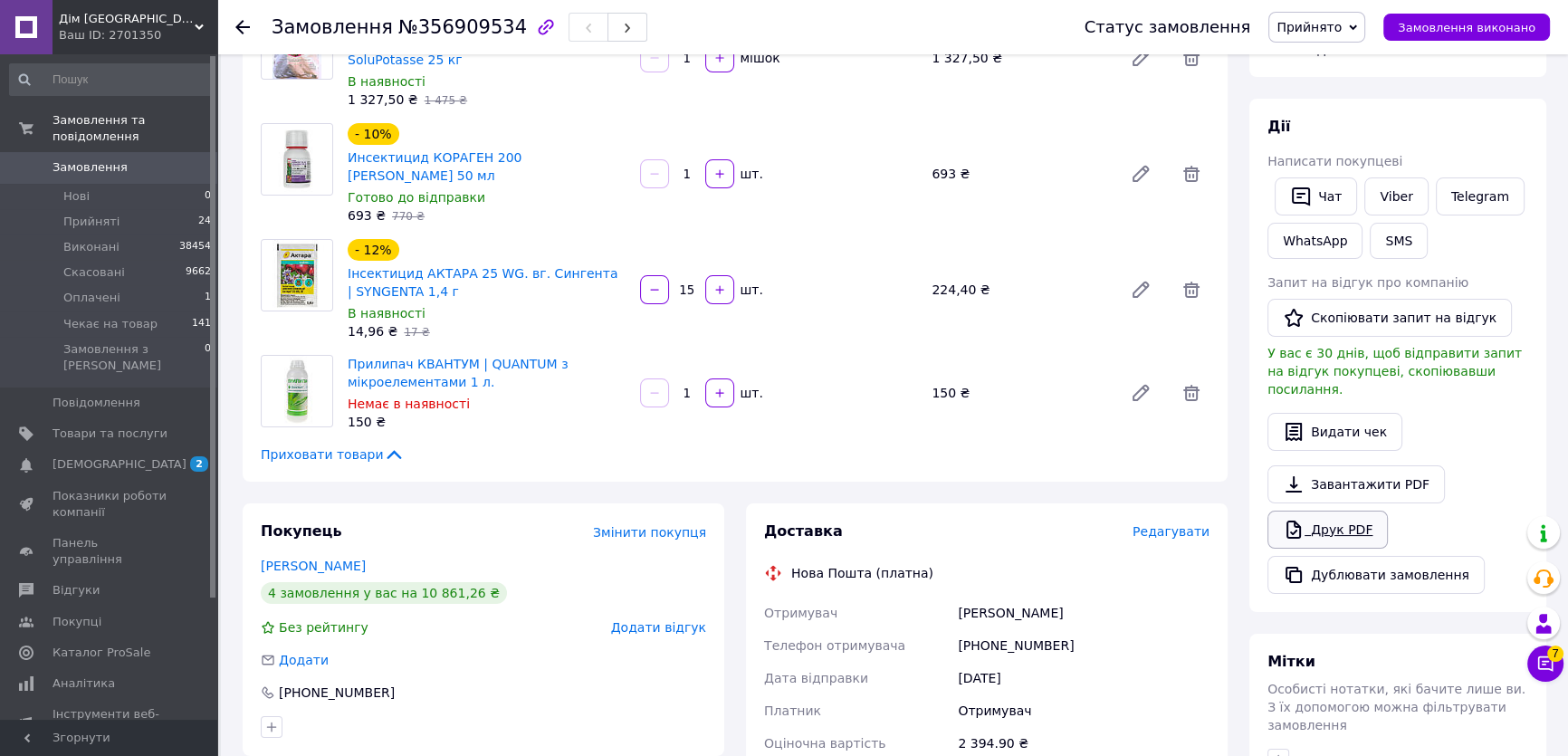
click at [1361, 511] on link "Друк PDF" at bounding box center [1327, 529] width 121 height 38
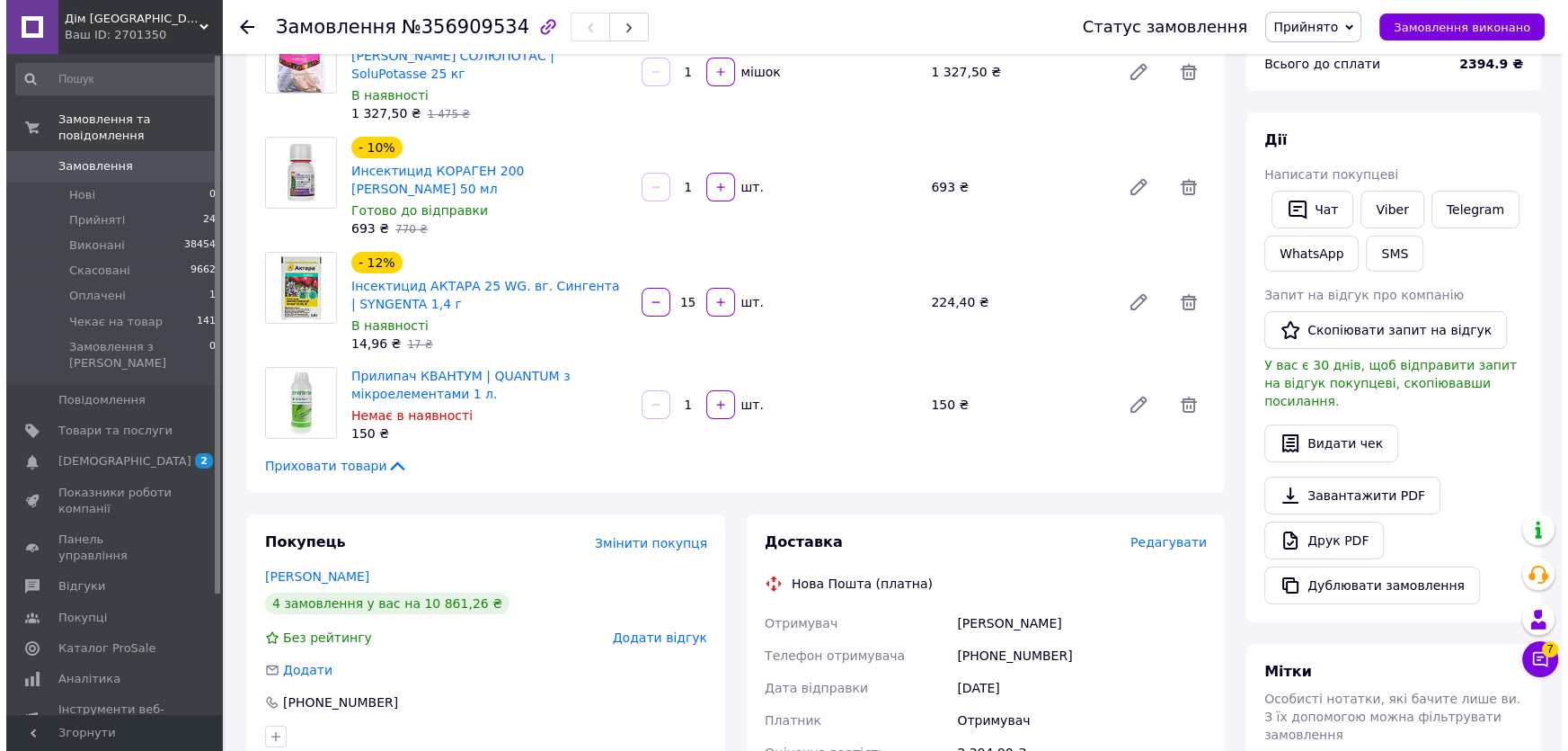
scroll to position [326, 0]
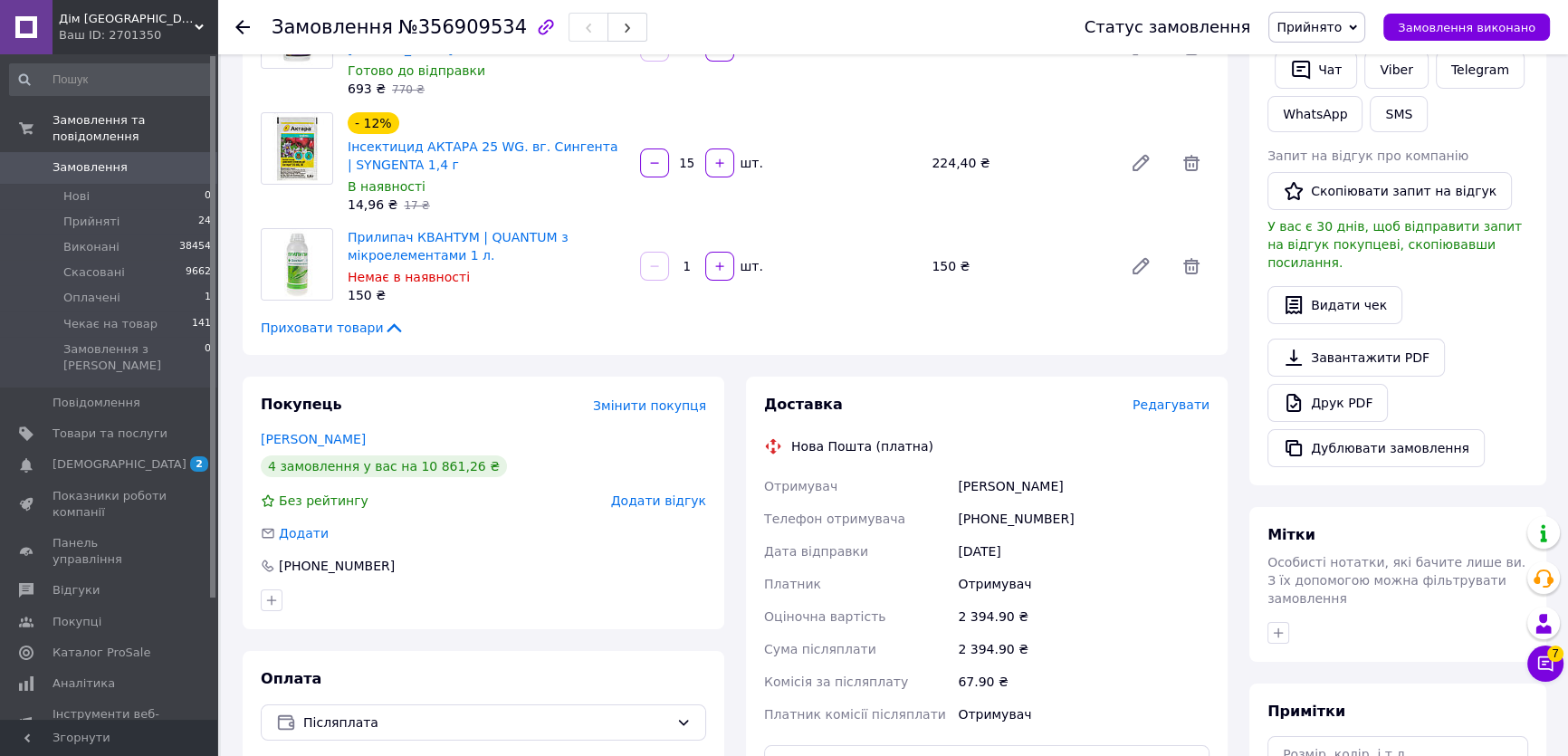
click at [1181, 397] on span "Редагувати" at bounding box center [1171, 404] width 77 height 15
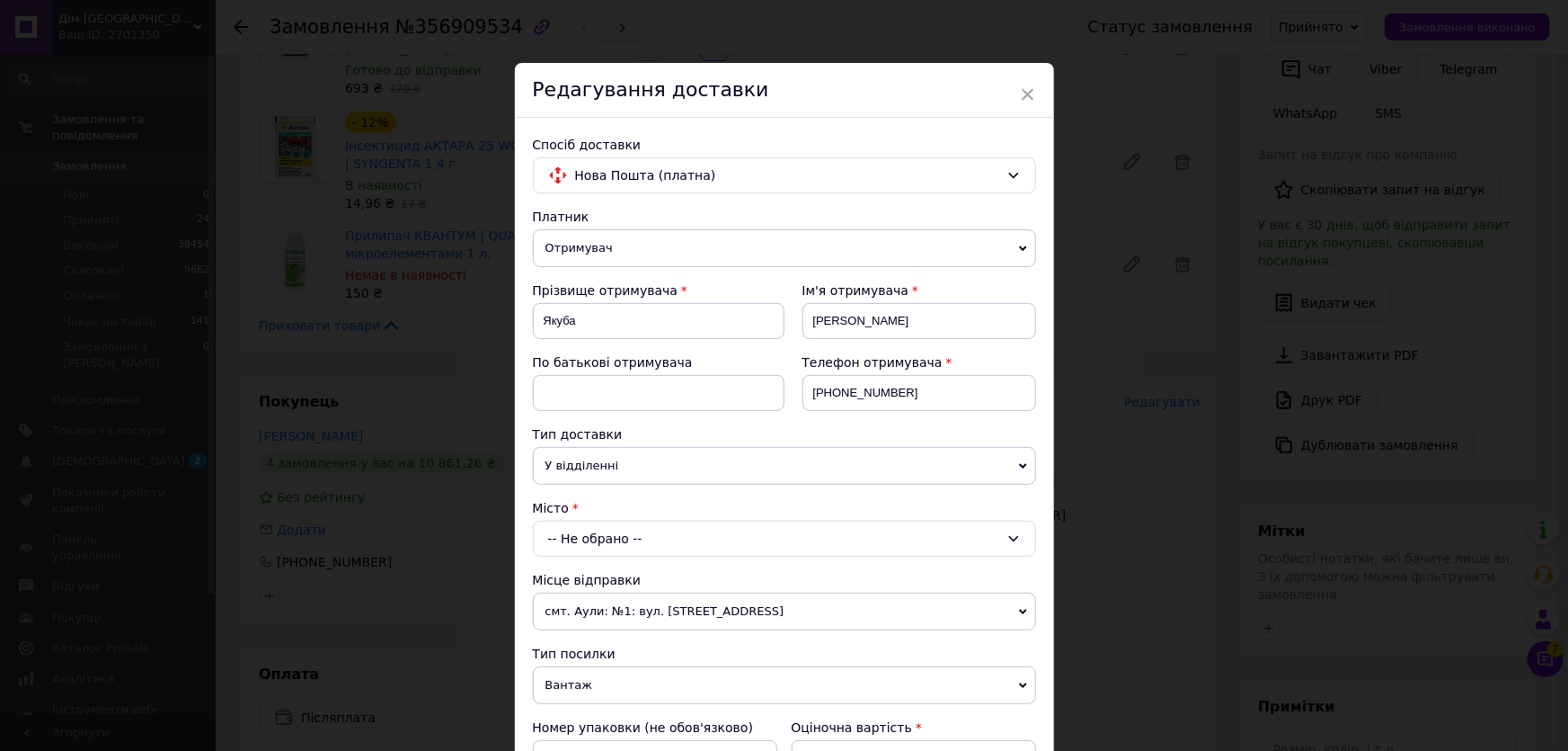
click at [686, 551] on div "-- Не обрано --" at bounding box center [784, 538] width 503 height 36
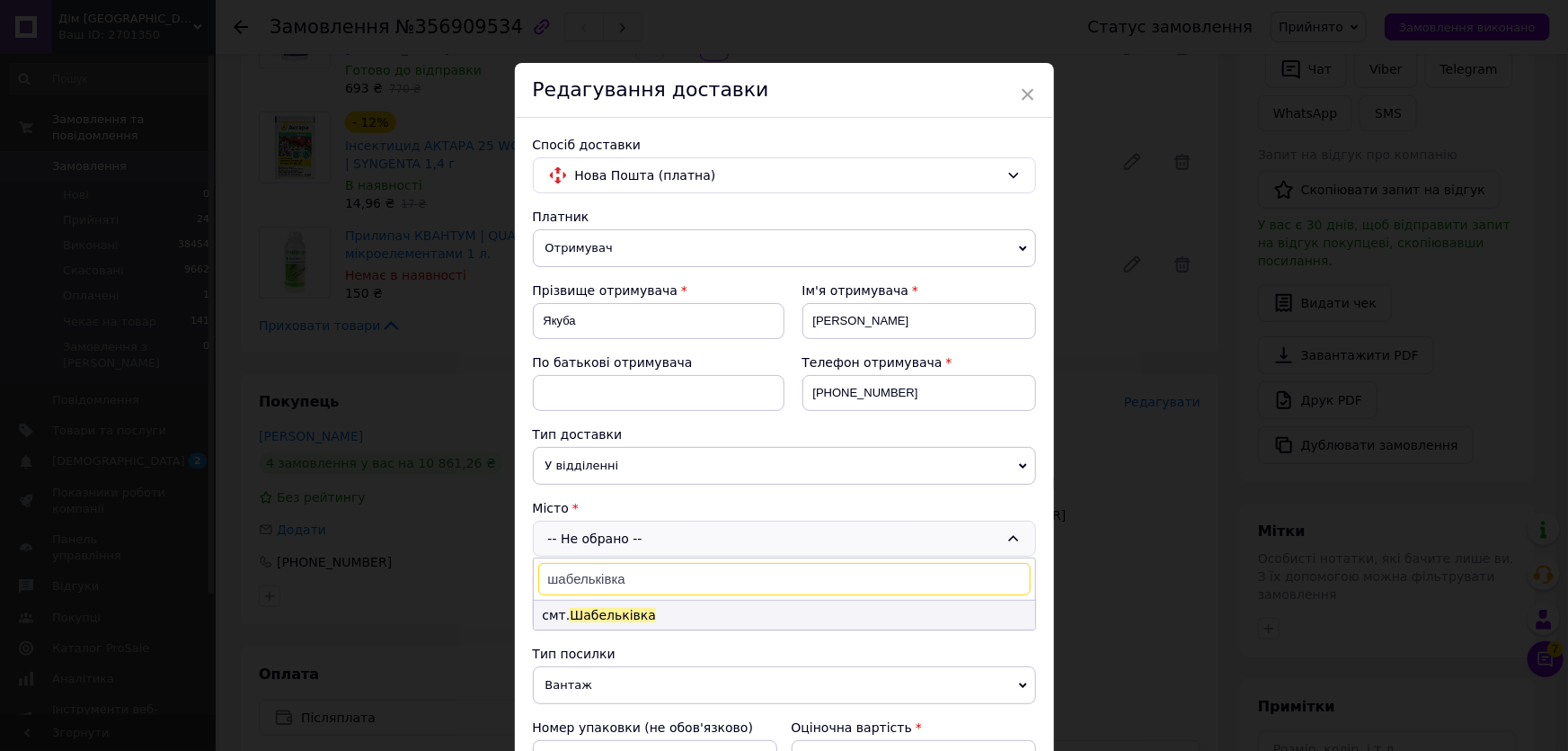
type input "шабельківка"
click at [643, 610] on li "смт. [GEOGRAPHIC_DATA]" at bounding box center [784, 614] width 501 height 29
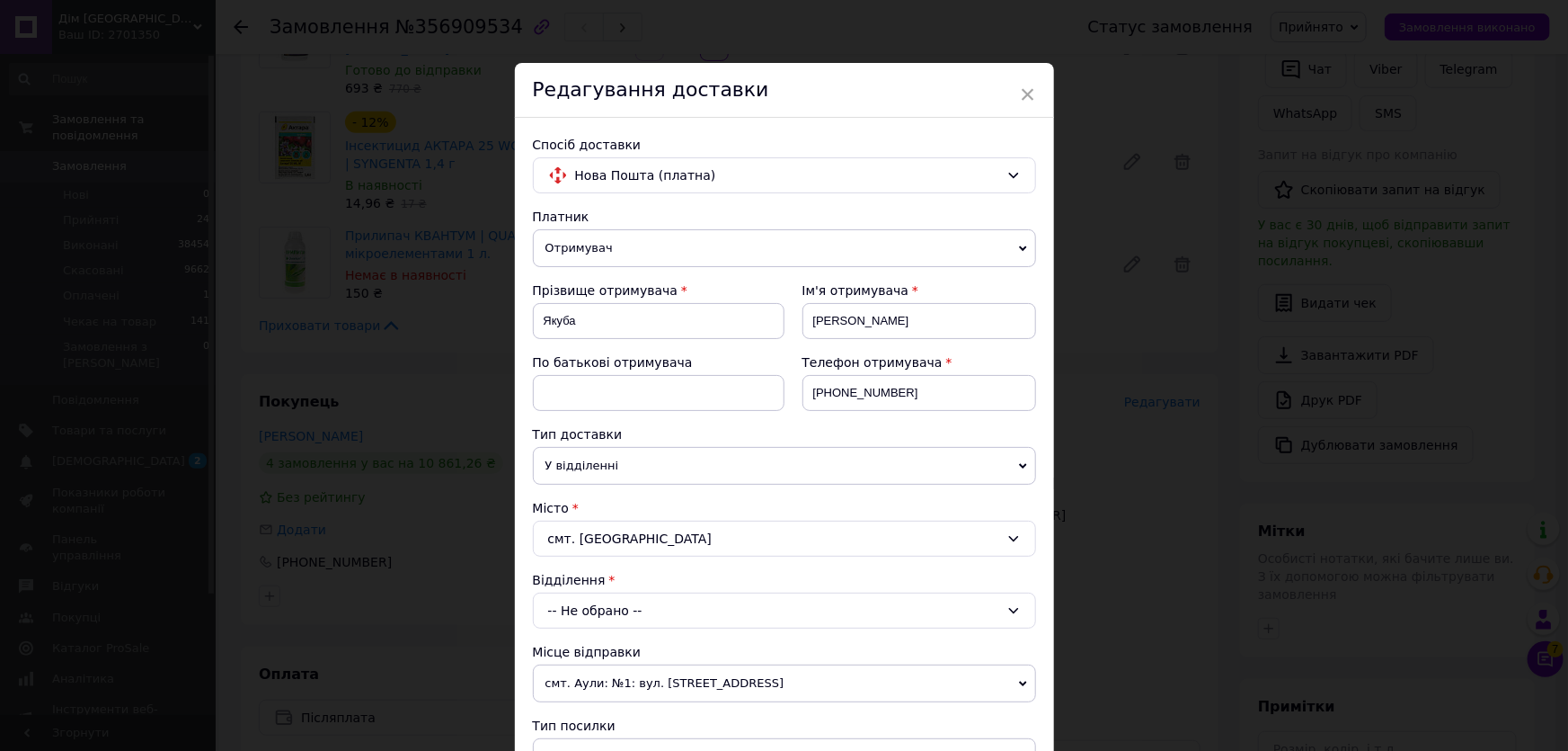
click at [629, 612] on div "-- Не обрано --" at bounding box center [784, 610] width 503 height 36
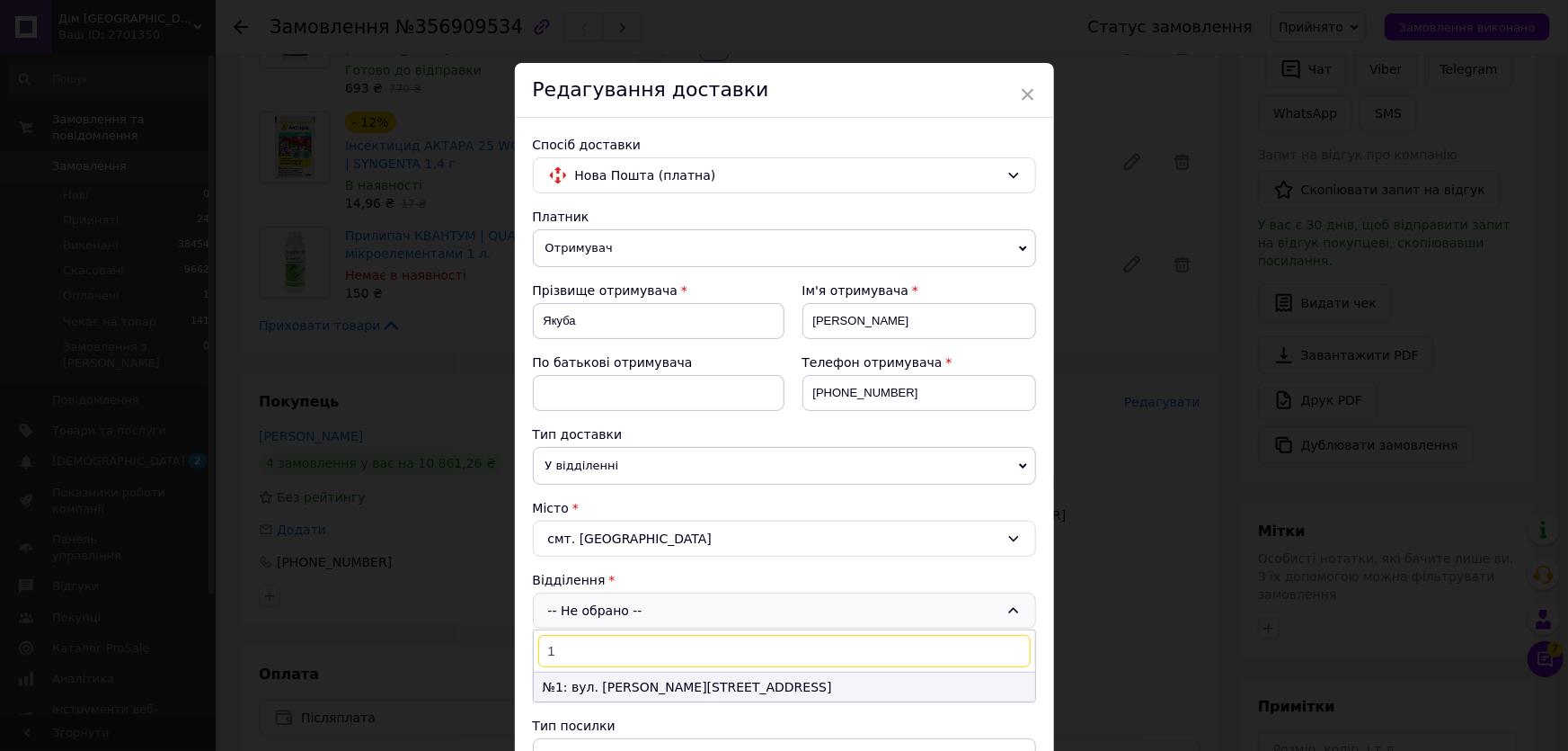
type input "1"
click at [781, 685] on li "№1: вул. [PERSON_NAME][STREET_ADDRESS]" at bounding box center [784, 686] width 501 height 29
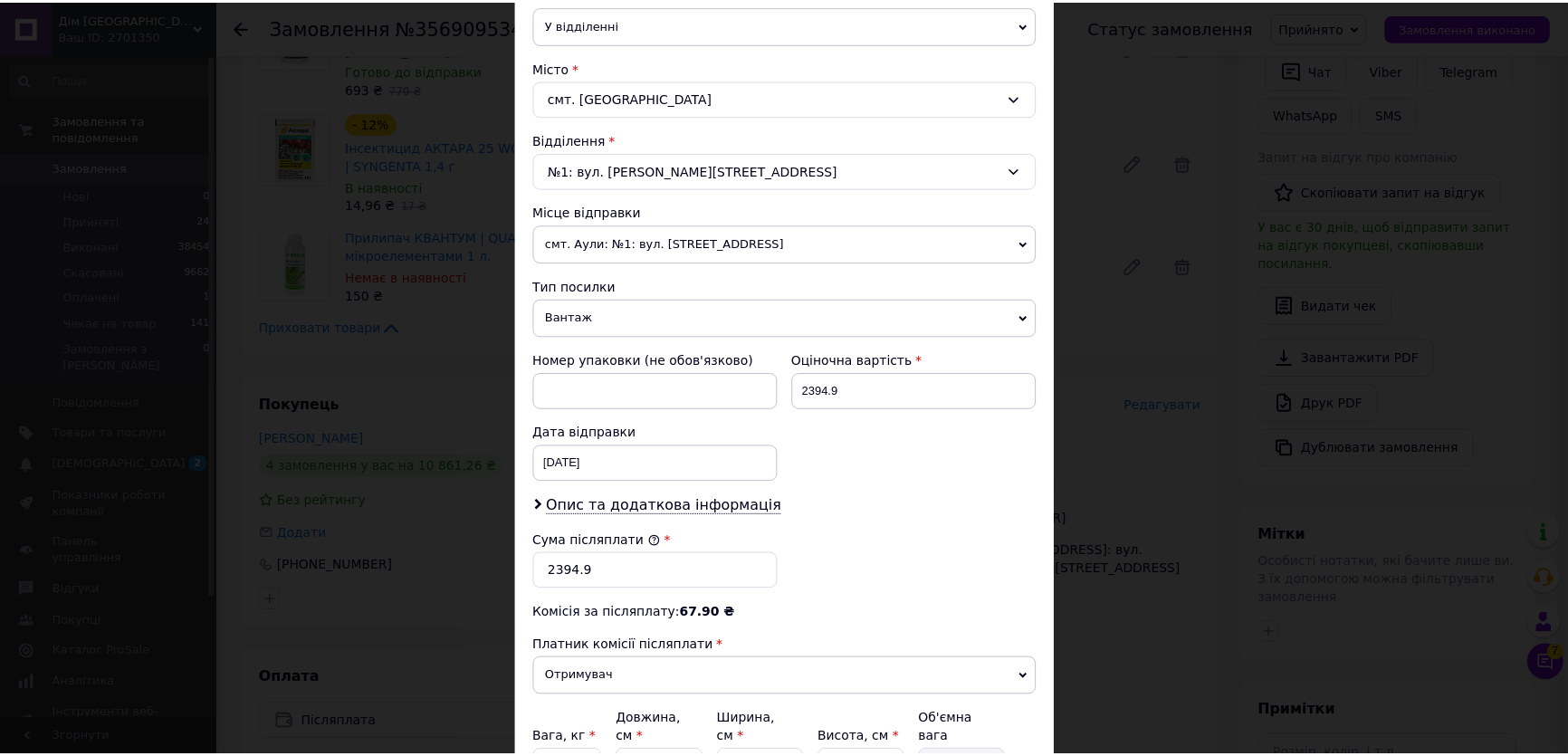
scroll to position [576, 0]
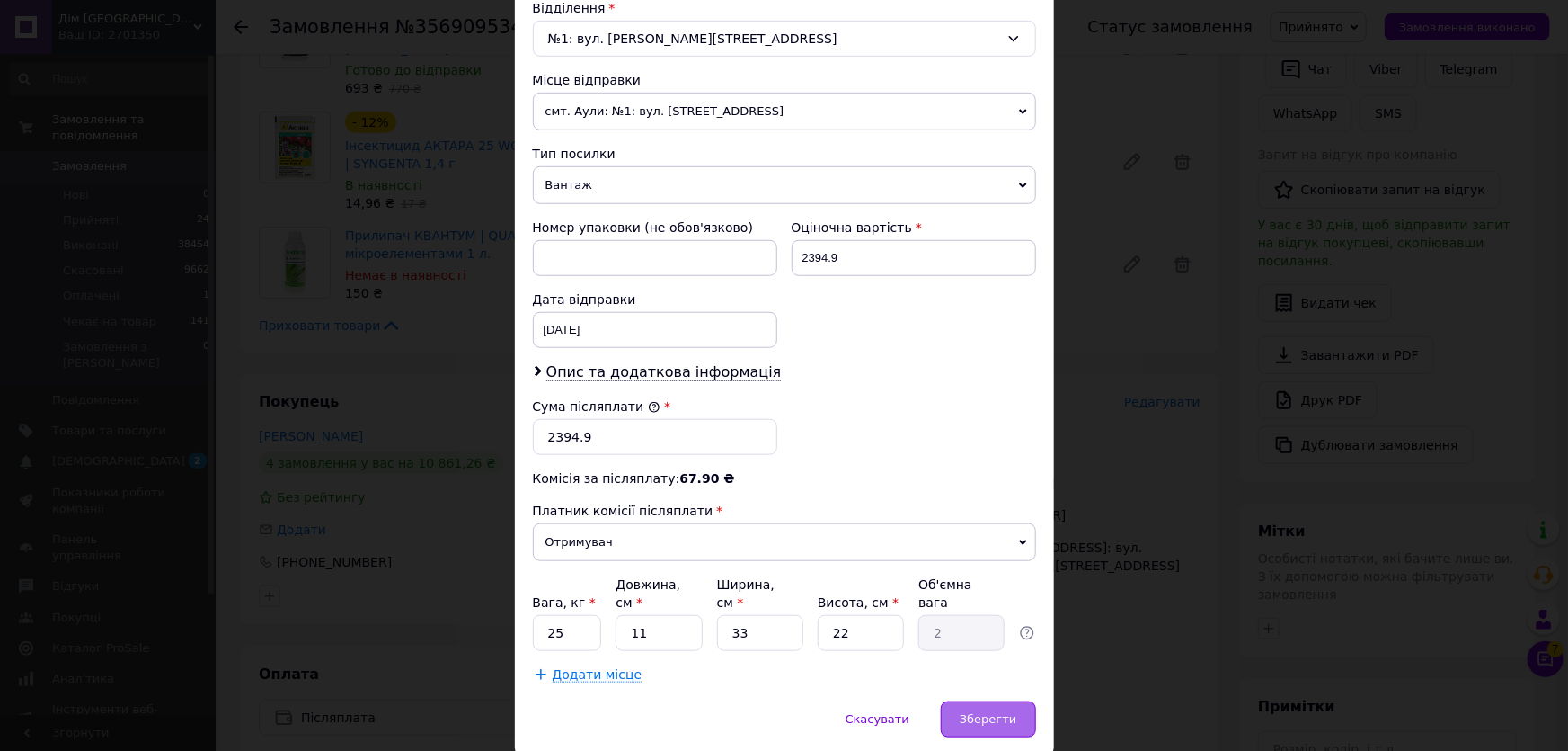
click at [996, 712] on span "Зберегти" at bounding box center [988, 719] width 57 height 14
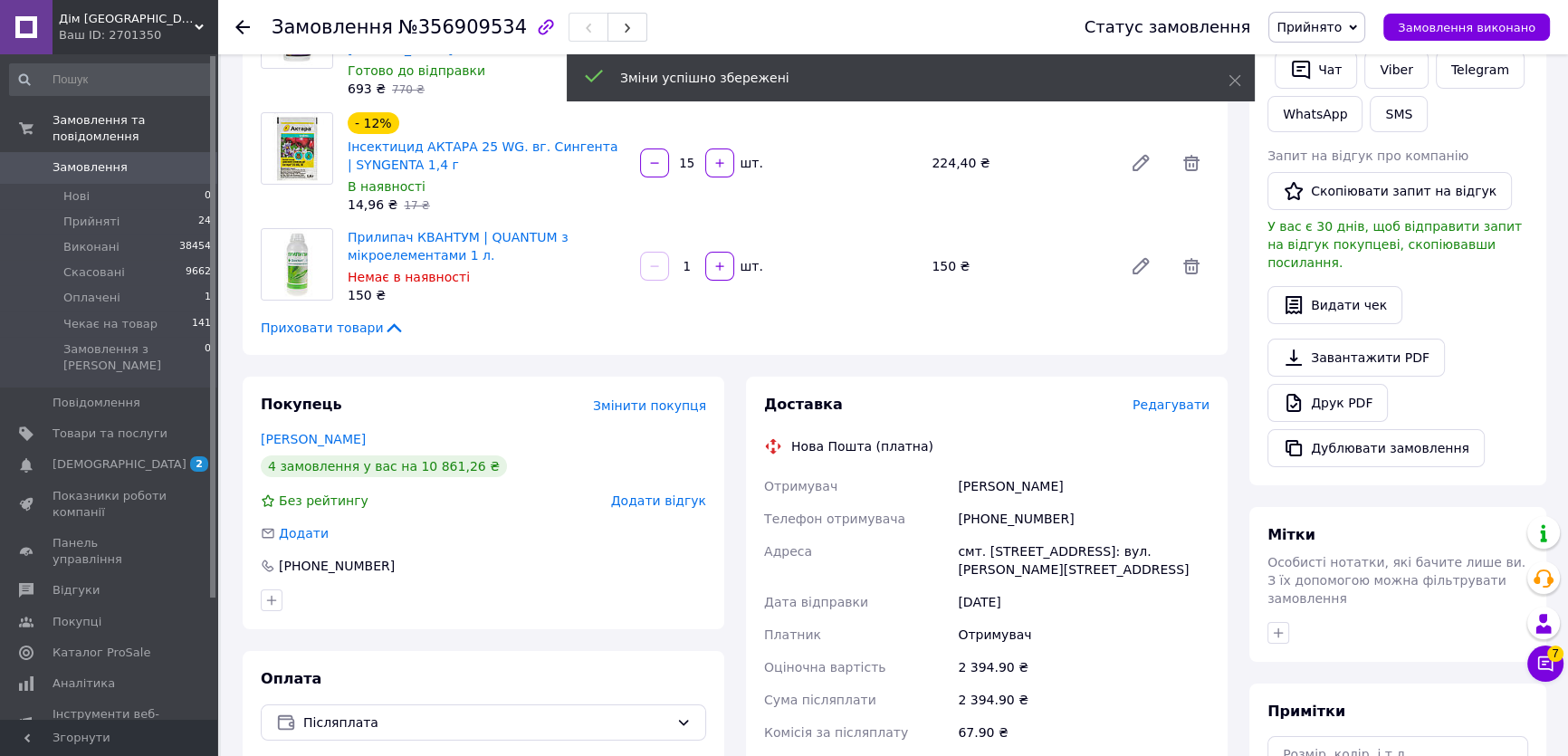
click at [1005, 534] on div "смт. [STREET_ADDRESS]: вул. [PERSON_NAME][STREET_ADDRESS]" at bounding box center [1084, 559] width 259 height 50
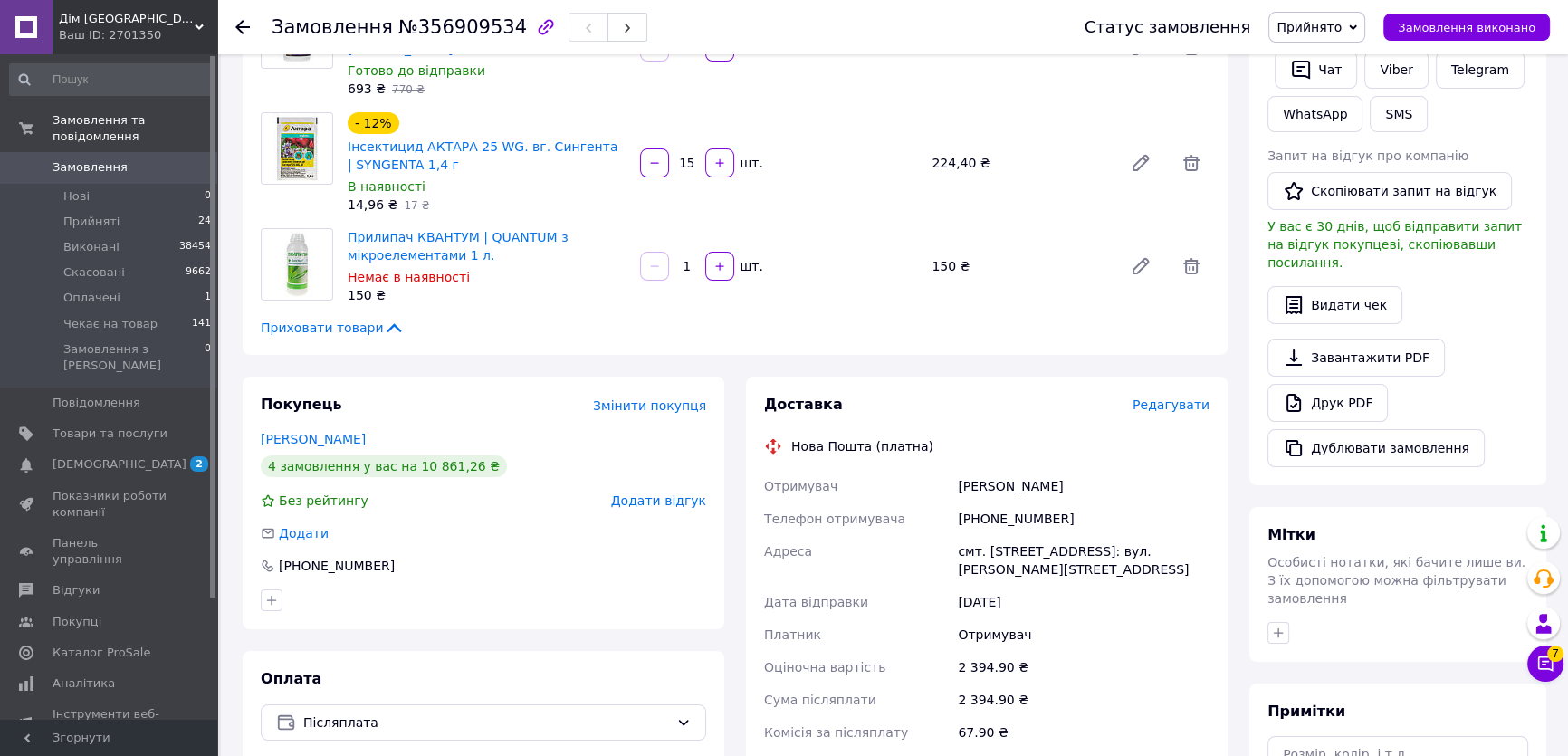
click at [458, 29] on span "№356909534" at bounding box center [462, 27] width 129 height 22
copy span "356909534"
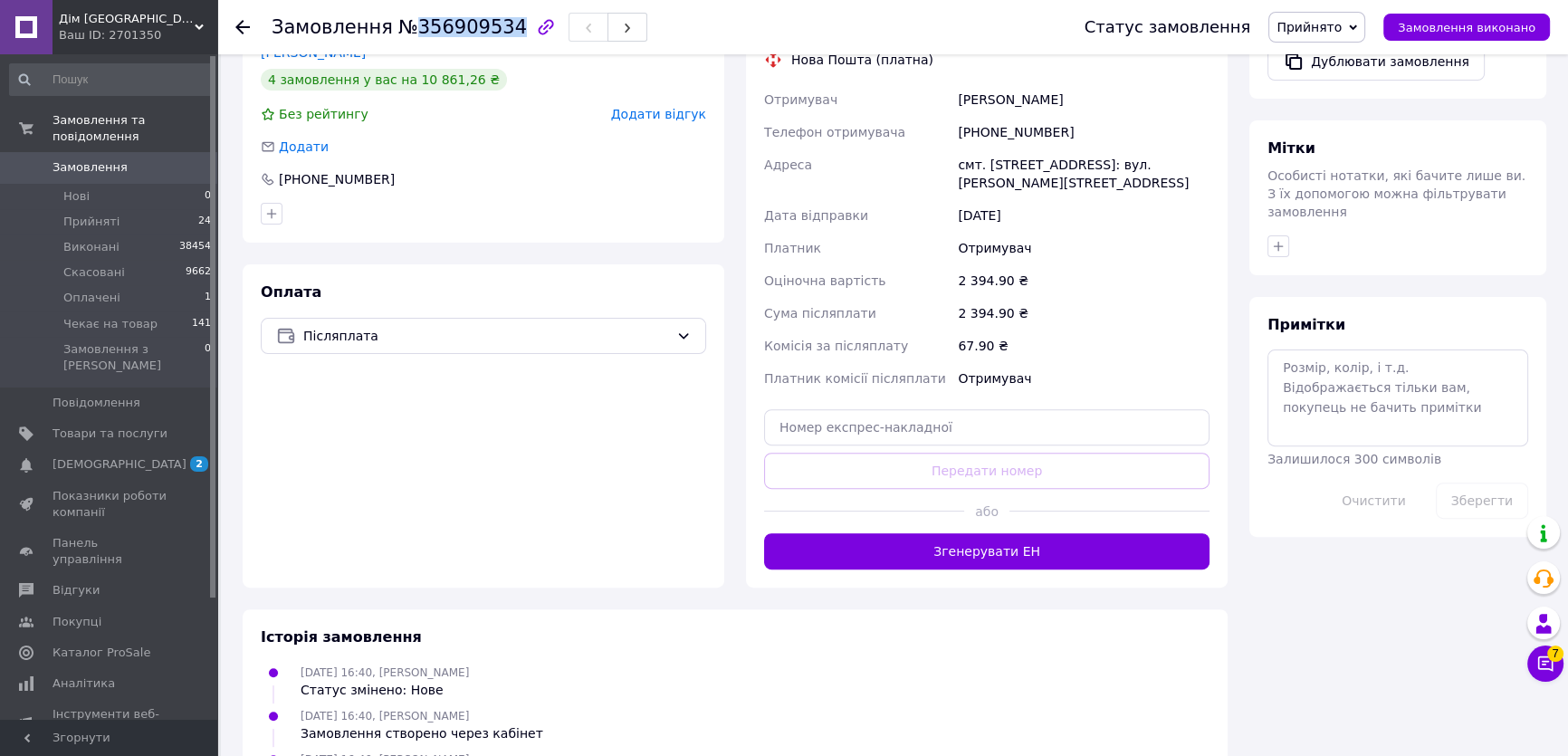
scroll to position [740, 0]
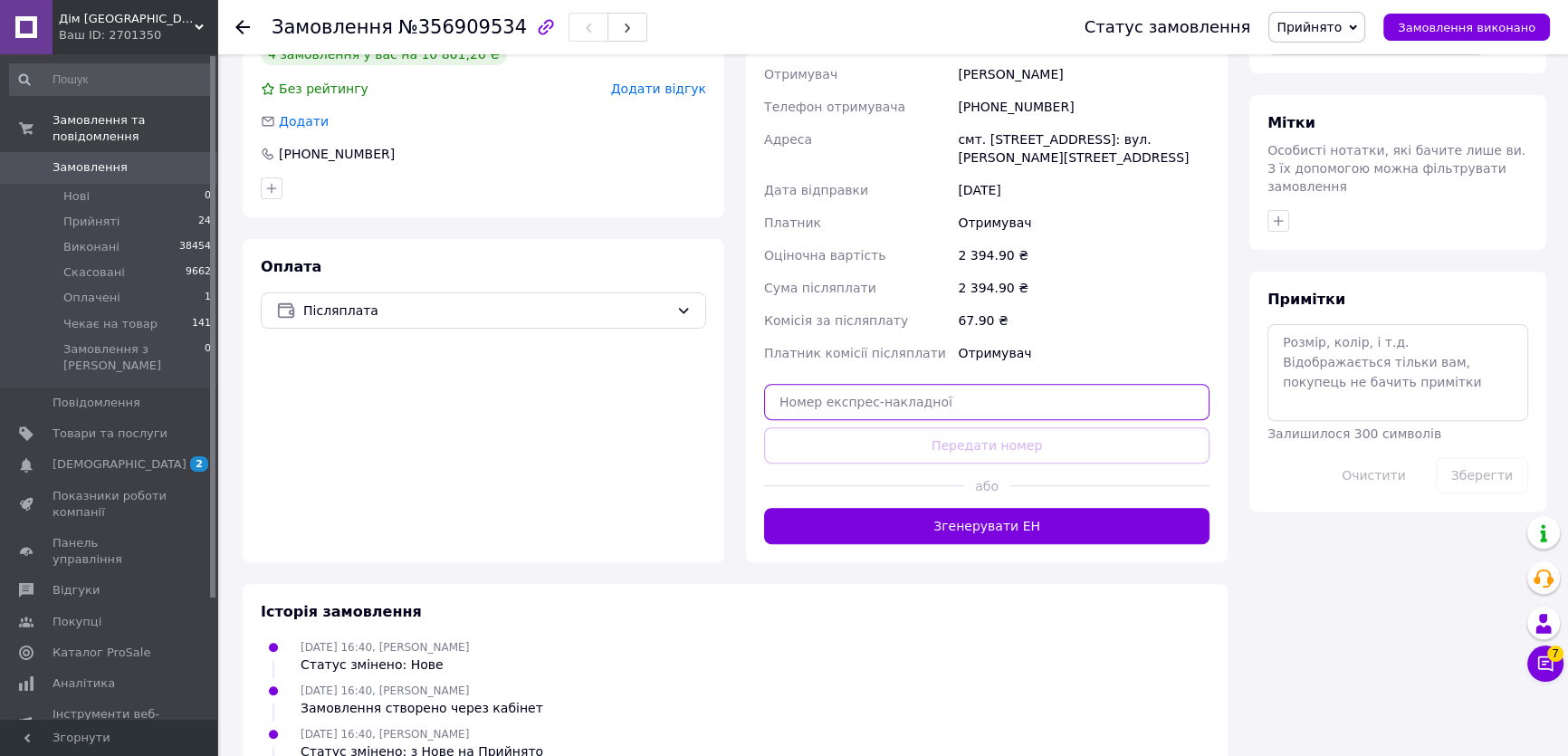
click at [929, 384] on input "text" at bounding box center [987, 402] width 445 height 37
paste input "20451225310477"
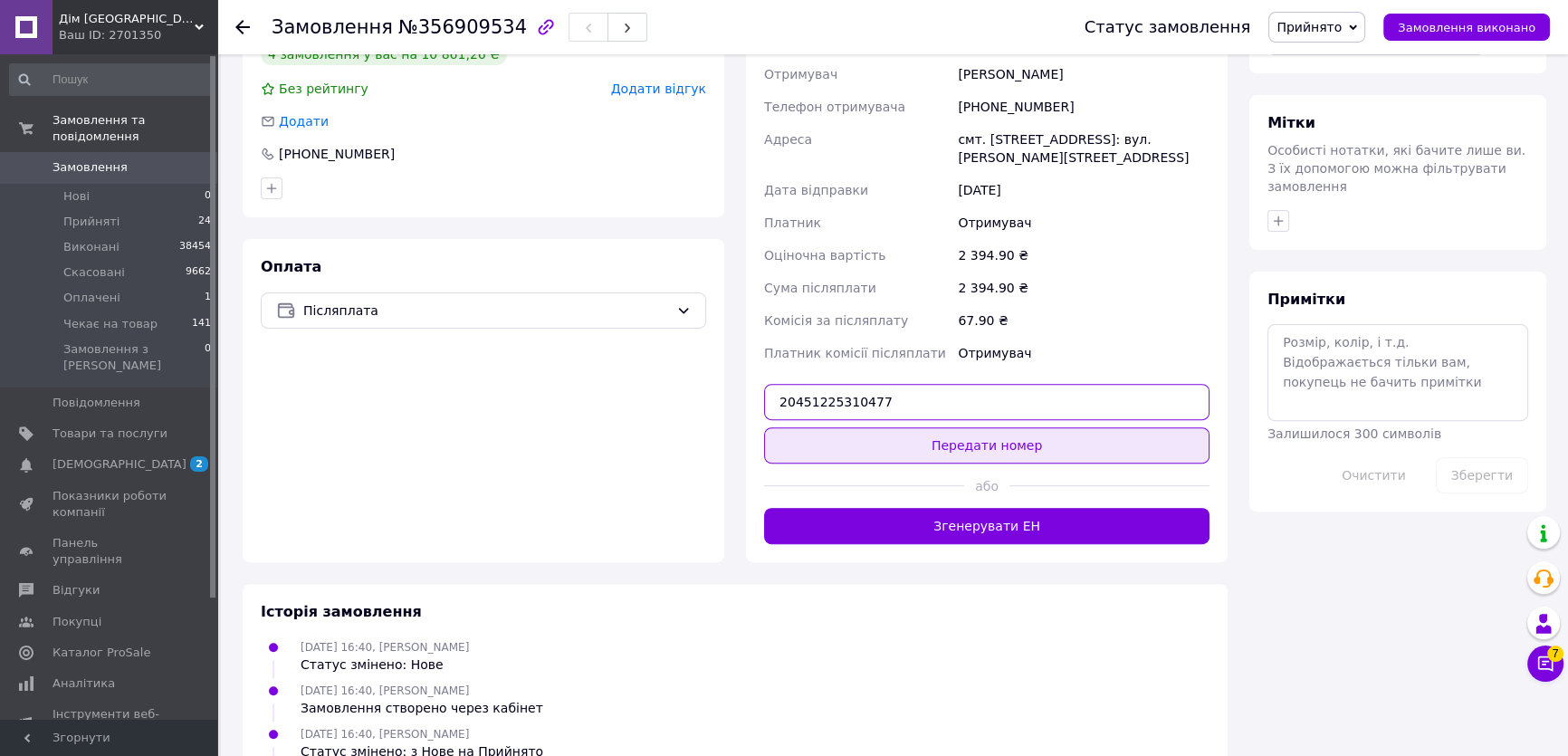
type input "20451225310477"
click at [974, 427] on button "Передати номер" at bounding box center [987, 445] width 445 height 37
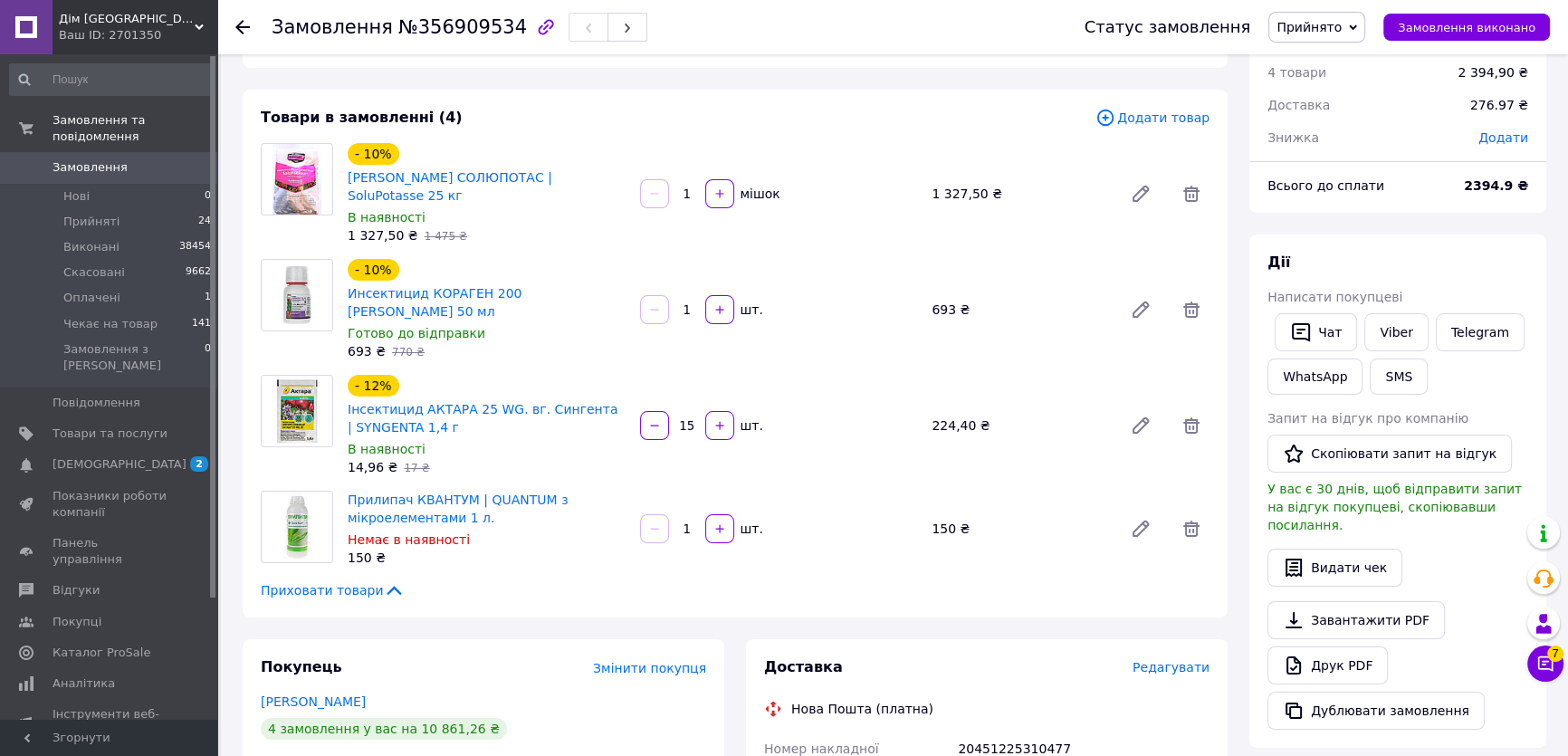
scroll to position [0, 0]
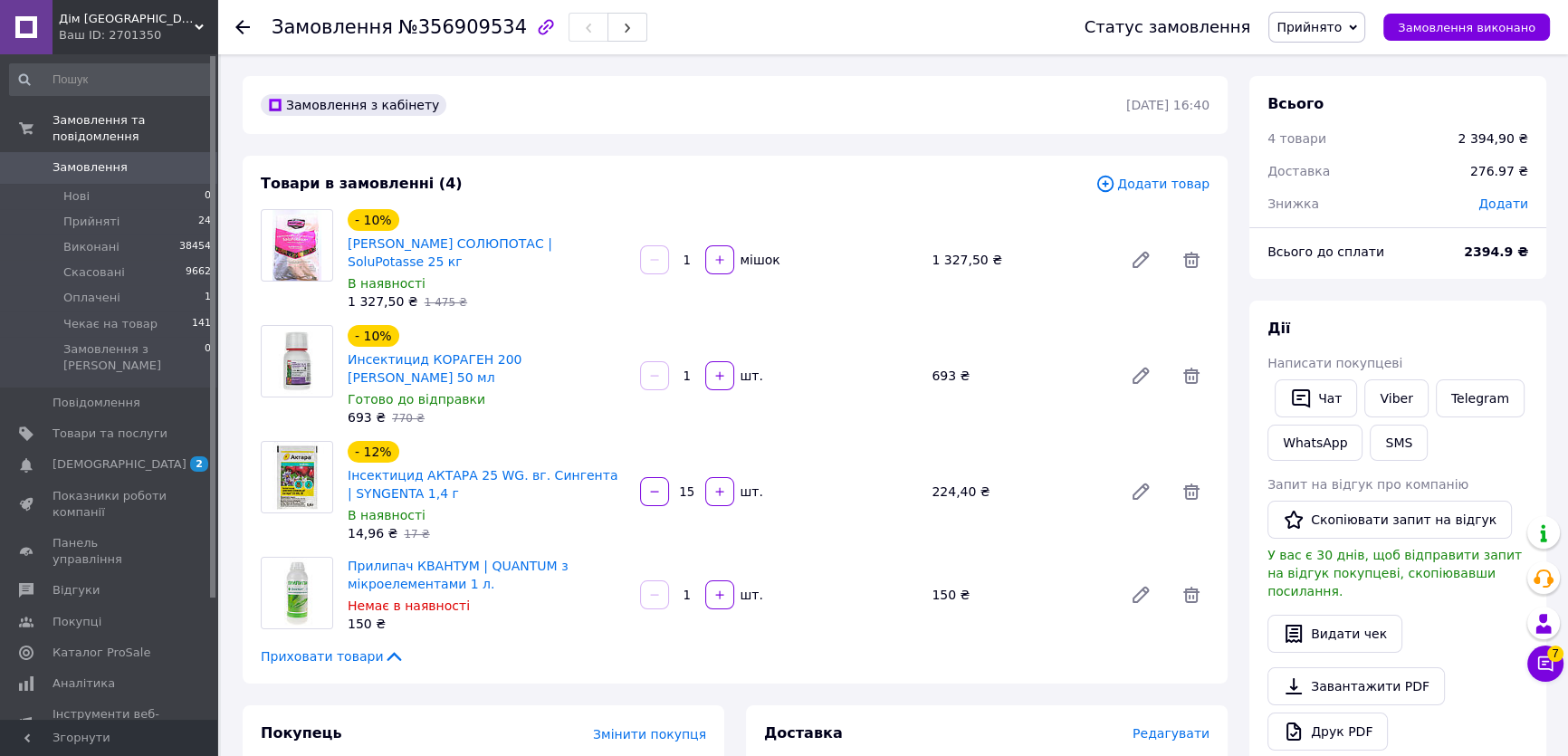
click at [446, 37] on span "№356909534" at bounding box center [462, 27] width 129 height 22
drag, startPoint x: 446, startPoint y: 37, endPoint x: 460, endPoint y: 45, distance: 16.1
click at [460, 45] on div "Замовлення №356909534" at bounding box center [659, 27] width 777 height 54
click at [461, 25] on span "№356909534" at bounding box center [462, 27] width 129 height 22
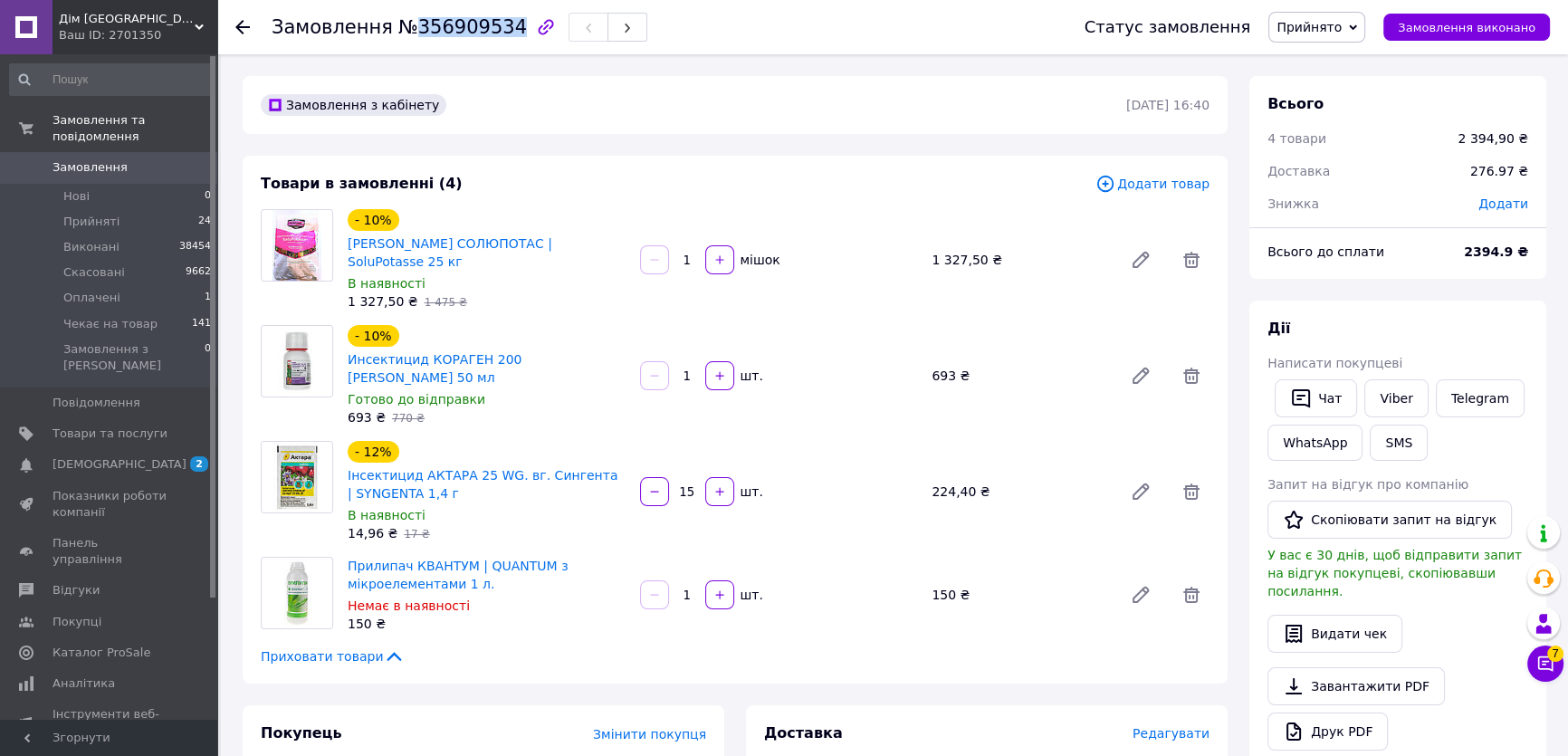
click at [461, 25] on span "№356909534" at bounding box center [462, 27] width 129 height 22
copy span "356909534"
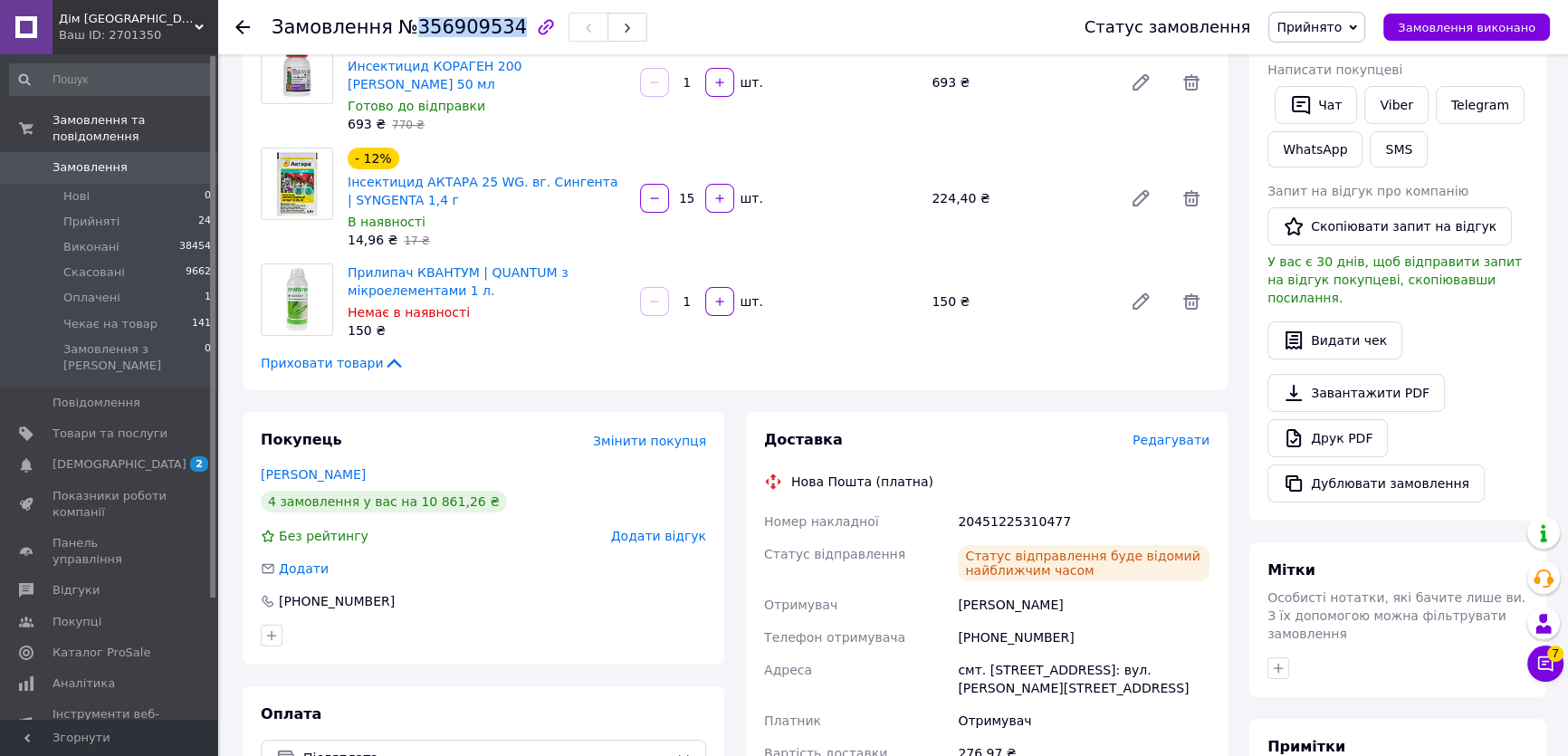
scroll to position [493, 0]
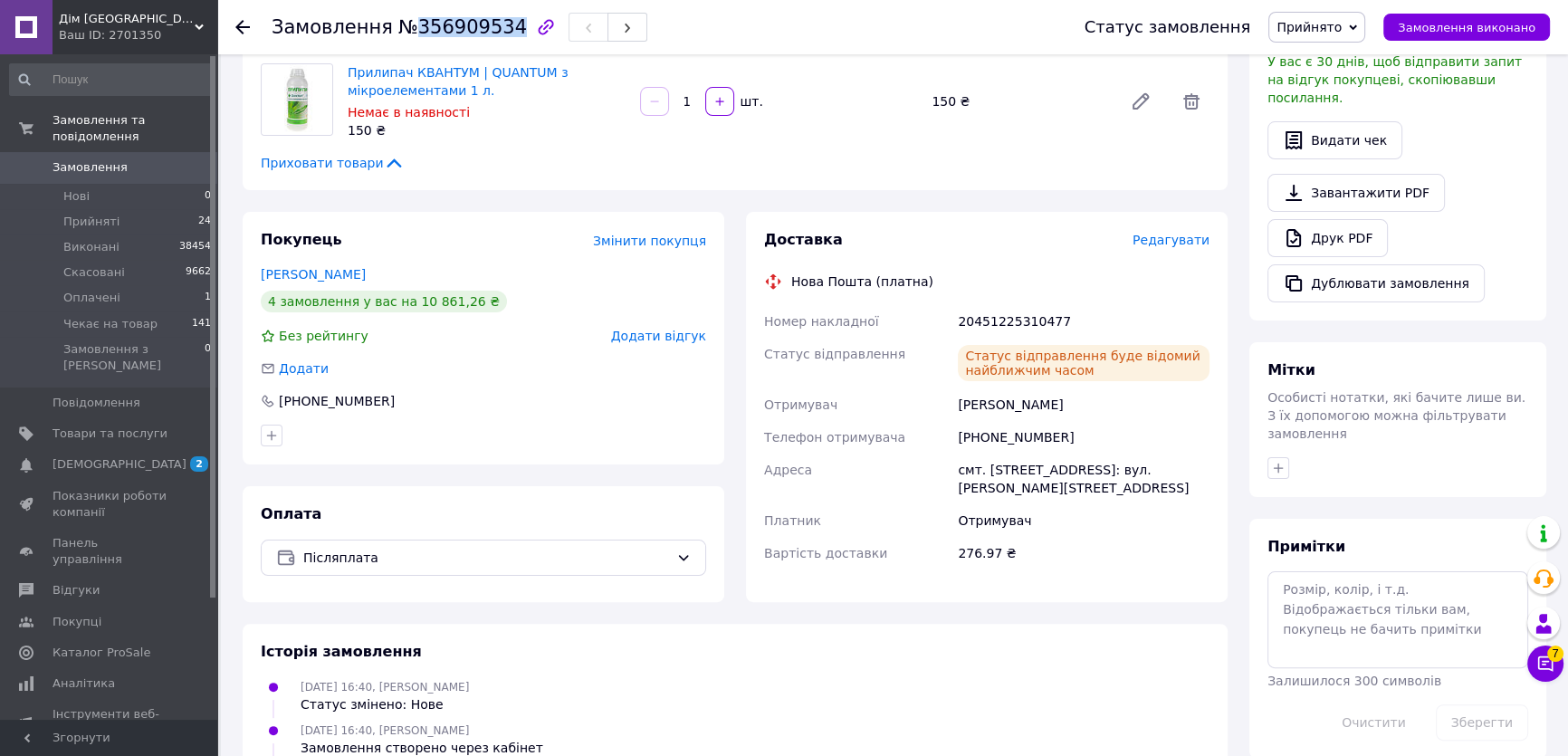
copy span "356909534"
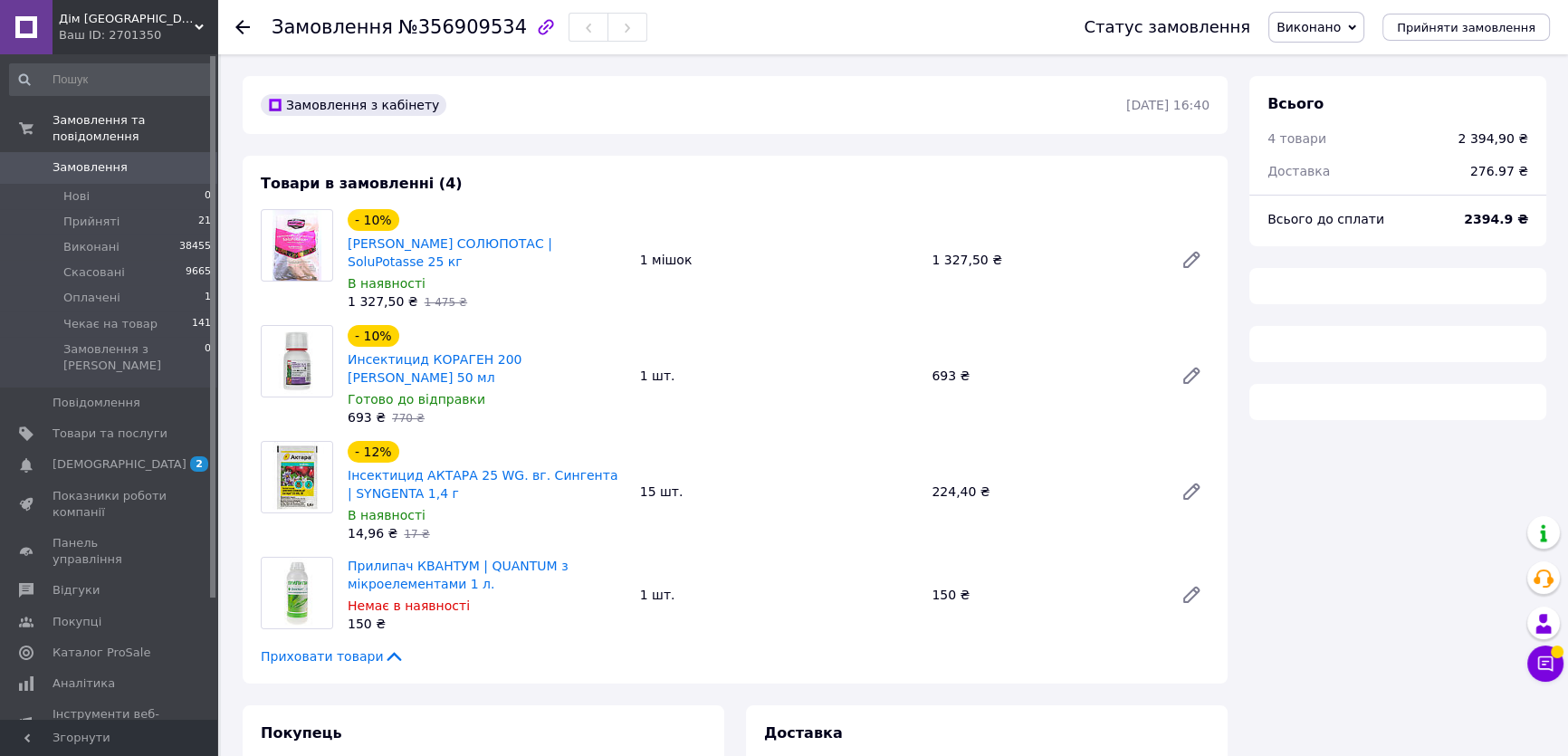
scroll to position [70, 0]
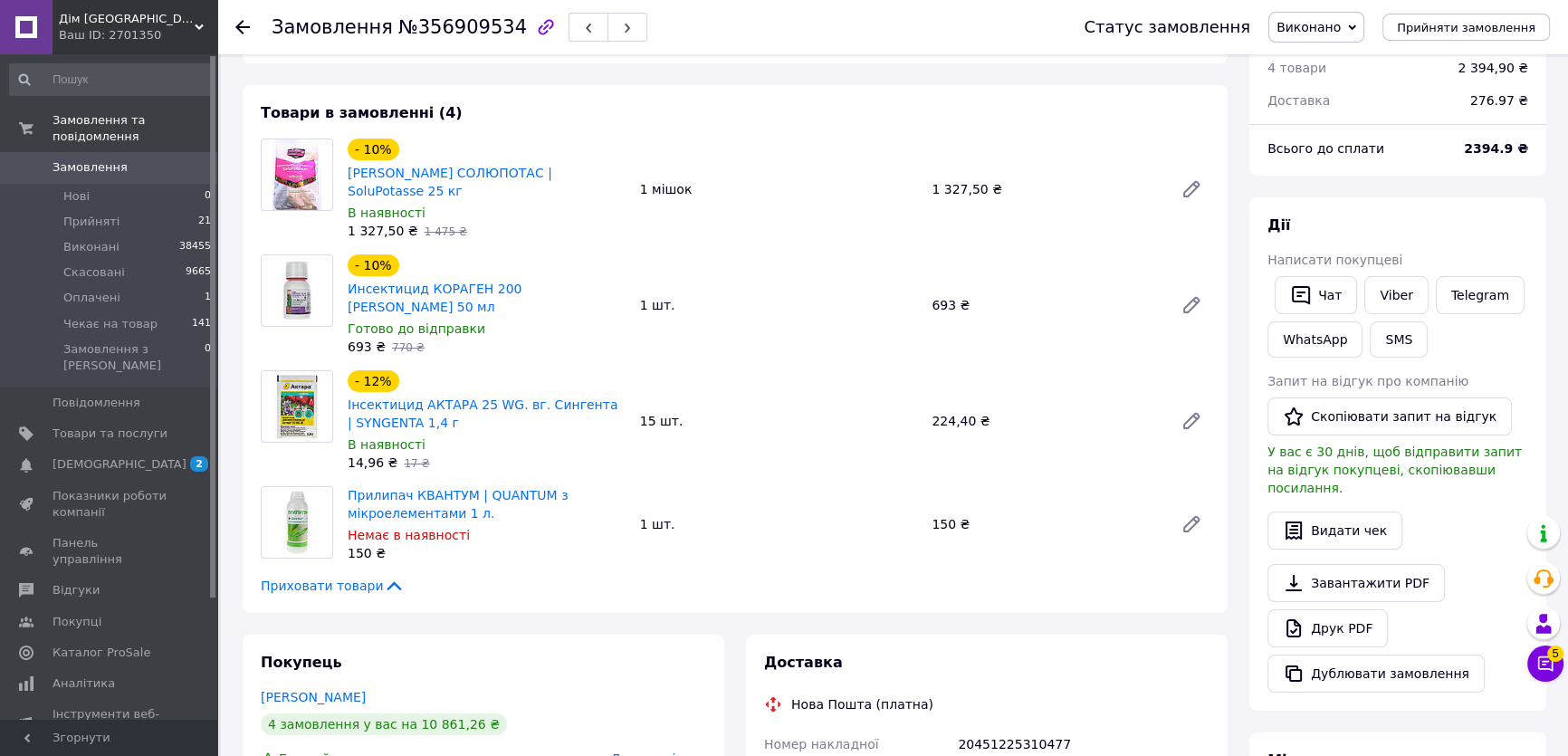
click at [940, 408] on div "224,40 ₴" at bounding box center [1045, 421] width 242 height 26
click at [941, 408] on div "224,40 ₴" at bounding box center [1045, 421] width 242 height 26
click at [954, 408] on div "224,40 ₴" at bounding box center [1045, 421] width 242 height 26
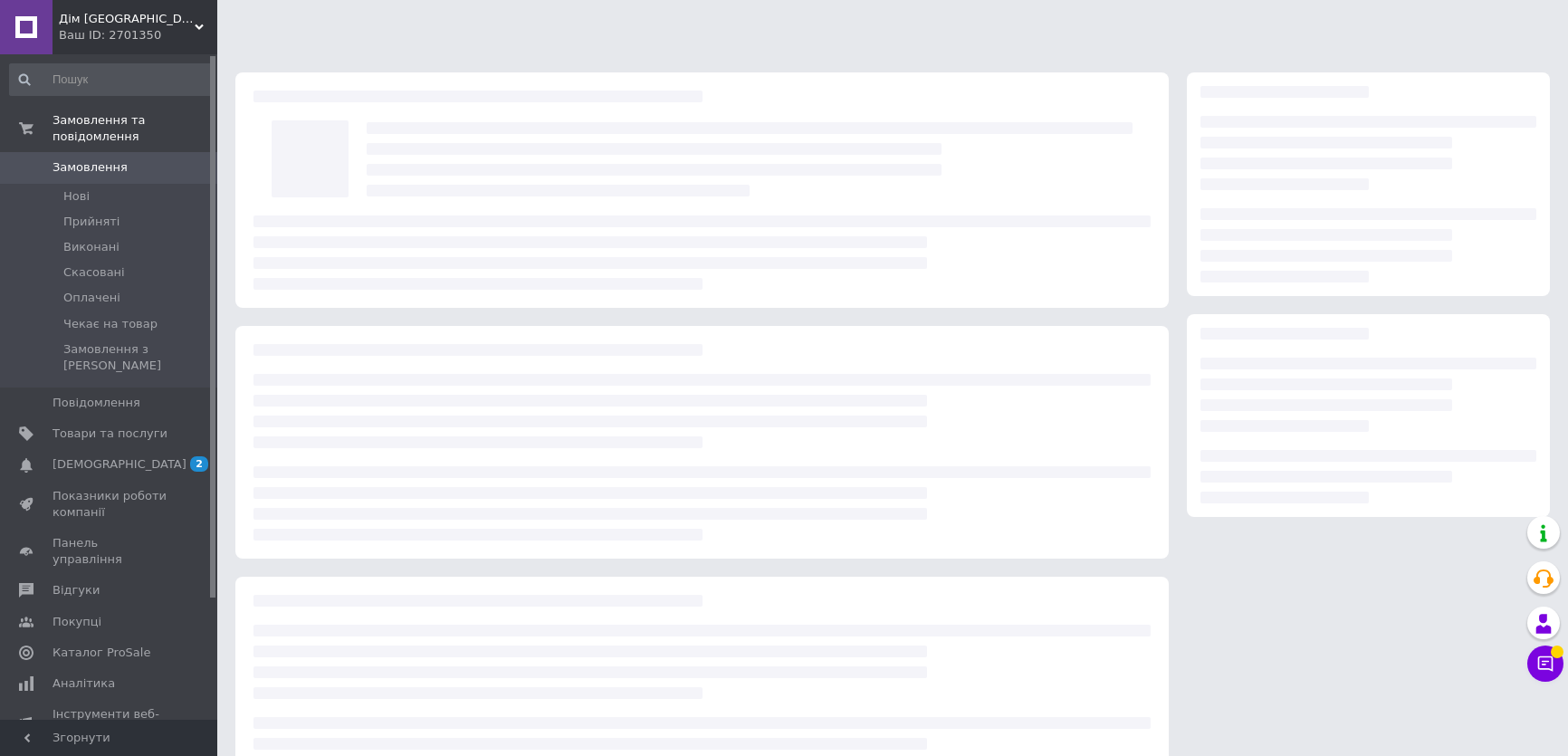
scroll to position [70, 0]
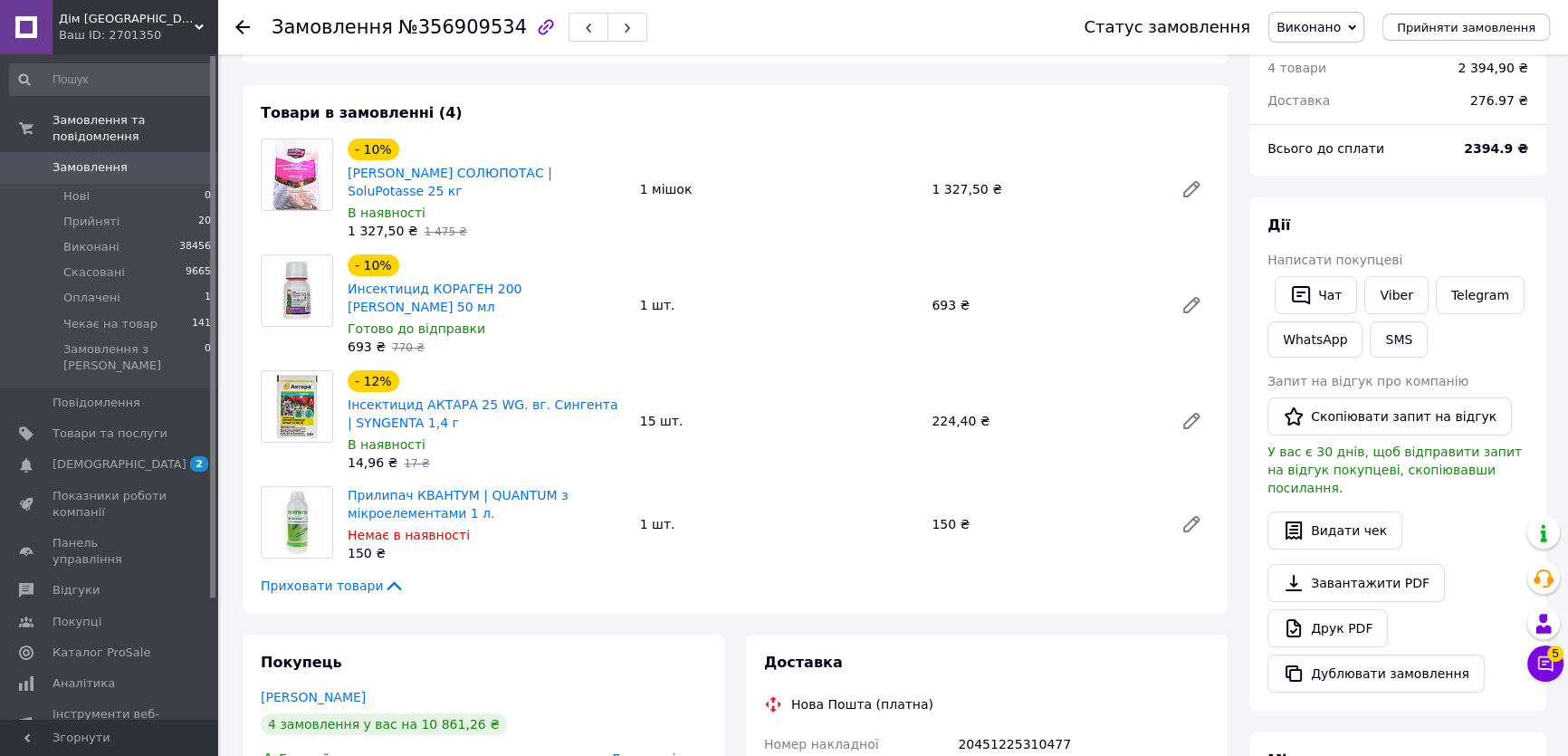
scroll to position [70, 0]
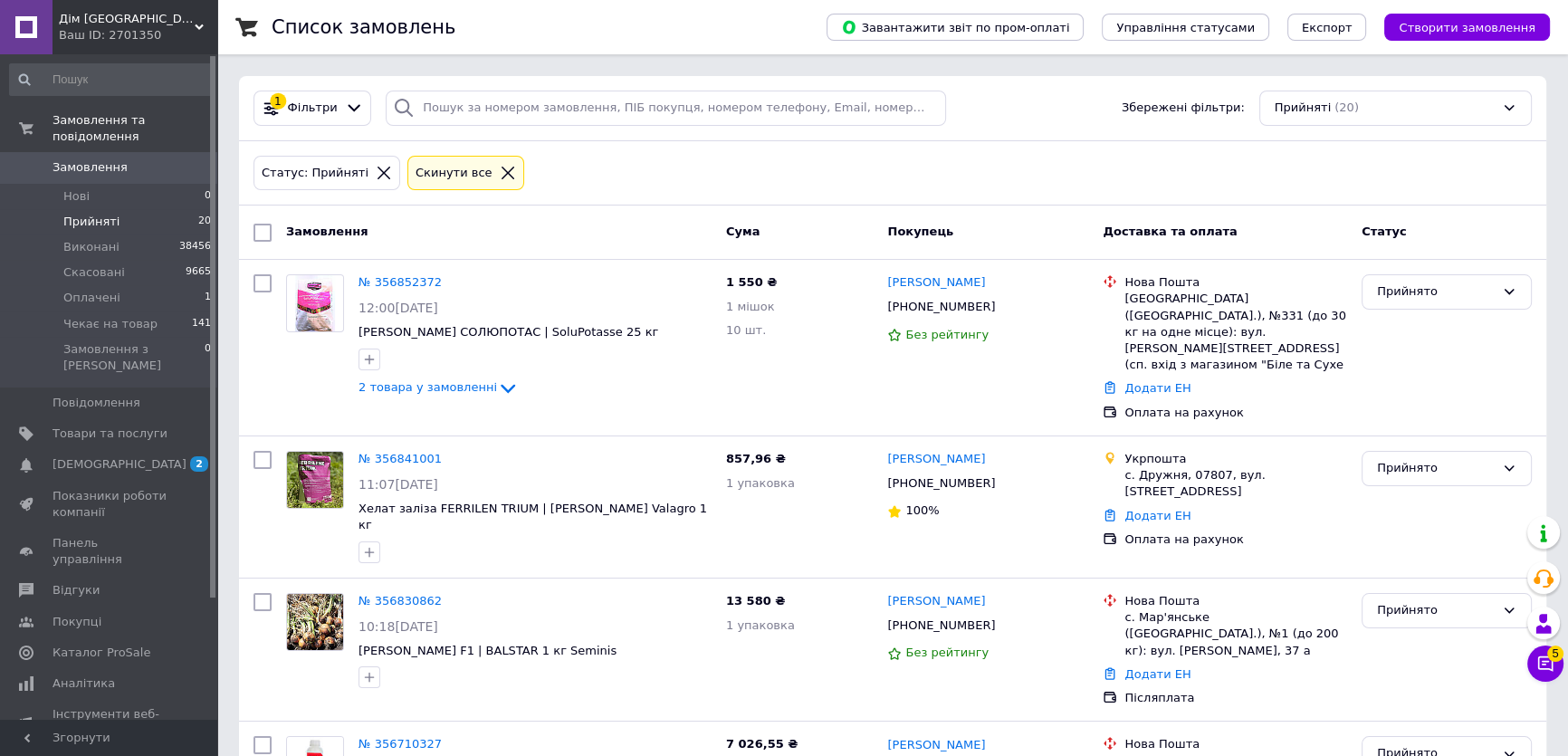
click at [500, 165] on icon at bounding box center [508, 172] width 16 height 16
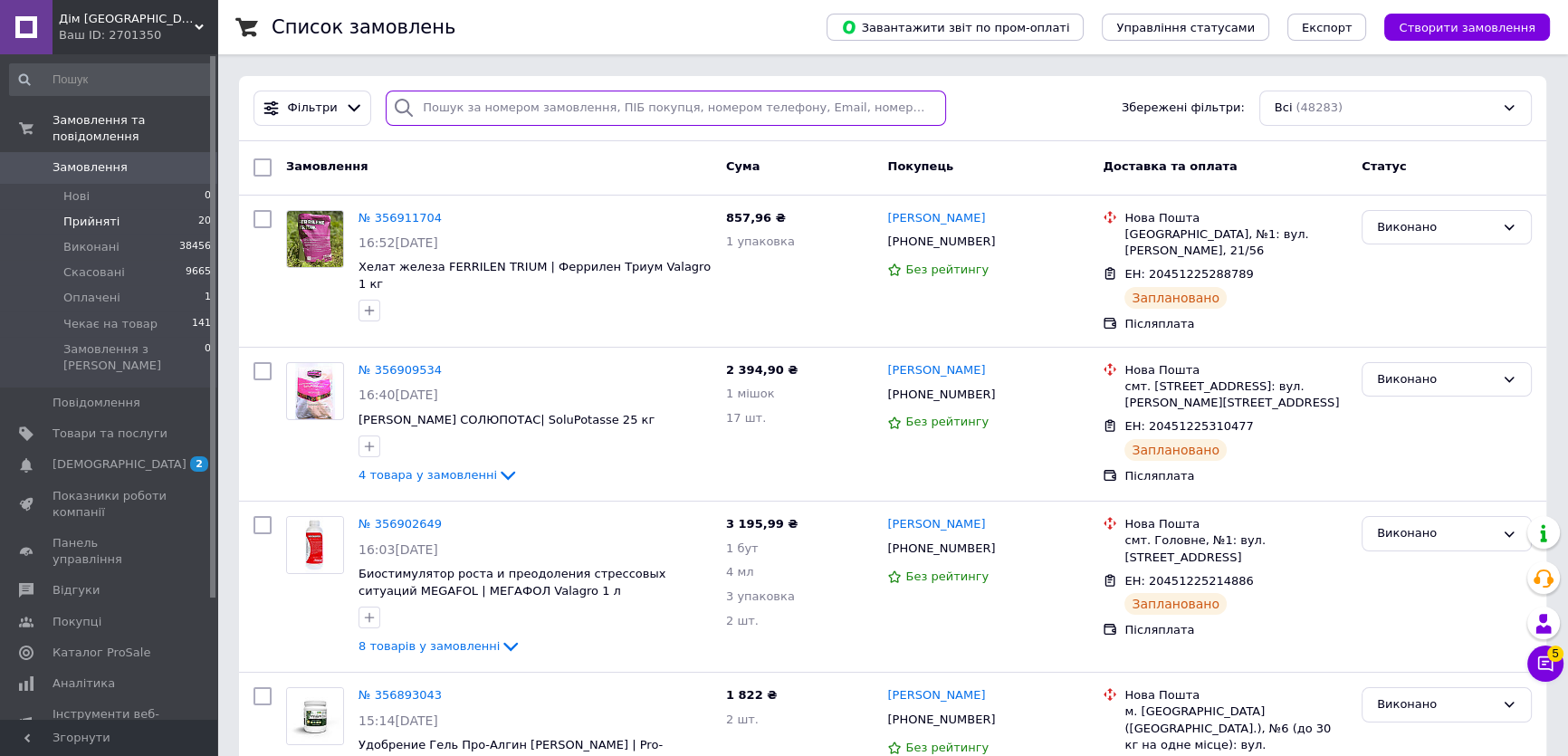
click at [561, 115] on input "search" at bounding box center [666, 108] width 560 height 36
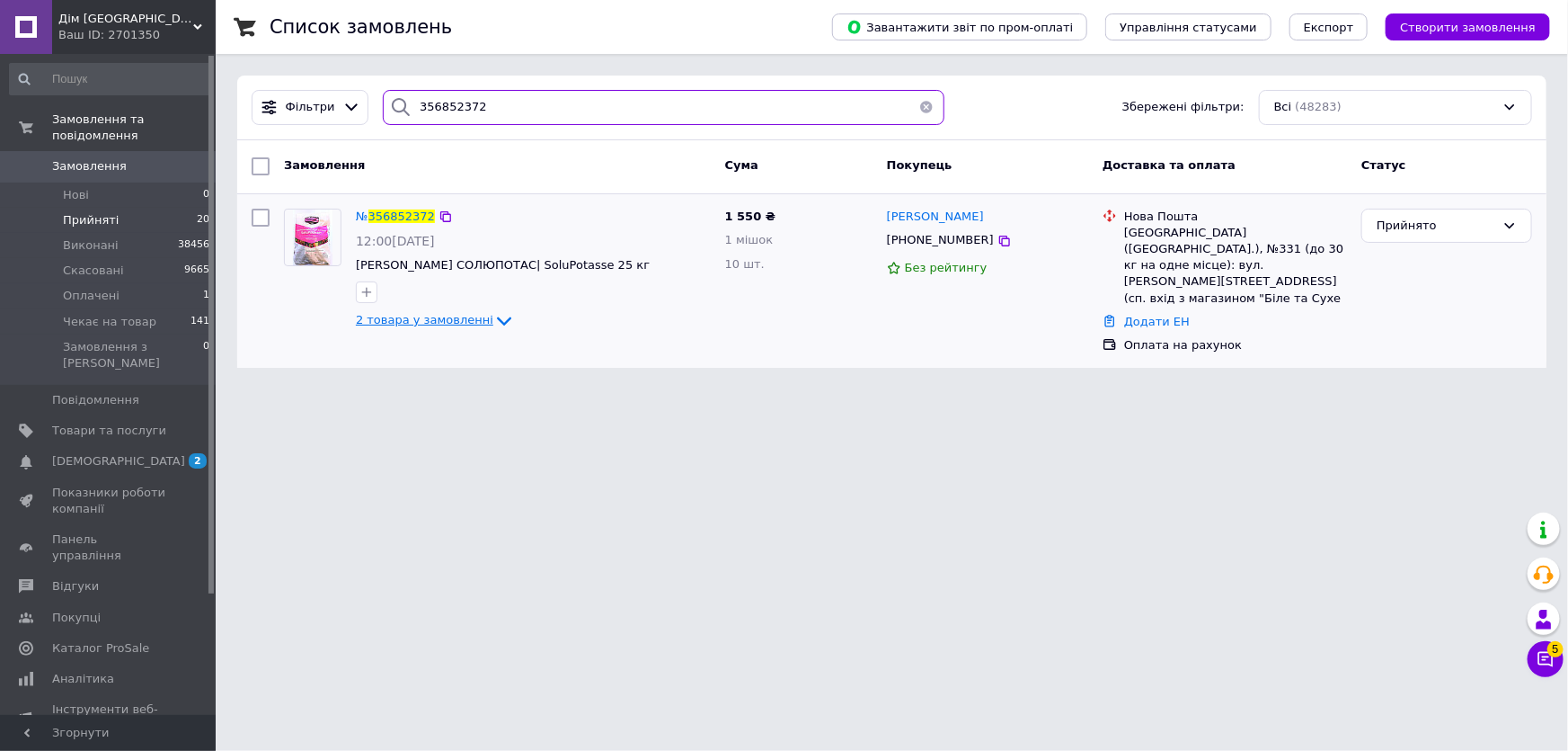
type input "356852372"
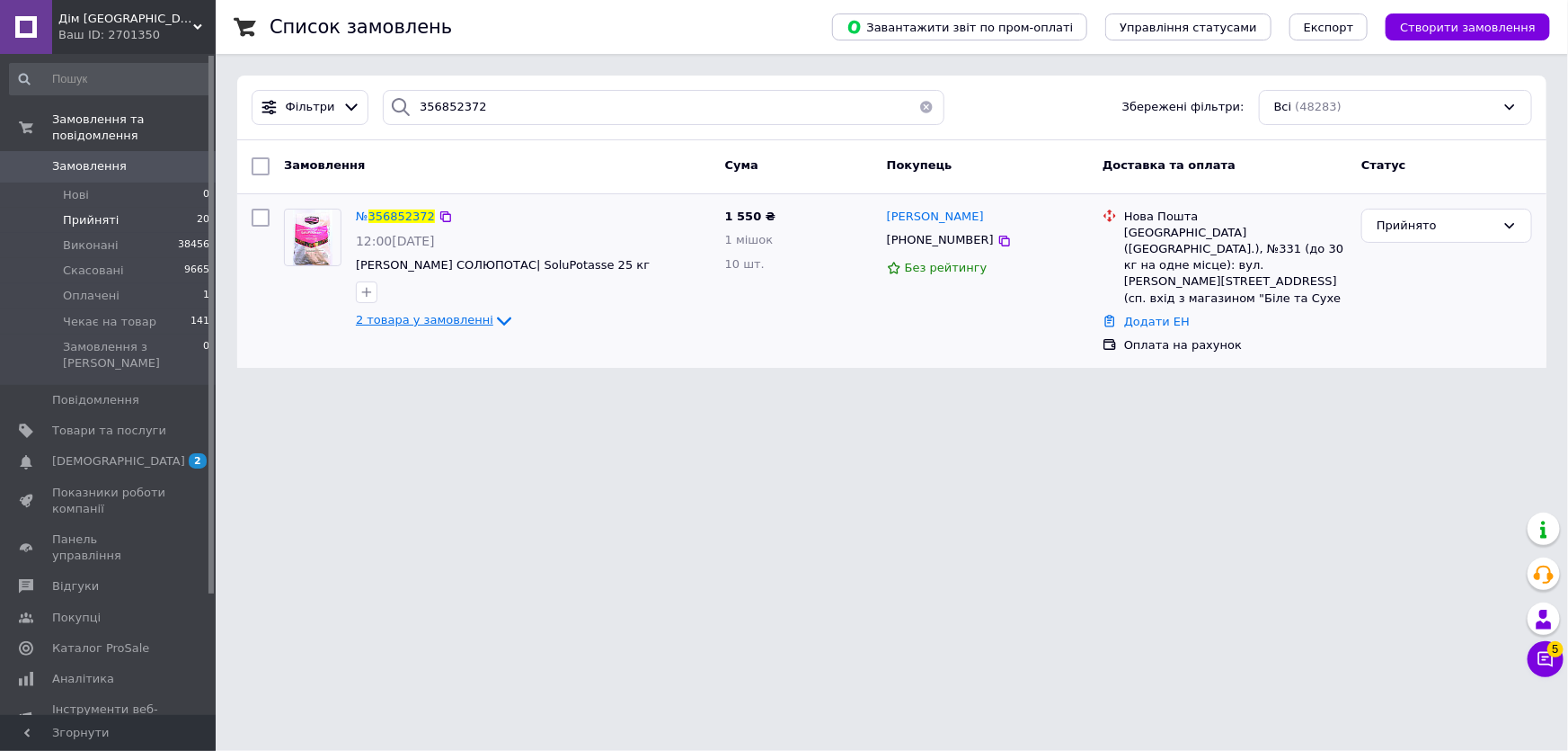
click at [425, 321] on span "2 товара у замовленні" at bounding box center [424, 320] width 138 height 14
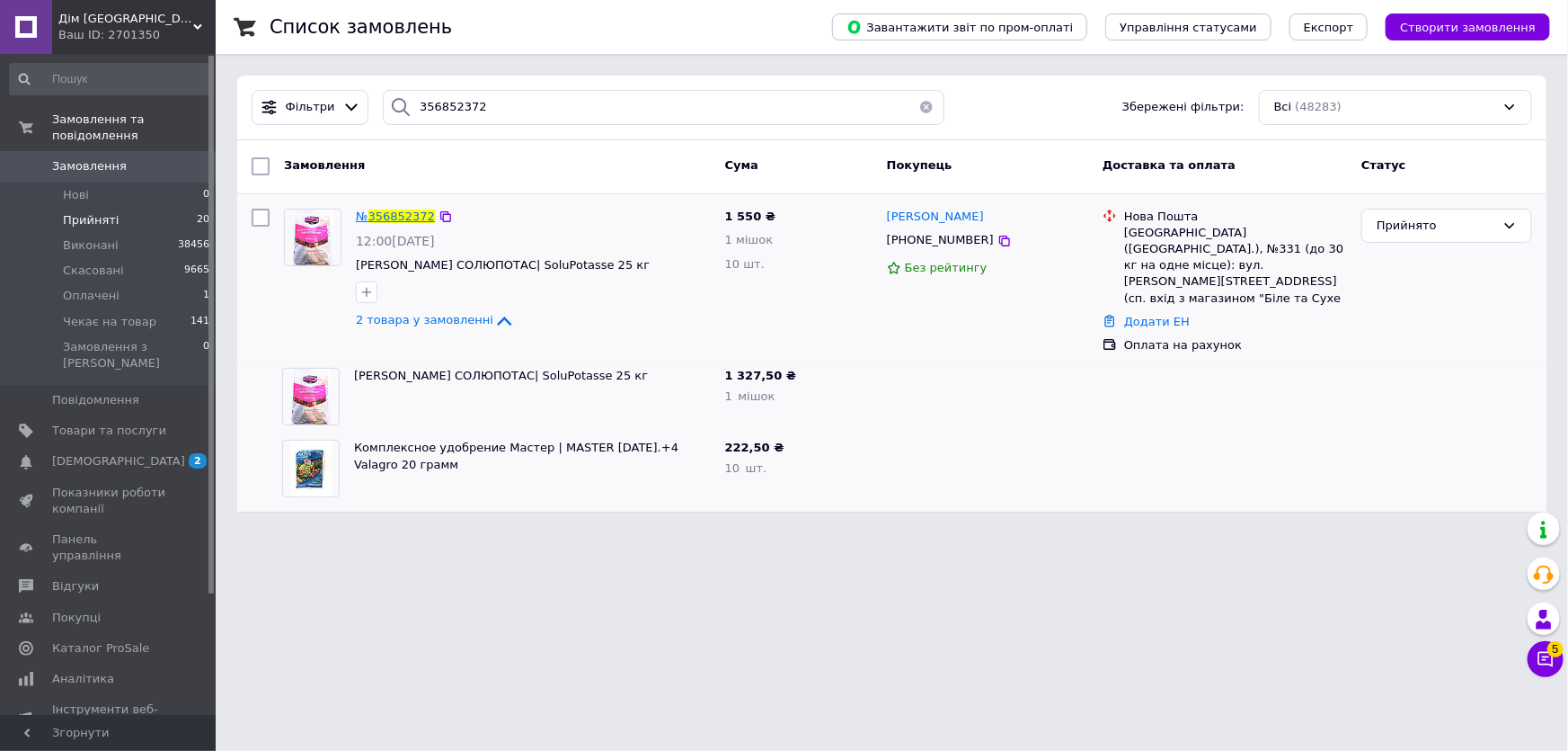
click at [395, 213] on span "356852372" at bounding box center [402, 216] width 67 height 14
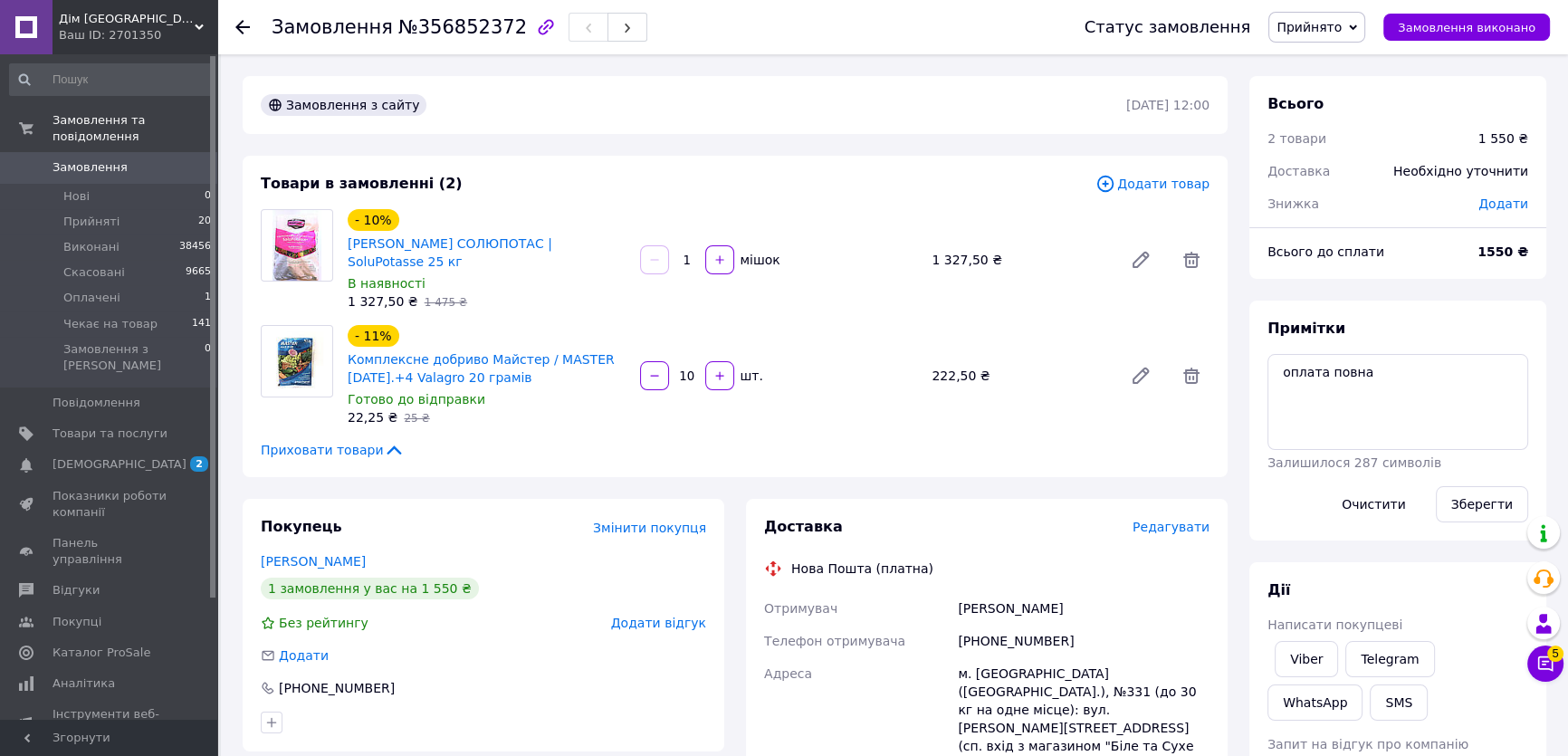
click at [429, 32] on span "№356852372" at bounding box center [462, 27] width 129 height 22
copy span "356852372"
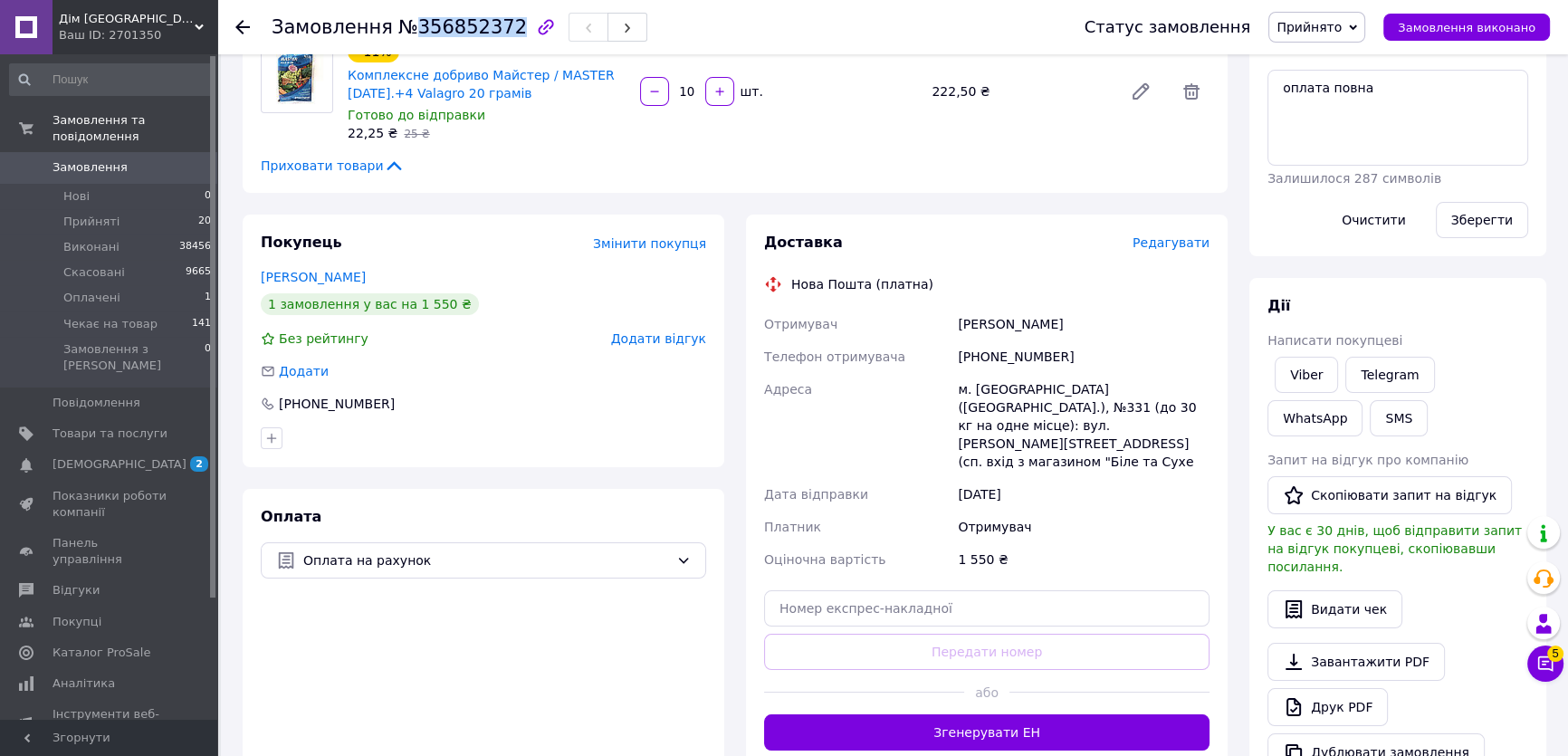
scroll to position [329, 0]
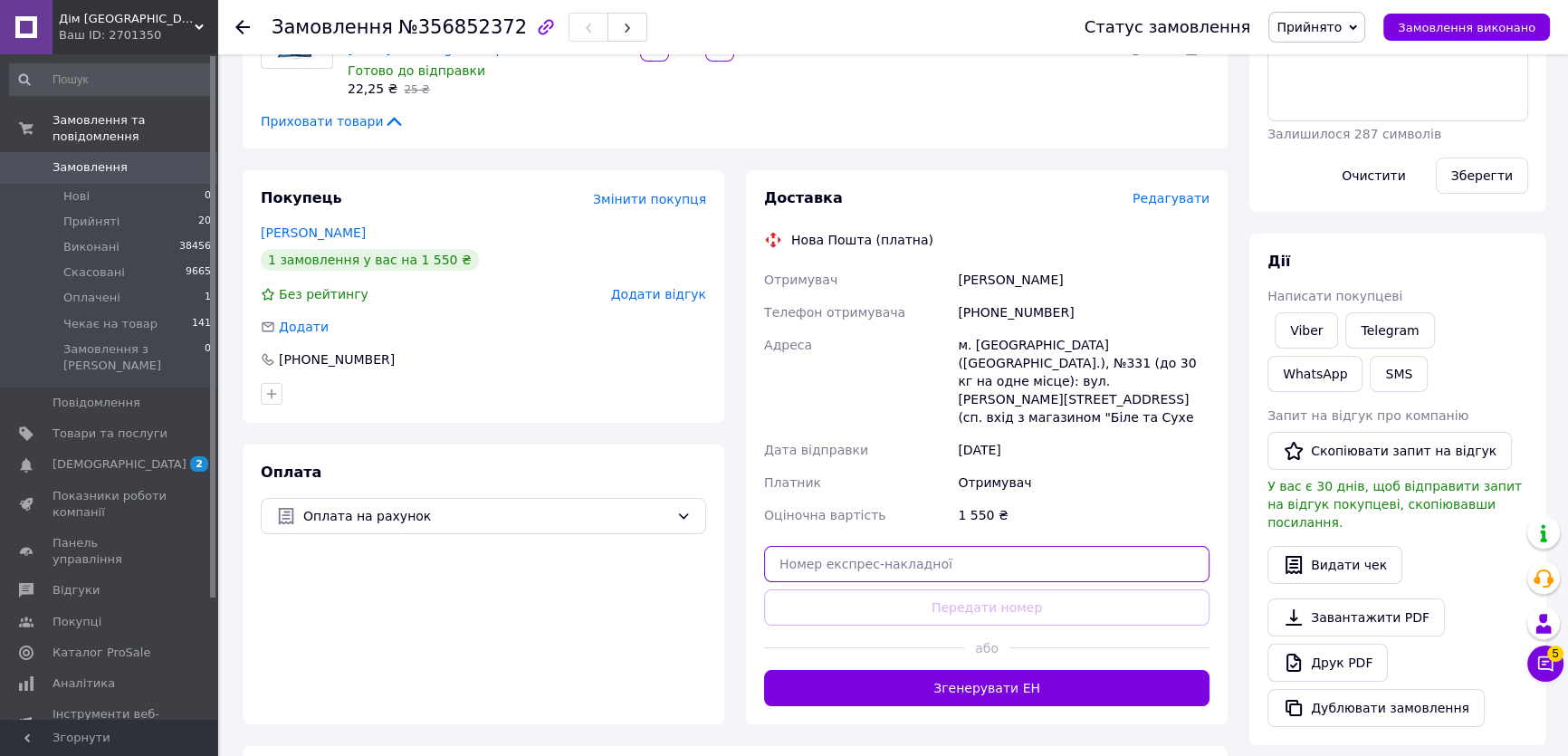
click at [914, 545] on input "text" at bounding box center [987, 563] width 445 height 37
paste input "20451225319251"
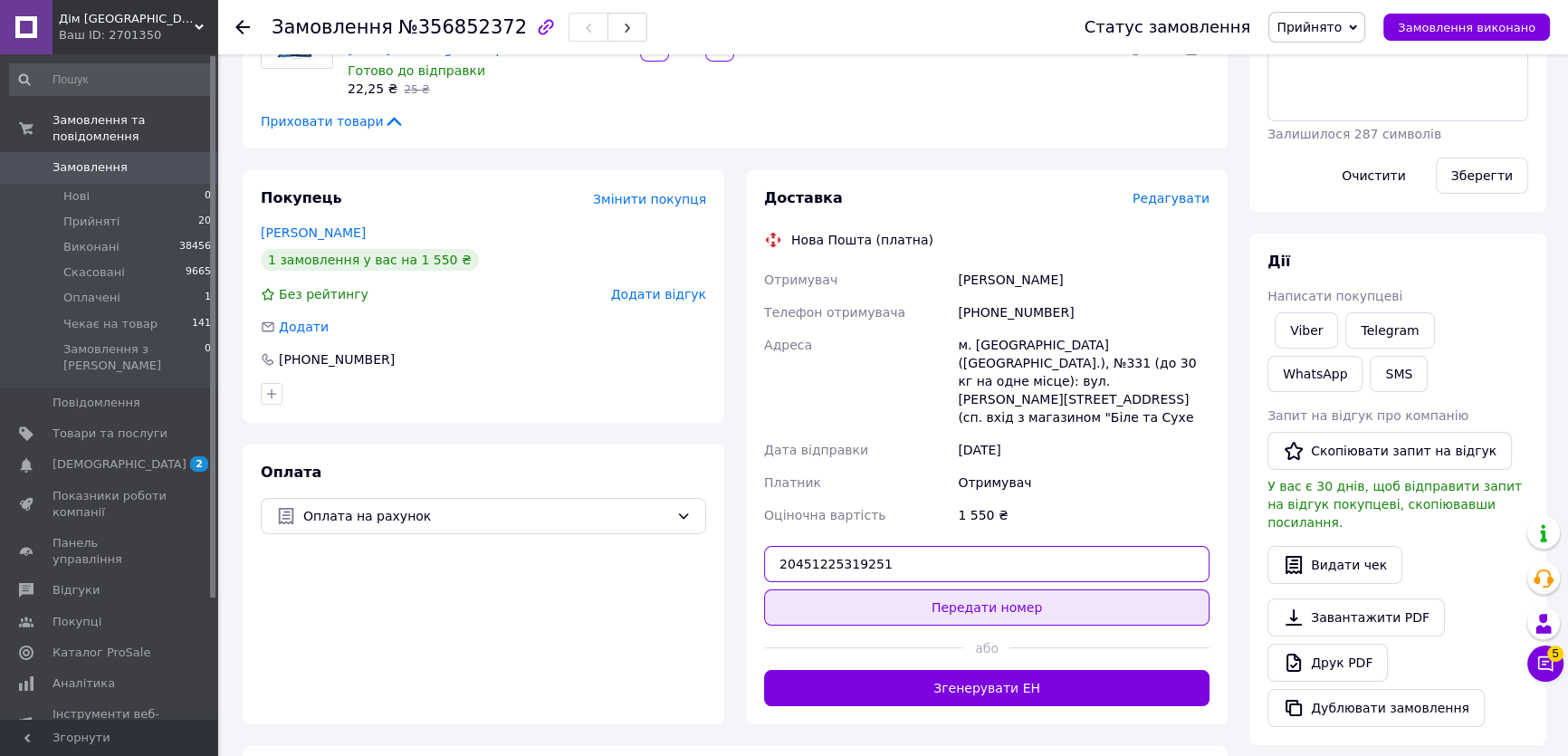
type input "20451225319251"
click at [919, 589] on button "Передати номер" at bounding box center [987, 607] width 445 height 37
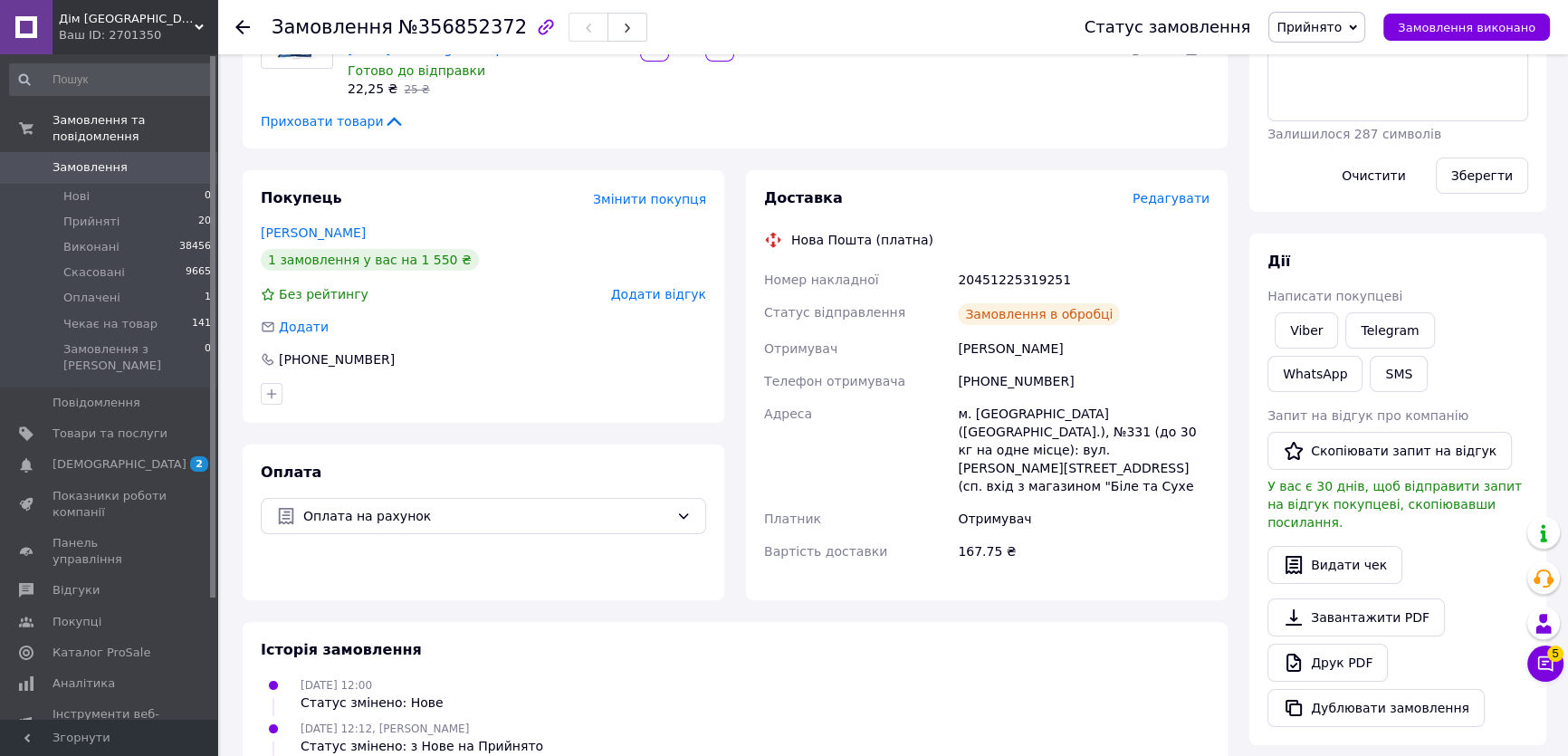
click at [472, 20] on span "№356852372" at bounding box center [462, 27] width 129 height 22
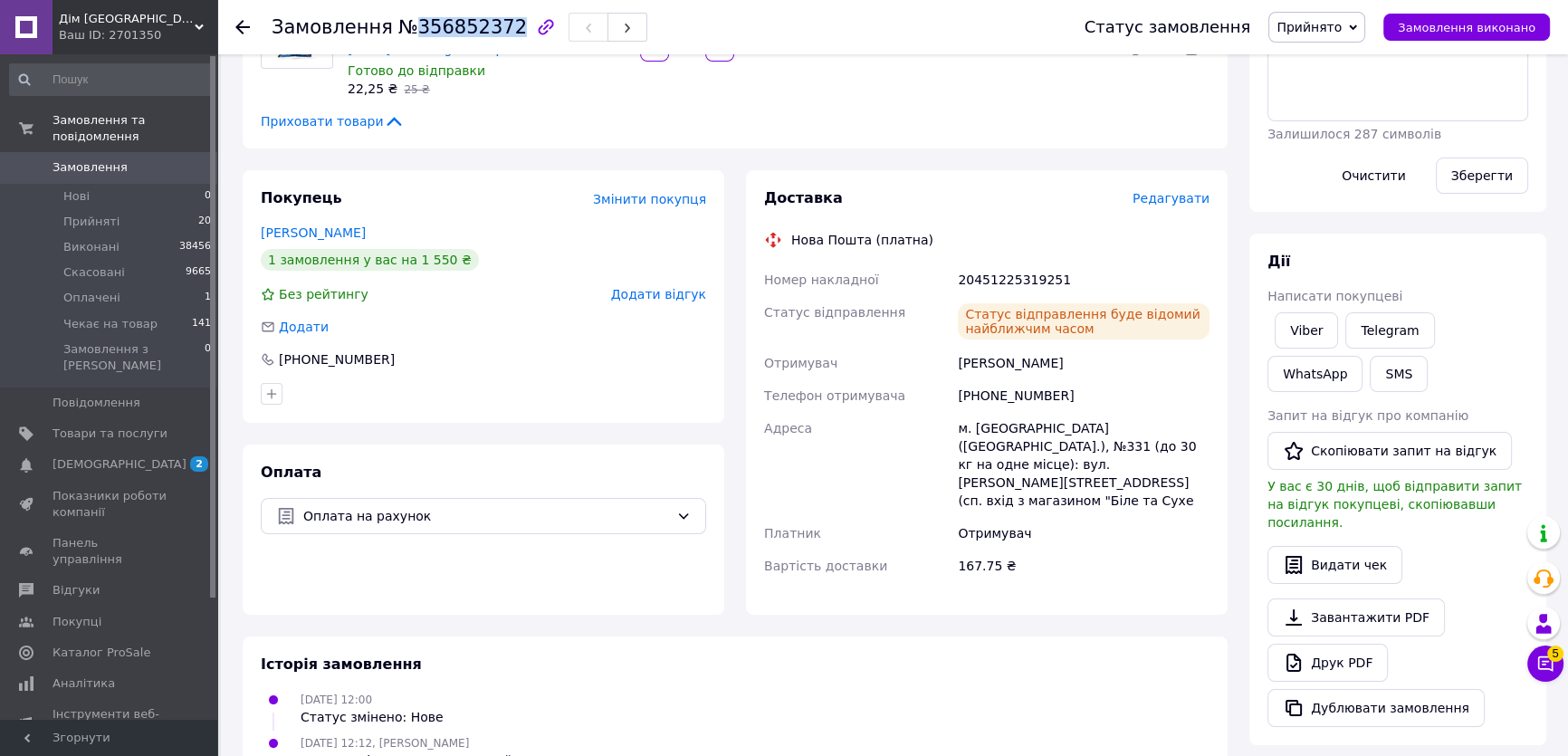
copy span "356852372"
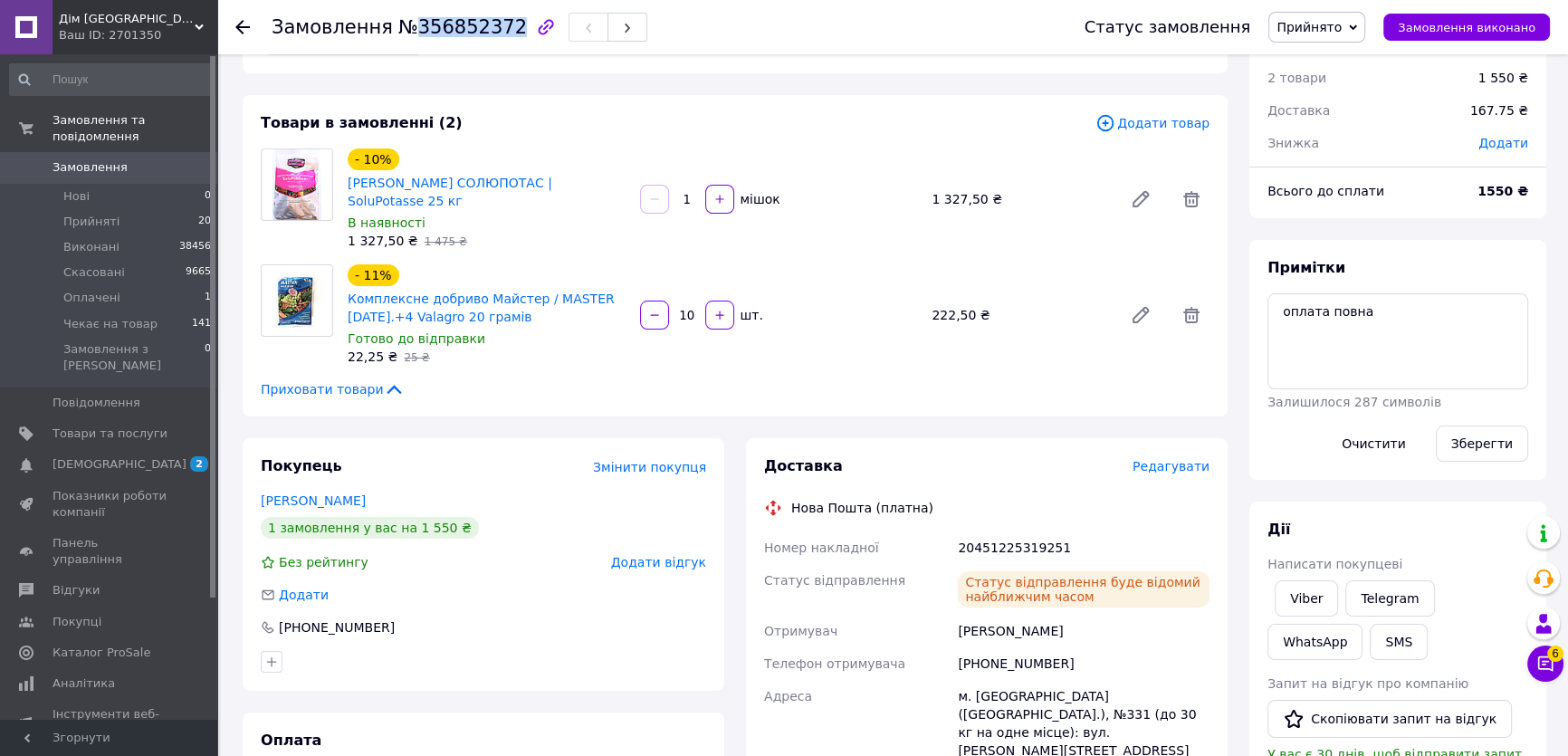
scroll to position [0, 0]
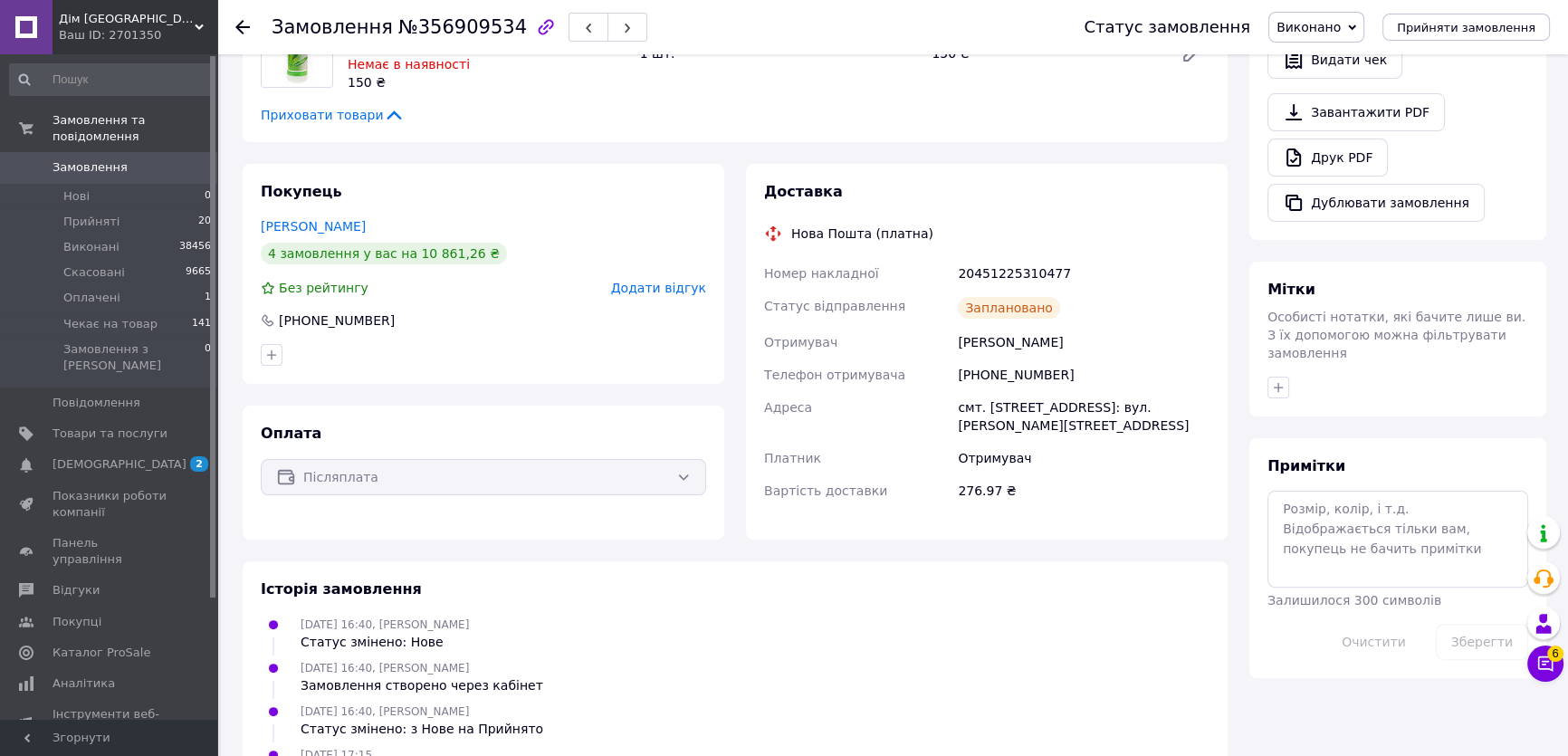
scroll to position [564, 0]
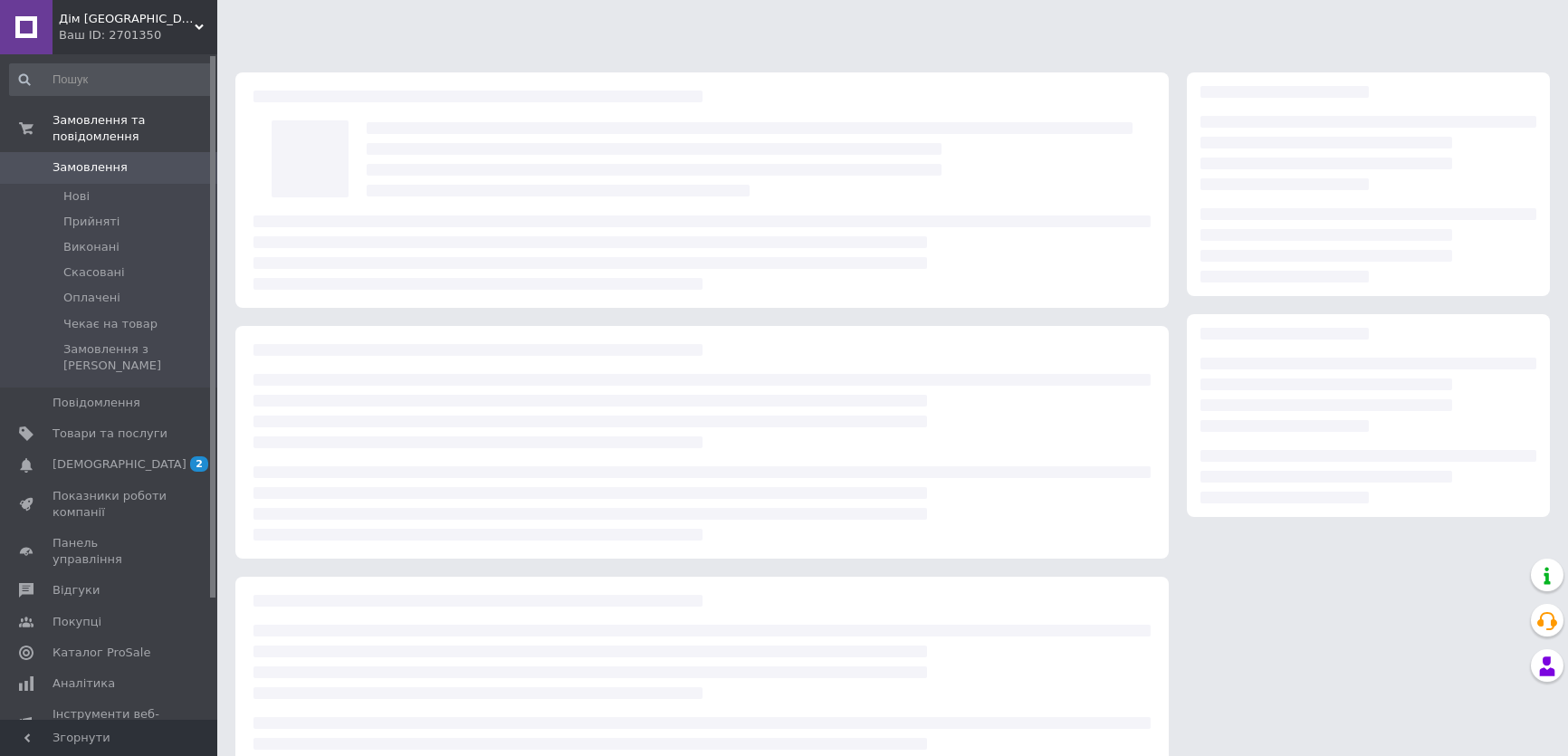
scroll to position [70, 0]
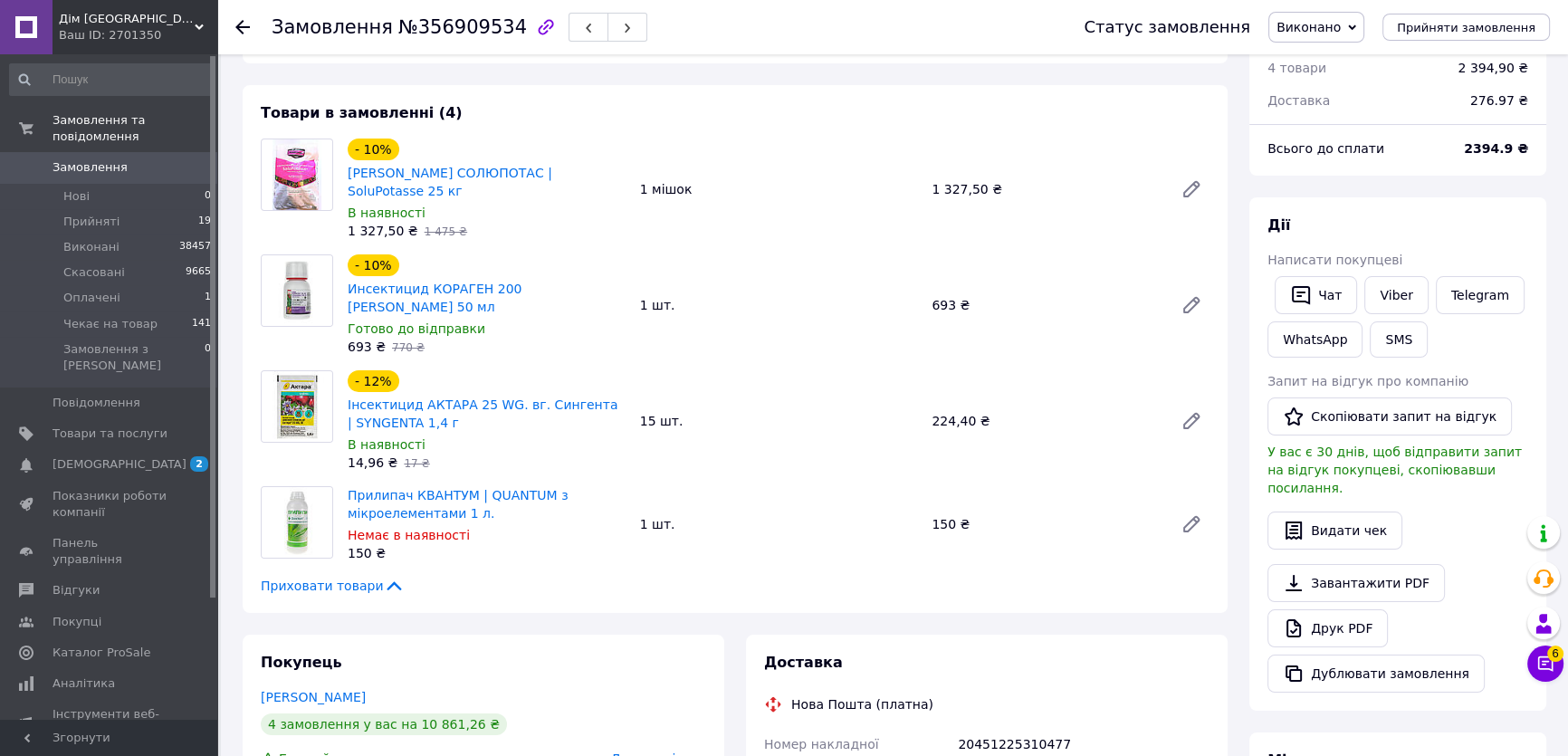
click at [947, 180] on div "1 327,50 ₴" at bounding box center [1045, 189] width 242 height 26
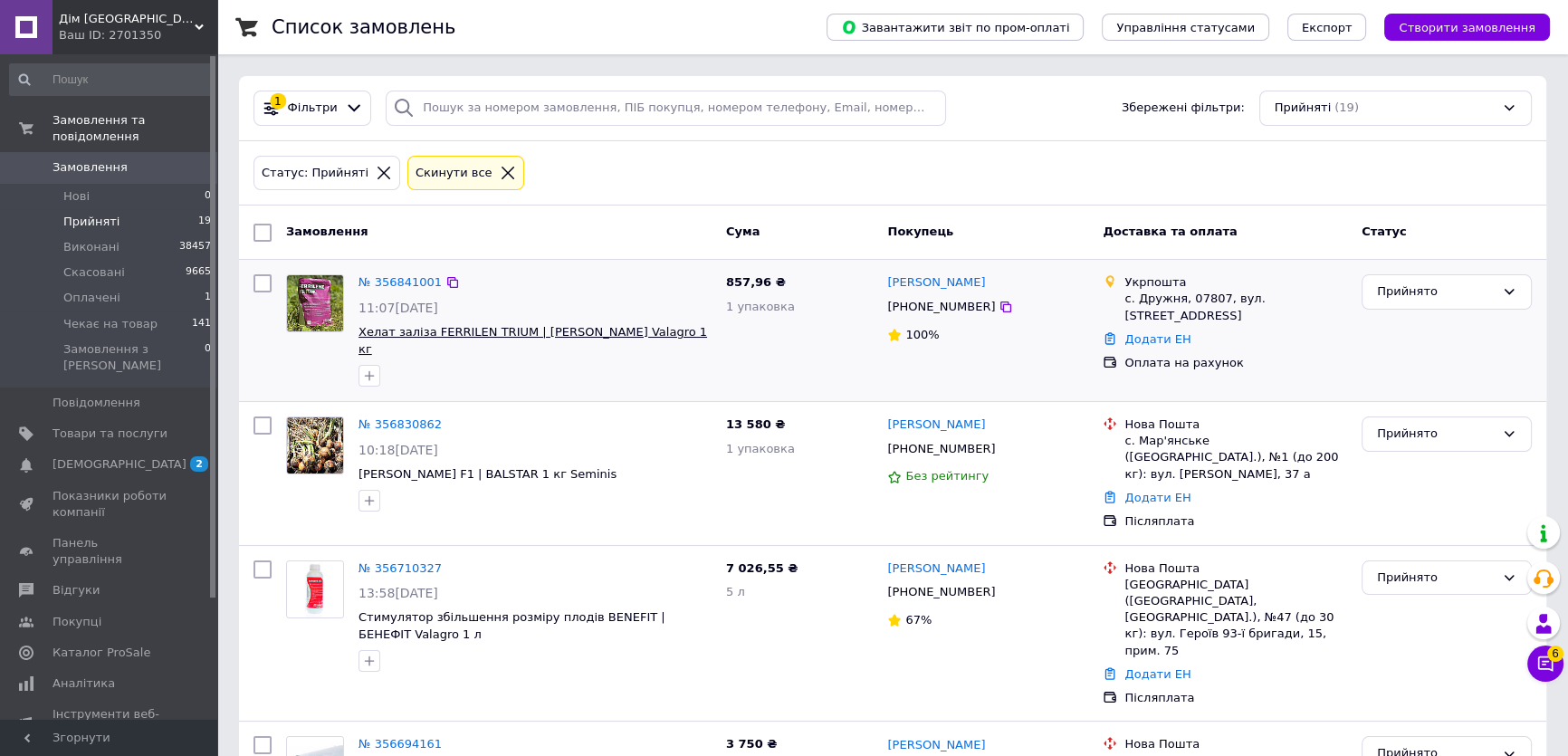
scroll to position [81, 0]
click at [500, 172] on icon at bounding box center [508, 172] width 16 height 16
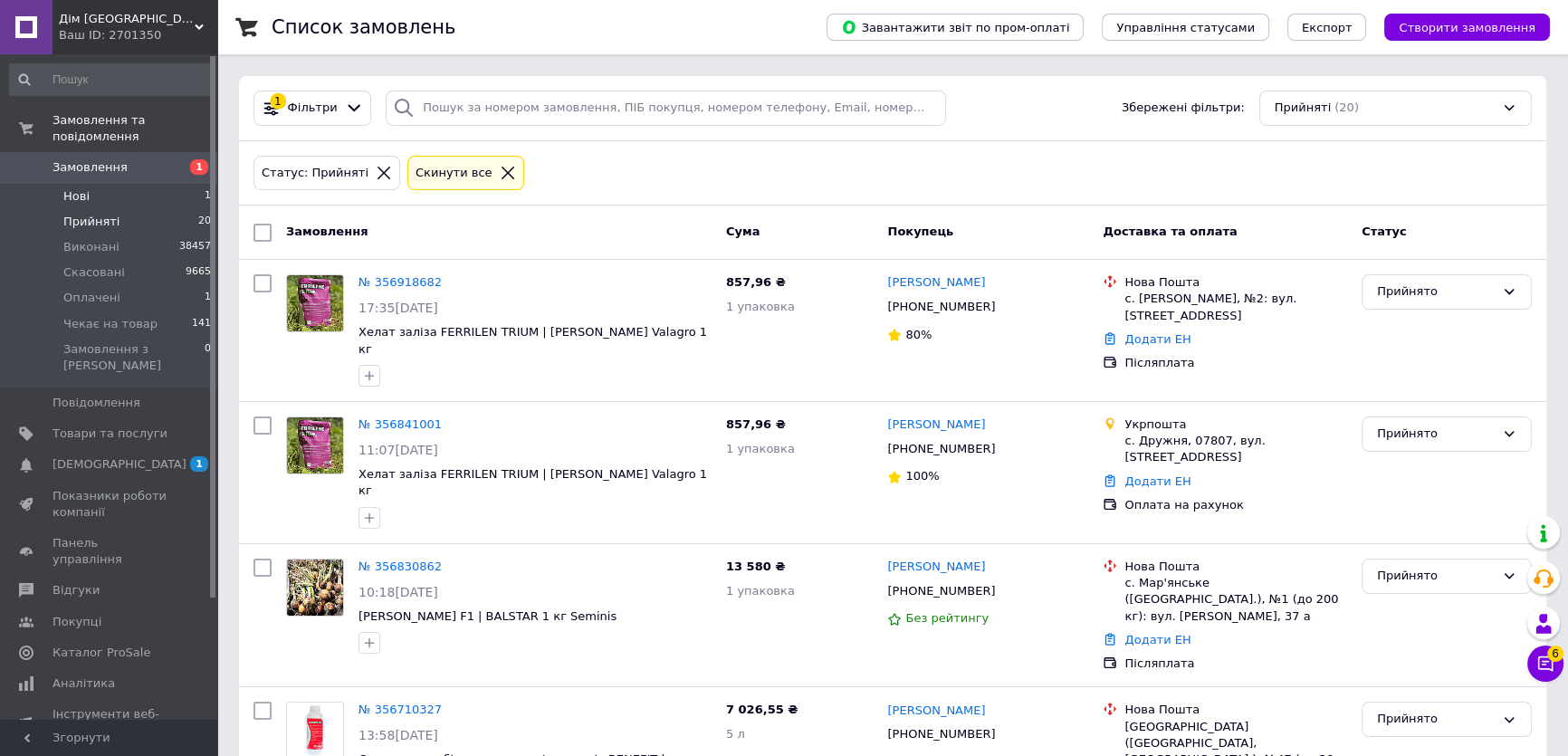
click at [187, 184] on li "Нові 1" at bounding box center [111, 197] width 222 height 26
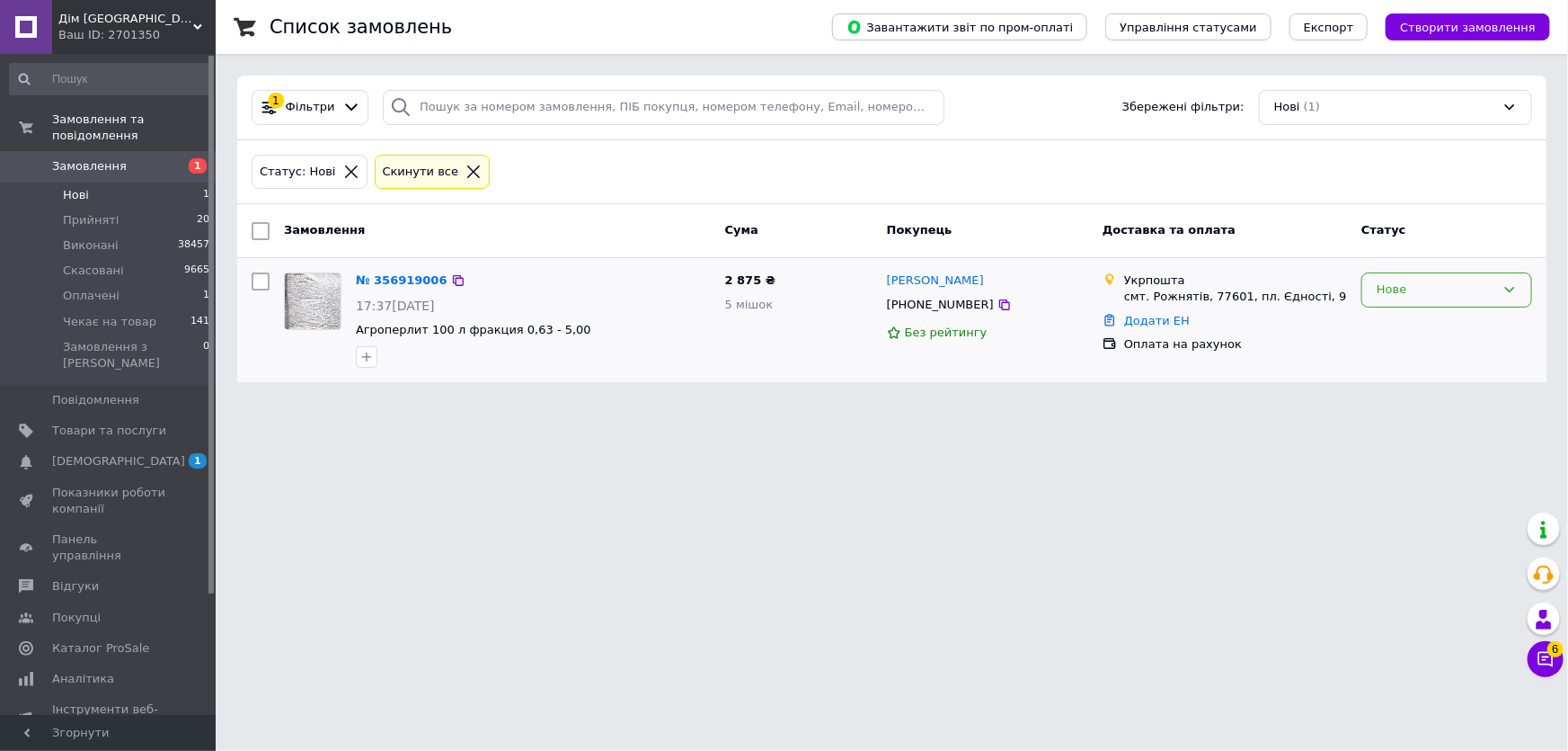
click at [1490, 288] on div "Нове" at bounding box center [1435, 289] width 119 height 19
click at [1461, 320] on li "Прийнято" at bounding box center [1446, 327] width 169 height 33
